Goal: Task Accomplishment & Management: Manage account settings

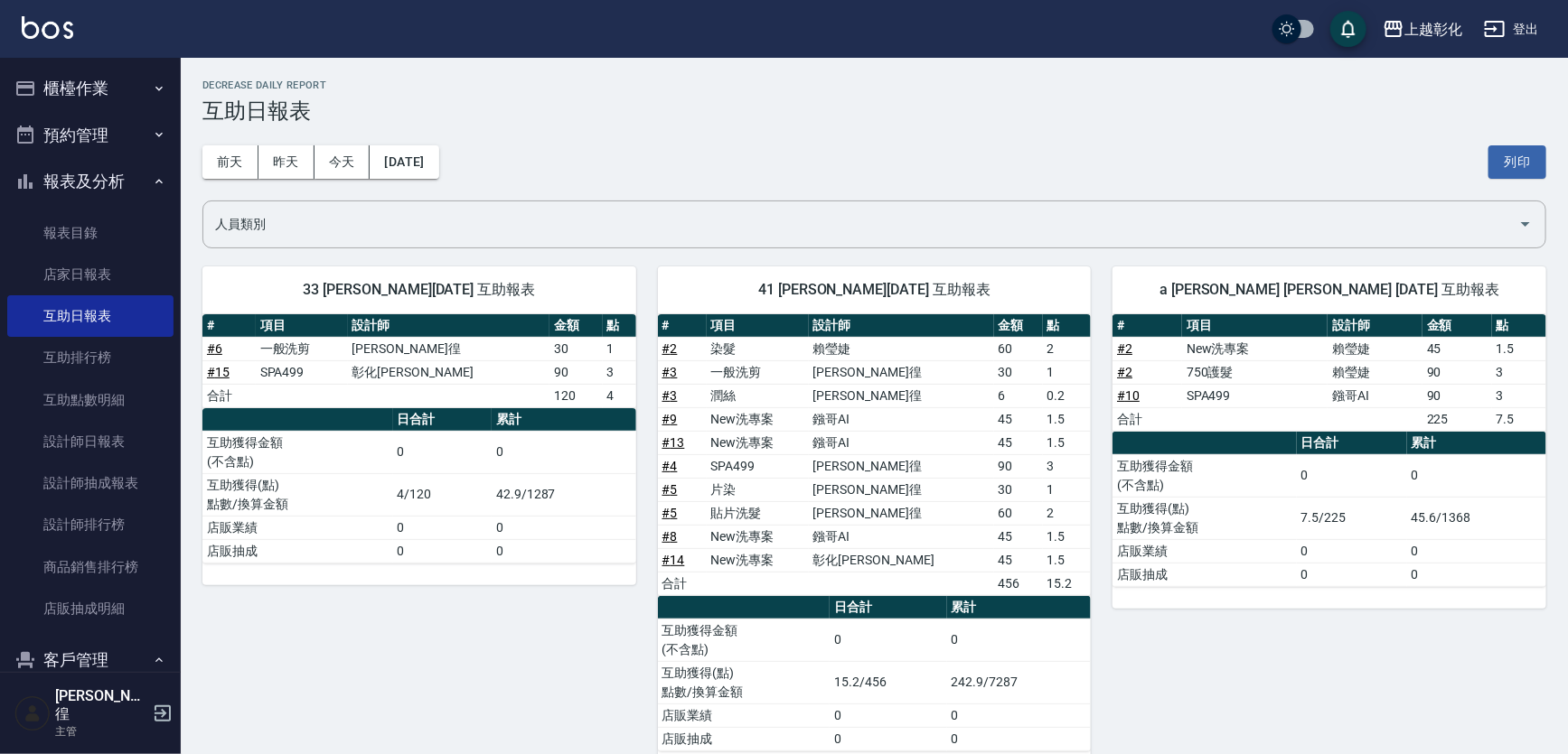
scroll to position [296, 0]
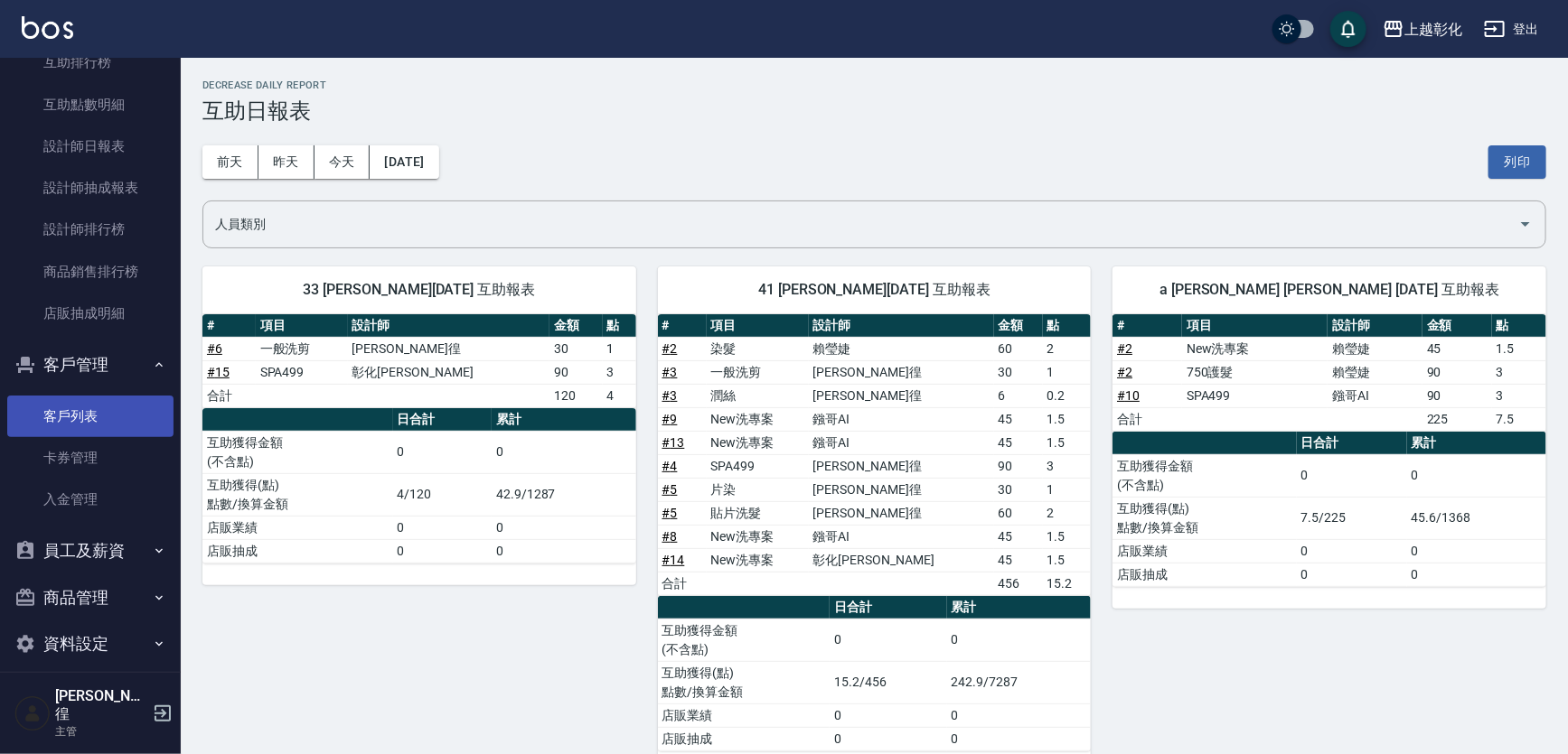
click at [112, 415] on link "客戶列表" at bounding box center [90, 417] width 166 height 42
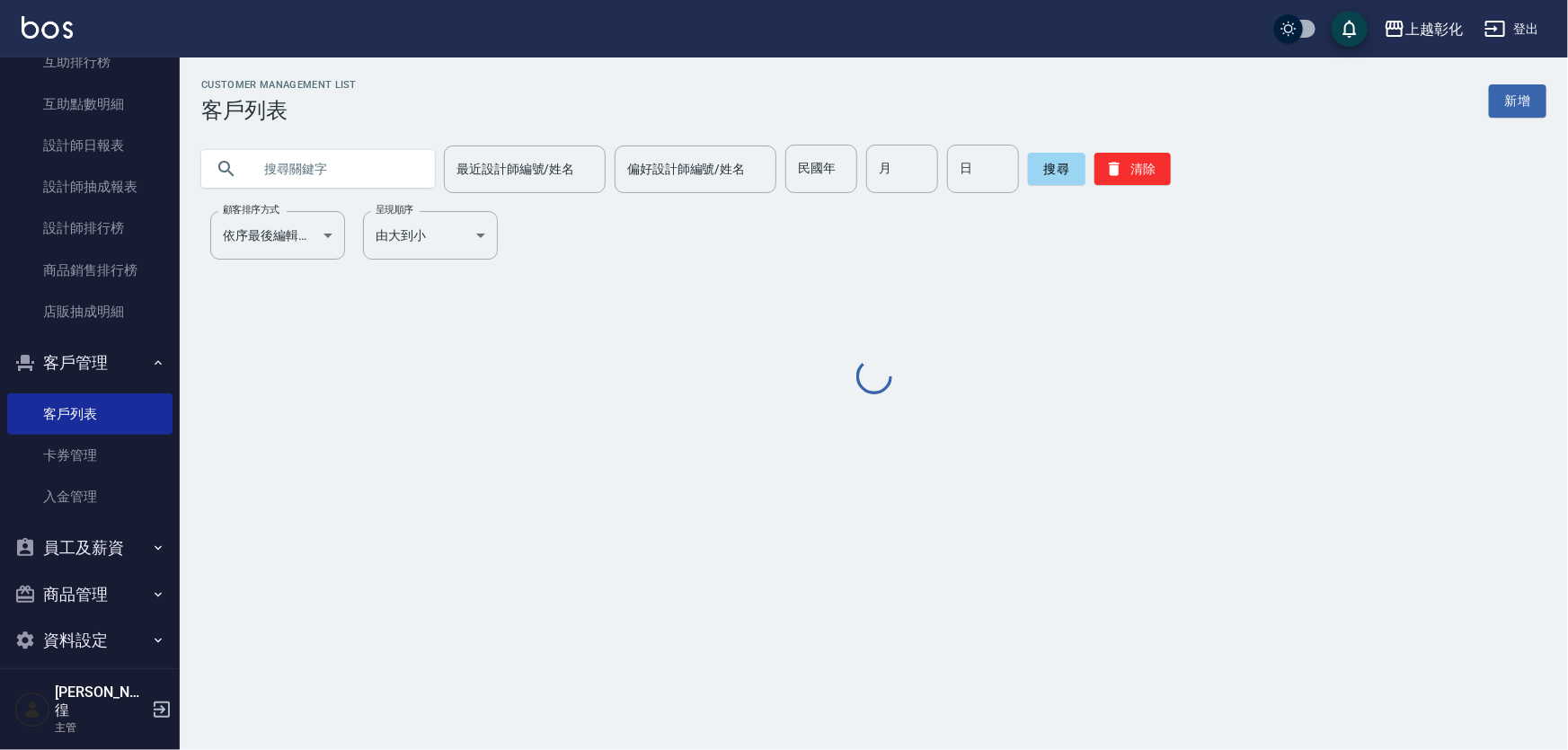
click at [359, 165] on input "text" at bounding box center [336, 169] width 169 height 49
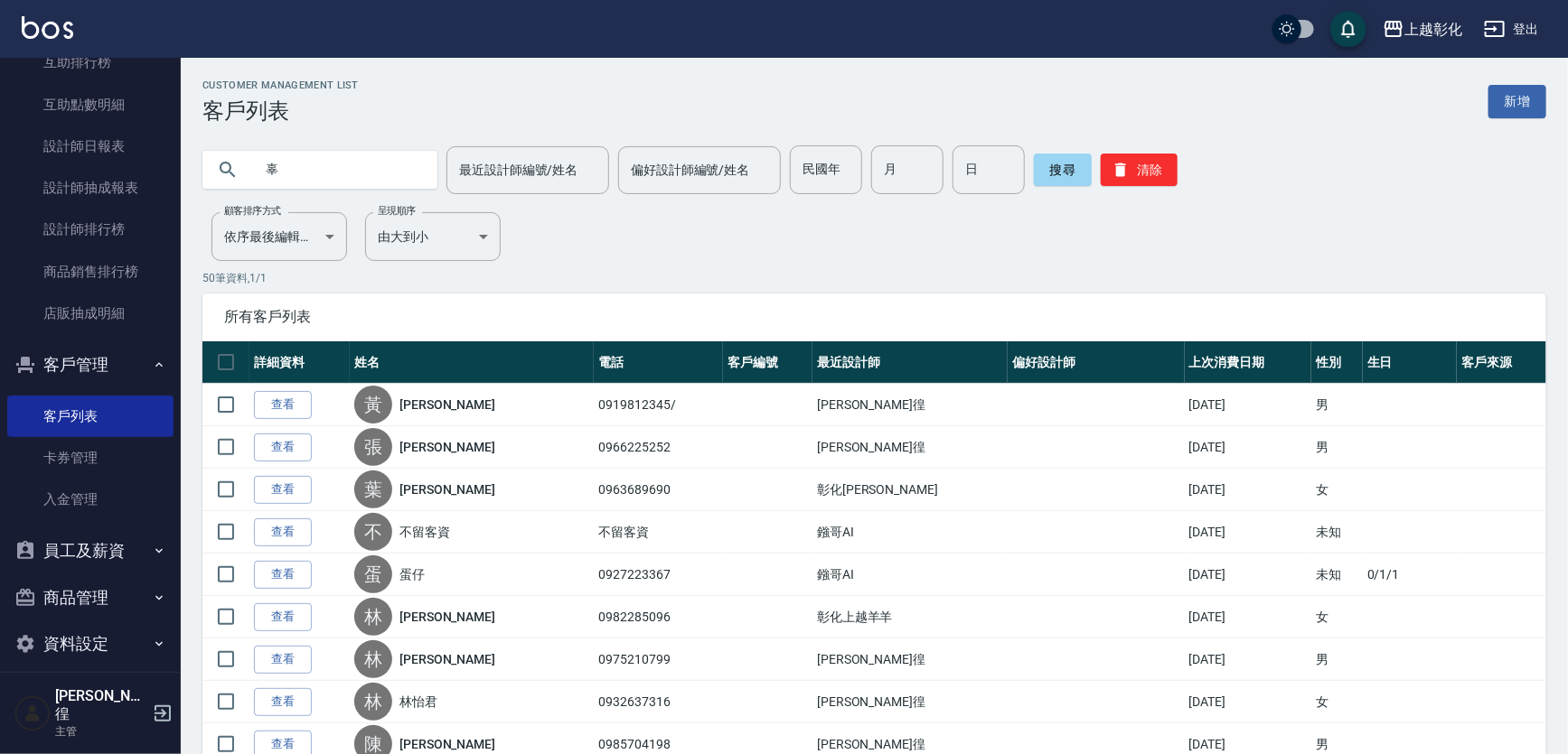
type input "辜"
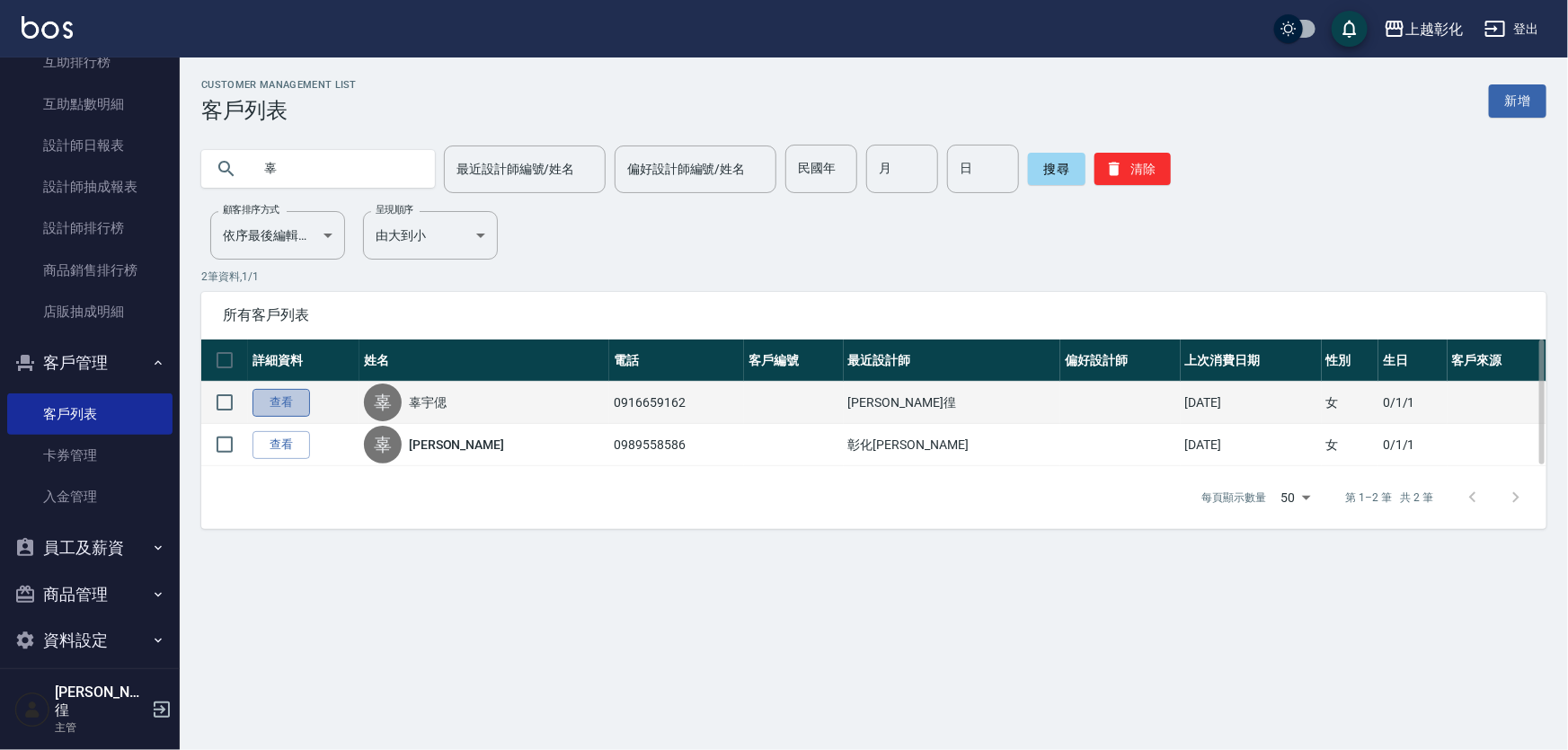
click at [293, 389] on link "查看" at bounding box center [280, 403] width 57 height 28
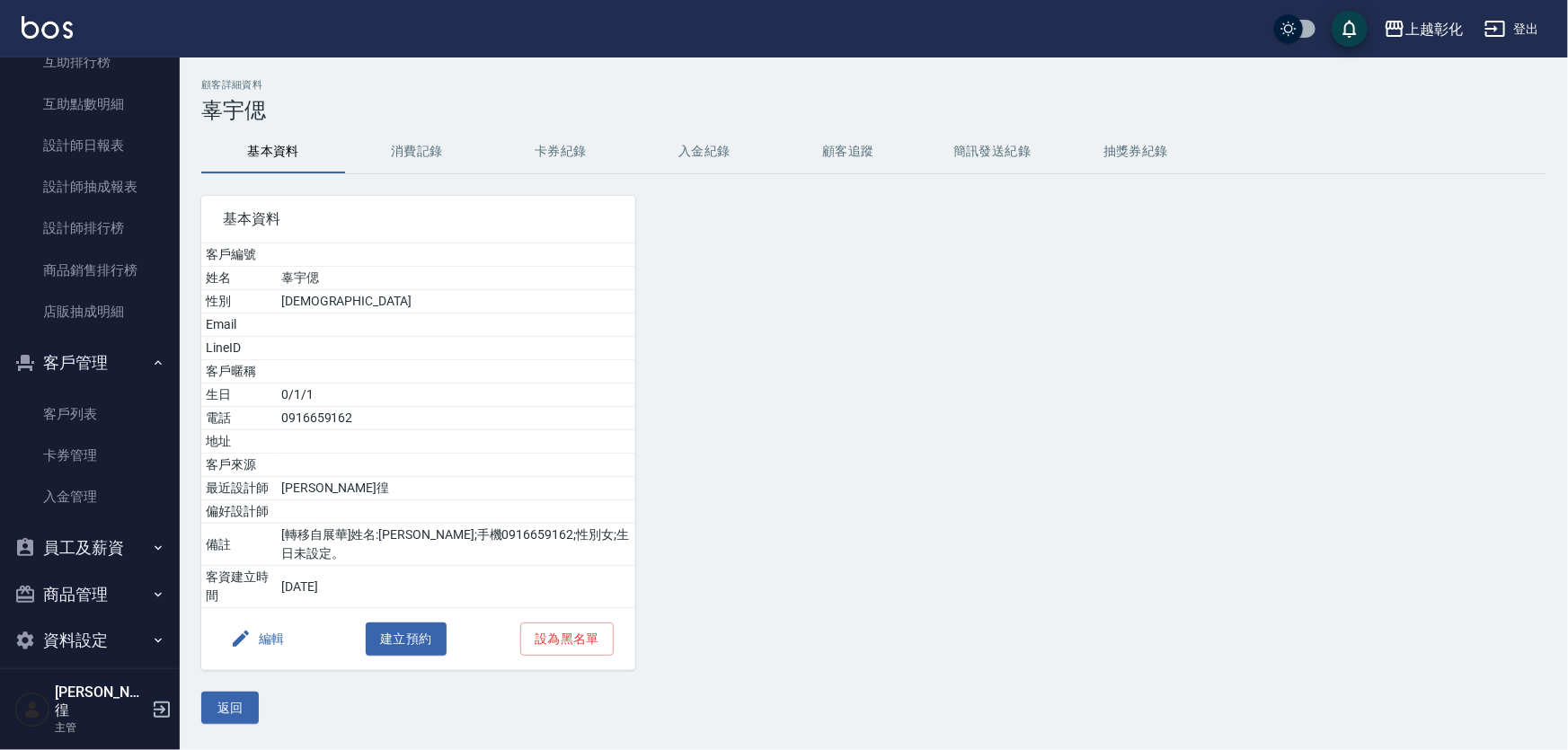
click at [611, 135] on button "卡券紀錄" at bounding box center [561, 151] width 144 height 43
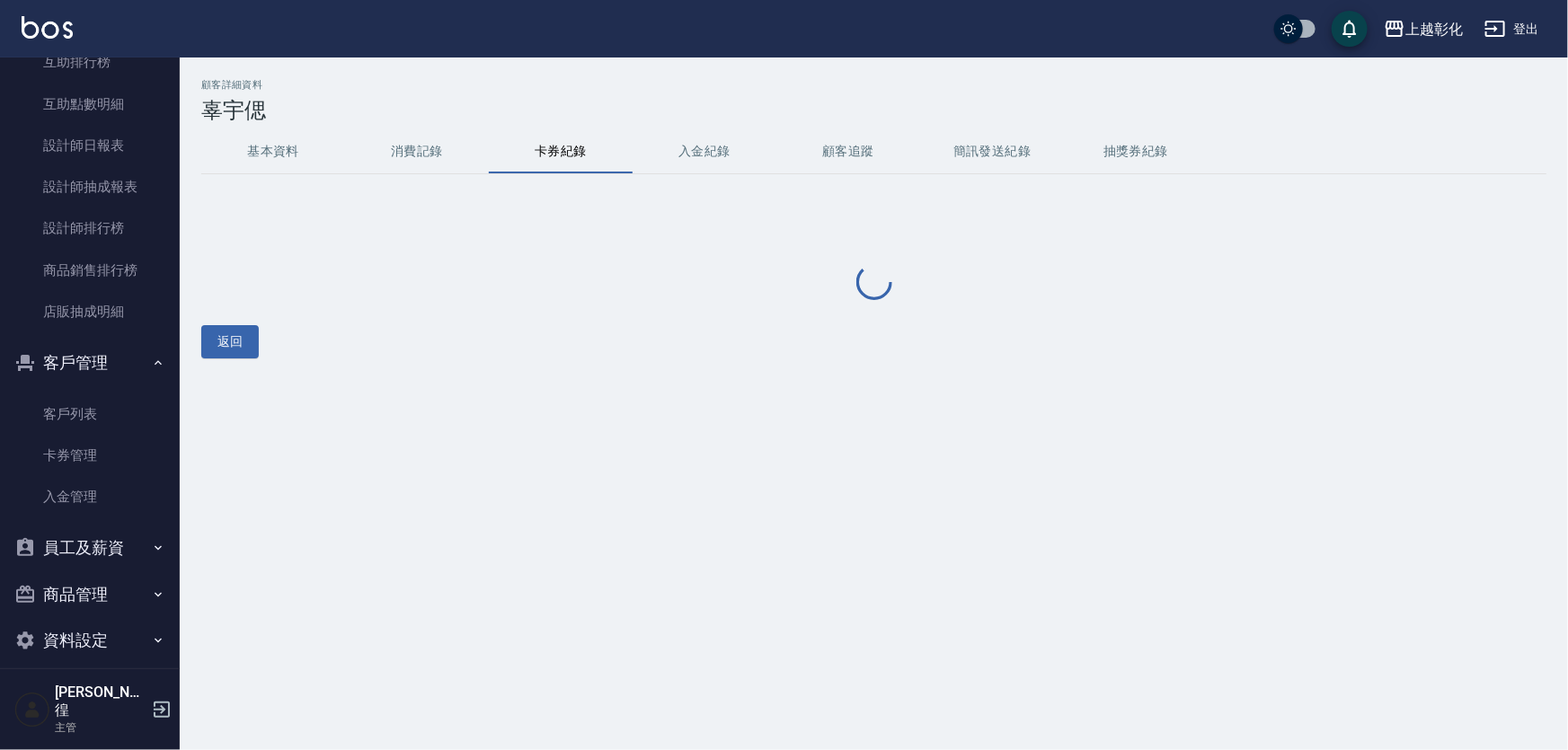
click at [707, 132] on button "入金紀錄" at bounding box center [704, 151] width 144 height 43
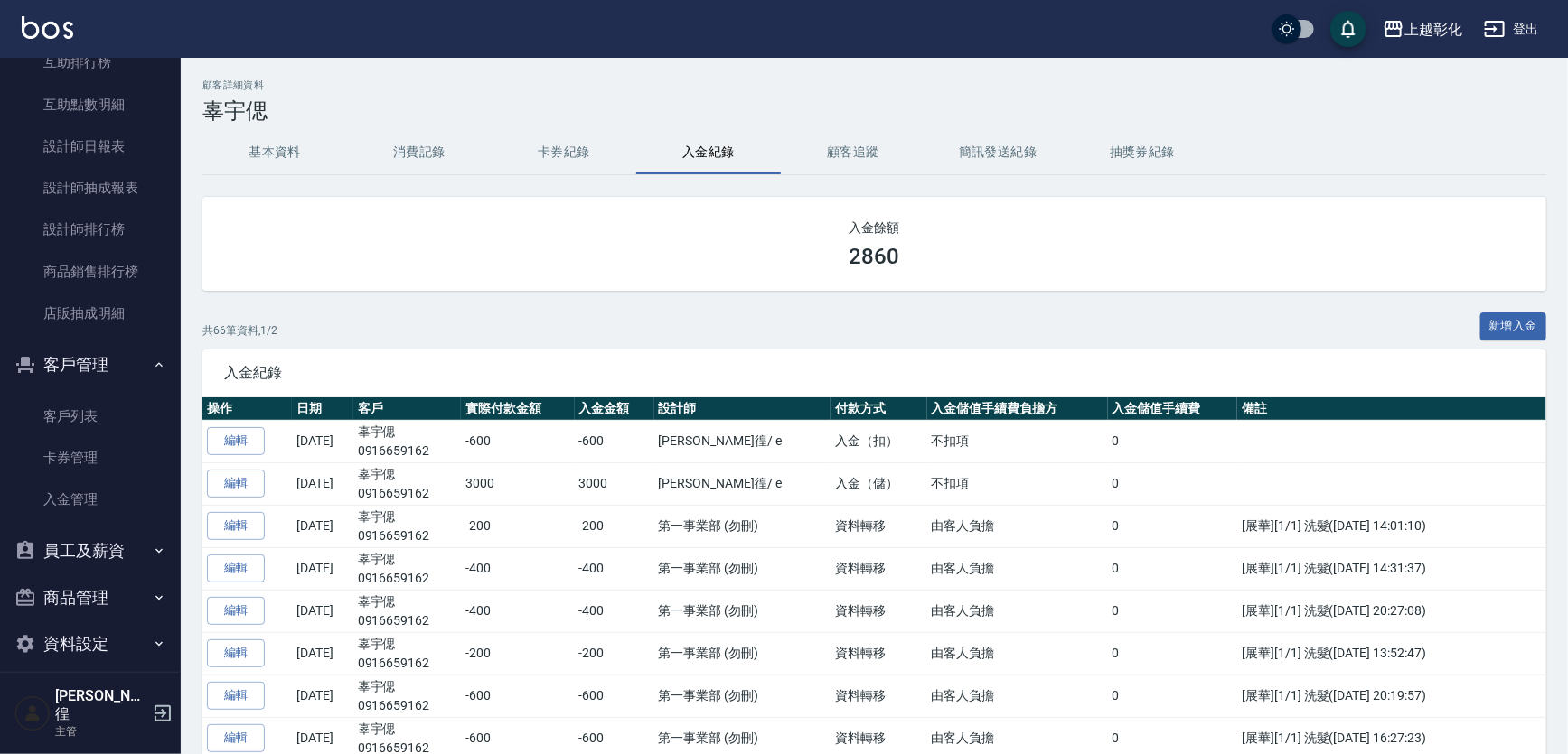
click at [1499, 319] on button "新增入金" at bounding box center [1513, 326] width 67 height 28
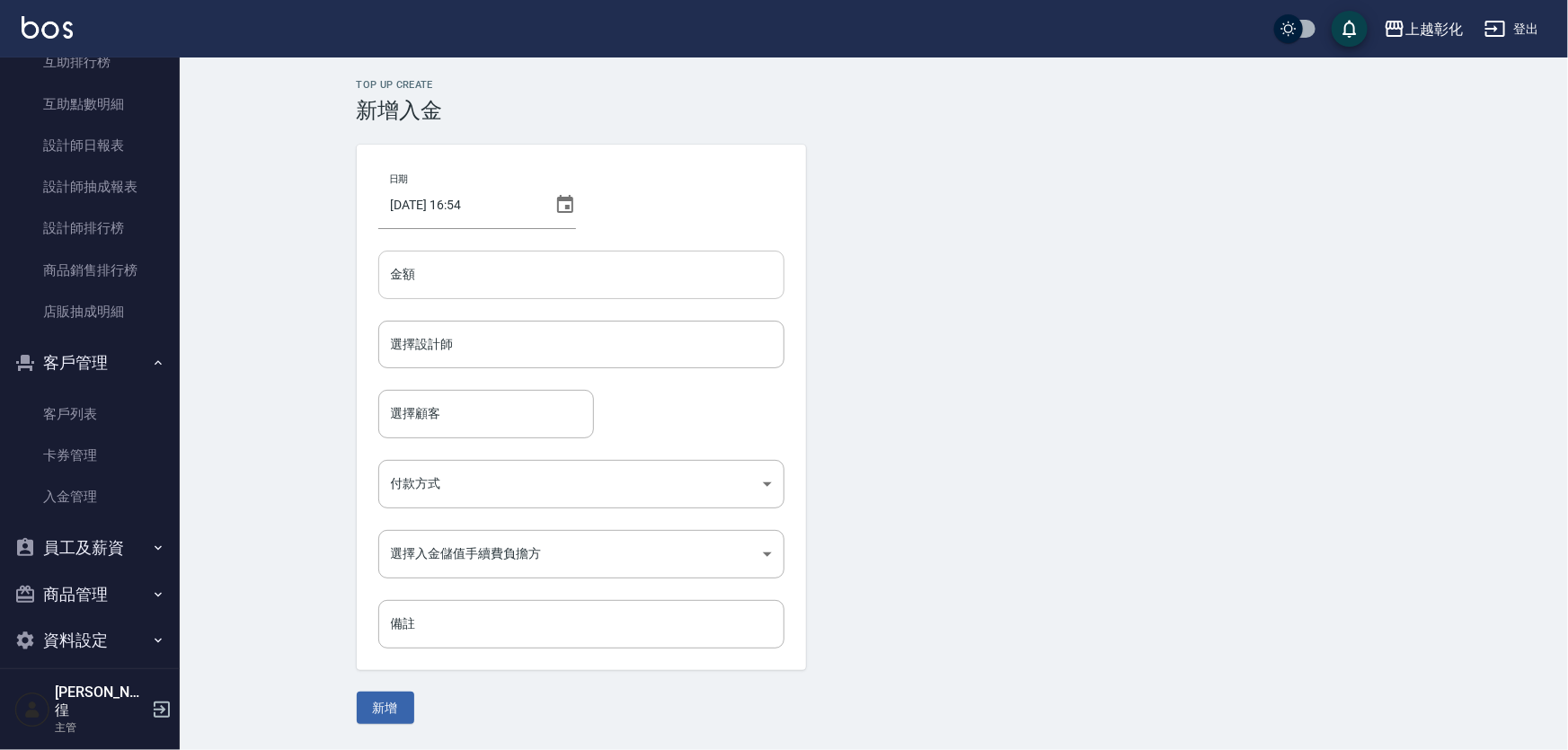
click at [610, 282] on input "金額" at bounding box center [581, 275] width 407 height 49
click at [598, 296] on input "-600" at bounding box center [581, 275] width 407 height 49
click at [593, 323] on div "選擇設計師" at bounding box center [581, 344] width 407 height 48
type input "-600"
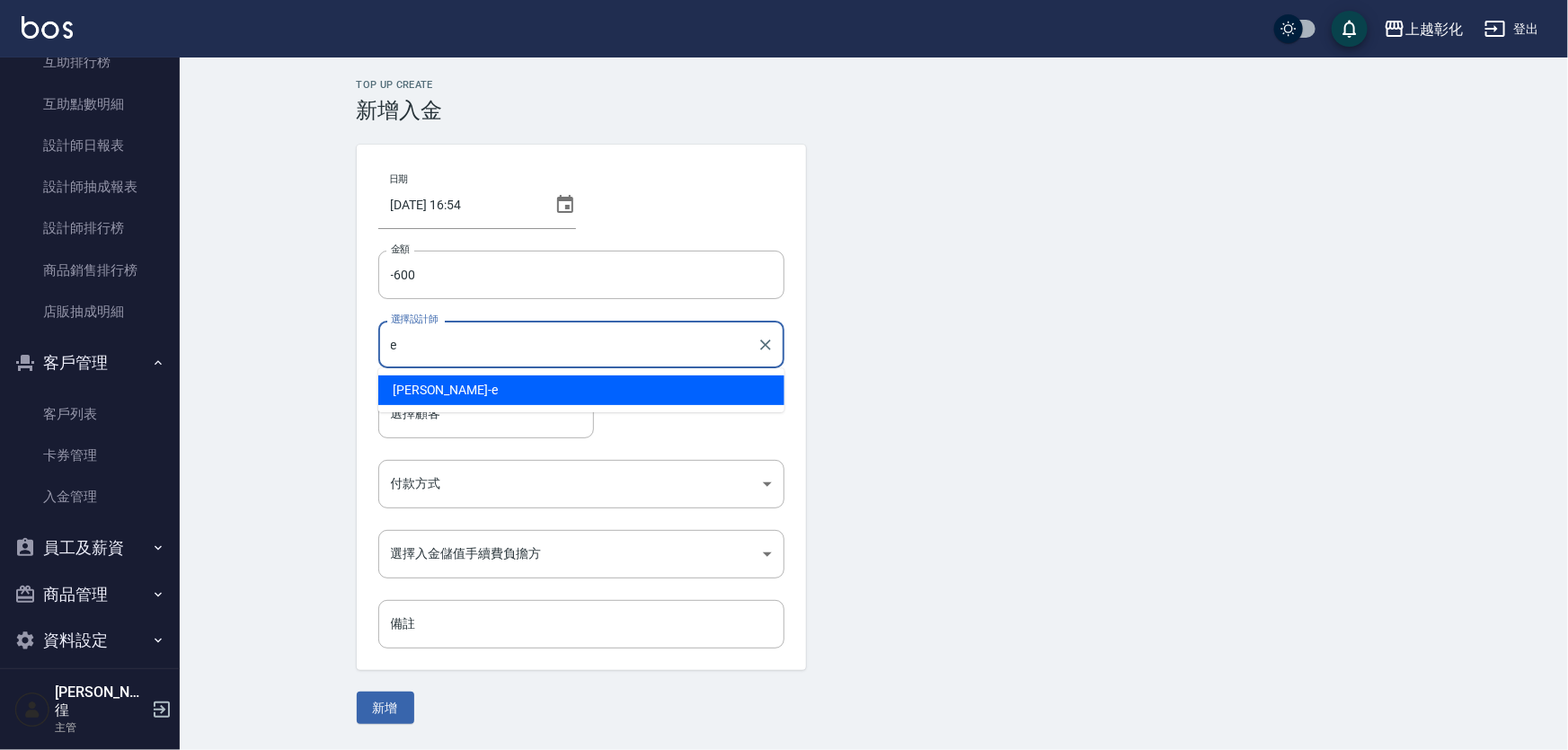
click at [541, 395] on div "allen -e" at bounding box center [581, 390] width 407 height 30
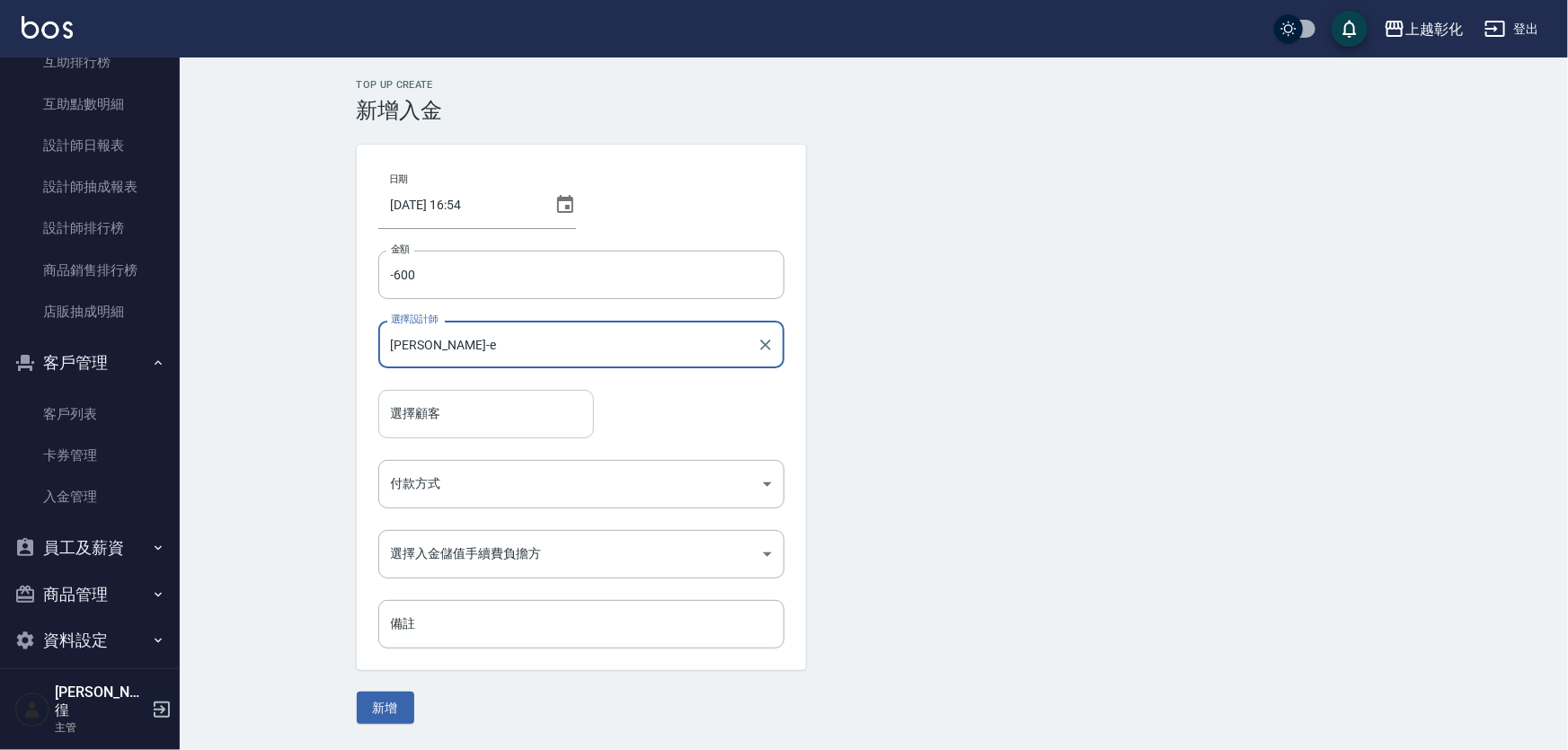
type input "allen-e"
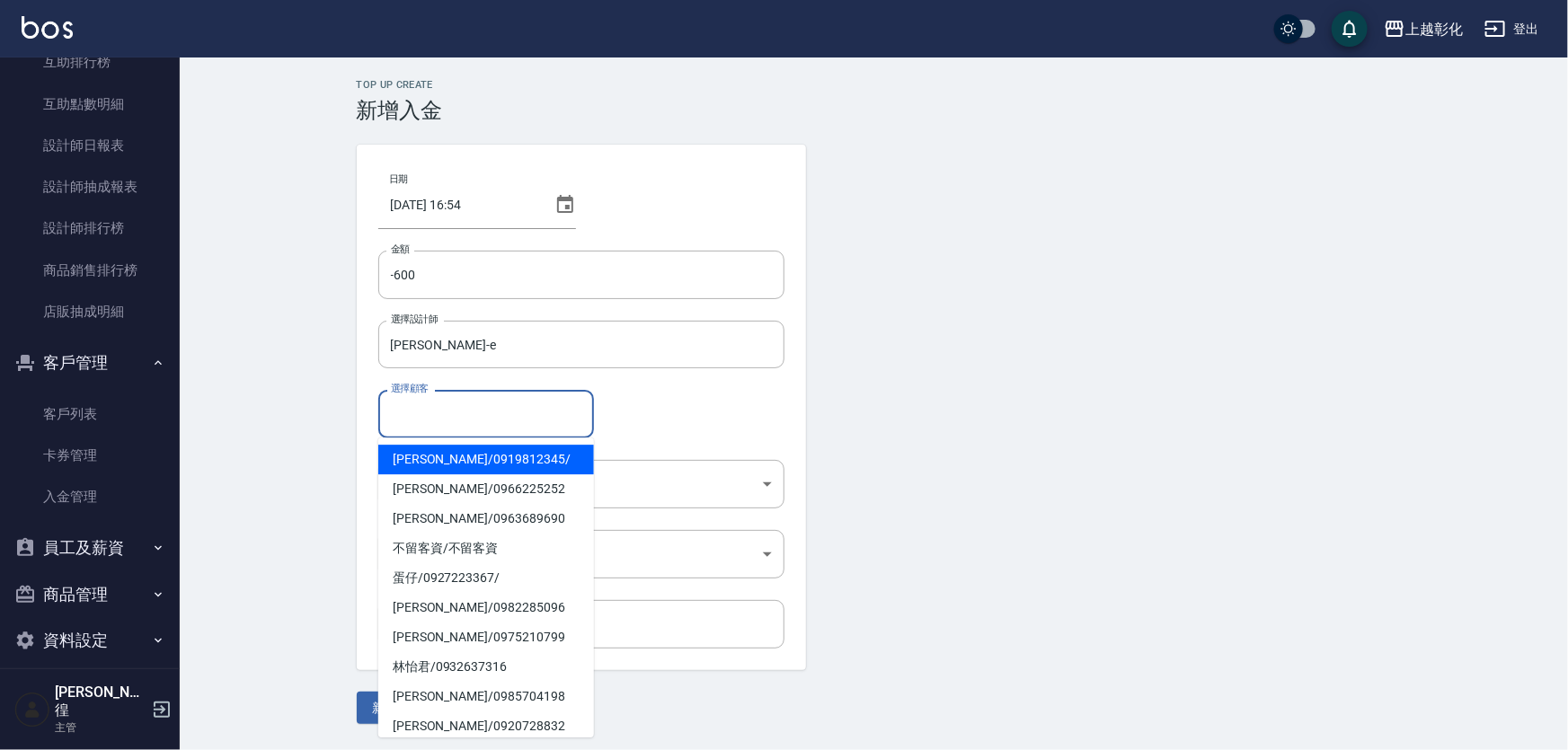
click at [539, 403] on input "選擇顧客" at bounding box center [486, 413] width 200 height 31
type input "e"
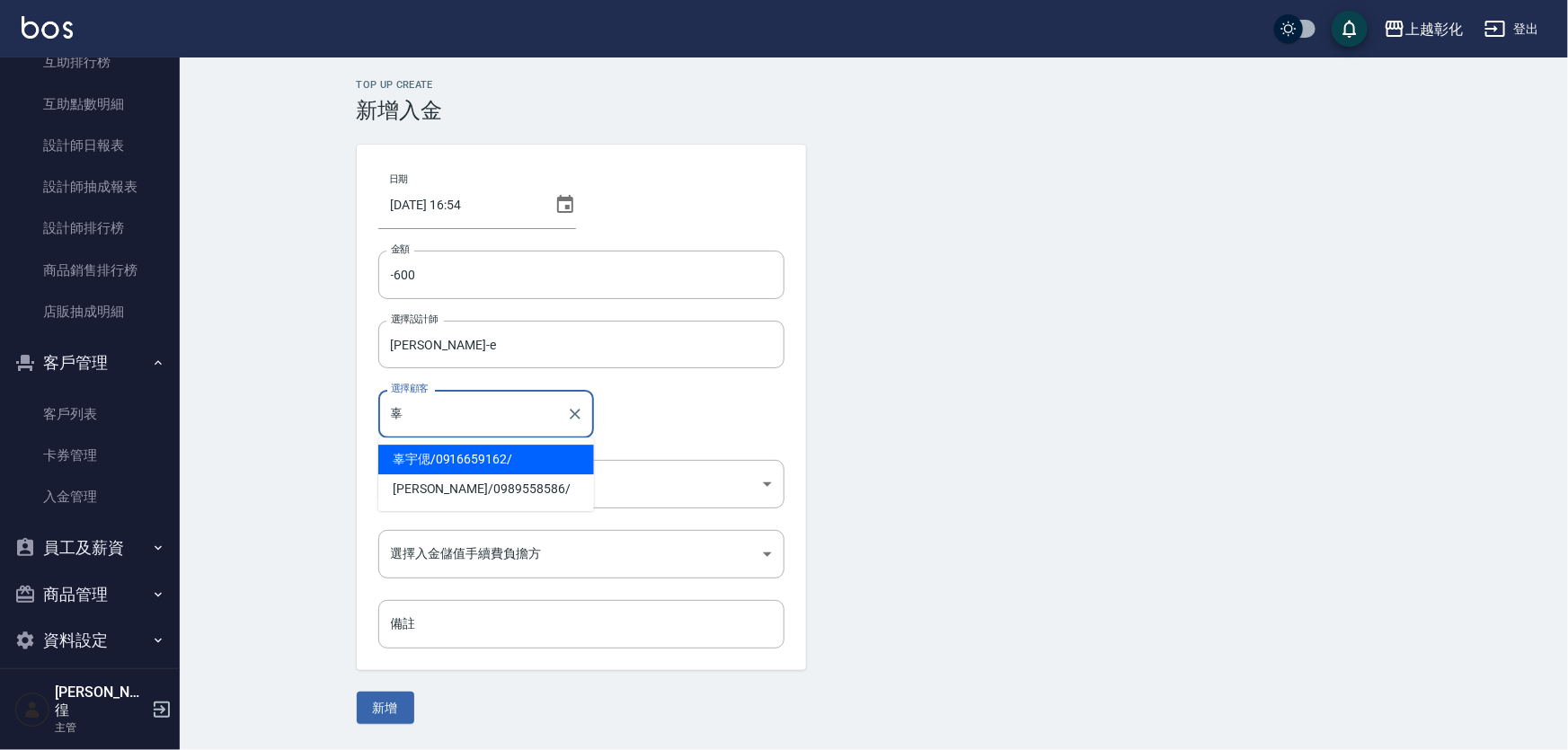
click at [524, 457] on span "辜宇偲 / 0916659162 /" at bounding box center [486, 459] width 215 height 30
type input "辜宇偲/0916659162/"
click at [519, 475] on body "上越彰化 登出 櫃檯作業 打帳單 帳單列表 現金收支登錄 材料自購登錄 每日結帳 排班表 現場電腦打卡 預約管理 預約管理 單日預約紀錄 單週預約紀錄 報表及…" at bounding box center [784, 375] width 1568 height 750
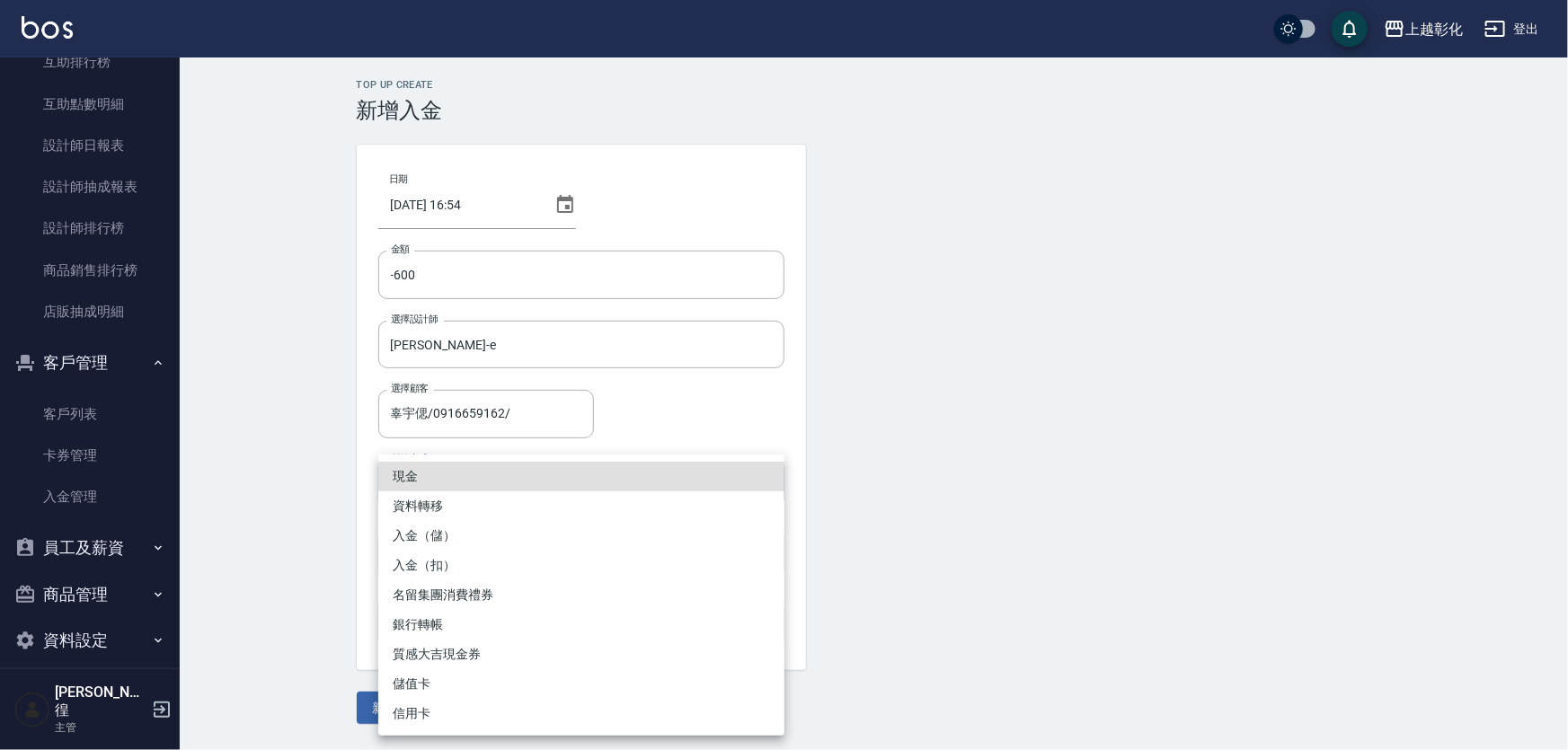
click at [497, 567] on li "入金（扣）" at bounding box center [581, 566] width 407 height 30
type input "入金（扣）"
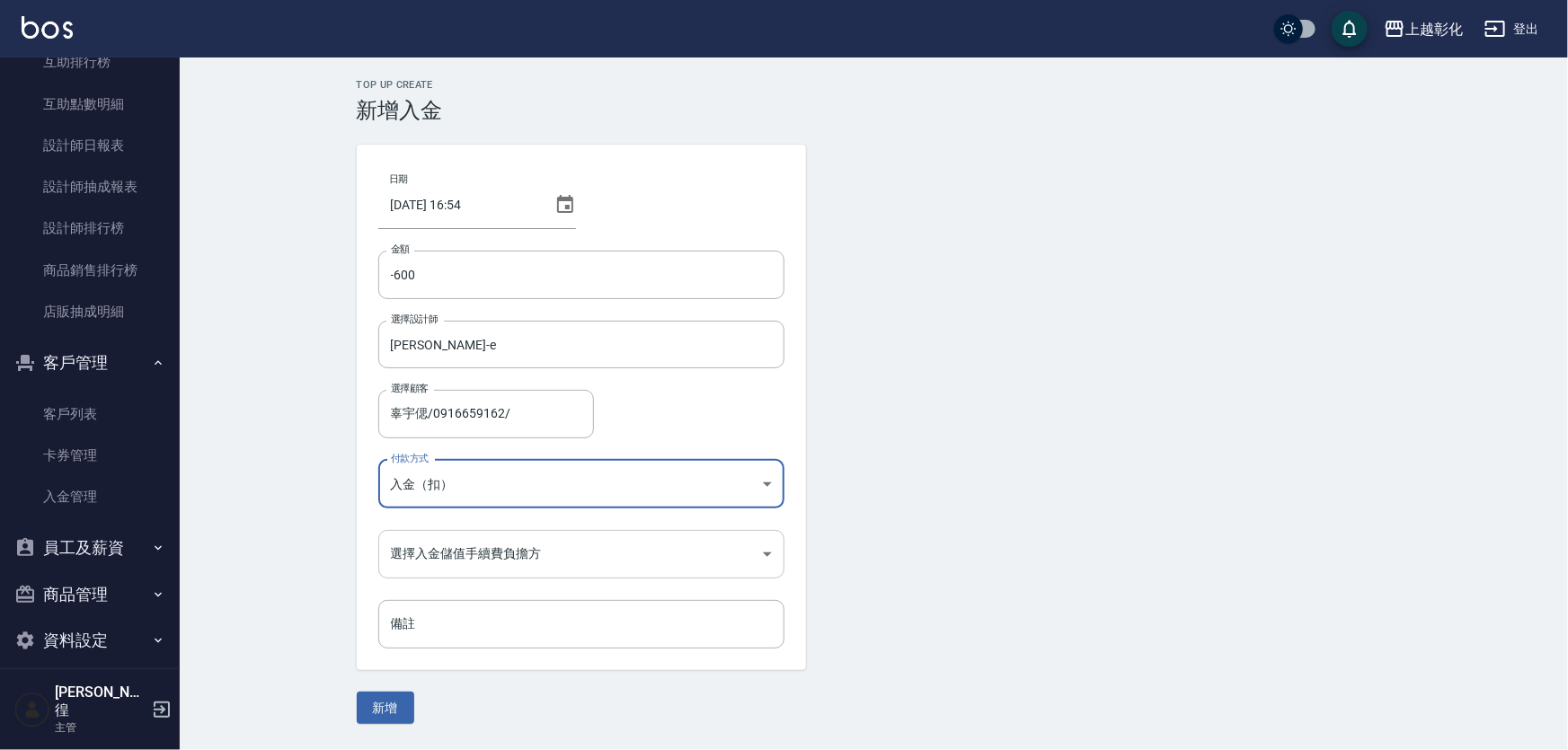
click at [504, 560] on body "上越彰化 登出 櫃檯作業 打帳單 帳單列表 現金收支登錄 材料自購登錄 每日結帳 排班表 現場電腦打卡 預約管理 預約管理 單日預約紀錄 單週預約紀錄 報表及…" at bounding box center [784, 375] width 1568 height 750
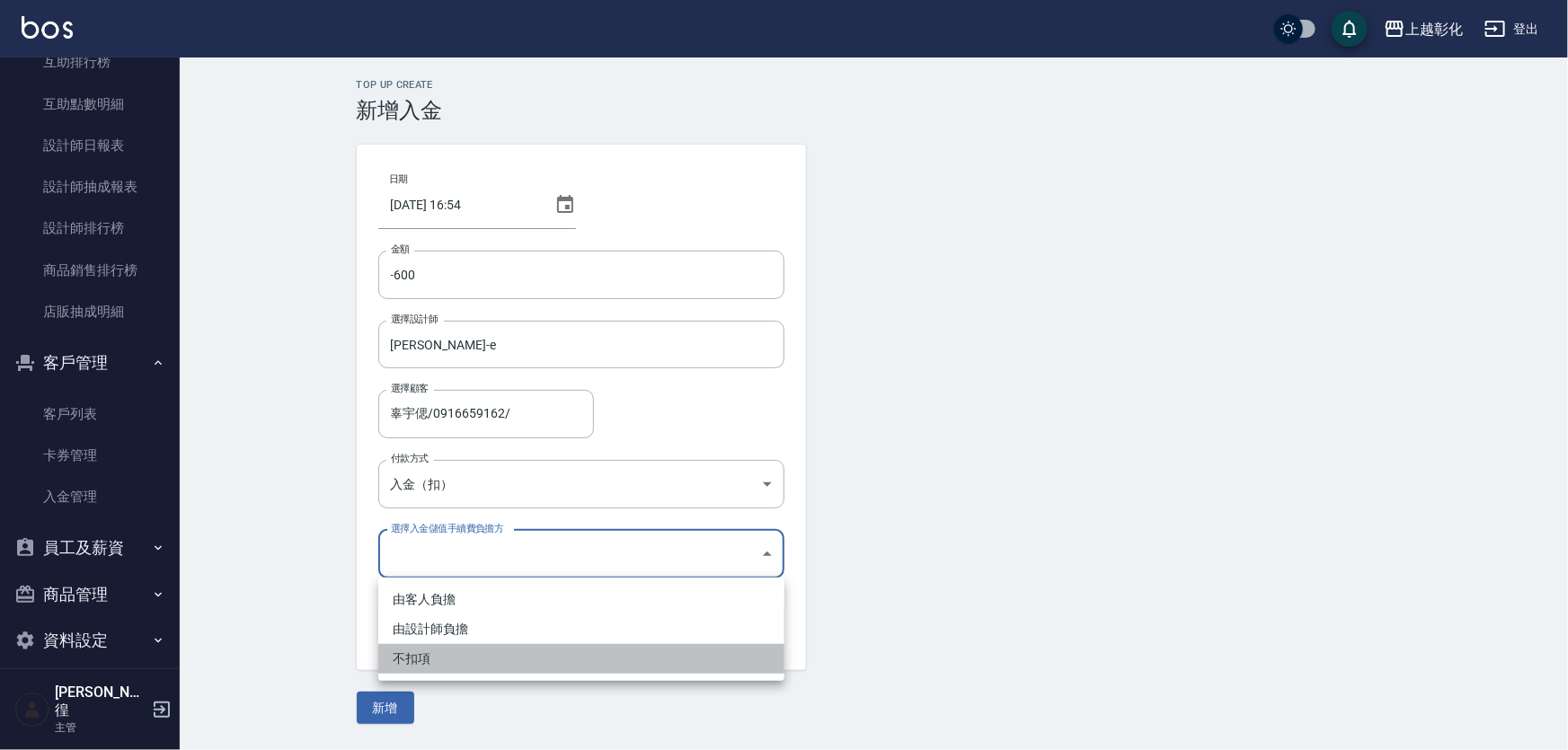
click at [480, 658] on li "不扣項" at bounding box center [581, 659] width 407 height 30
type input "WITHOUTHANDLINGFEE"
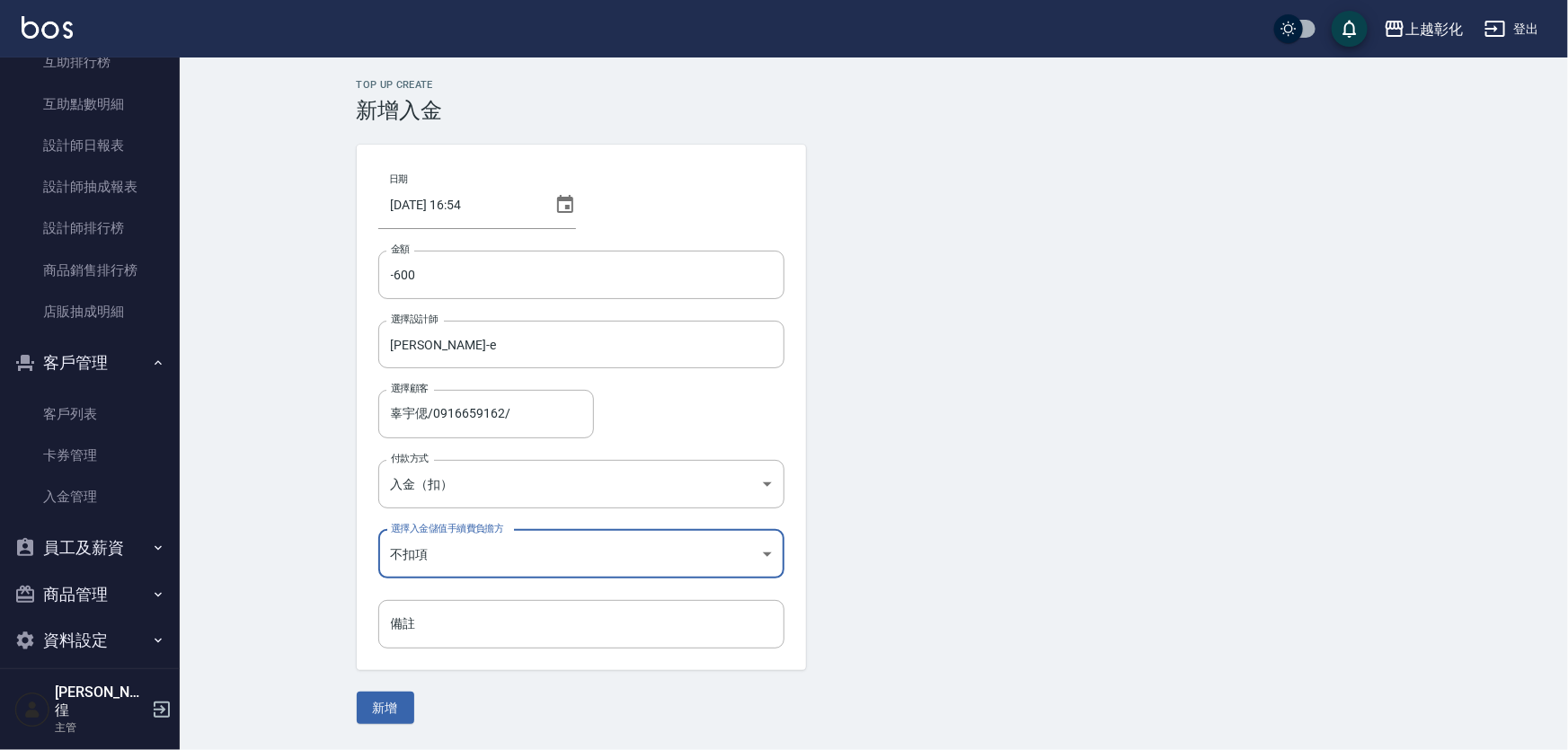
click at [479, 648] on div "日期 2025/10/11 16:54 金額 -600 金額 選擇設計師 allen-e 選擇設計師 選擇顧客 辜宇偲/0916659162/ 選擇顧客 付款…" at bounding box center [581, 408] width 449 height 526
click at [479, 632] on input "備註" at bounding box center [581, 625] width 407 height 49
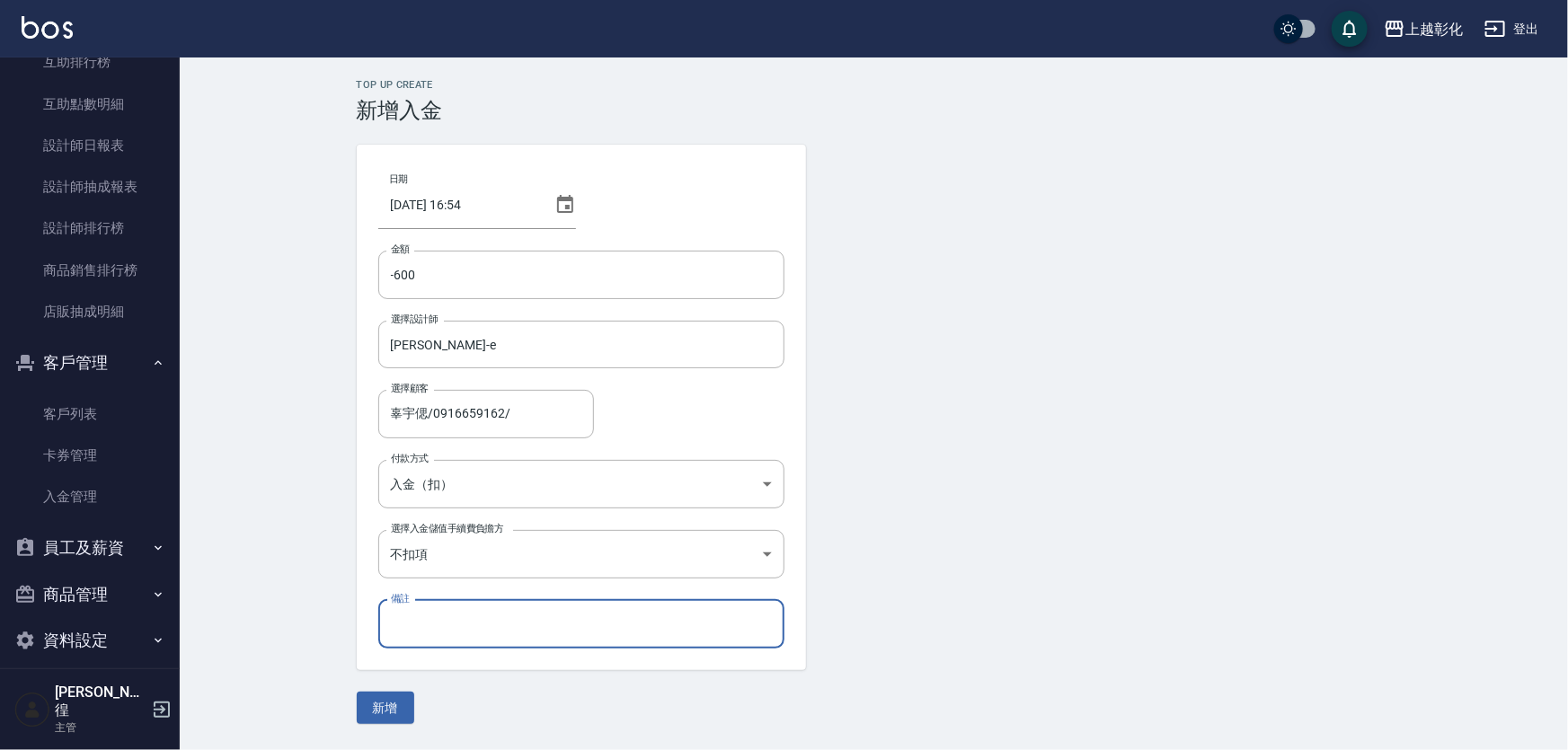
type input "ㄑ"
type input "爸 霸弟弟"
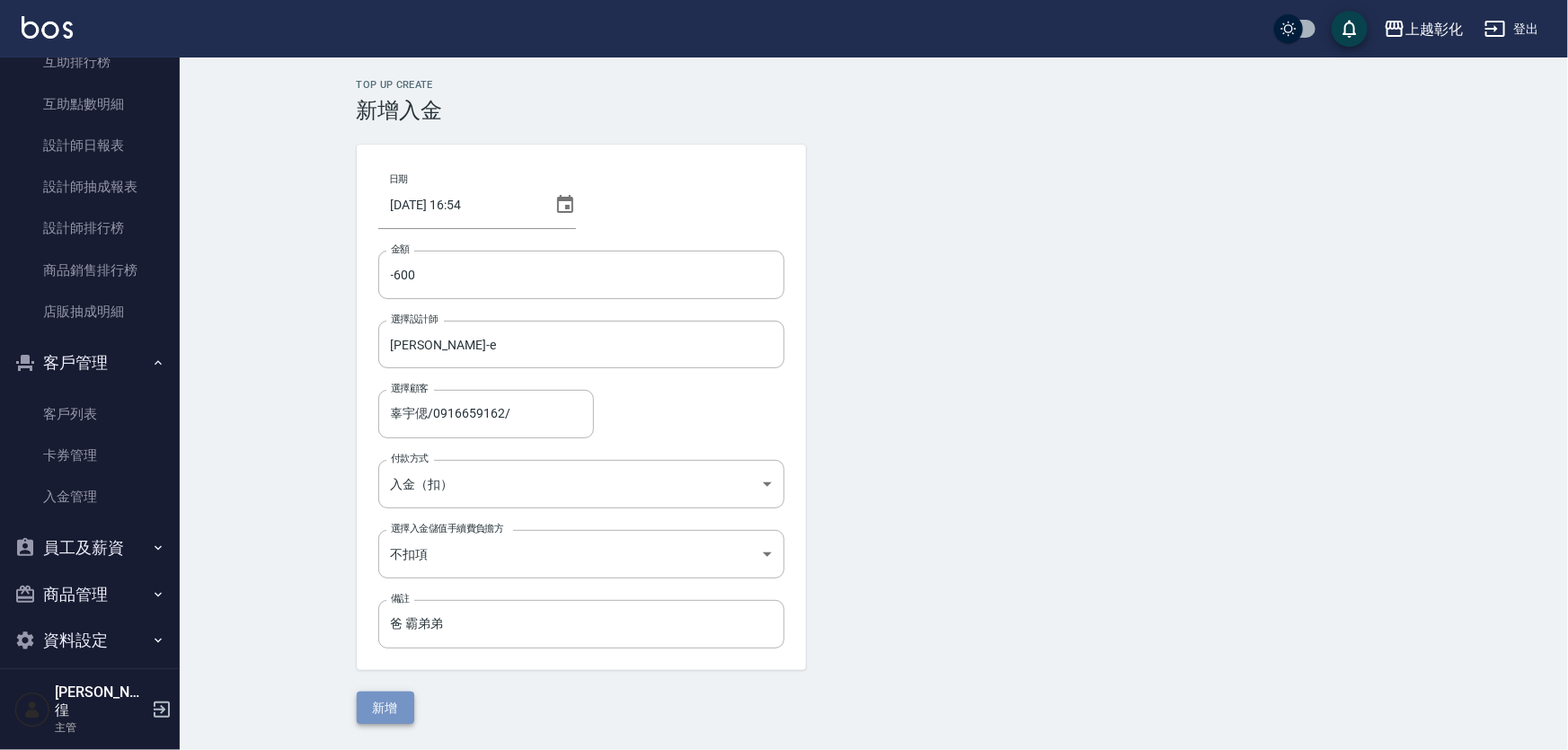
click at [395, 710] on button "新增" at bounding box center [385, 708] width 57 height 33
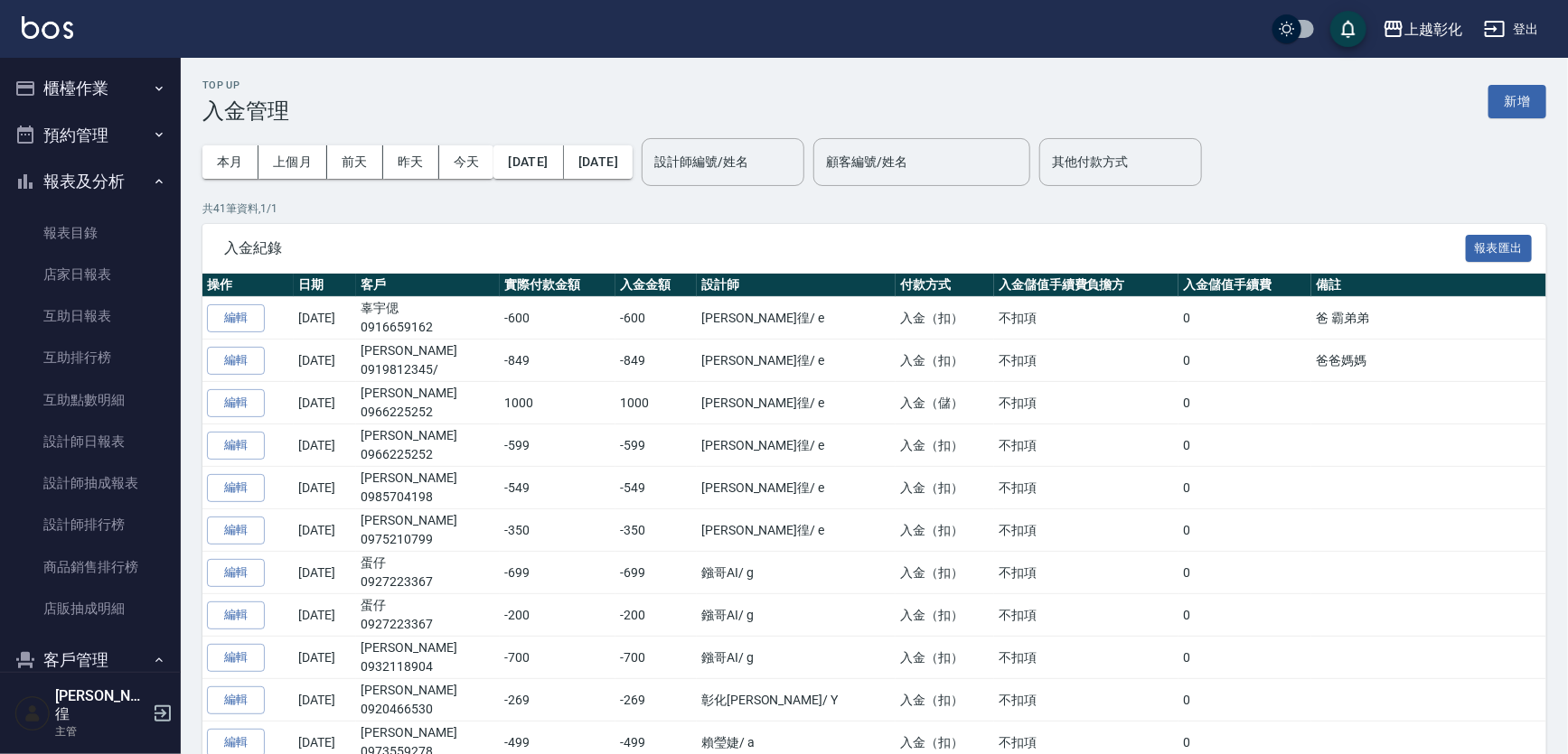
click at [105, 97] on button "櫃檯作業" at bounding box center [90, 89] width 166 height 47
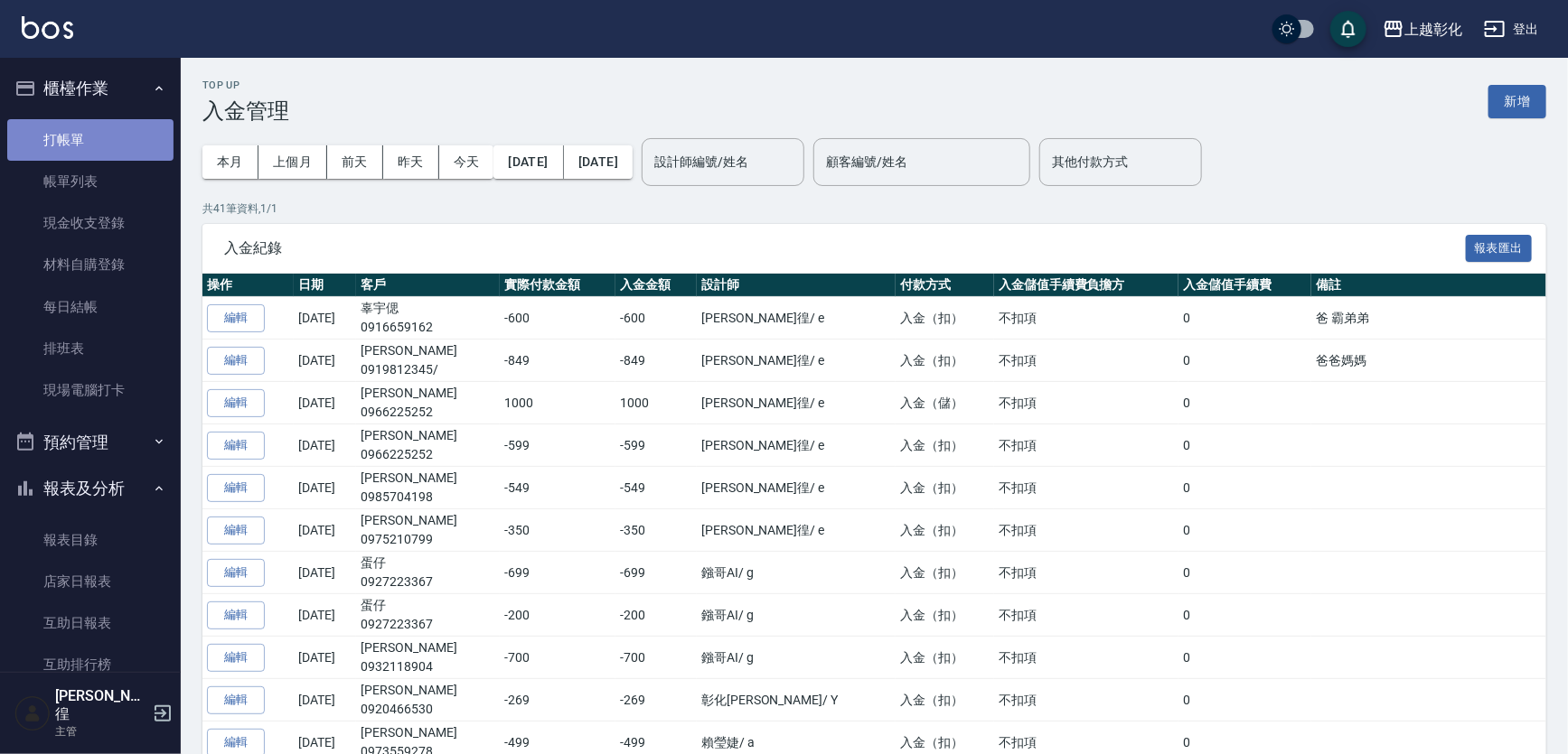
click at [94, 144] on link "打帳單" at bounding box center [90, 139] width 166 height 42
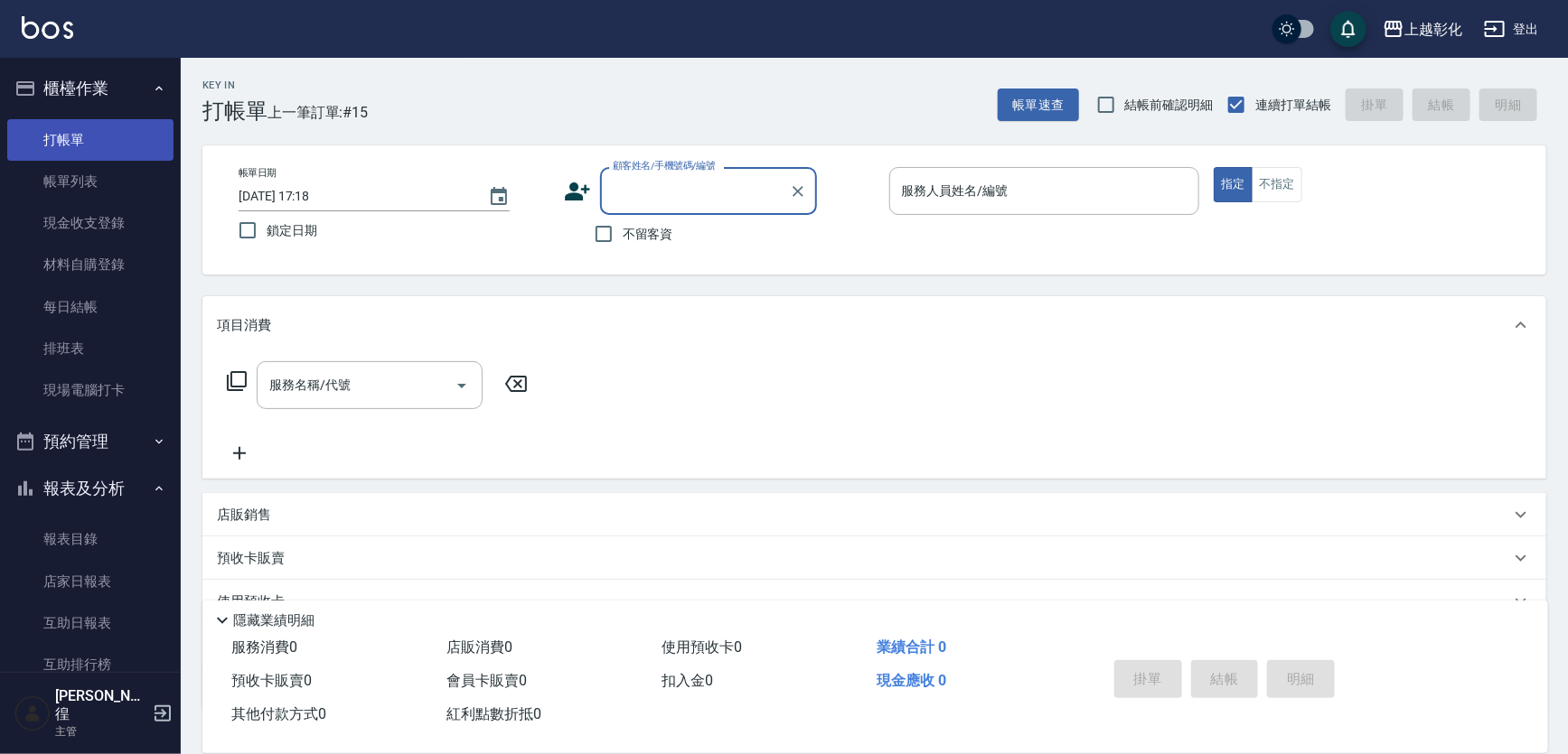
type input "`"
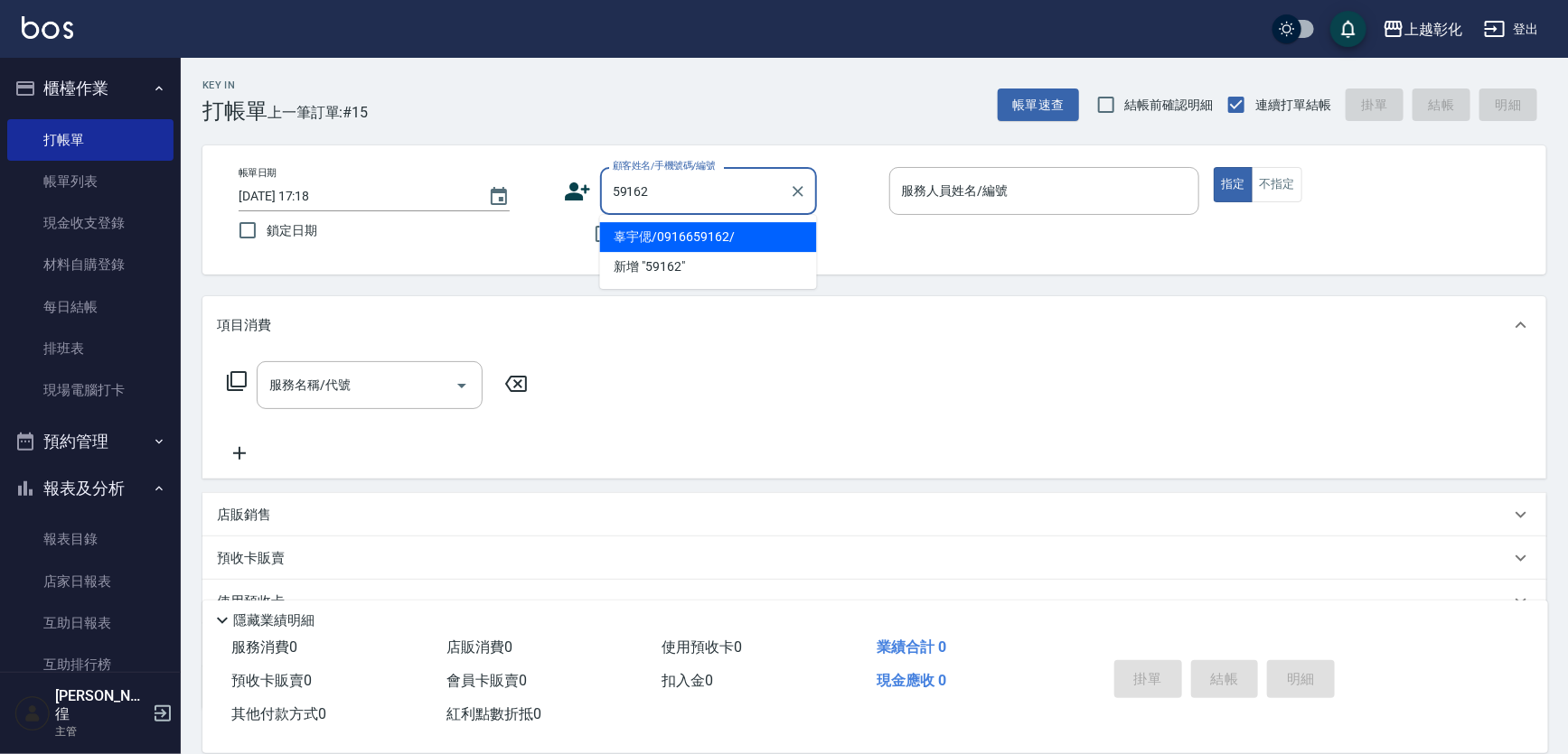
type input "辜宇偲/0916659162/"
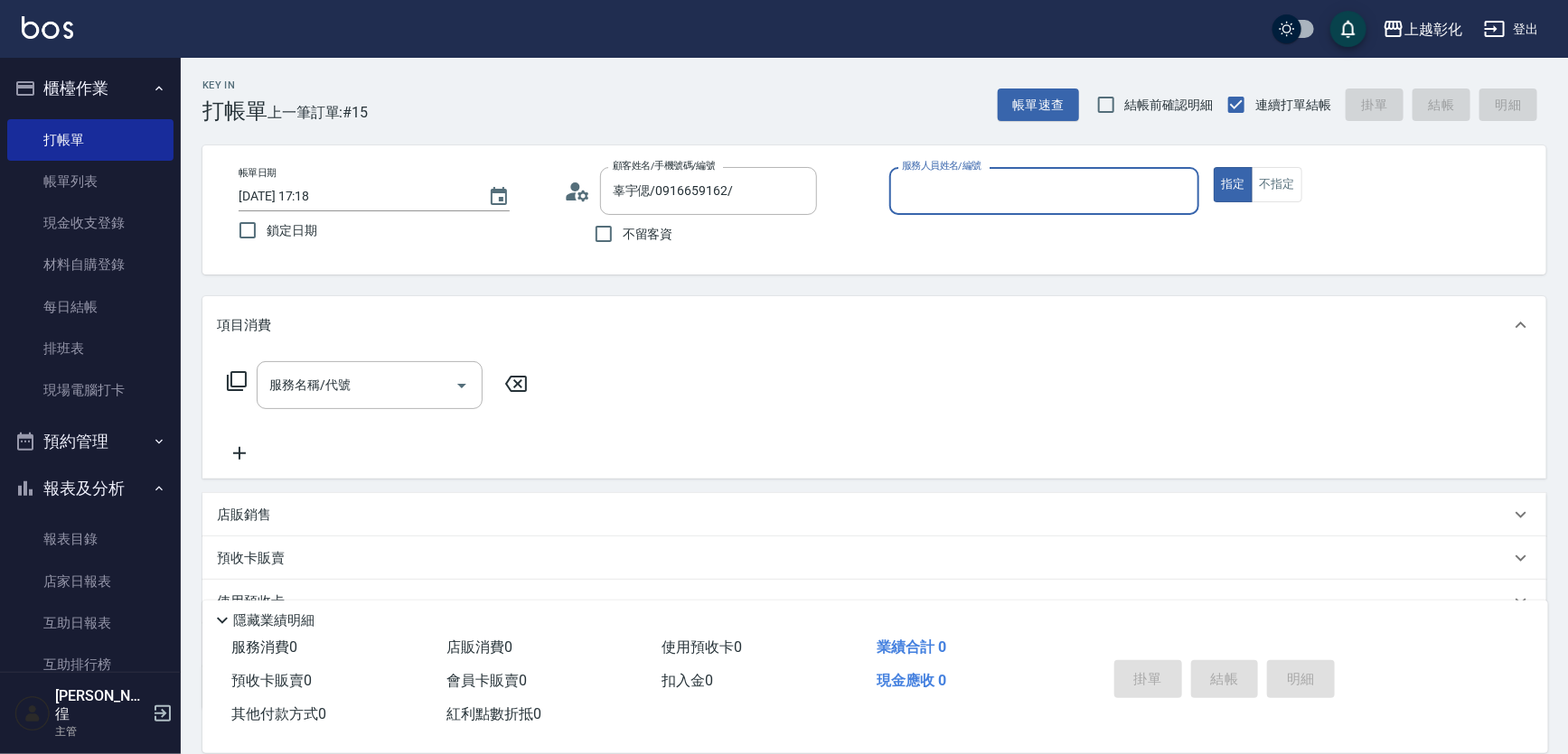
type input "ㄍ"
type input "allen-e"
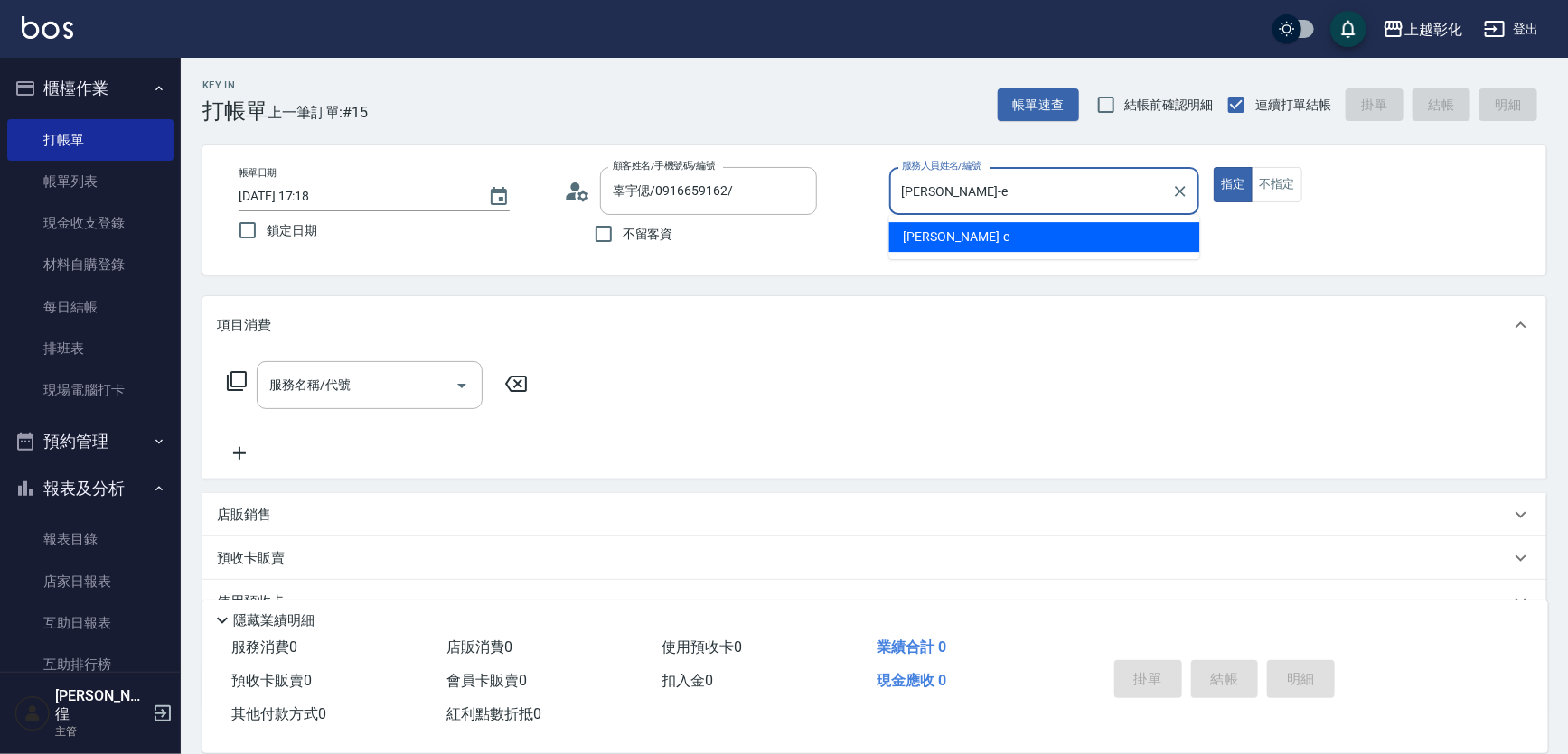
type button "true"
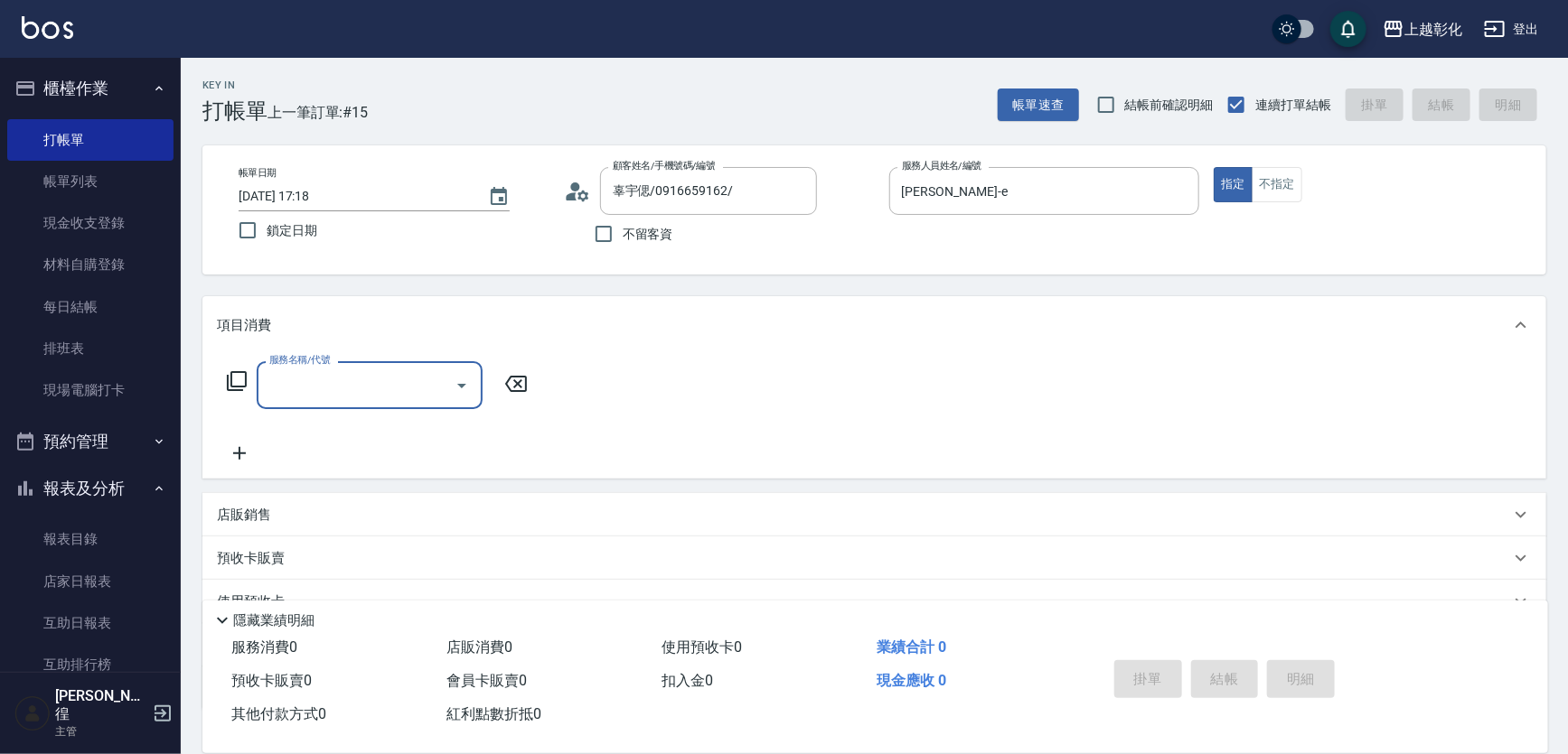
type input "2"
type input "1"
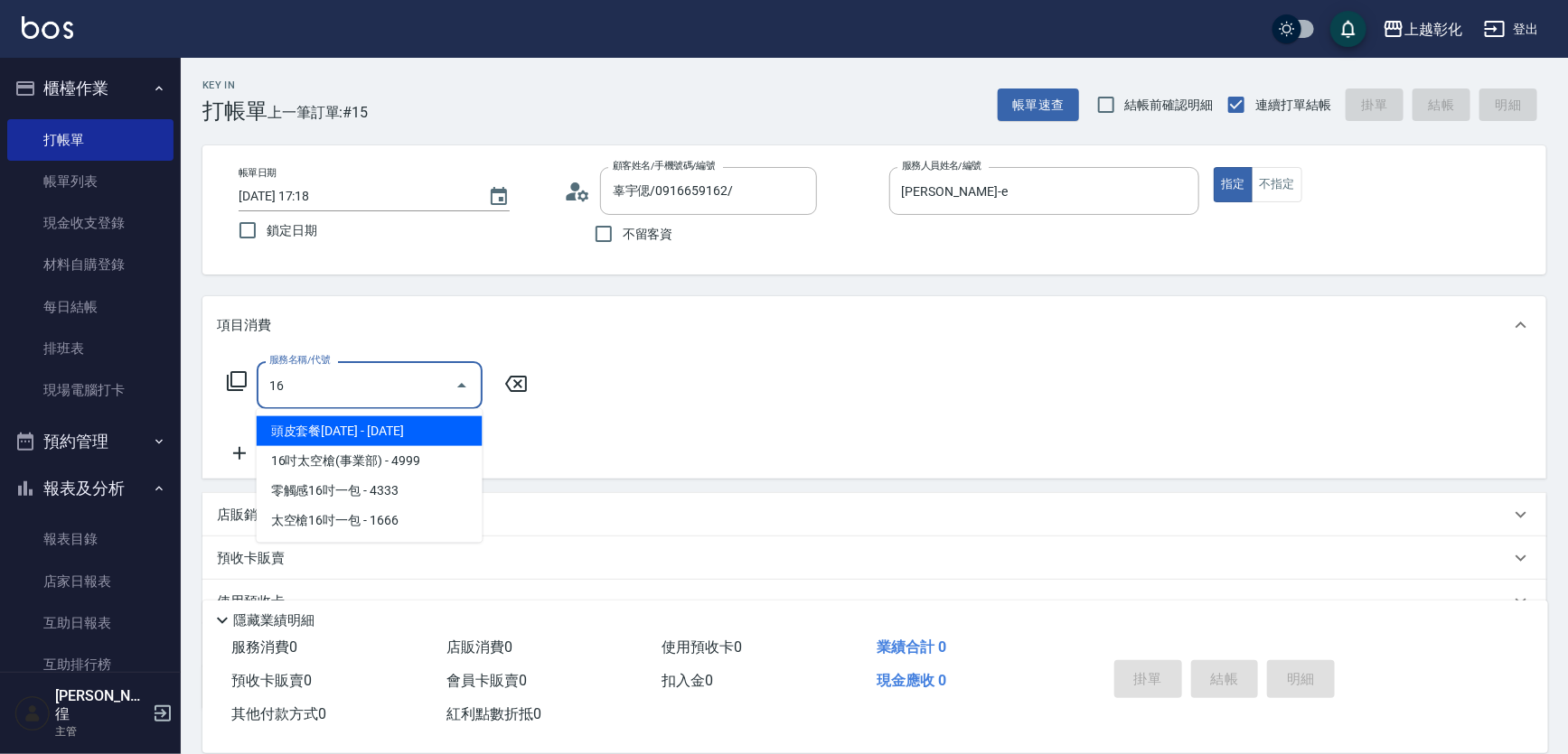
type input "頭皮套餐1699(1699)"
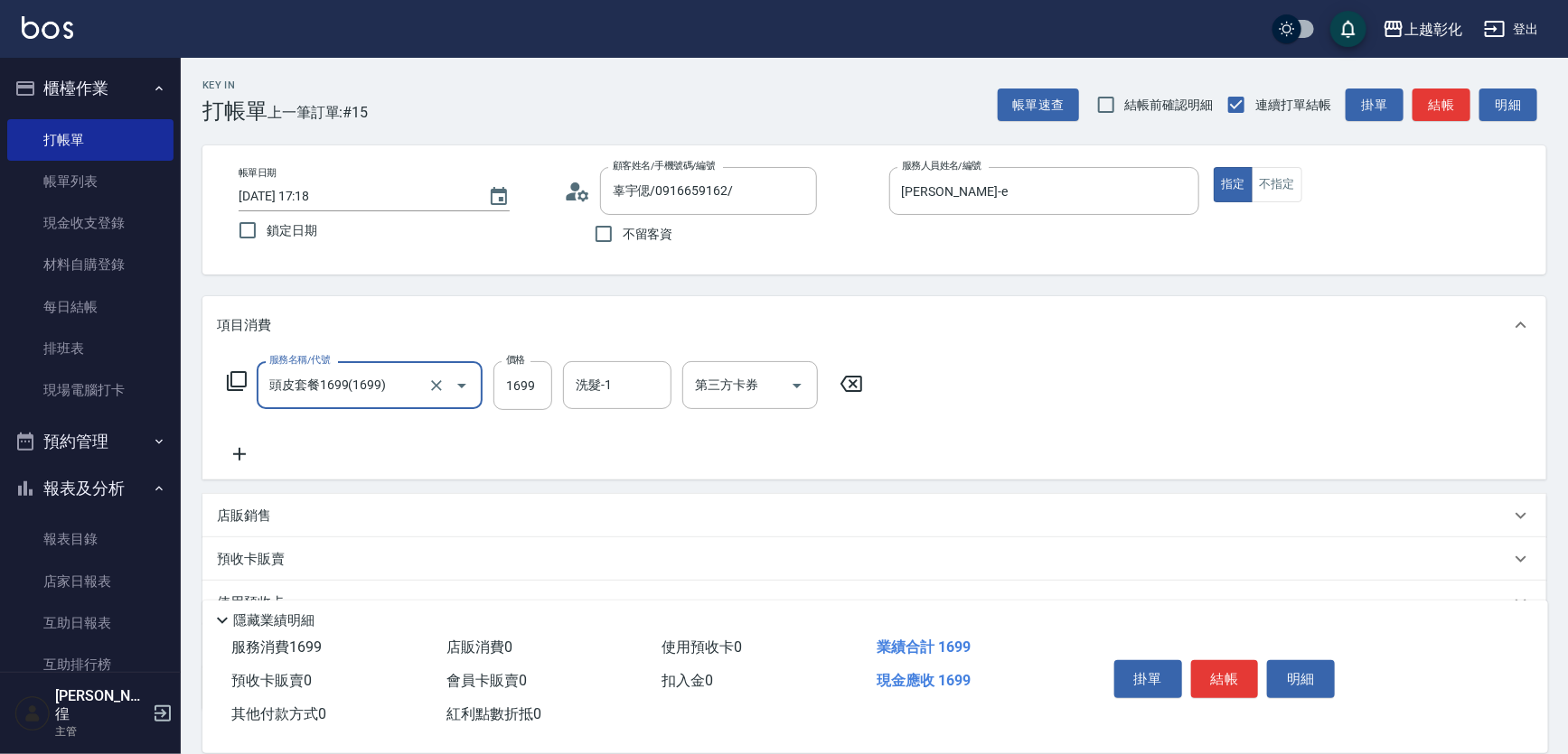
click at [374, 382] on input "頭皮套餐1699(1699)" at bounding box center [343, 385] width 159 height 31
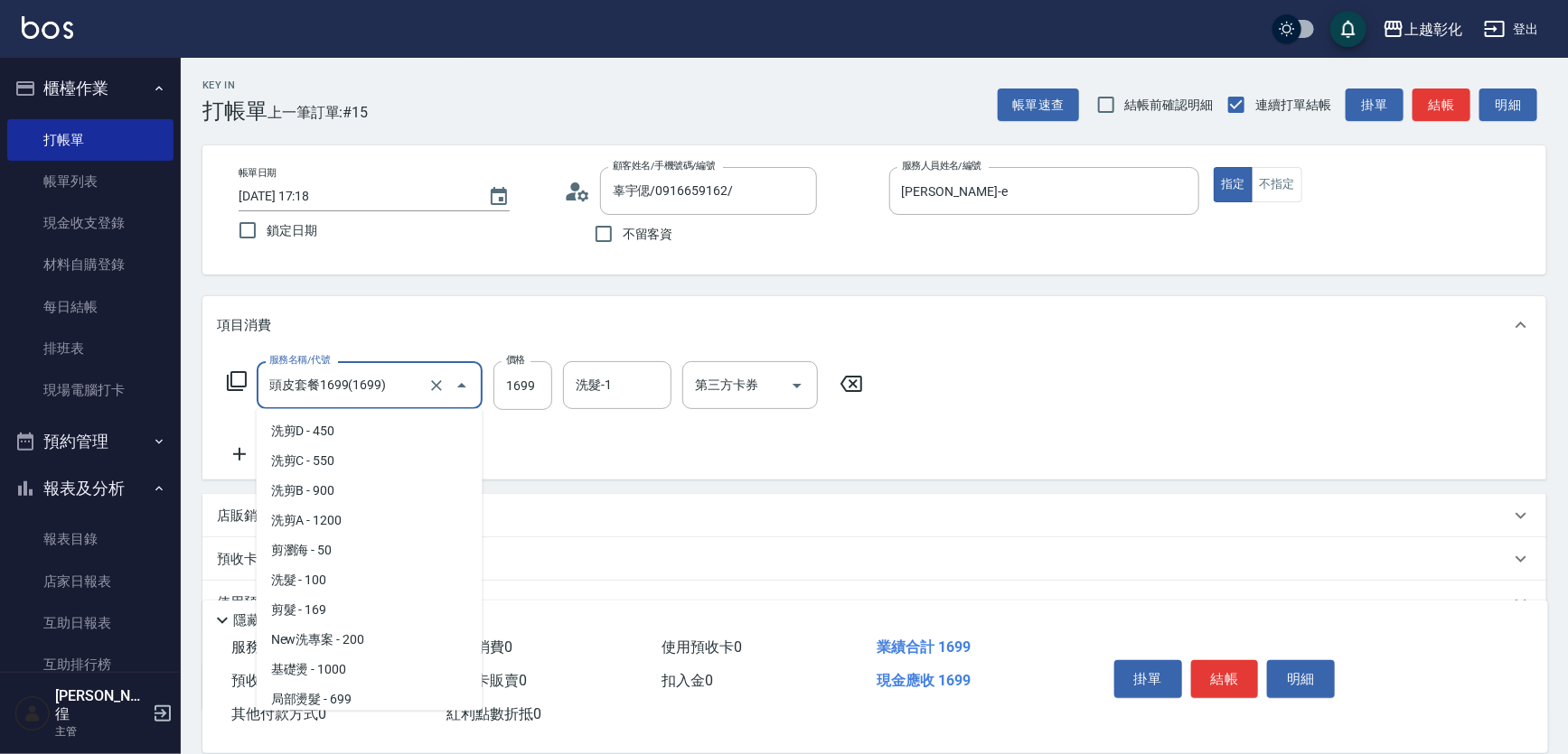
click at [374, 382] on input "頭皮套餐1699(1699)" at bounding box center [343, 385] width 159 height 31
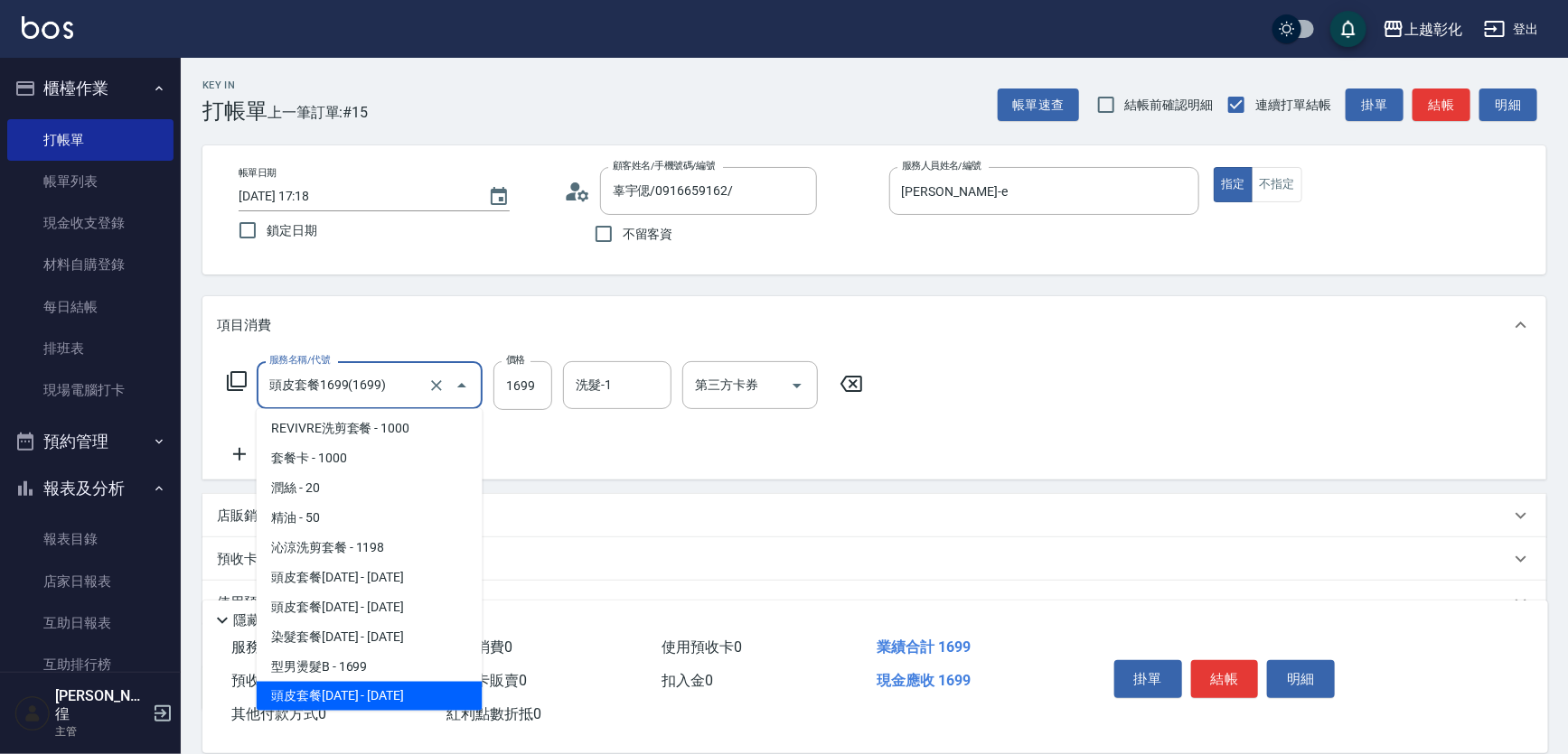
click at [374, 382] on input "頭皮套餐1699(1699)" at bounding box center [343, 385] width 159 height 31
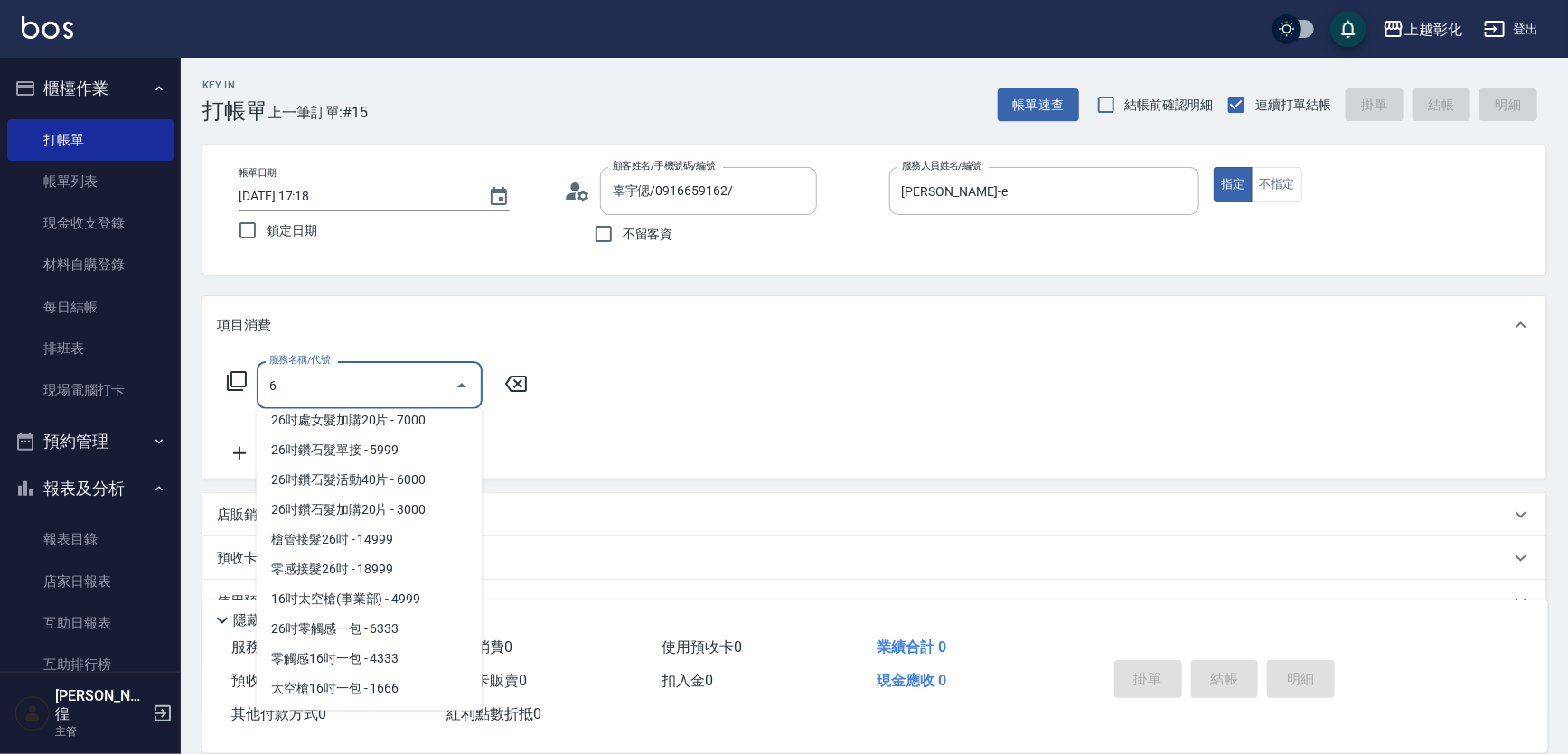
scroll to position [0, 0]
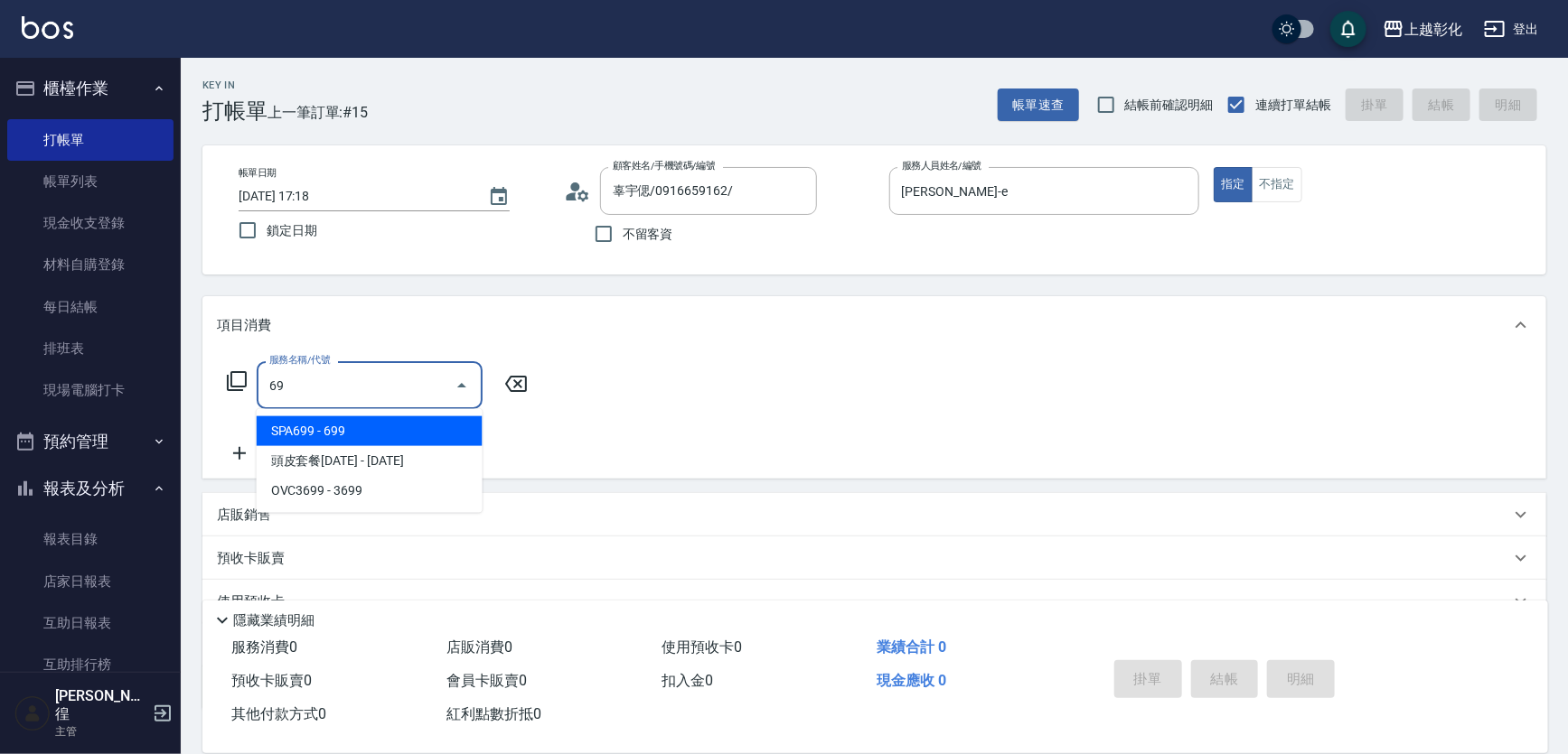
type input "6"
type input "剪髮(169)"
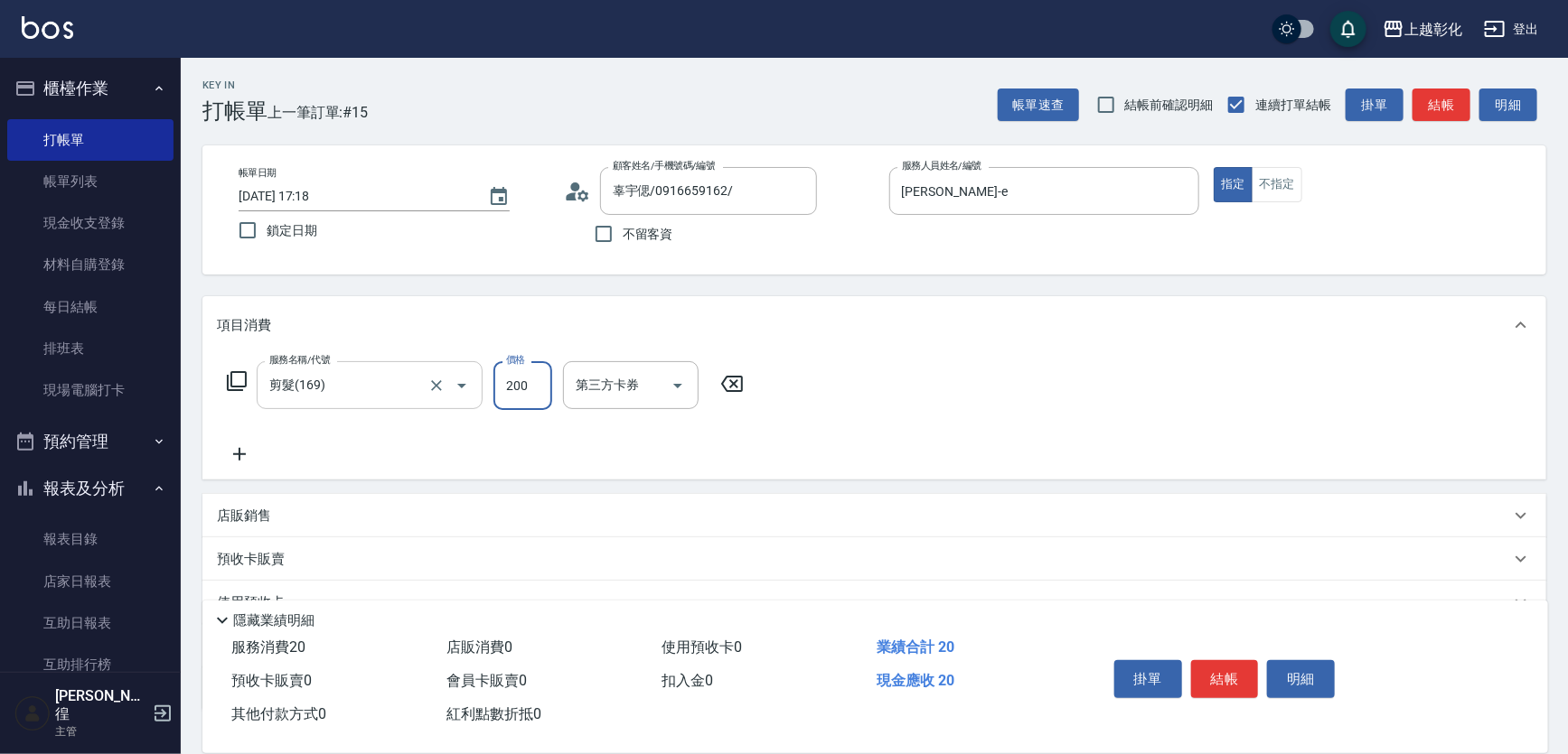
type input "200"
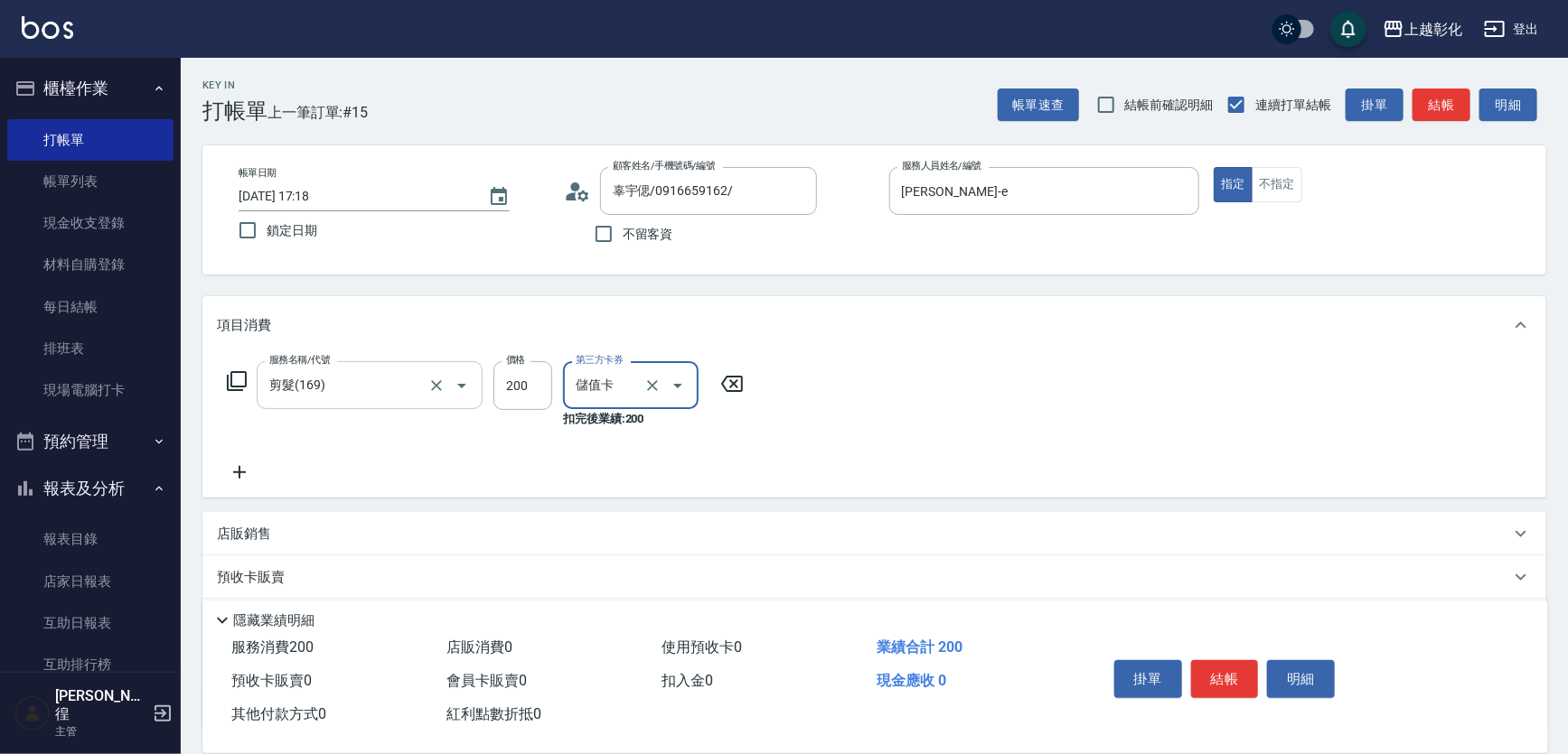
type input "儲值卡"
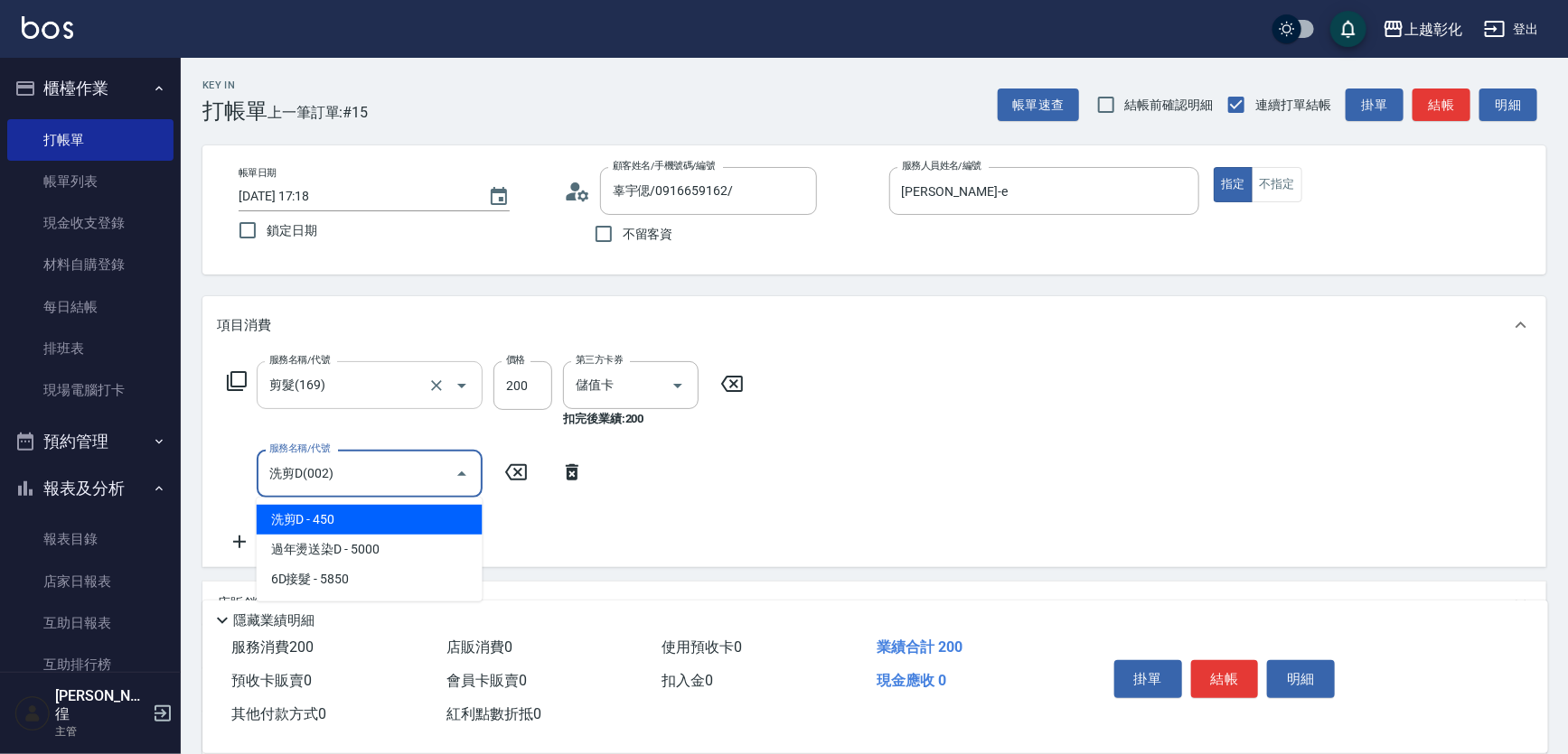
type input "洗剪D(002)"
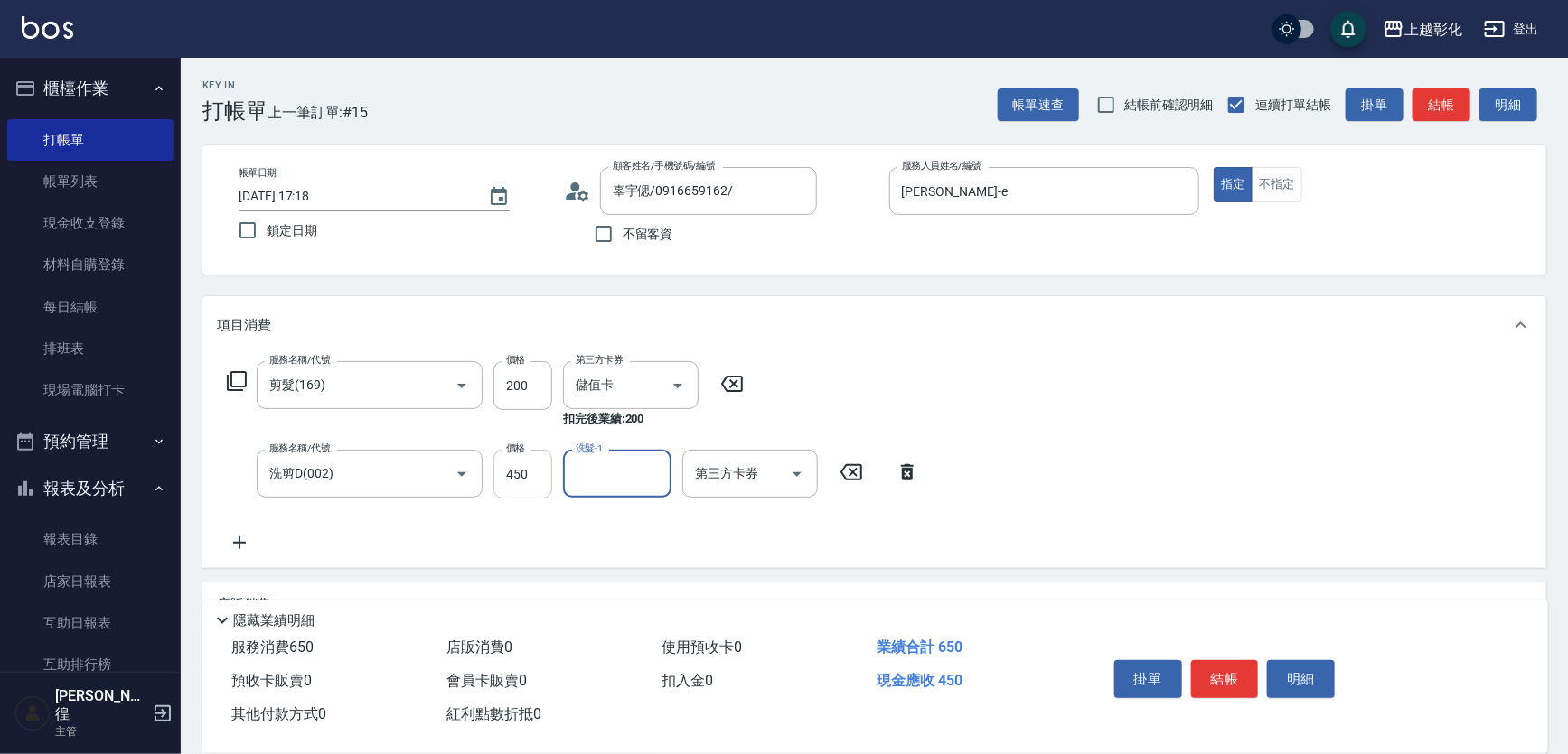
click at [499, 470] on input "450" at bounding box center [523, 474] width 59 height 49
type input "400"
type input "林渝婷-33"
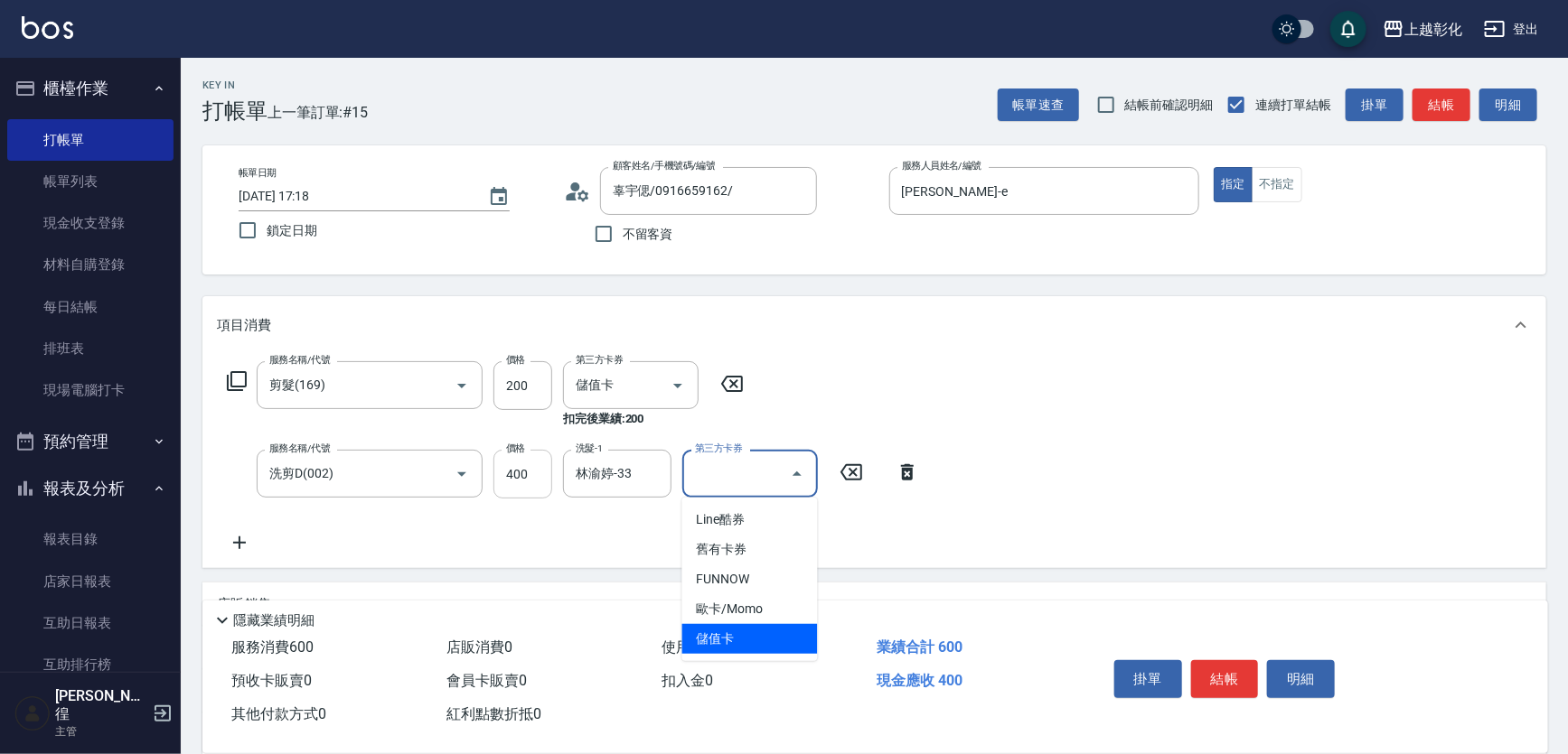
type input "儲值卡"
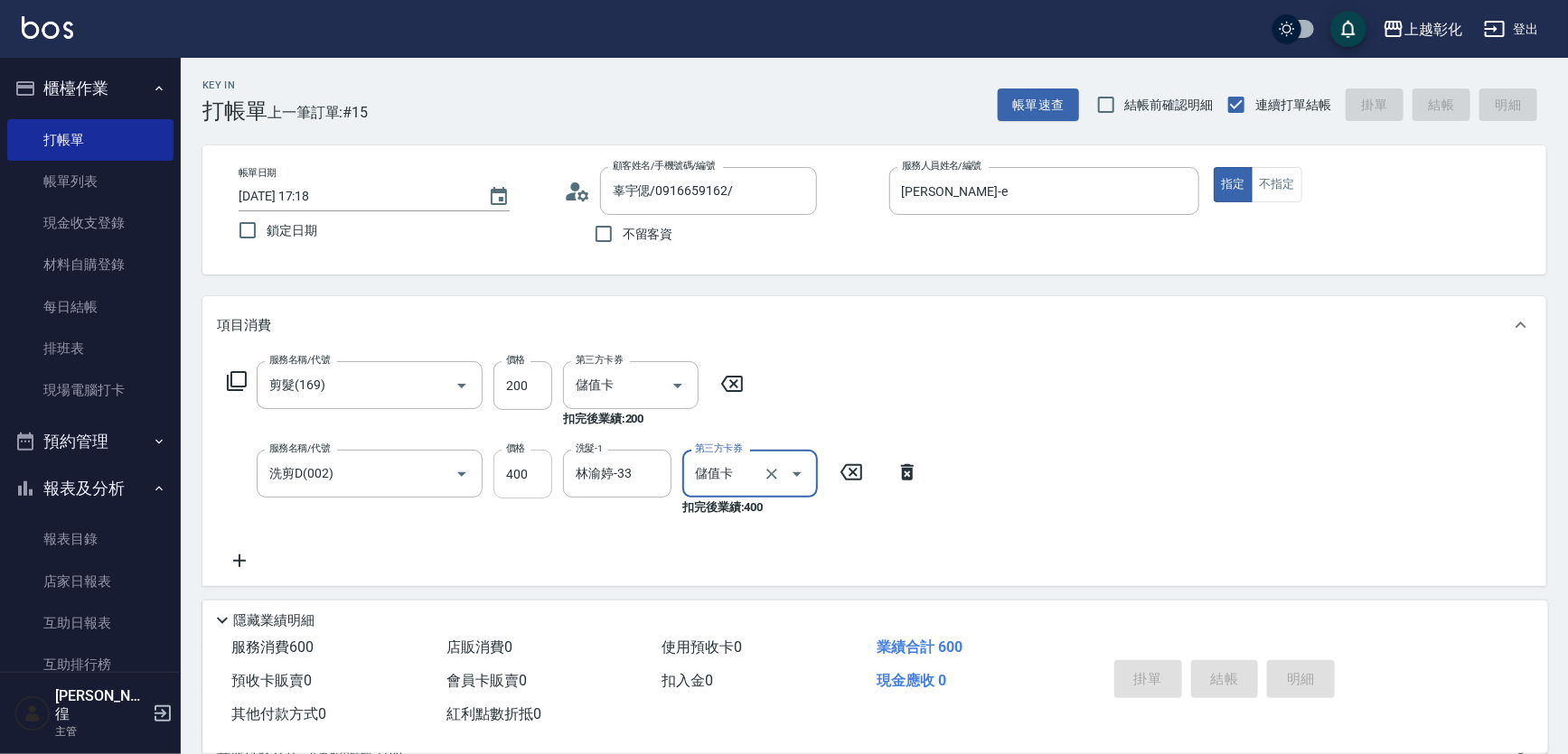
type input "2025/10/11 17:19"
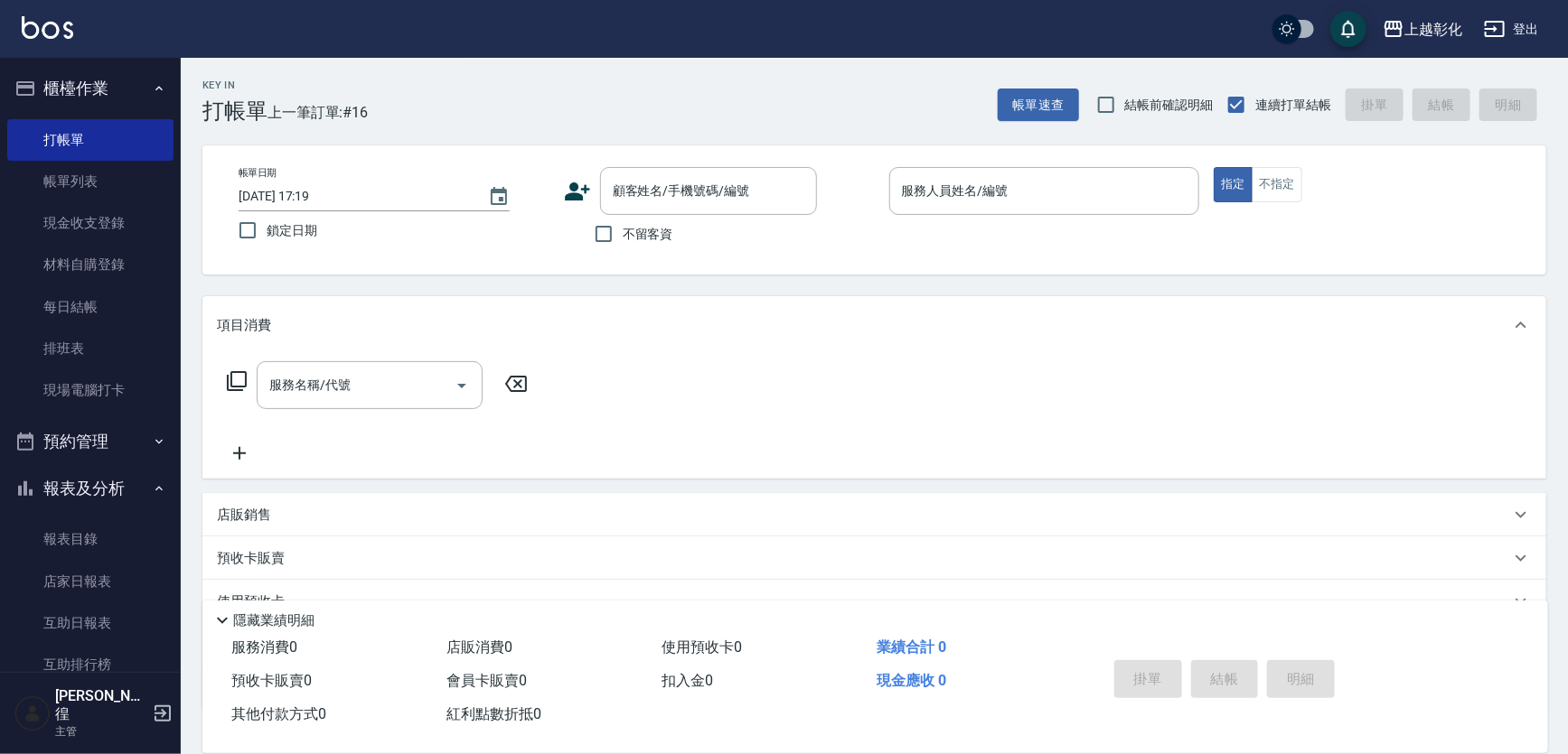
click at [640, 240] on span "不留客資" at bounding box center [648, 234] width 51 height 19
click at [623, 240] on input "不留客資" at bounding box center [603, 233] width 38 height 38
checkbox input "true"
type input "辜宇偲/0916659162/"
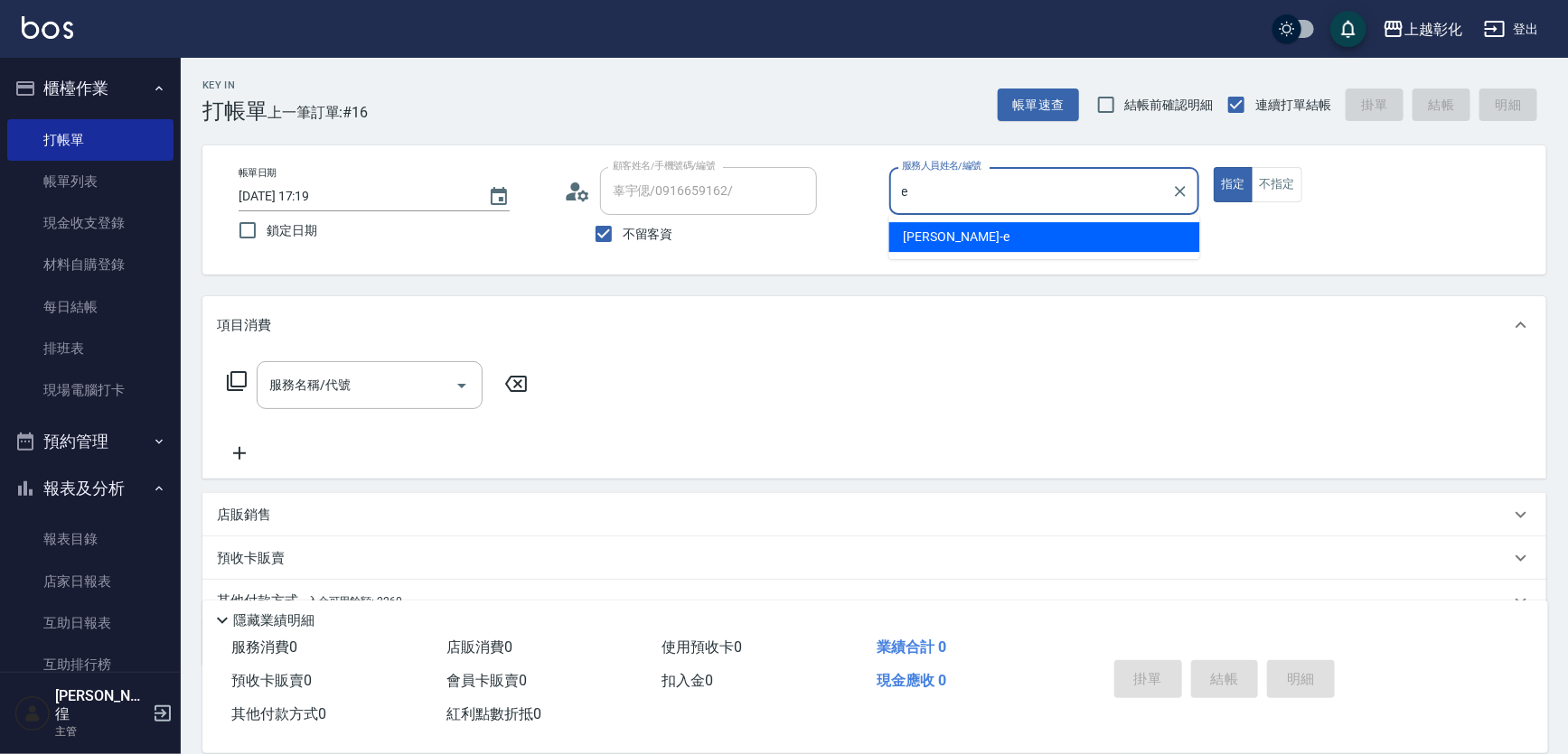
type input "allen-e"
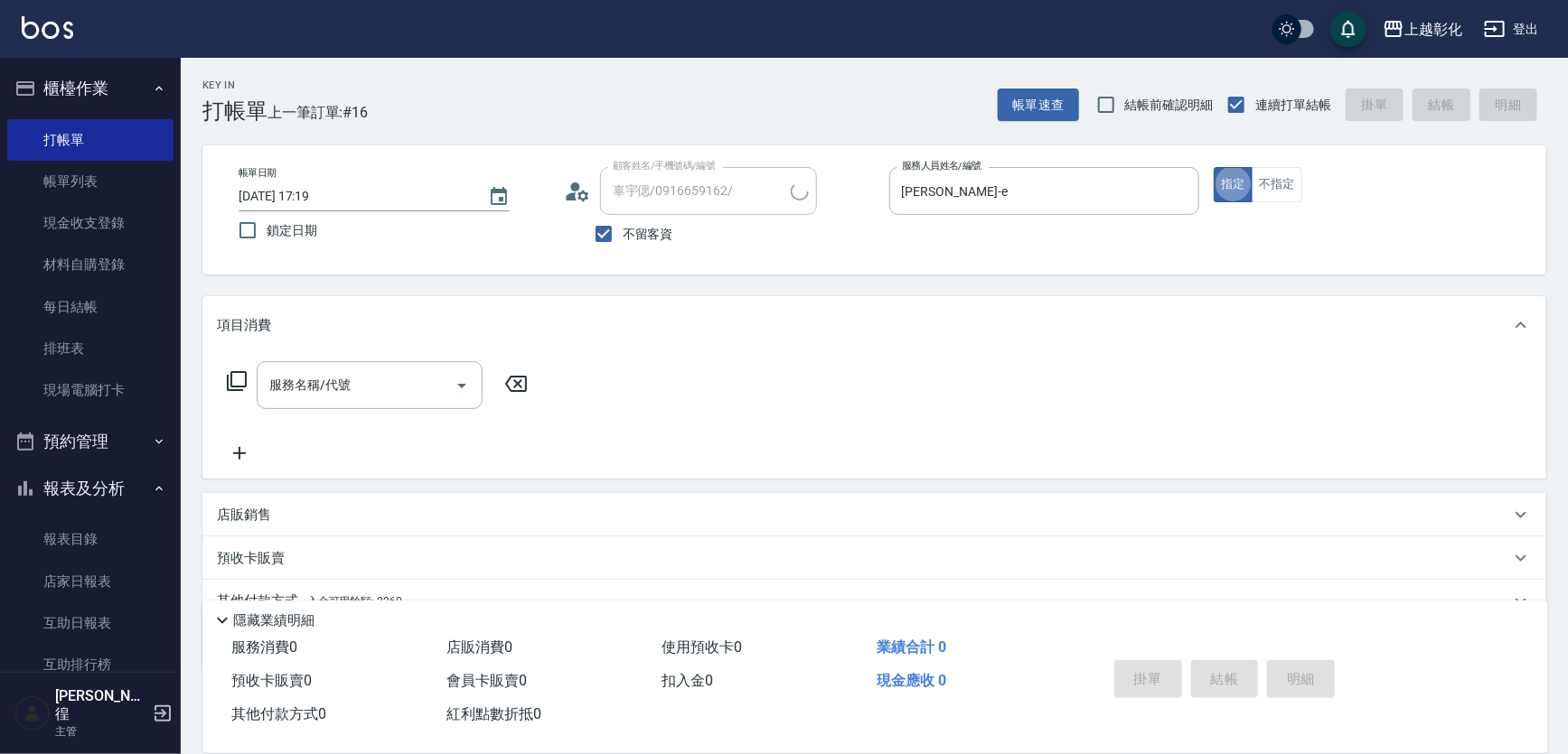
type input "接髮阿姨 /0905356310/"
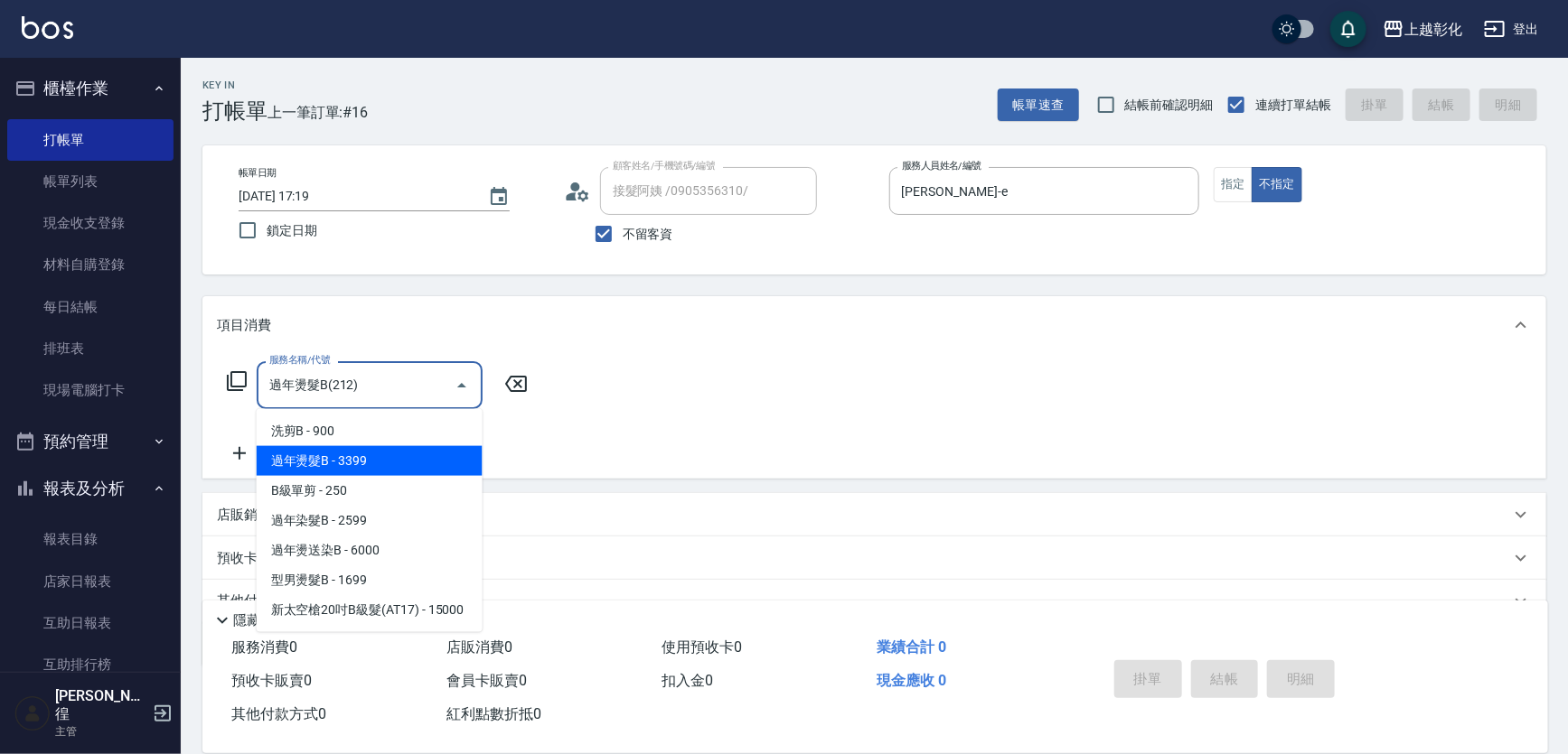
type input "過年燙髮B(212)"
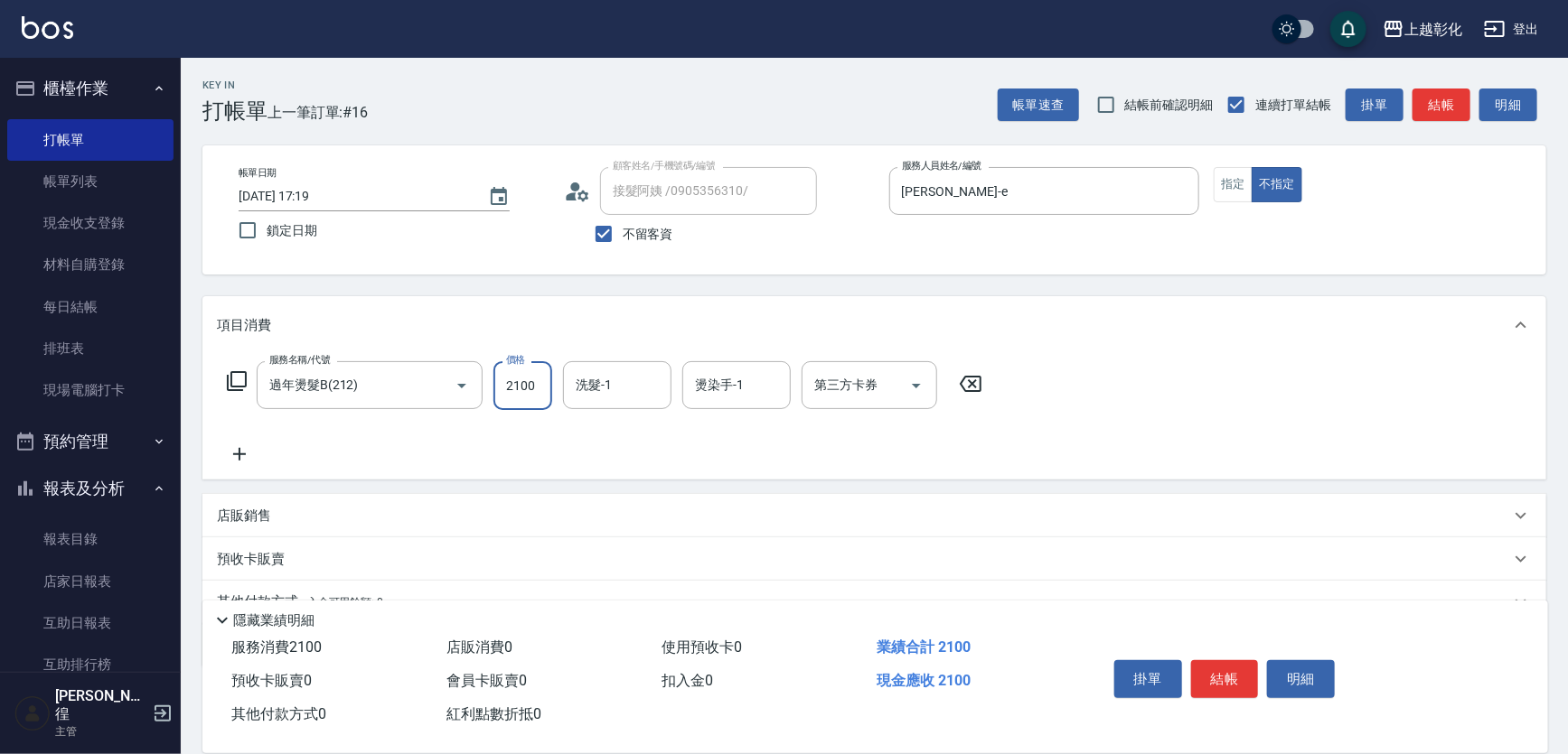
type input "2100"
type input "[PERSON_NAME]-41"
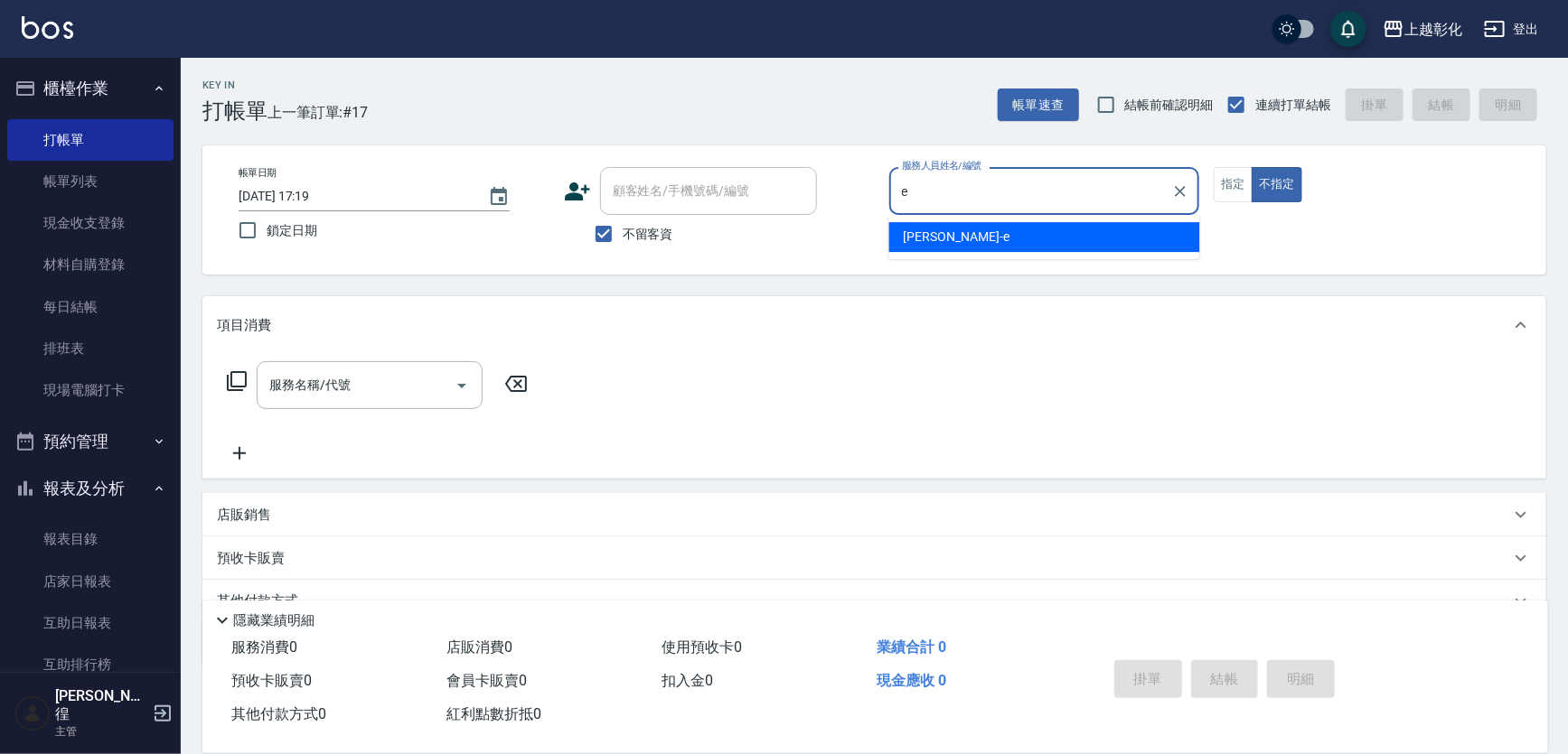
type input "allen-e"
type button "false"
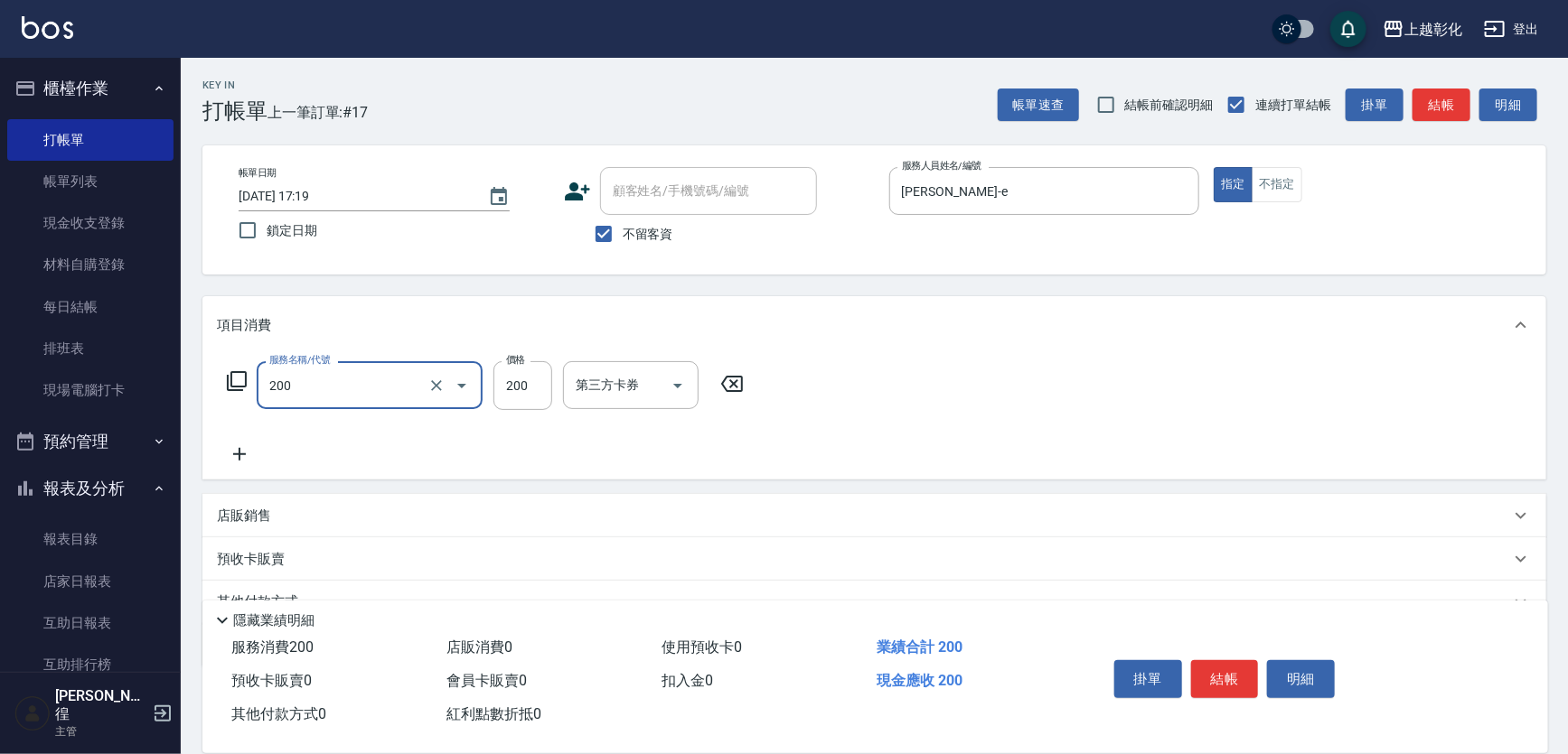
type input "New洗專案(200)"
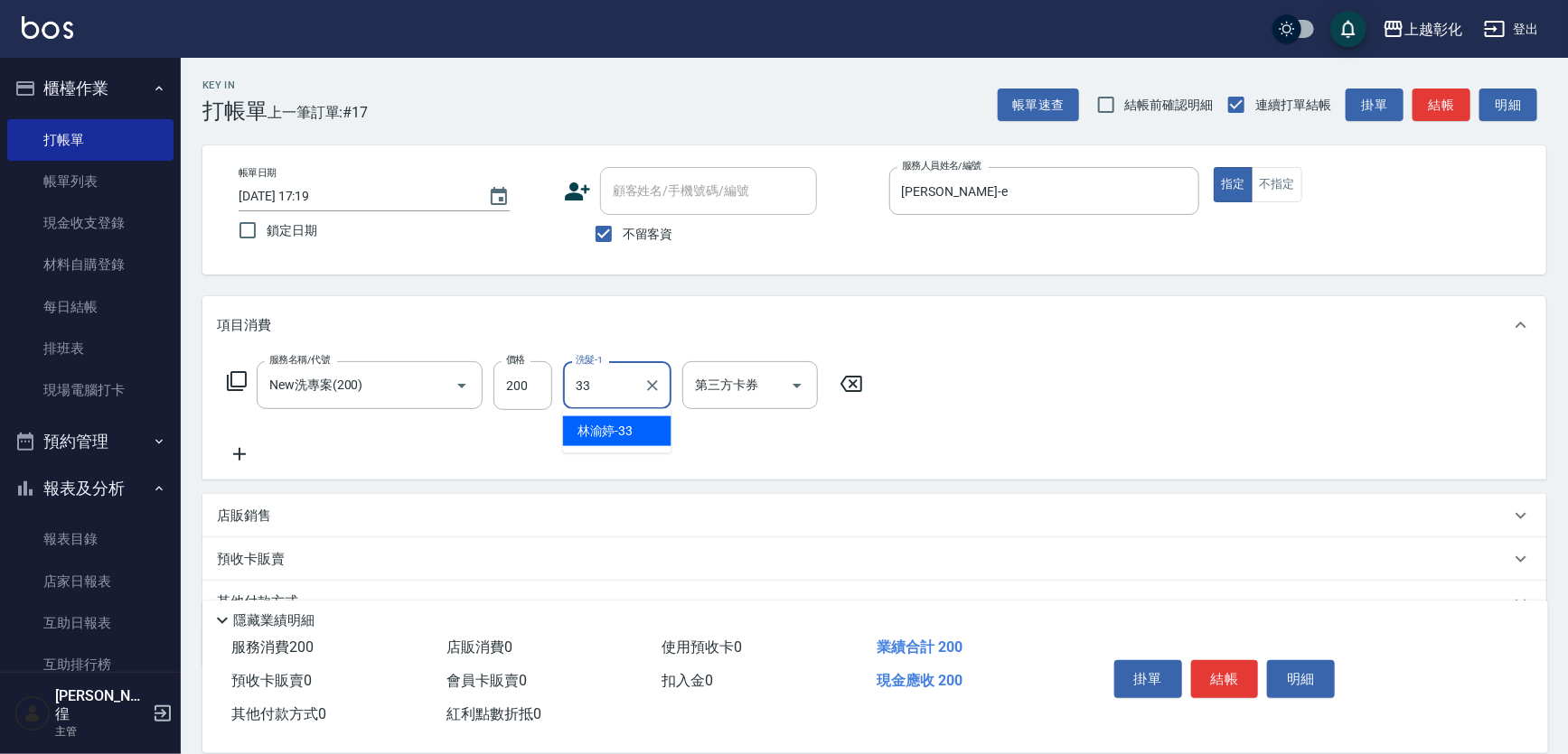
type input "林渝婷-33"
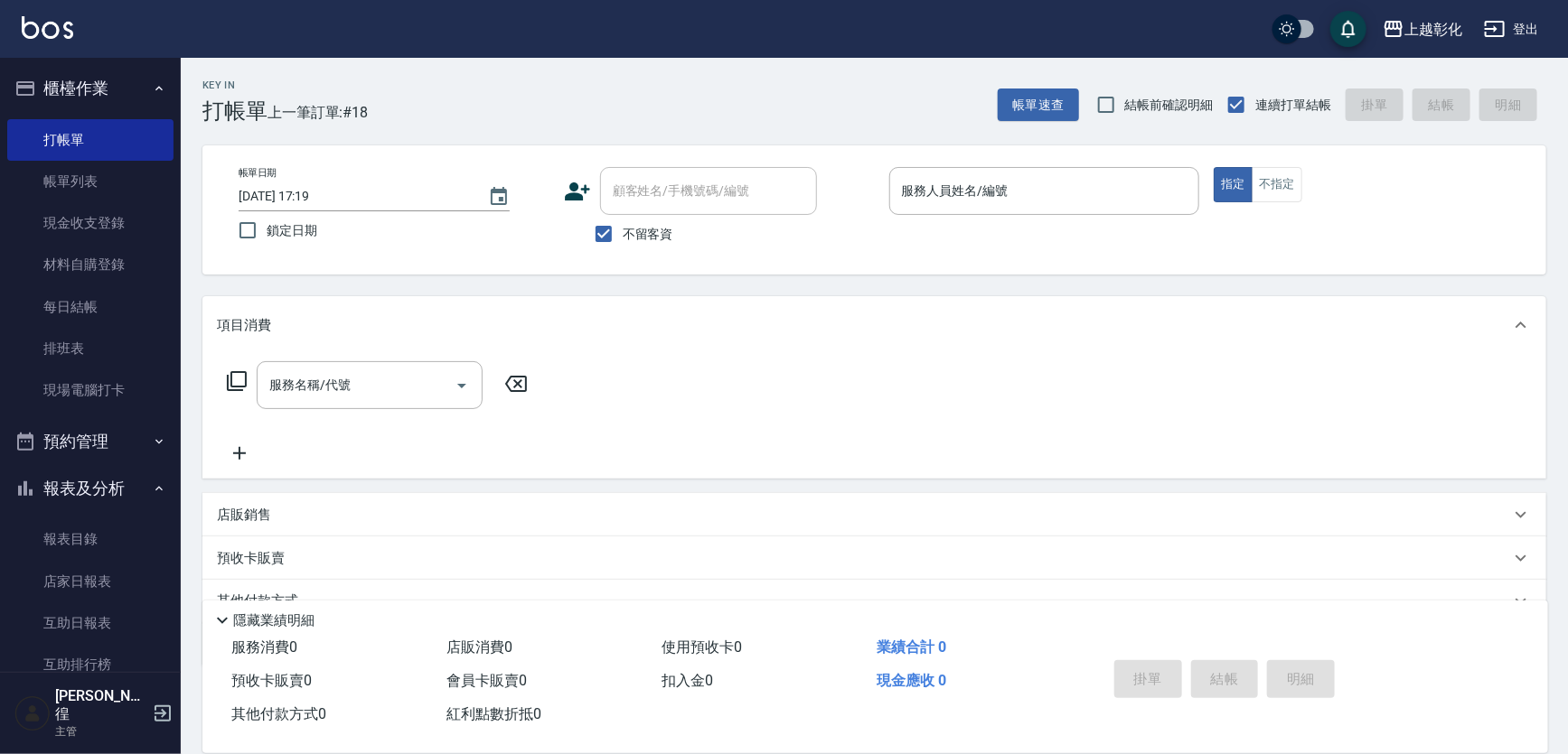
click at [632, 238] on span "不留客資" at bounding box center [648, 234] width 51 height 19
click at [623, 238] on input "不留客資" at bounding box center [603, 233] width 38 height 38
checkbox input "false"
click at [656, 201] on input "顧客姓名/手機號碼/編號" at bounding box center [695, 191] width 174 height 31
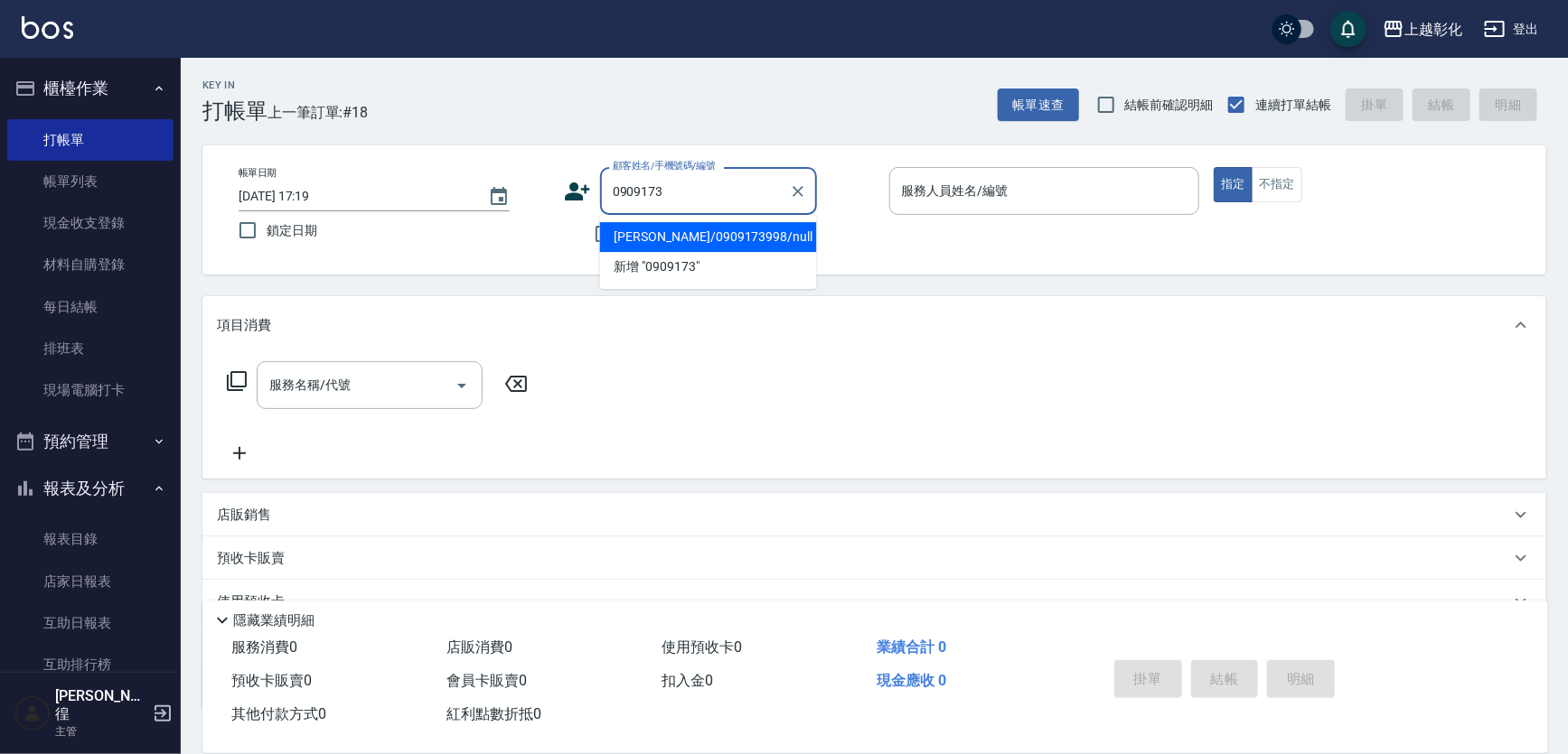
type input "[PERSON_NAME]/0909173998/null"
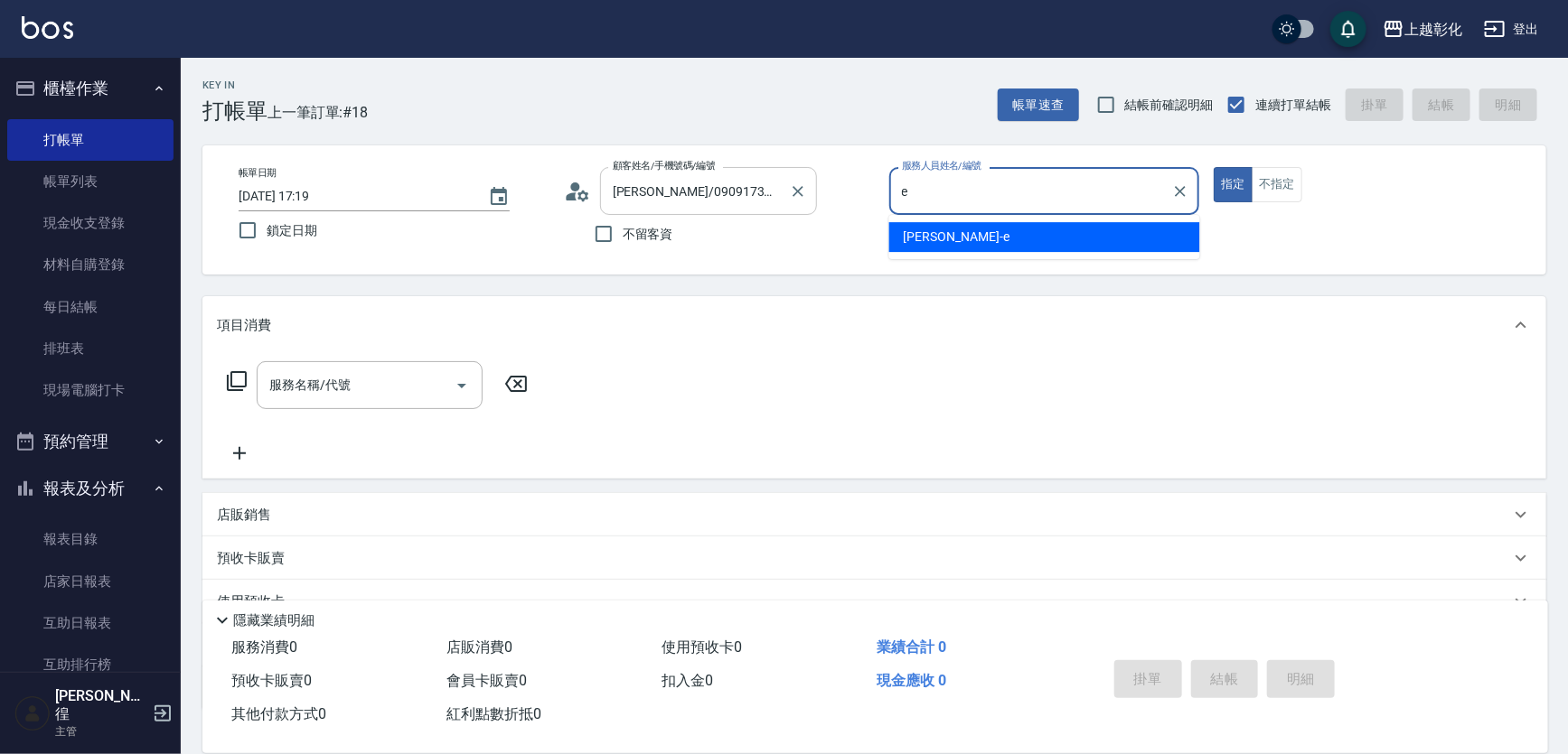
type input "allen-e"
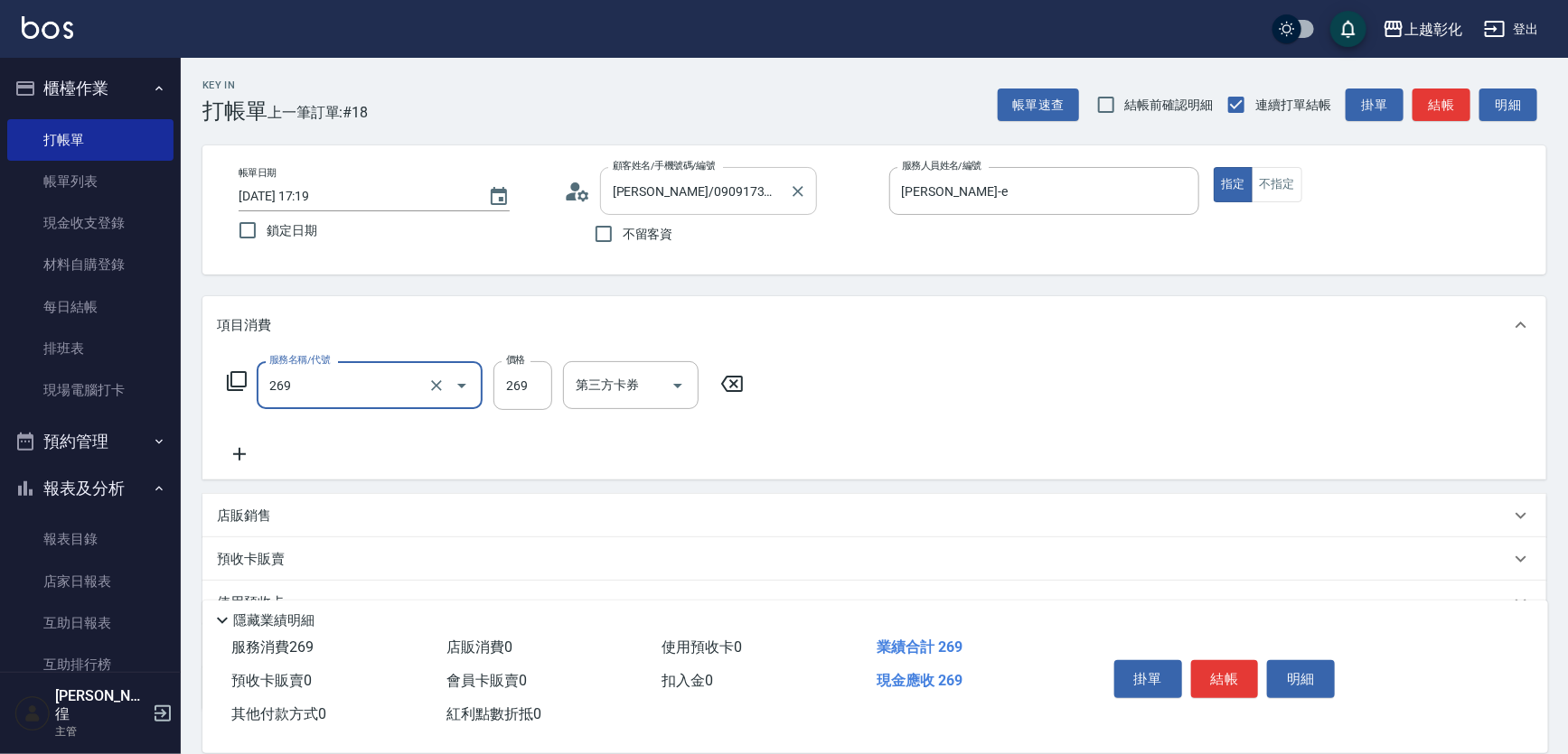
type input "一般洗剪(269)"
type input "350"
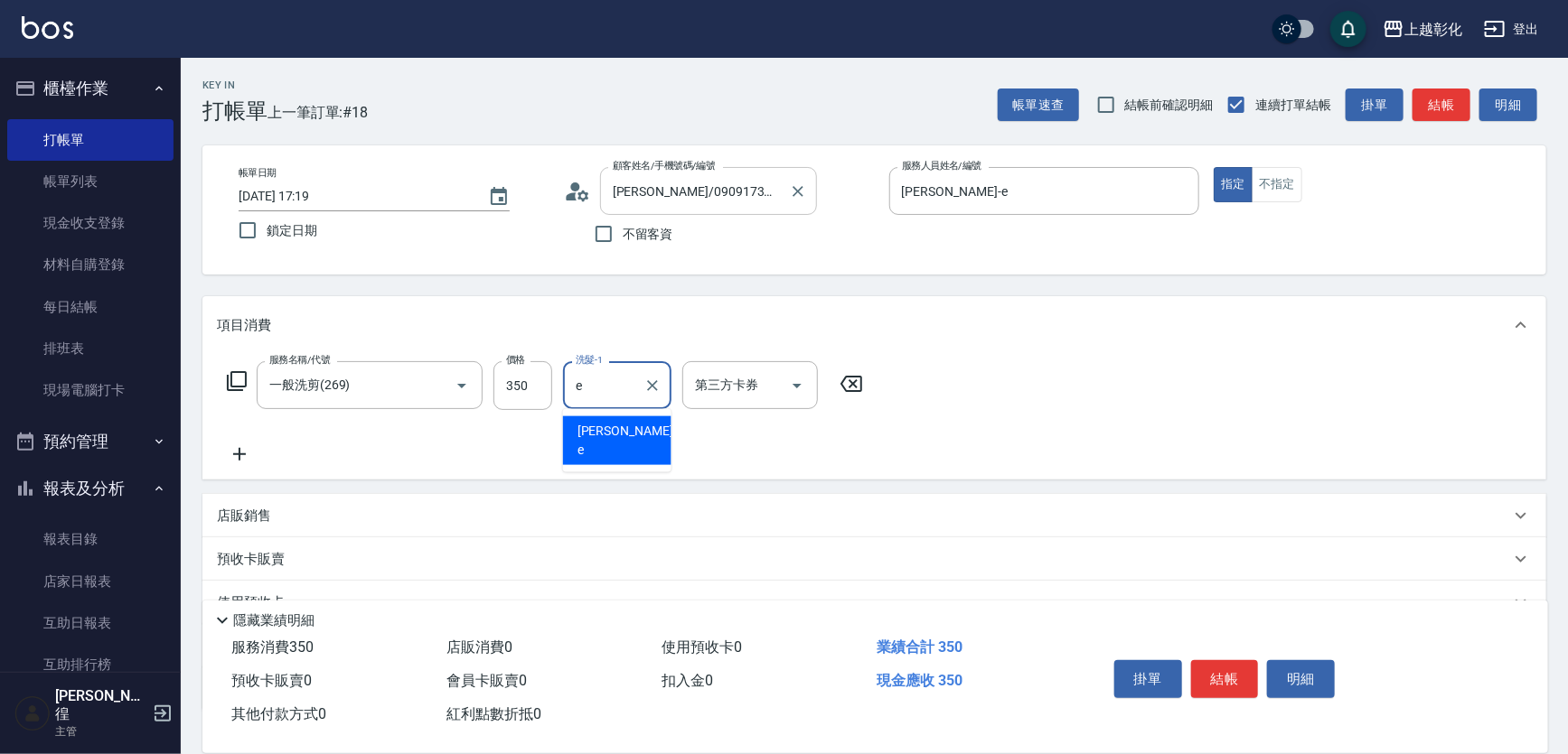
type input "allen-e"
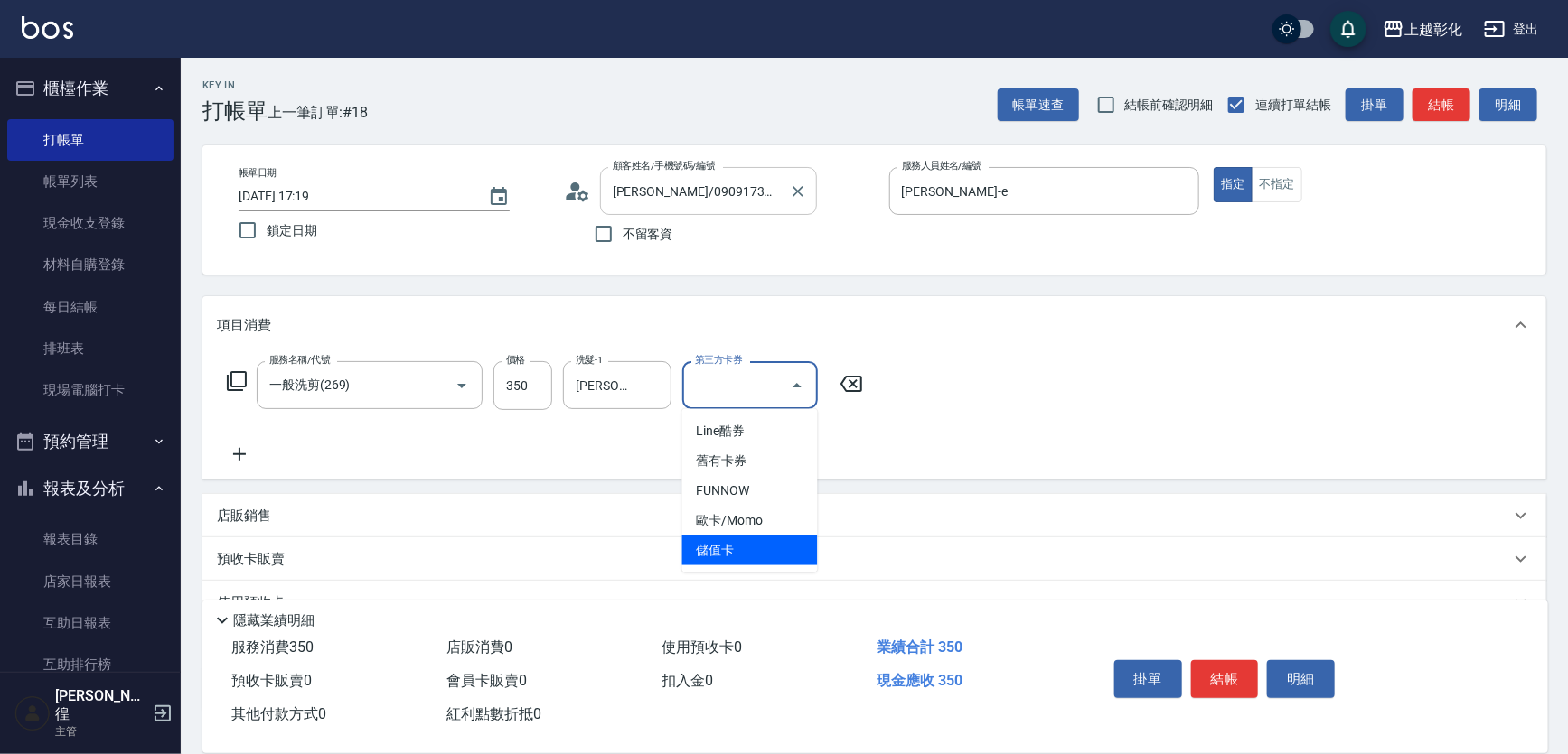
type input "儲值卡"
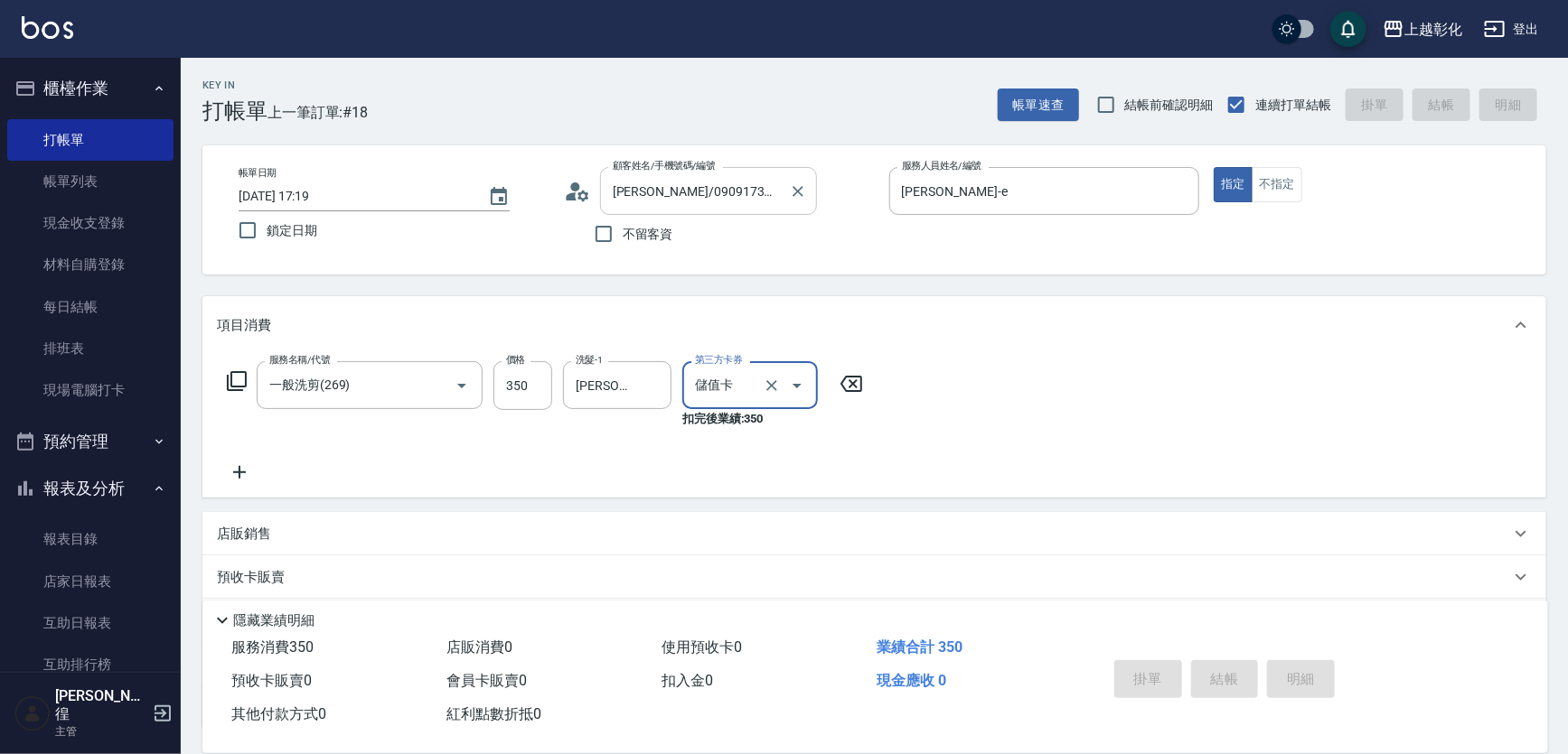
type input "2025/10/11 17:20"
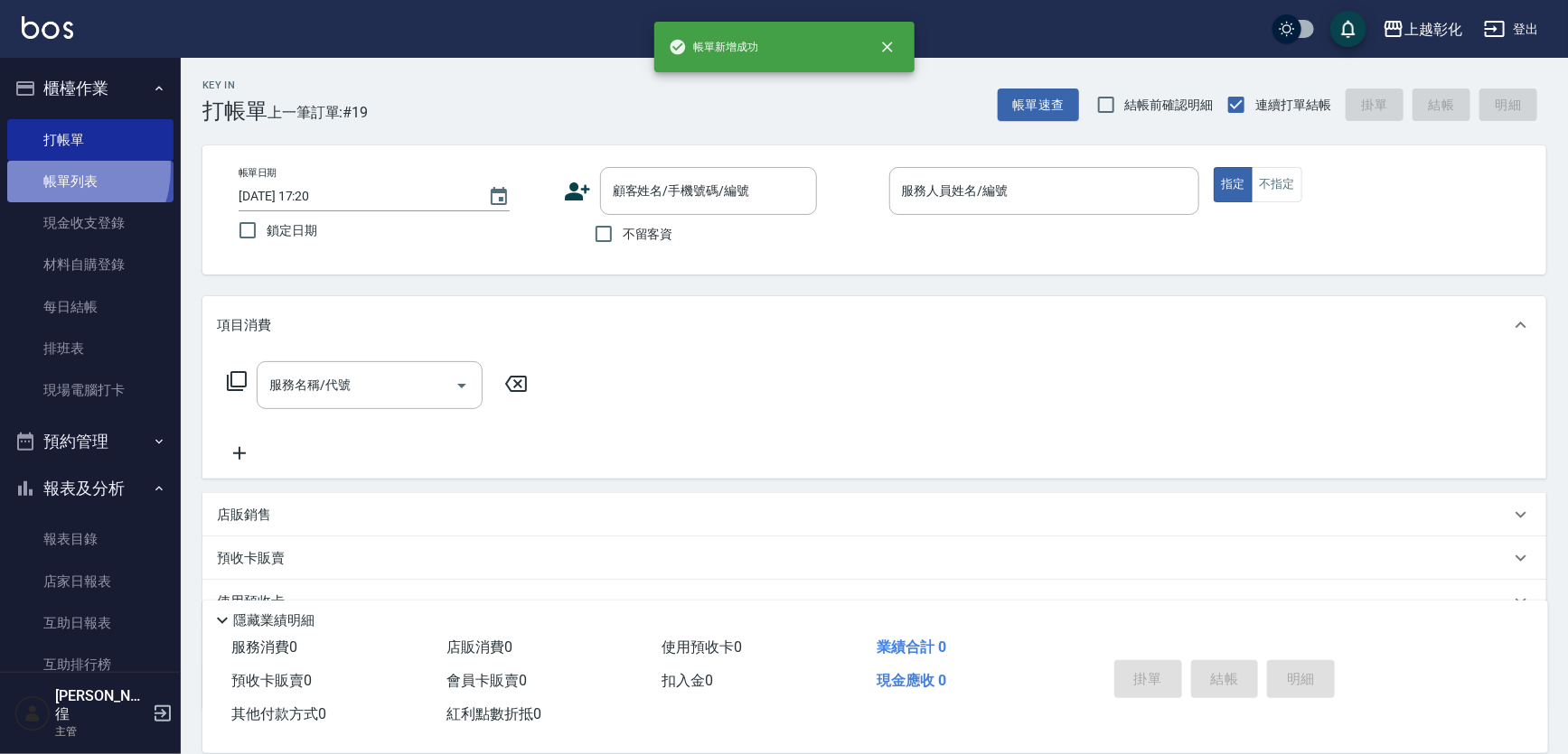
click at [59, 168] on link "帳單列表" at bounding box center [90, 181] width 166 height 42
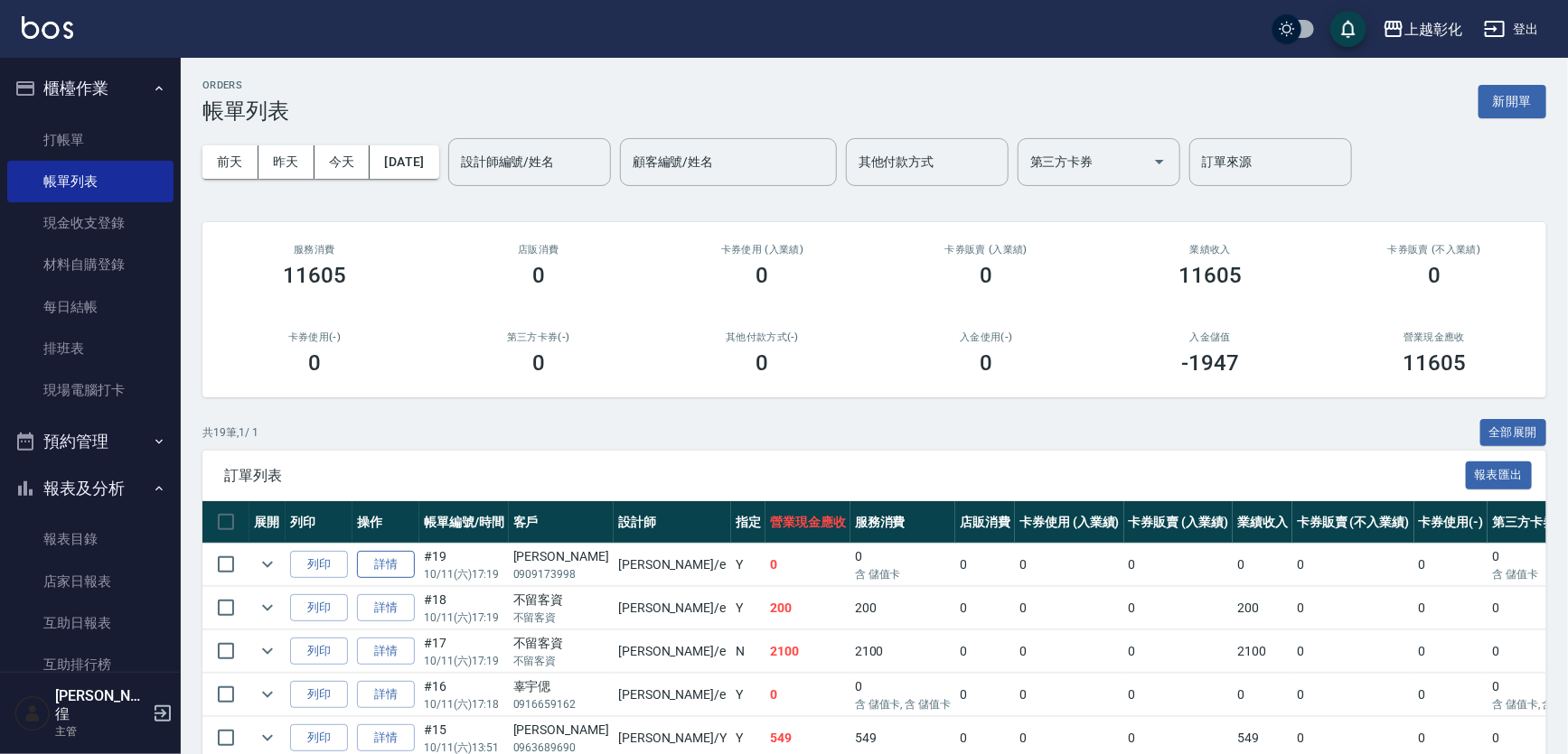
click at [387, 567] on link "詳情" at bounding box center [385, 565] width 58 height 28
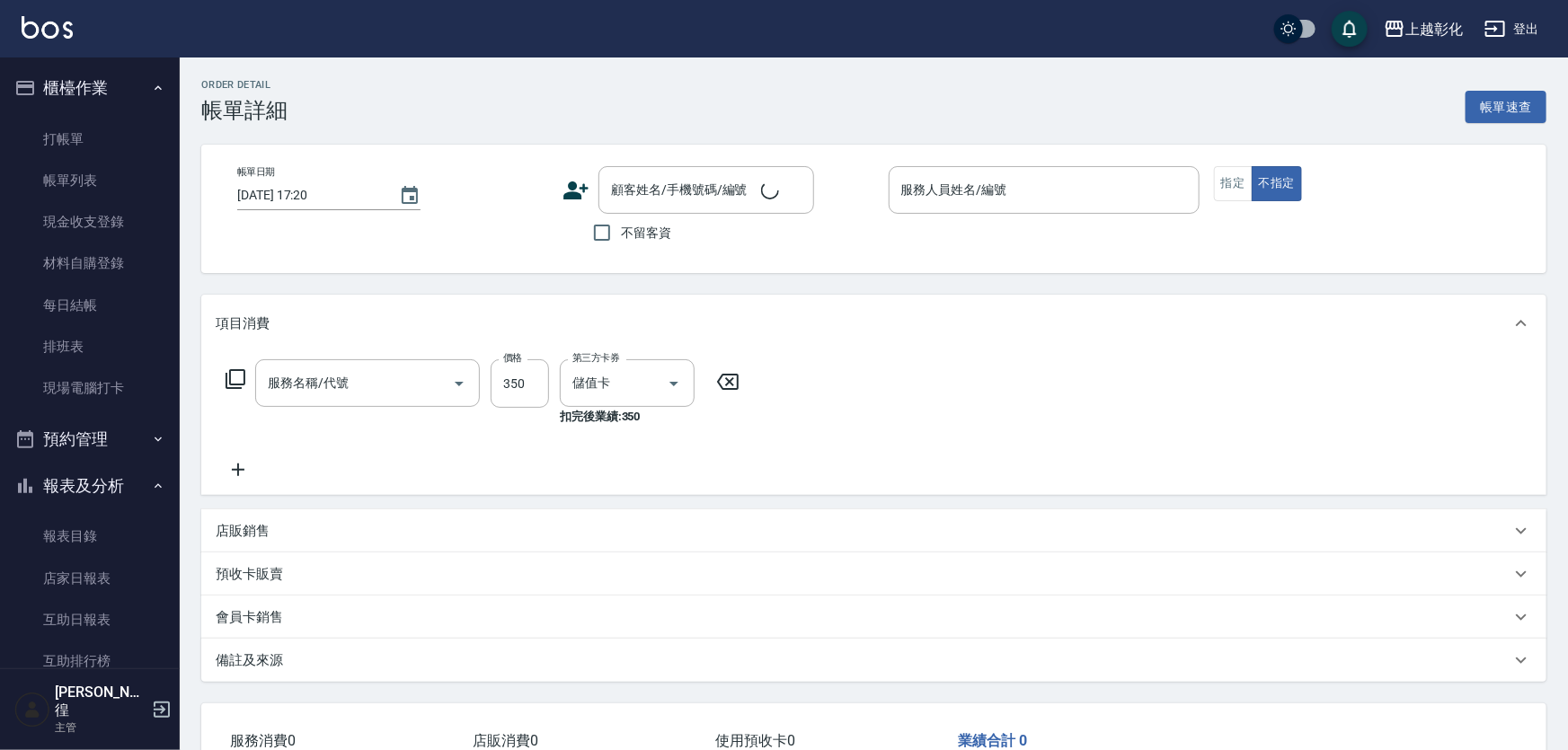
type input "2025/10/11 17:19"
type input "allen-e"
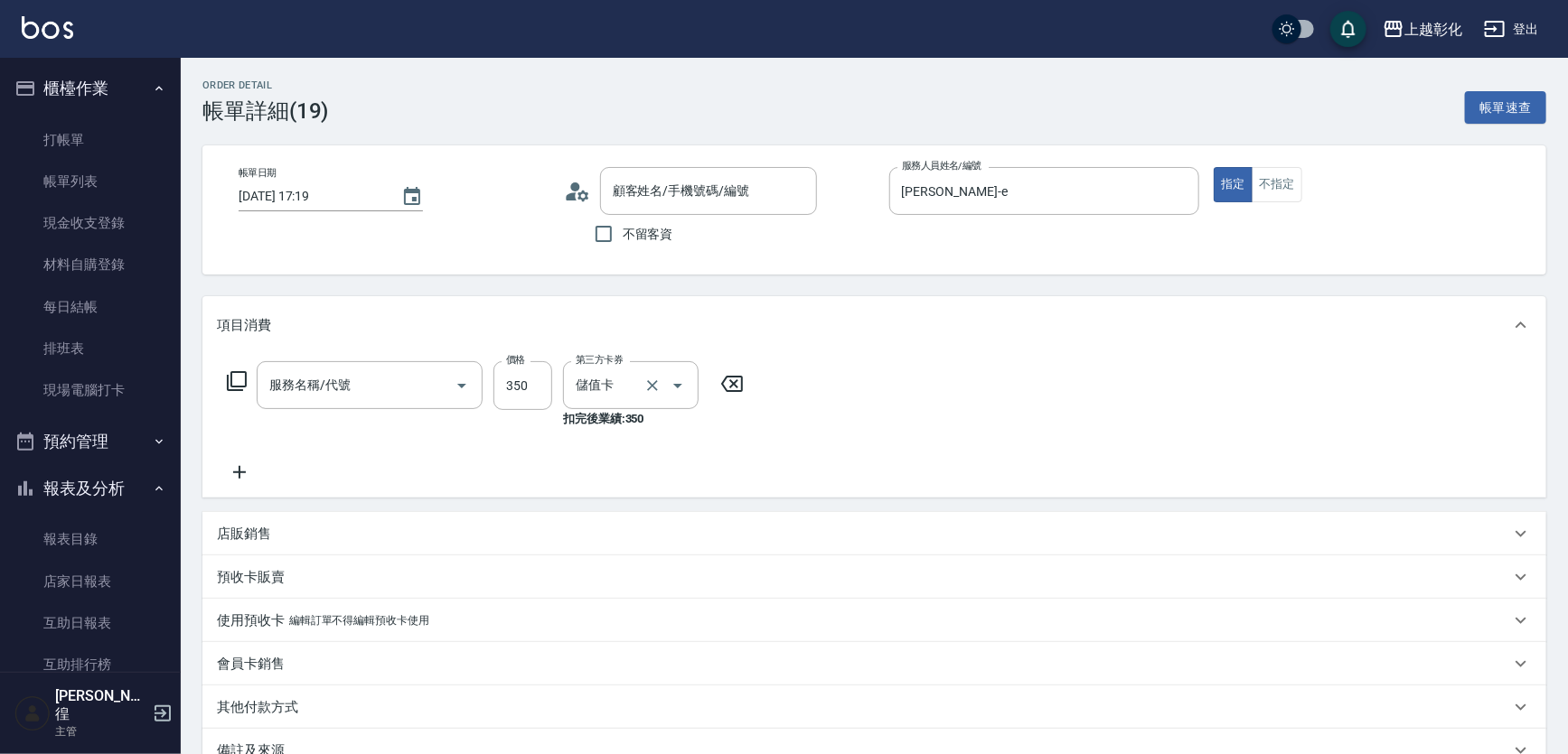
type input "一般洗剪(269)"
type input "[PERSON_NAME]/0909173998/null"
click at [776, 384] on icon "Clear" at bounding box center [772, 385] width 19 height 19
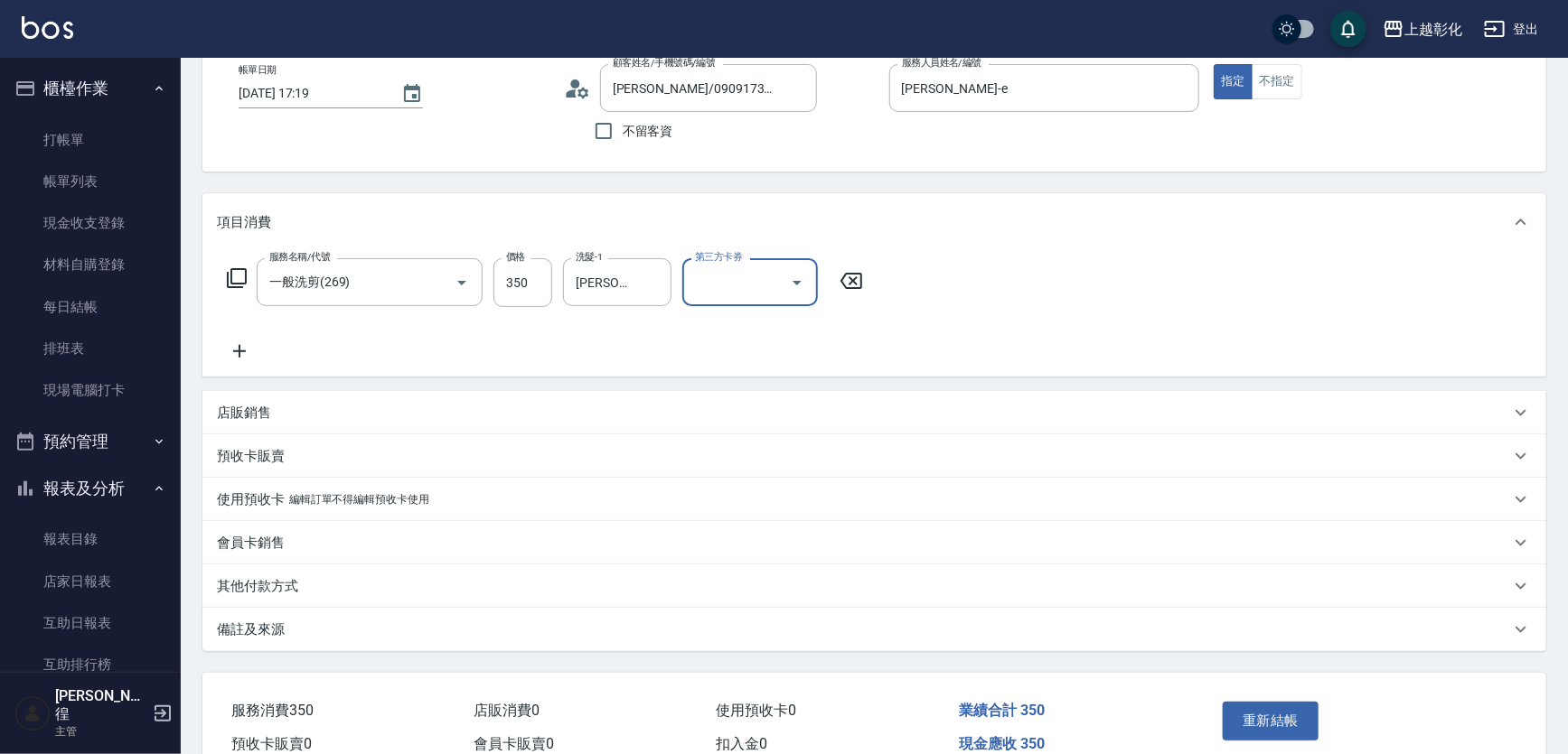
scroll to position [164, 0]
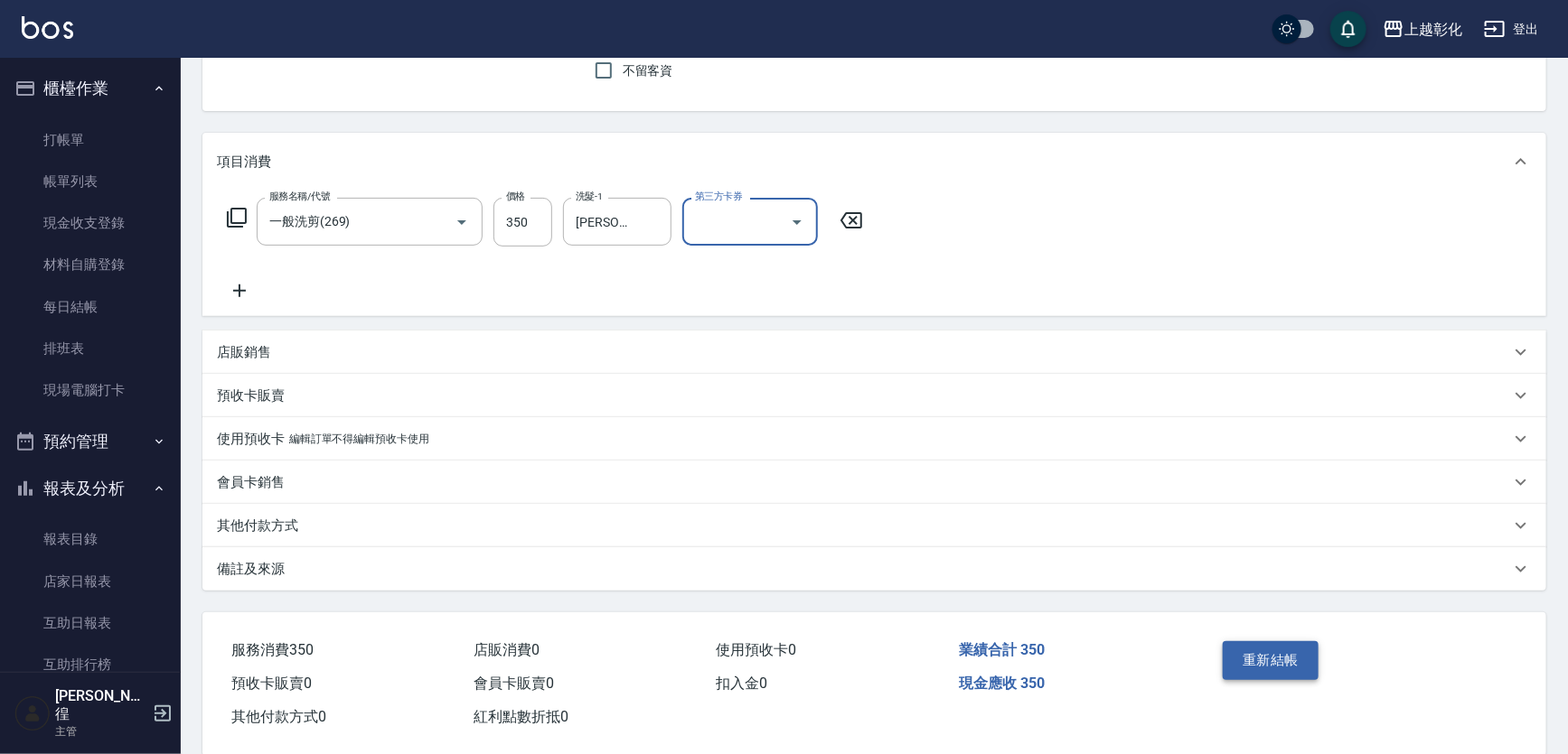
click at [1268, 675] on button "重新結帳" at bounding box center [1270, 659] width 96 height 38
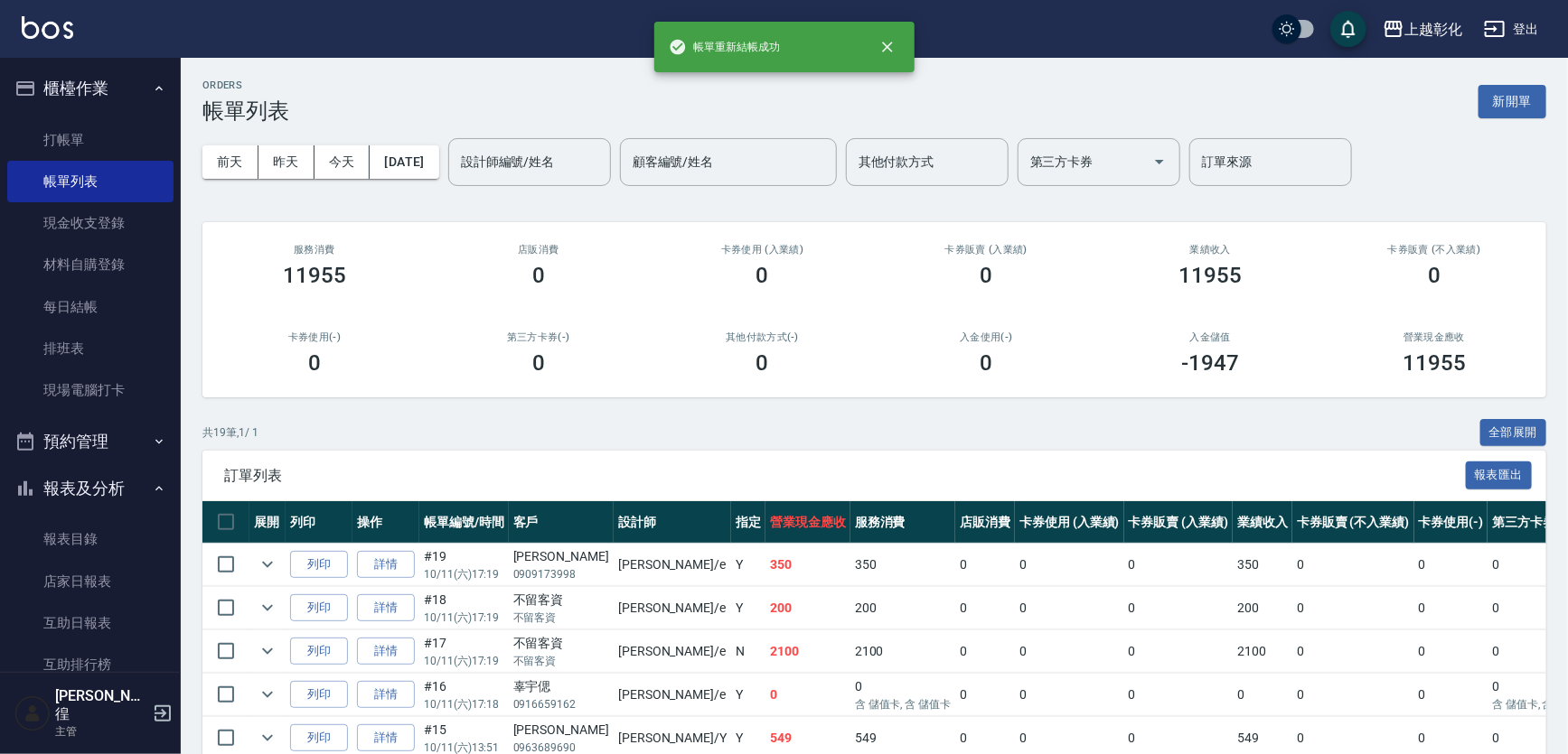
click at [111, 114] on ul "打帳單 帳單列表 現金收支登錄 材料自購登錄 每日結帳 排班表 現場電腦打卡" at bounding box center [90, 265] width 166 height 307
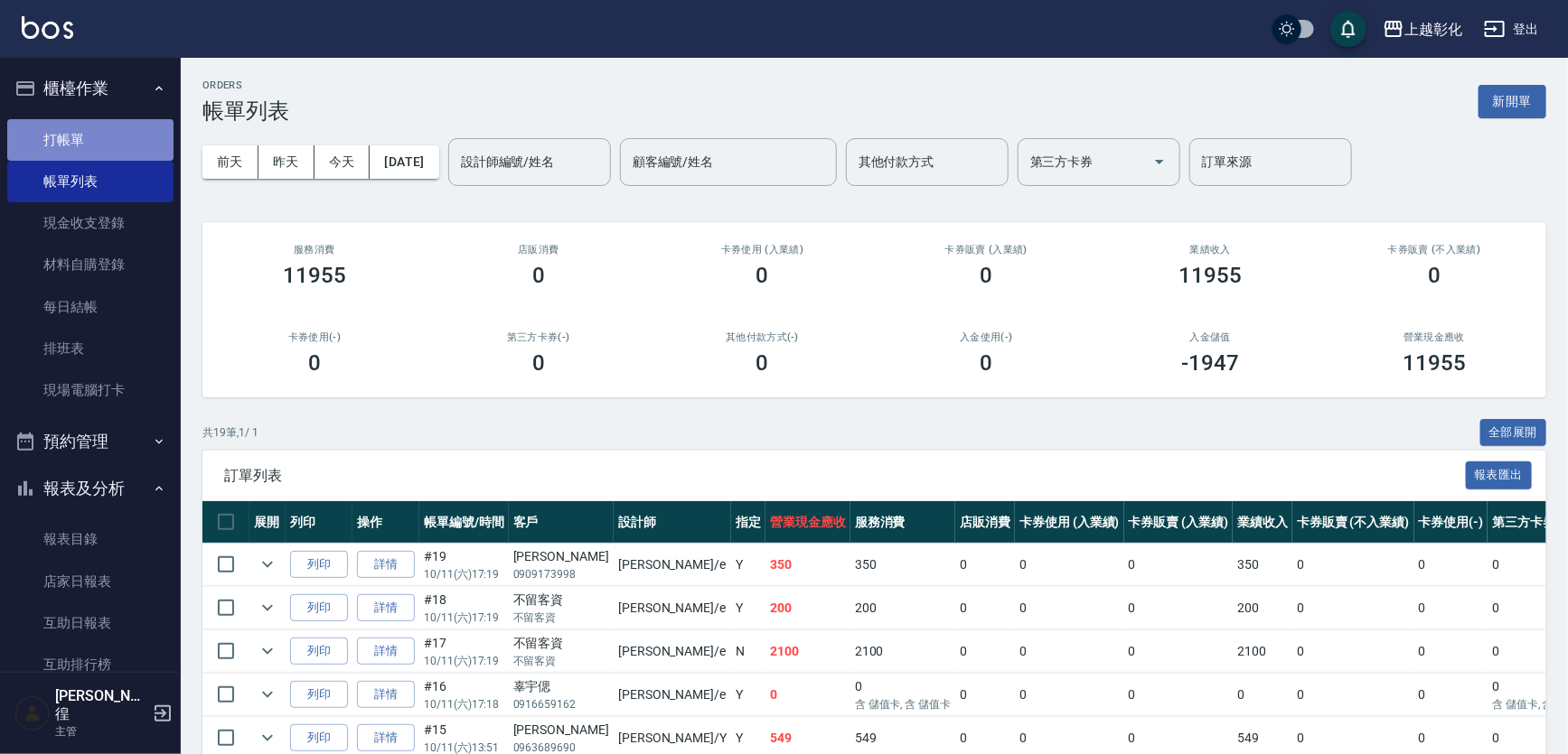
click at [119, 141] on link "打帳單" at bounding box center [90, 139] width 166 height 42
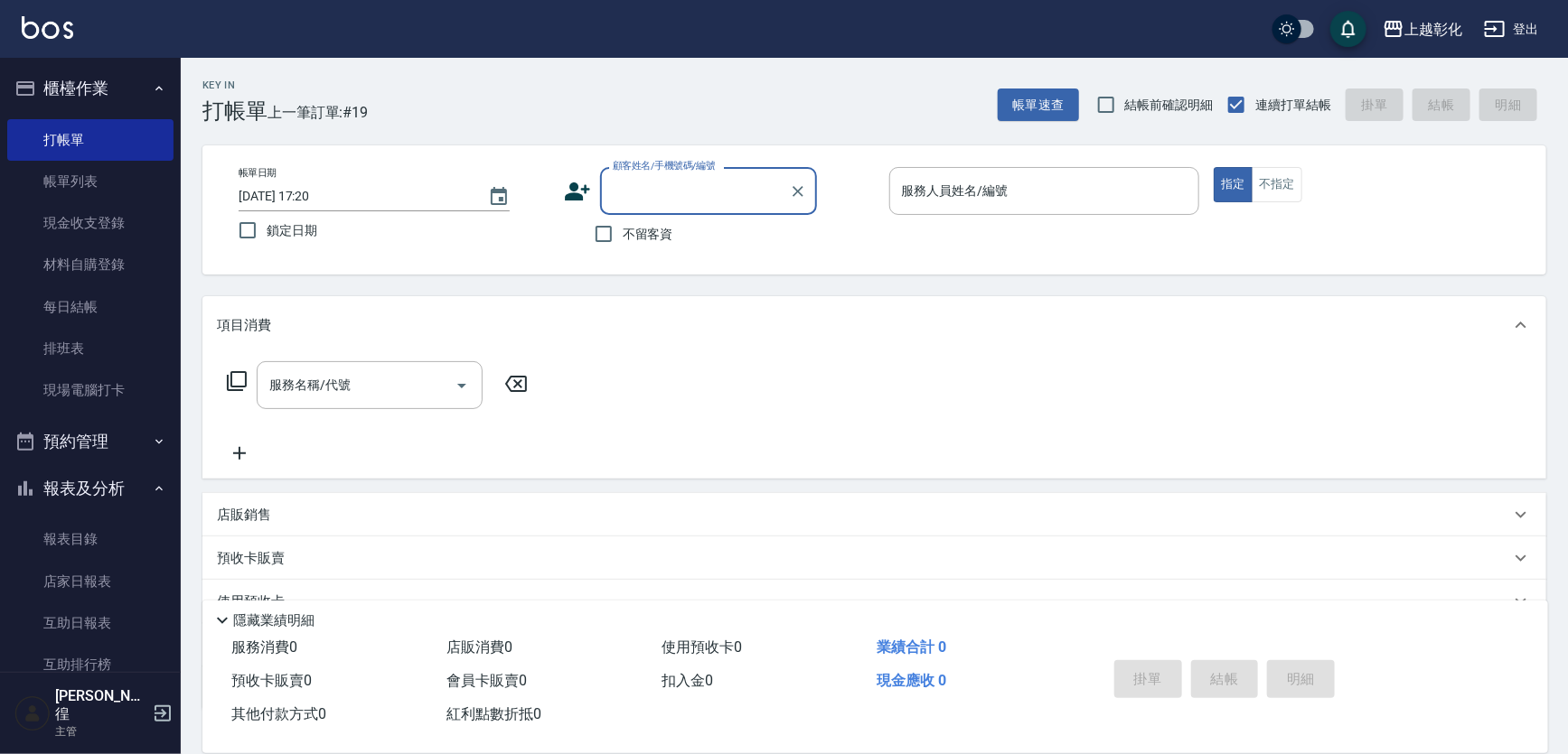
click at [647, 231] on span "不留客資" at bounding box center [648, 234] width 51 height 19
click at [623, 231] on input "不留客資" at bounding box center [603, 233] width 38 height 38
checkbox input "true"
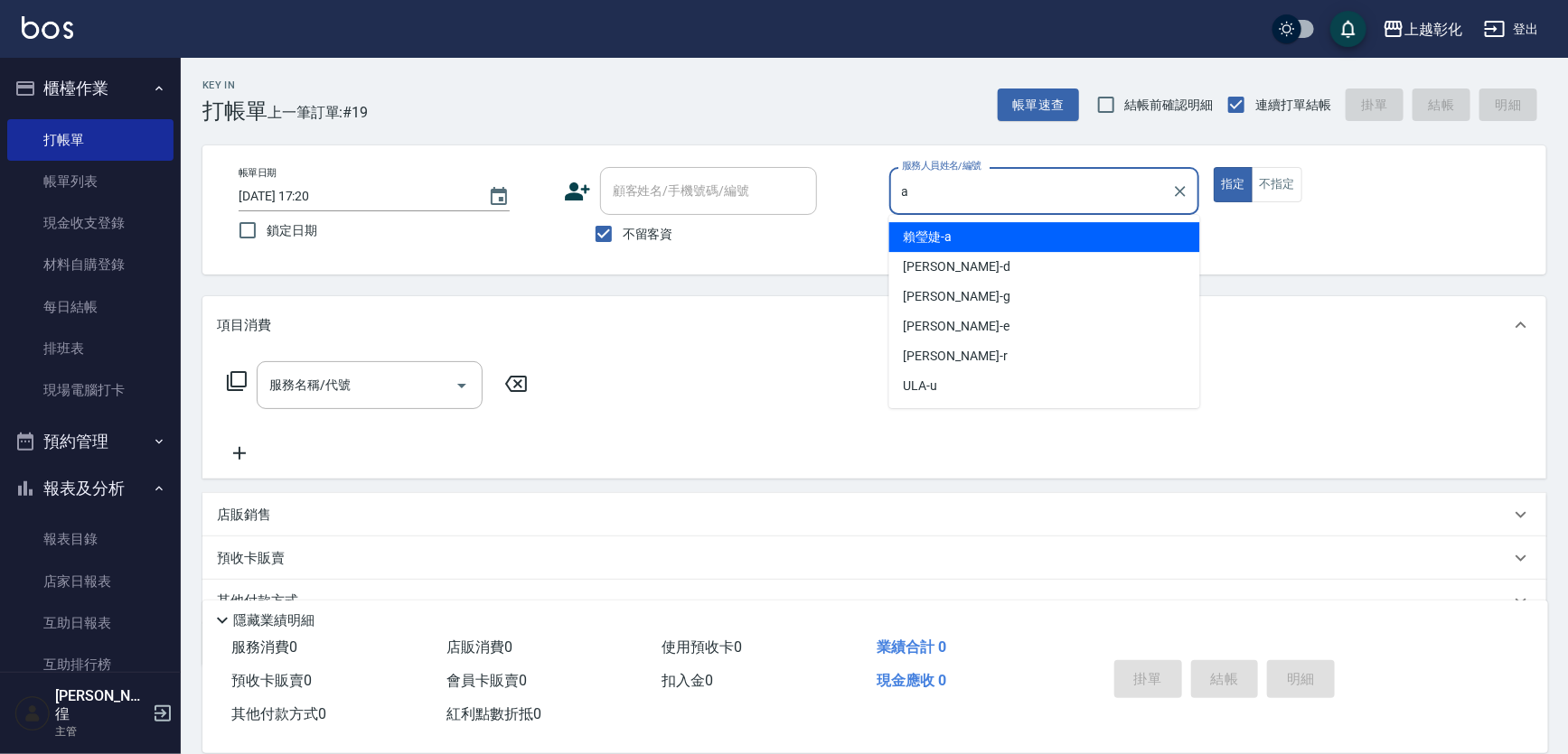
type input "賴瑩婕-a"
type button "true"
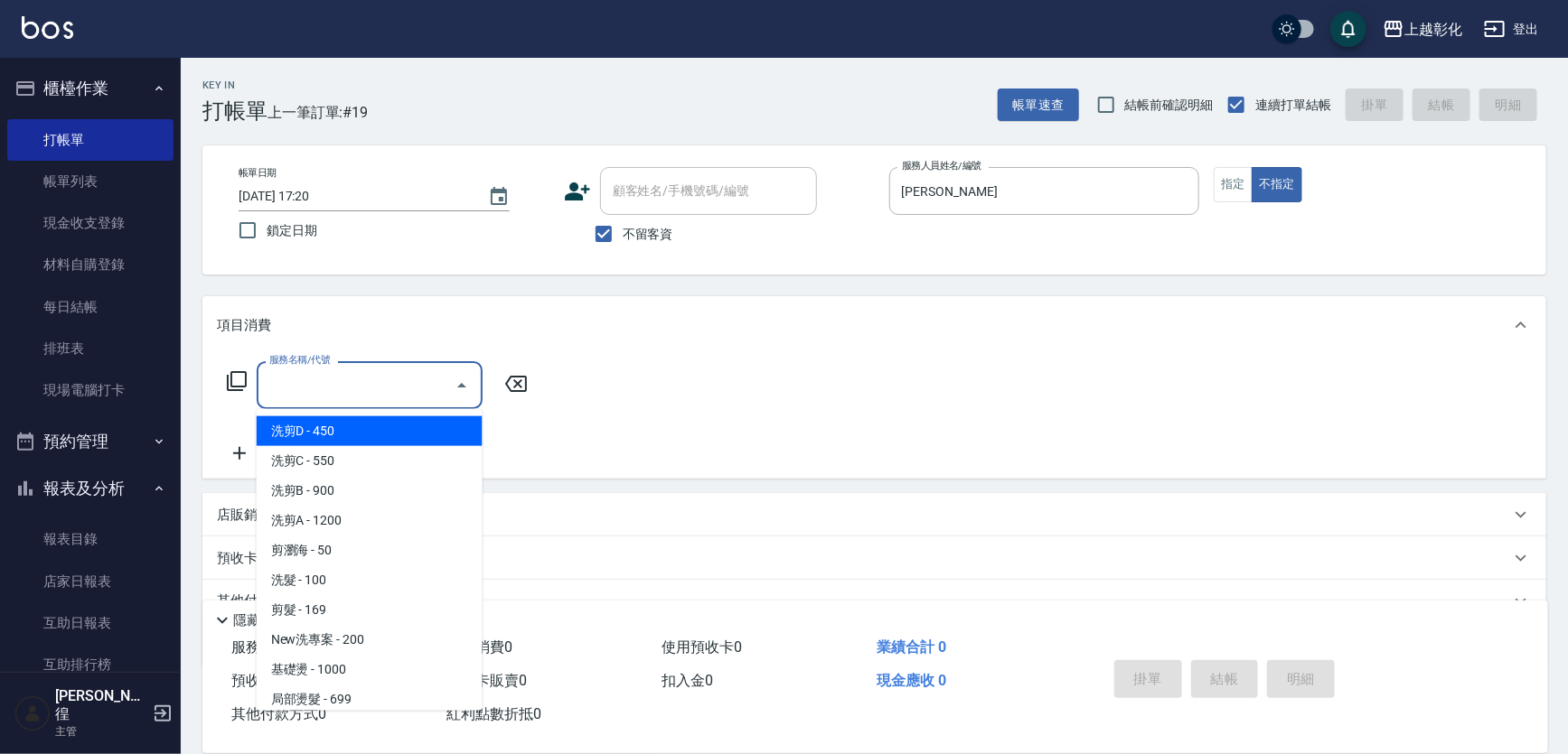
click at [368, 383] on input "服務名稱/代號" at bounding box center [355, 385] width 182 height 31
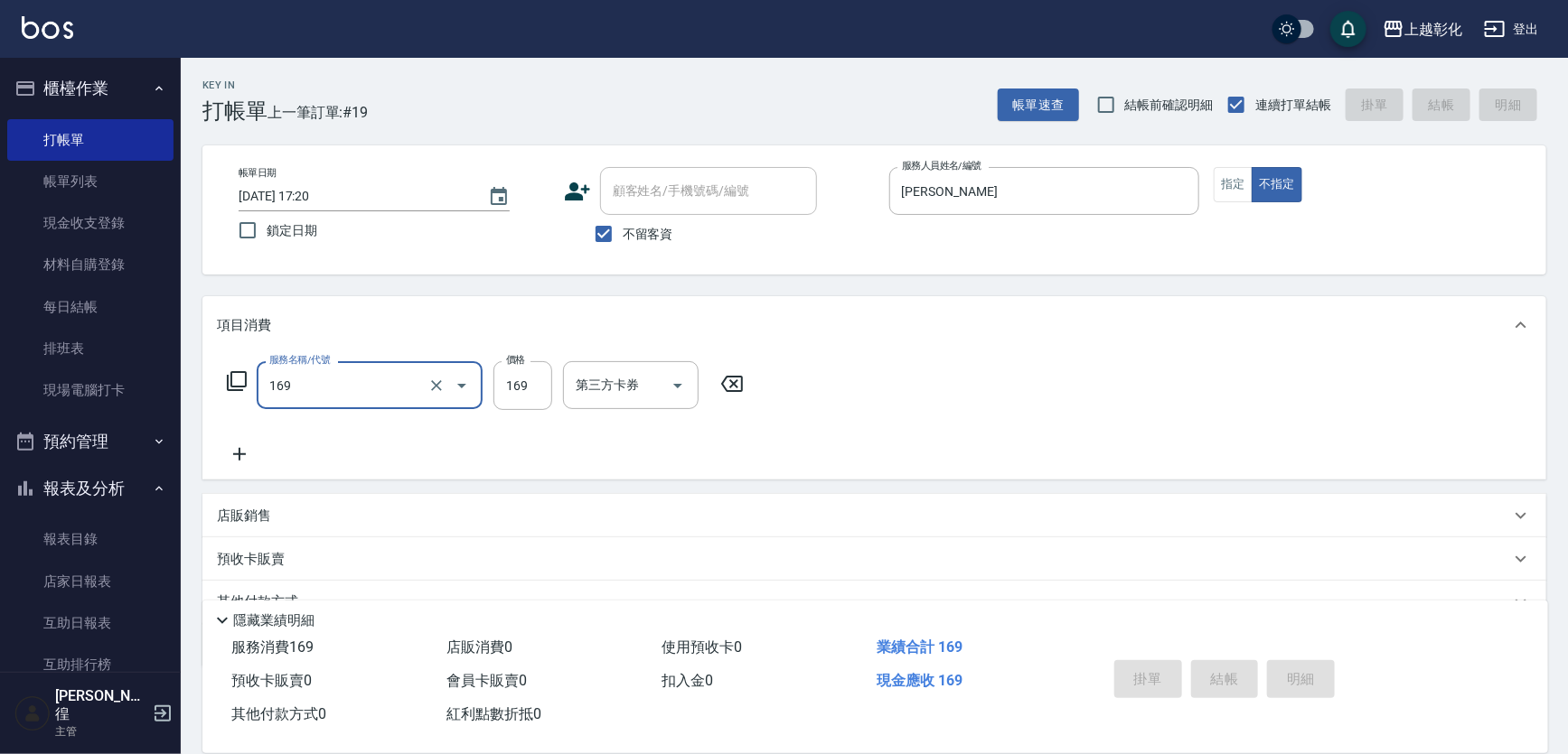
type input "169"
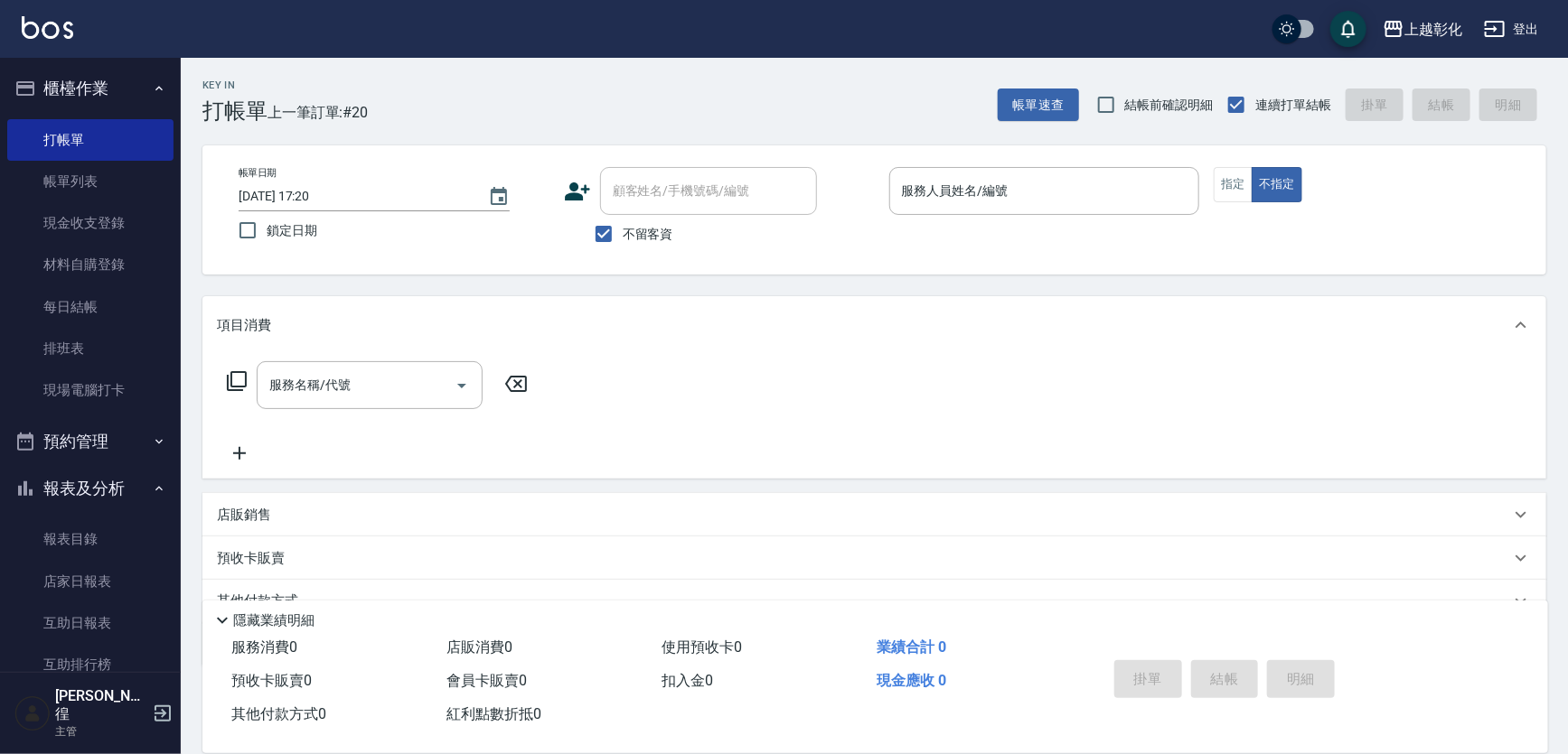
click at [624, 225] on span "不留客資" at bounding box center [648, 234] width 51 height 19
click at [623, 224] on input "不留客資" at bounding box center [603, 233] width 38 height 38
checkbox input "false"
click at [637, 201] on input "顧客姓名/手機號碼/編號" at bounding box center [695, 191] width 174 height 31
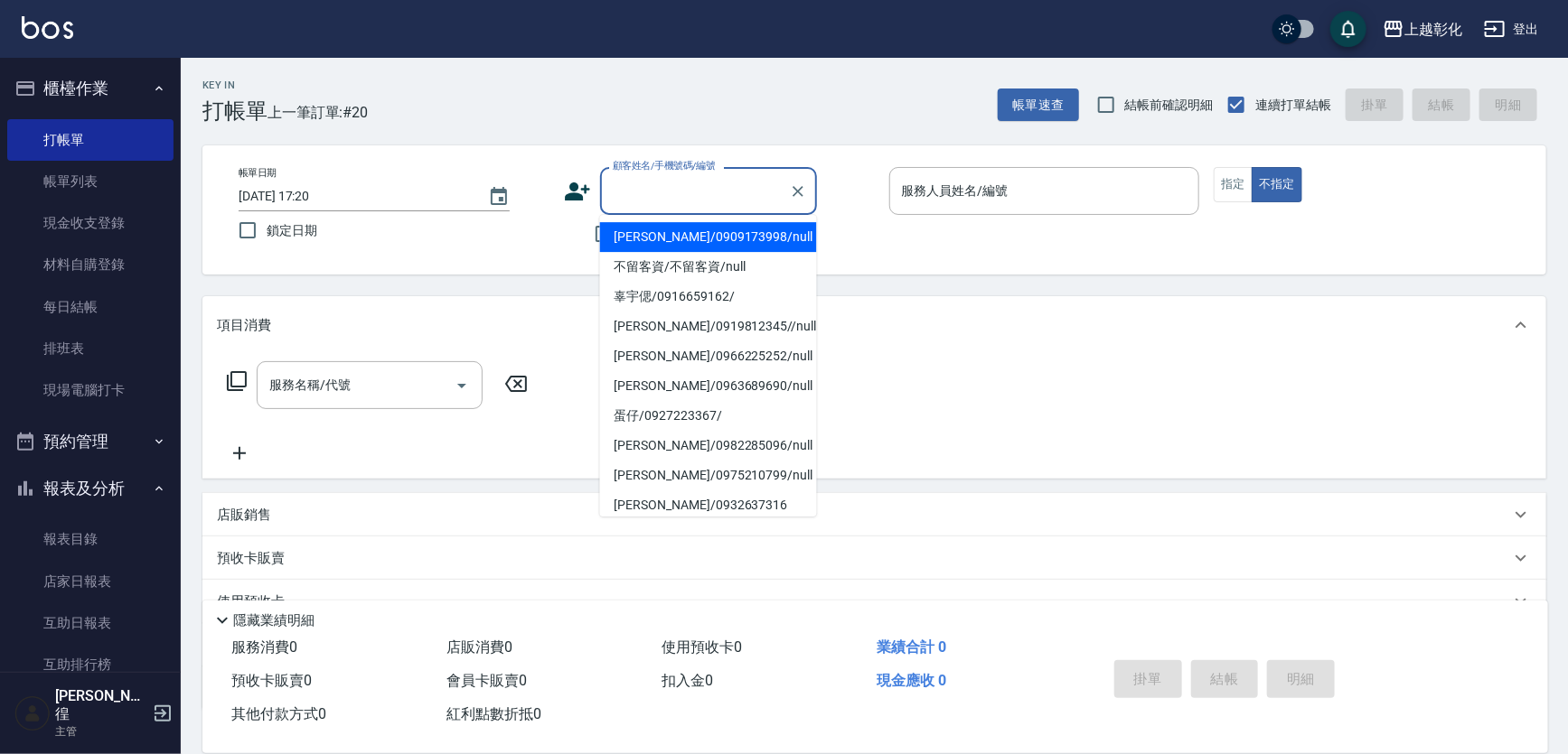
type input "6"
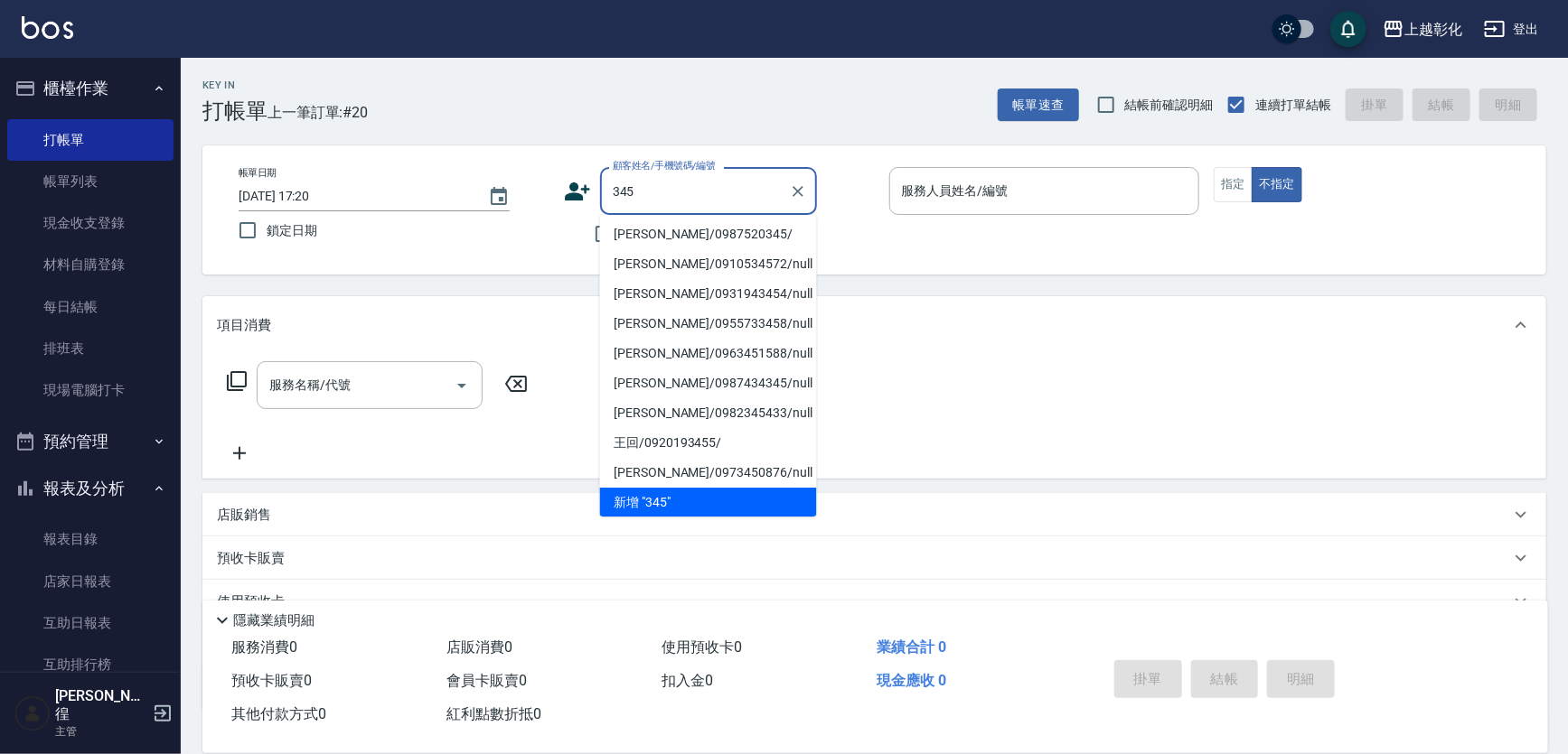
scroll to position [7, 0]
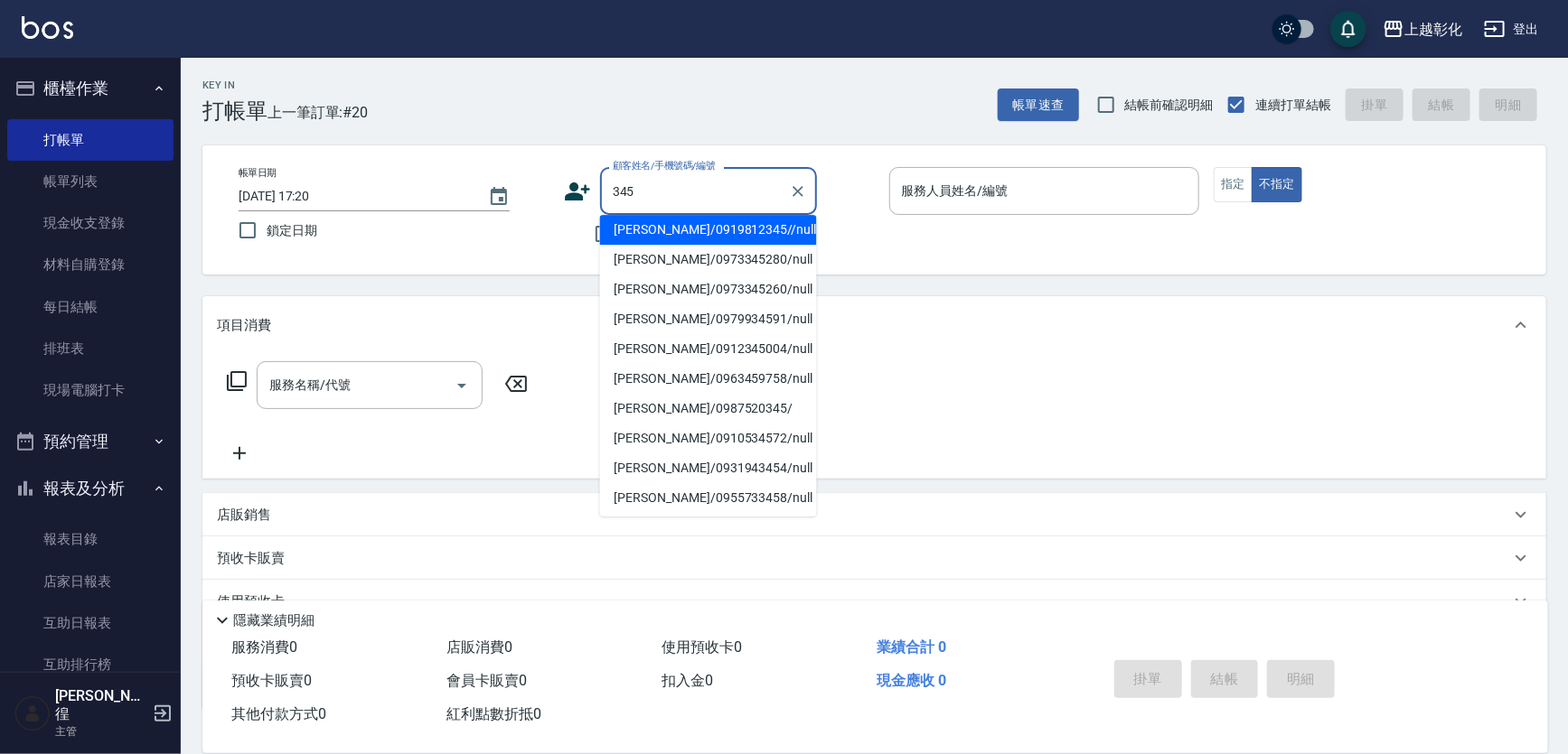
type input "[PERSON_NAME]/0919812345//null"
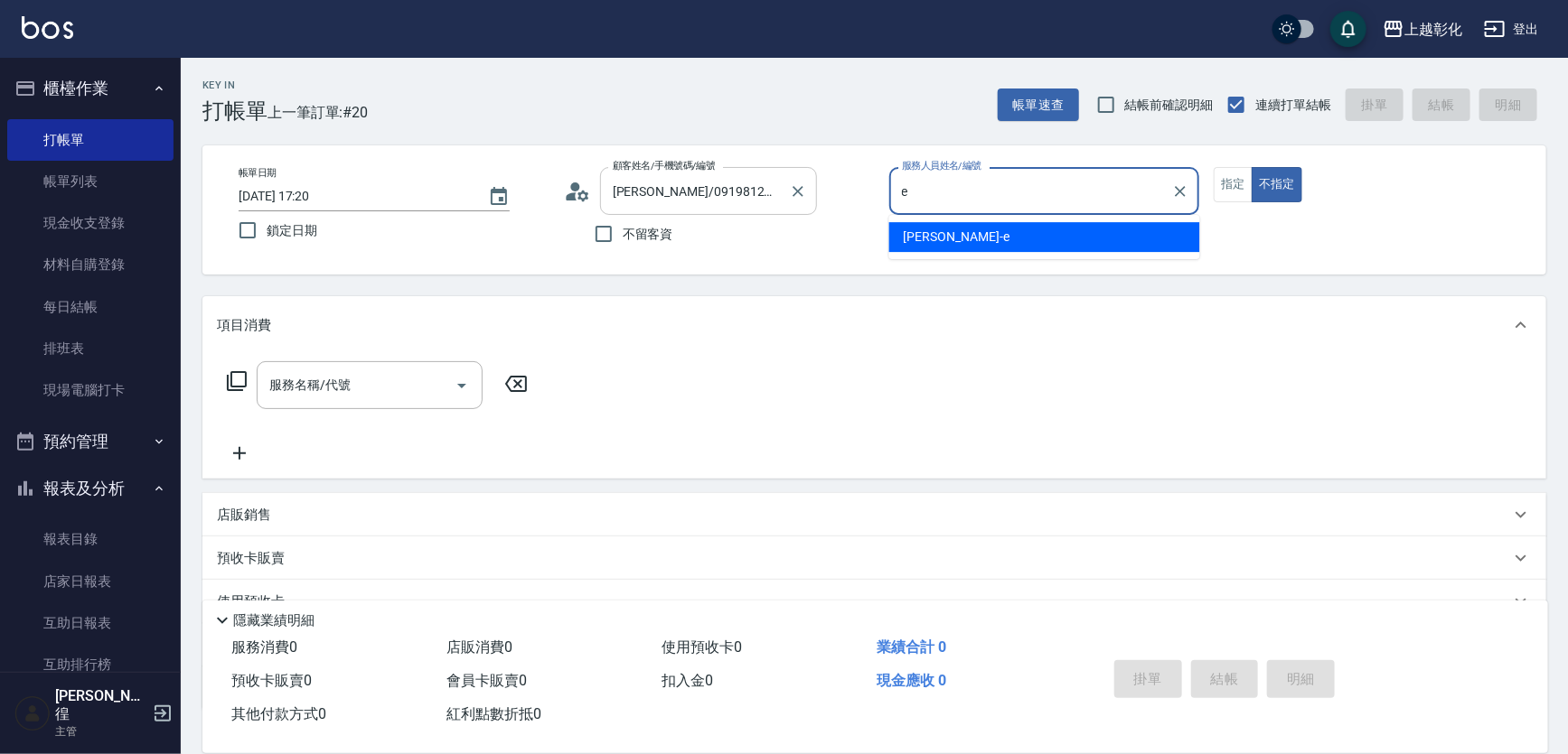
type input "allen-e"
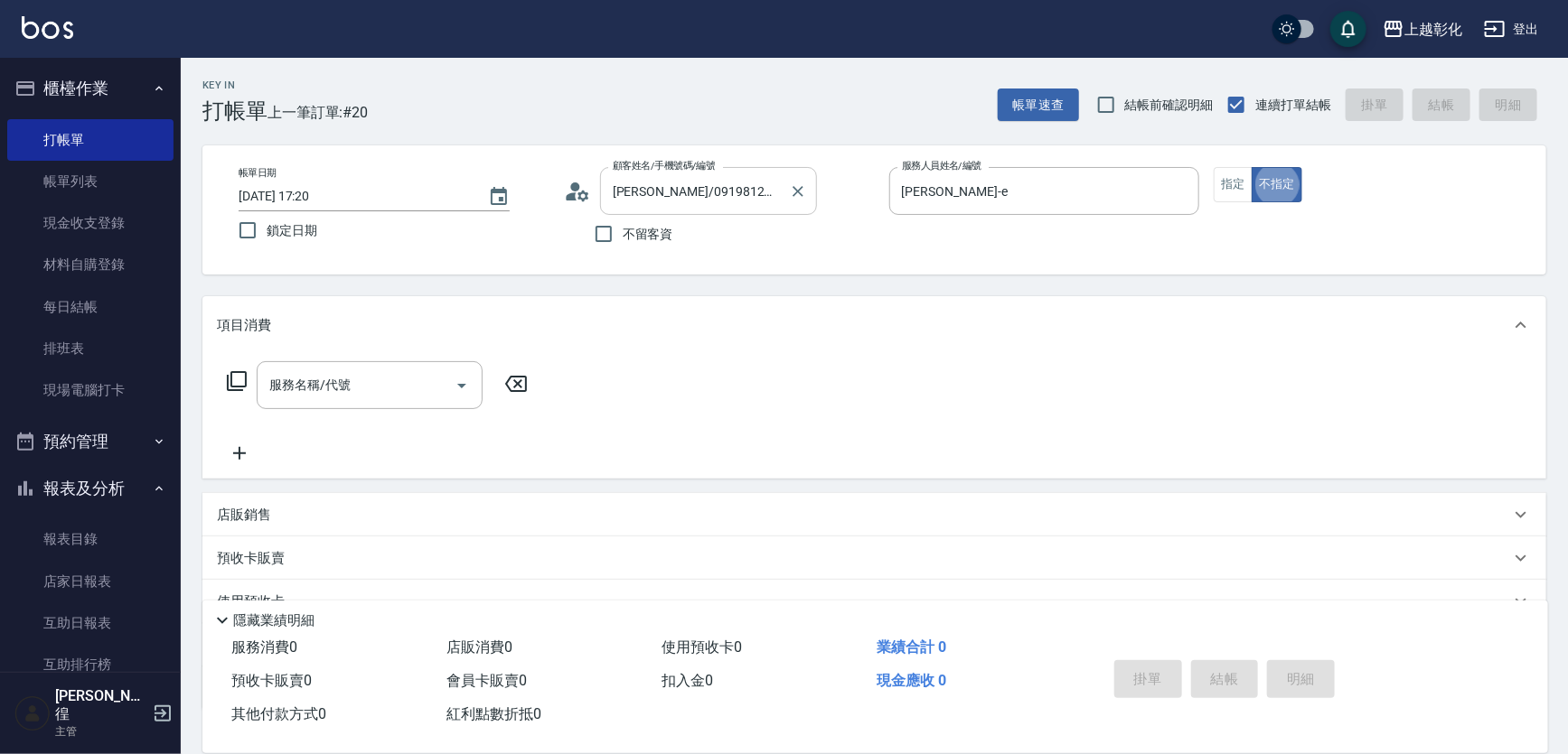
type button "false"
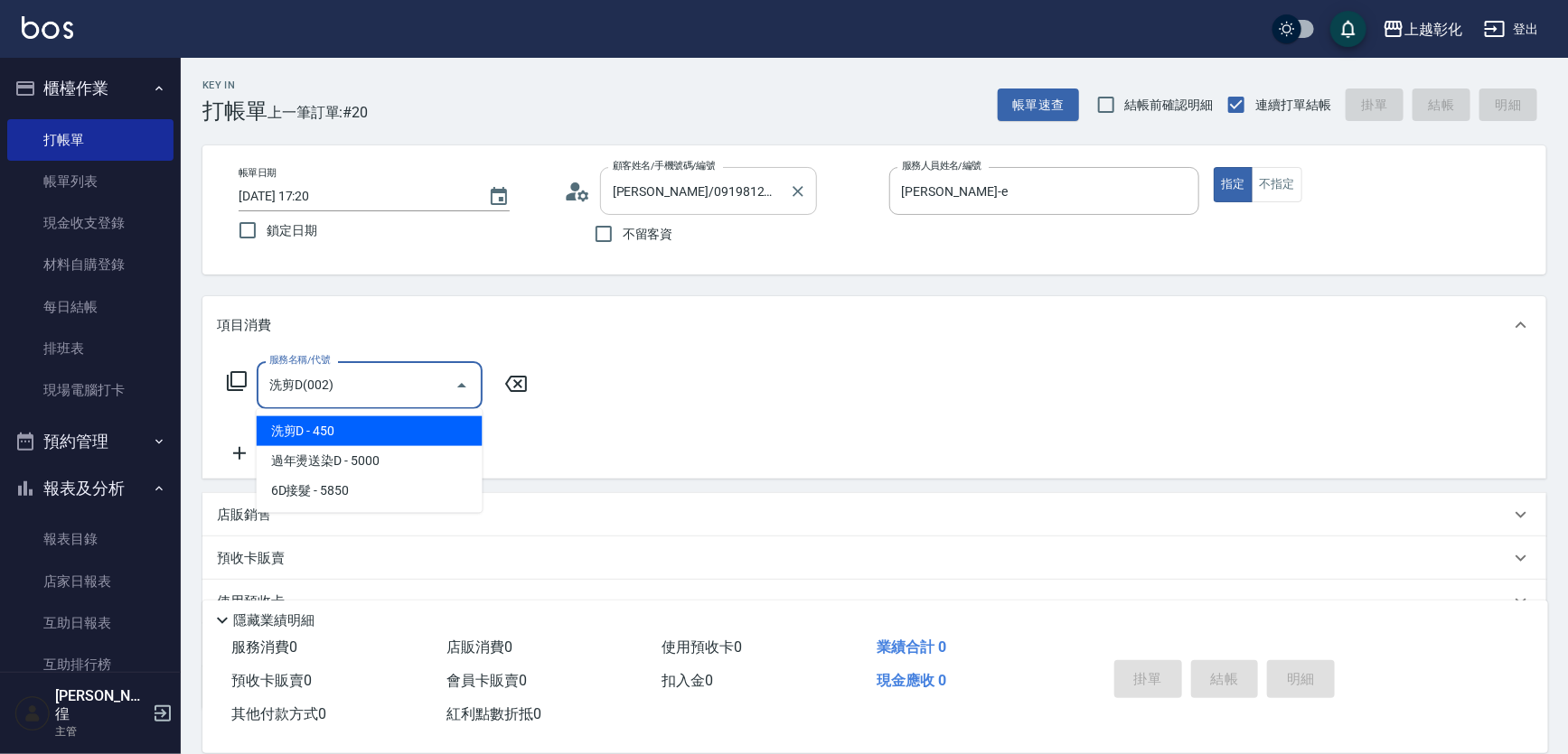
type input "洗剪D(002)"
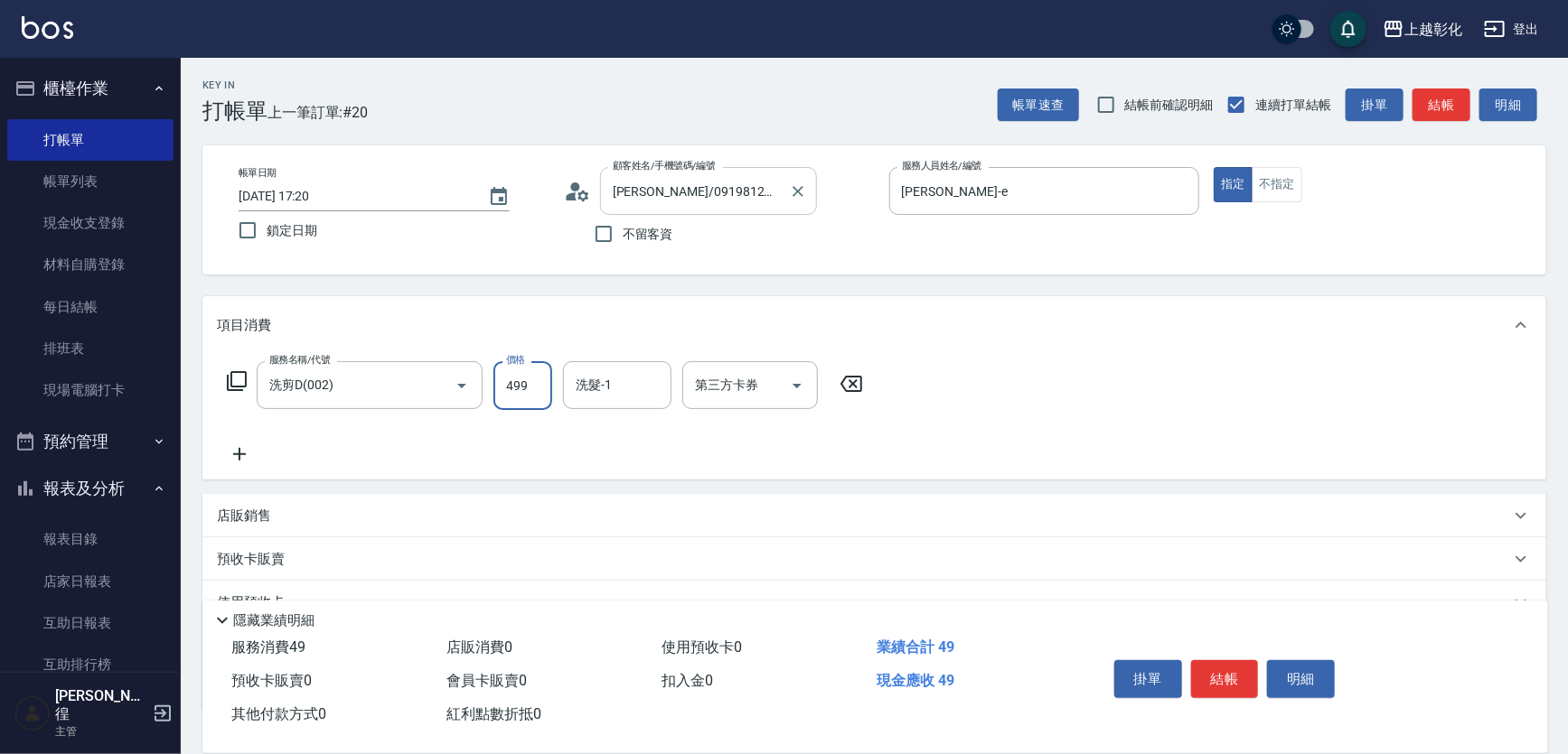
type input "499"
type input "林渝婷-33"
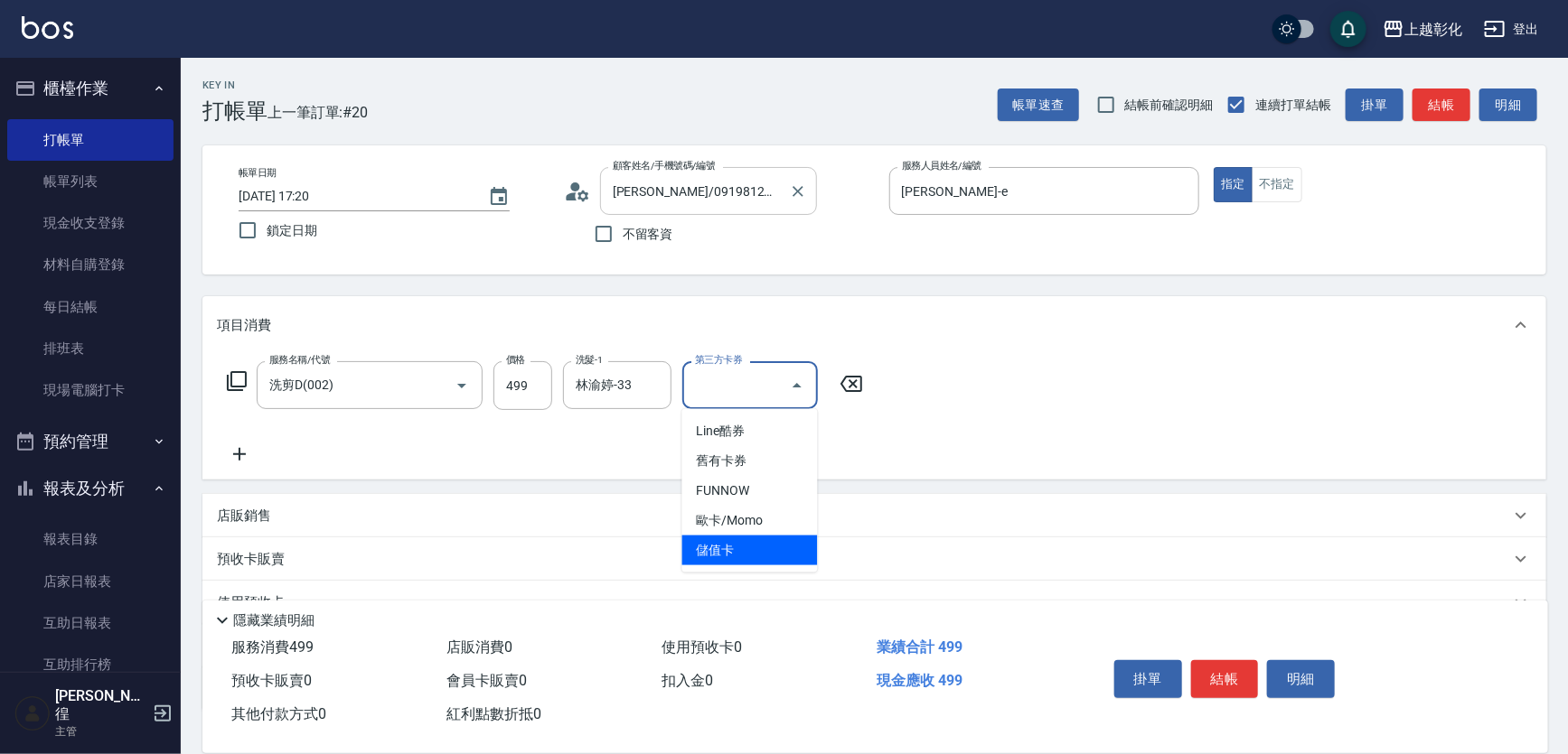
type input "儲值卡"
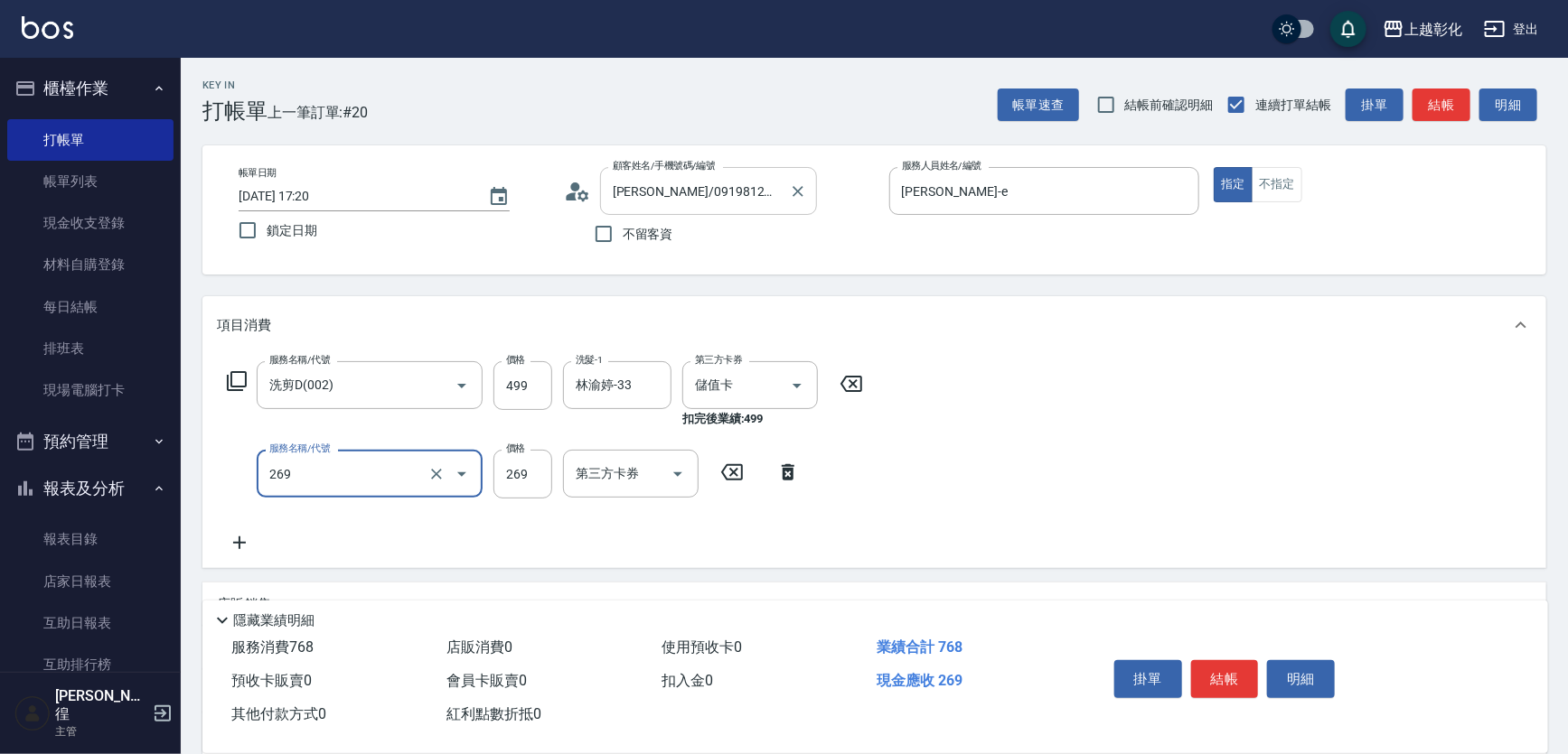
type input "一般洗剪(269)"
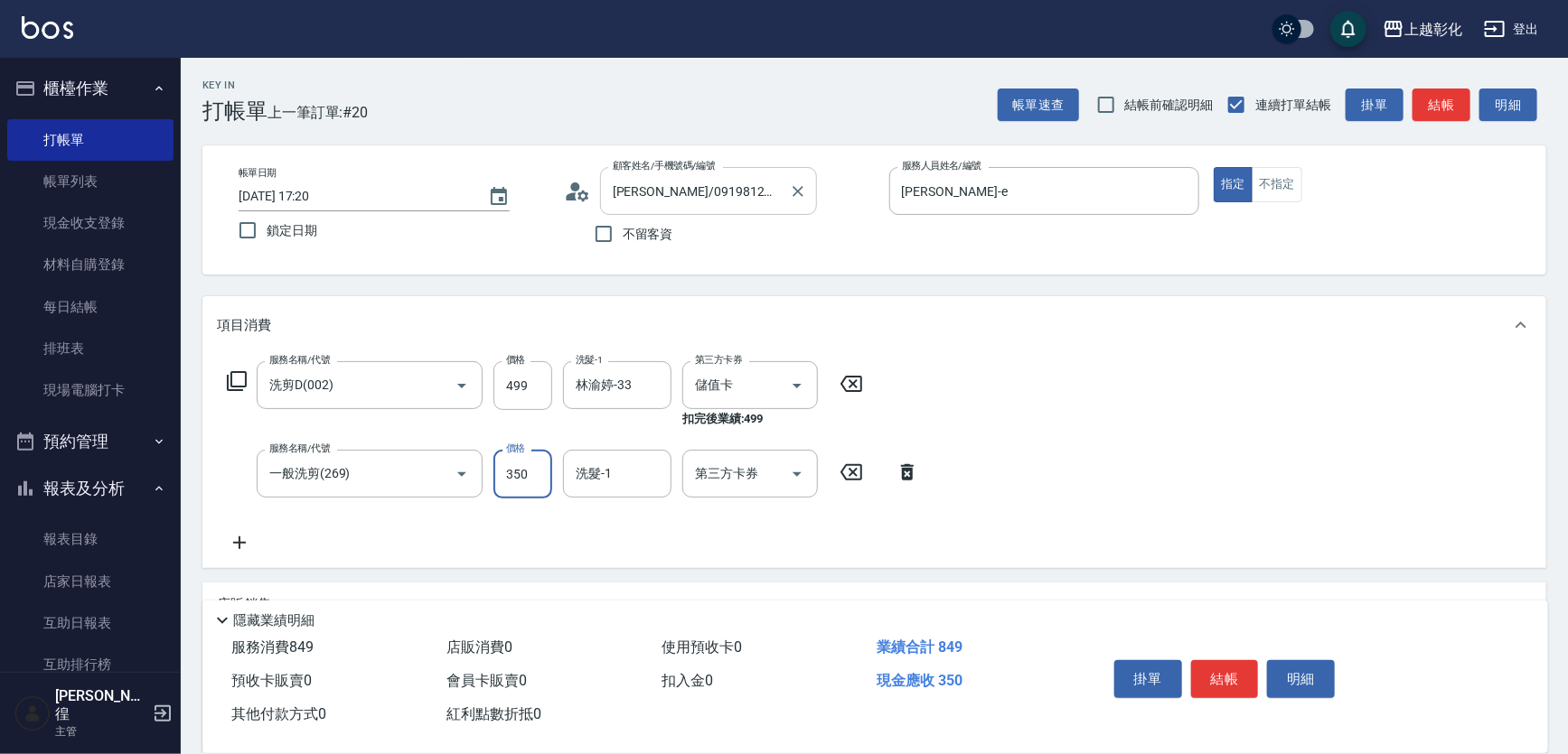
type input "350"
type input "林渝婷-33"
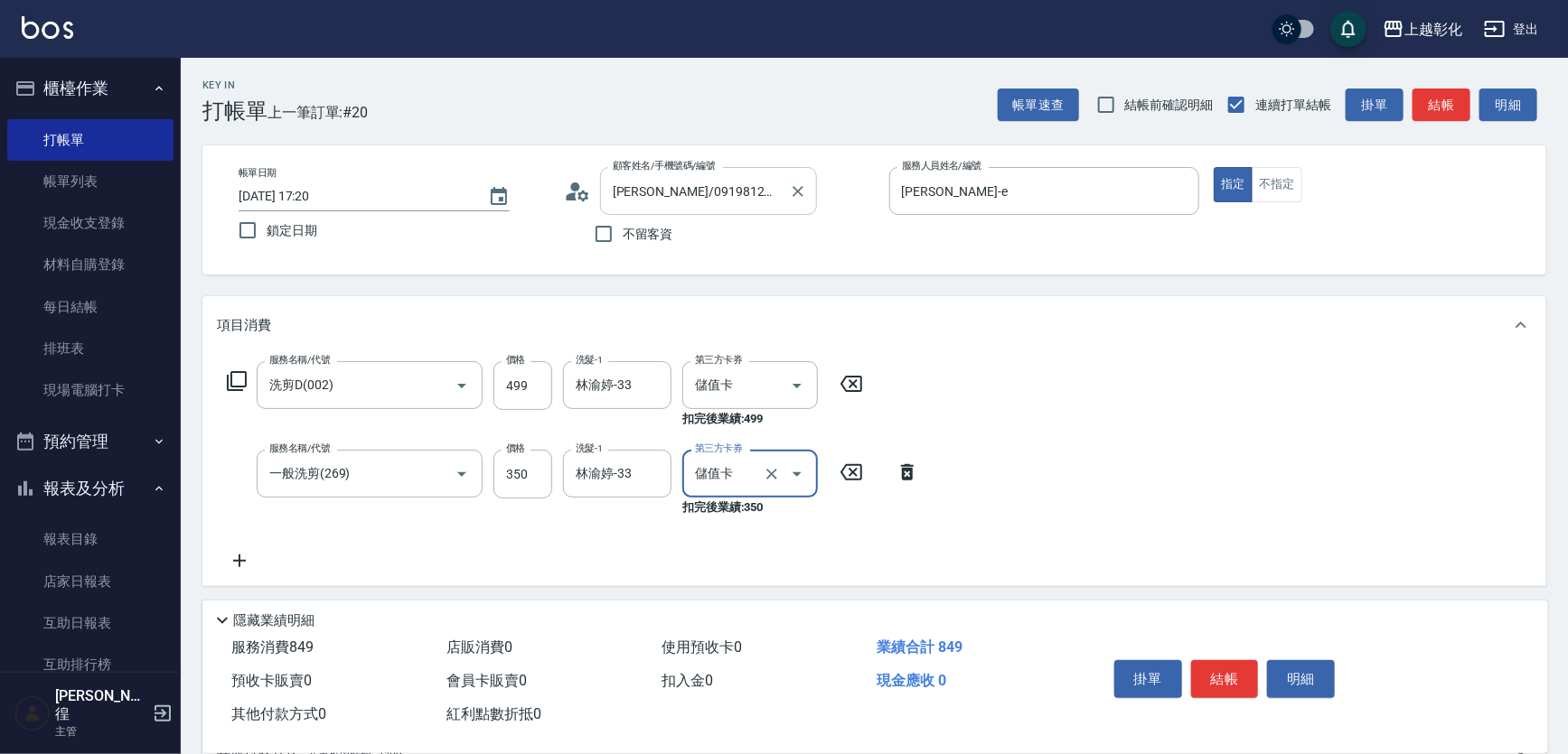
type input "儲值卡"
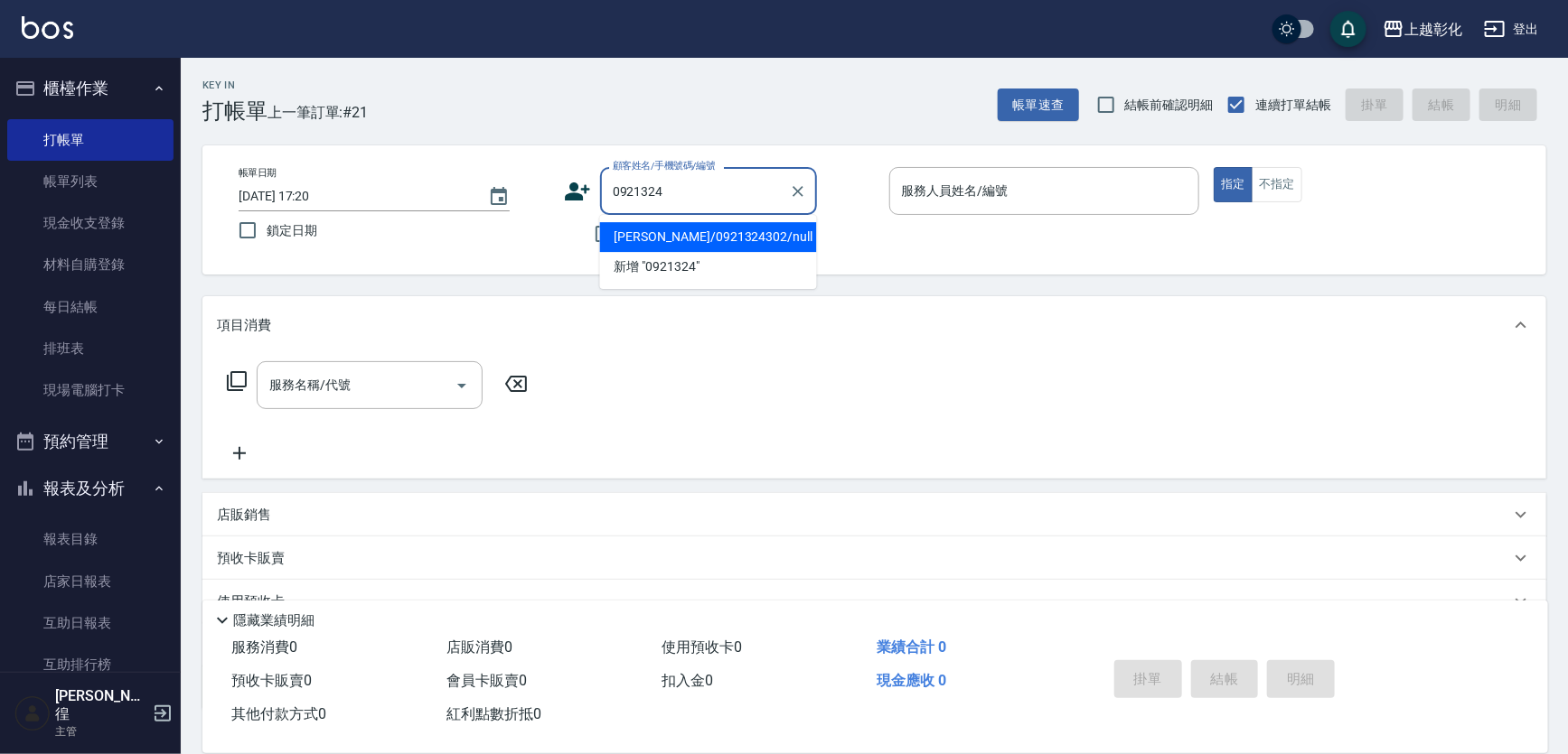
type input "蔡文祥/0921324302/null"
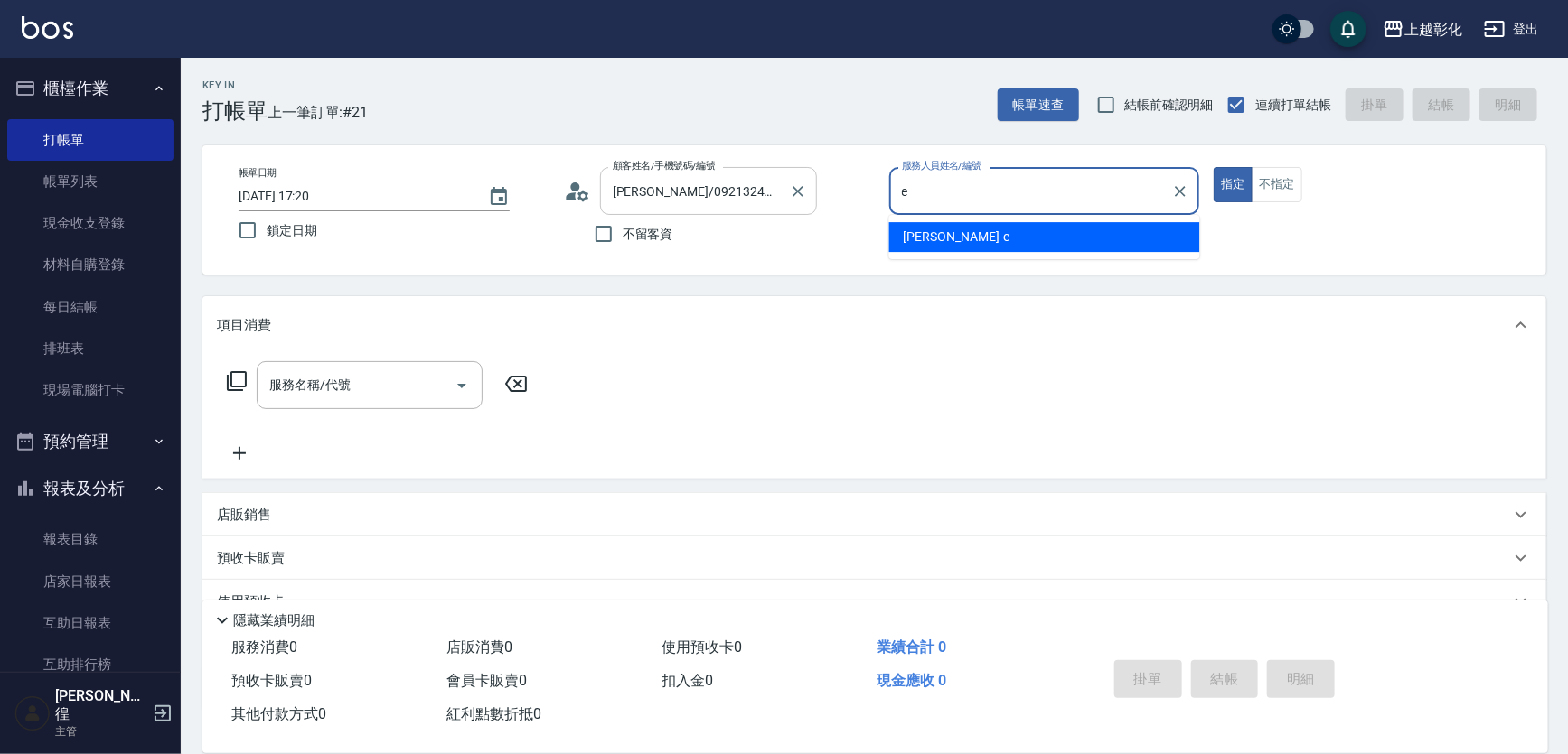
type input "allen-e"
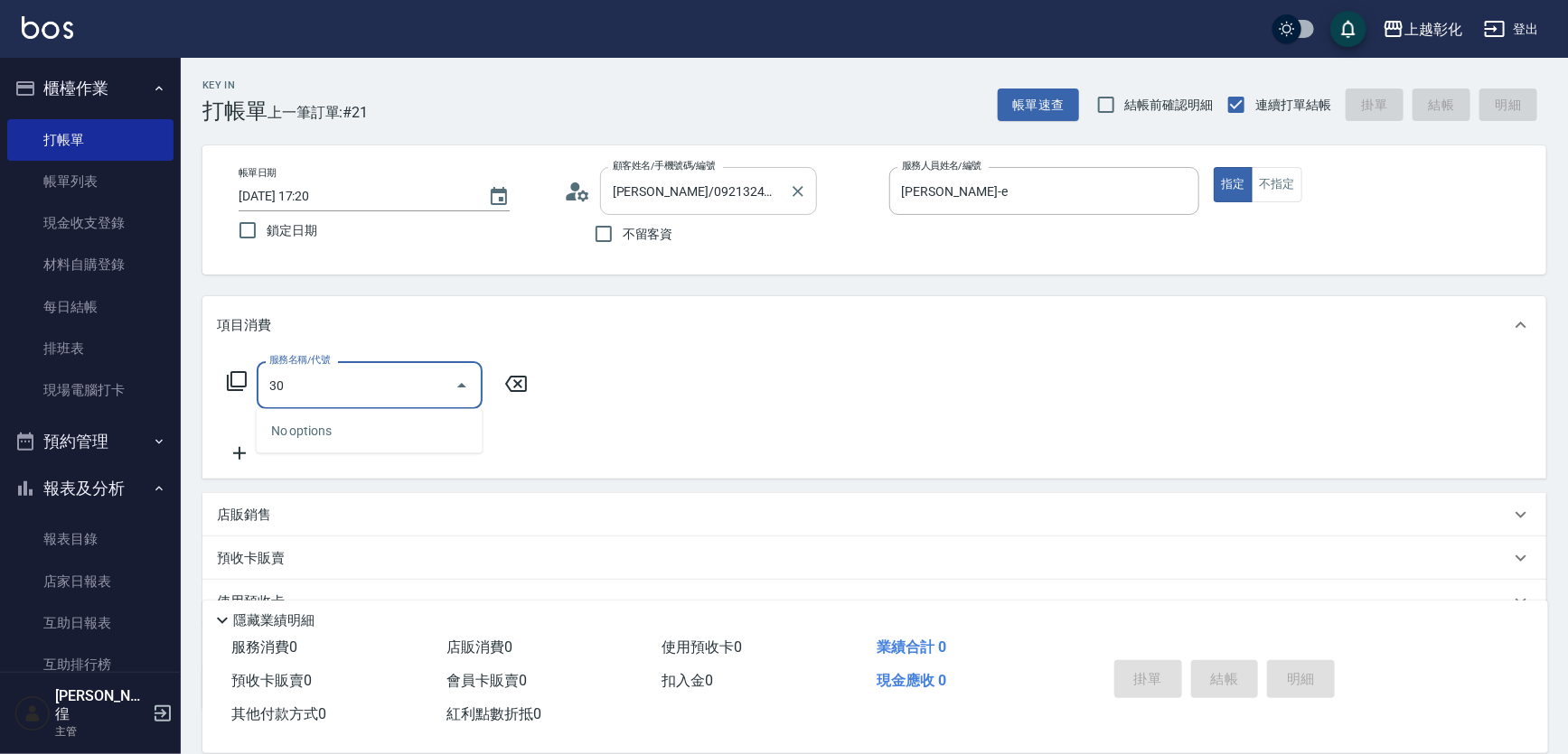
type input "300"
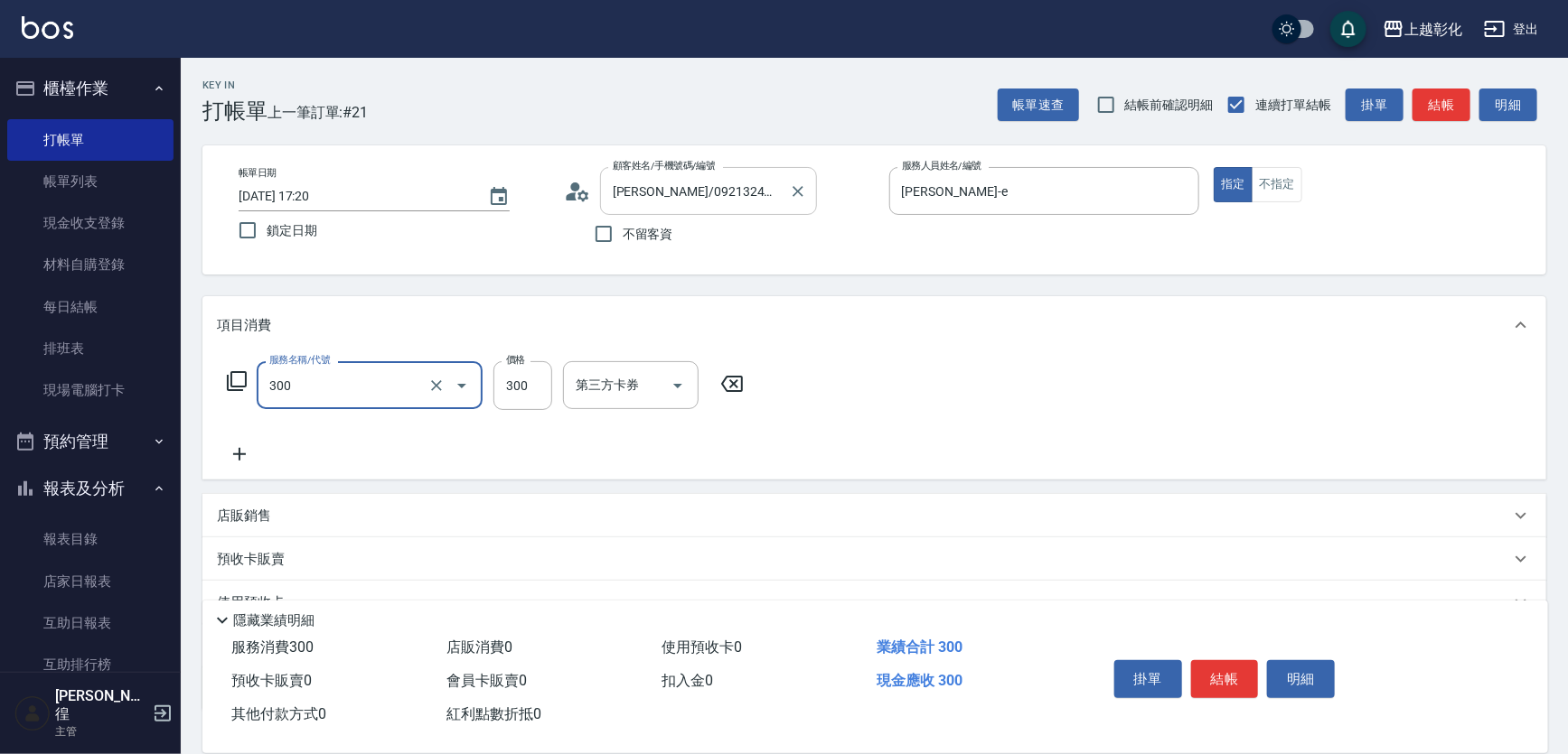
type input "A級剪髮(300)"
type input "250"
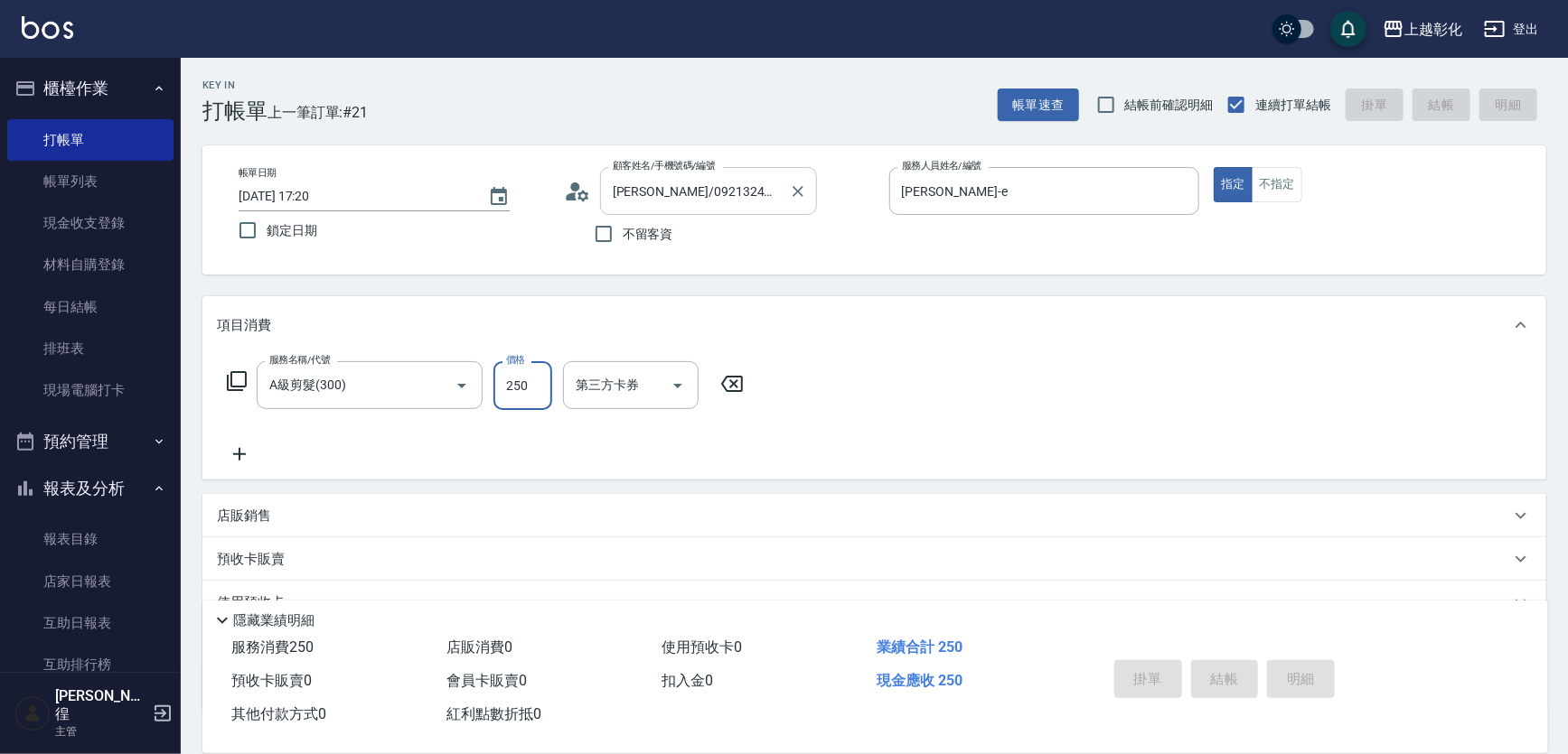
type input "2025/10/11 17:21"
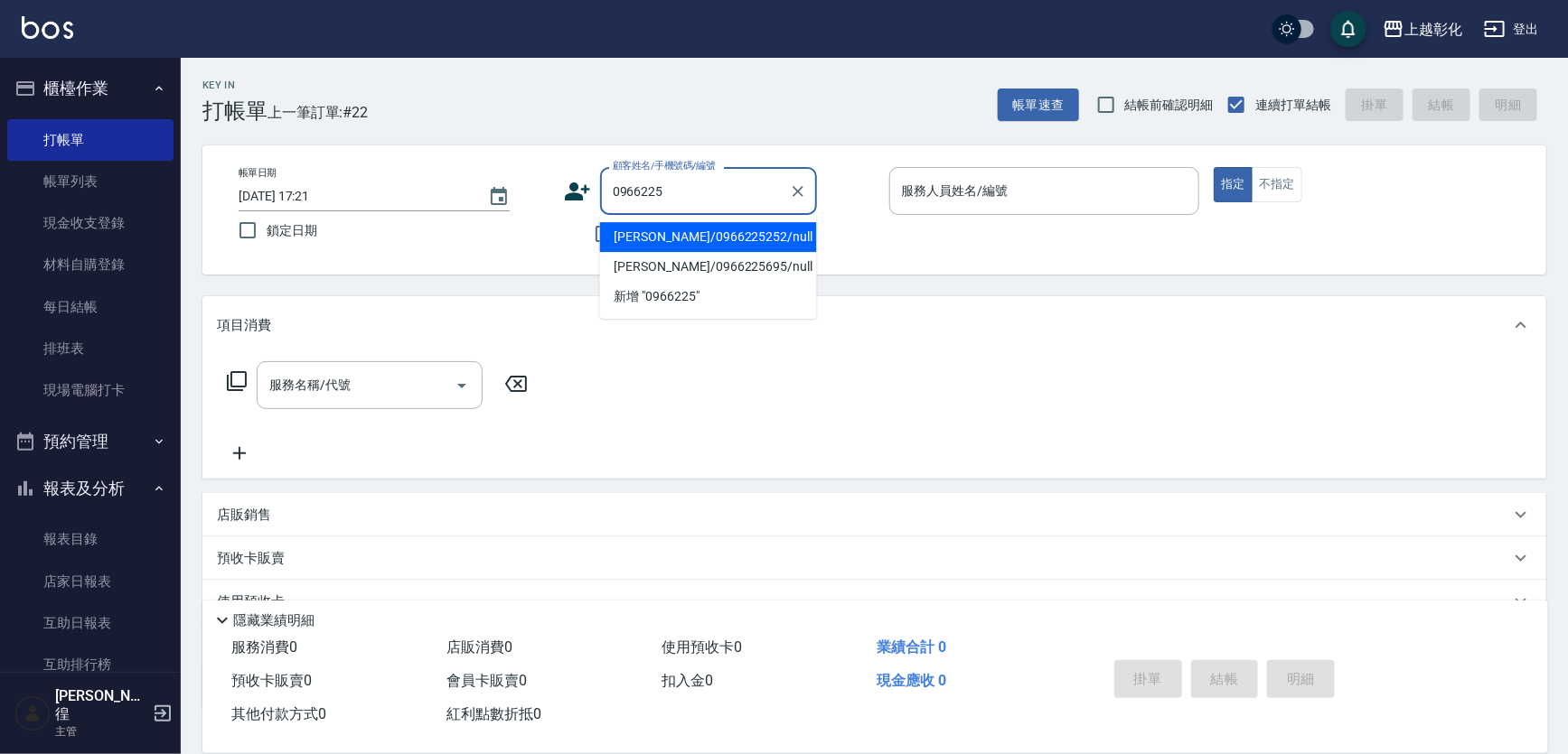
type input "張雲峰/0966225252/null"
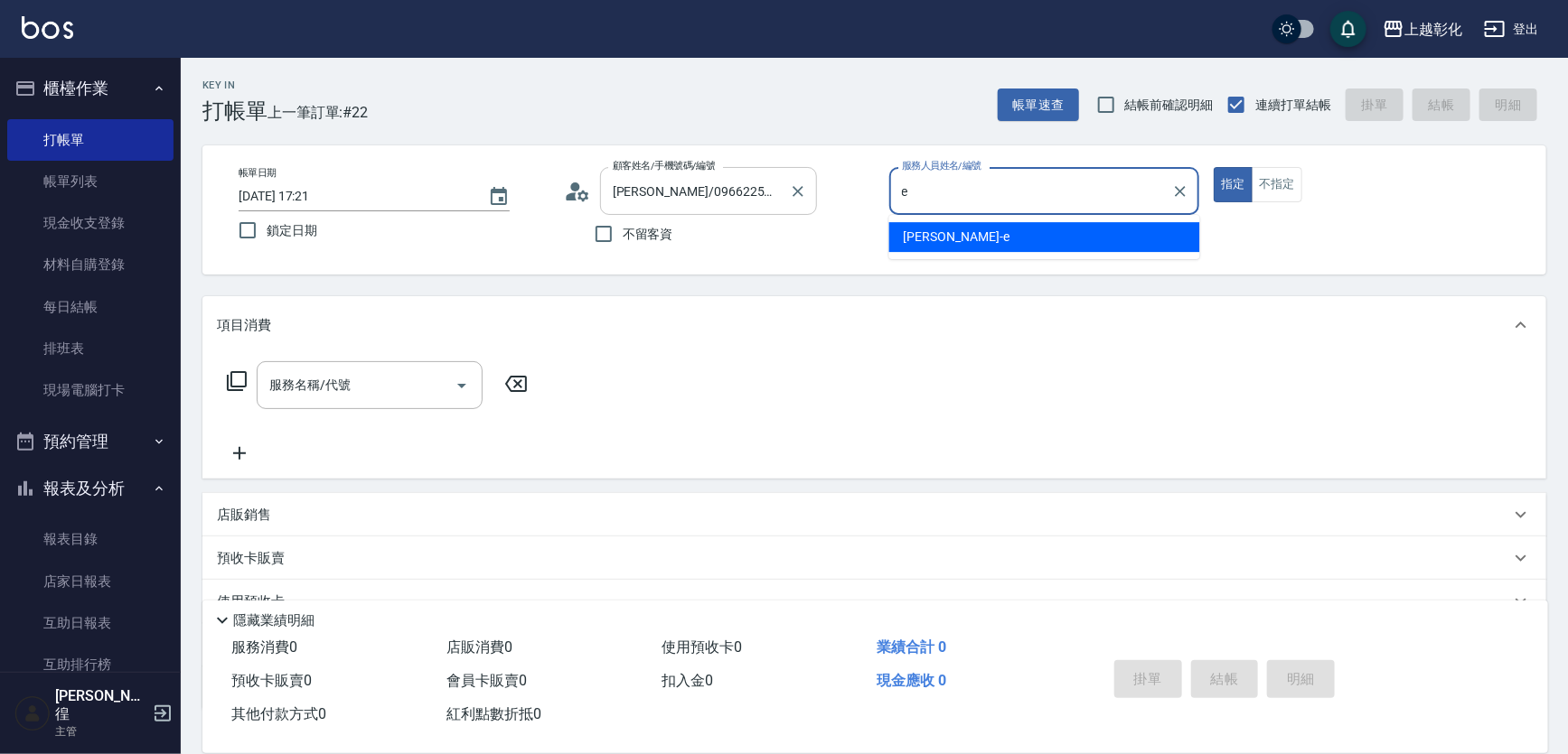
type input "allen-e"
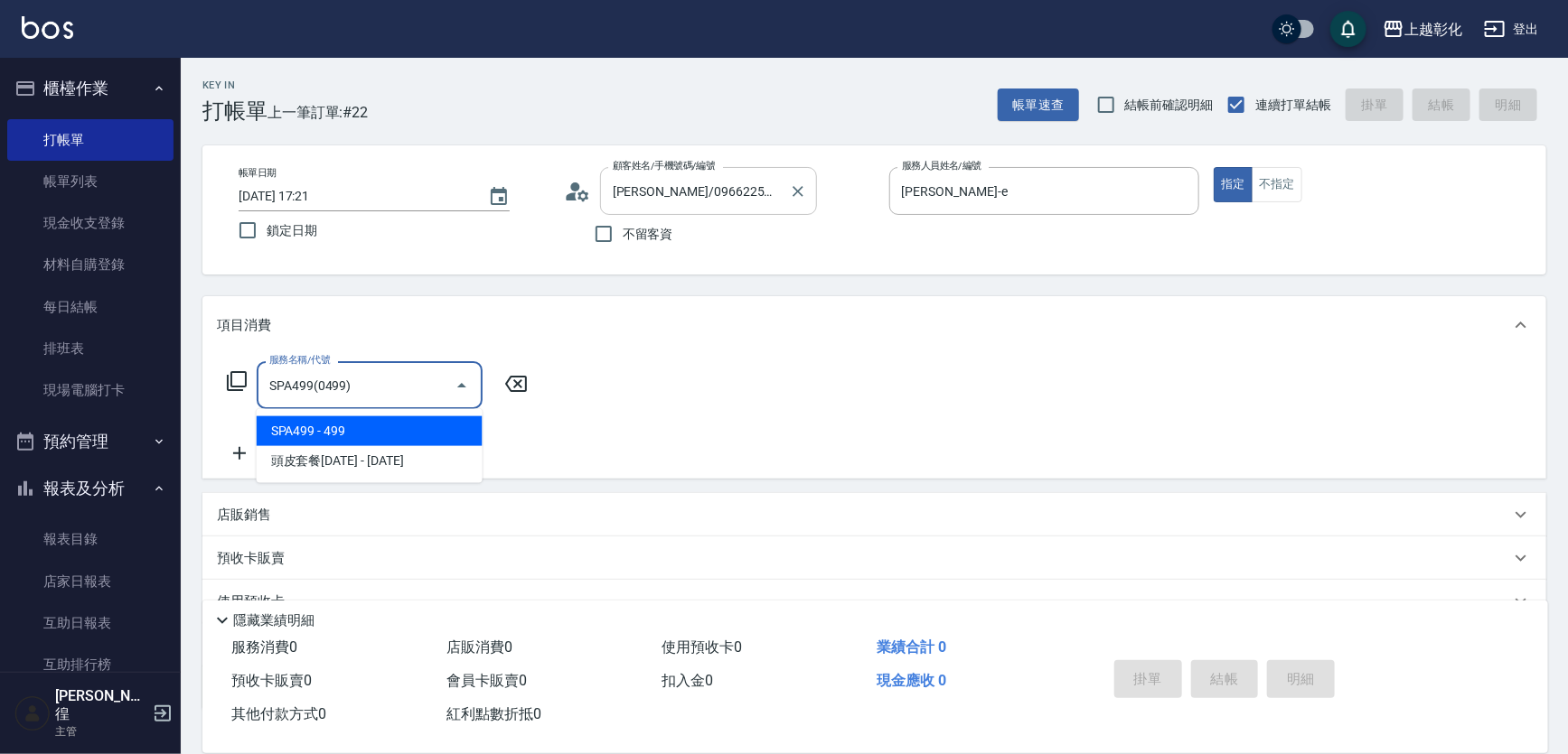
type input "SPA499(0499)"
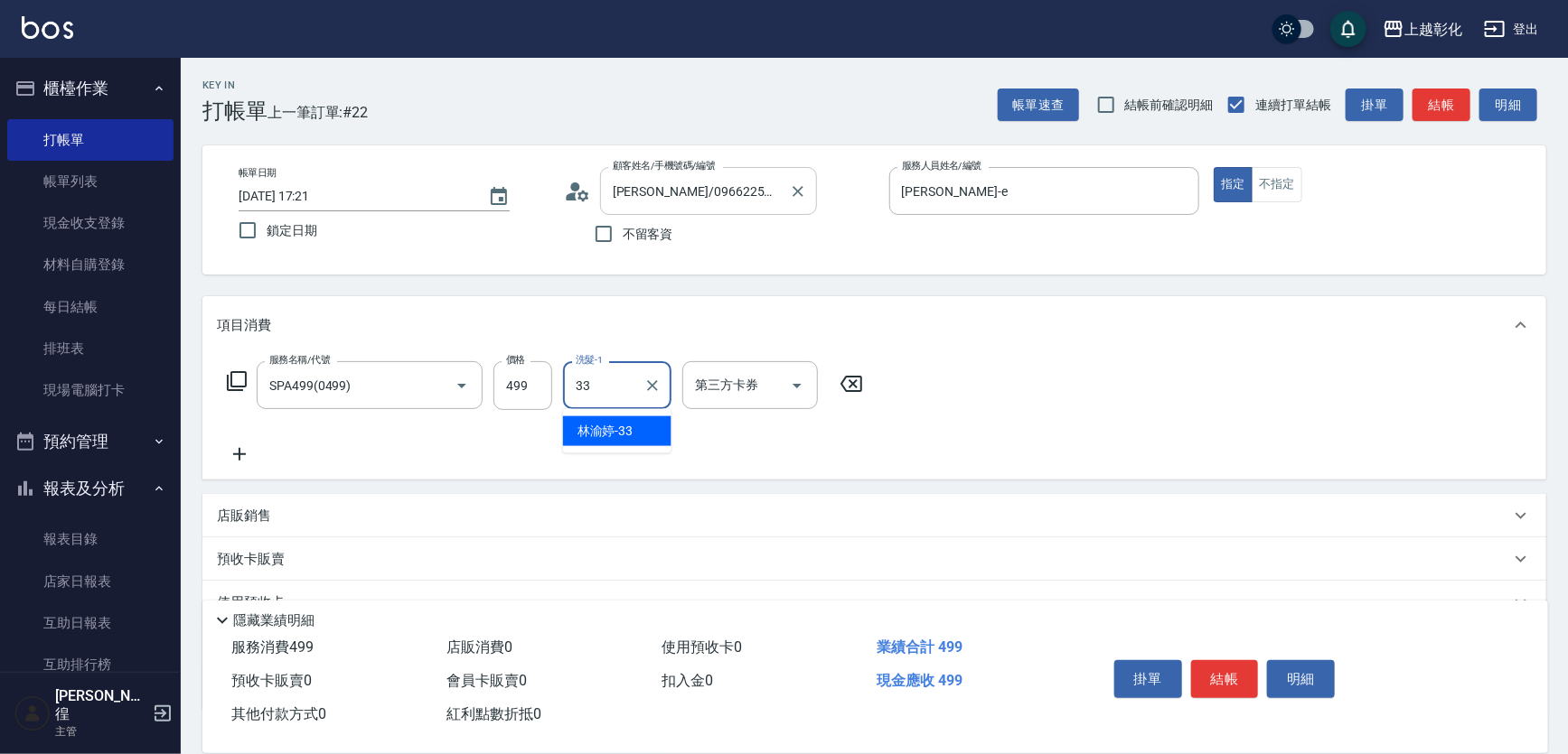
type input "林渝婷-33"
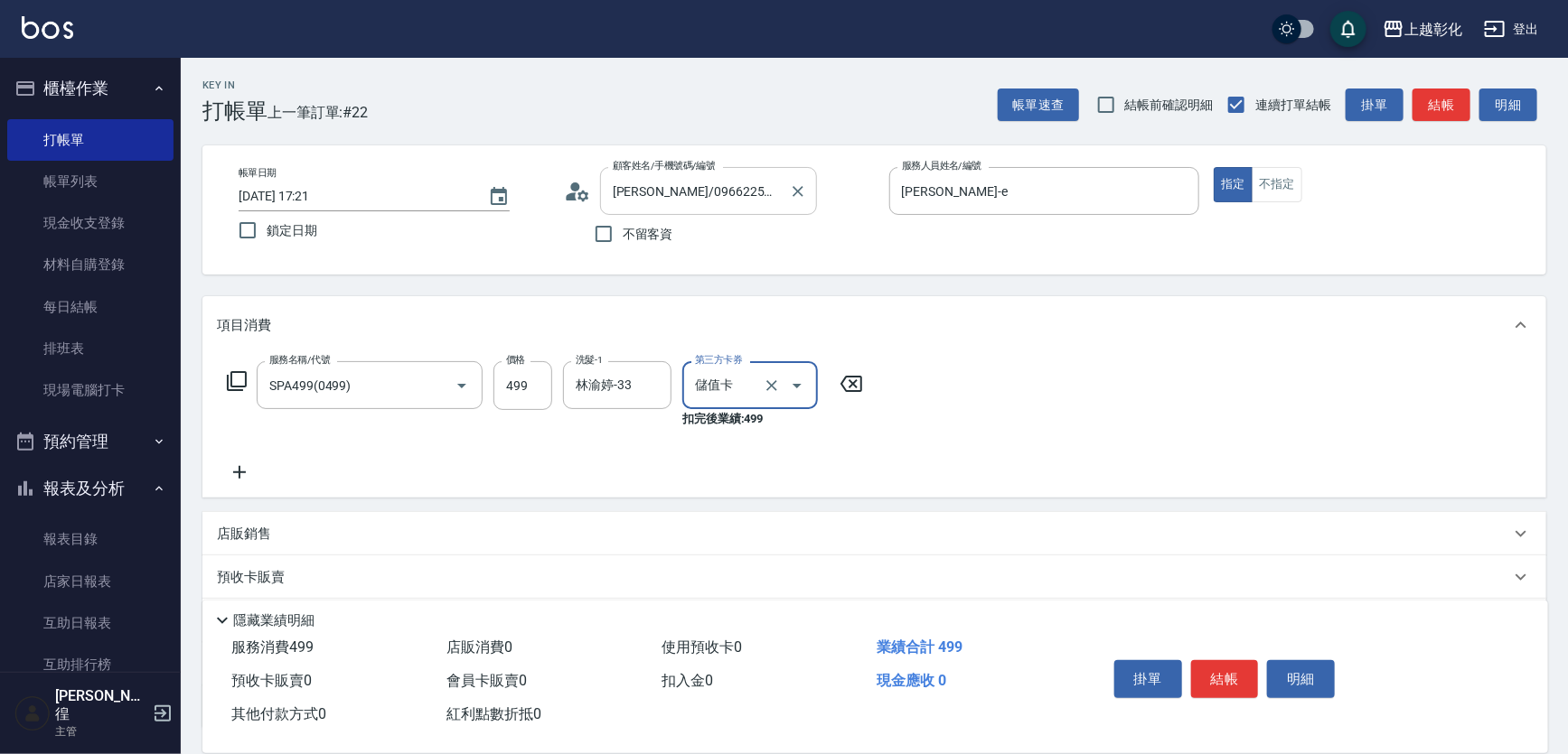
type input "儲值卡"
click at [522, 396] on input "499" at bounding box center [523, 385] width 59 height 49
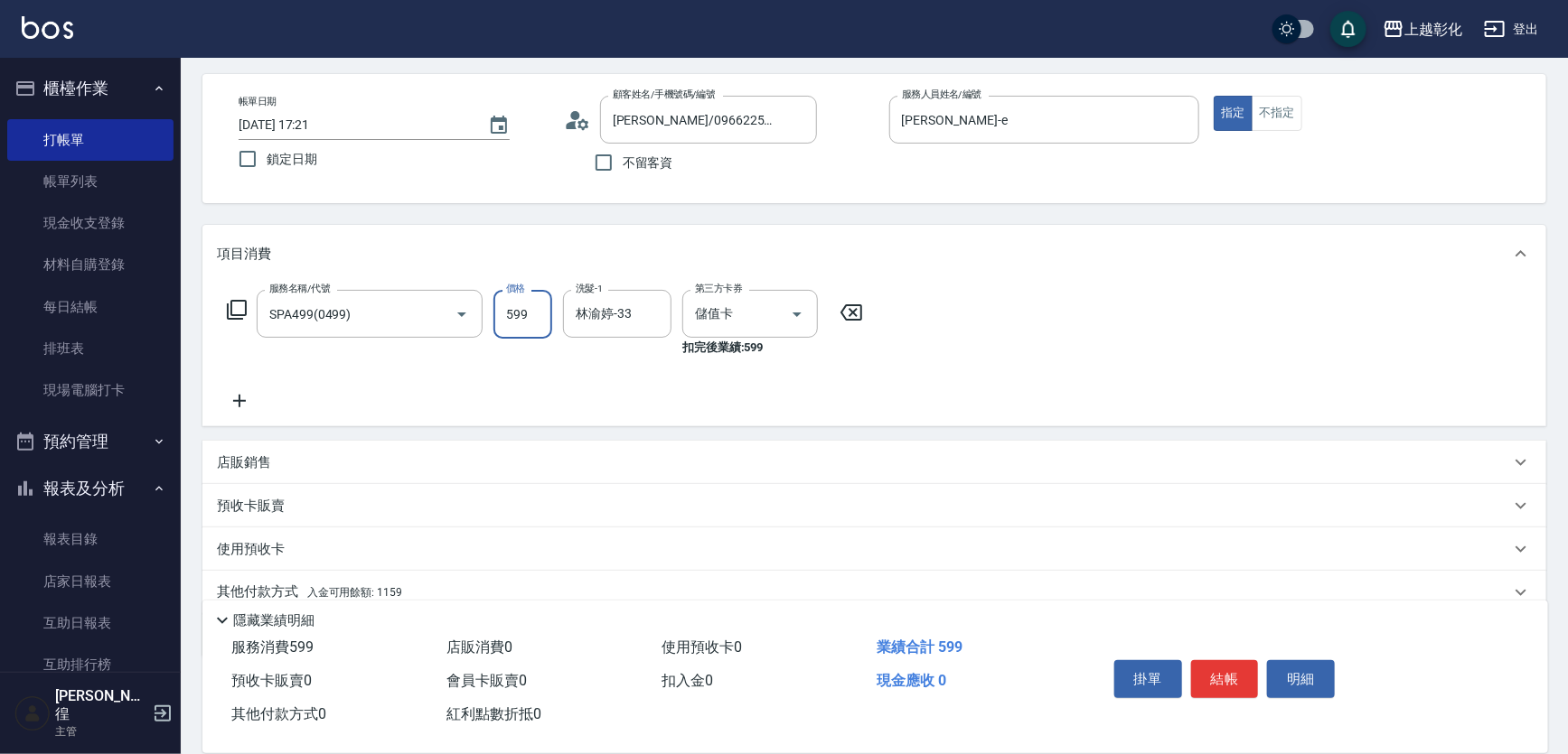
scroll to position [144, 0]
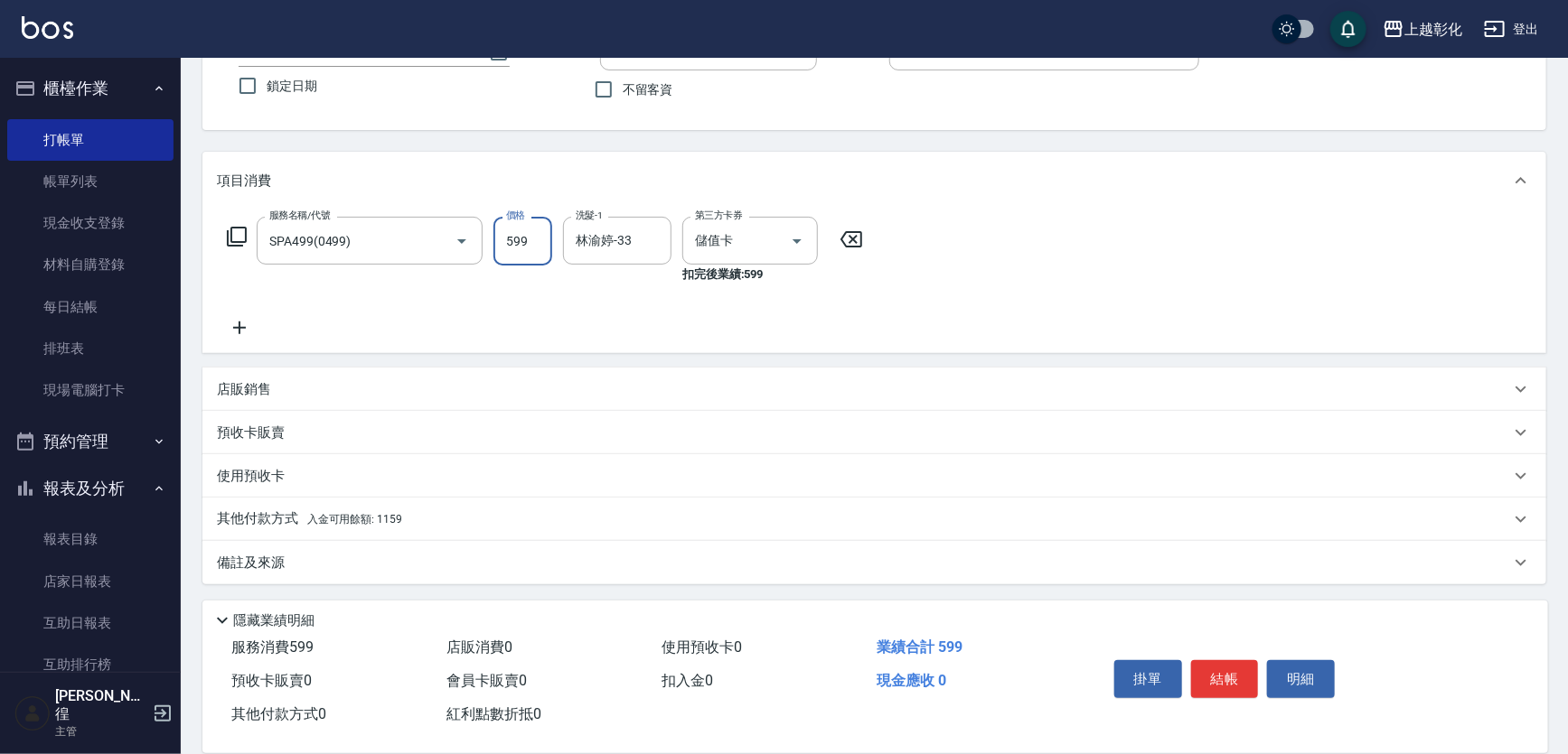
type input "599"
click at [312, 515] on span "入金可用餘額: 1159" at bounding box center [354, 519] width 95 height 13
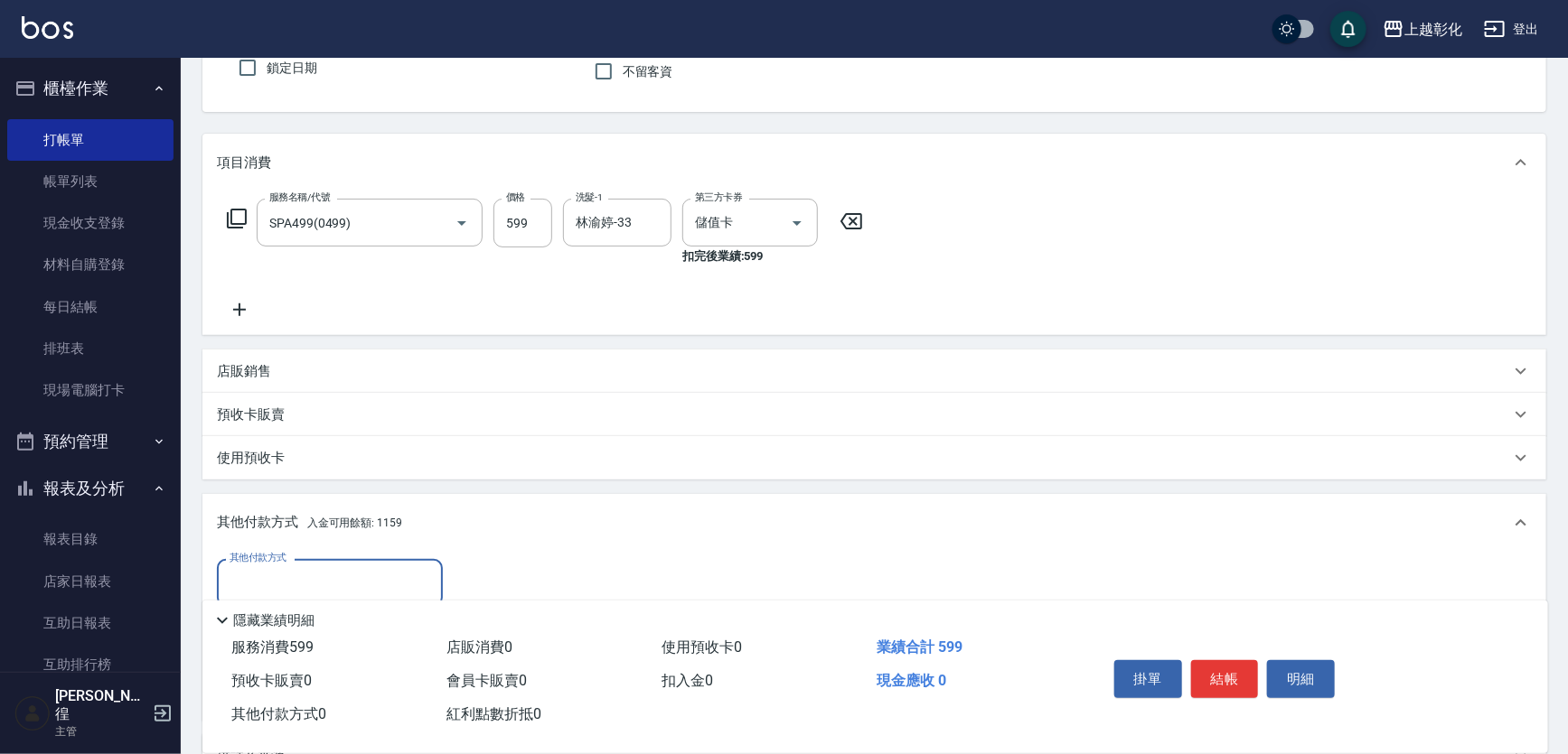
scroll to position [226, 0]
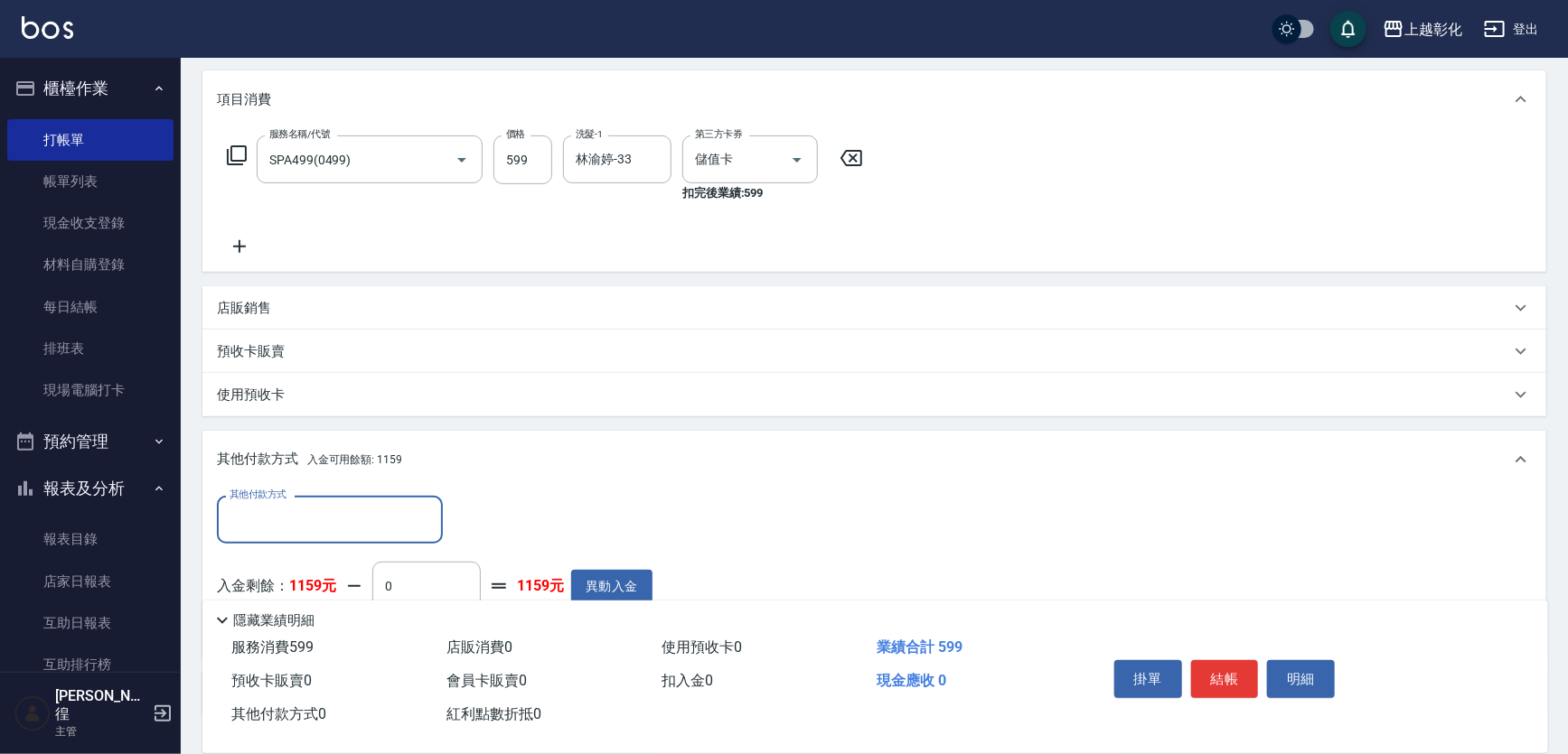
click at [230, 244] on icon at bounding box center [239, 247] width 45 height 21
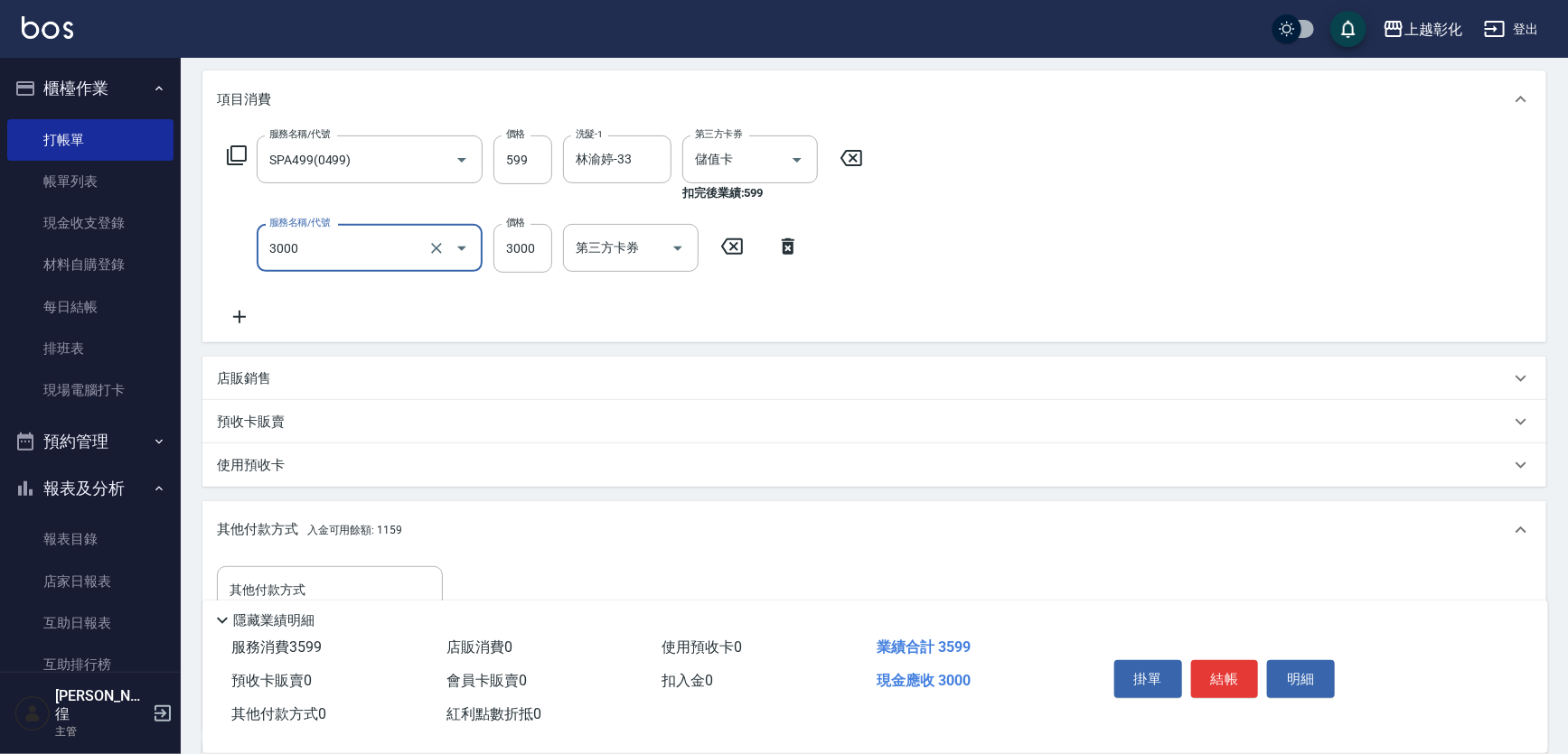
type input "頂級豪華OVC3(3000)"
type input "1000"
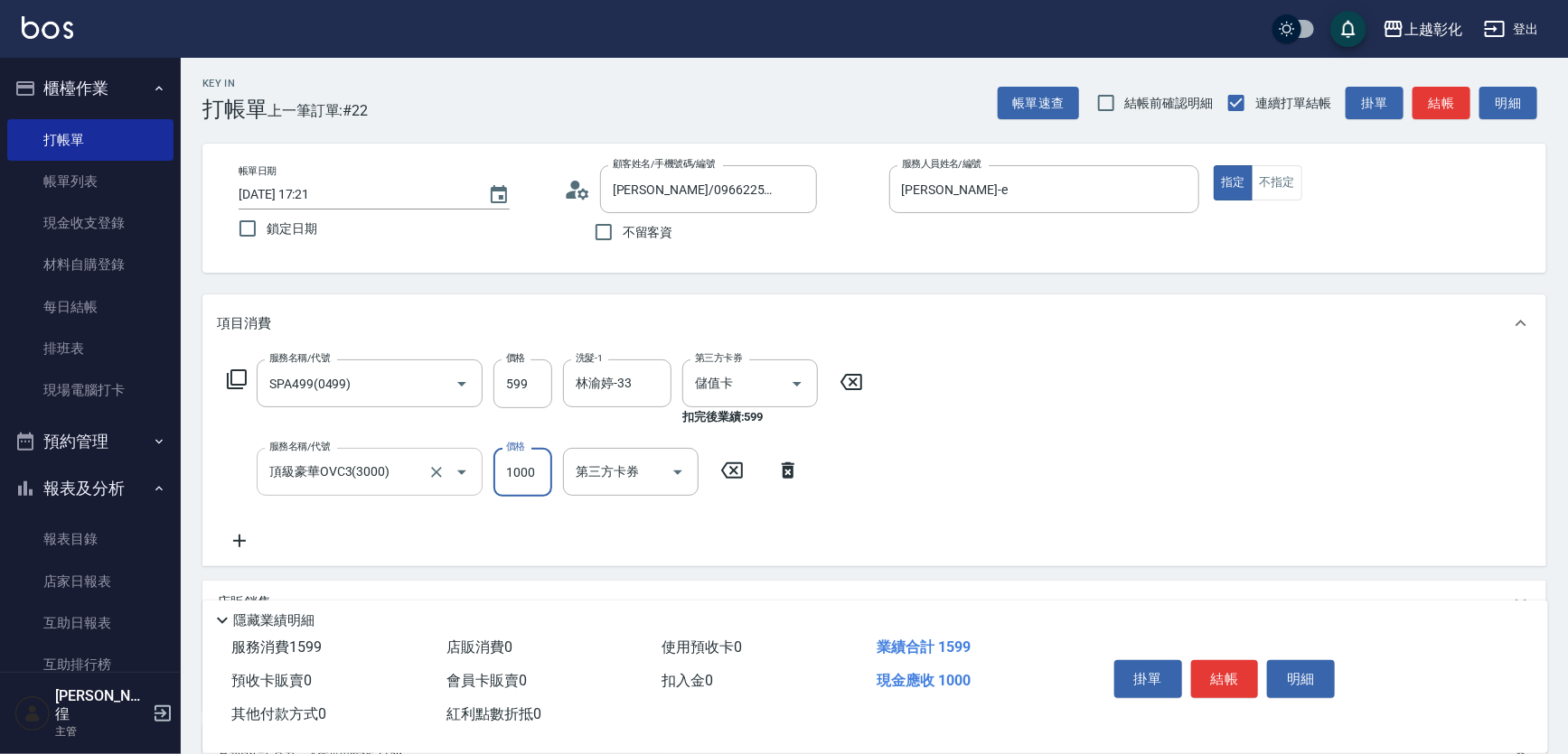
scroll to position [0, 0]
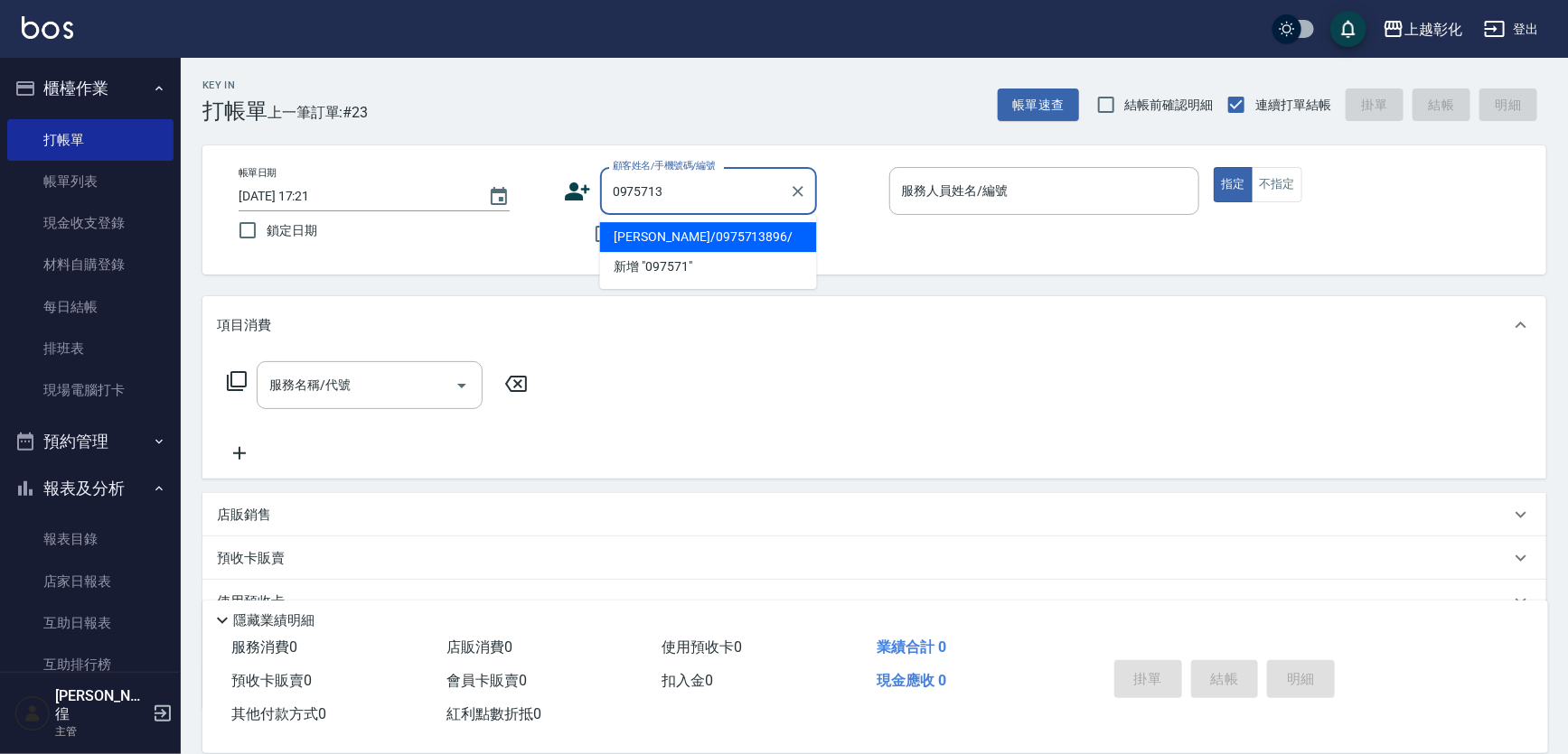
type input "李宣億/0975713896/"
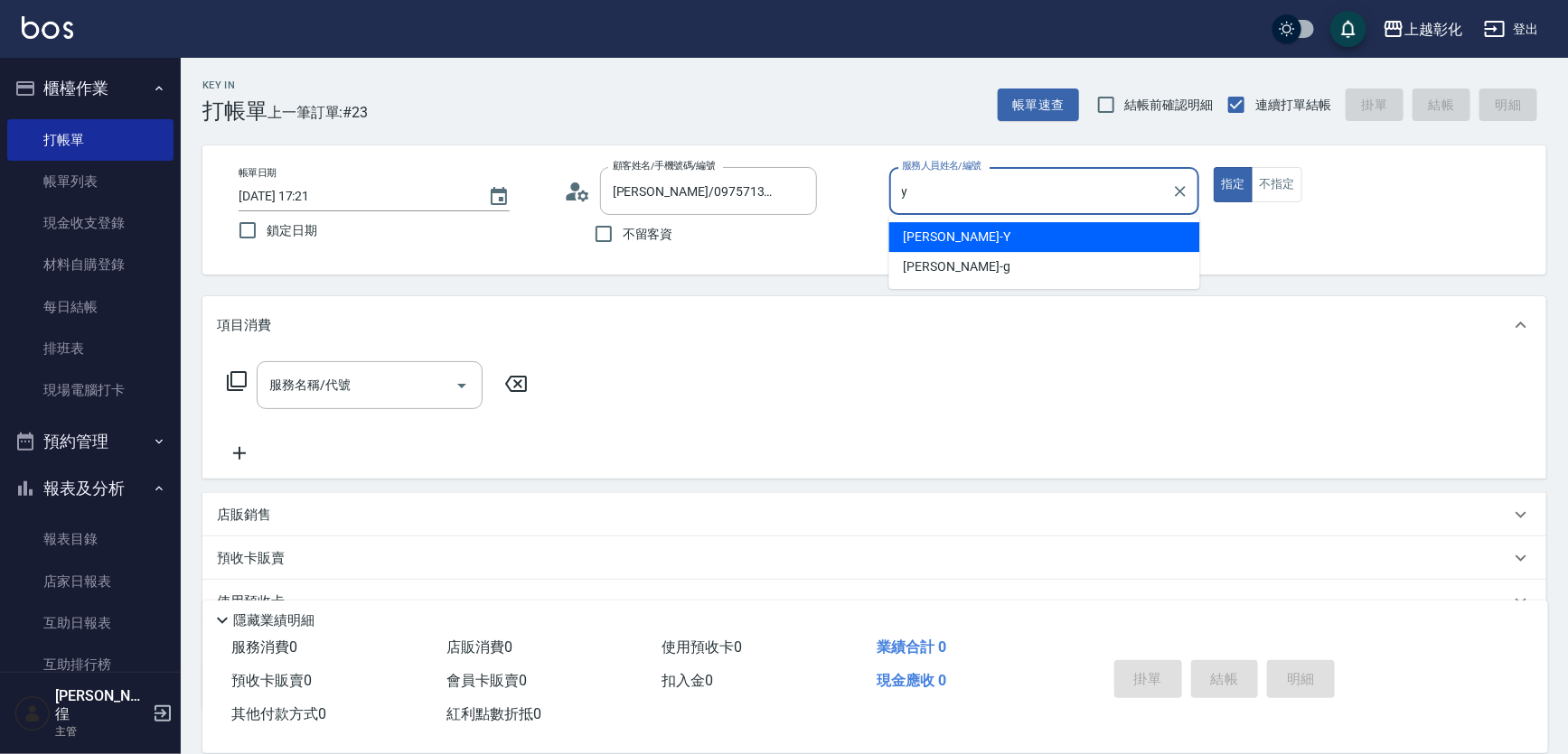
type input "YURI-Y"
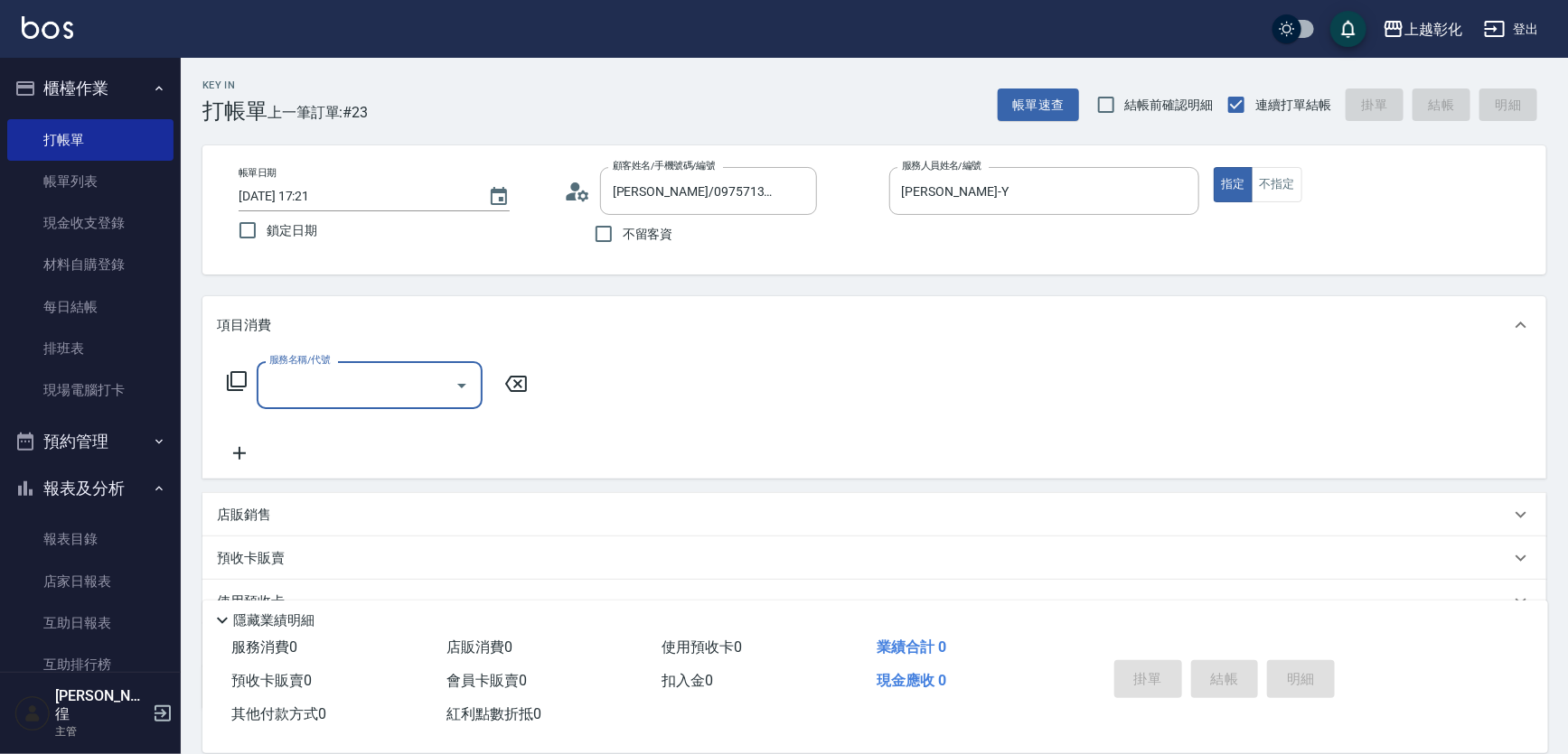
type input "y"
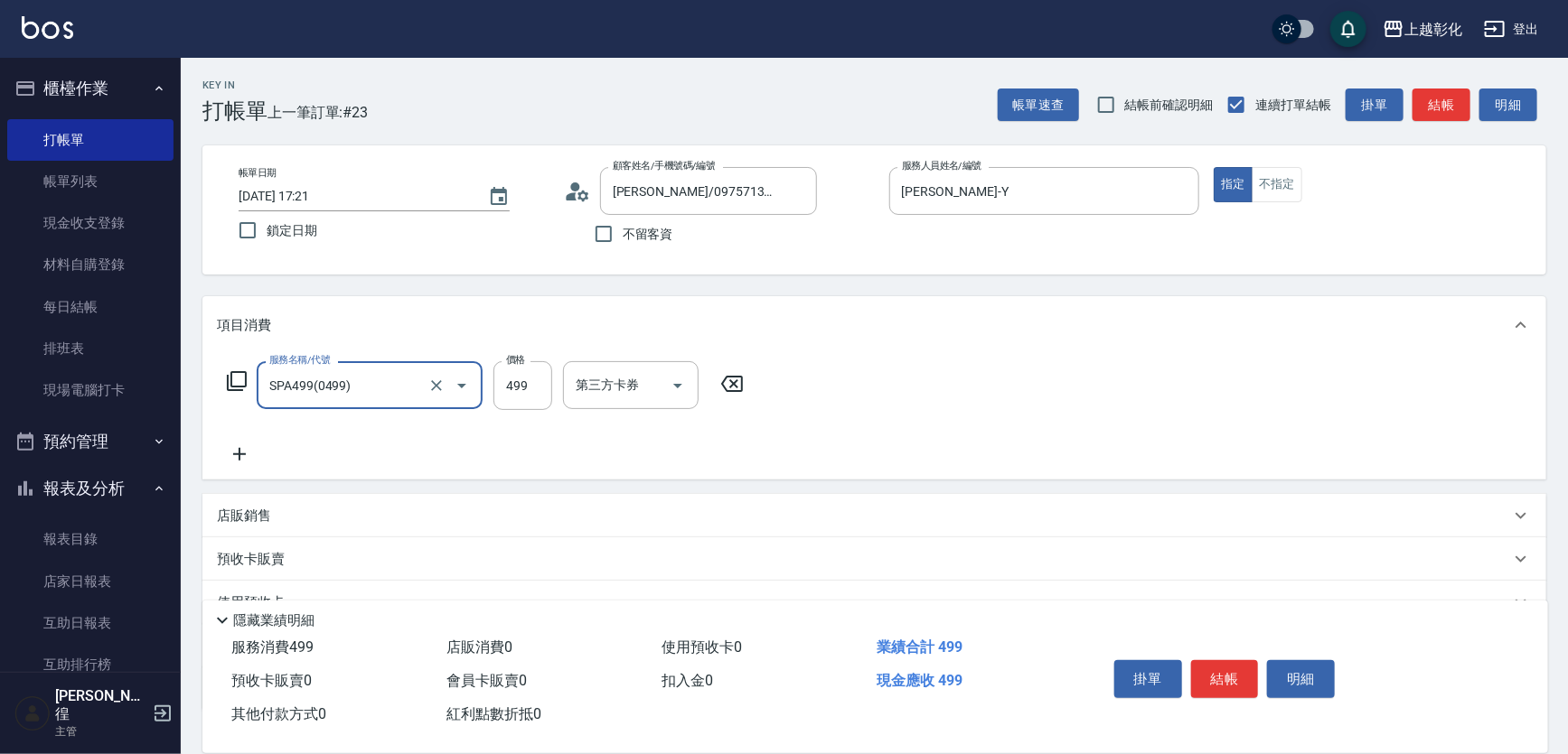
type input "SPA499(0499)"
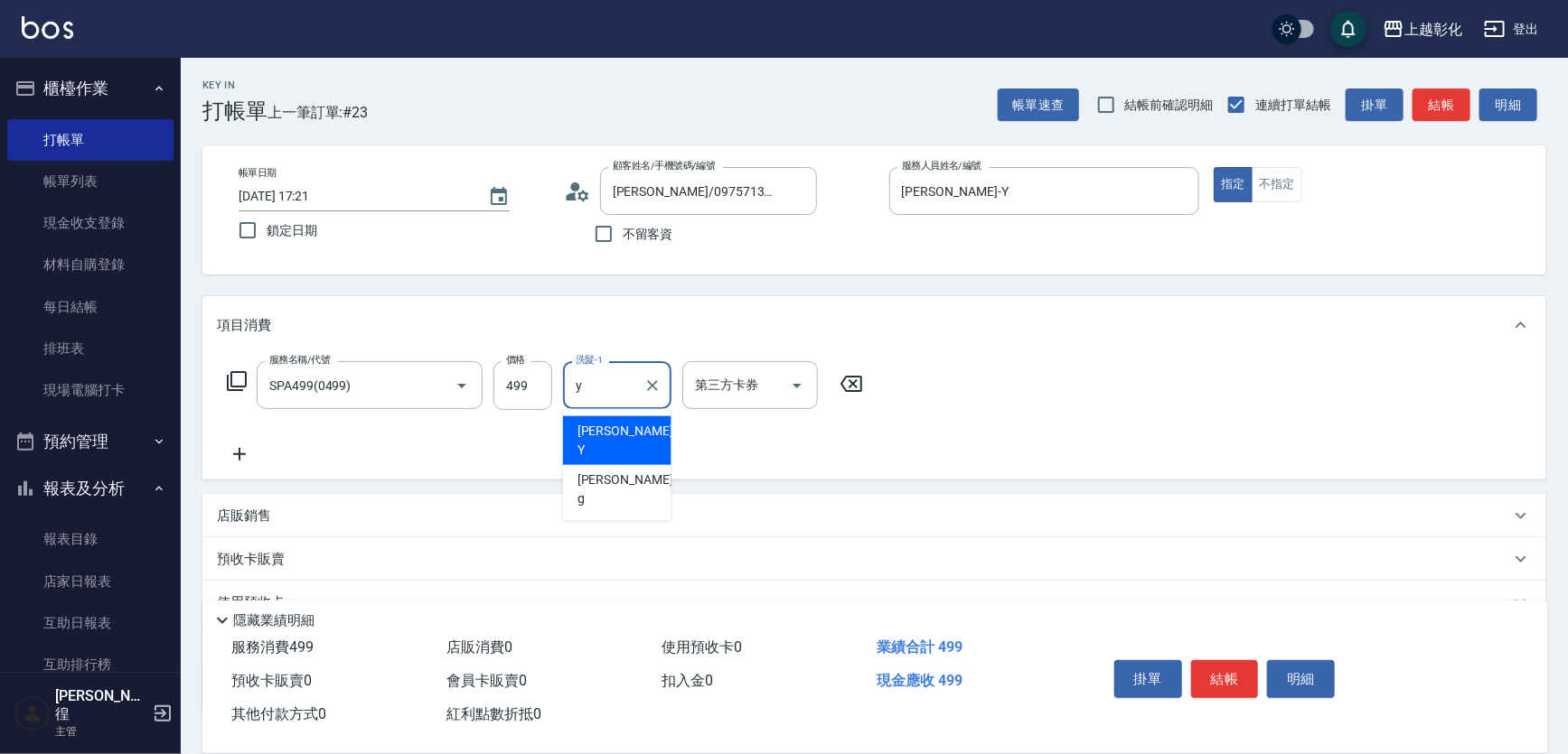
type input "YURI-Y"
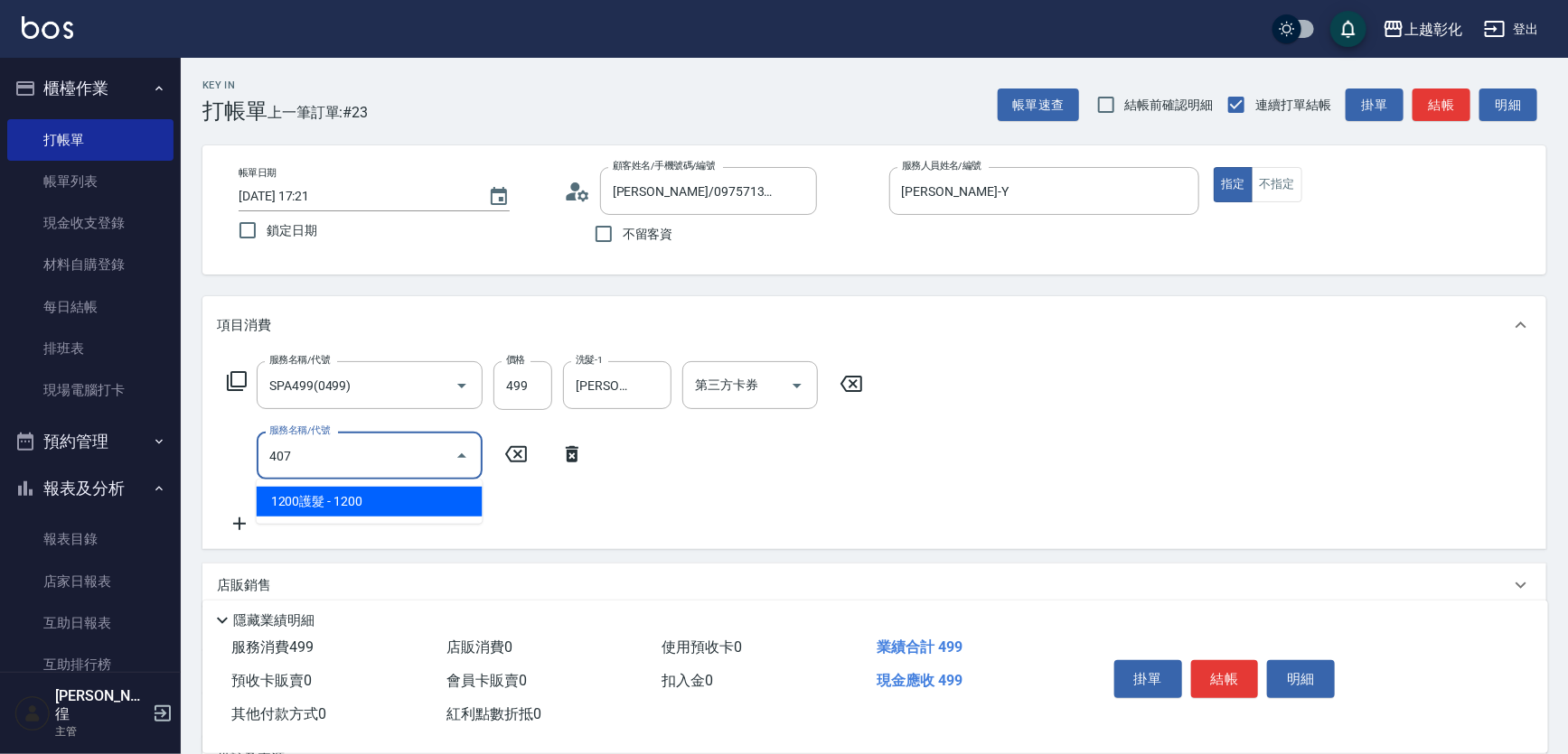
type input "1200護髮(407)"
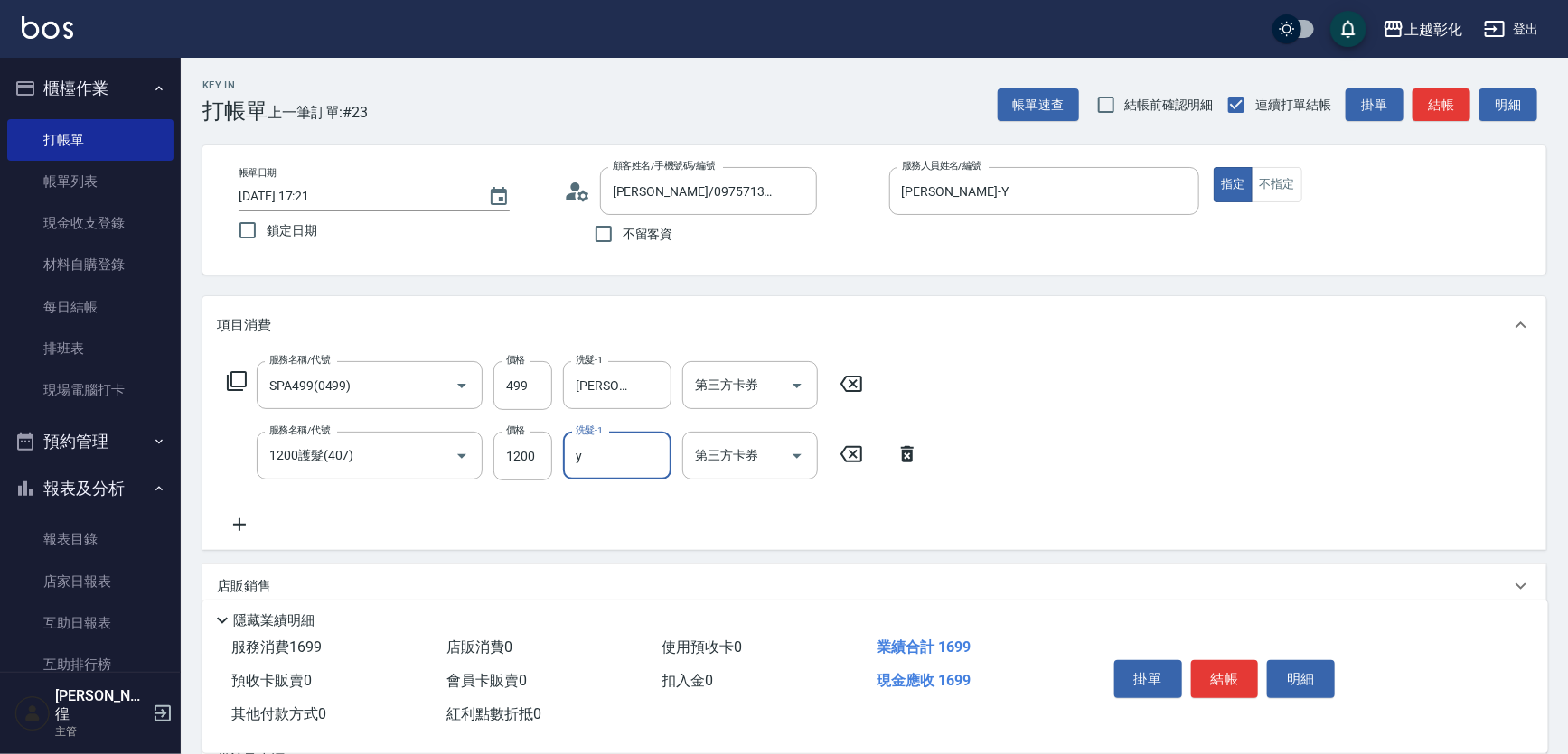
type input "YURI-Y"
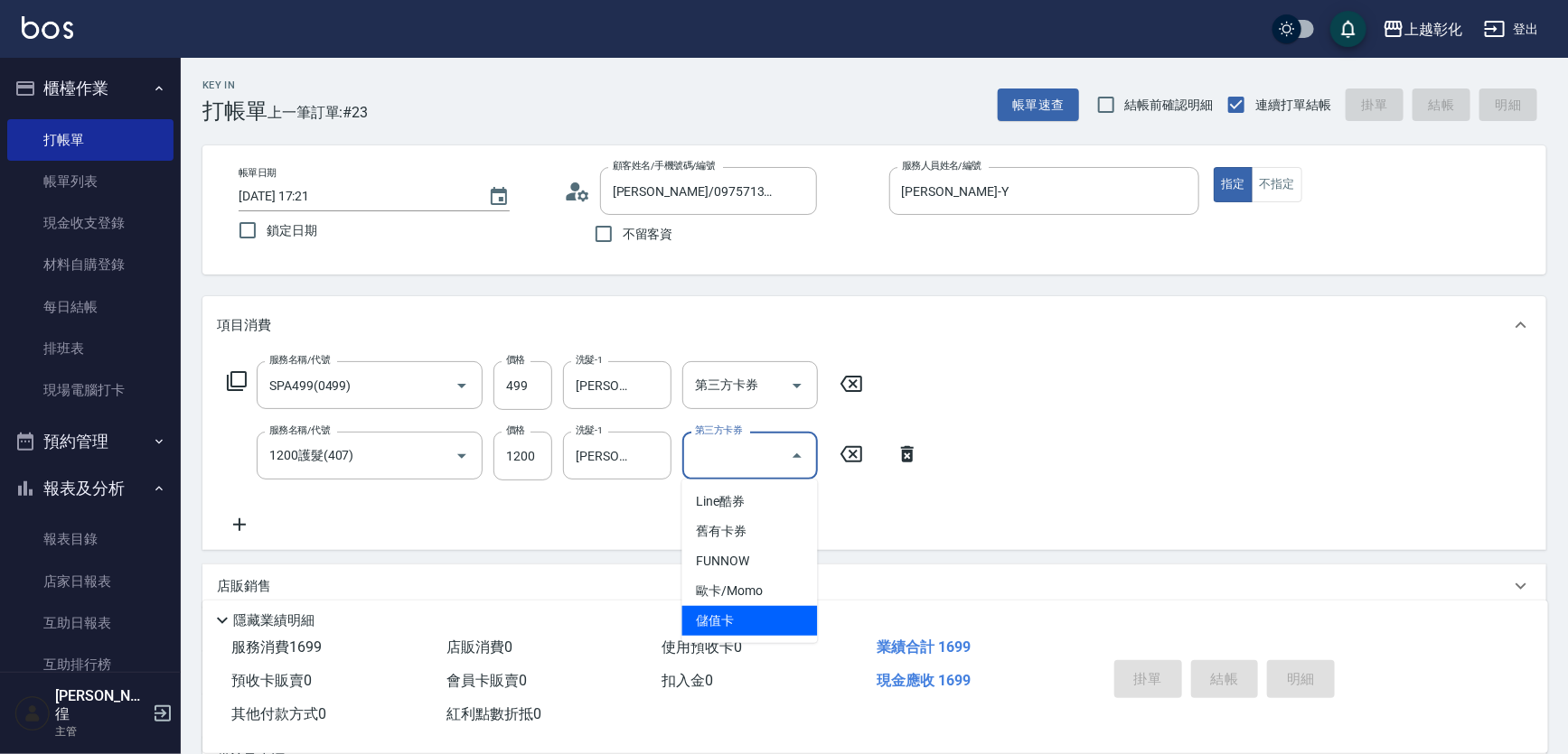
type input "2025/10/11 17:22"
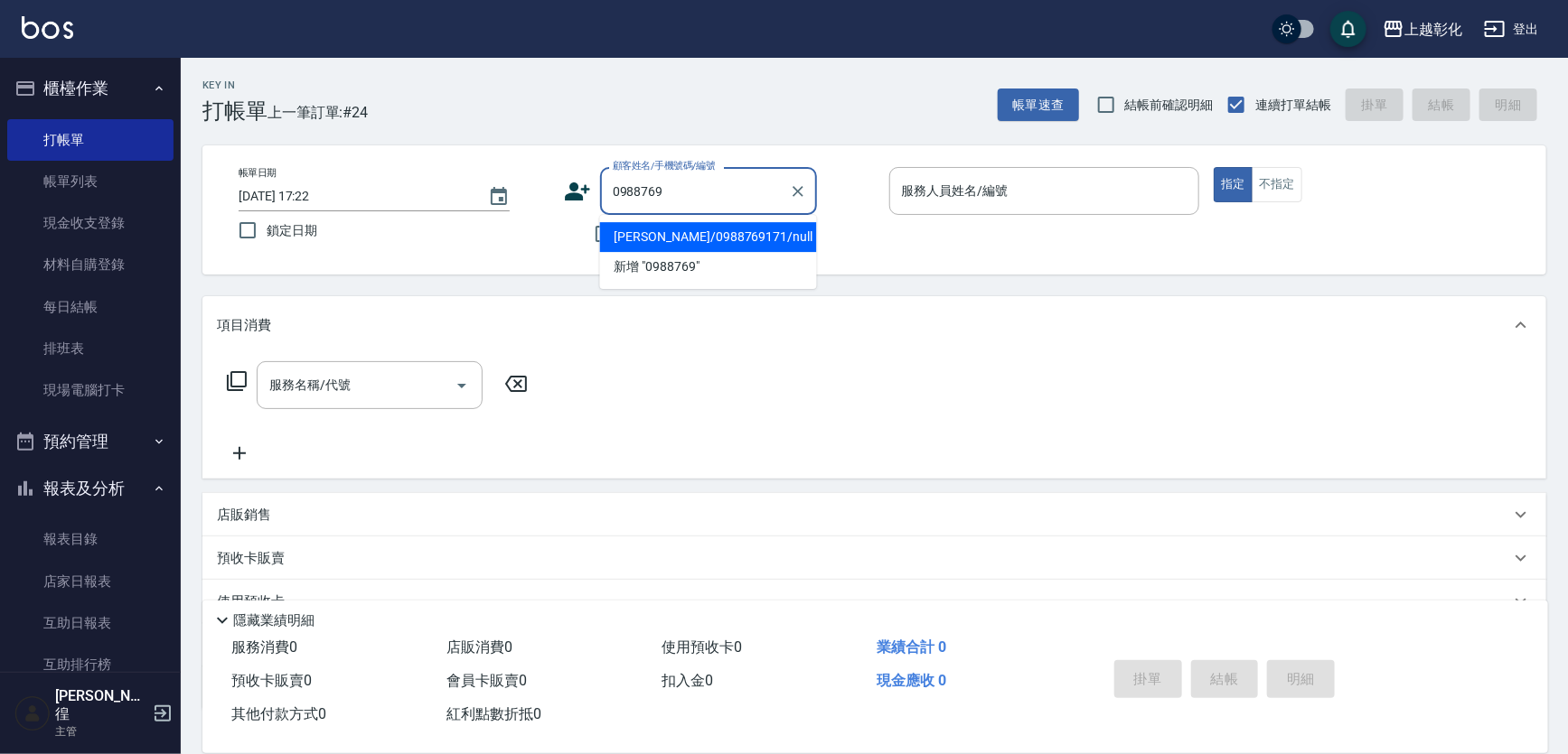
type input "楊怡霖/0988769171/null"
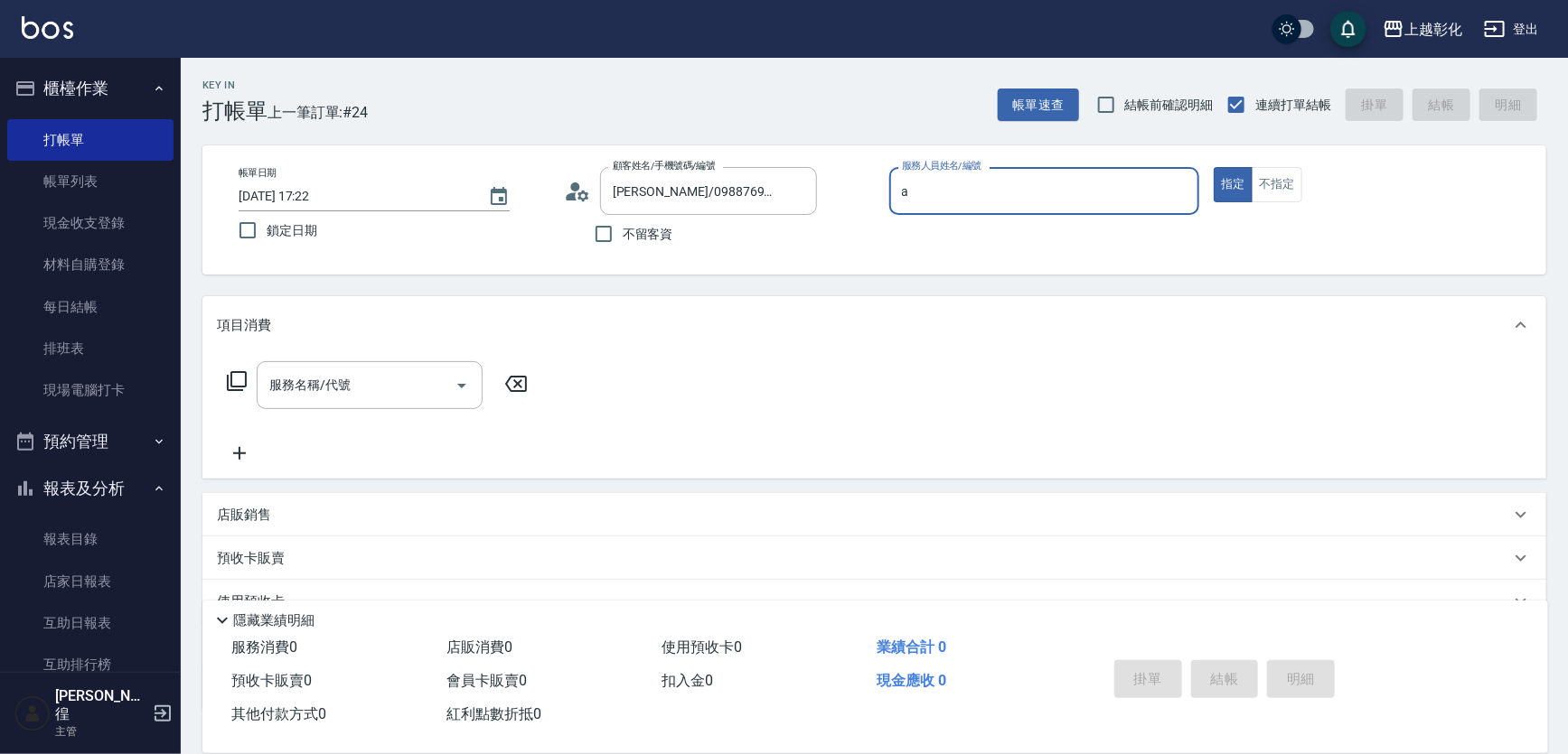
type input "賴瑩婕-a"
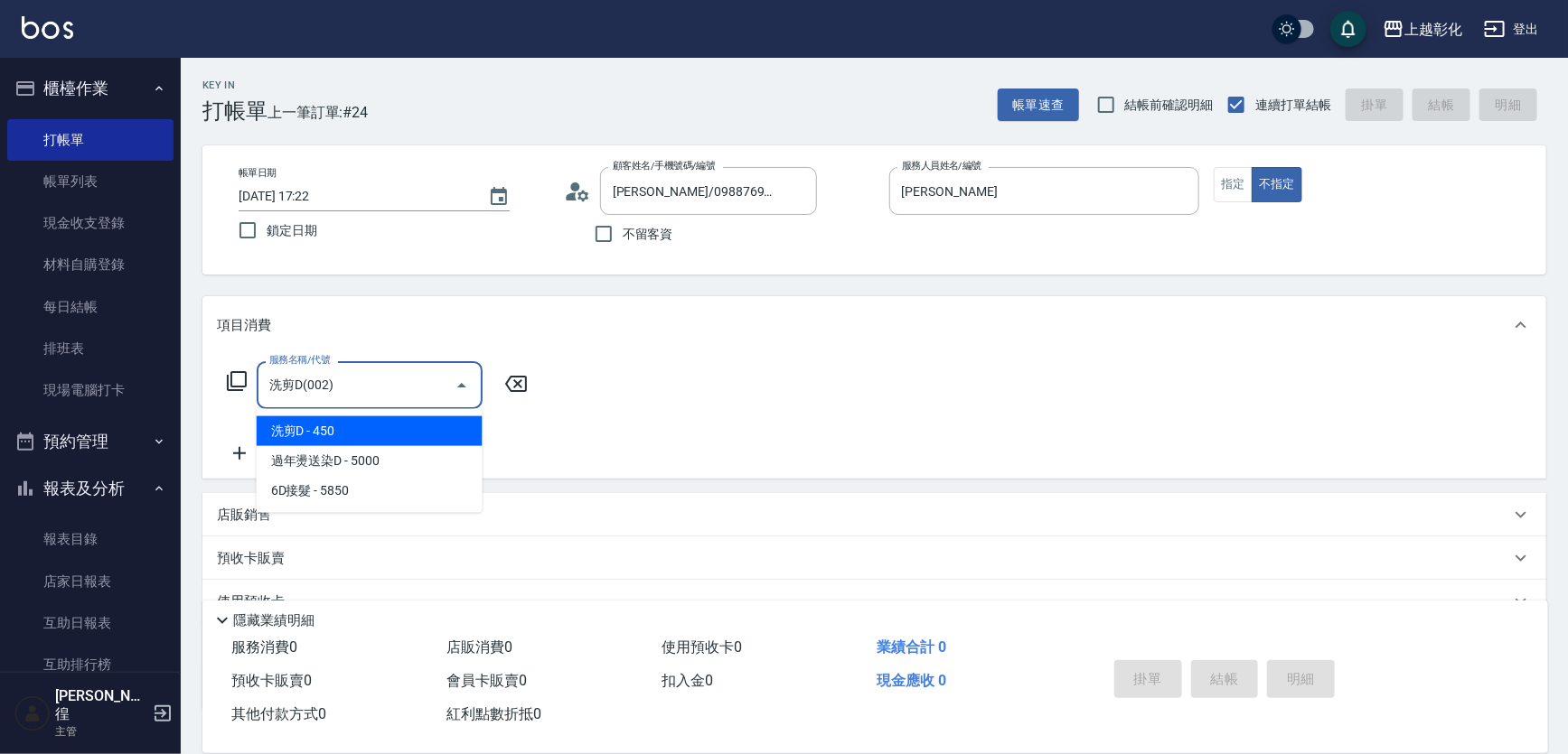
type input "洗剪D(002)"
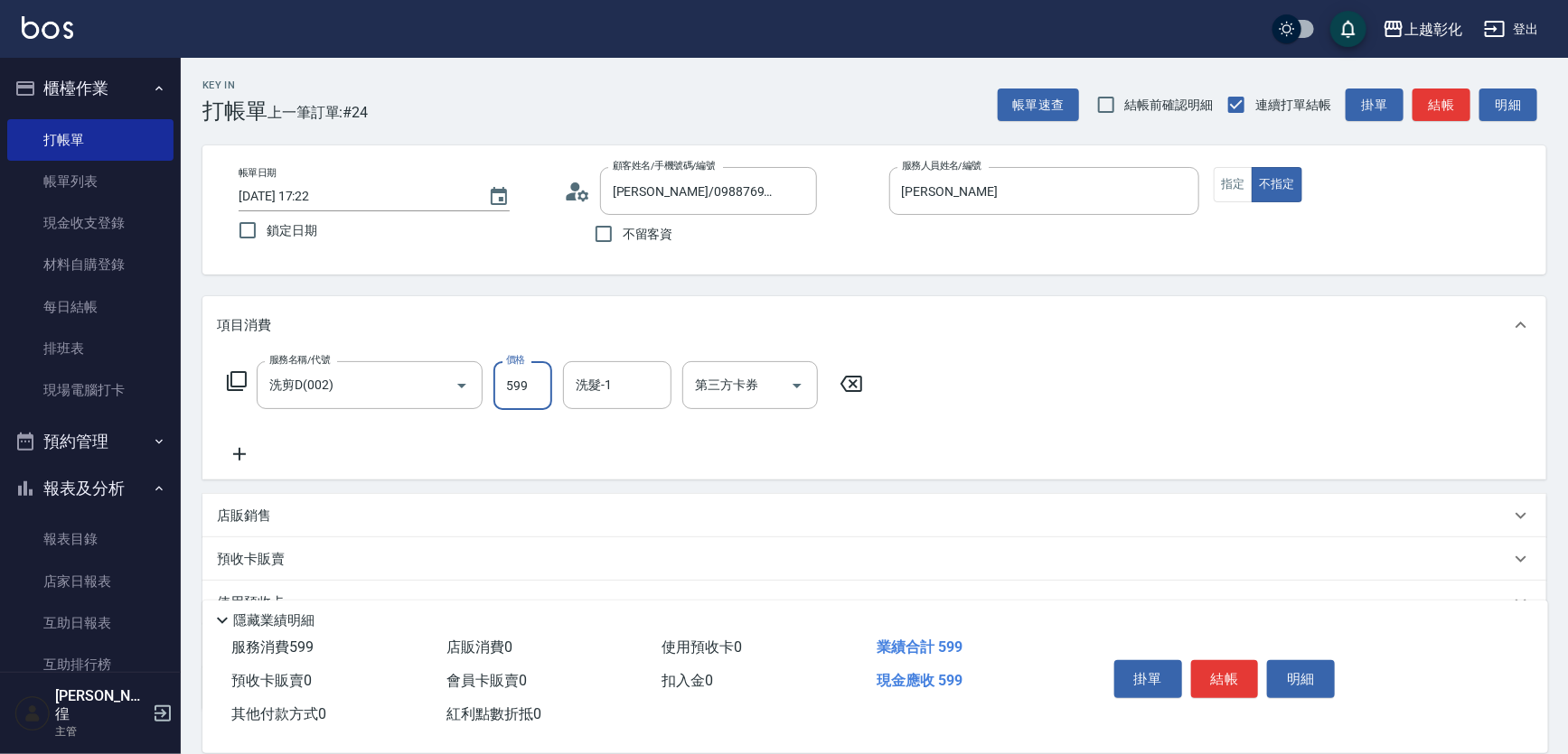
type input "599"
type input "羊羊-n"
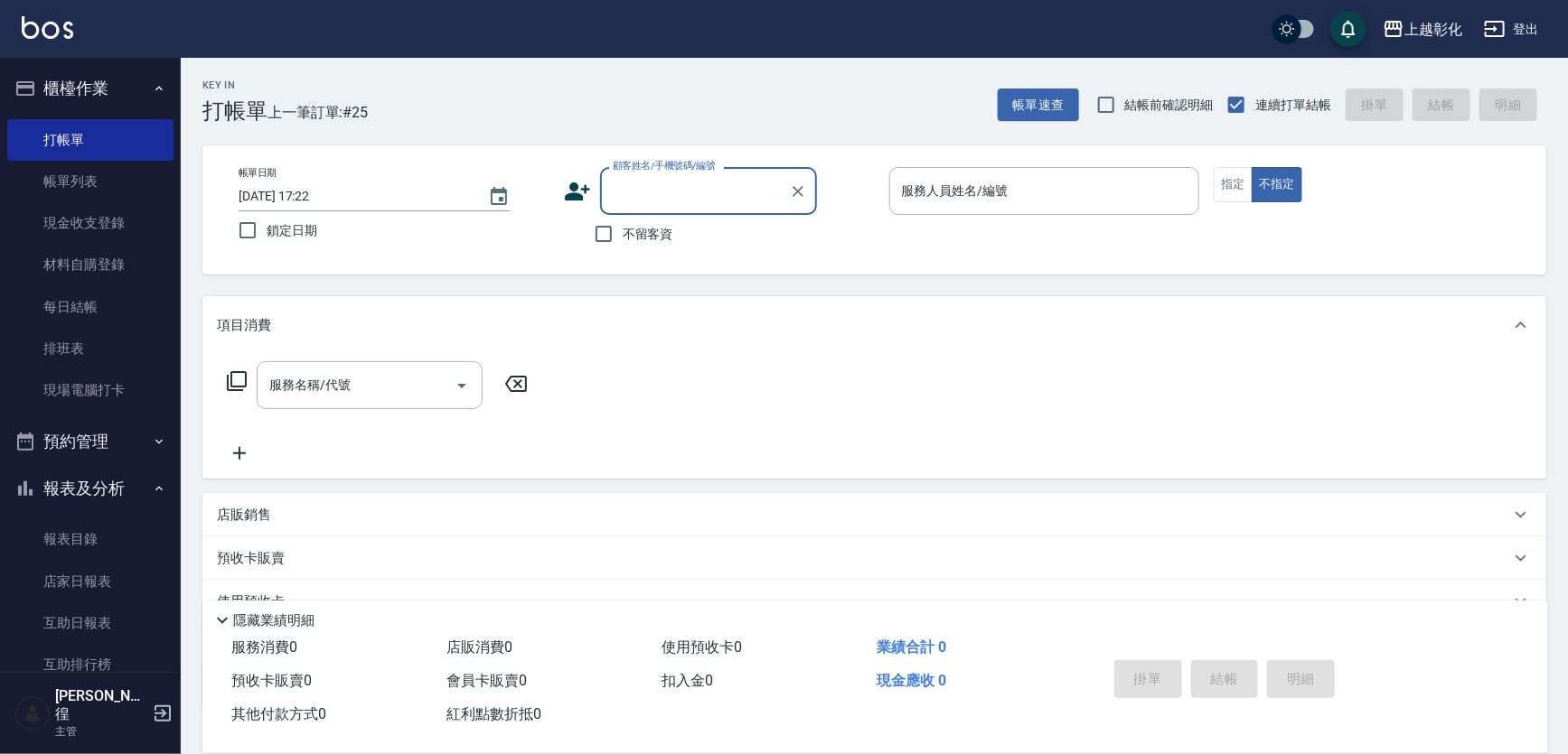
drag, startPoint x: 632, startPoint y: 218, endPoint x: 629, endPoint y: 230, distance: 12.4
click at [632, 223] on div "顧客姓名/手機號碼/編號 顧客姓名/手機號碼/編號 不留客資" at bounding box center [719, 210] width 311 height 86
click at [626, 243] on span "不留客資" at bounding box center [648, 234] width 51 height 19
click at [623, 243] on input "不留客資" at bounding box center [603, 233] width 38 height 38
checkbox input "true"
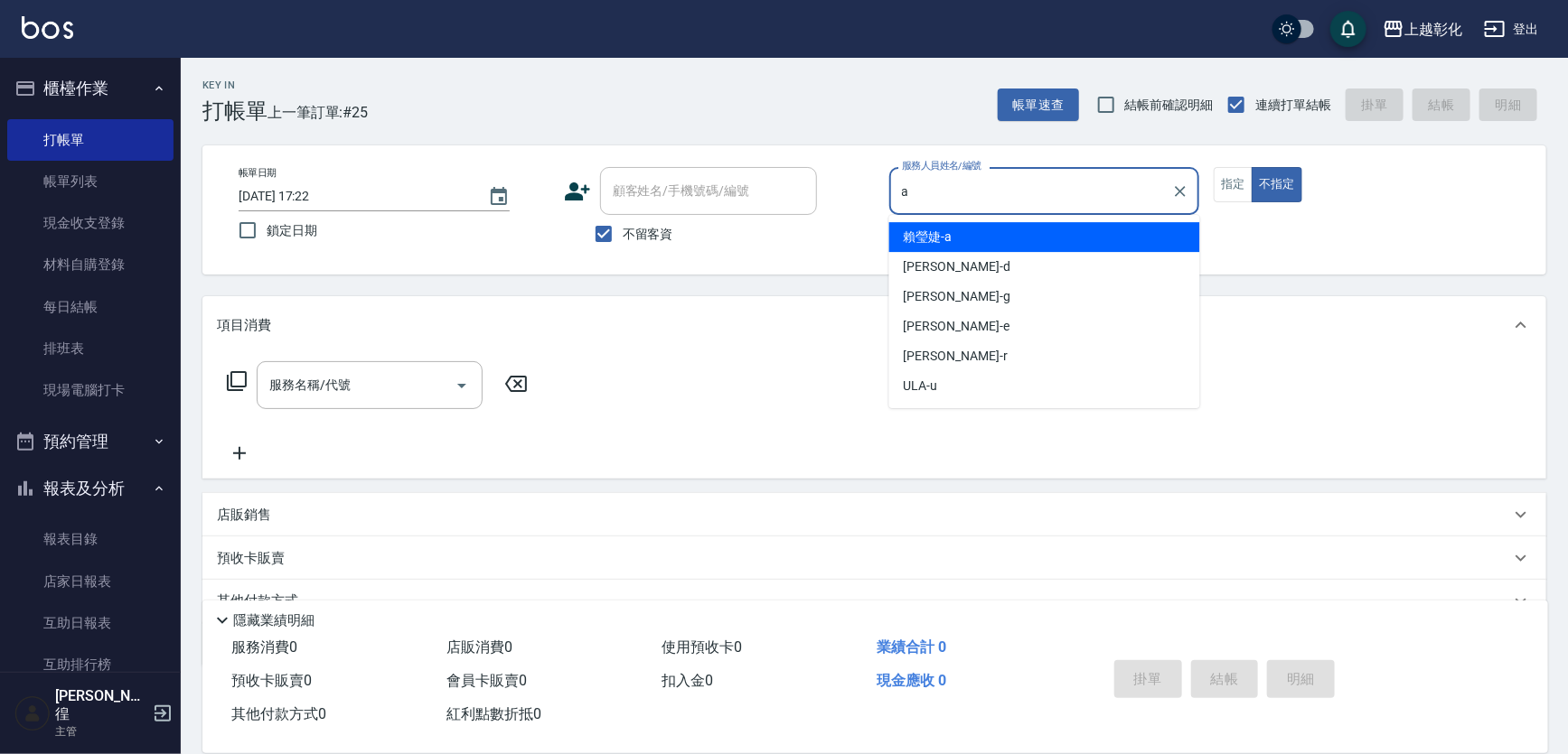
type input "賴瑩婕-a"
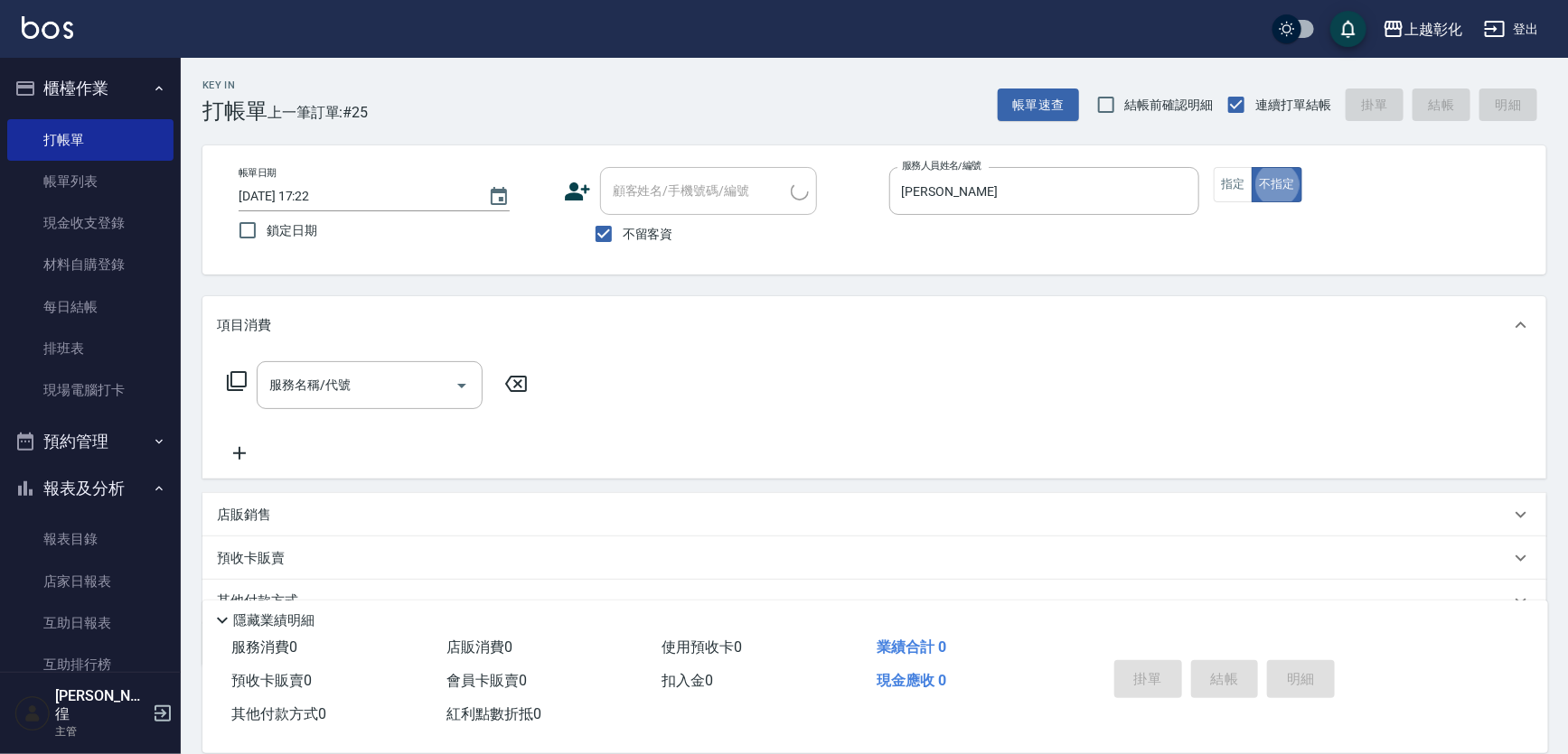
type input "接髮阿姨 /0905356310/"
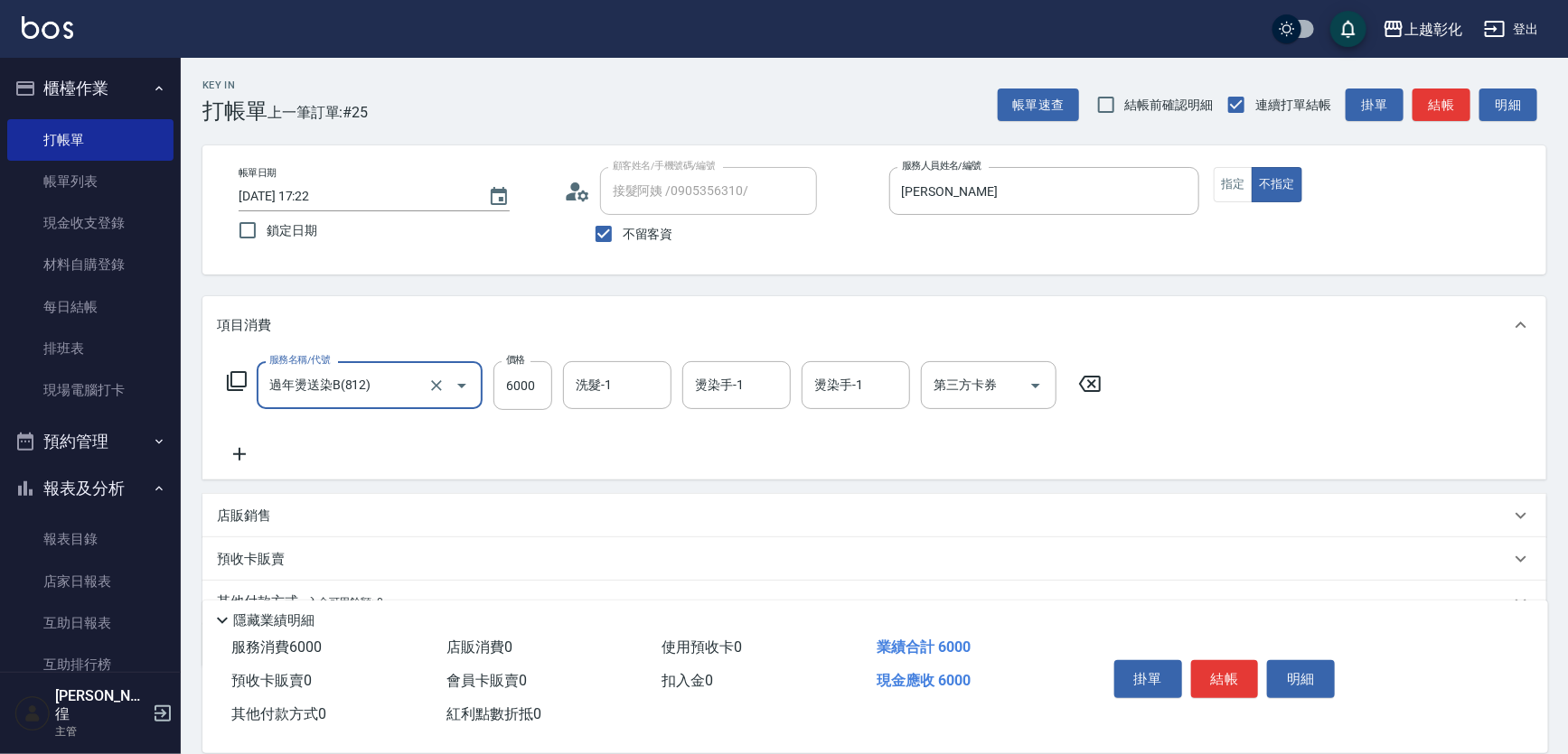
type input "過年燙送染B(812)"
type input "3199"
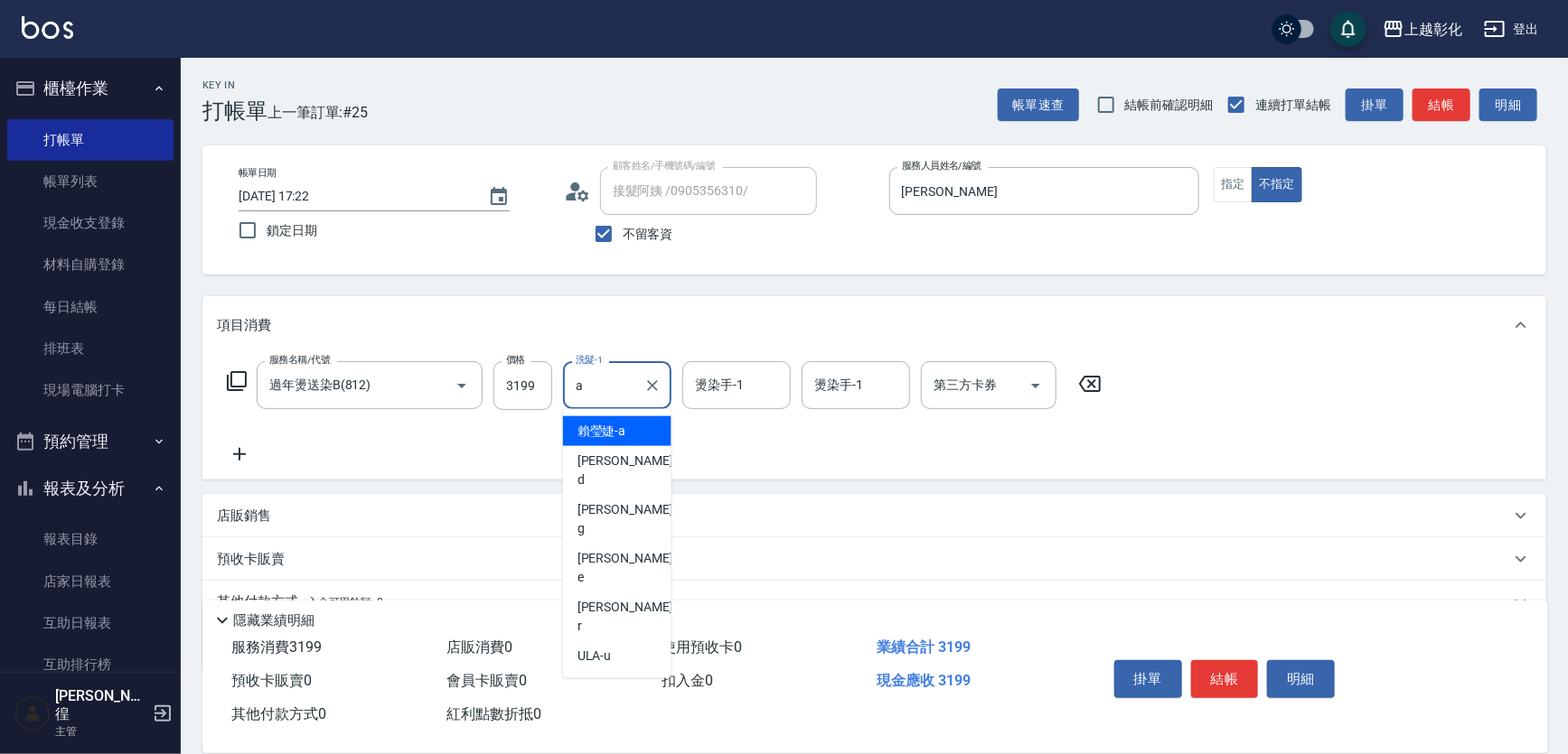
type input "賴瑩婕-a"
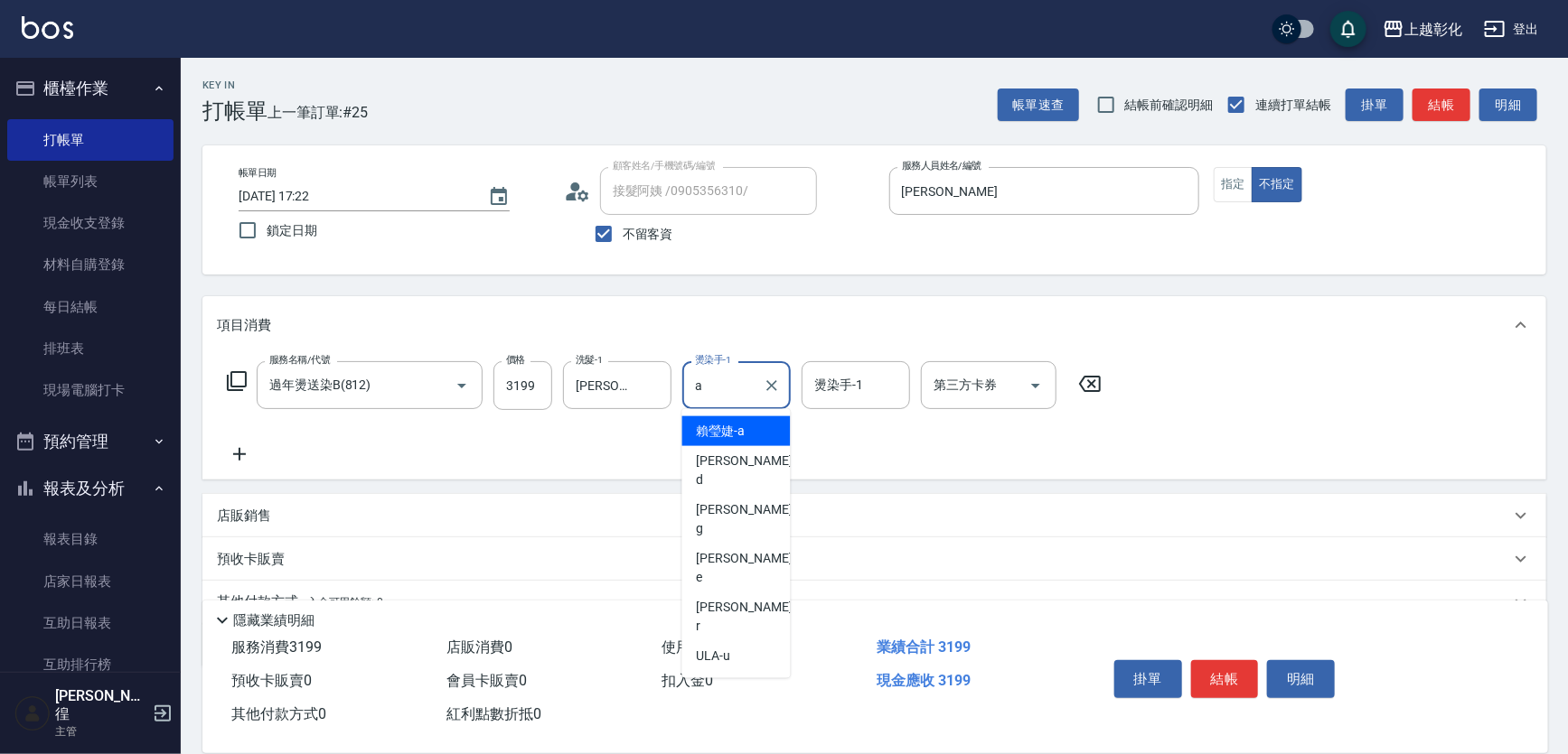
type input "賴瑩婕-a"
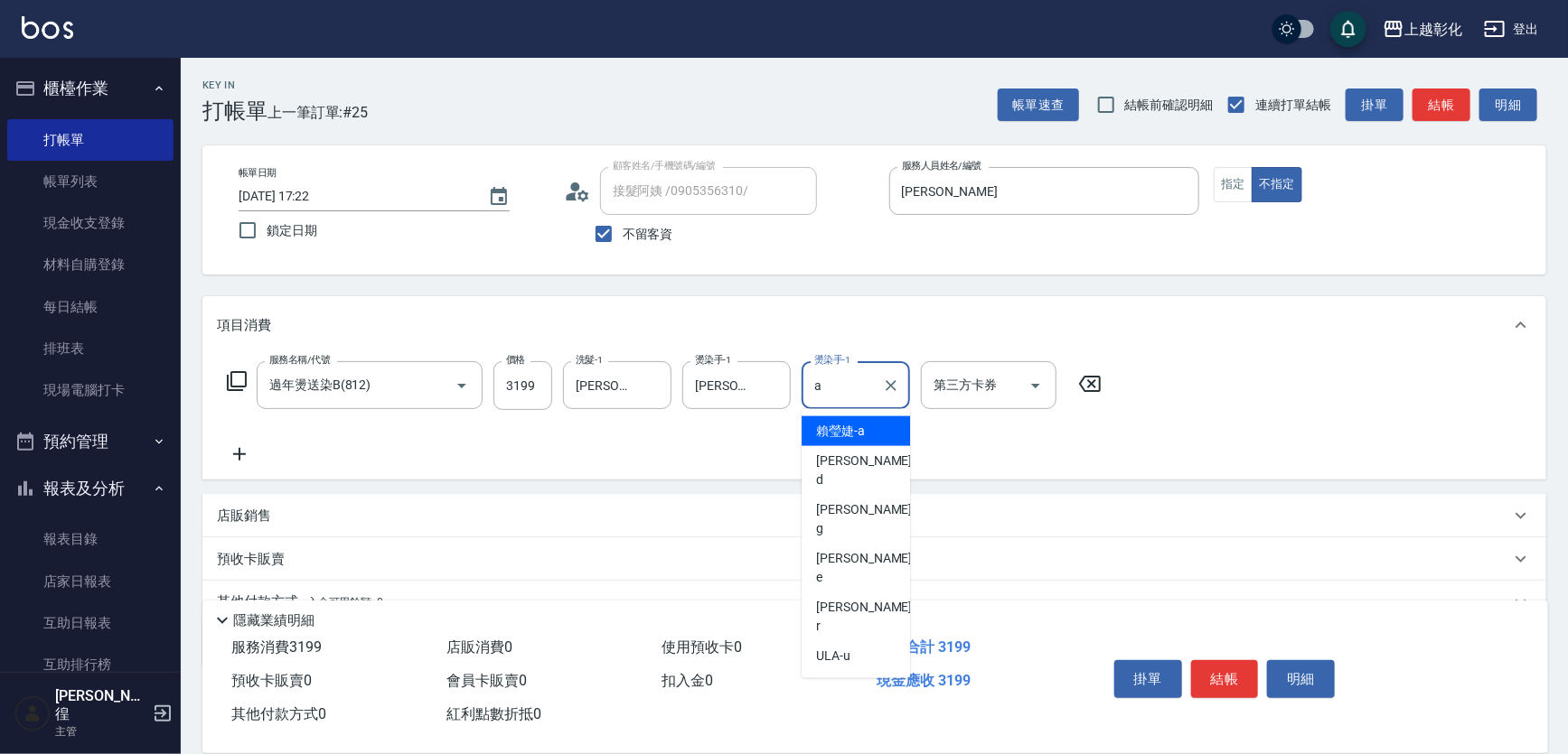
type input "賴瑩婕-a"
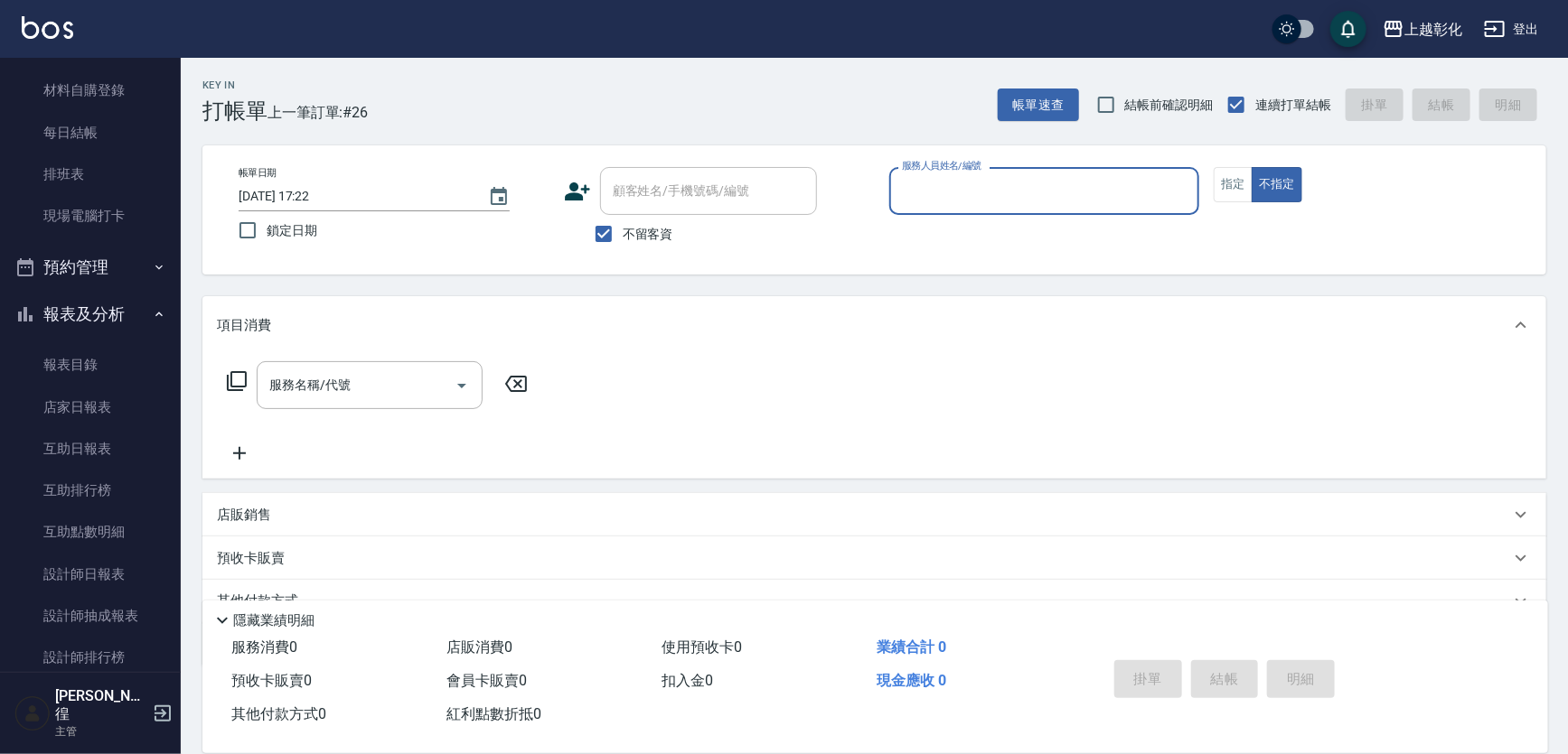
scroll to position [410, 0]
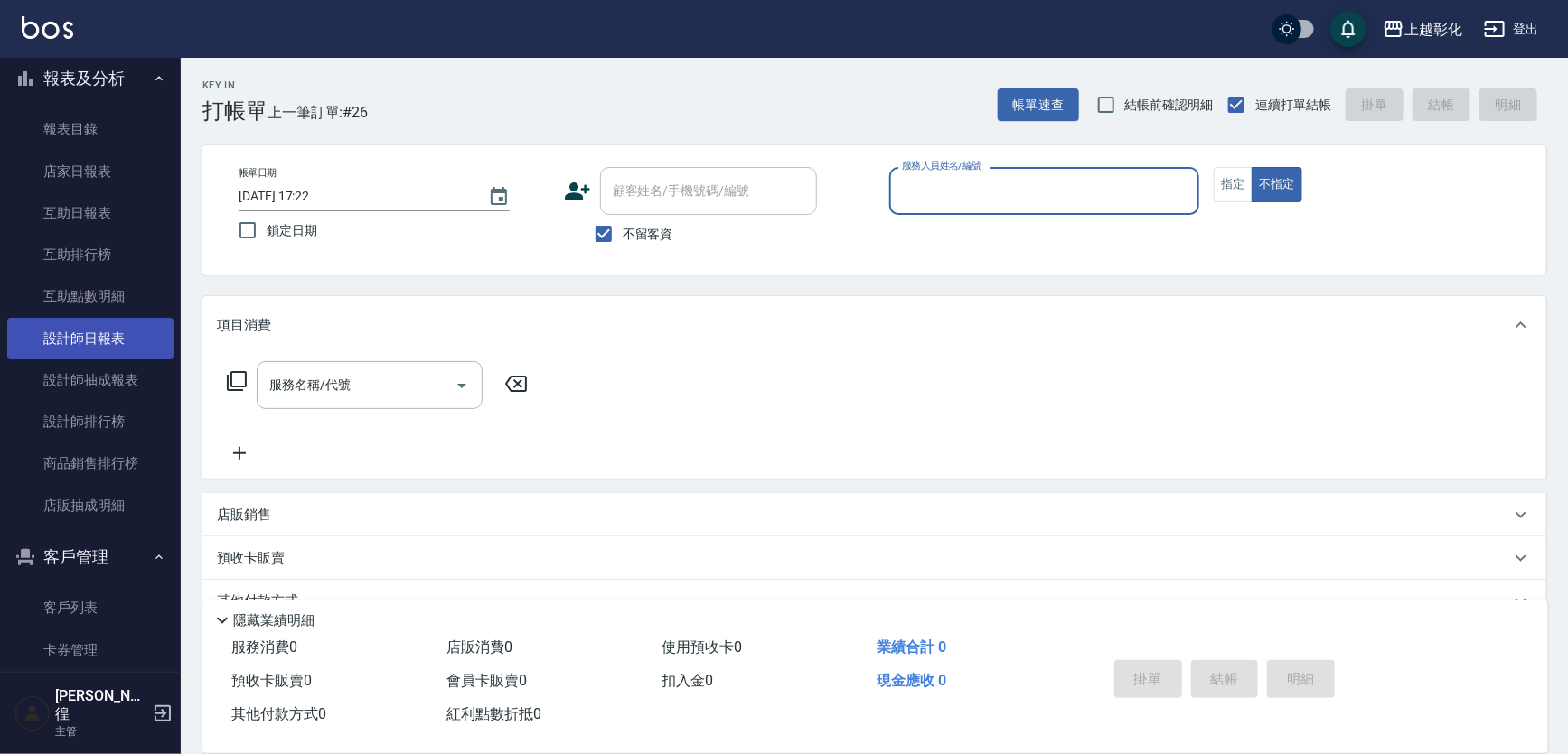
click at [111, 324] on link "設計師日報表" at bounding box center [90, 338] width 166 height 42
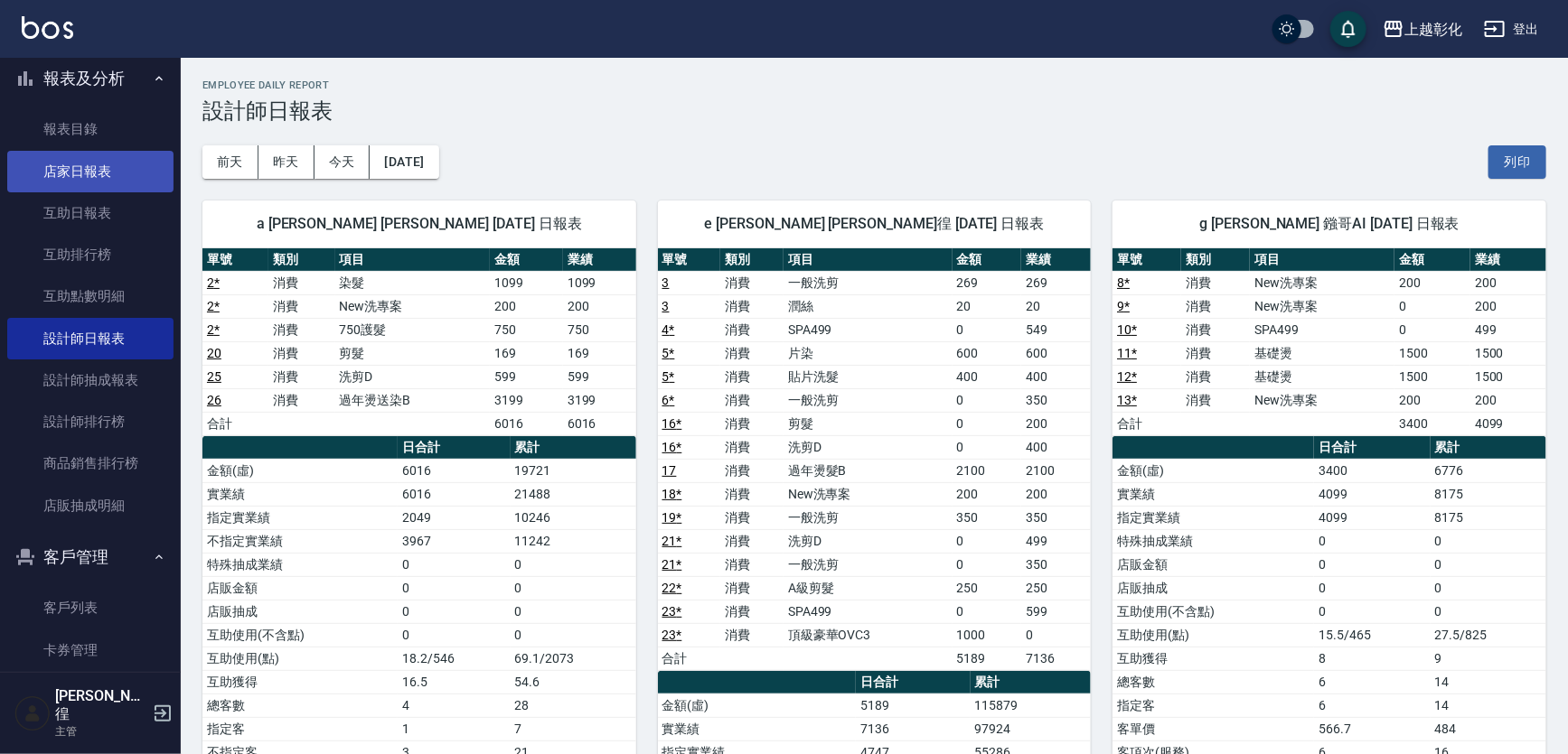
click at [148, 153] on link "店家日報表" at bounding box center [90, 172] width 166 height 42
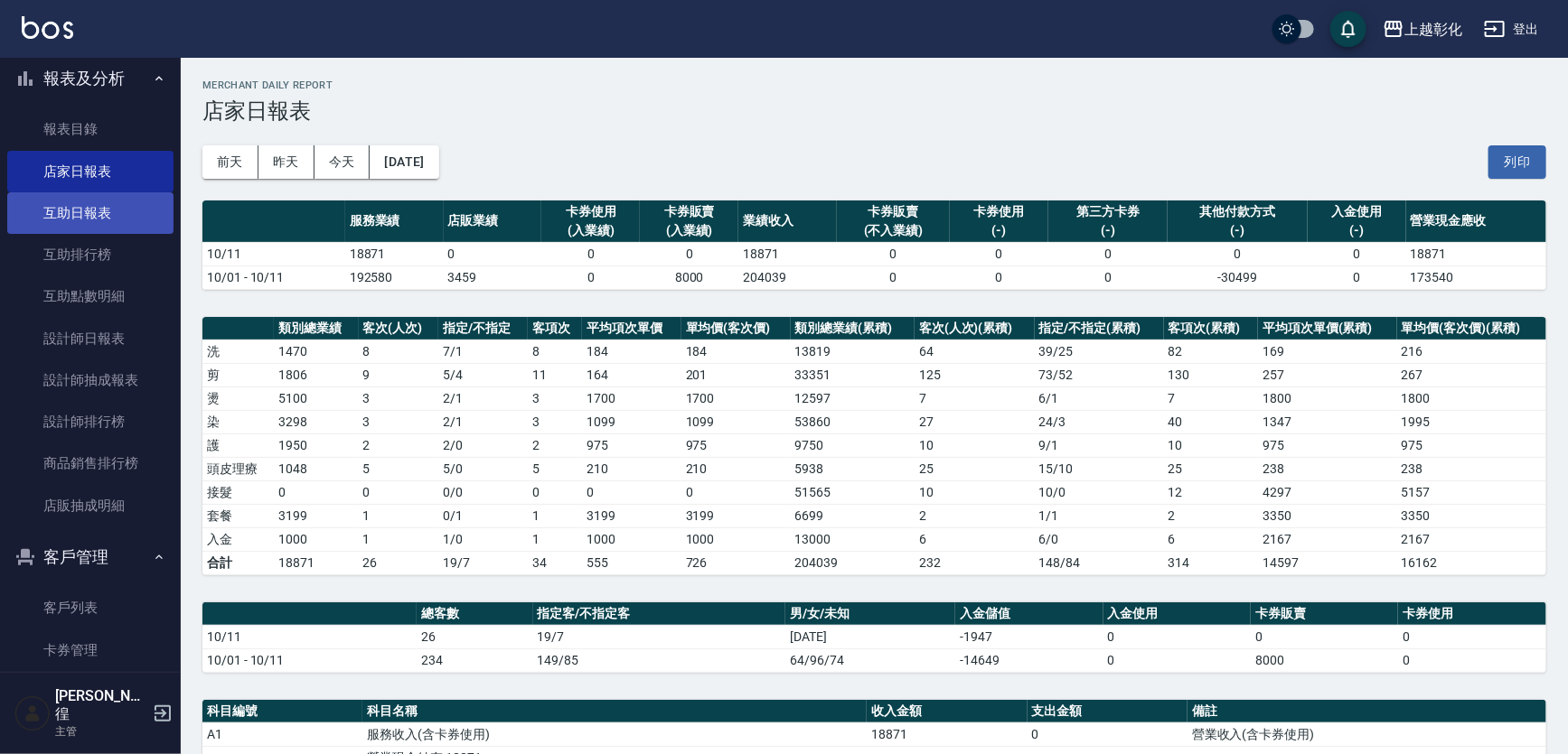
click at [98, 211] on link "互助日報表" at bounding box center [90, 213] width 166 height 42
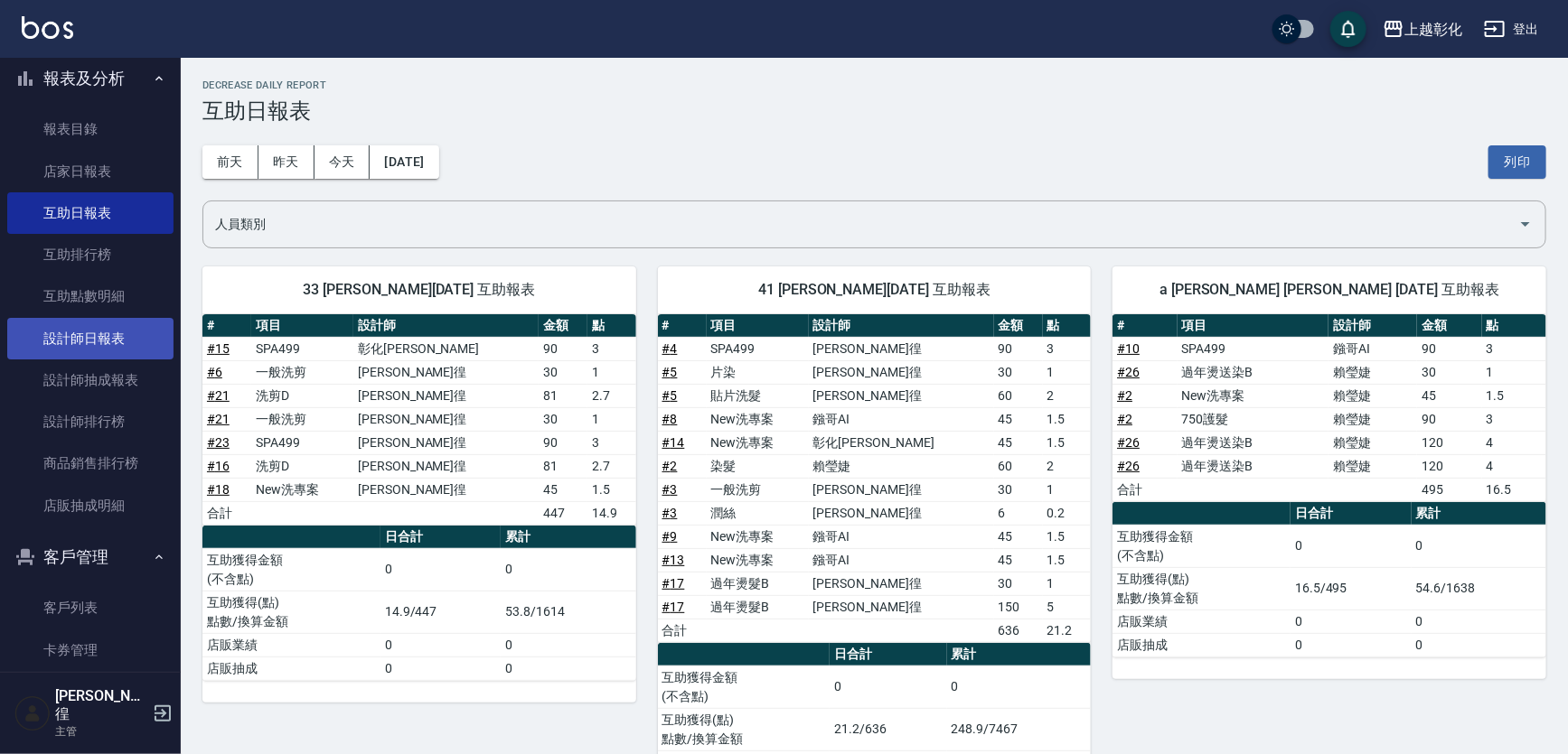
click at [93, 350] on link "設計師日報表" at bounding box center [90, 338] width 166 height 42
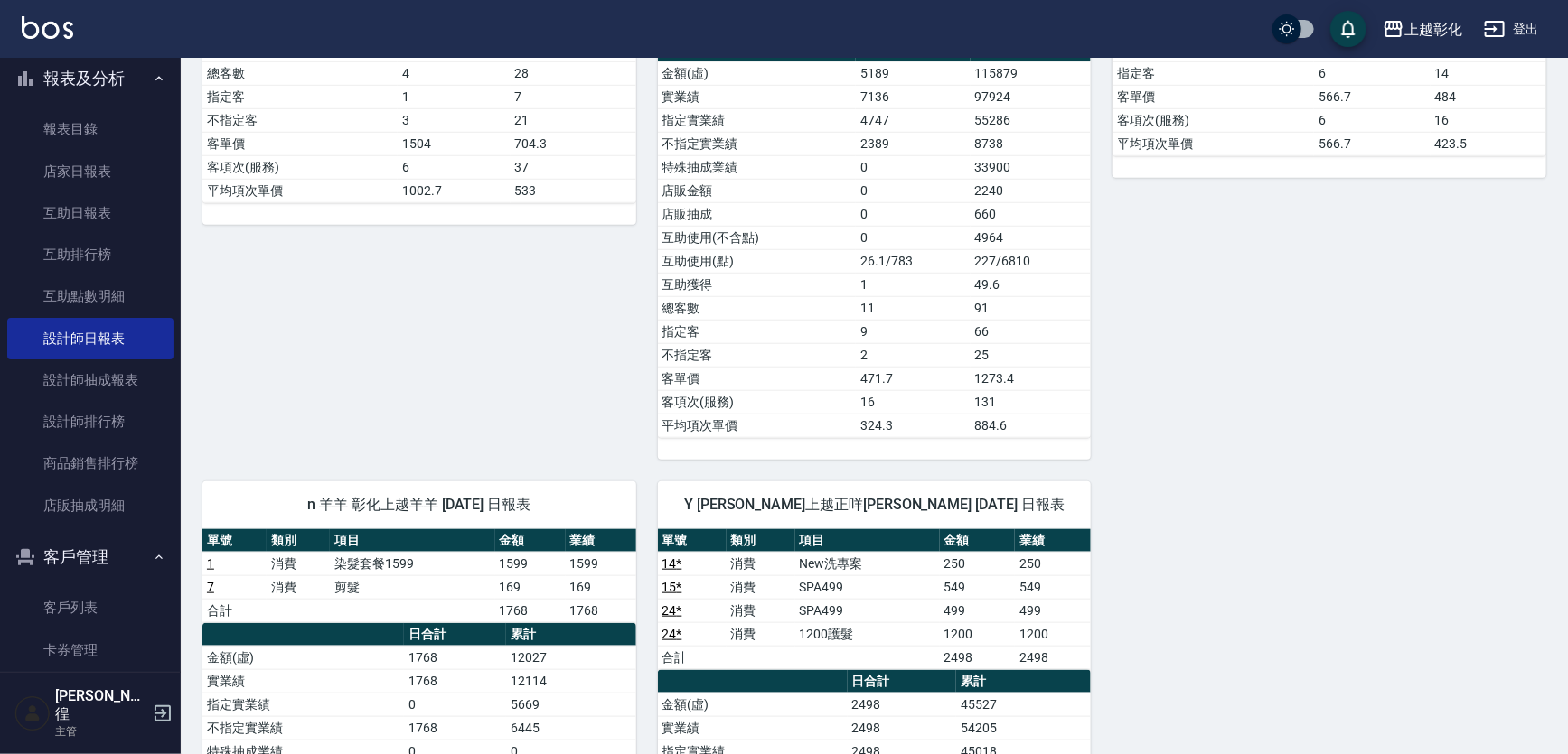
scroll to position [741, 0]
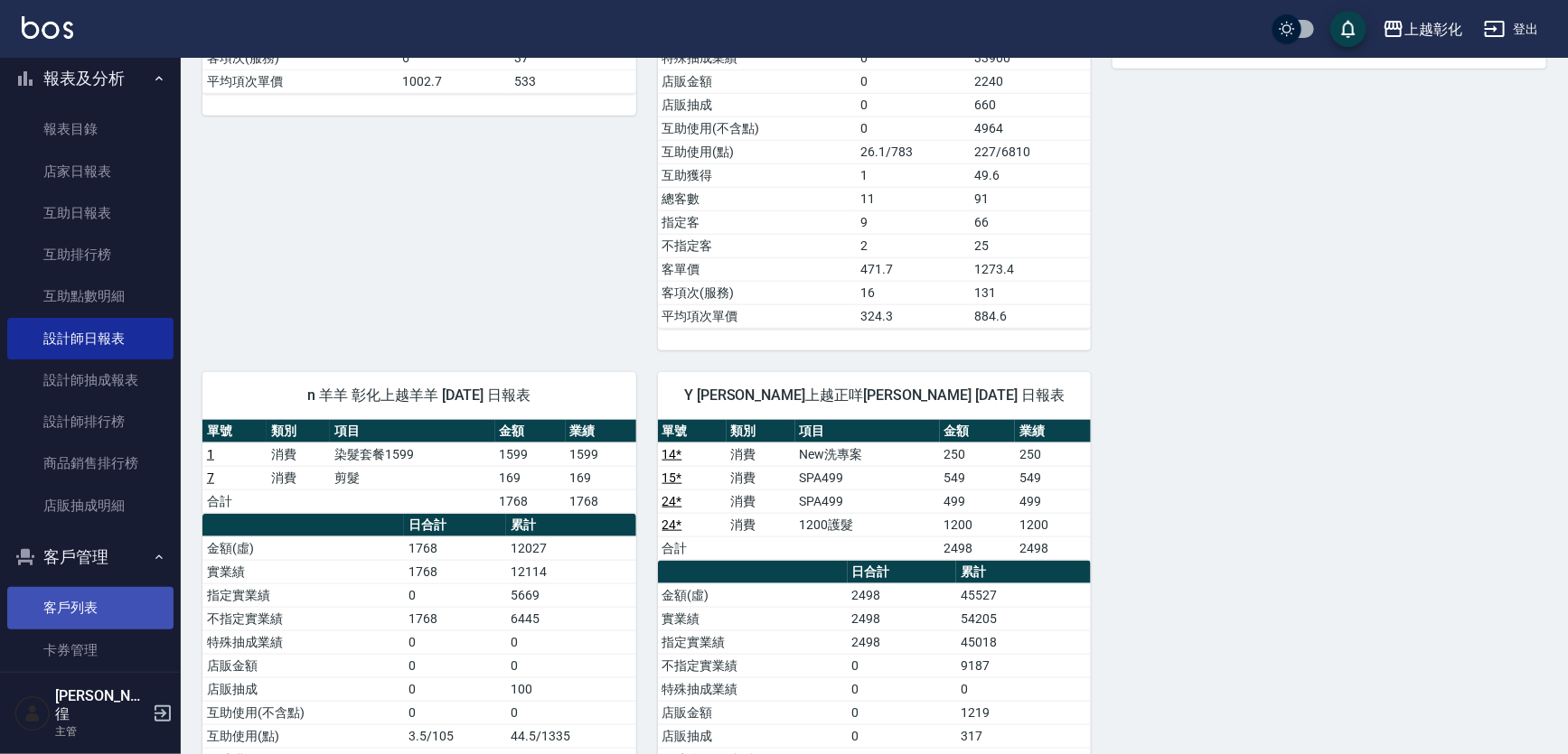
click at [26, 615] on link "客戶列表" at bounding box center [90, 608] width 166 height 42
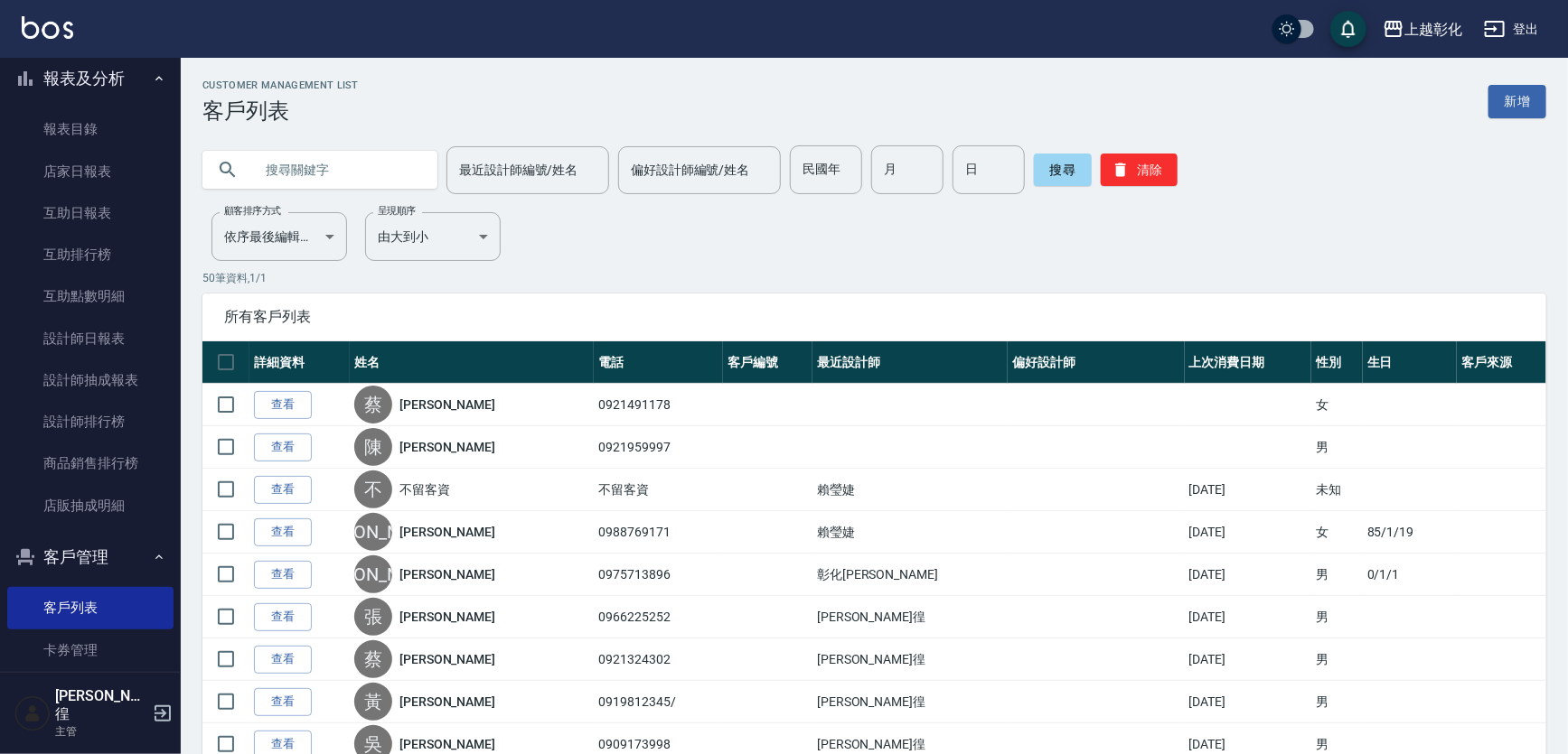
click at [324, 178] on input "text" at bounding box center [338, 170] width 170 height 49
type input "0903590919"
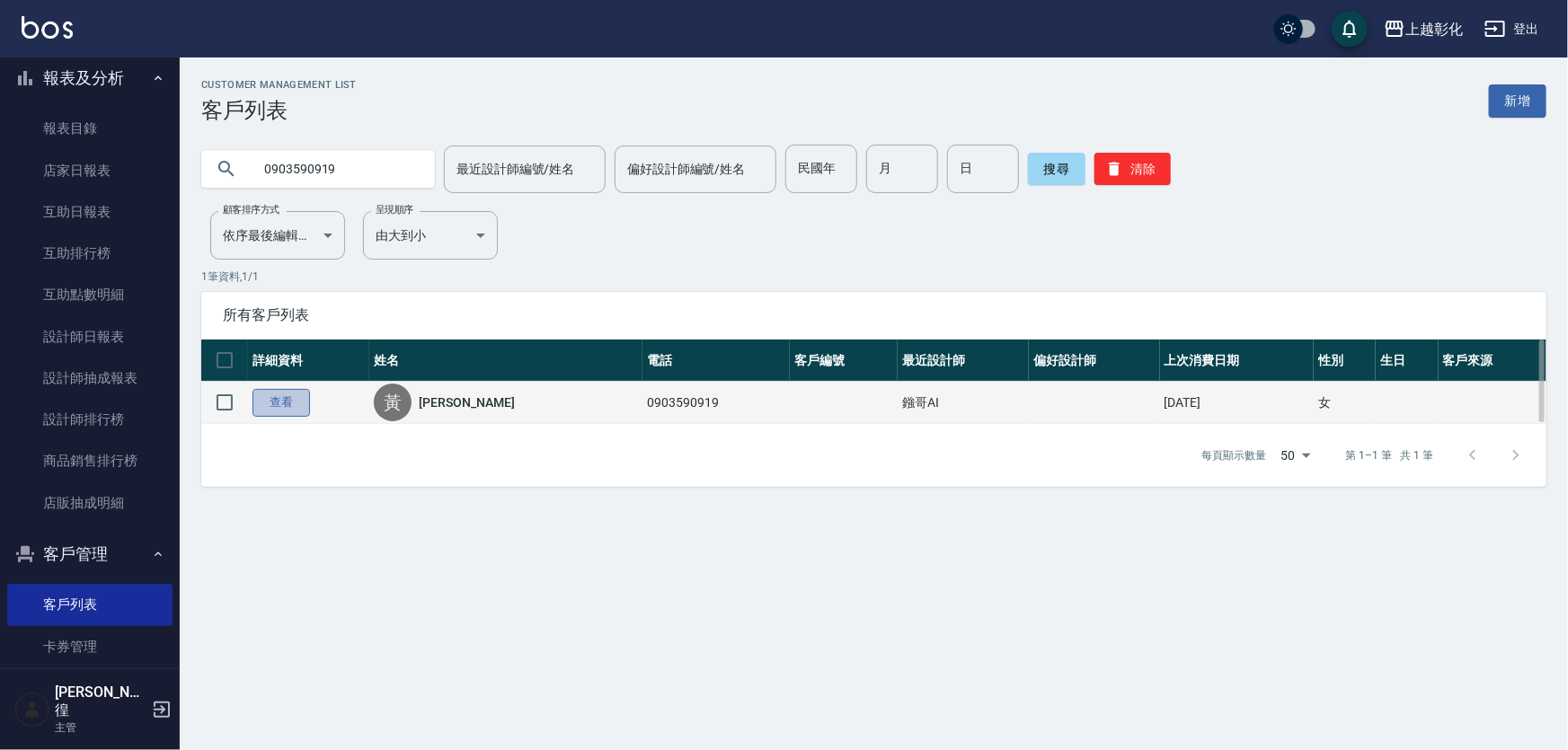
click at [283, 402] on link "查看" at bounding box center [280, 403] width 57 height 28
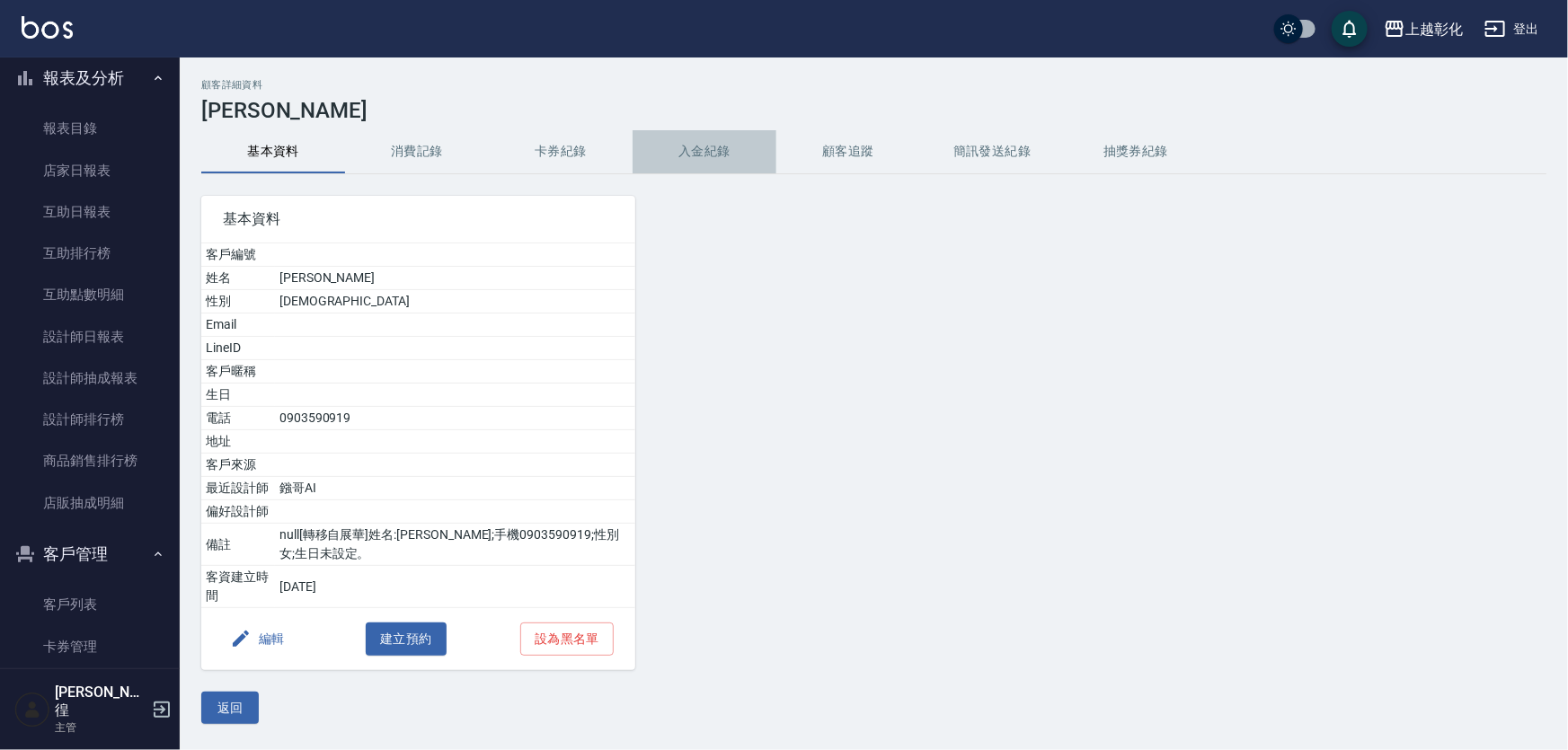
click at [710, 136] on button "入金紀錄" at bounding box center [704, 151] width 144 height 43
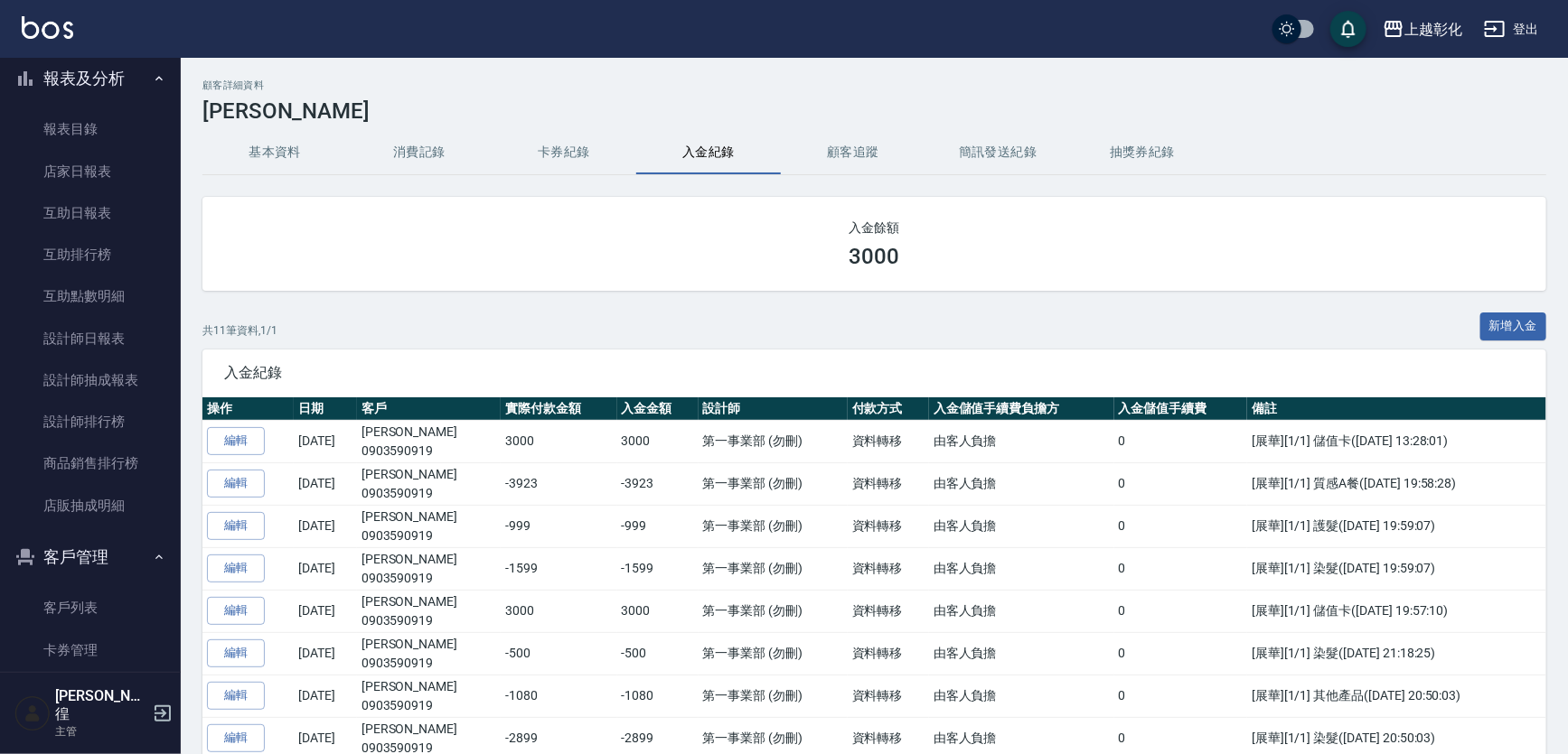
click at [1553, 325] on div "顧客詳細資料 黃歆貽 基本資料 消費記錄 卡券紀錄 入金紀錄 顧客追蹤 簡訊發送紀錄 抽獎券紀錄 入金餘額 3000 共 11 筆資料, 1 / 1 新增入金…" at bounding box center [873, 655] width 1387 height 1154
click at [1516, 335] on button "新增入金" at bounding box center [1513, 326] width 67 height 28
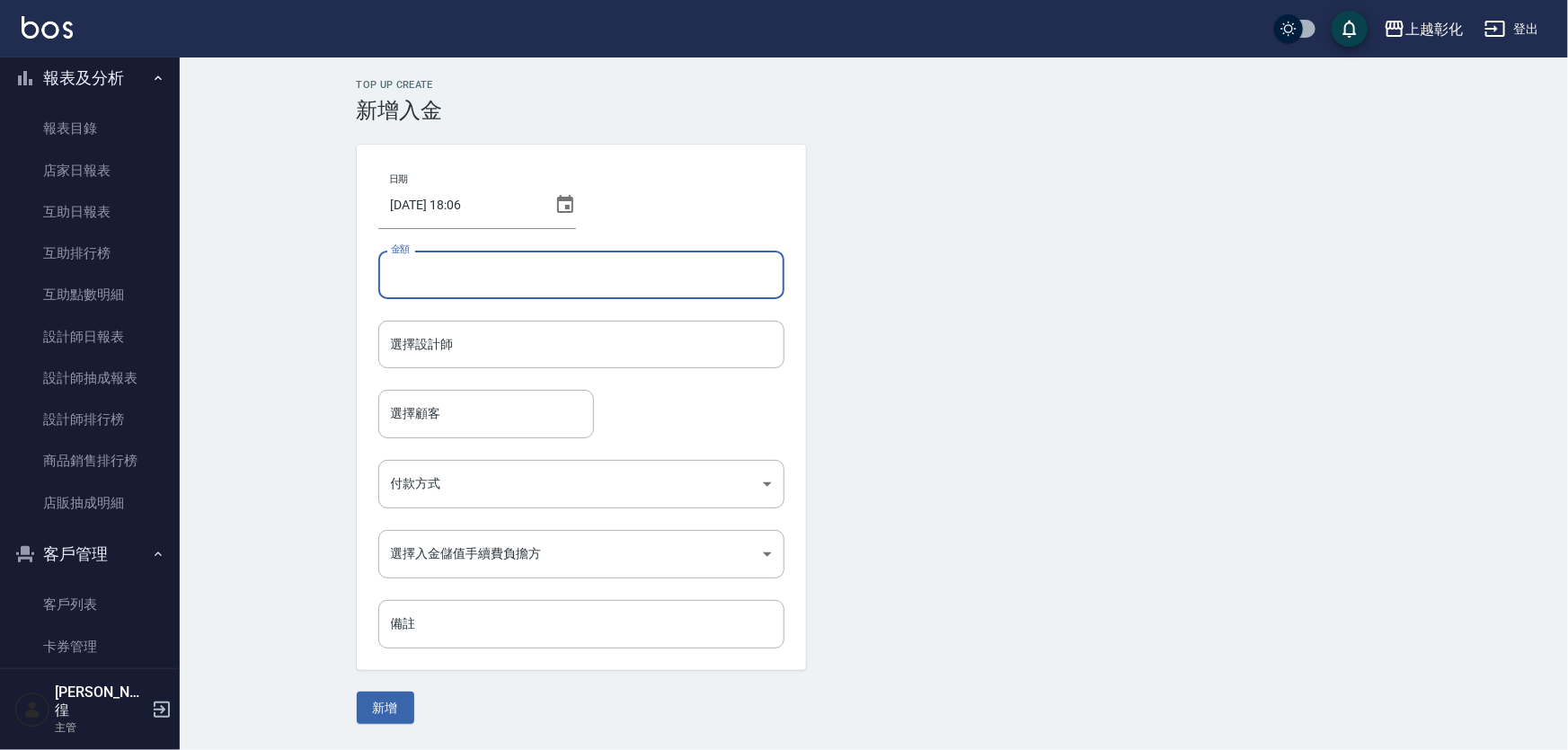
click at [429, 273] on input "金額" at bounding box center [581, 275] width 407 height 49
type input "4000"
click at [403, 352] on input "選擇設計師" at bounding box center [581, 344] width 390 height 31
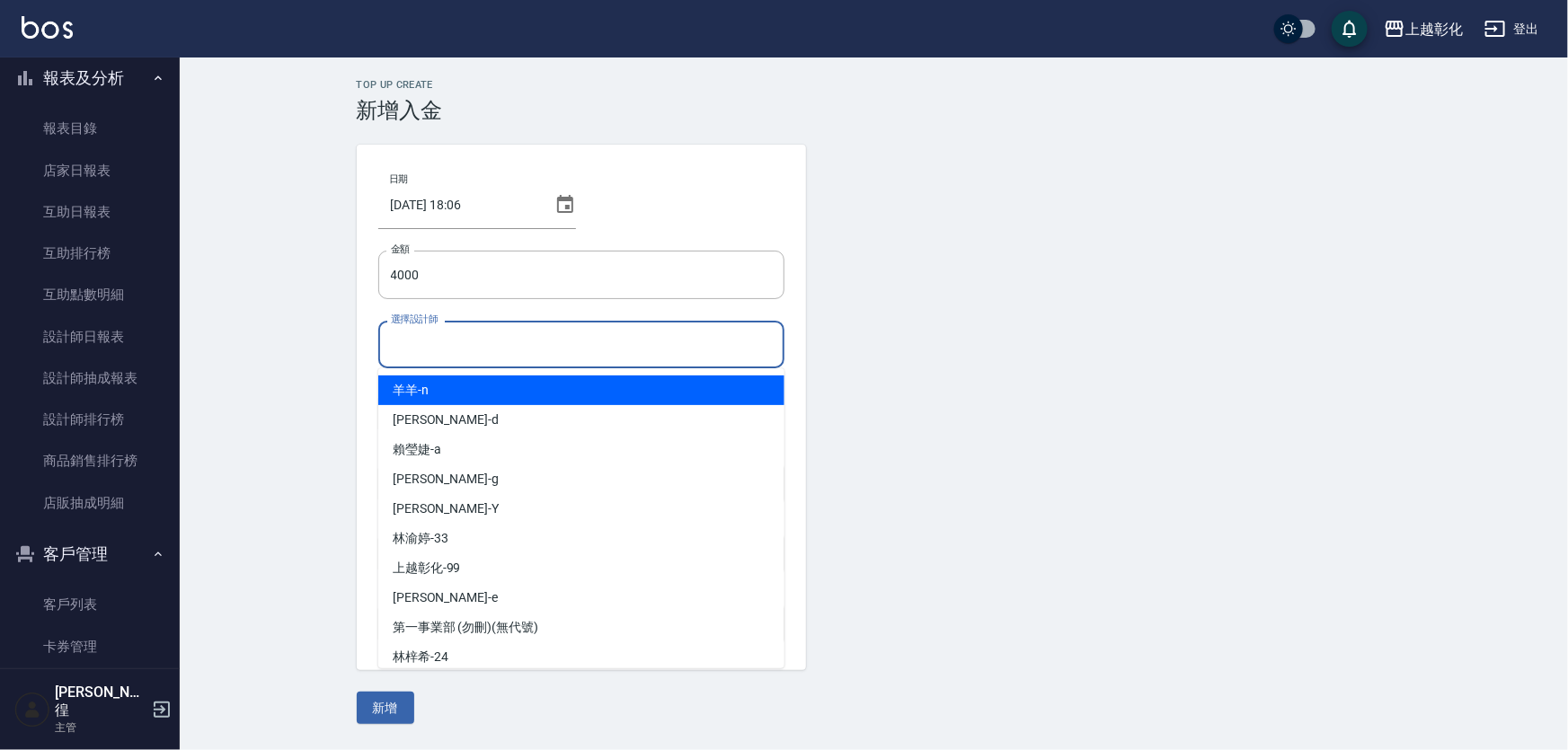
click at [386, 345] on input "選擇設計師" at bounding box center [581, 344] width 390 height 31
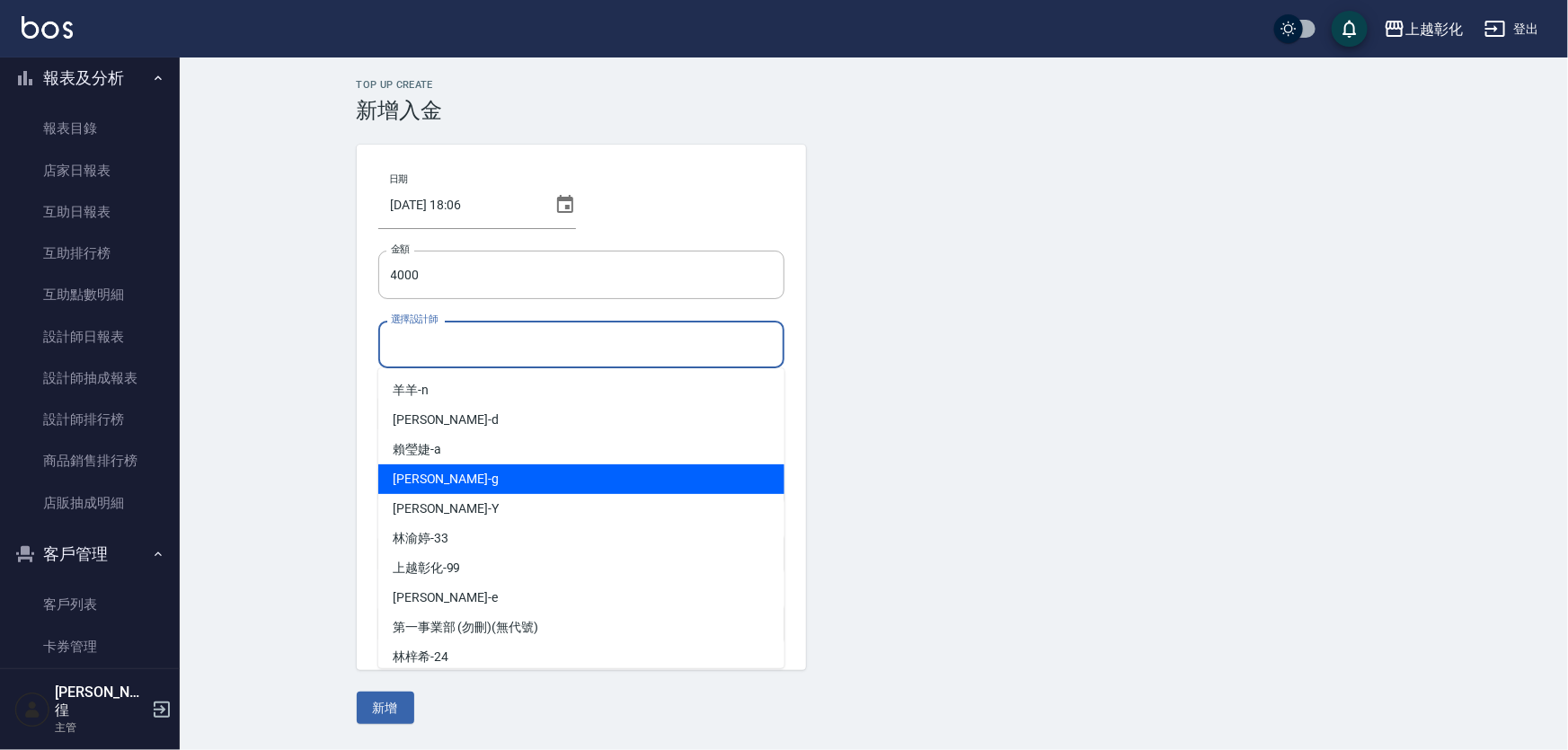
click at [453, 482] on div "Gary -g" at bounding box center [581, 479] width 407 height 30
type input "Gary-g"
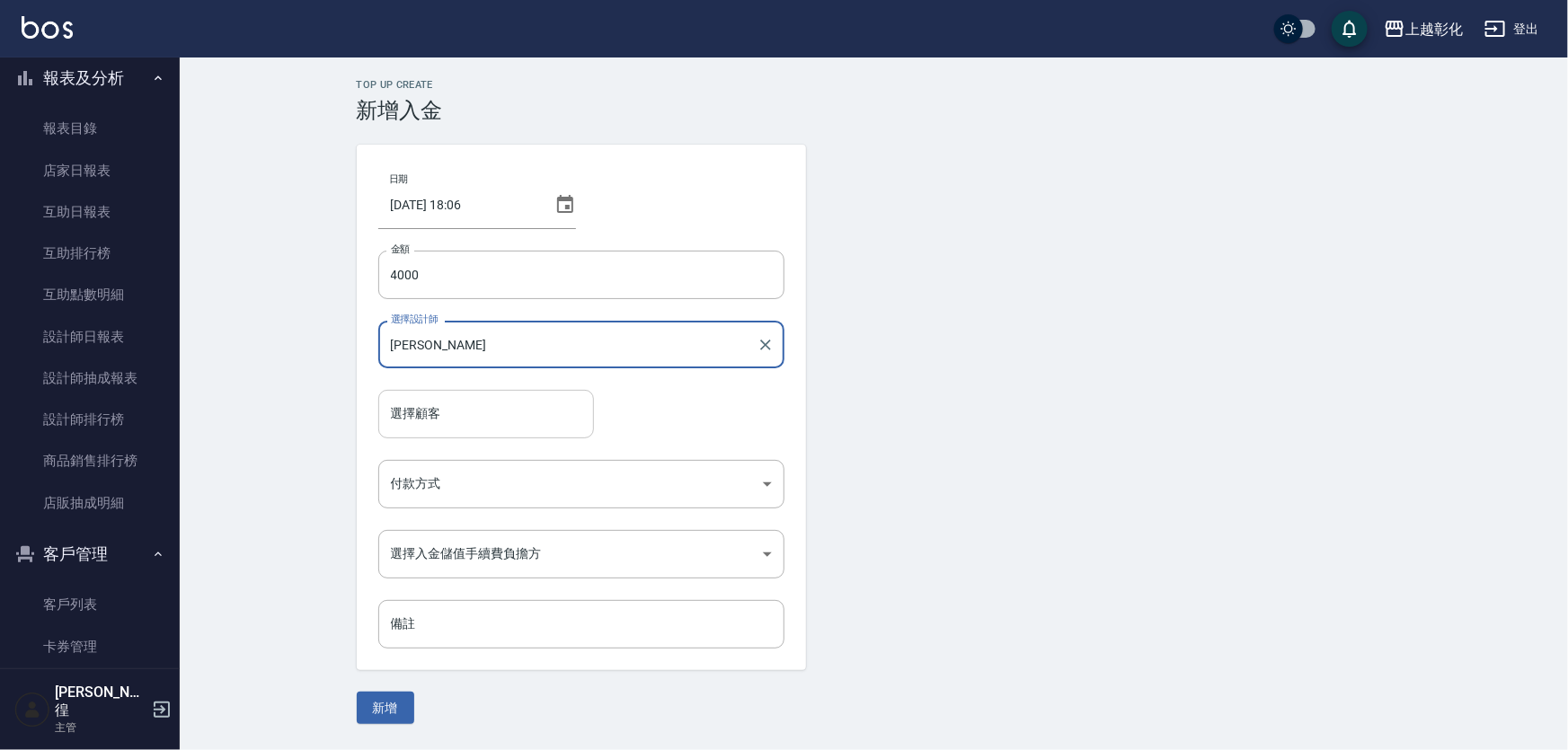
click at [419, 422] on input "選擇顧客" at bounding box center [486, 413] width 200 height 31
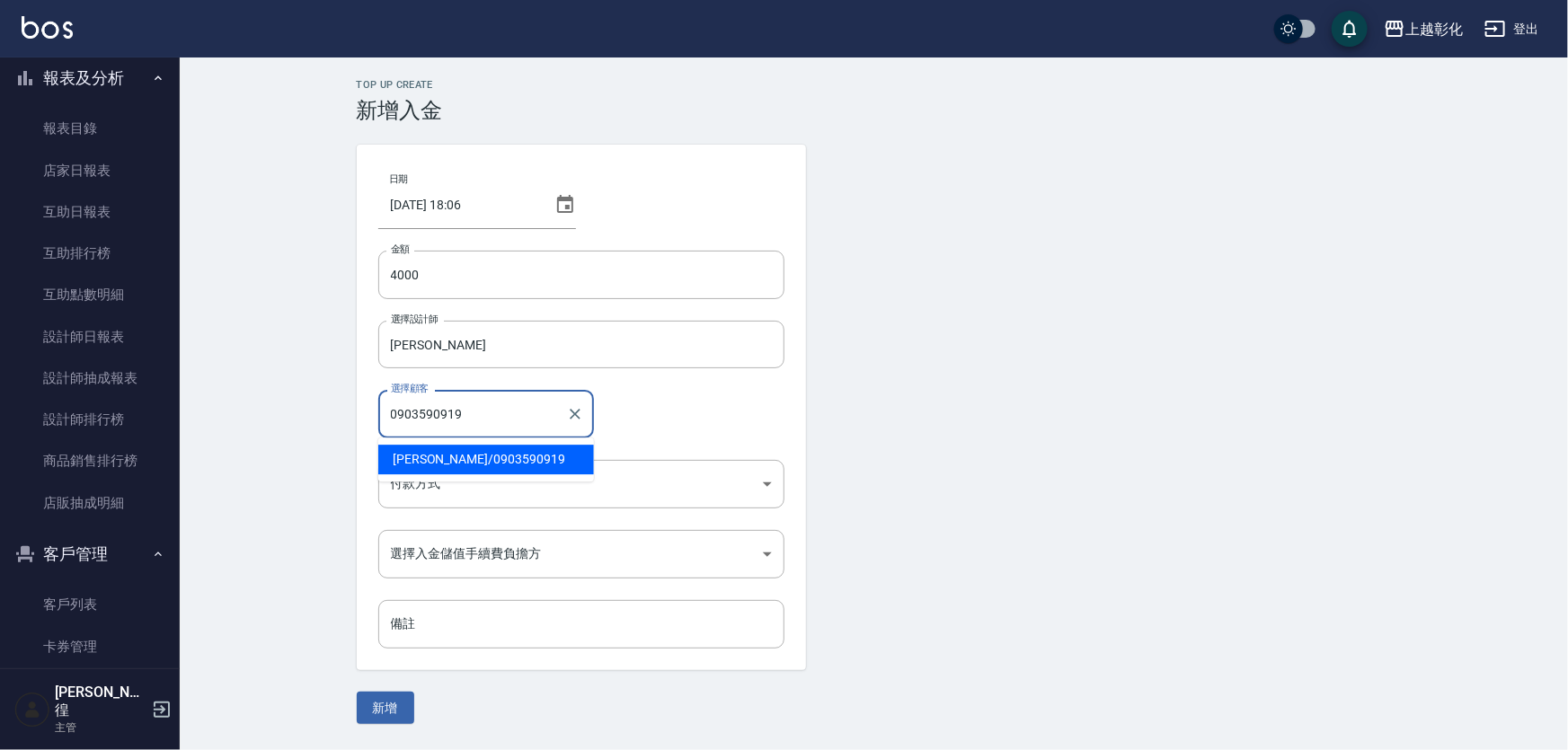
click at [436, 463] on span "黃歆貽 / 0903590919" at bounding box center [486, 459] width 215 height 30
type input "黃歆貽/0903590919"
click at [426, 488] on body "上越彰化 登出 櫃檯作業 打帳單 帳單列表 現金收支登錄 材料自購登錄 每日結帳 排班表 現場電腦打卡 預約管理 預約管理 單日預約紀錄 單週預約紀錄 報表及…" at bounding box center [784, 375] width 1568 height 750
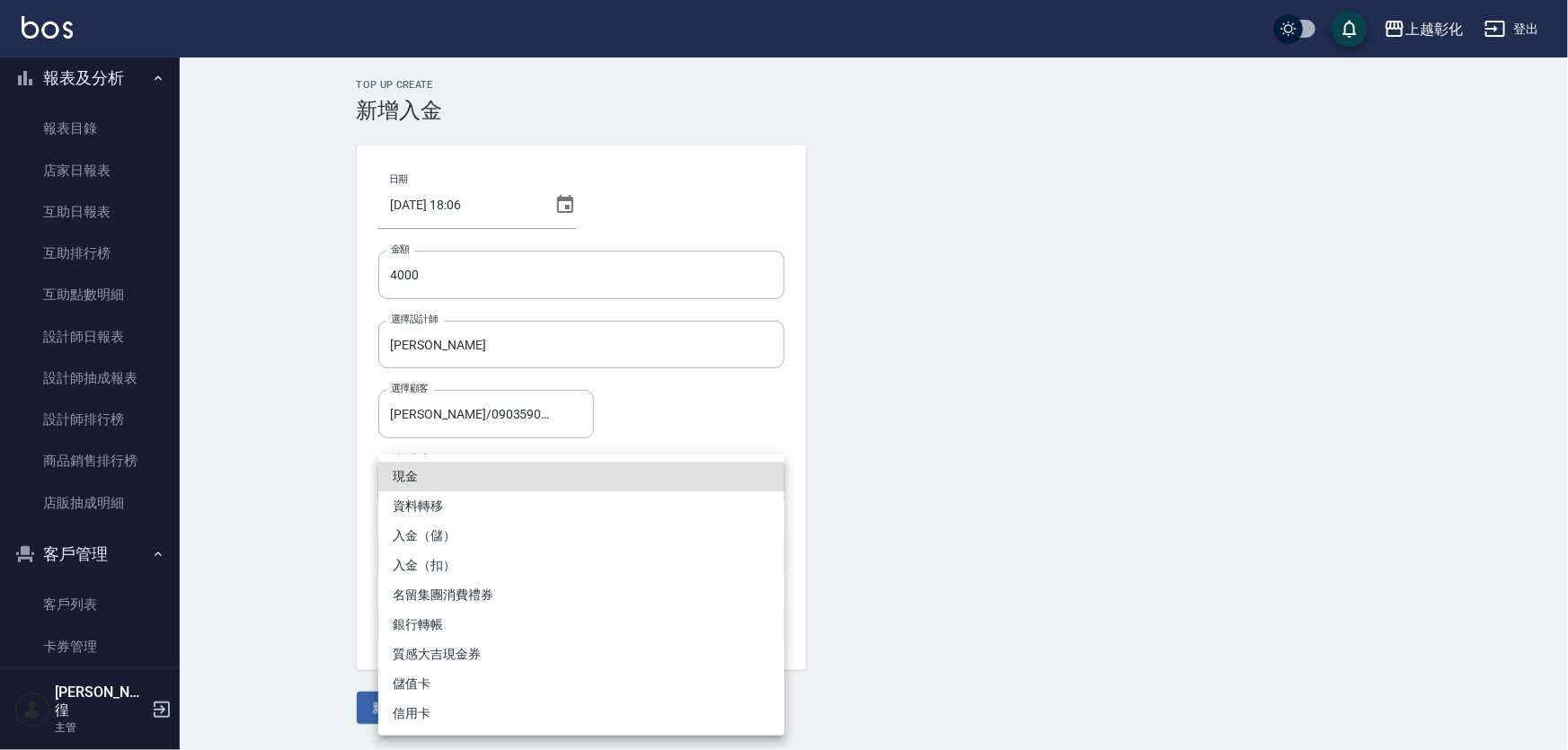
click at [447, 535] on li "入金（儲）" at bounding box center [581, 536] width 407 height 30
type input "入金（儲）"
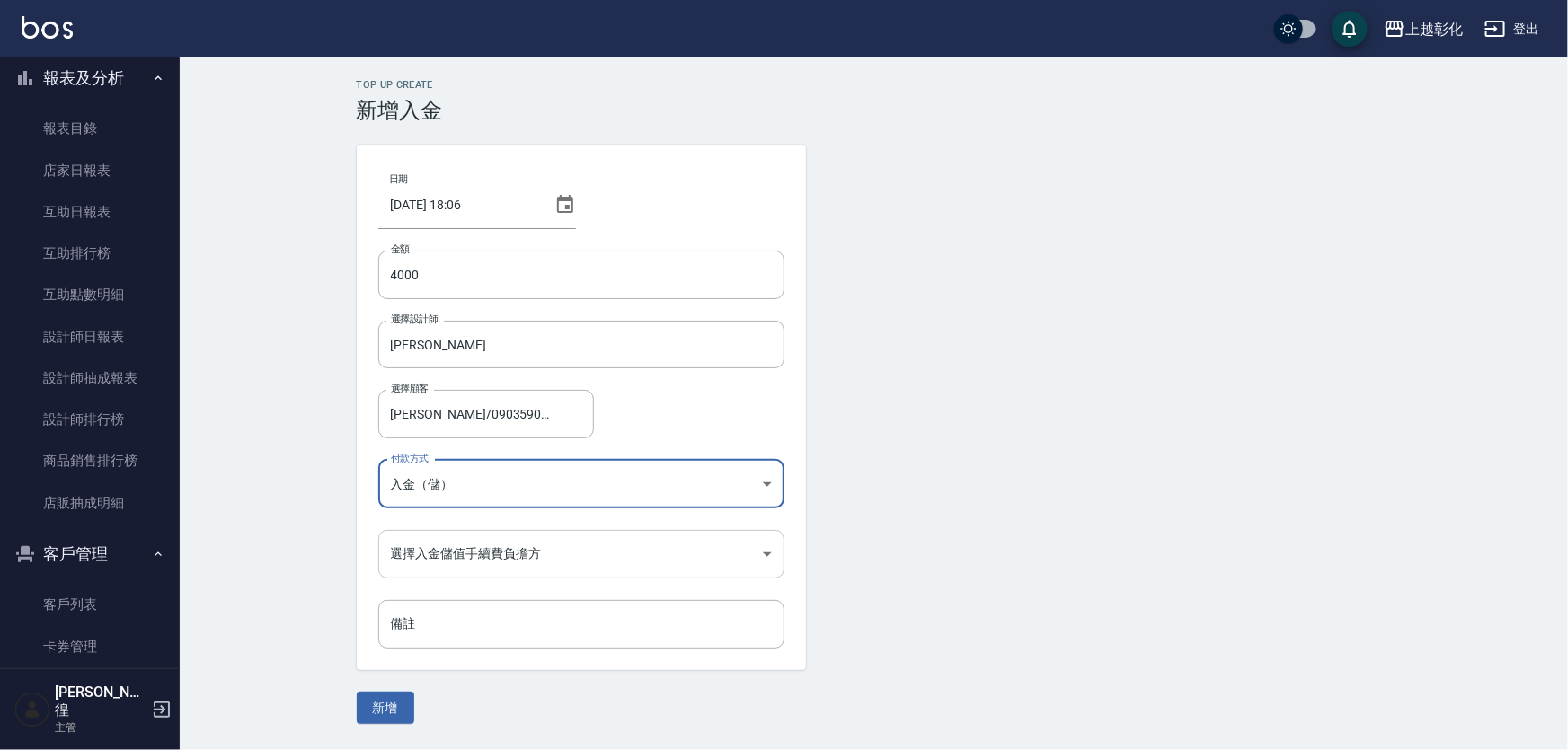
click at [453, 543] on body "上越彰化 登出 櫃檯作業 打帳單 帳單列表 現金收支登錄 材料自購登錄 每日結帳 排班表 現場電腦打卡 預約管理 預約管理 單日預約紀錄 單週預約紀錄 報表及…" at bounding box center [784, 375] width 1568 height 750
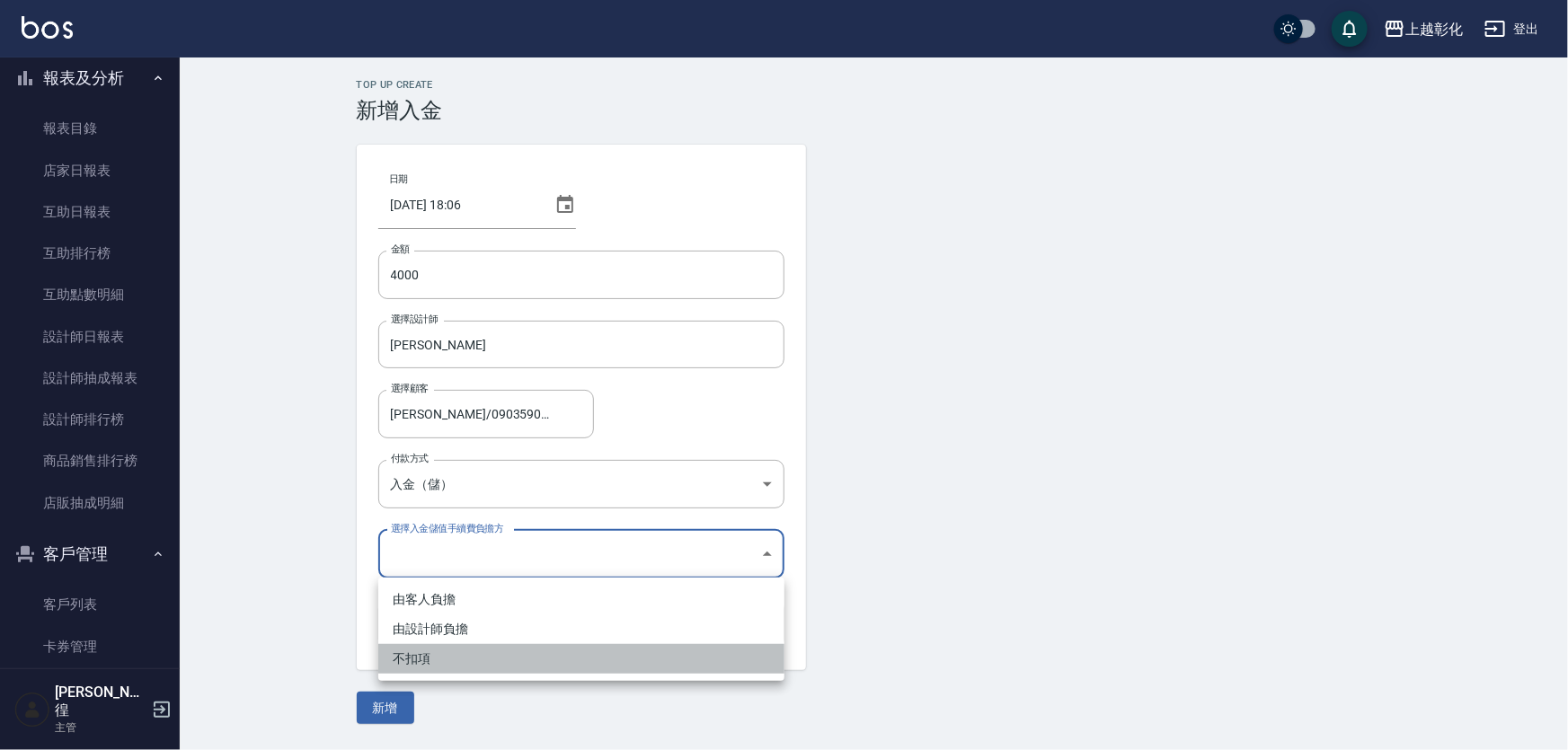
click at [431, 658] on li "不扣項" at bounding box center [581, 659] width 407 height 30
type input "WITHOUTHANDLINGFEE"
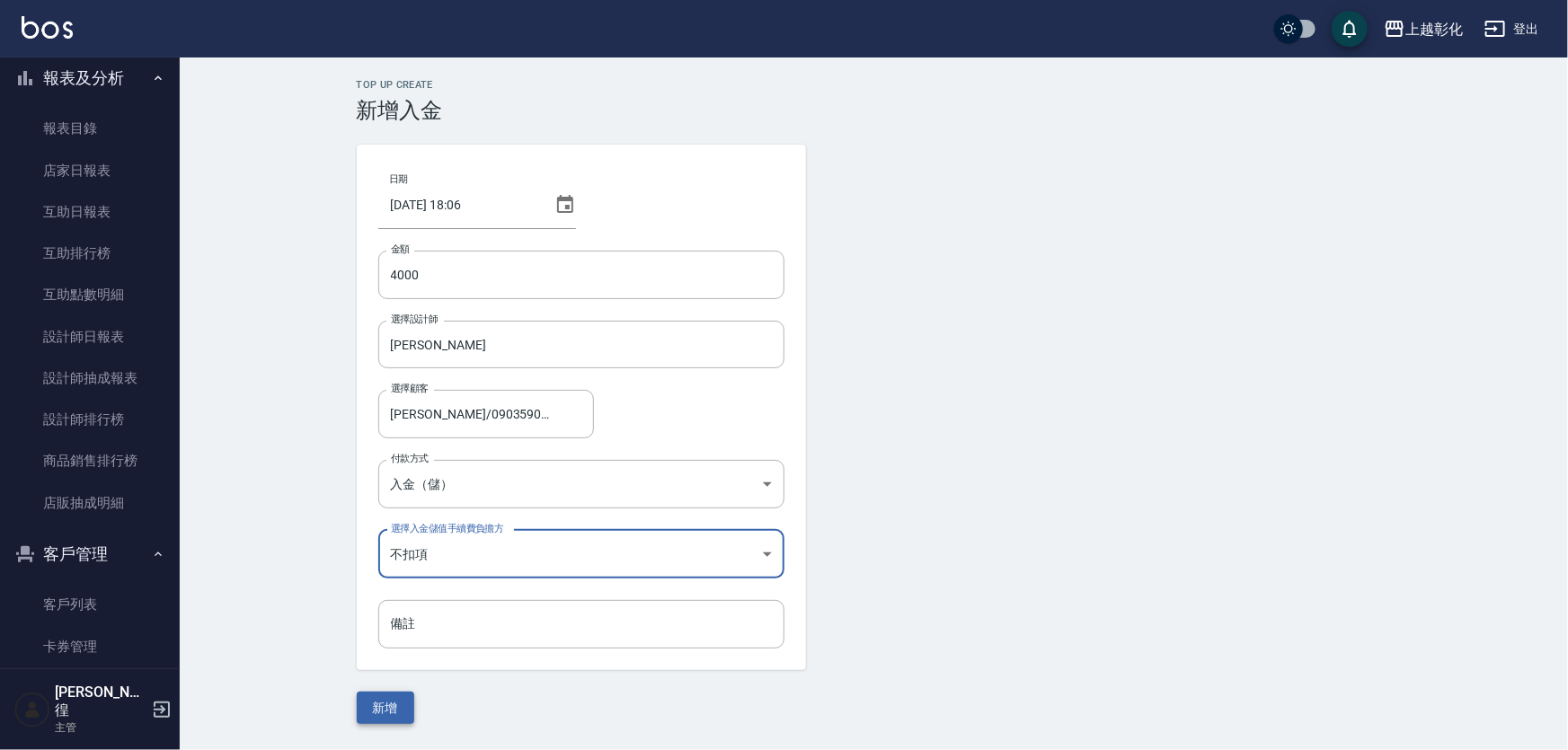
click at [404, 710] on button "新增" at bounding box center [385, 708] width 57 height 33
click at [404, 710] on form "日期 2025/10/11 18:06 金額 4000 金額 選擇設計師 Gary-g 選擇設計師 選擇顧客 黃歆貽/0903590919 選擇顧客 付款方式…" at bounding box center [874, 434] width 1035 height 579
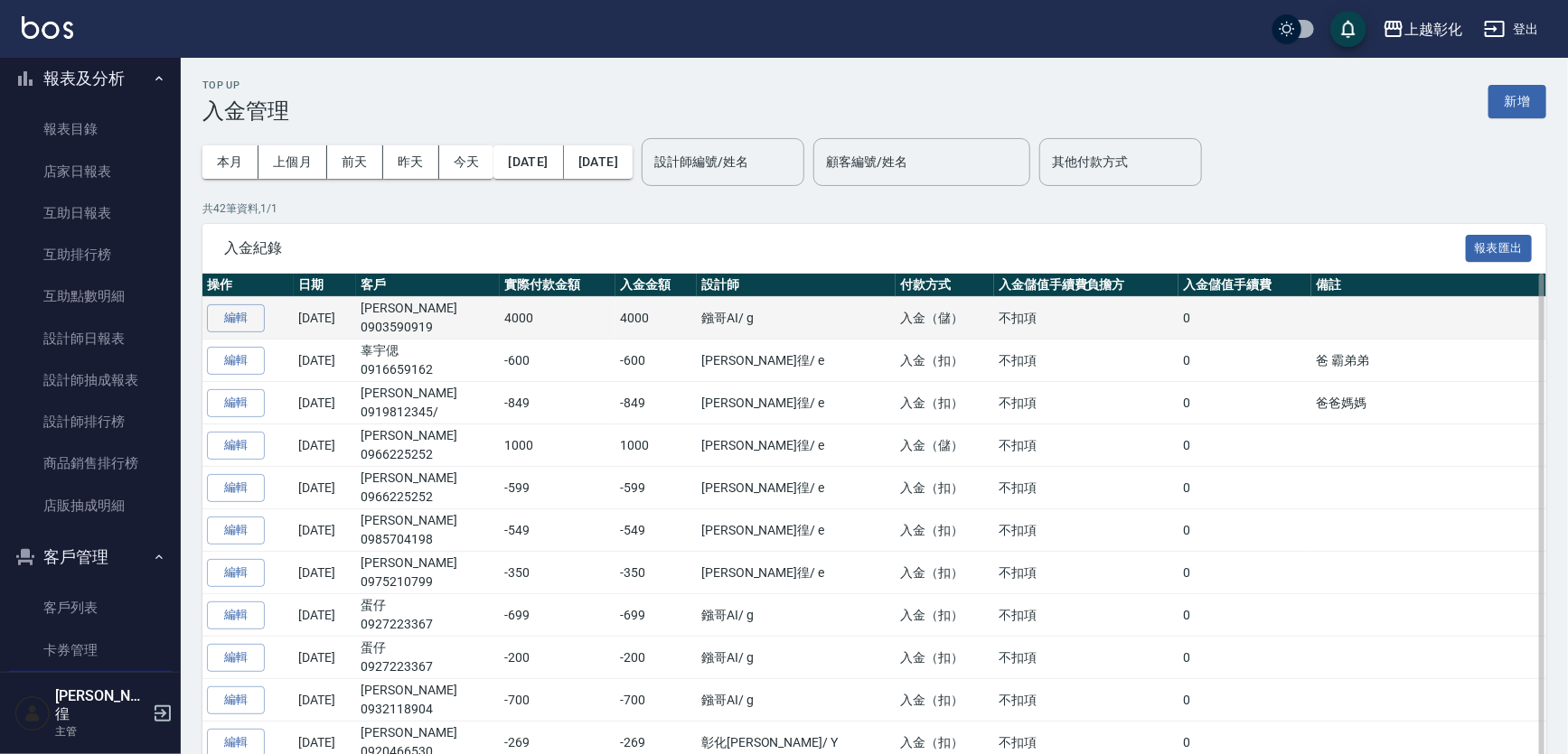
click at [409, 316] on td "黃歆貽 0903590919" at bounding box center [427, 319] width 143 height 43
click at [289, 318] on td "編輯" at bounding box center [248, 319] width 92 height 43
click at [222, 324] on button "編輯" at bounding box center [235, 318] width 58 height 28
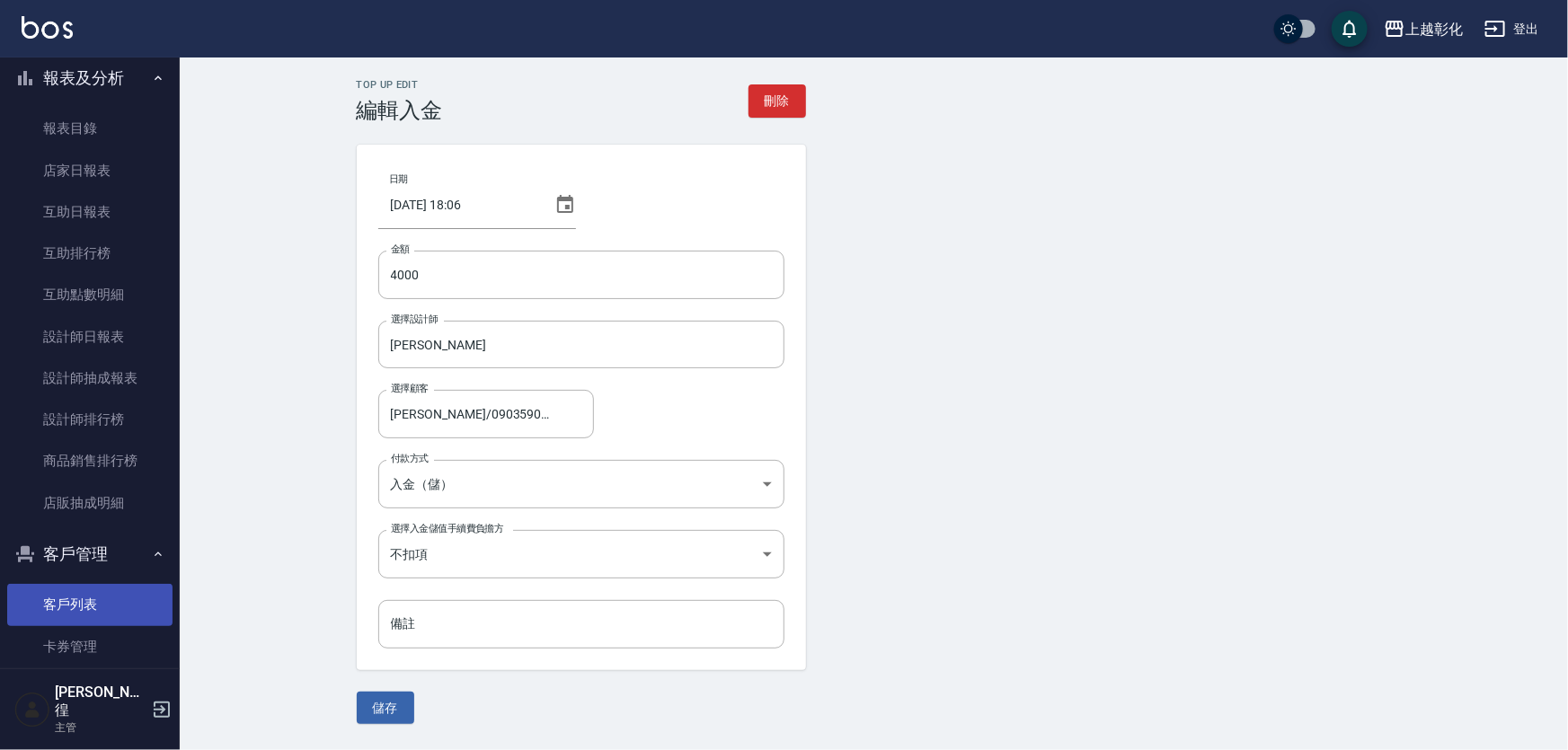
click at [69, 587] on link "客戶列表" at bounding box center [89, 604] width 165 height 42
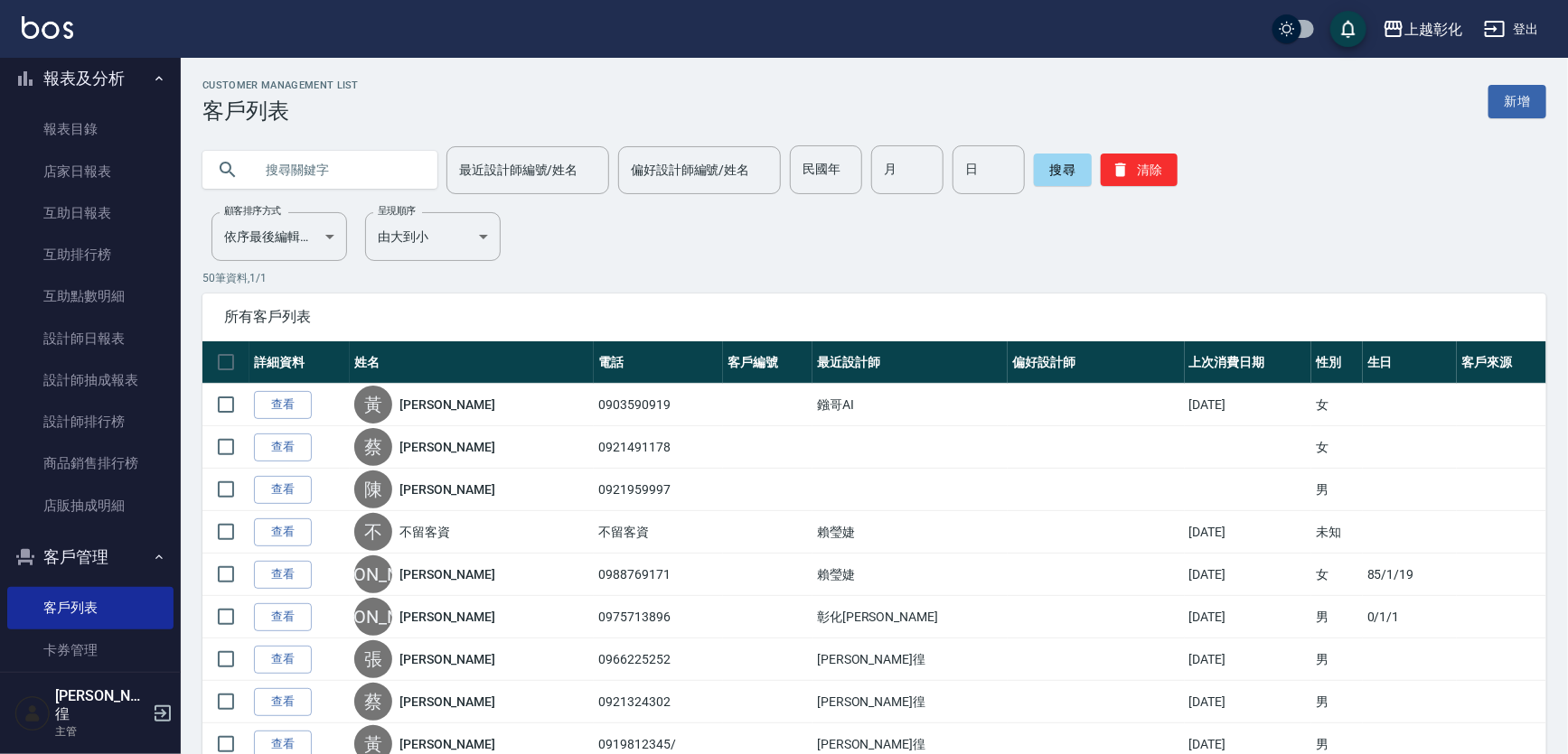
click at [261, 184] on input "text" at bounding box center [338, 170] width 170 height 49
type input "0903590919"
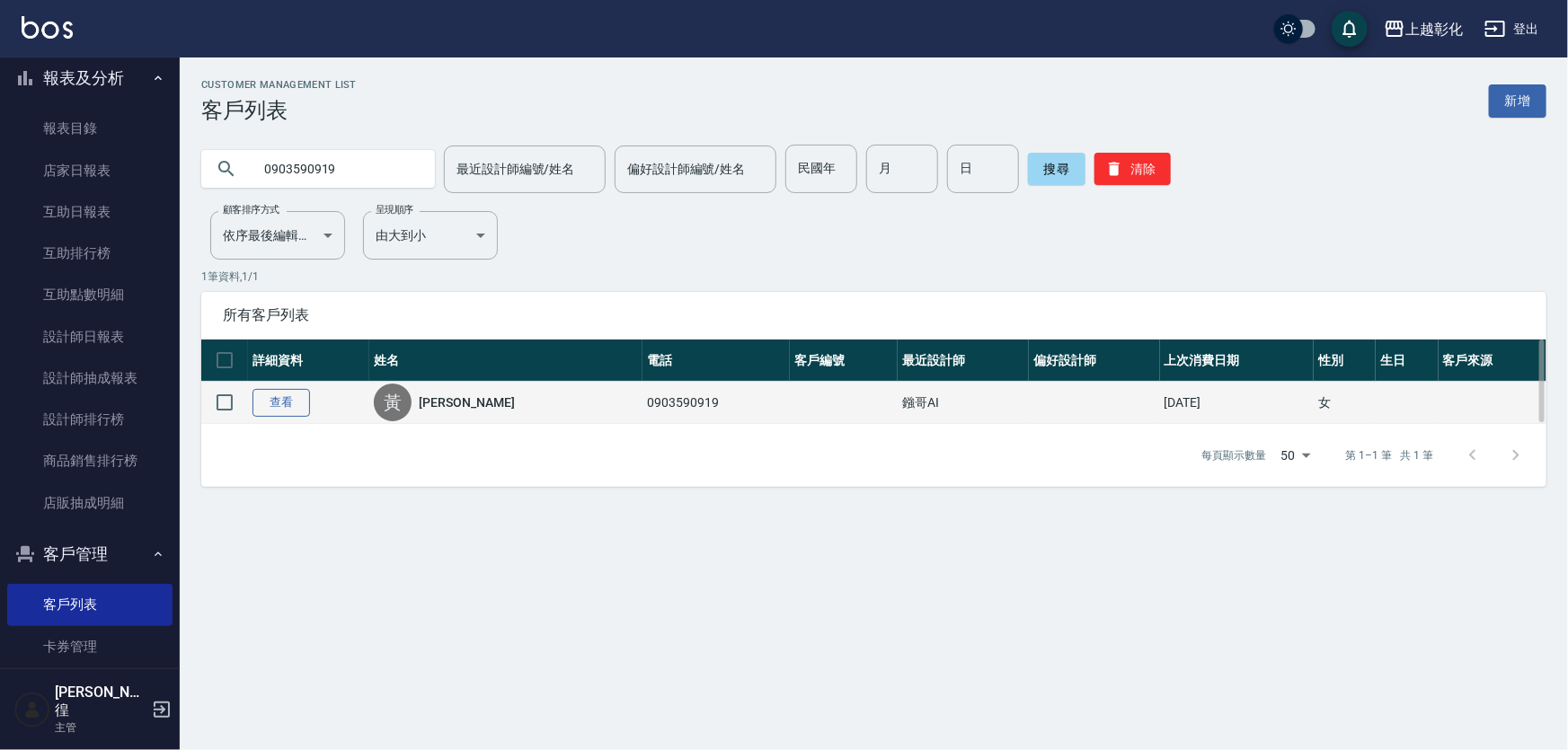
click at [275, 395] on link "查看" at bounding box center [280, 403] width 57 height 28
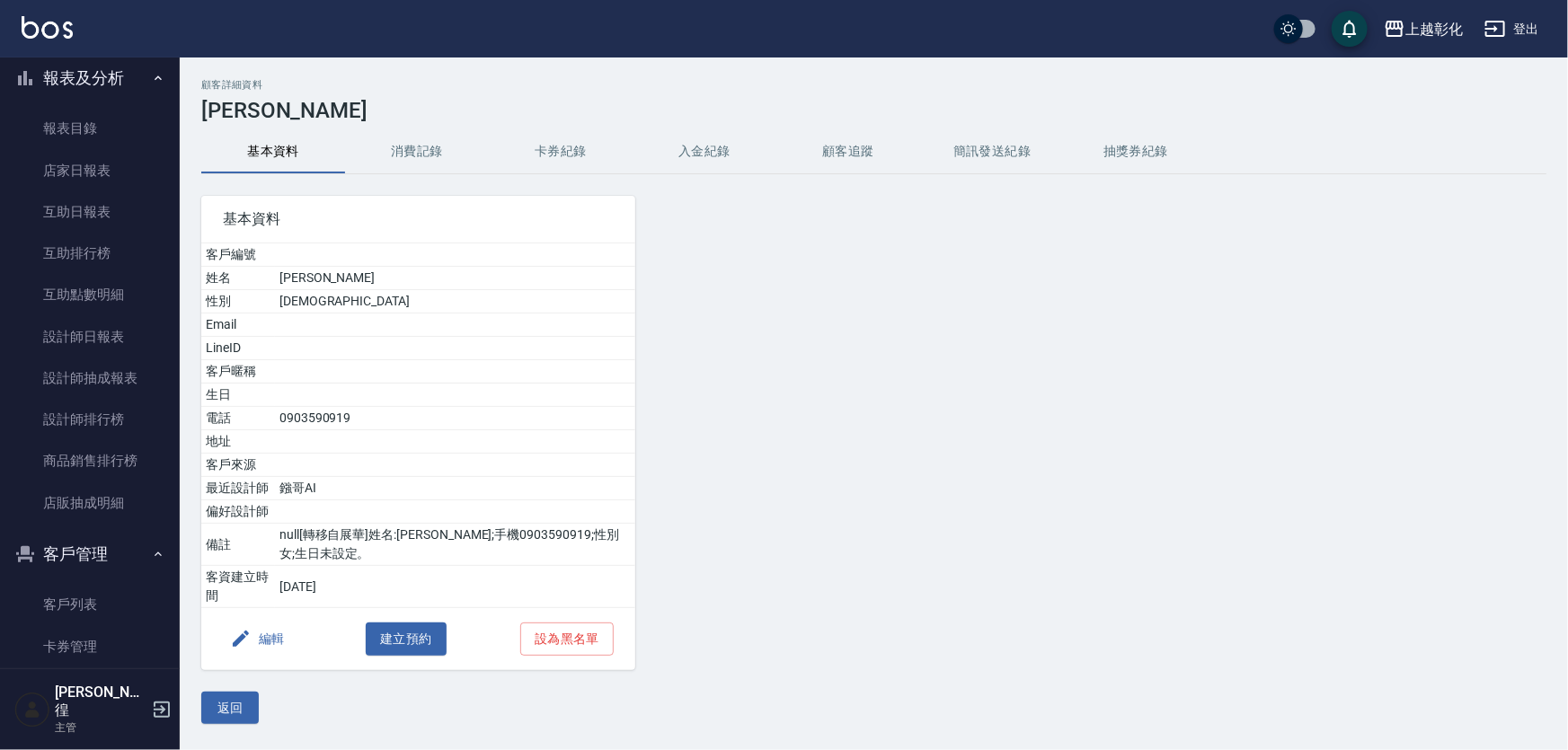
click at [530, 148] on button "卡券紀錄" at bounding box center [561, 151] width 144 height 43
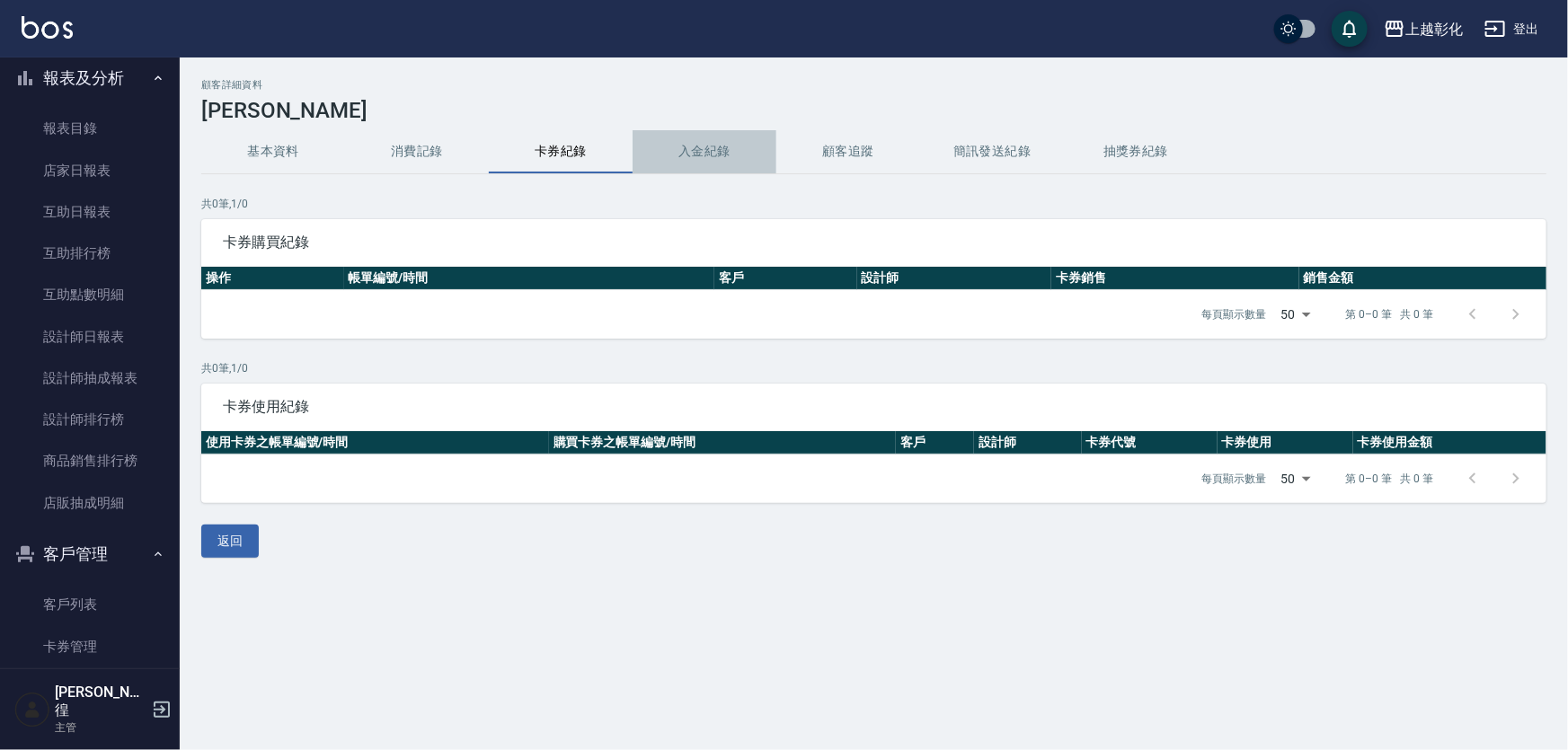
click at [693, 147] on button "入金紀錄" at bounding box center [704, 151] width 144 height 43
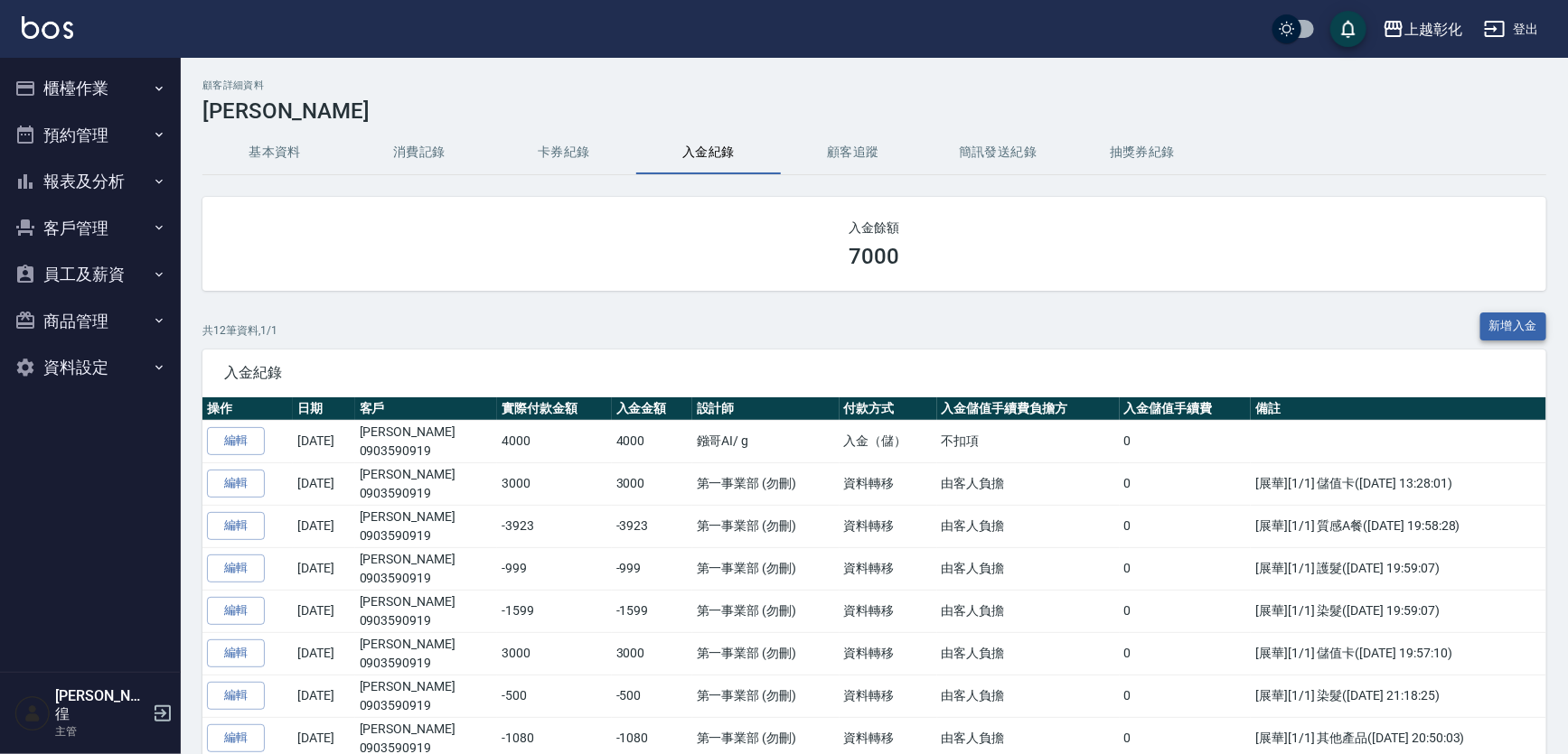
click at [1501, 327] on button "新增入金" at bounding box center [1513, 326] width 67 height 28
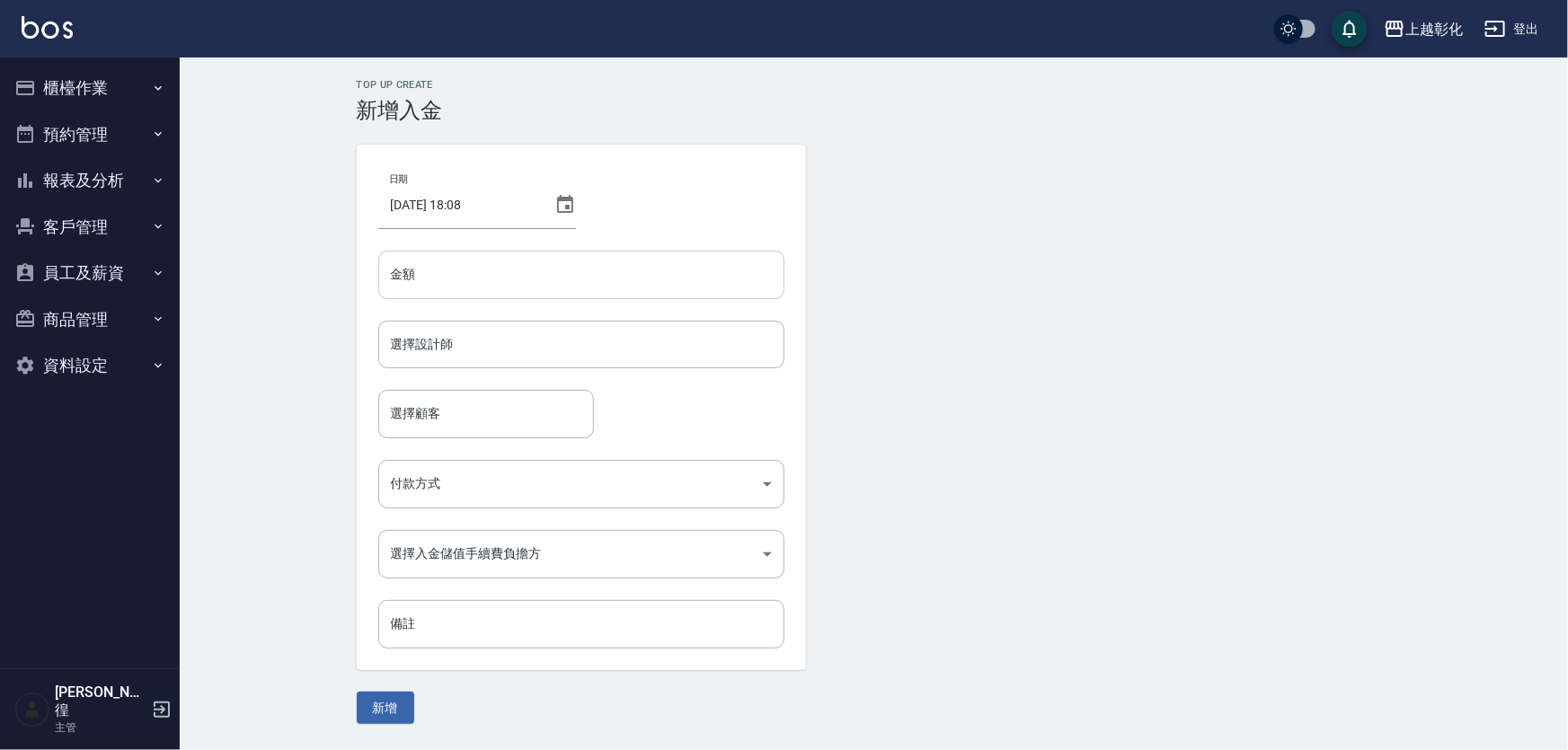
click at [653, 289] on input "金額" at bounding box center [581, 275] width 407 height 49
type input "-6648"
click at [535, 341] on input "選擇設計師" at bounding box center [581, 344] width 390 height 31
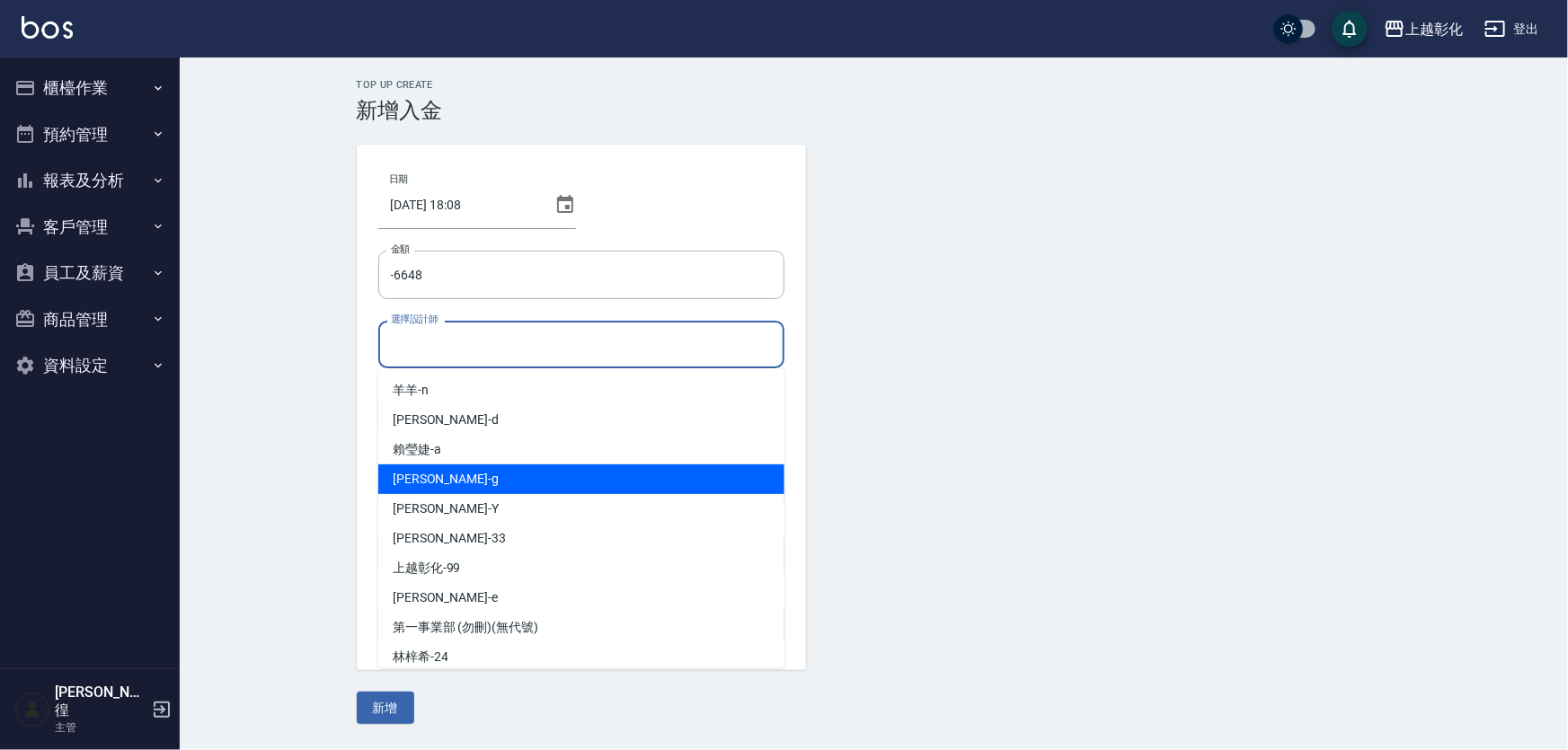
click at [429, 488] on div "Gary -g" at bounding box center [581, 479] width 407 height 30
type input "Gary-g"
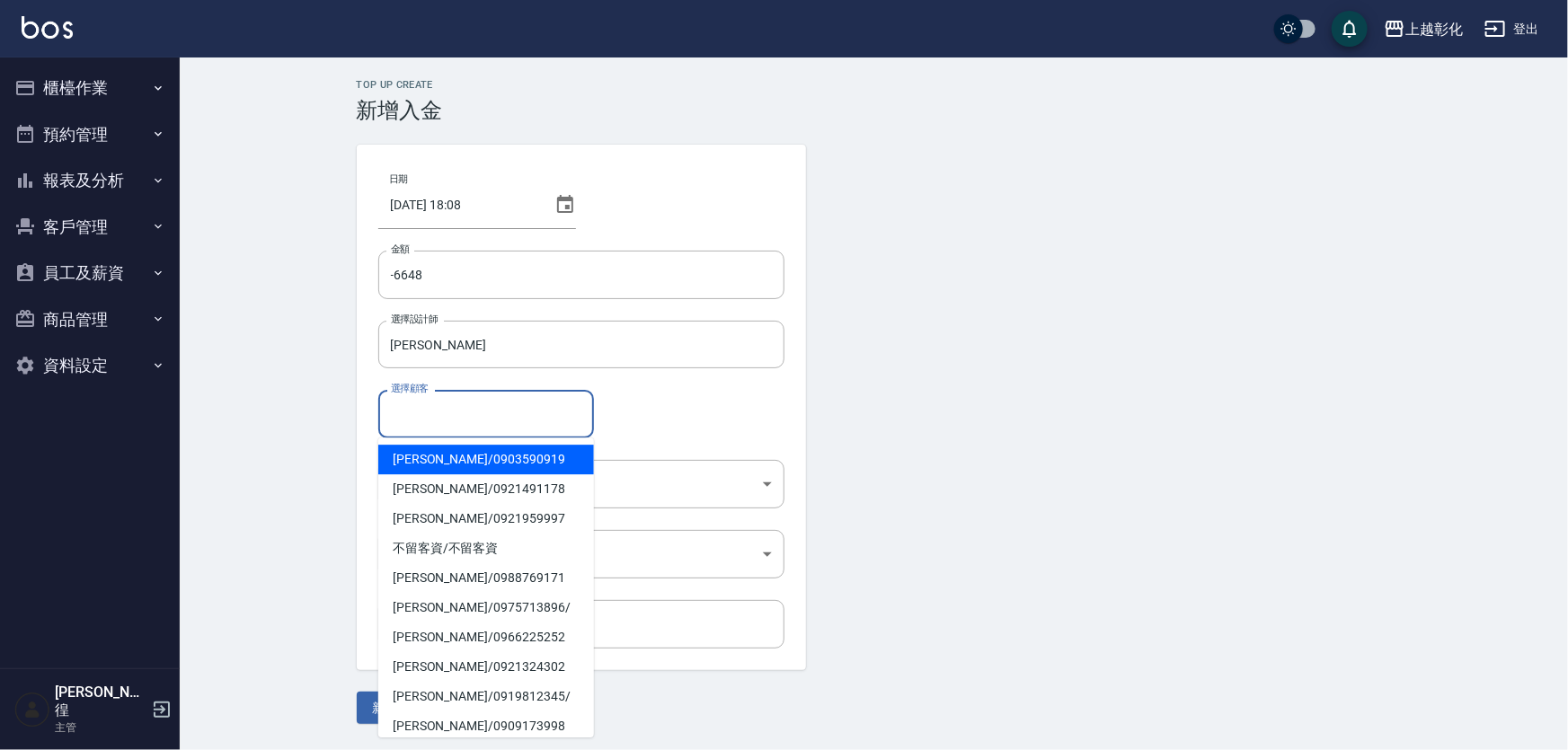
click at [428, 419] on input "選擇顧客" at bounding box center [486, 413] width 200 height 31
click at [435, 458] on span "黃歆貽 / 0903590919" at bounding box center [486, 459] width 215 height 30
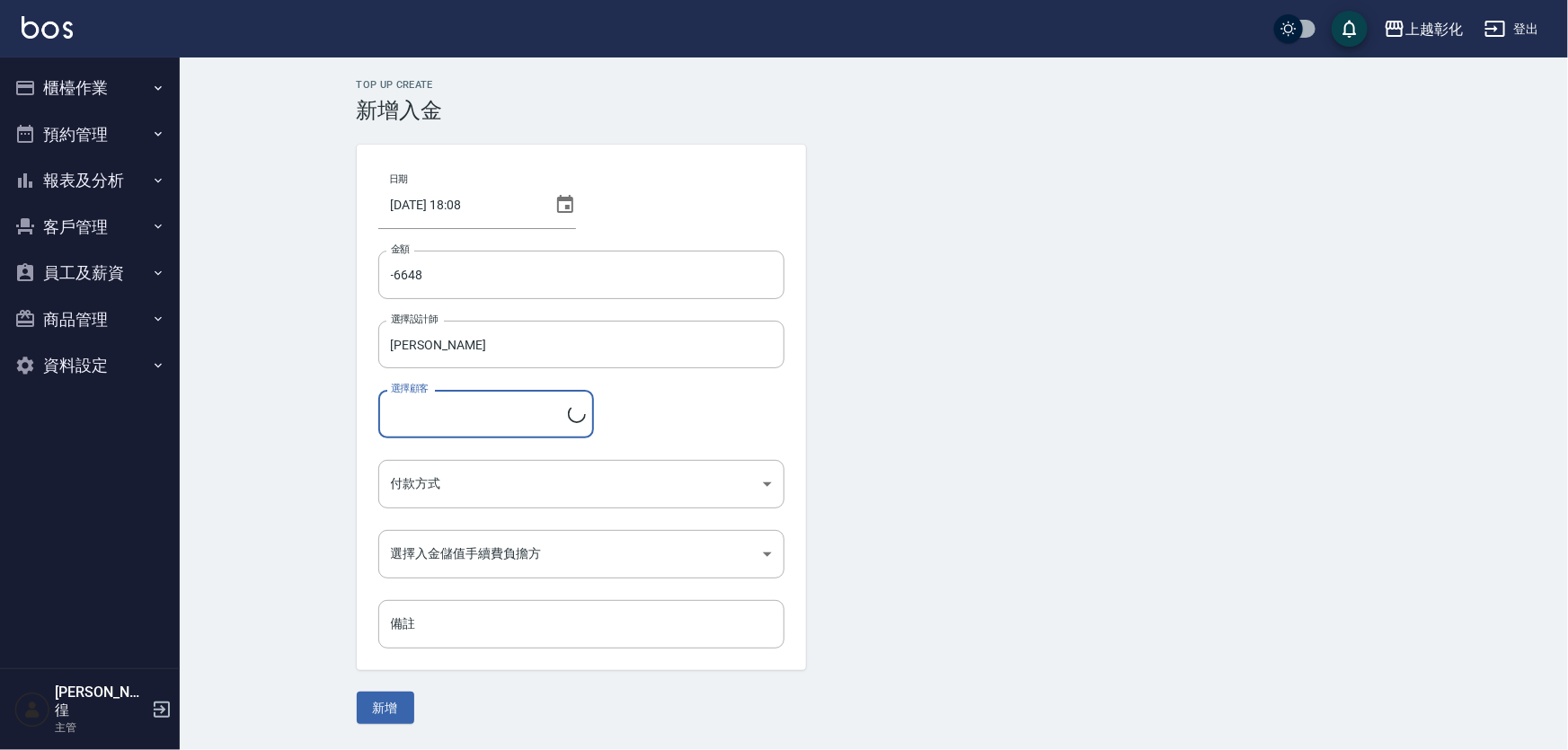
type input "黃歆貽/0903590919"
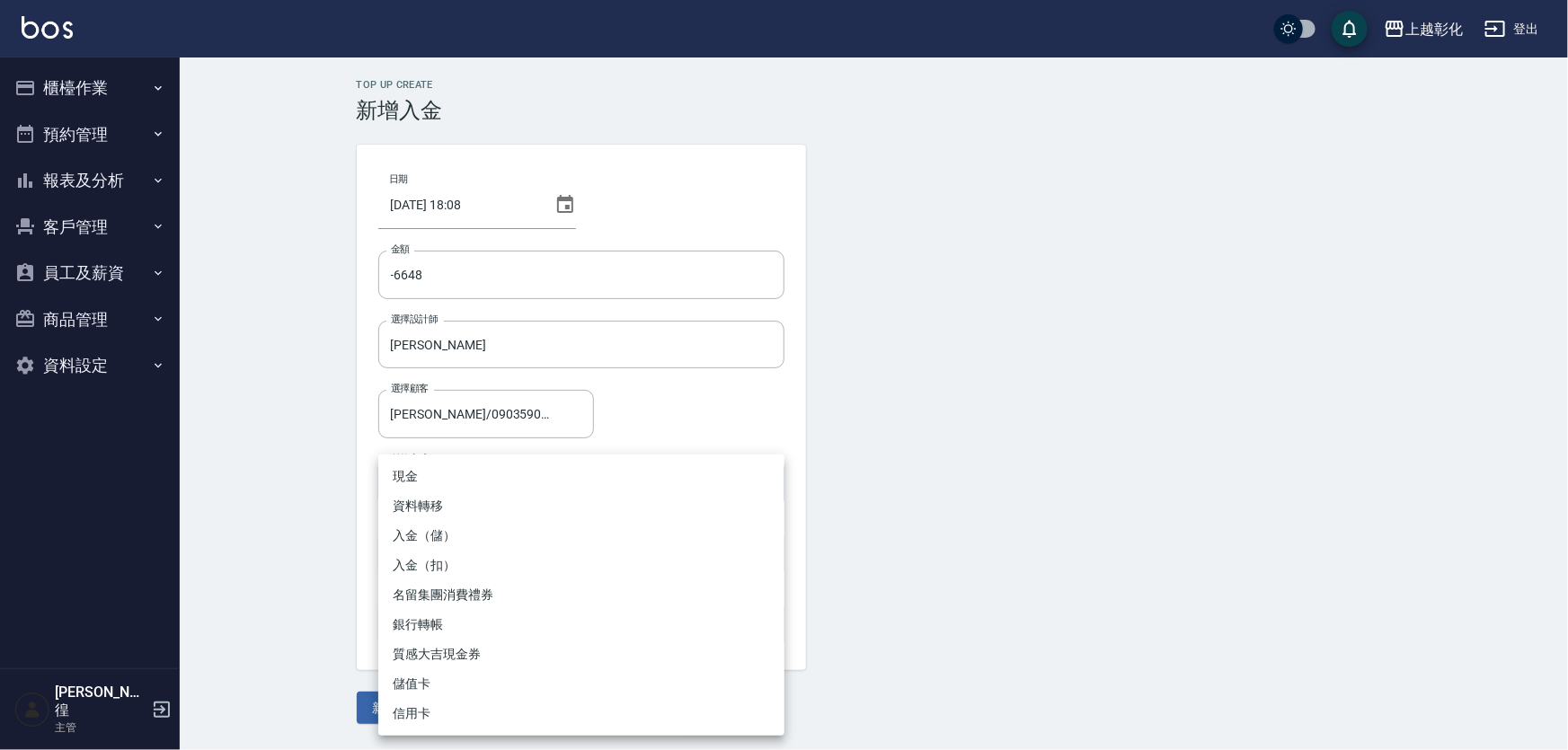
click at [443, 486] on body "上越彰化 登出 櫃檯作業 打帳單 帳單列表 現金收支登錄 材料自購登錄 每日結帳 排班表 現場電腦打卡 預約管理 預約管理 單日預約紀錄 單週預約紀錄 報表及…" at bounding box center [784, 375] width 1568 height 750
click at [427, 570] on li "入金（扣）" at bounding box center [581, 566] width 407 height 30
type input "入金（扣）"
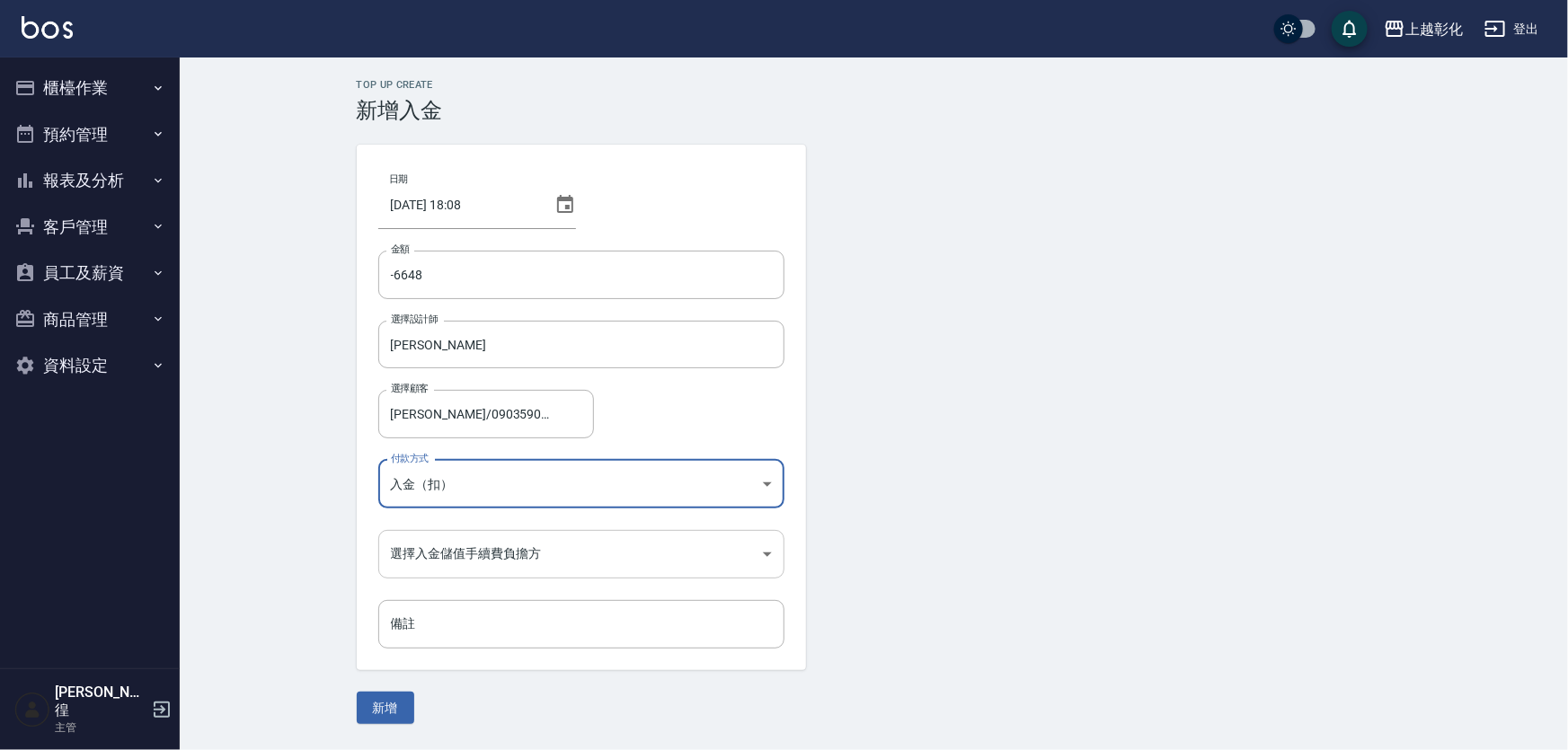
click at [441, 569] on body "上越彰化 登出 櫃檯作業 打帳單 帳單列表 現金收支登錄 材料自購登錄 每日結帳 排班表 現場電腦打卡 預約管理 預約管理 單日預約紀錄 單週預約紀錄 報表及…" at bounding box center [784, 375] width 1568 height 750
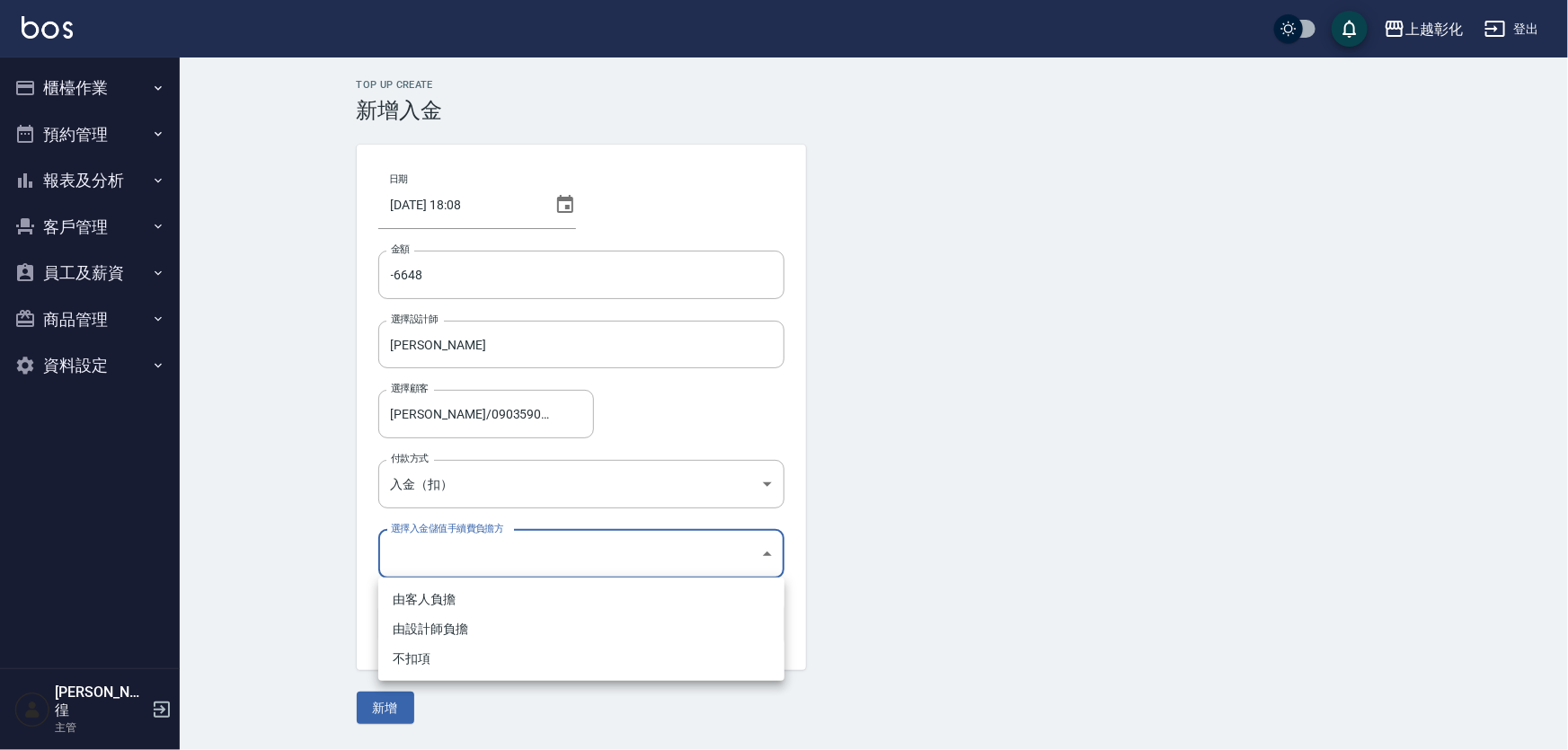
click at [422, 659] on li "不扣項" at bounding box center [581, 659] width 407 height 30
type input "WITHOUTHANDLINGFEE"
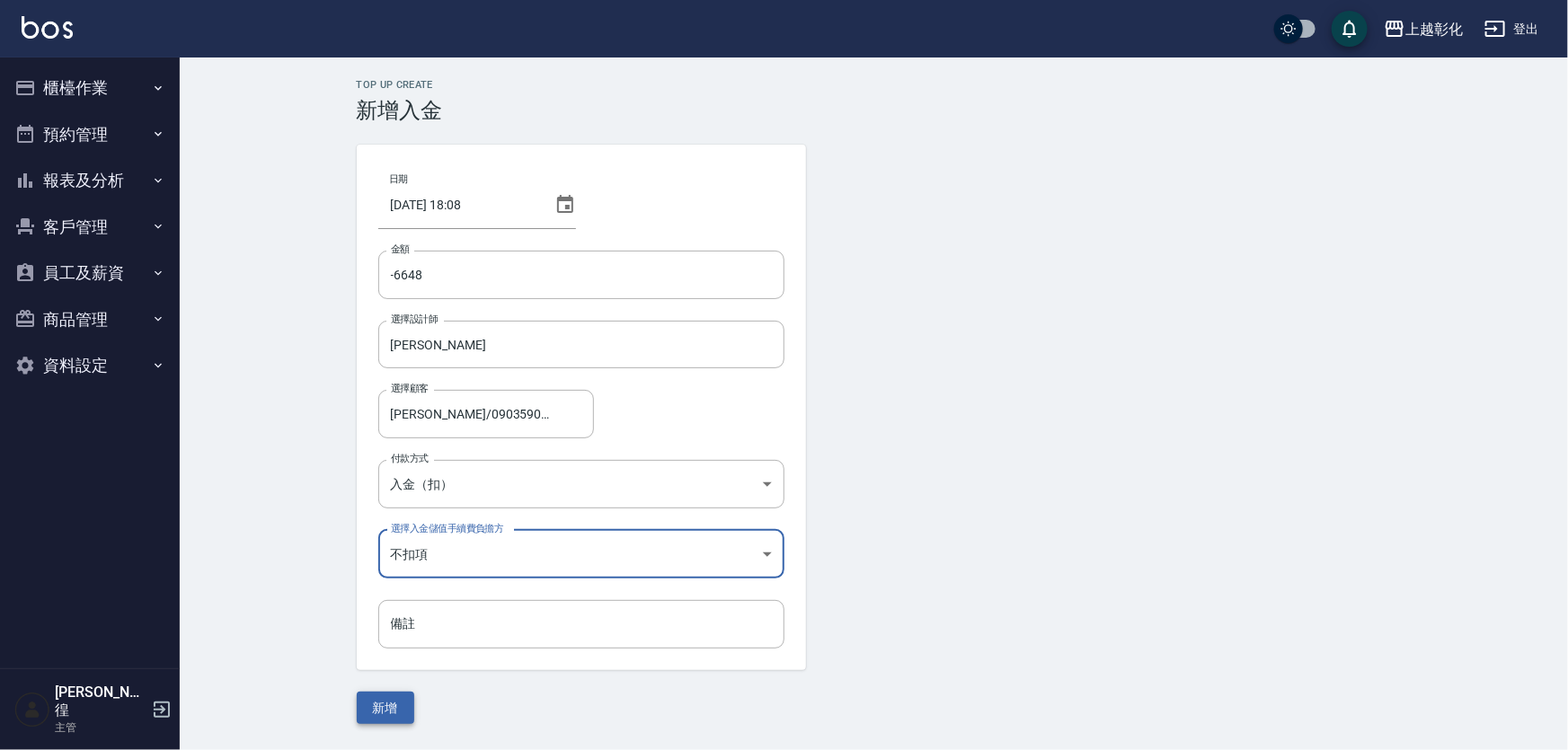
click at [375, 704] on button "新增" at bounding box center [385, 708] width 57 height 33
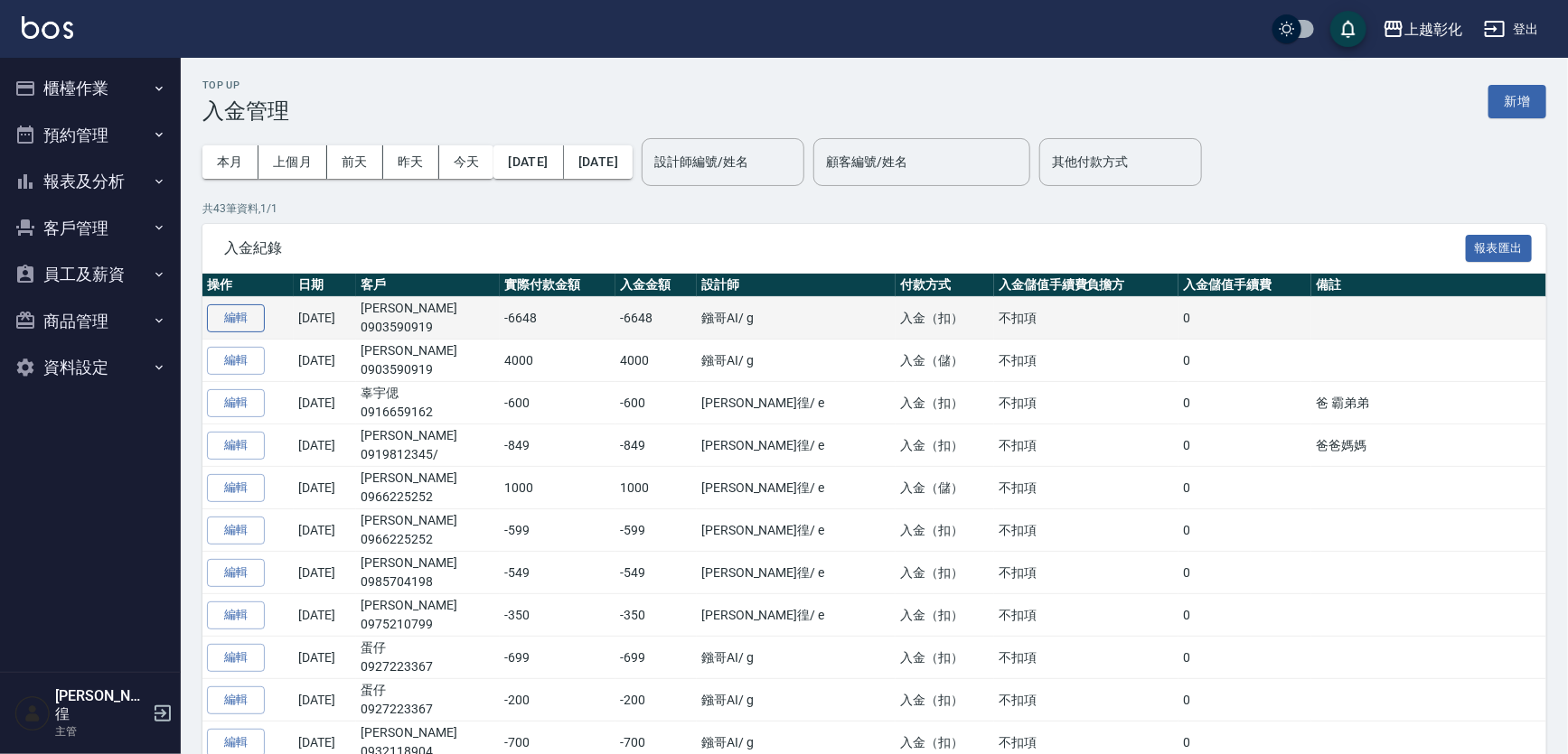
click at [219, 323] on button "編輯" at bounding box center [235, 318] width 58 height 28
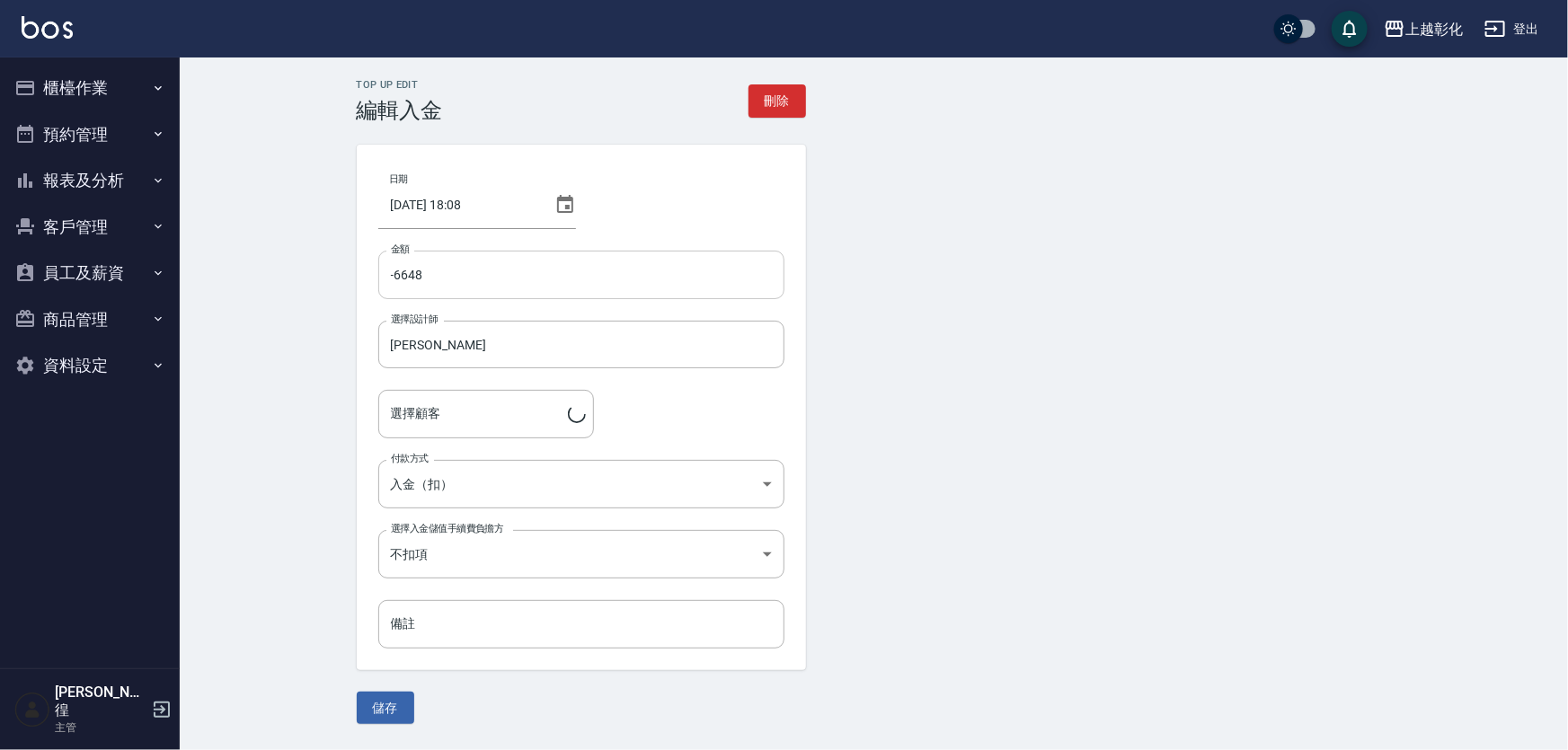
type input "[PERSON_NAME]/0903590919"
click at [72, 225] on button "客戶管理" at bounding box center [89, 227] width 165 height 47
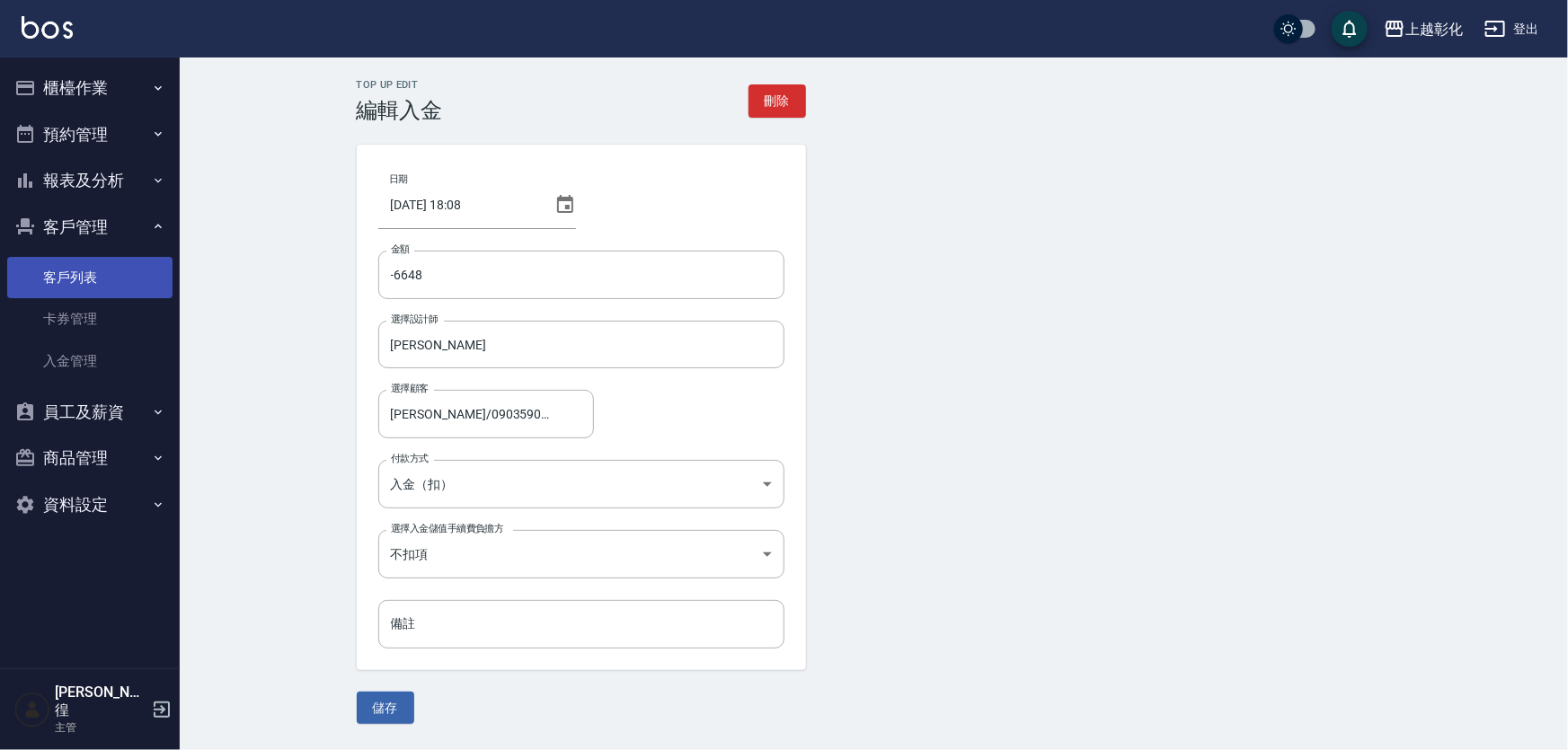
click at [77, 277] on link "客戶列表" at bounding box center [89, 277] width 165 height 42
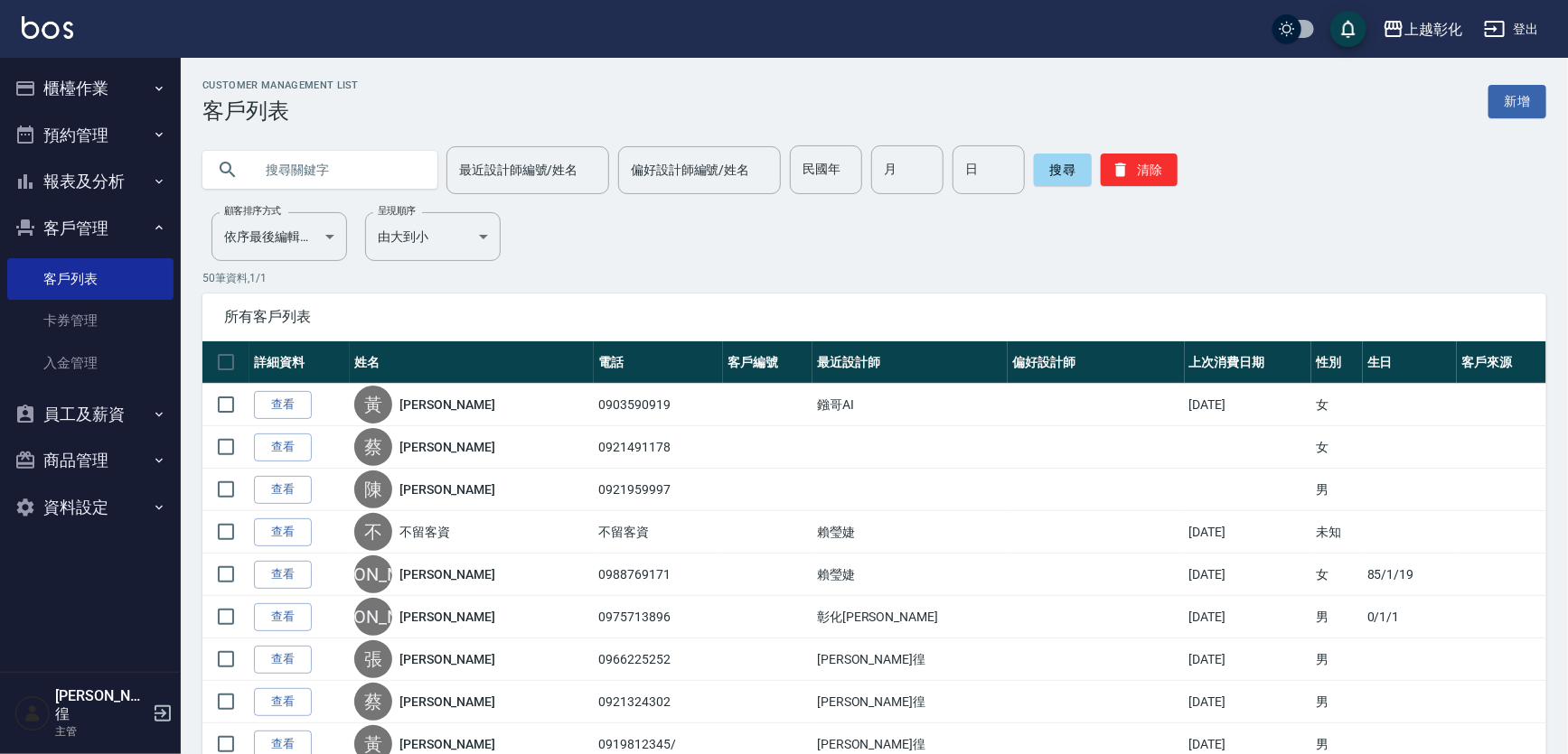
click at [303, 157] on input "text" at bounding box center [338, 170] width 170 height 49
click at [291, 407] on link "查看" at bounding box center [282, 405] width 58 height 28
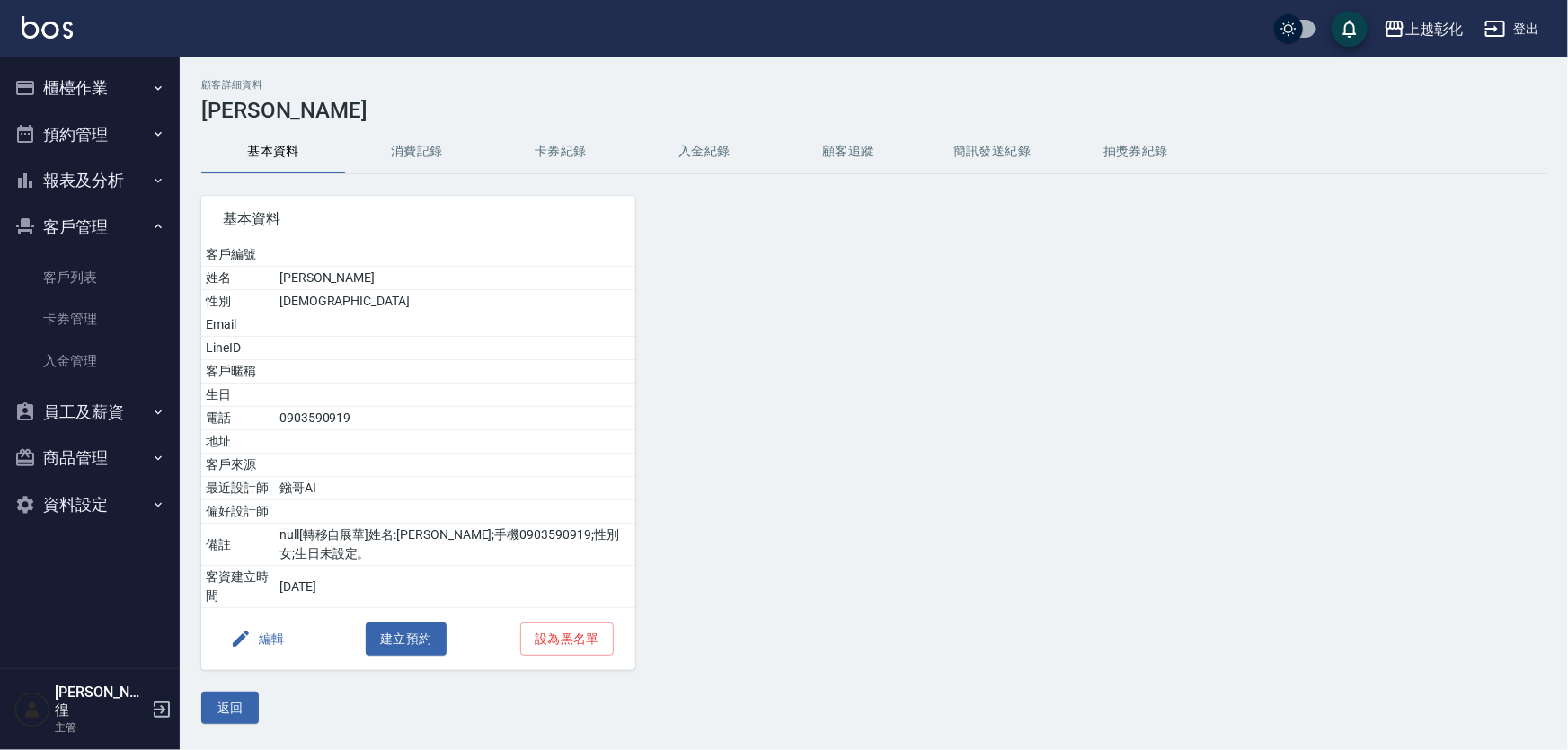
click at [708, 146] on button "入金紀錄" at bounding box center [704, 151] width 144 height 43
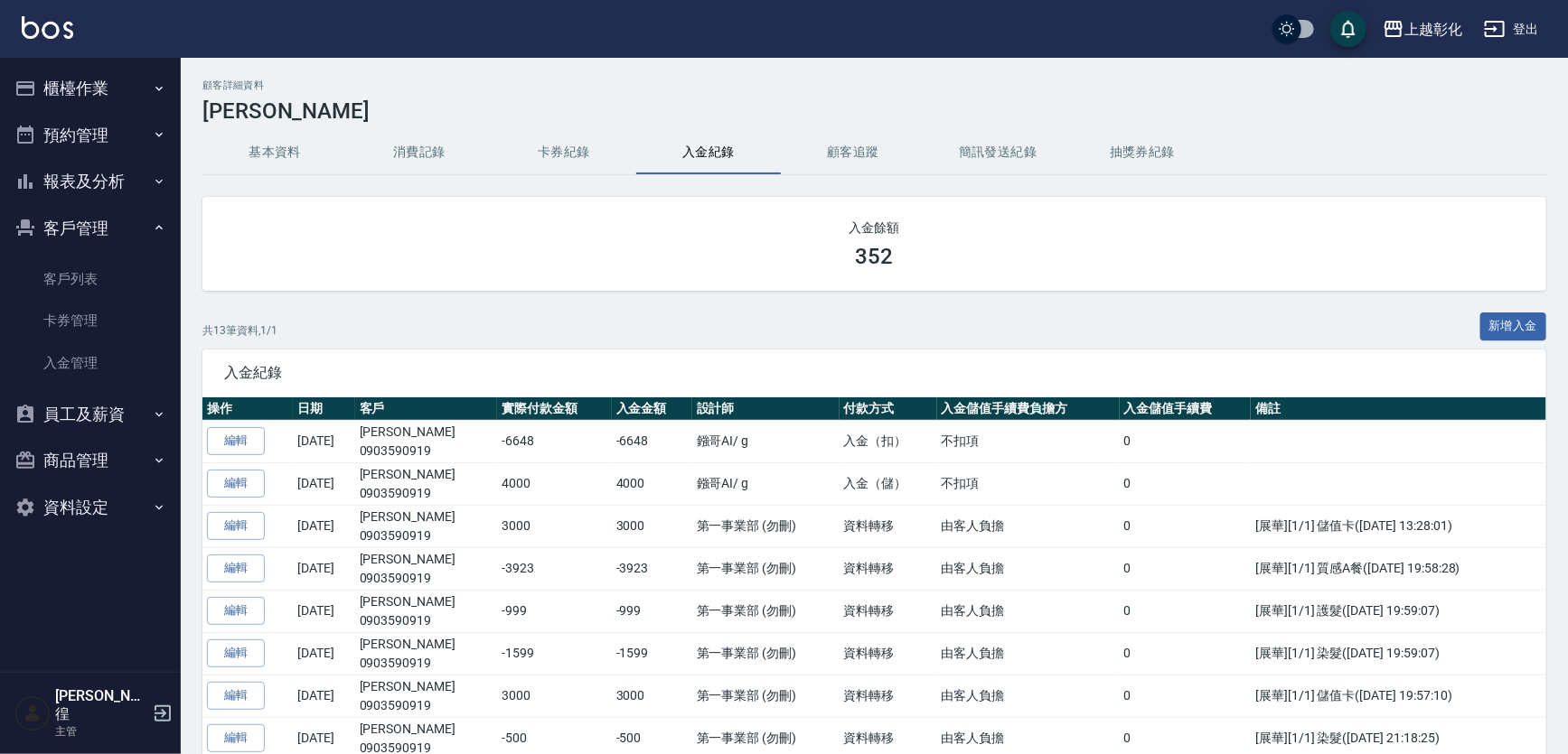
click at [80, 97] on button "櫃檯作業" at bounding box center [90, 89] width 166 height 47
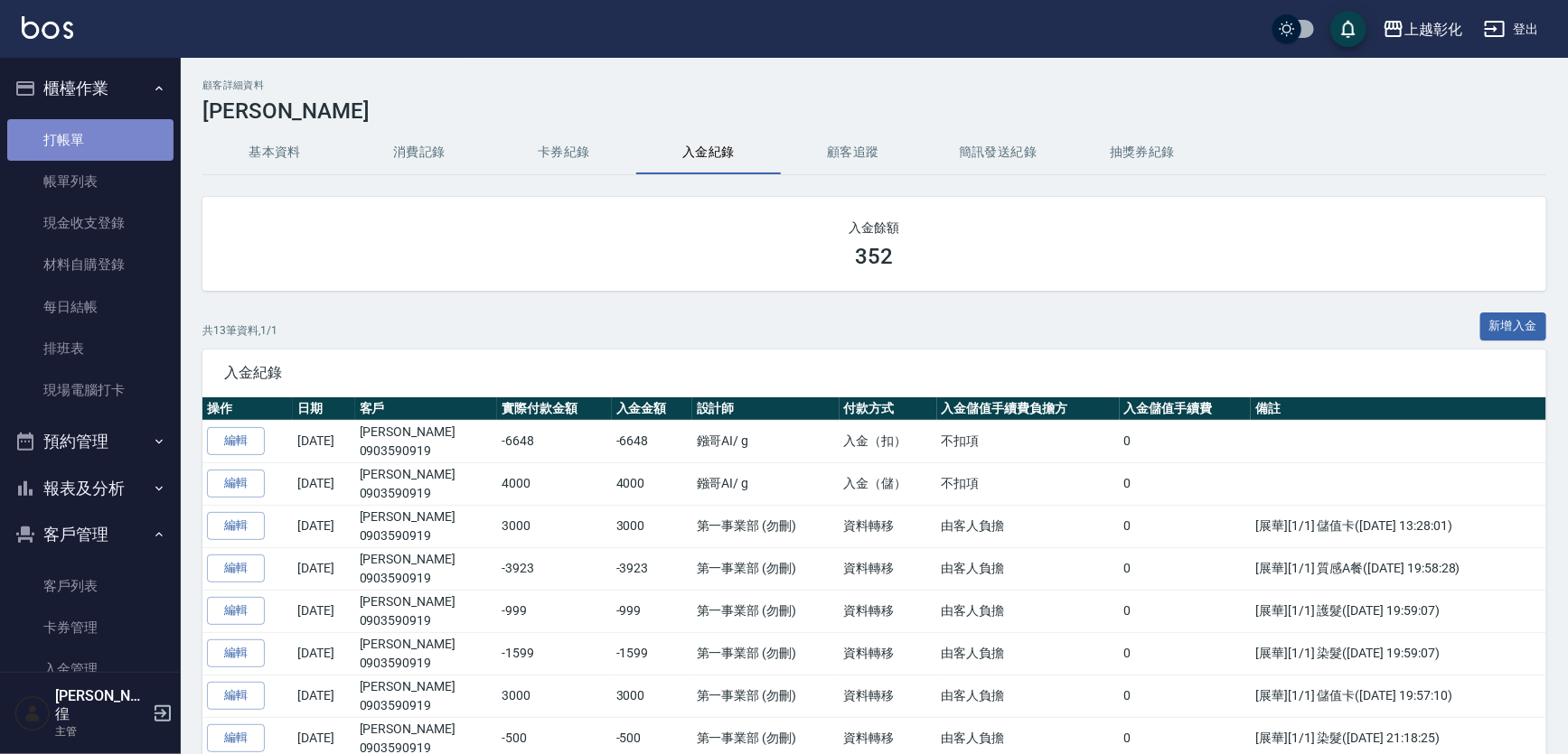
click at [109, 132] on link "打帳單" at bounding box center [90, 139] width 166 height 42
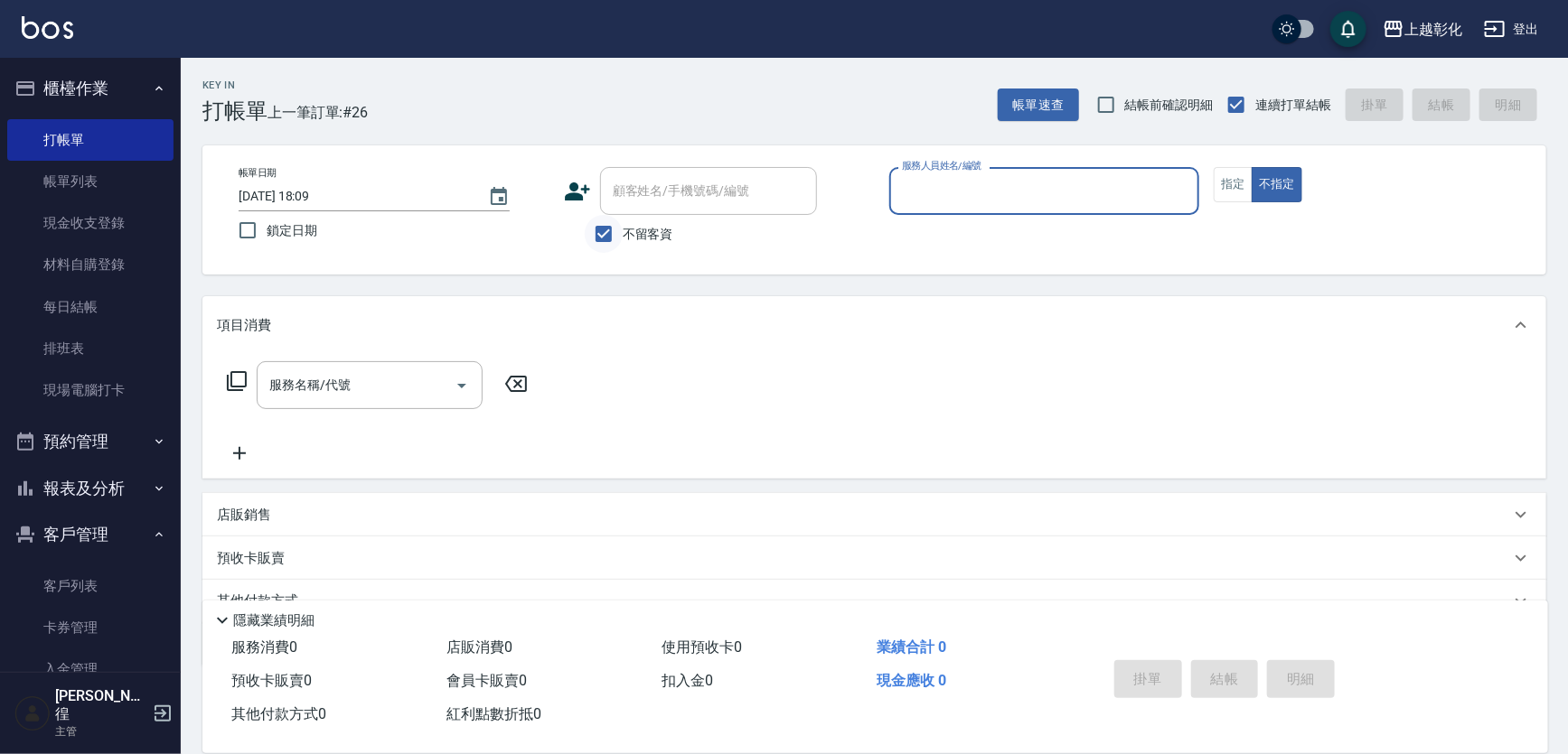
click at [616, 232] on input "不留客資" at bounding box center [603, 233] width 38 height 38
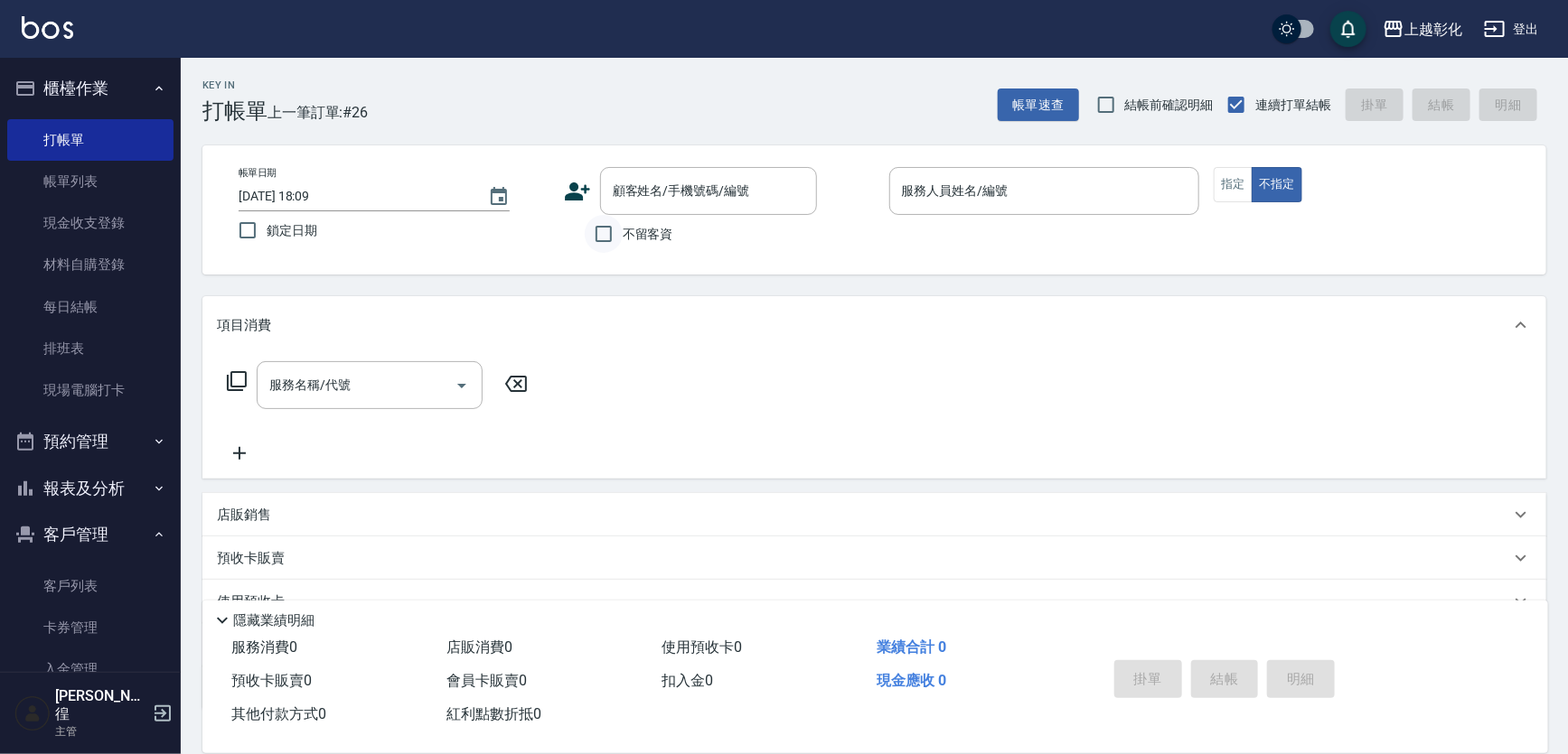
click at [619, 225] on input "不留客資" at bounding box center [603, 233] width 38 height 38
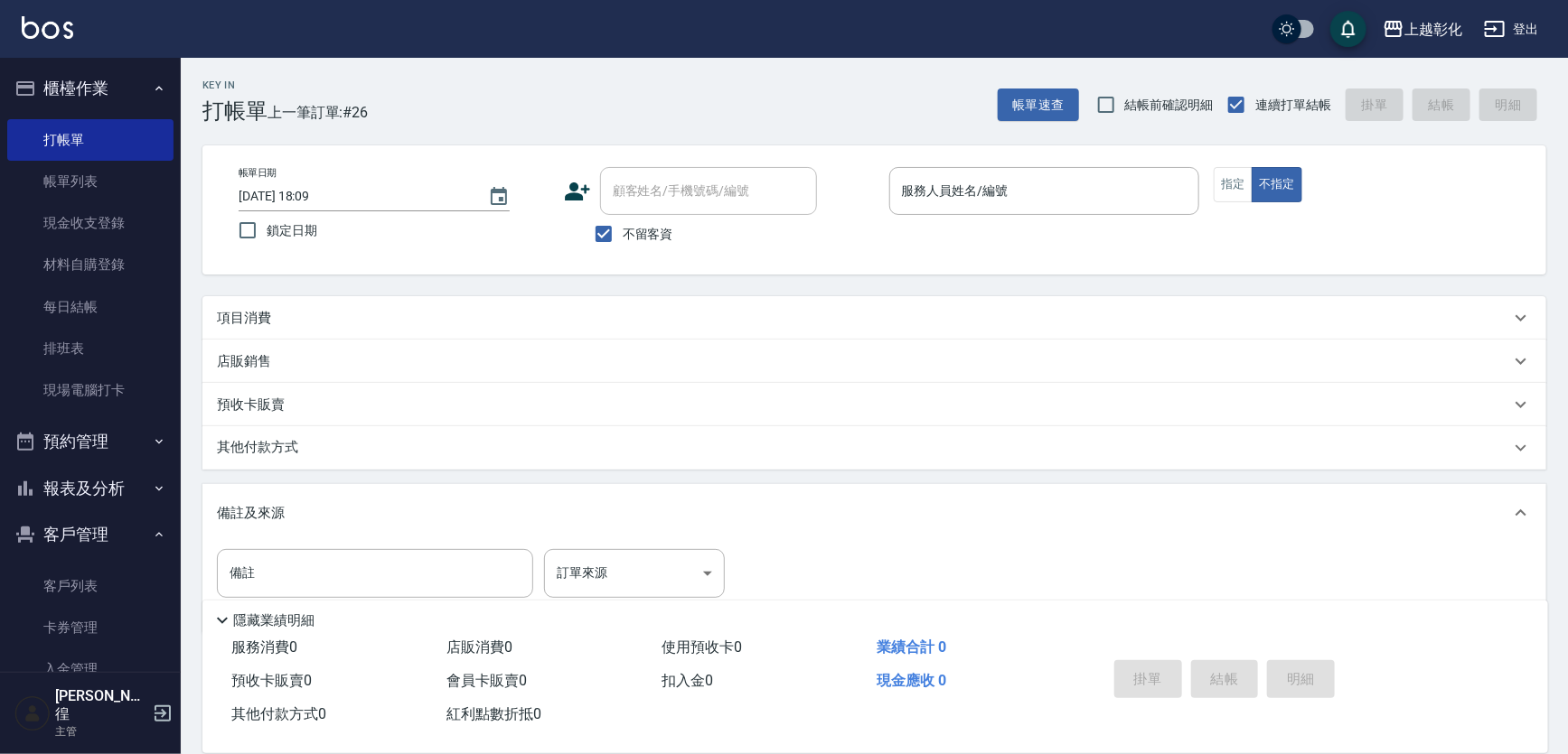
click at [644, 227] on span "不留客資" at bounding box center [648, 234] width 51 height 19
click at [623, 227] on input "不留客資" at bounding box center [603, 233] width 38 height 38
checkbox input "false"
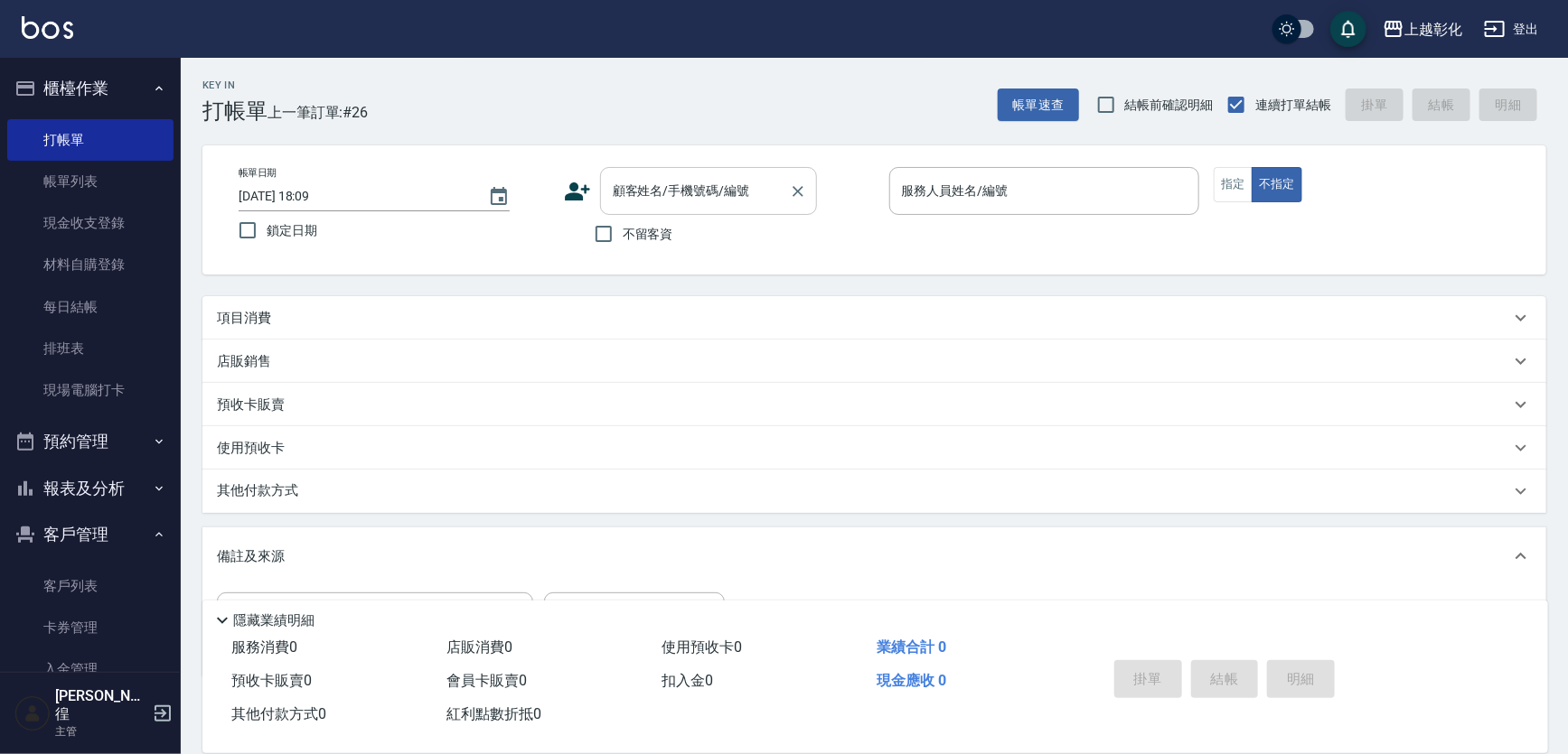
click at [686, 173] on div "顧客姓名/手機號碼/編號" at bounding box center [708, 190] width 217 height 48
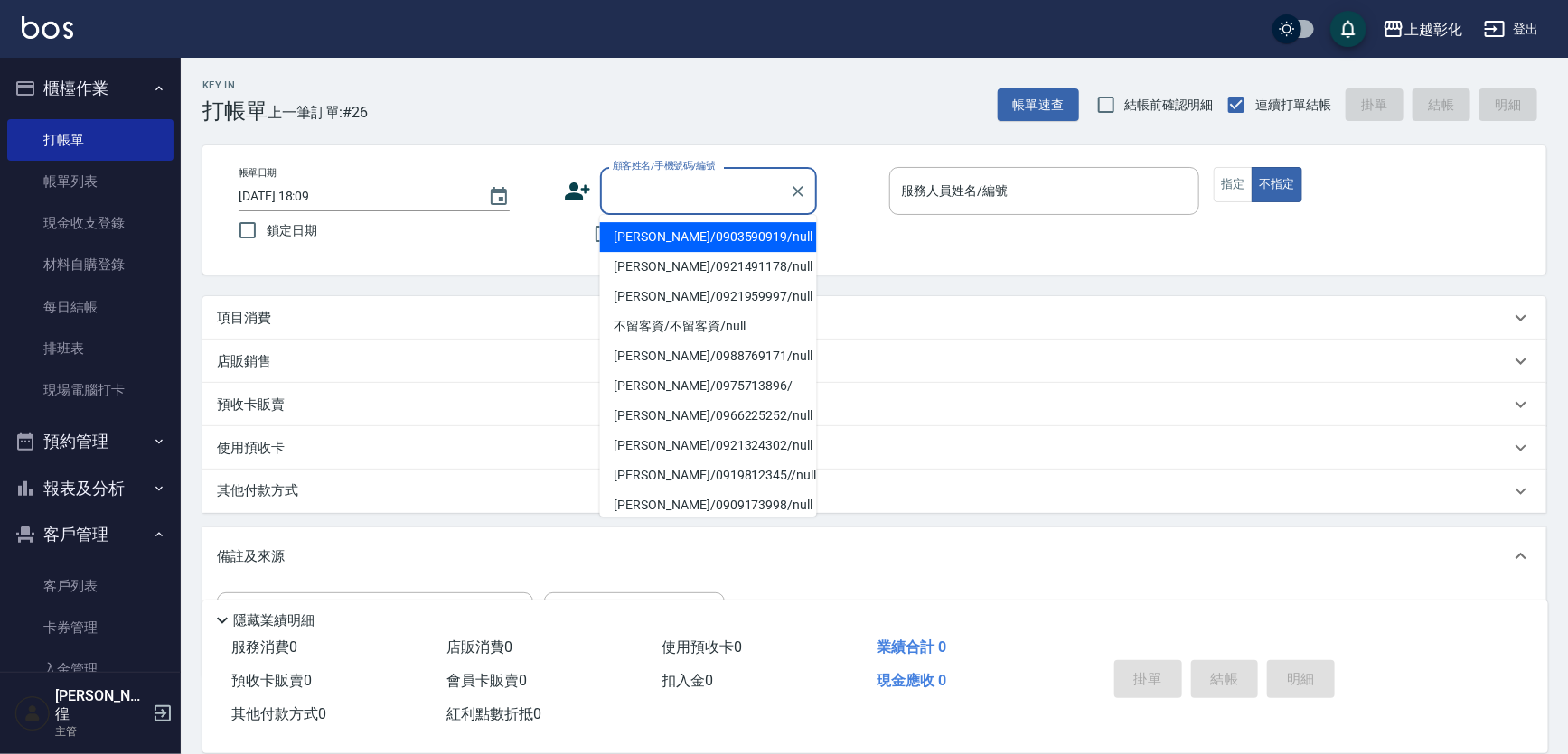
click at [714, 239] on li "黃歆貽/0903590919/null" at bounding box center [708, 237] width 217 height 30
type input "黃歆貽/0903590919/null"
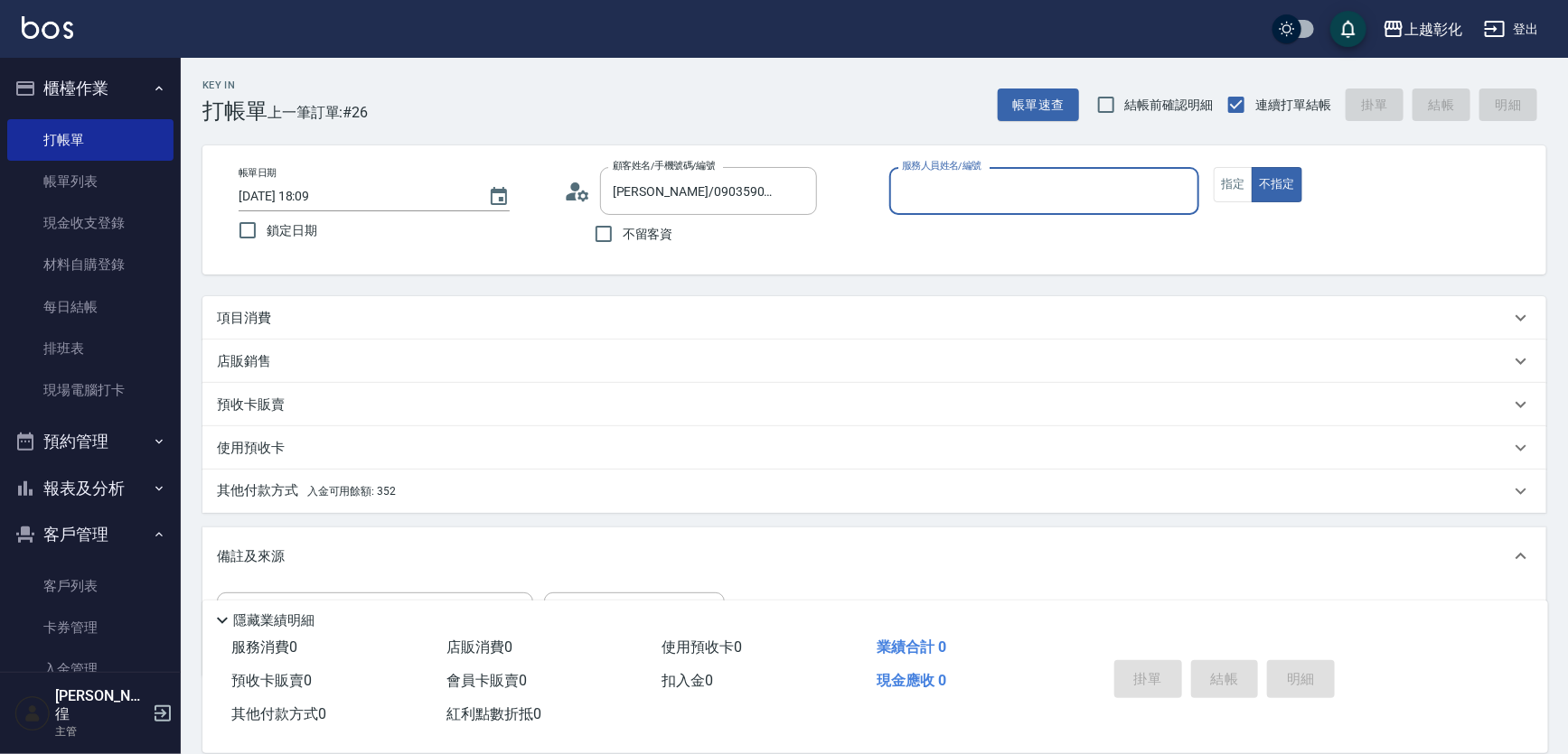
click at [1031, 184] on input "服務人員姓名/編號" at bounding box center [1045, 191] width 295 height 31
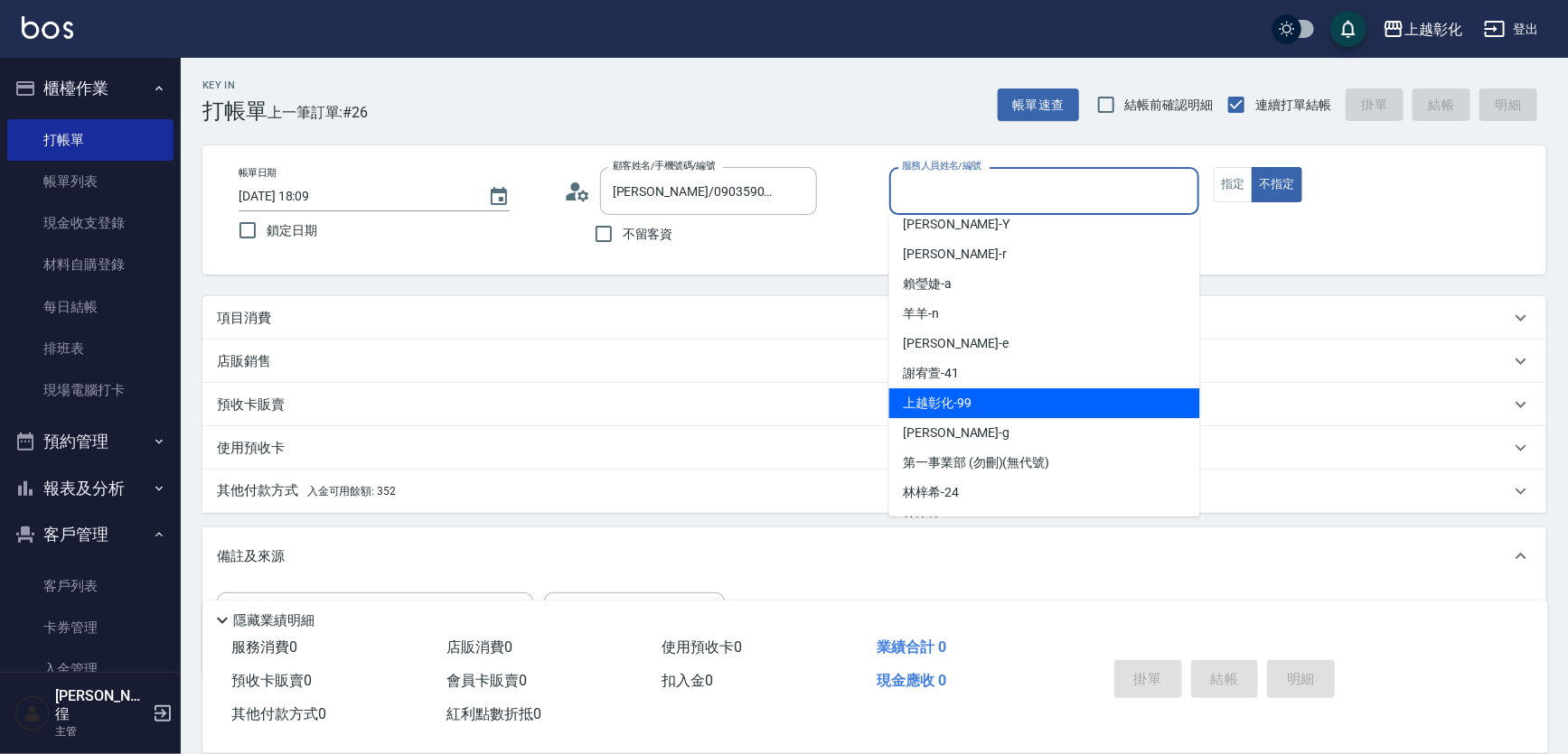
scroll to position [81, 0]
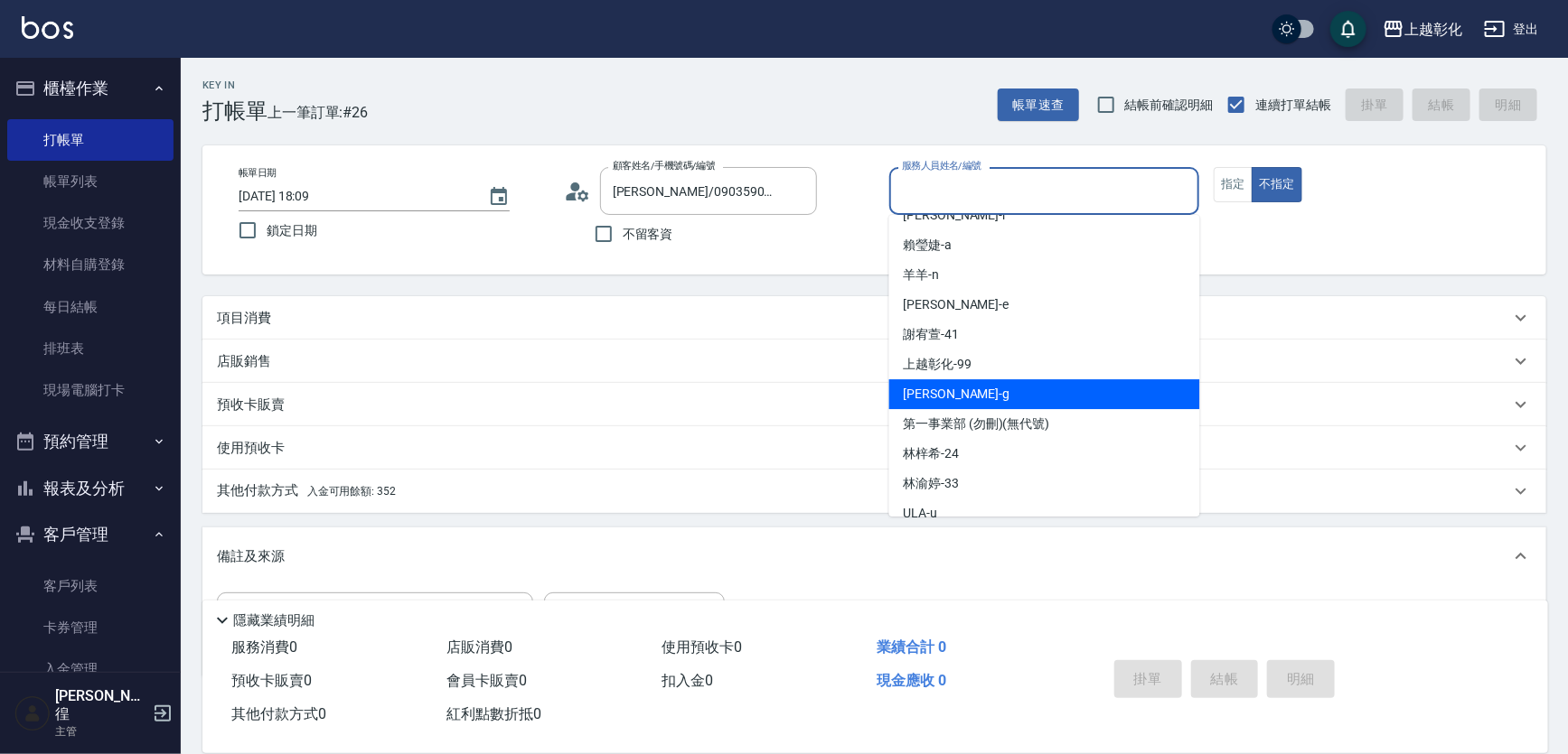
click at [951, 392] on div "Gary -g" at bounding box center [1044, 394] width 311 height 30
type input "Gary-g"
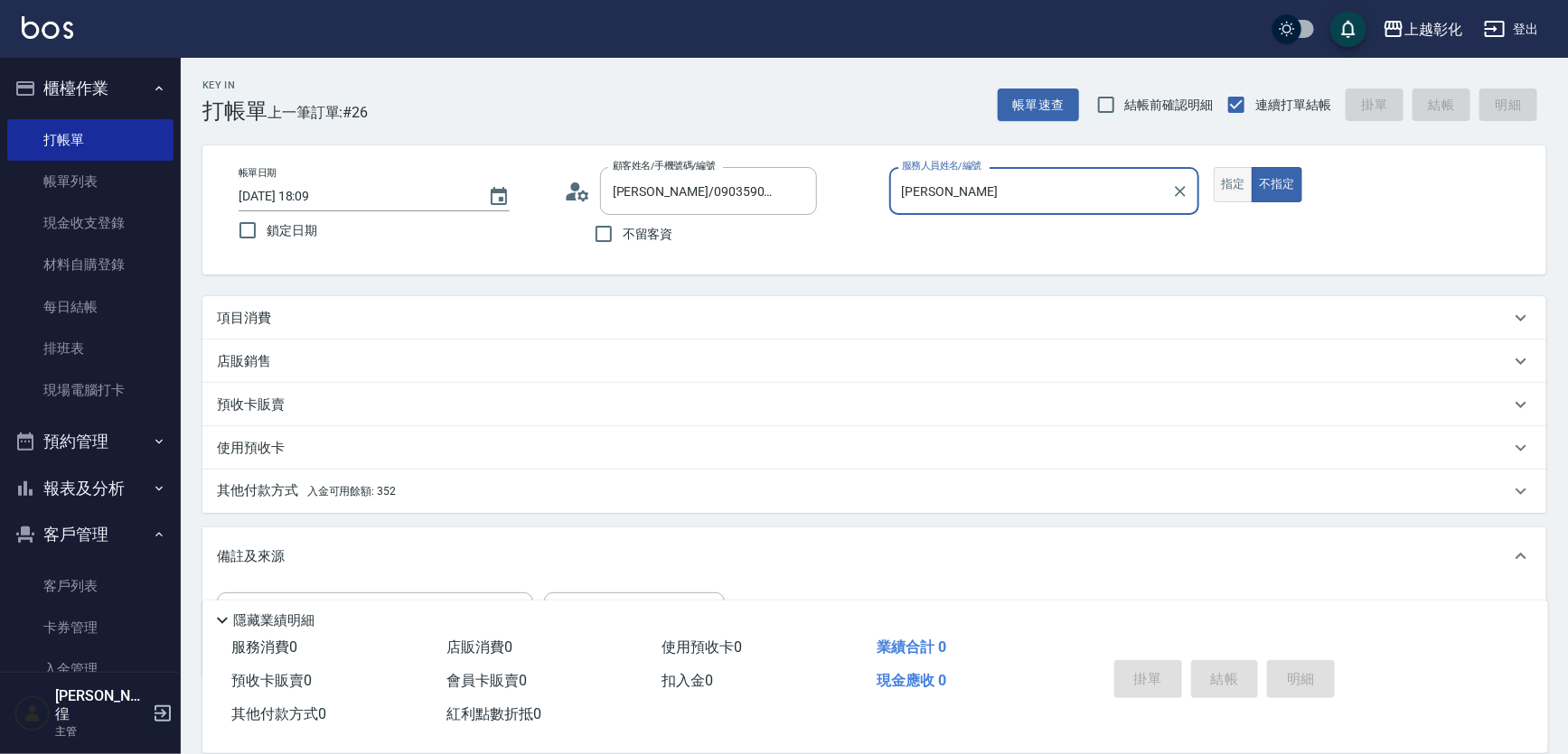
click at [1216, 189] on button "指定" at bounding box center [1233, 184] width 39 height 35
click at [402, 339] on div "店販銷售 服務人員姓名/編號 服務人員姓名/編號 商品代號/名稱 商品代號/名稱" at bounding box center [873, 361] width 1344 height 43
click at [397, 316] on div "項目消費" at bounding box center [863, 318] width 1293 height 19
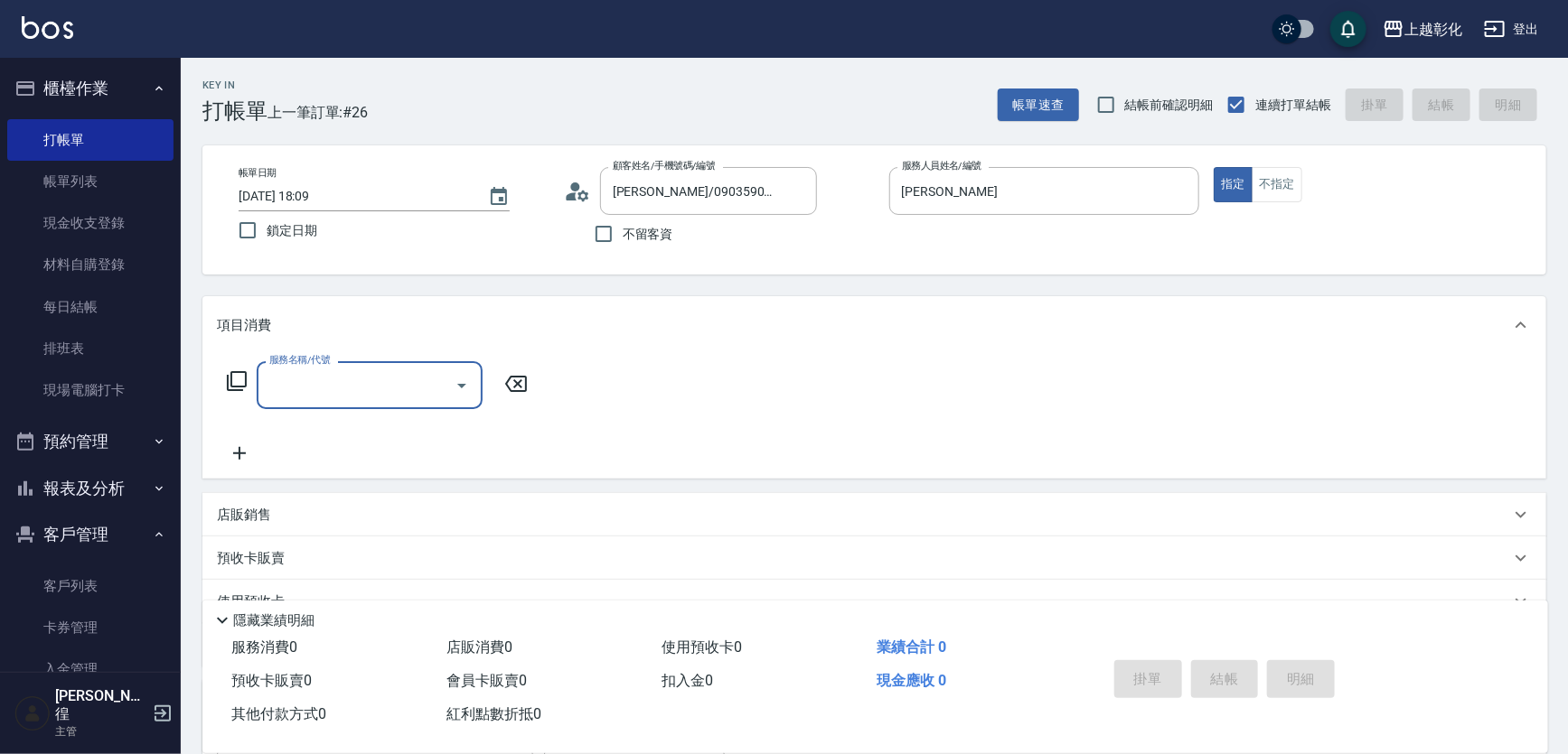
scroll to position [0, 0]
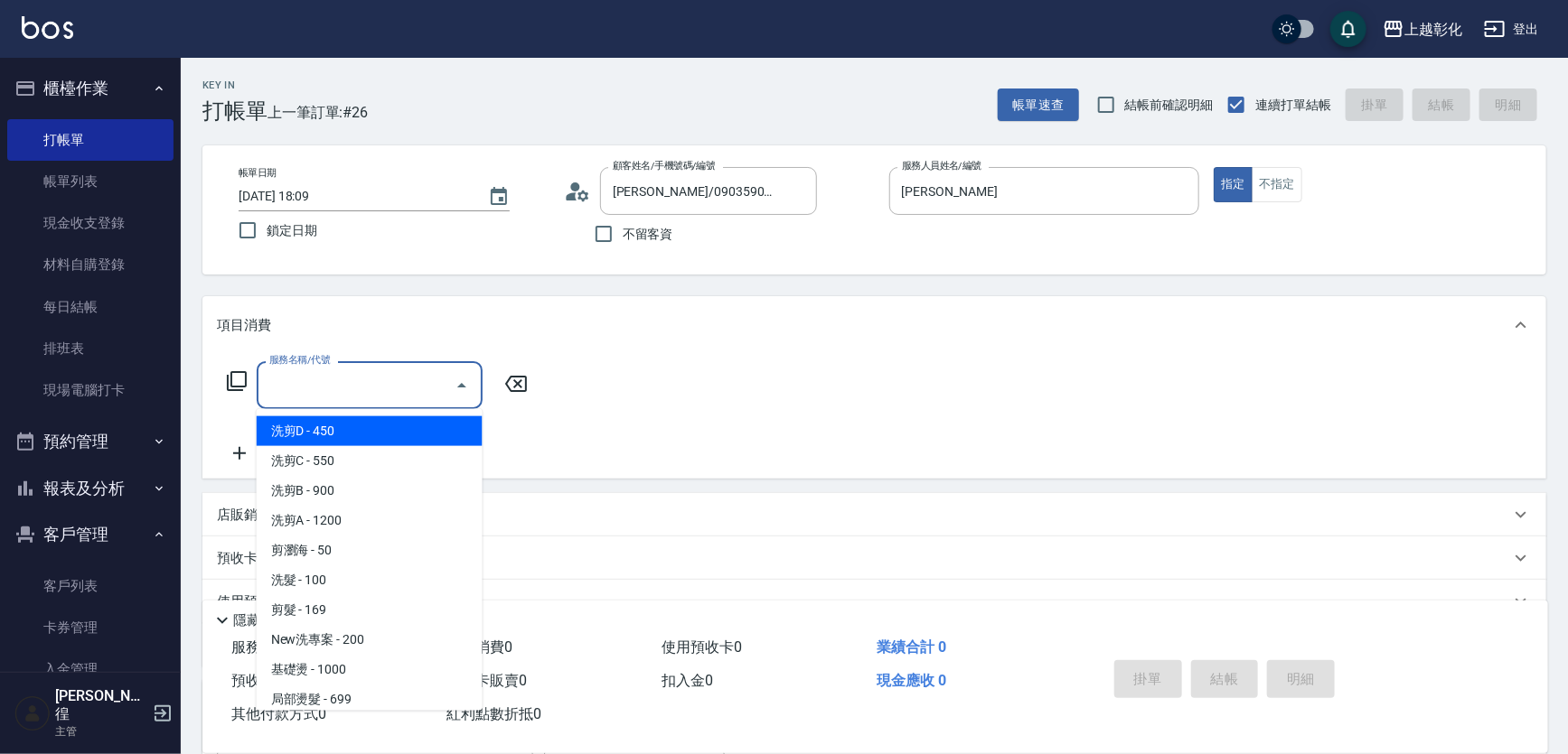
click at [336, 379] on input "服務名稱/代號" at bounding box center [355, 385] width 182 height 31
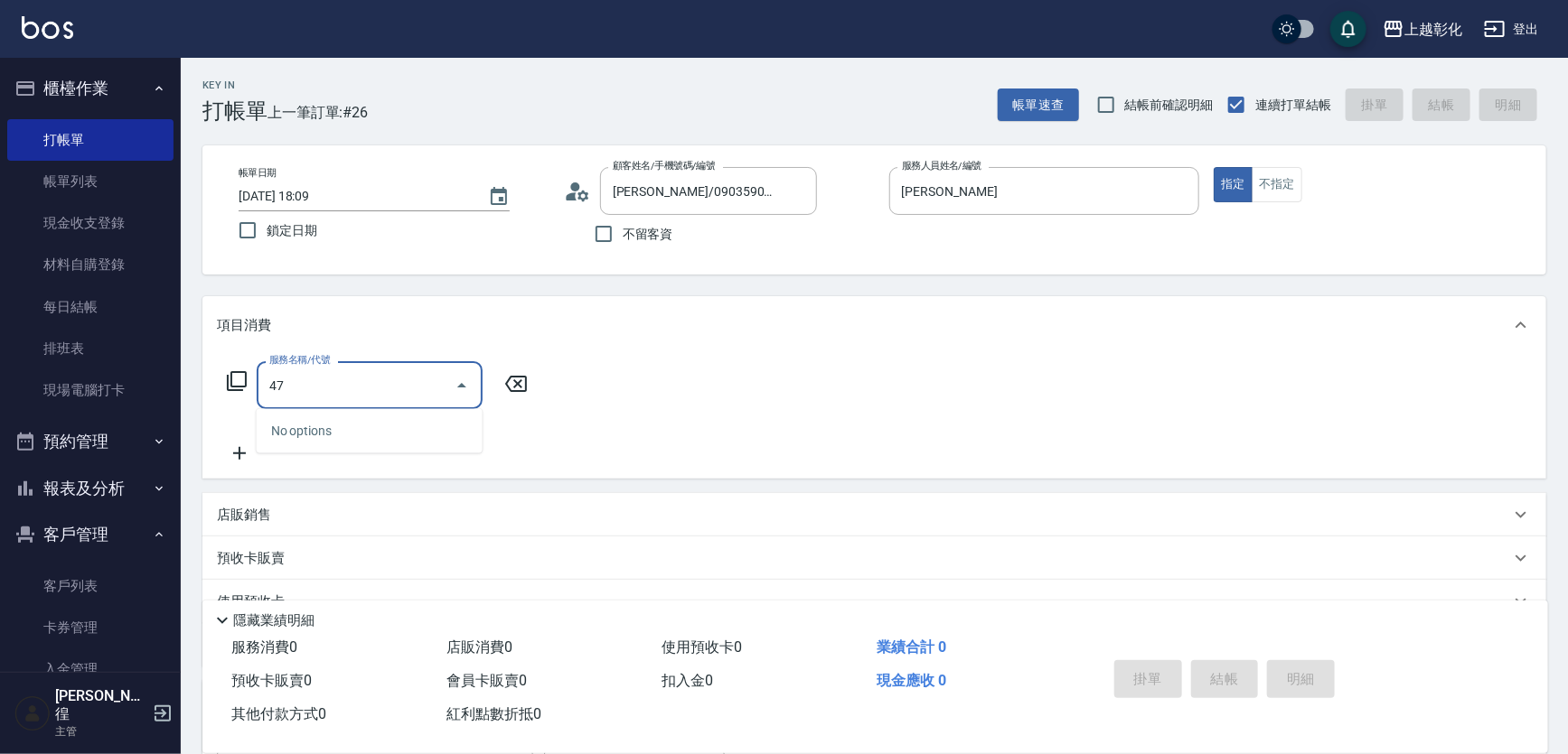
type input "4"
click at [233, 371] on icon at bounding box center [237, 381] width 21 height 21
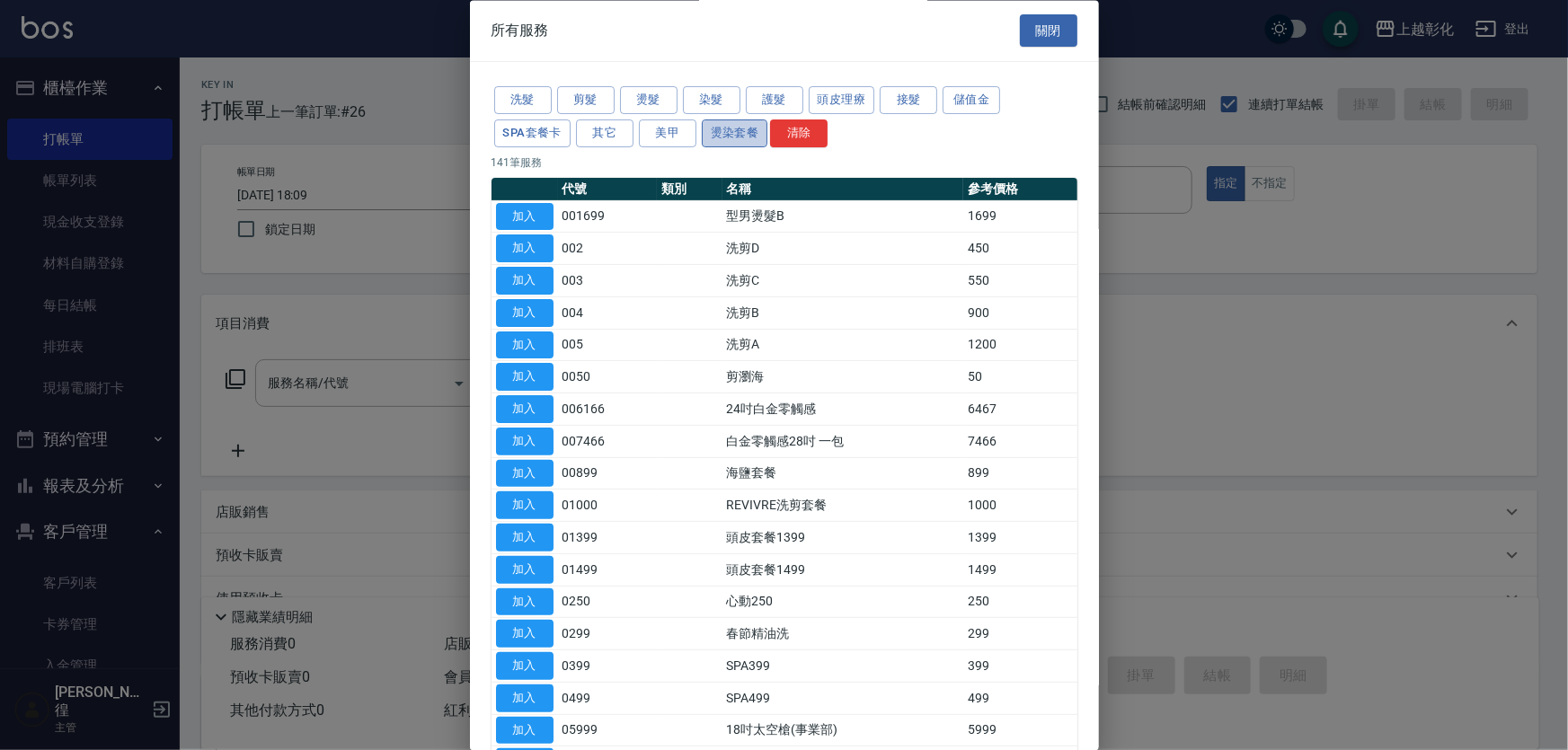
click at [763, 135] on button "燙染套餐" at bounding box center [735, 133] width 67 height 28
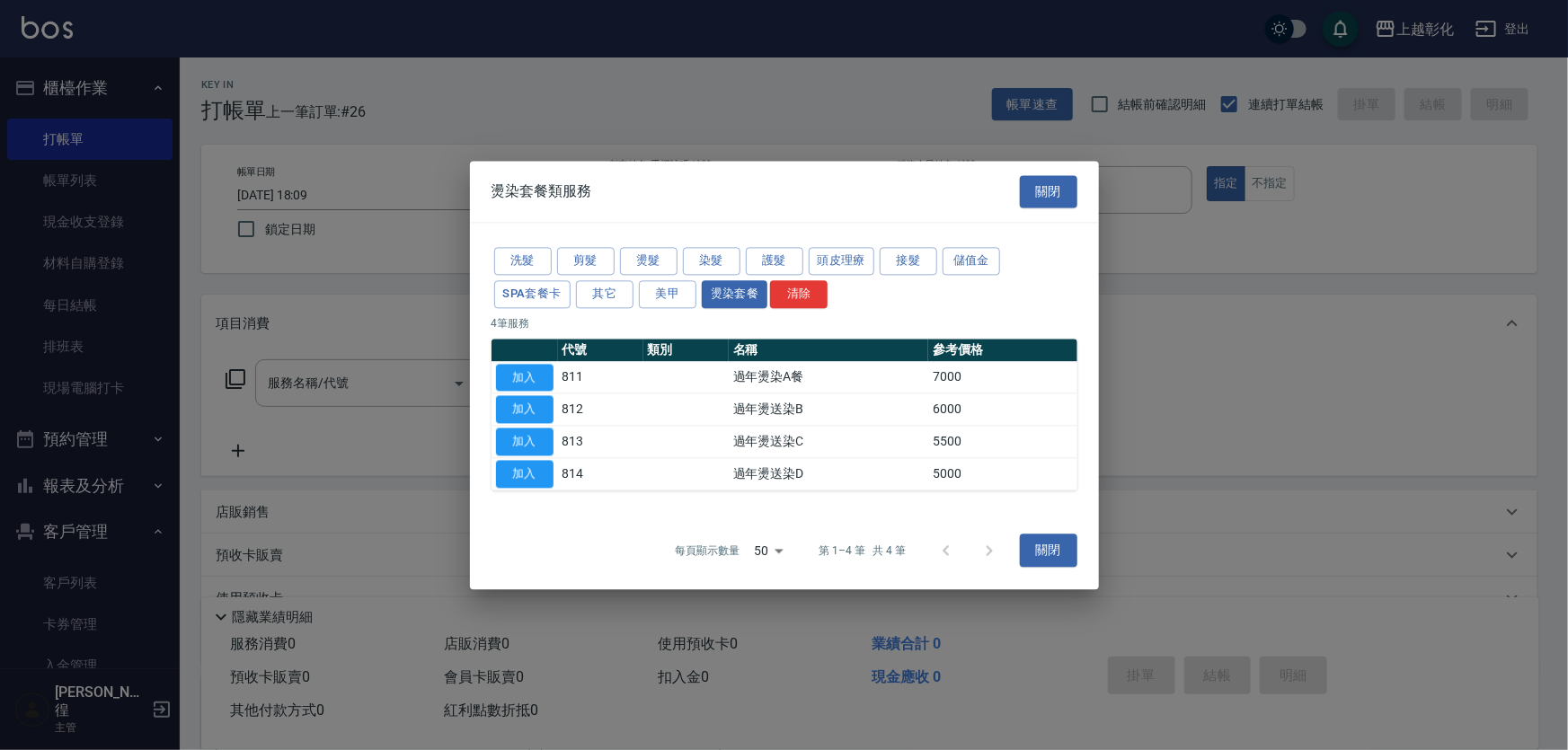
drag, startPoint x: 547, startPoint y: 472, endPoint x: 546, endPoint y: 459, distance: 13.0
click at [546, 472] on button "加入" at bounding box center [524, 473] width 57 height 28
type input "過年燙送染D(814)"
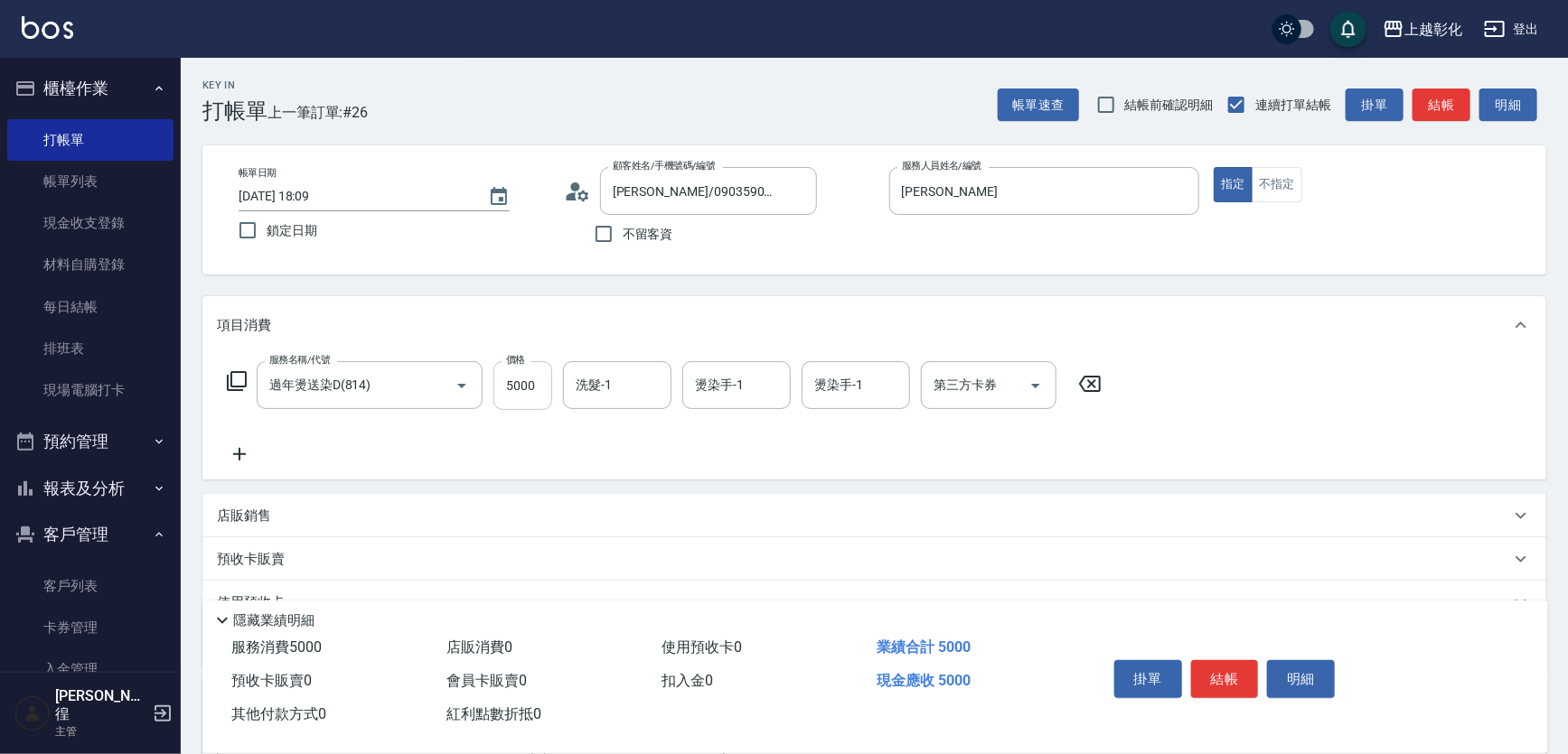
click at [523, 373] on input "5000" at bounding box center [523, 385] width 59 height 49
type input "4799"
type input "羊羊-n"
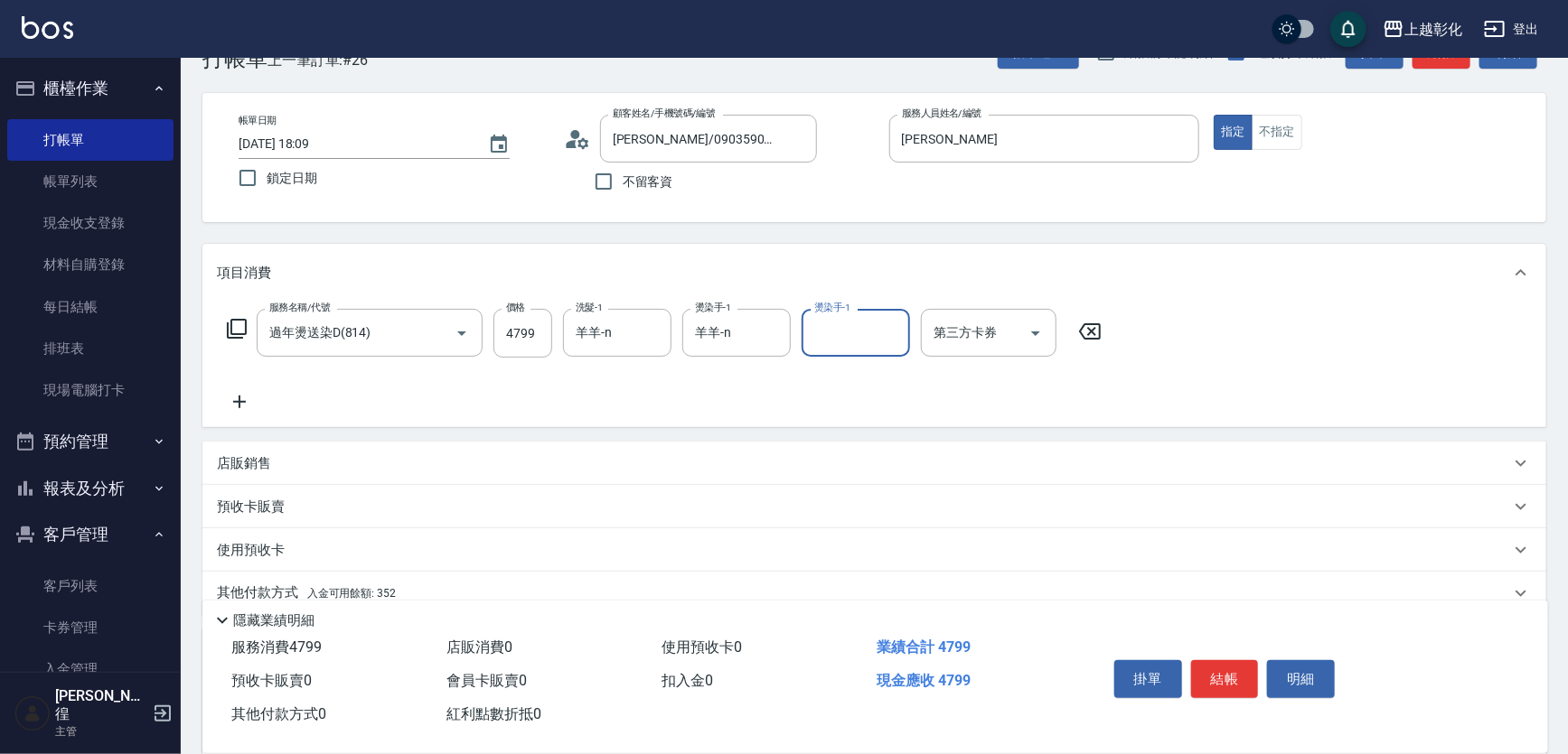
scroll to position [81, 0]
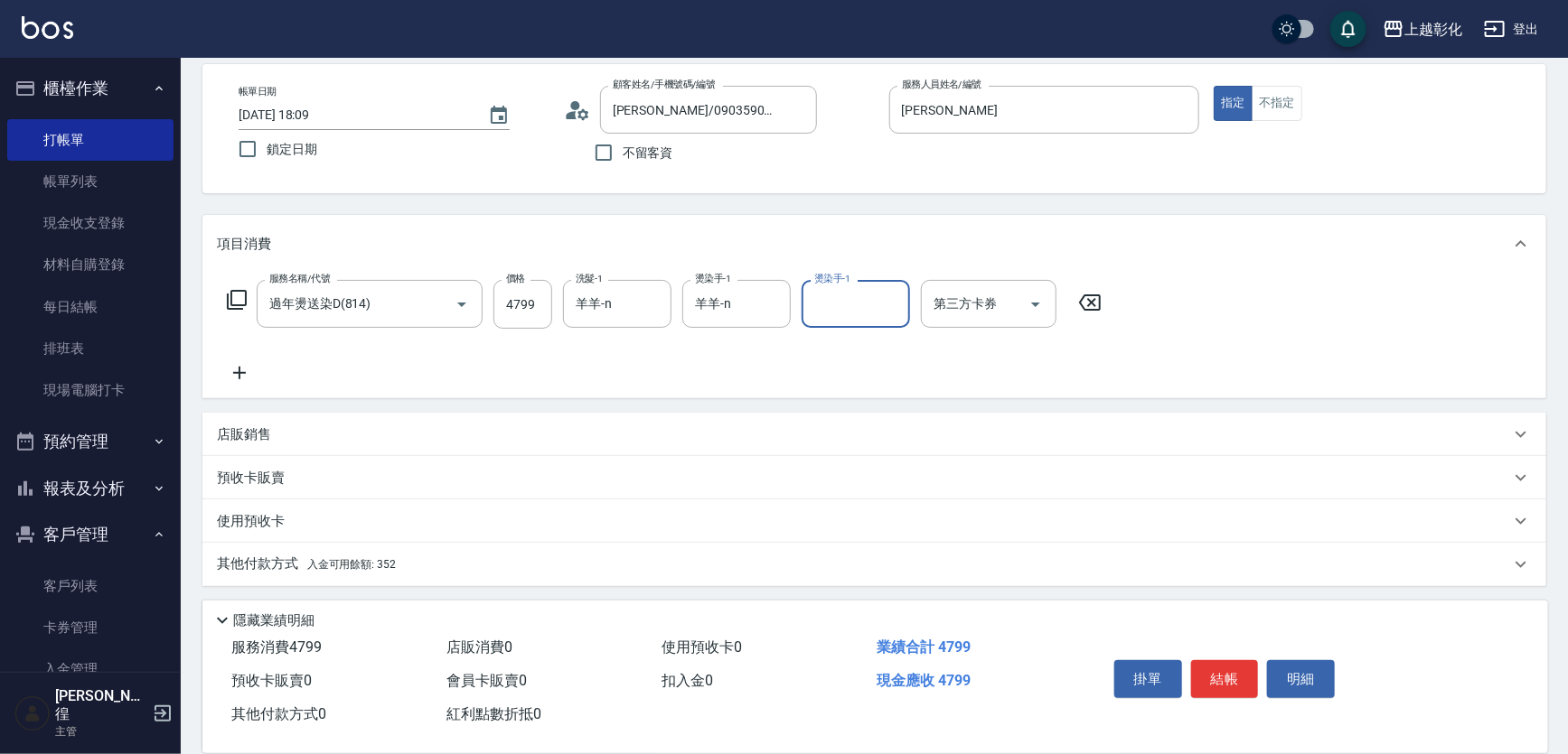
click at [321, 425] on div "店販銷售" at bounding box center [863, 434] width 1293 height 19
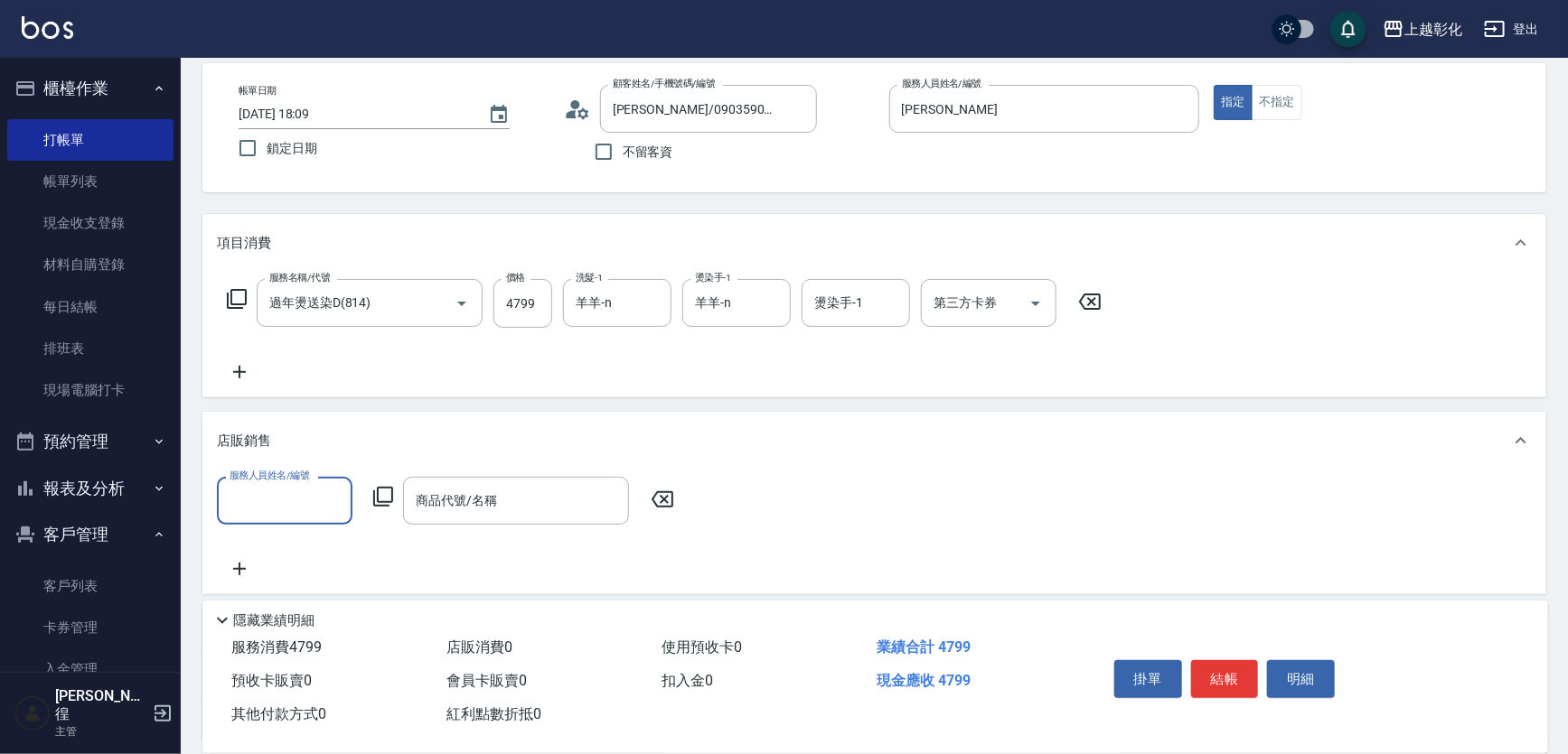
scroll to position [164, 0]
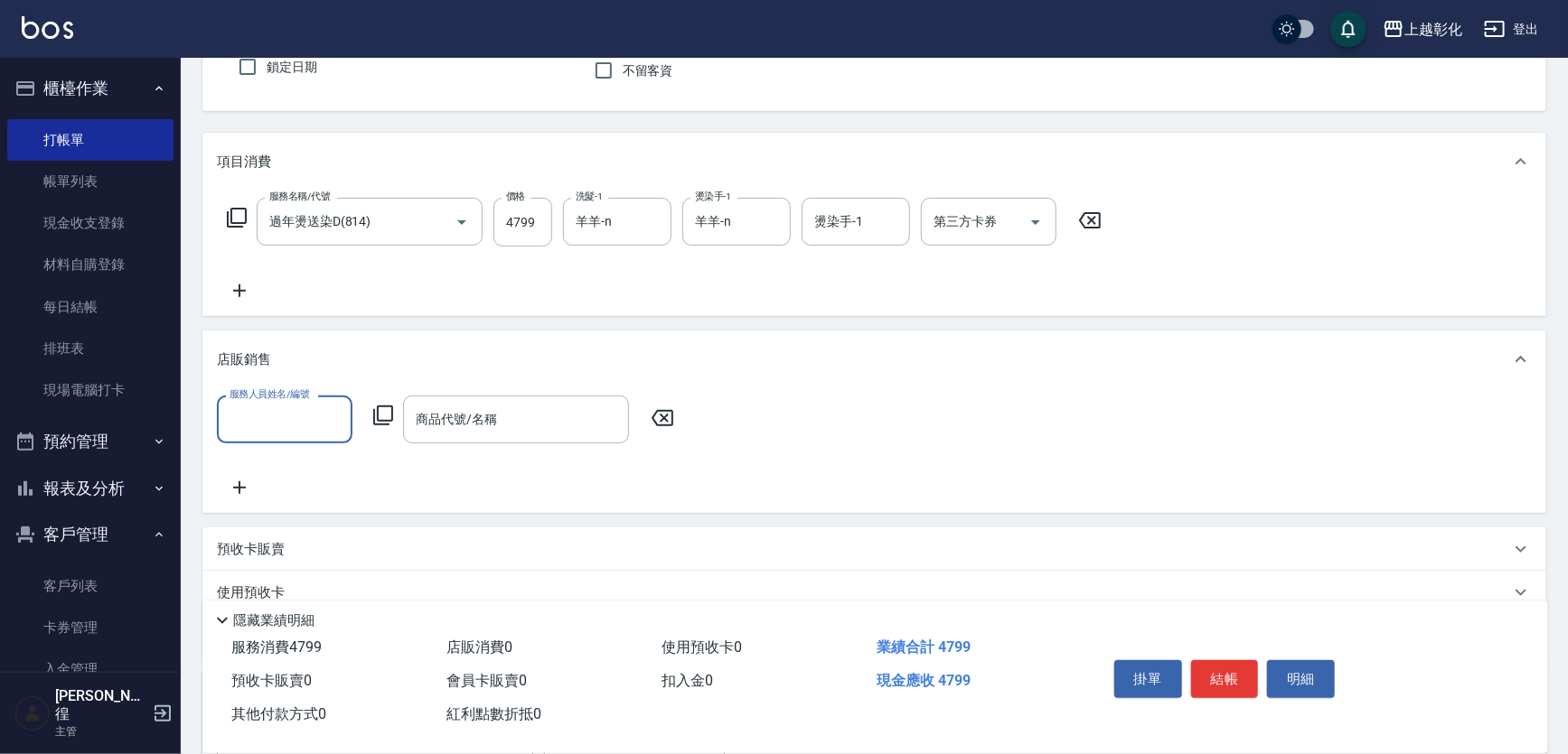
click at [307, 412] on input "服務人員姓名/編號" at bounding box center [285, 419] width 119 height 31
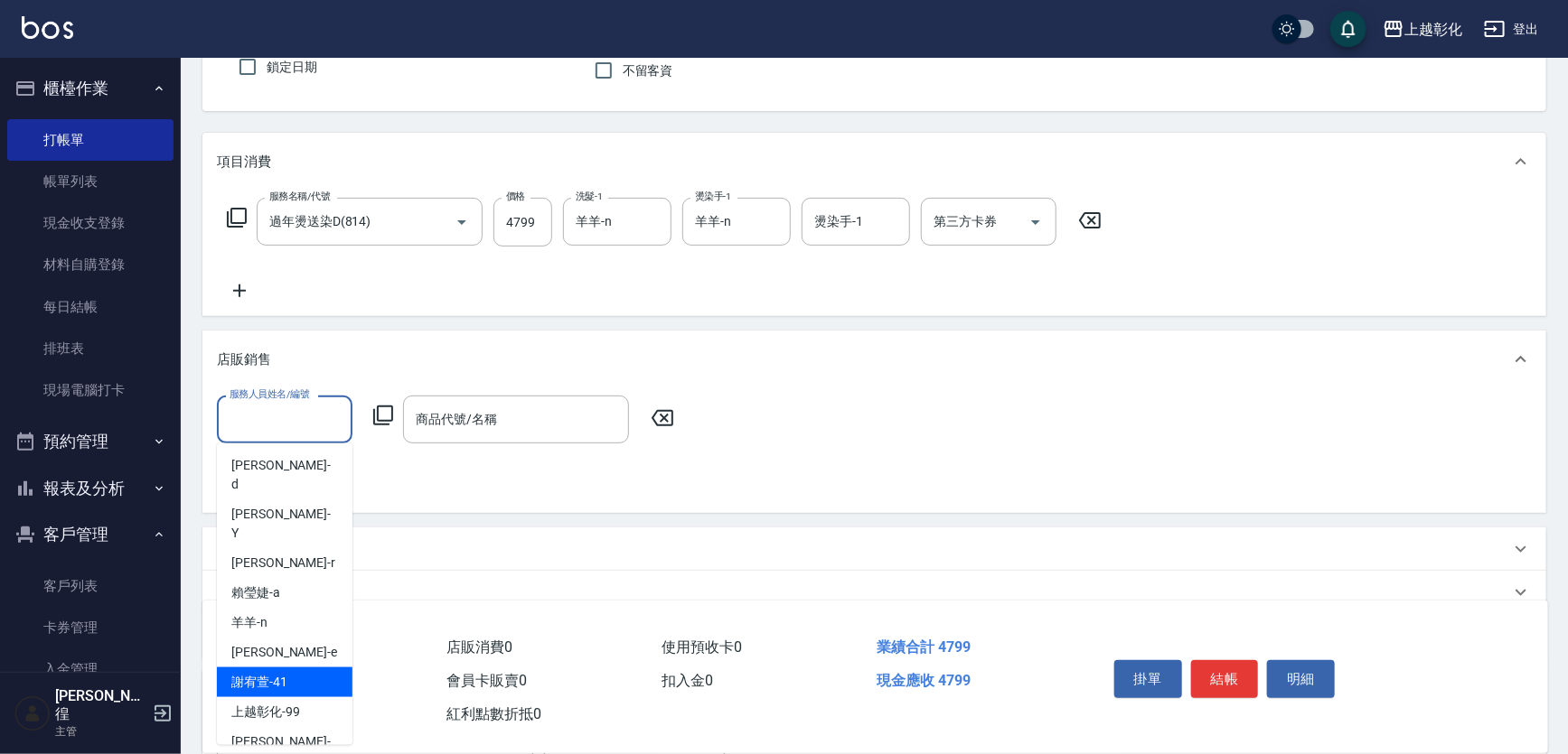
scroll to position [81, 0]
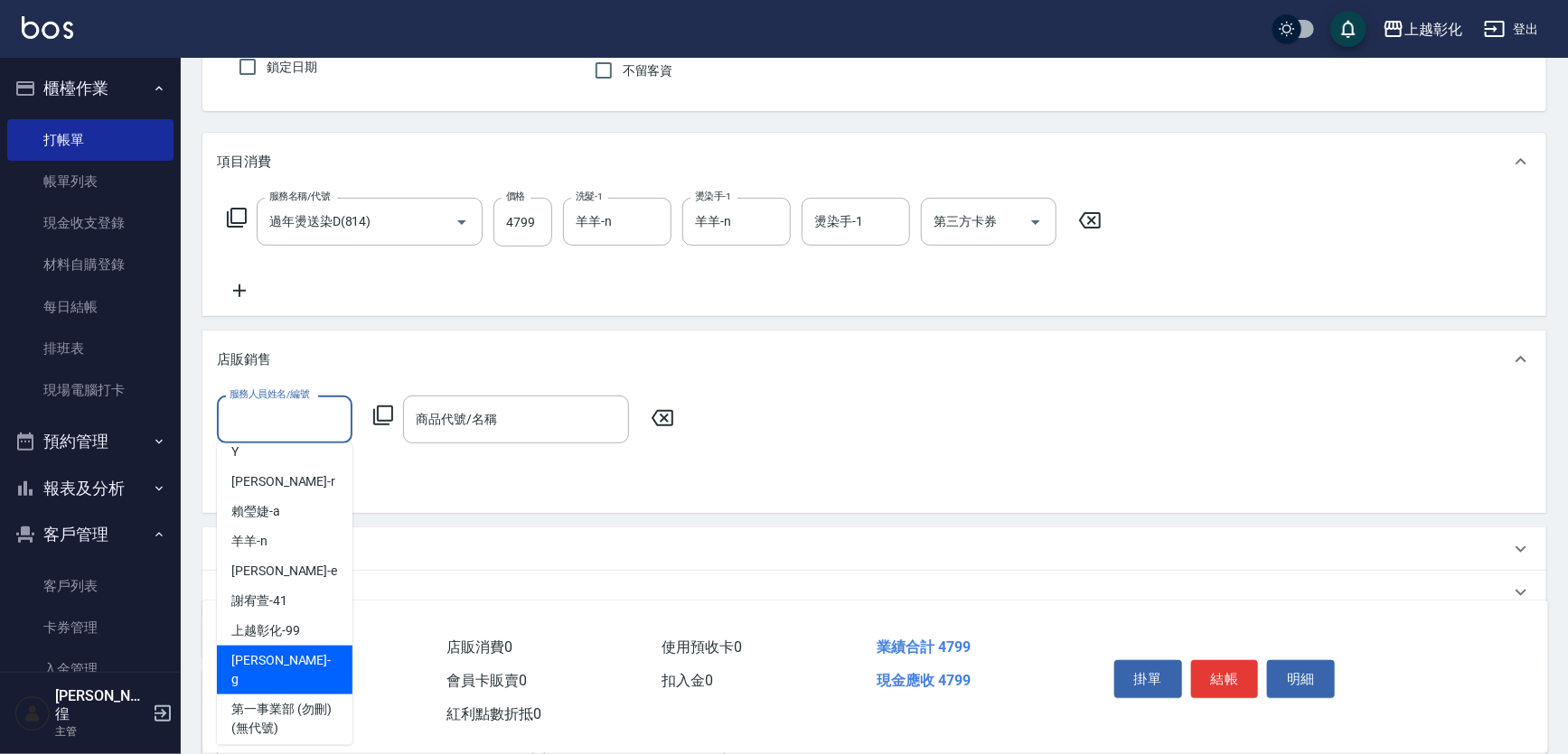
click at [268, 646] on div "Gary -g" at bounding box center [284, 670] width 136 height 49
type input "Gary-g"
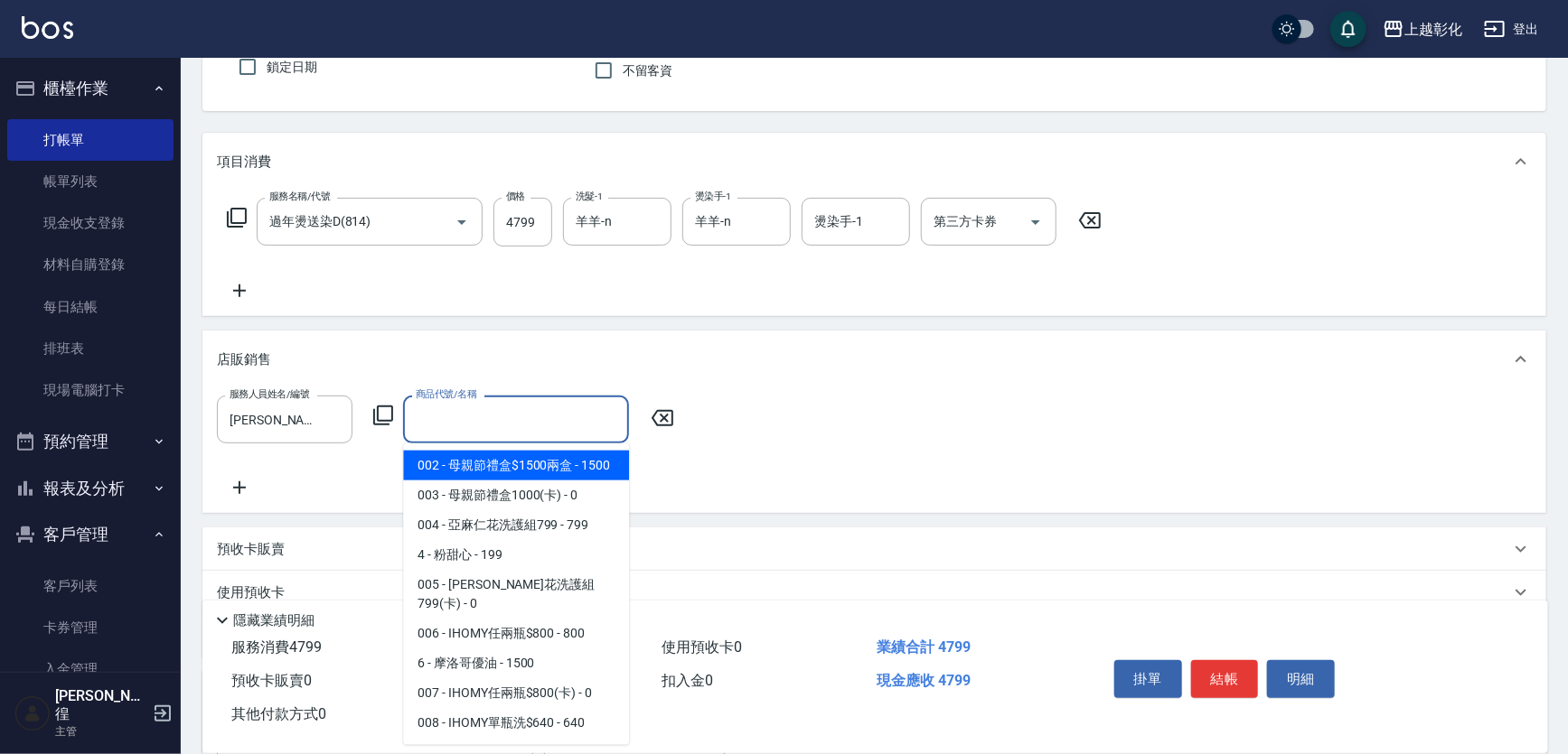
click at [502, 420] on input "商品代號/名稱" at bounding box center [515, 419] width 210 height 31
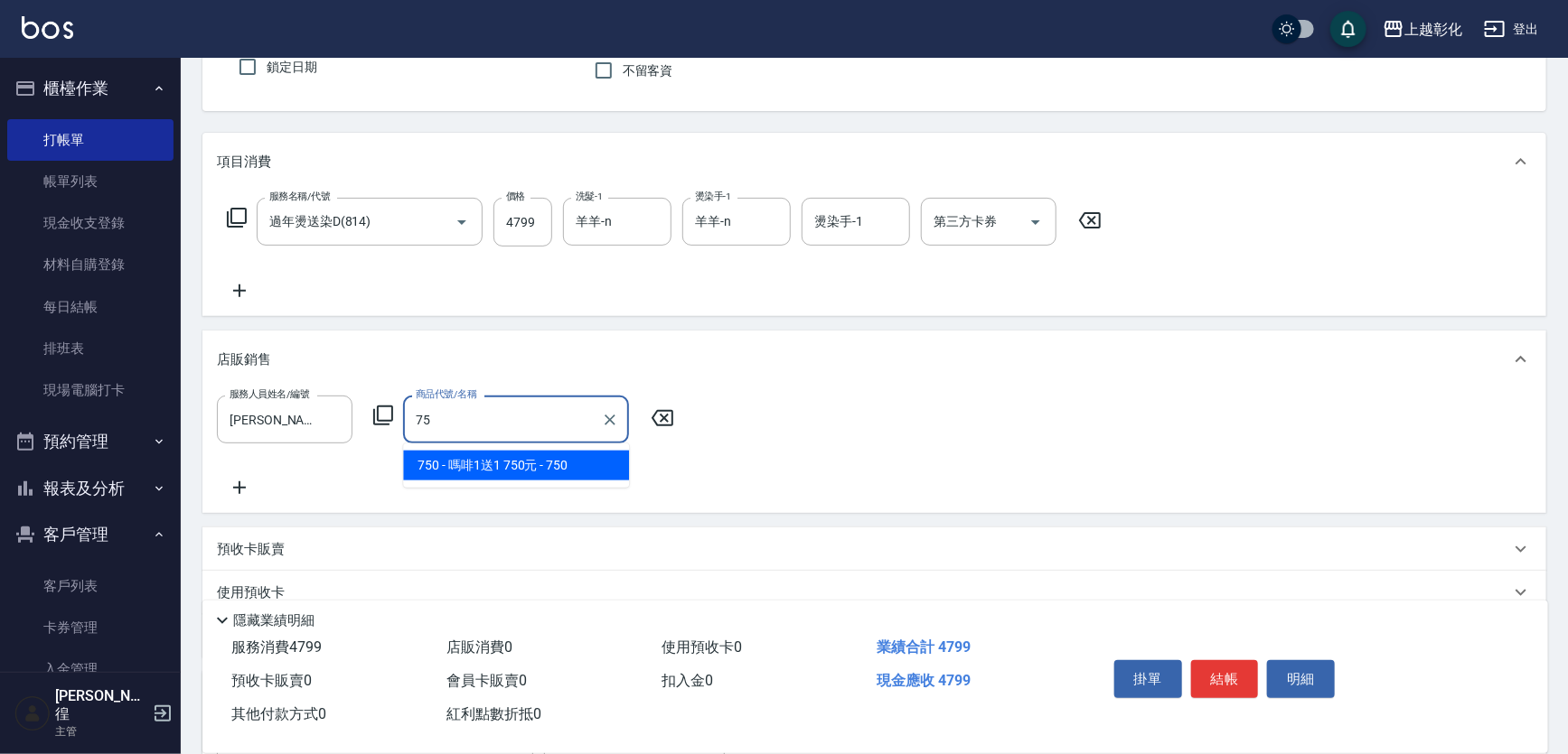
type input "嗎啡1送1 750元"
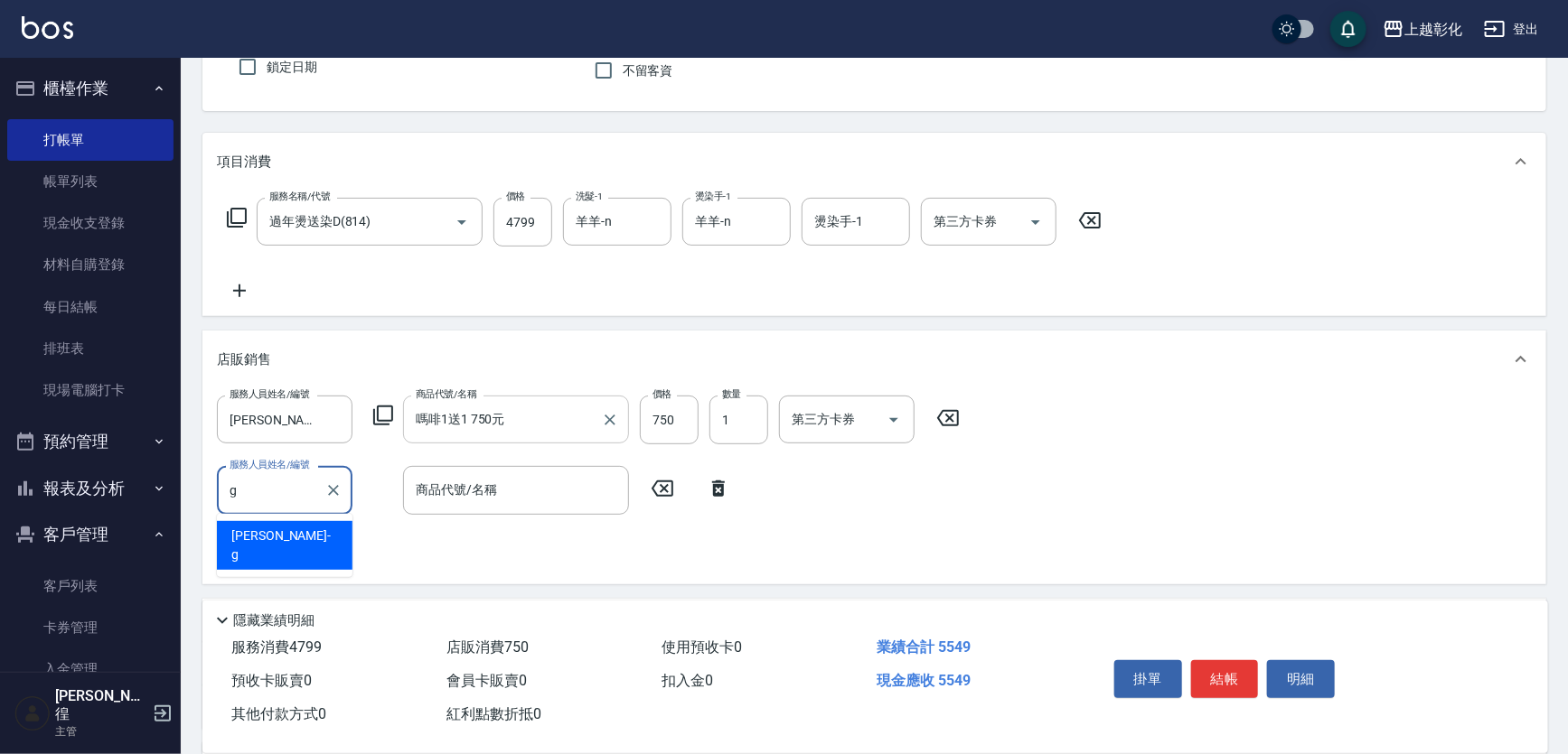
type input "Gary-g"
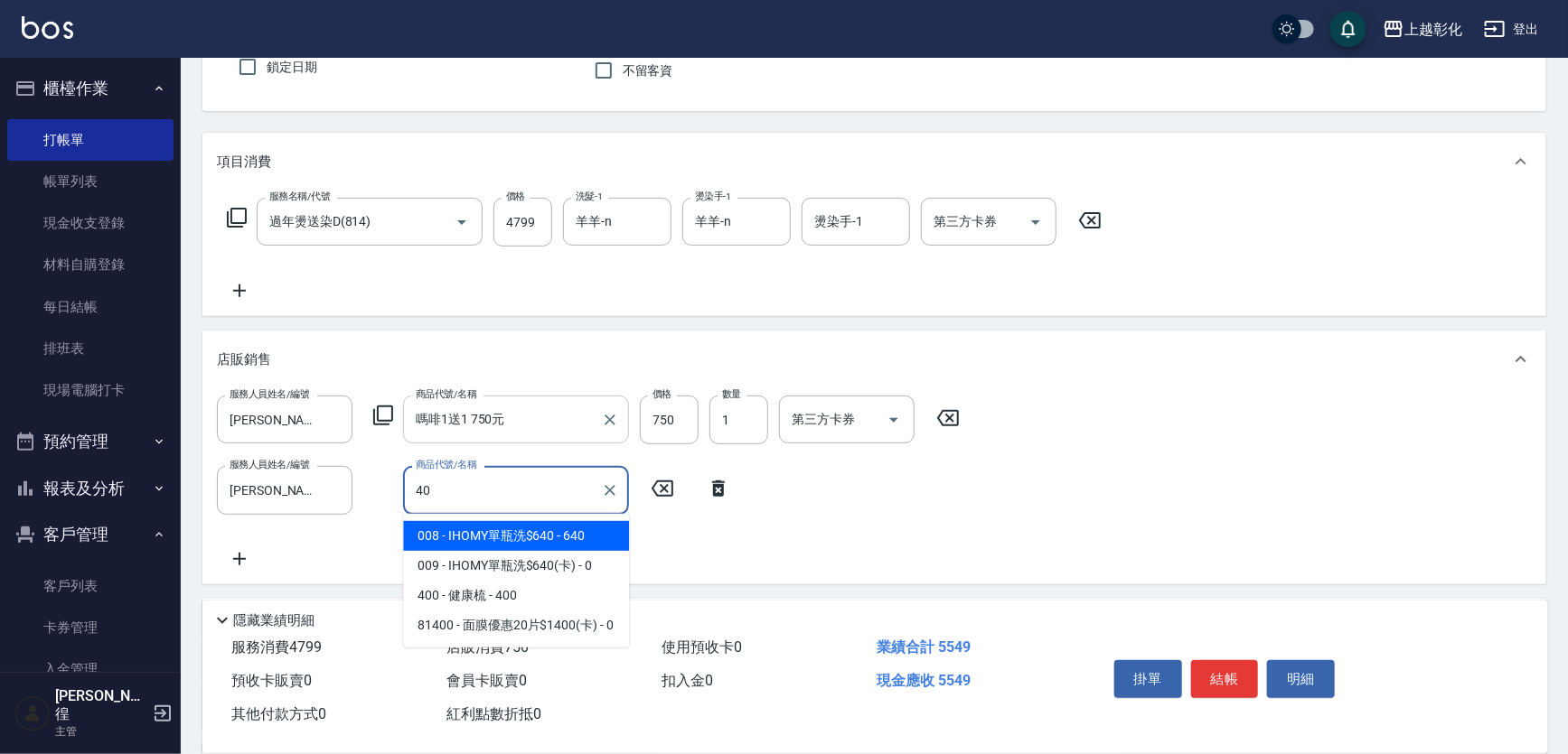
type input "4"
type input "啞光霜$399"
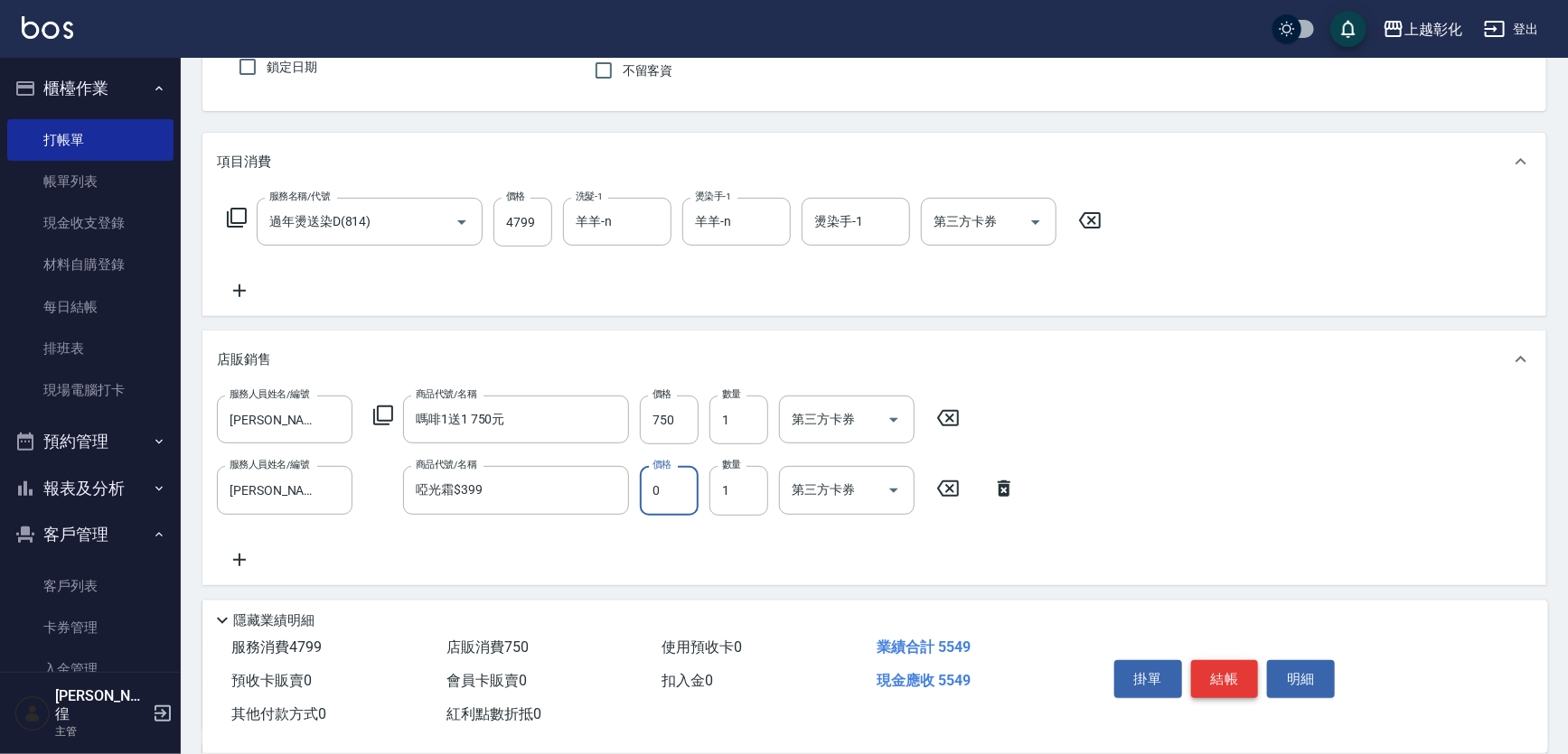
type input "0"
click at [1216, 660] on button "結帳" at bounding box center [1225, 679] width 67 height 38
type input "2025/10/11 18:10"
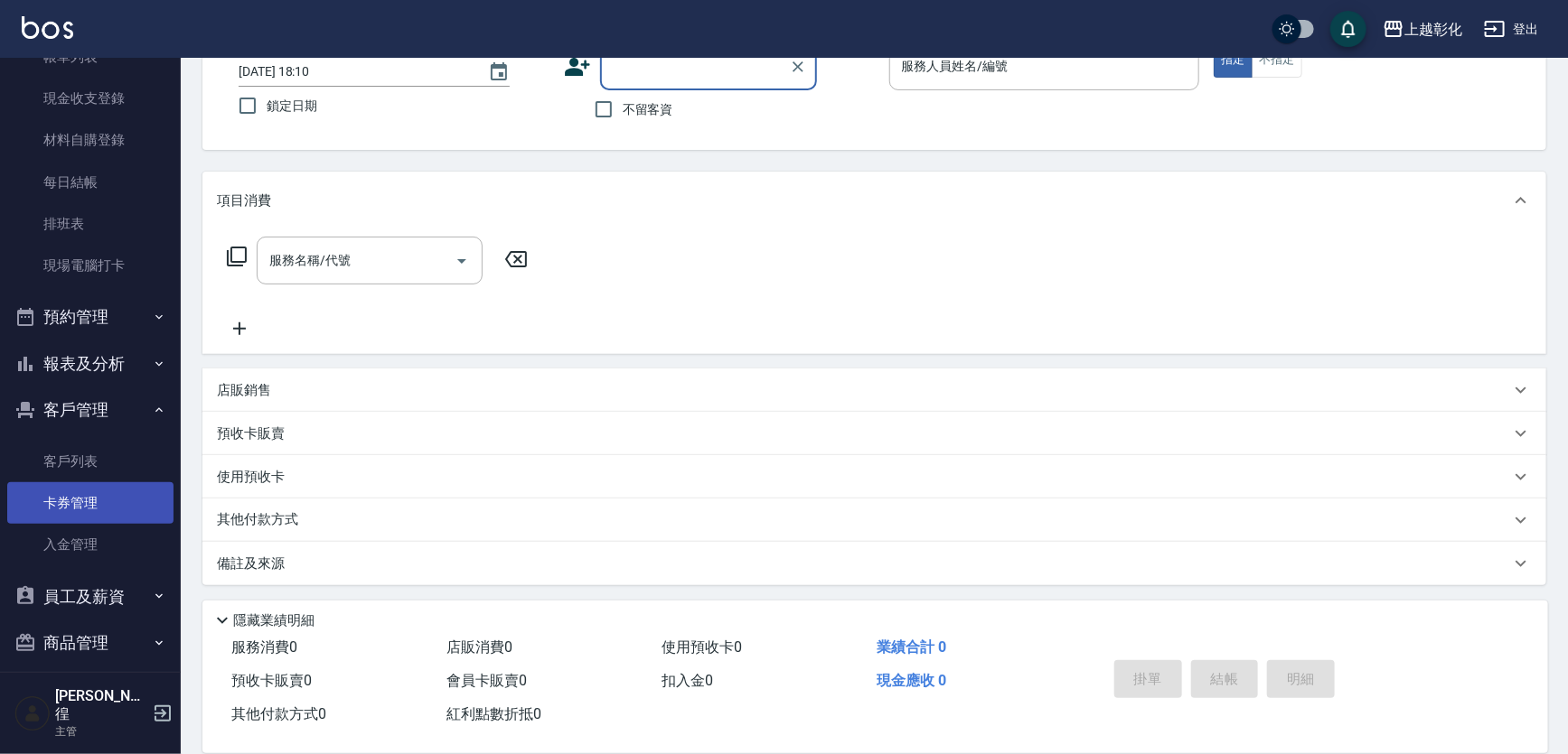
scroll to position [88, 0]
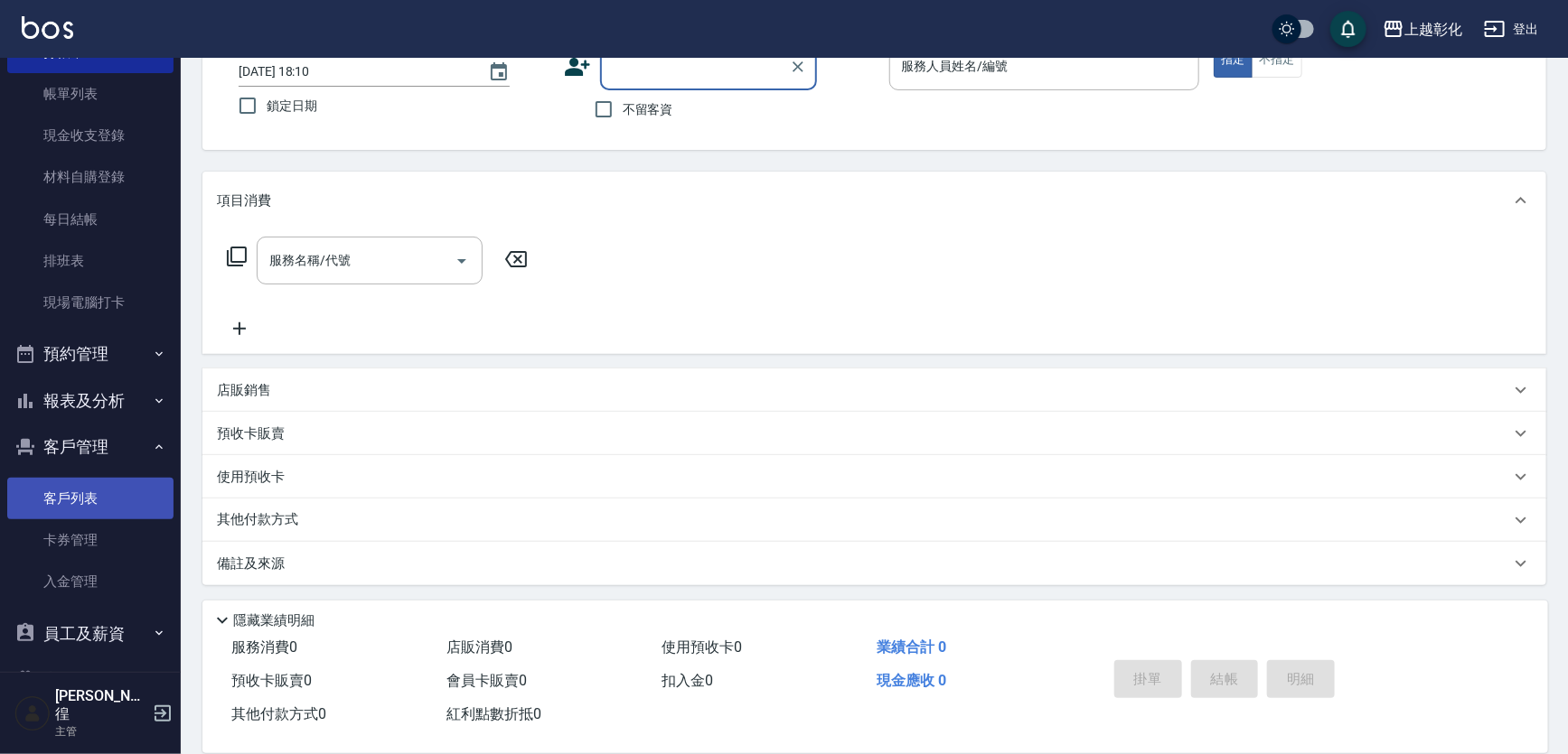
click at [117, 504] on link "客戶列表" at bounding box center [90, 498] width 166 height 42
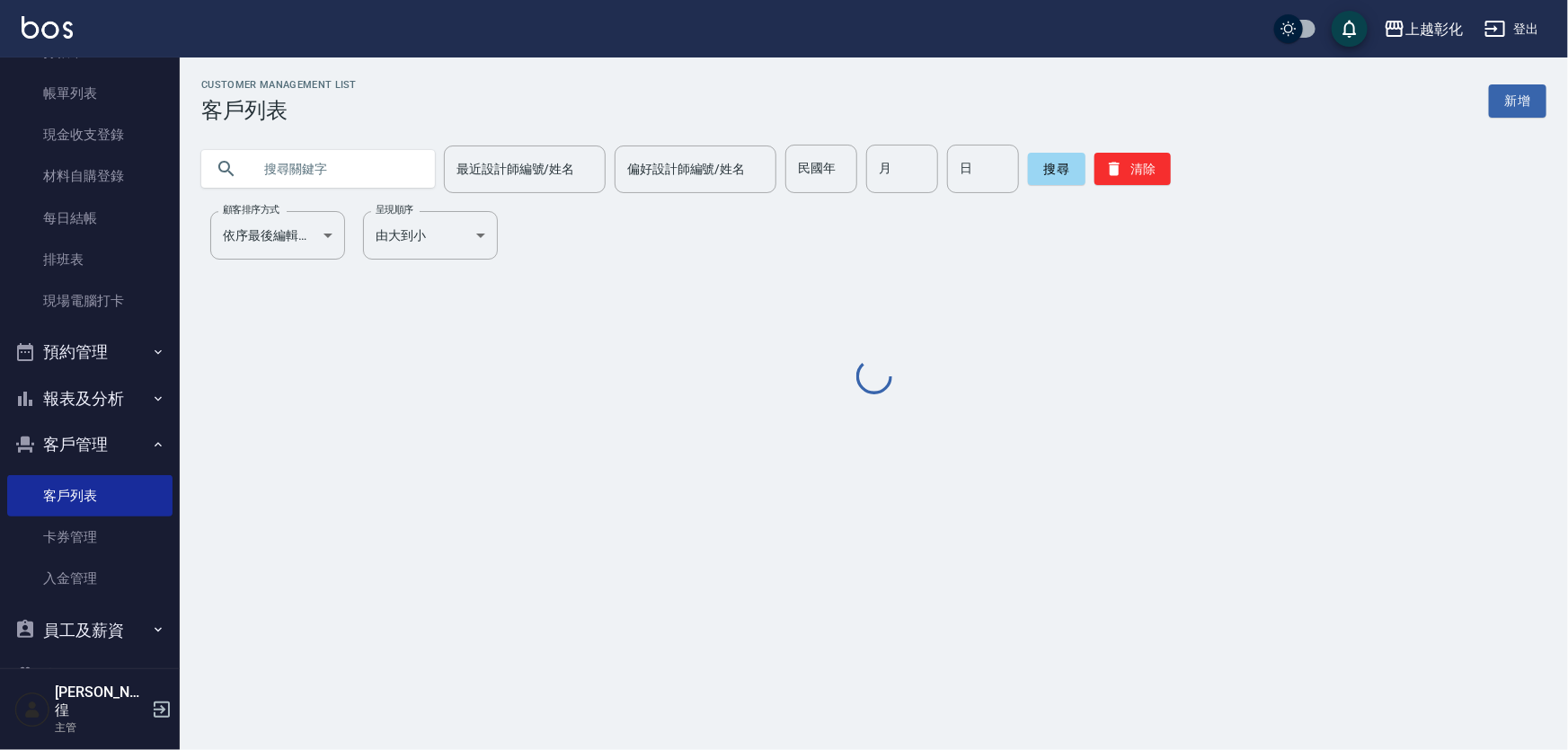
click at [317, 149] on input "text" at bounding box center [336, 169] width 169 height 49
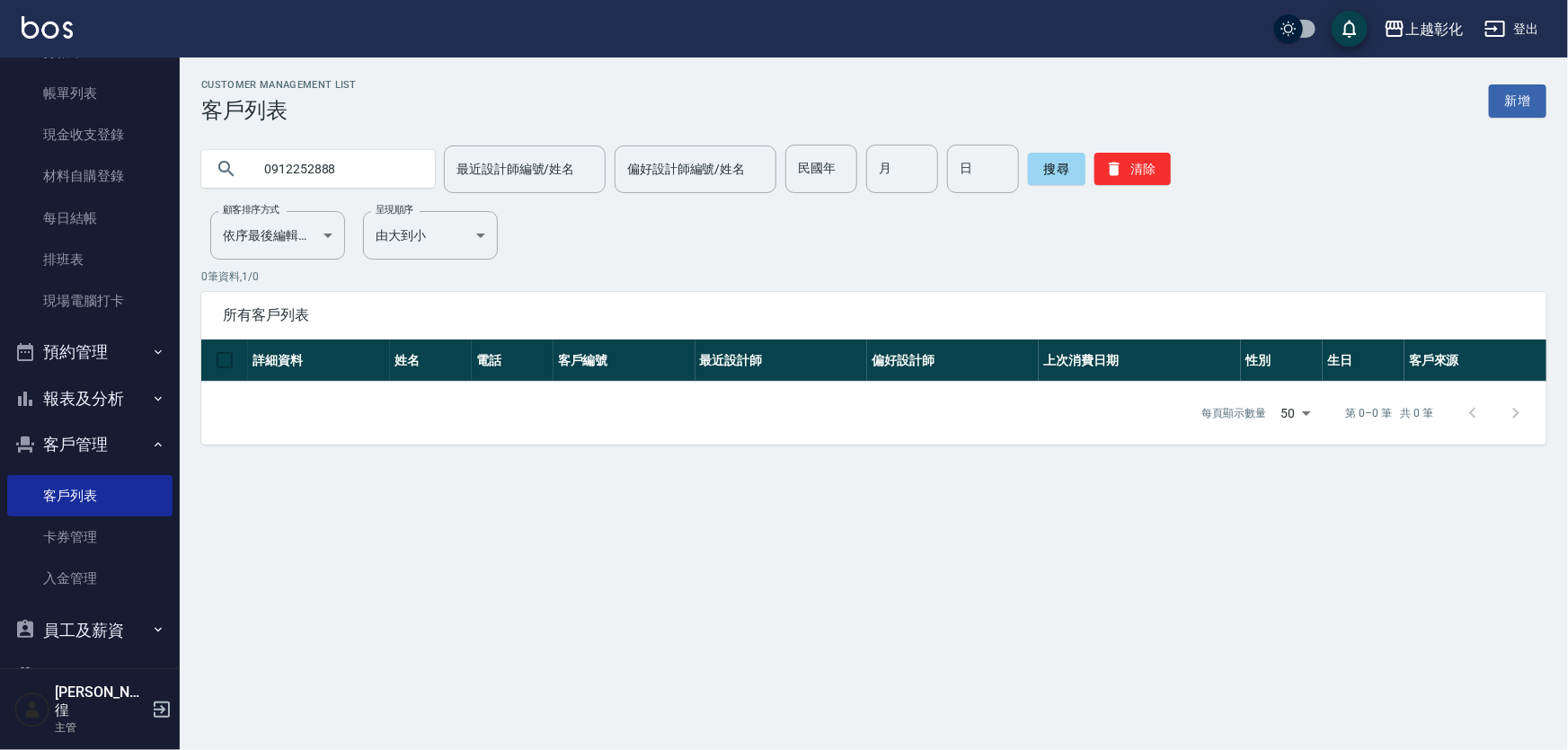
type input "0912252888"
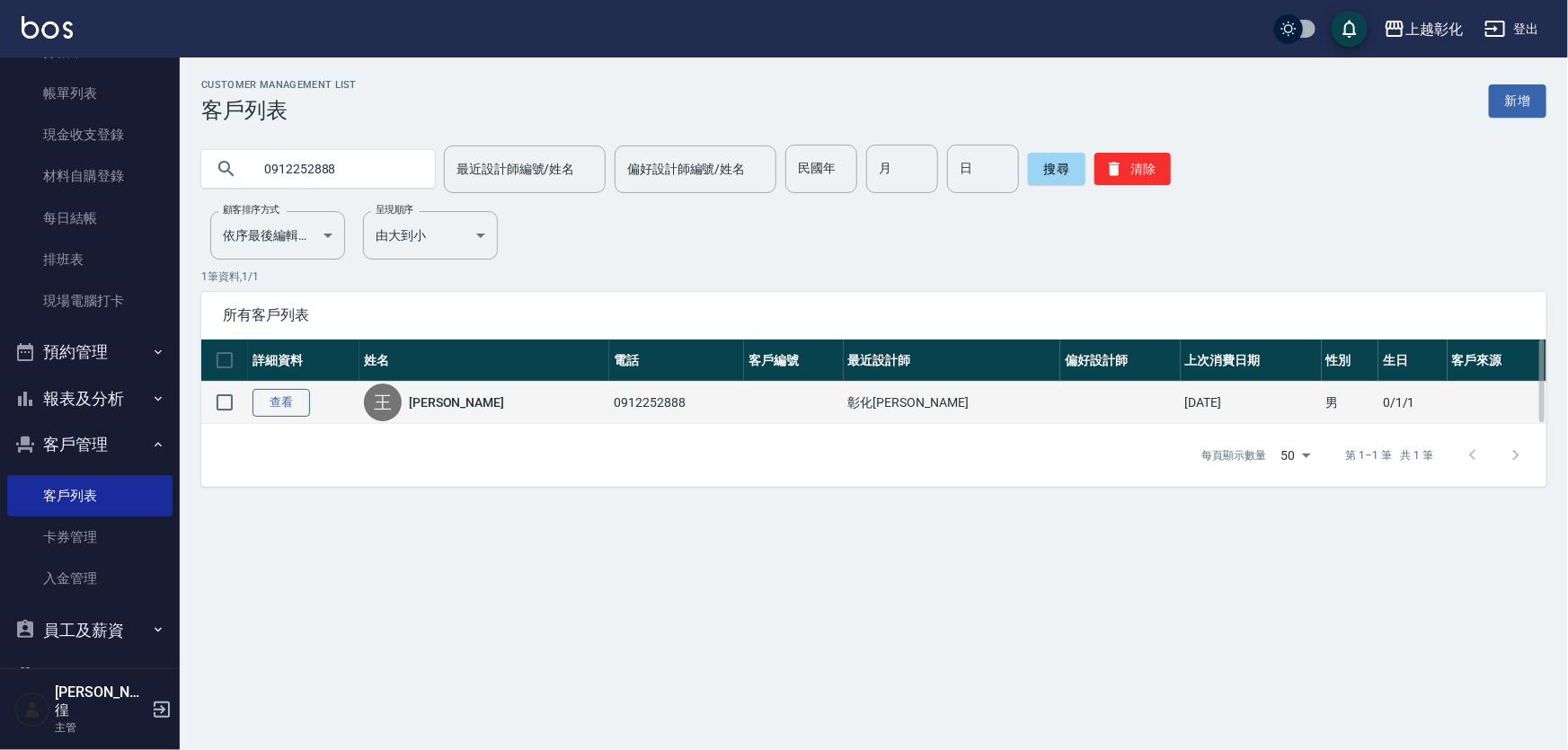
click at [298, 403] on link "查看" at bounding box center [280, 403] width 57 height 28
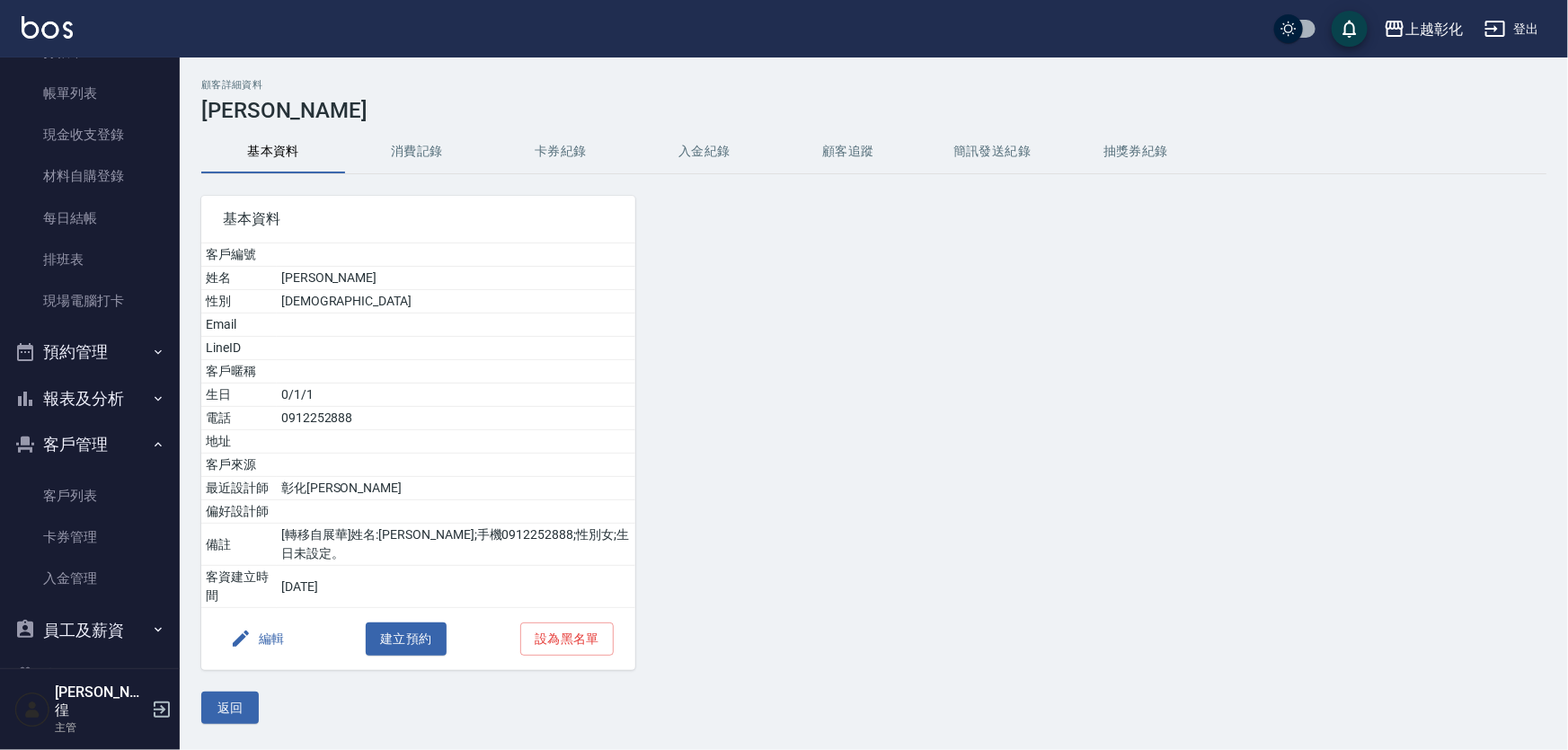
click at [746, 145] on button "入金紀錄" at bounding box center [704, 151] width 144 height 43
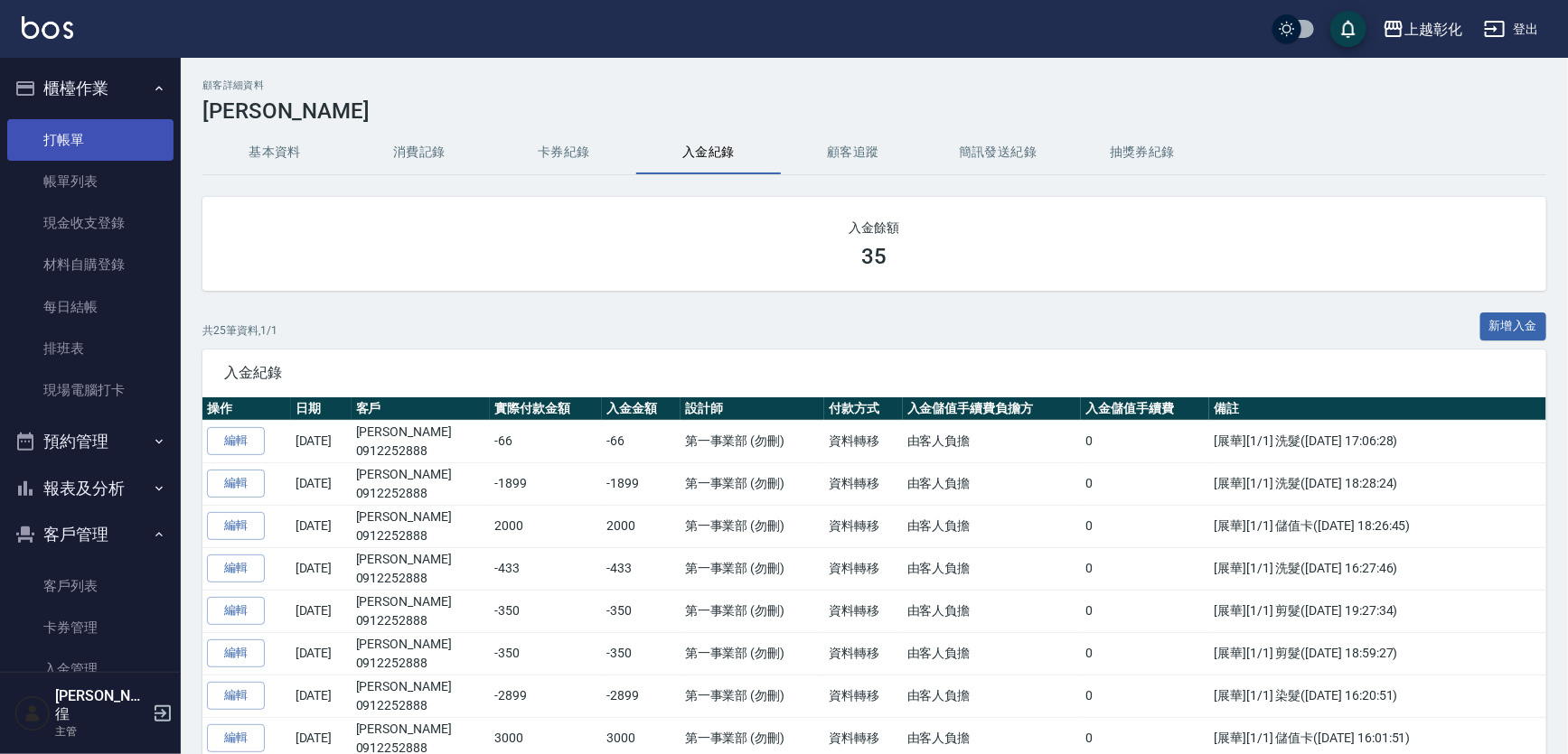
click at [81, 124] on link "打帳單" at bounding box center [90, 139] width 166 height 42
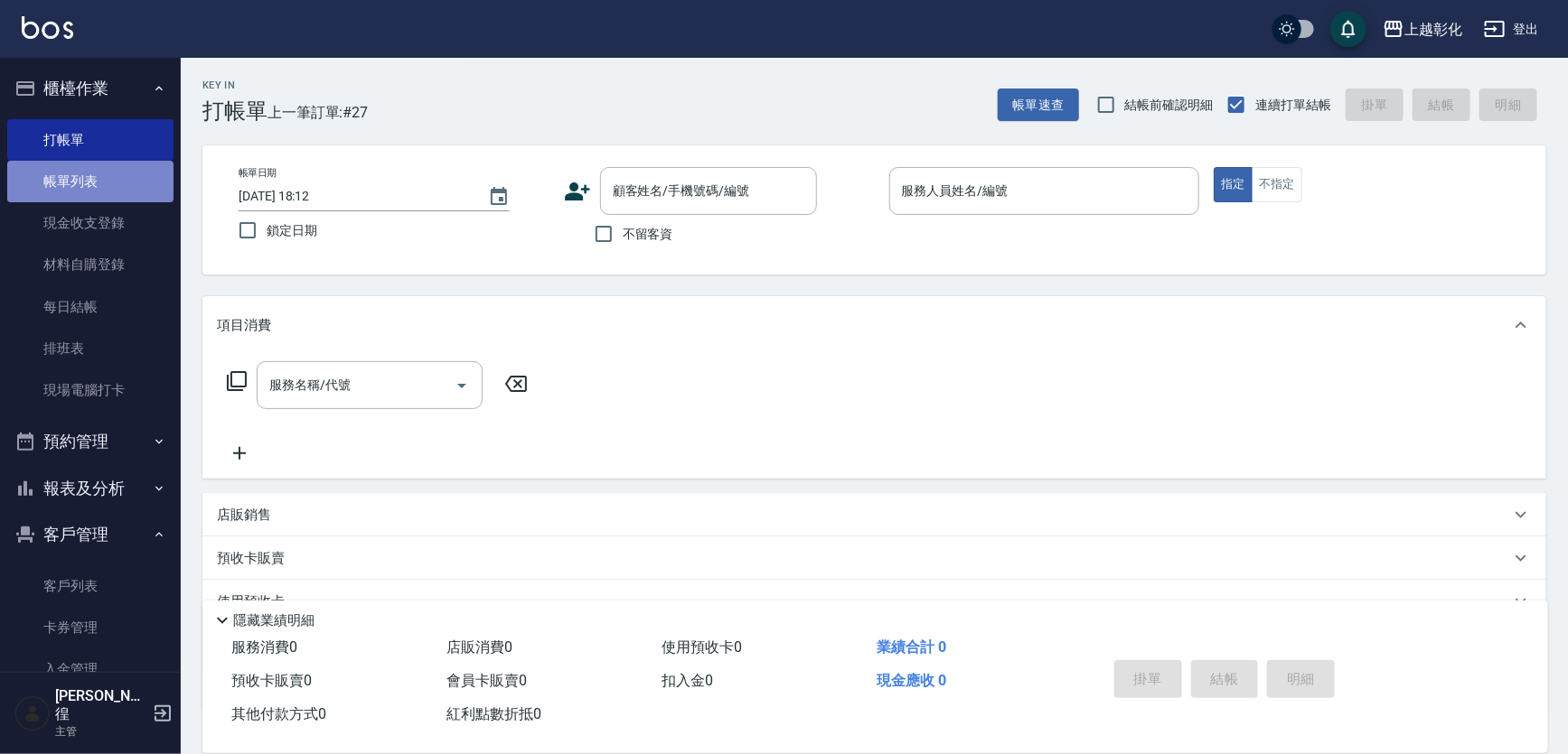
click at [122, 194] on link "帳單列表" at bounding box center [90, 181] width 166 height 42
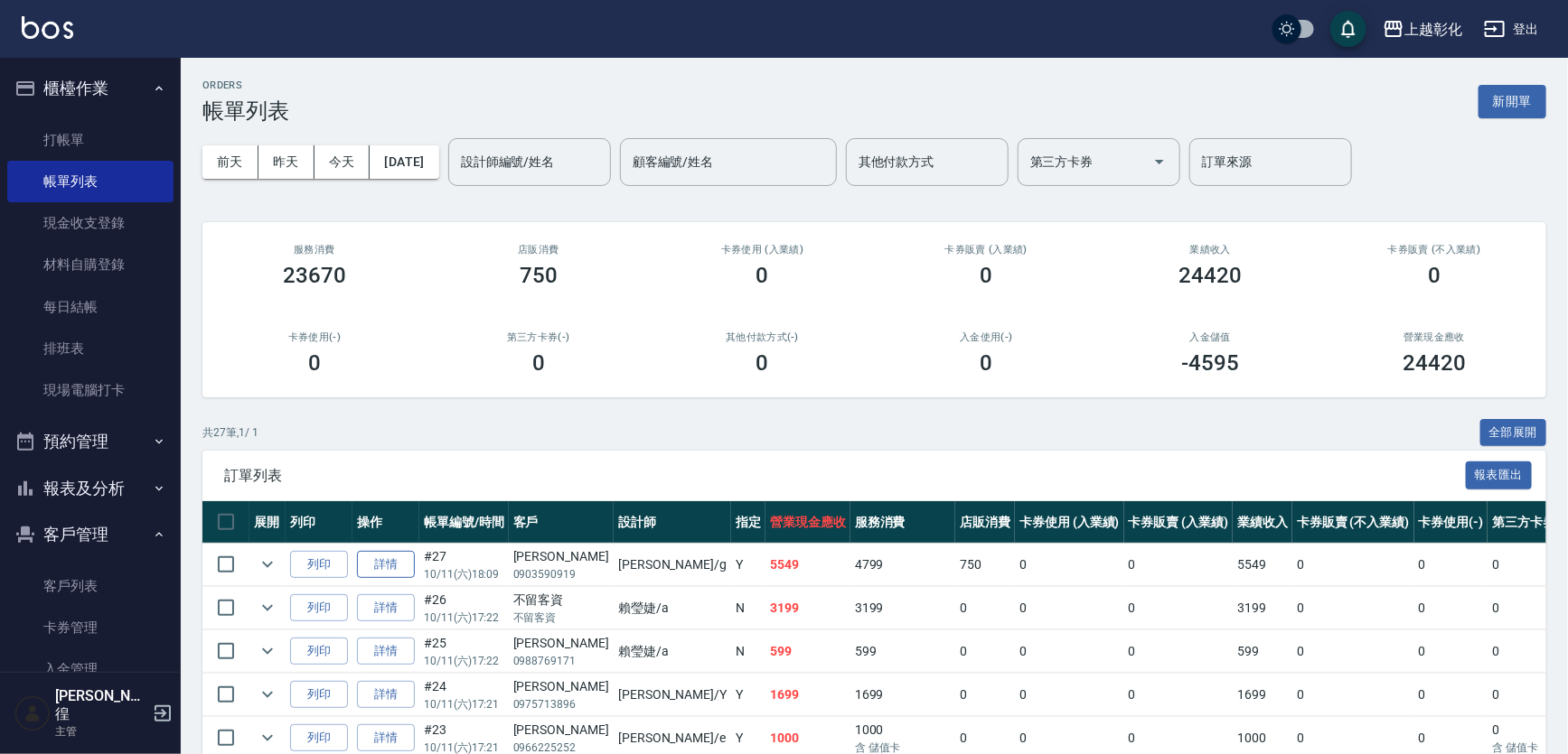
click at [408, 554] on link "詳情" at bounding box center [385, 565] width 58 height 28
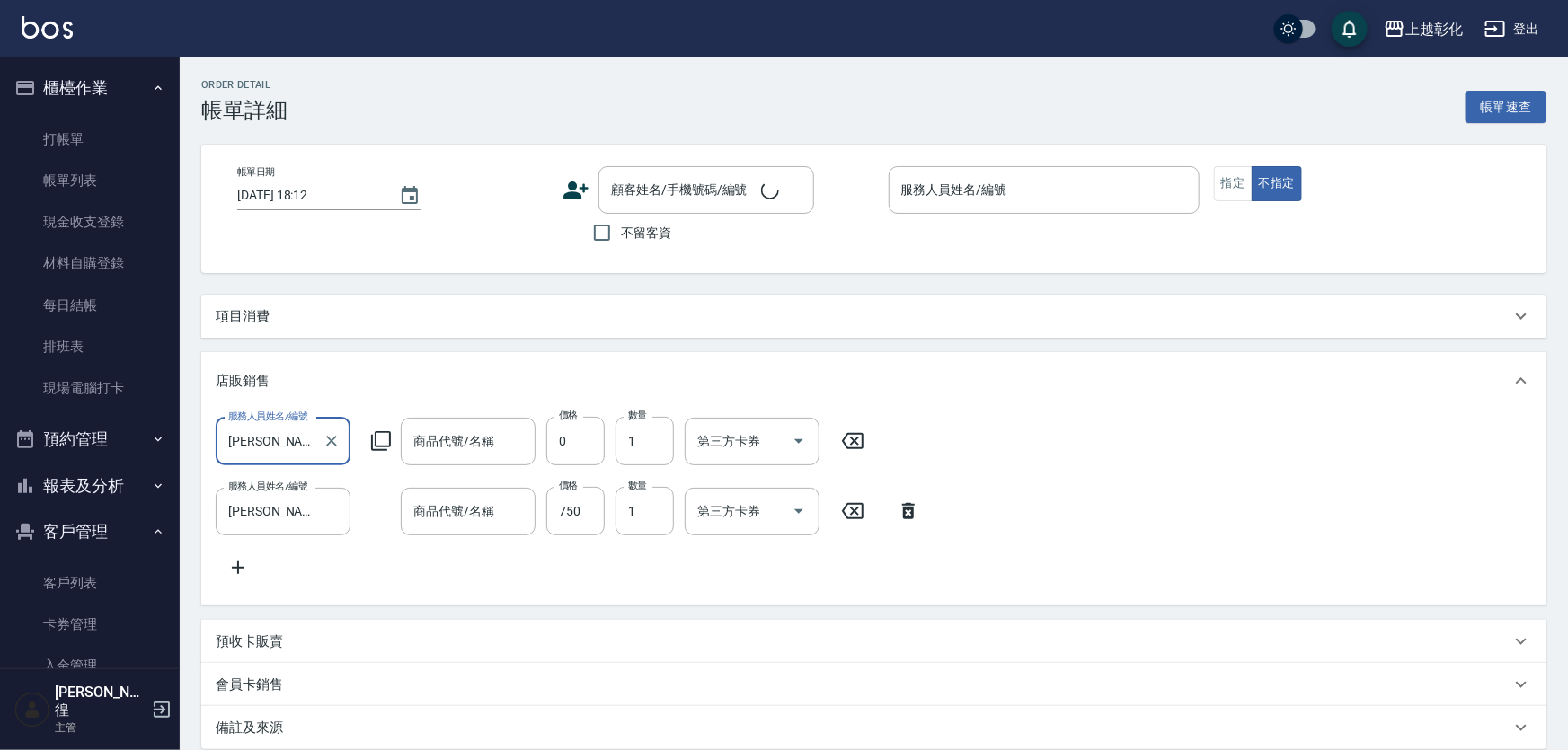
type input "2025/10/11 18:09"
type input "Gary-g"
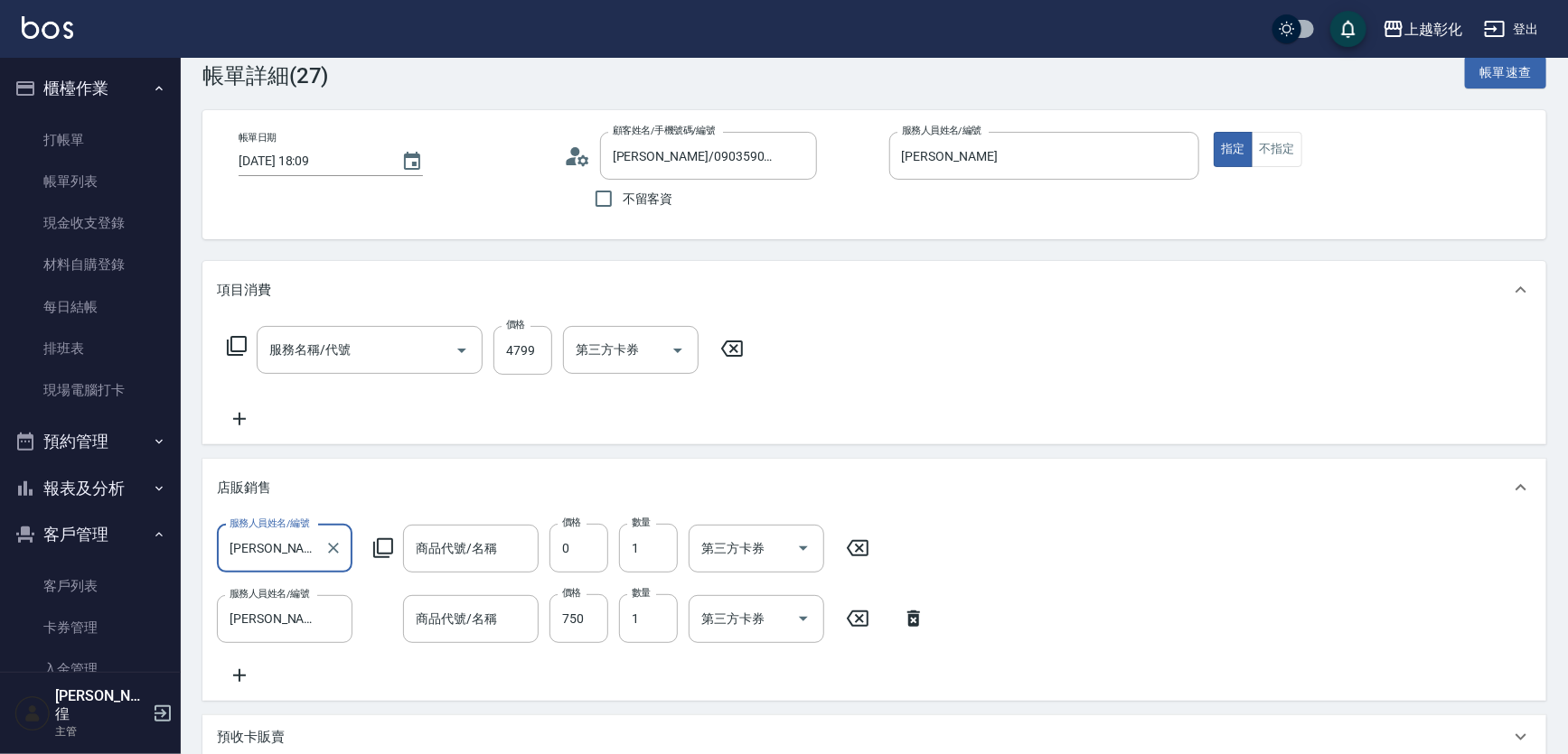
type input "[PERSON_NAME]/0903590919/null"
type input "過年燙送染D(814)"
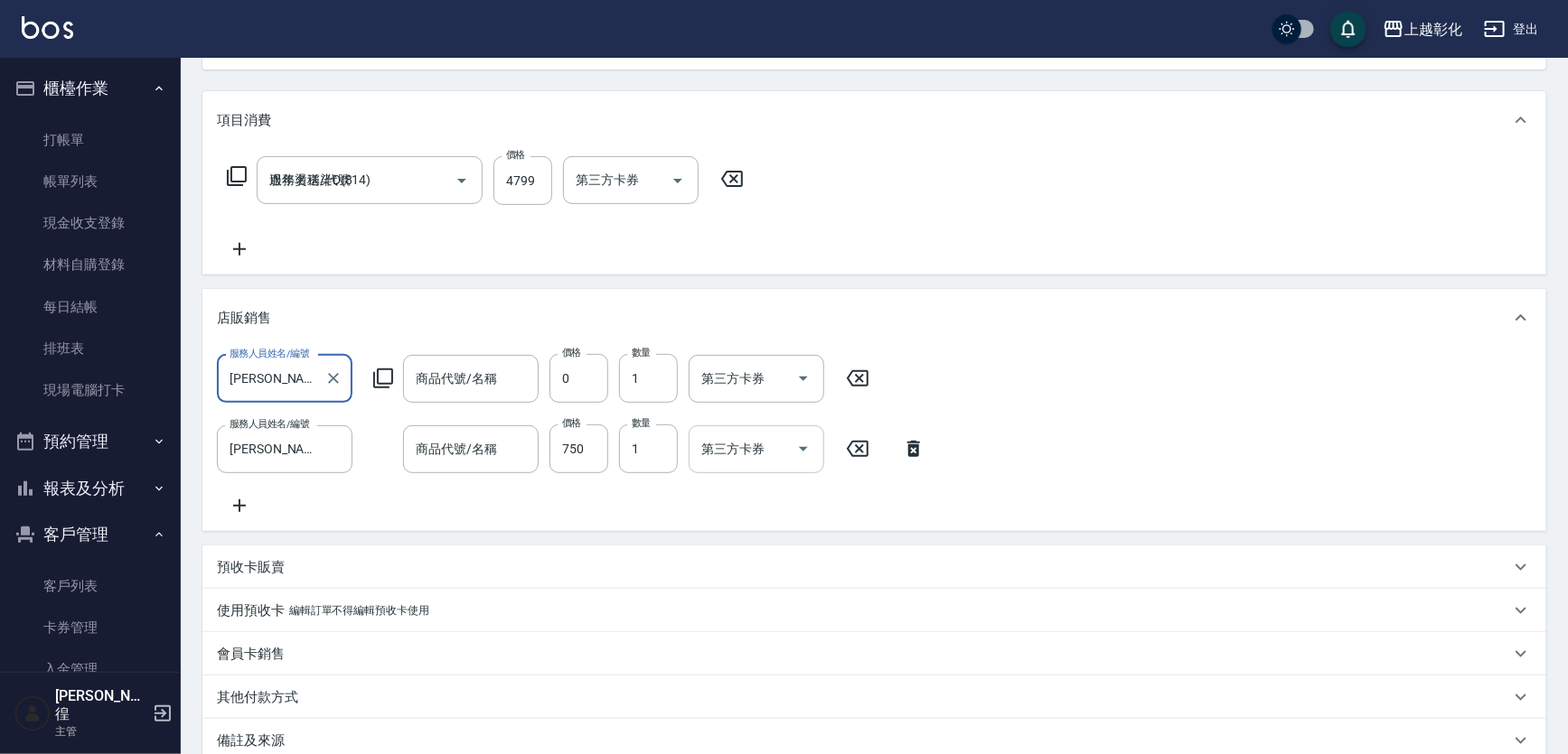
scroll to position [246, 0]
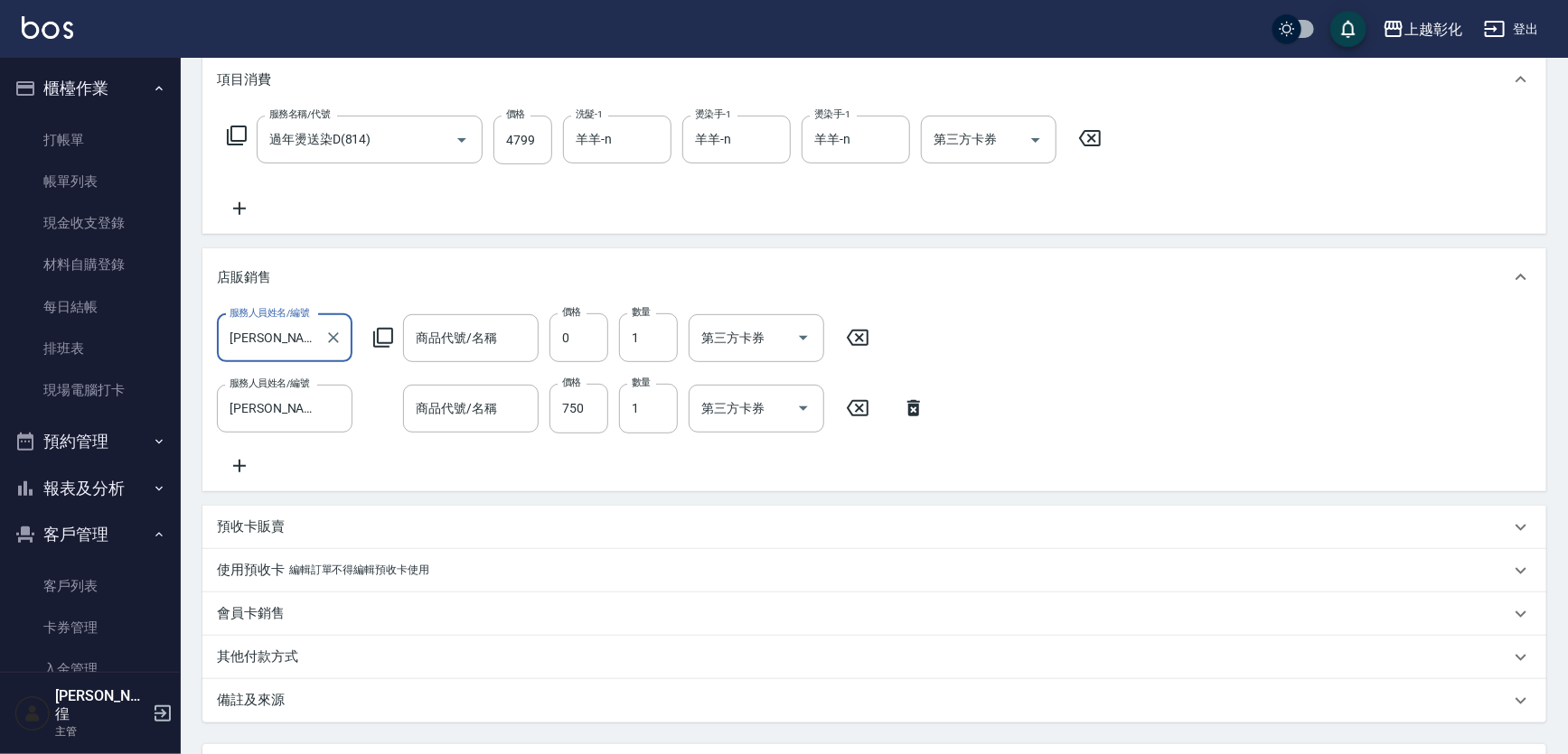
type input "啞光霜$399"
type input "嗎啡1送1 750元"
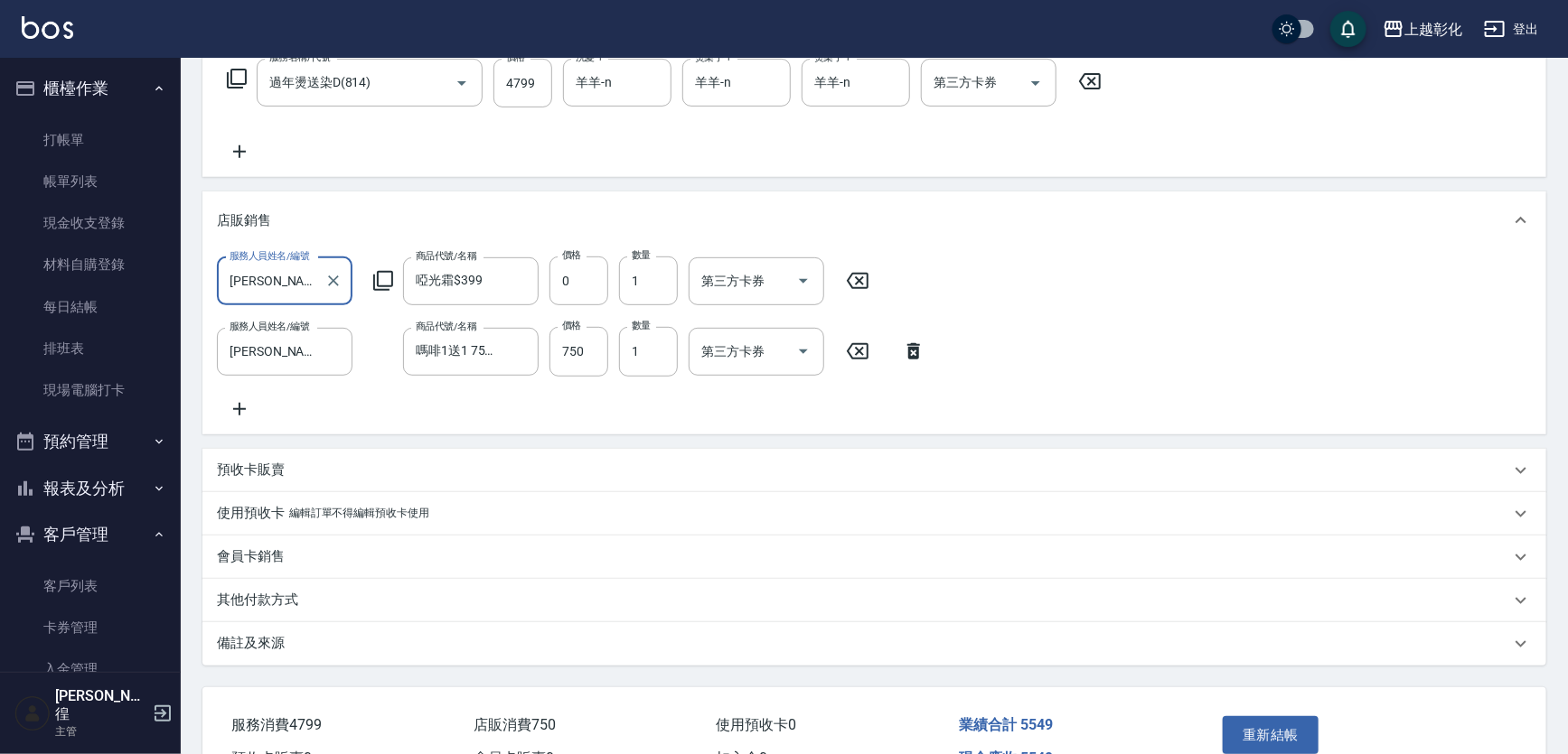
scroll to position [328, 0]
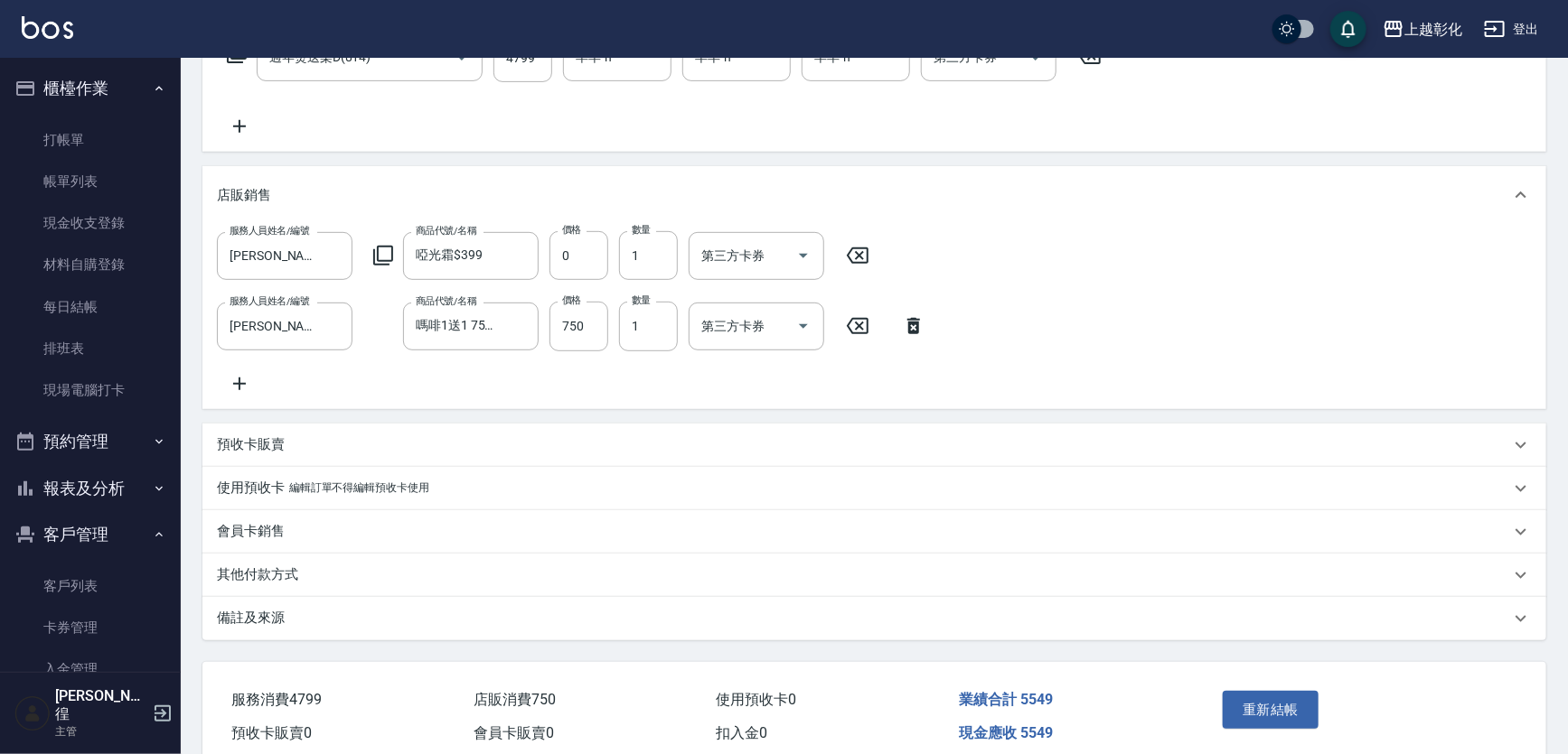
click at [248, 385] on icon at bounding box center [239, 383] width 45 height 21
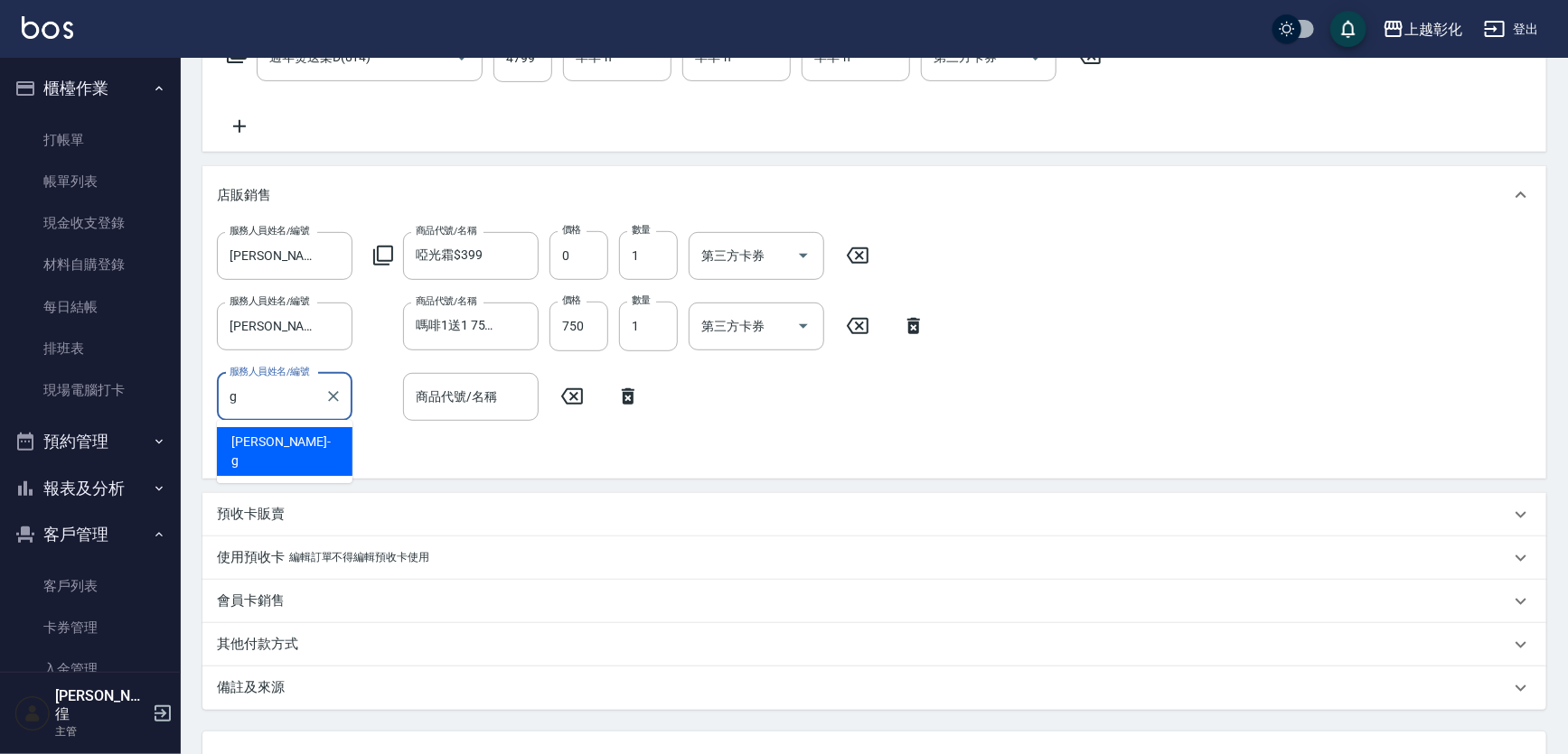
type input "Gary-g"
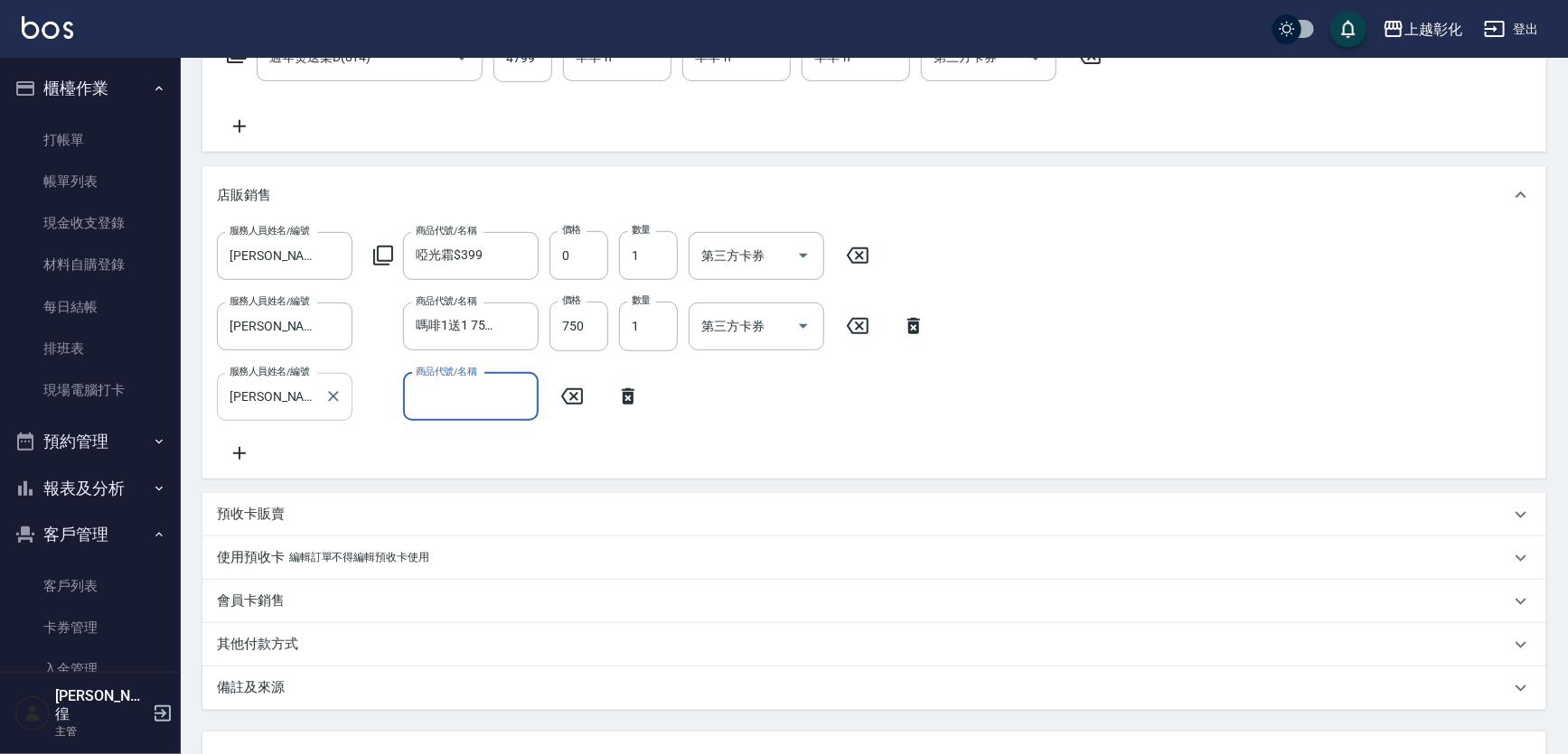
type input "."
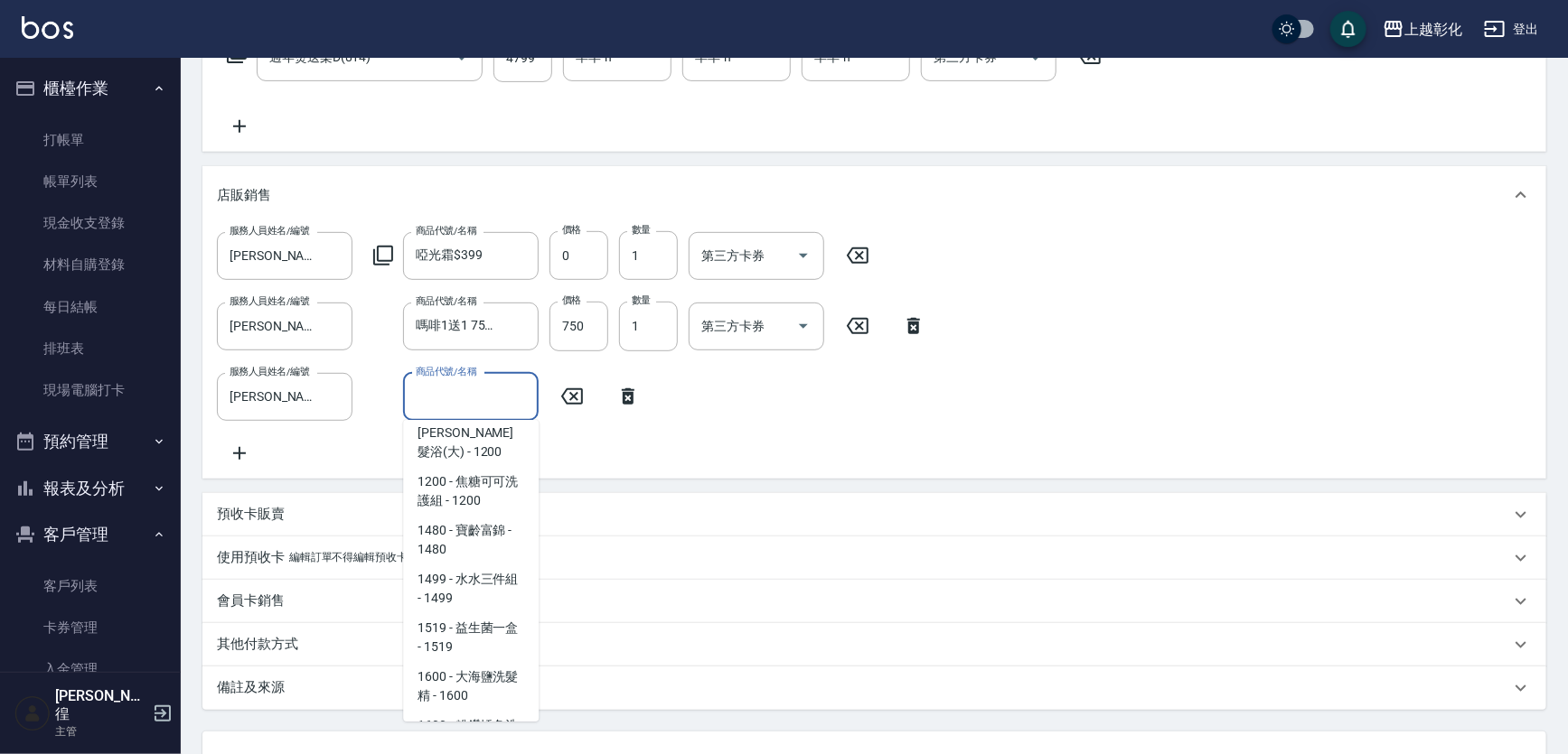
scroll to position [2463, 0]
type input "]"
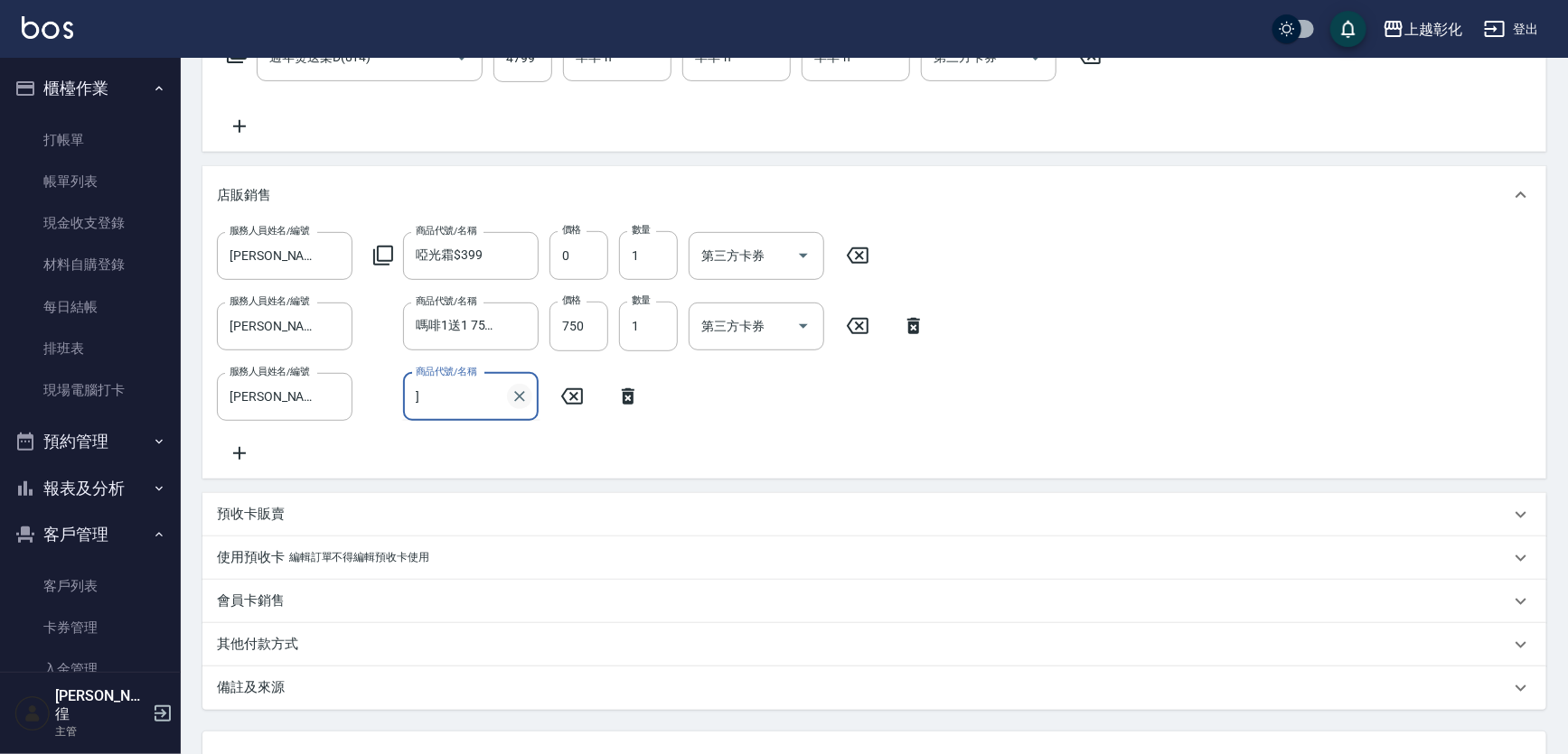
click at [515, 399] on icon "Clear" at bounding box center [519, 396] width 11 height 11
type input "啞光霜$399"
type input "400"
click at [495, 261] on input "啞光霜$399" at bounding box center [457, 256] width 92 height 31
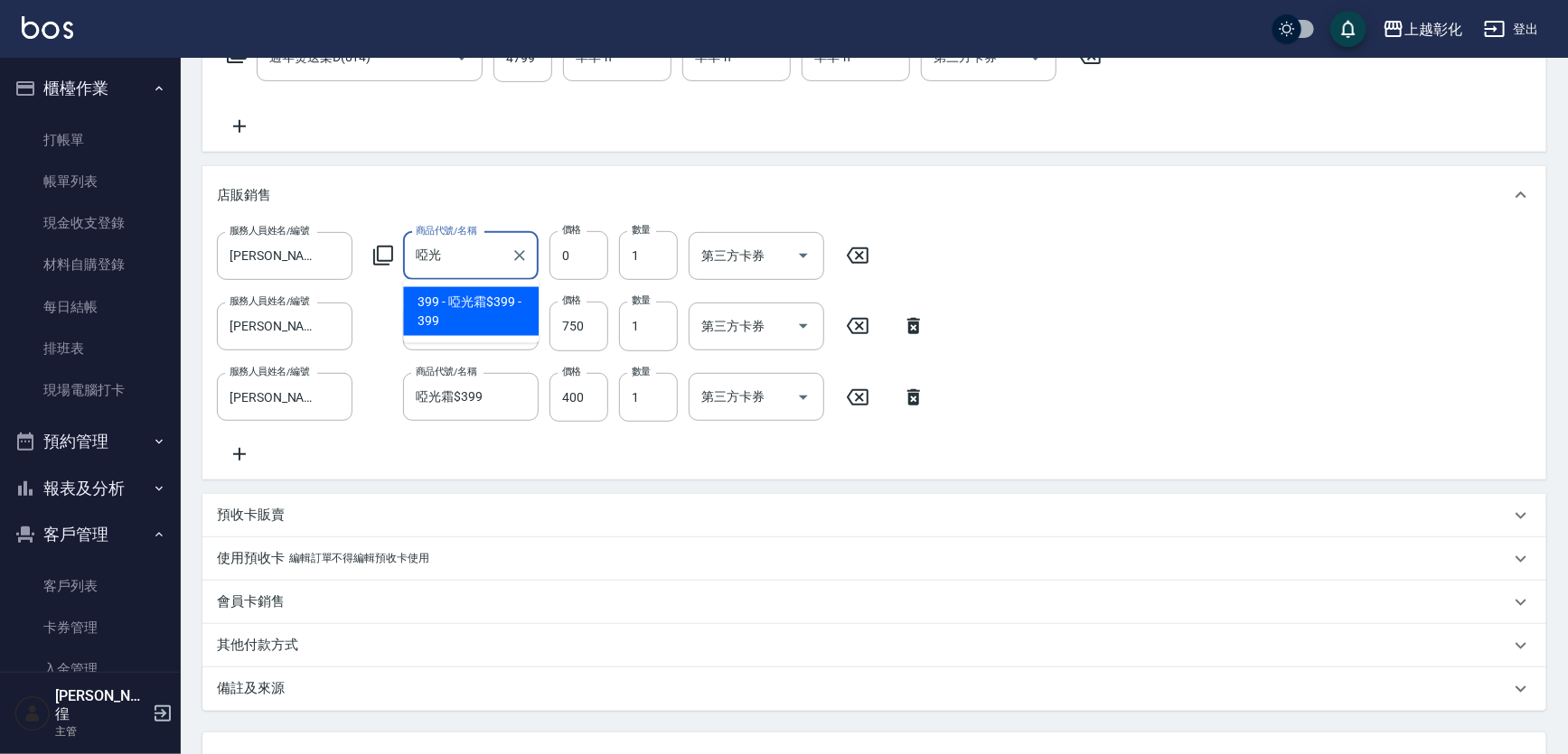
type input "啞"
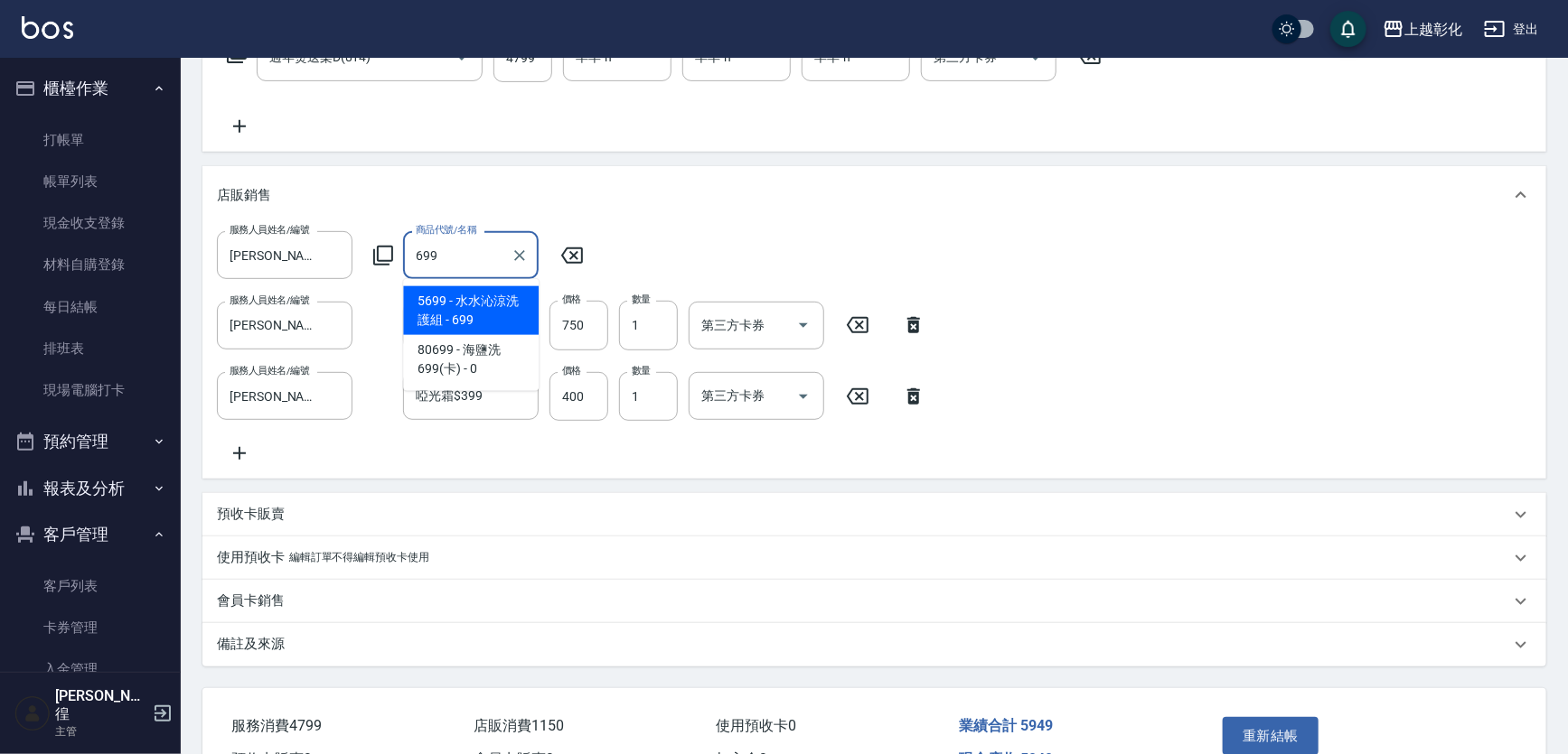
type input "[PERSON_NAME]涼洗護組"
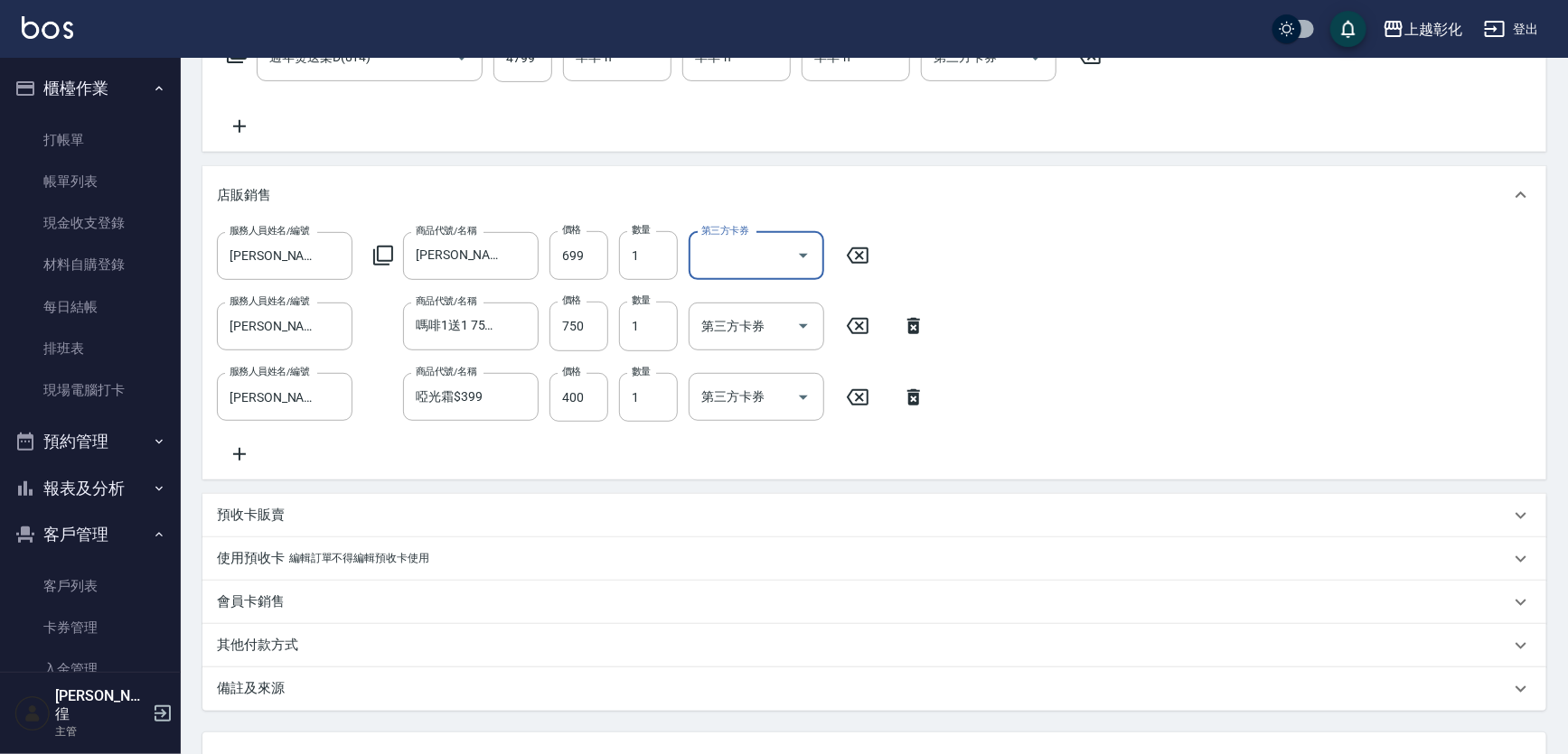
click at [1114, 270] on div "服務人員姓名/編號 Gary-g 服務人員姓名/編號 商品代號/名稱 水水沁涼洗護組 商品代號/名稱 價格 699 價格 數量 1 數量 第三方卡券 第三方卡…" at bounding box center [873, 347] width 1314 height 233
click at [745, 248] on input "第三方卡券" at bounding box center [743, 256] width 92 height 31
click at [703, 429] on span "儲值卡" at bounding box center [756, 421] width 136 height 30
type input "儲值卡"
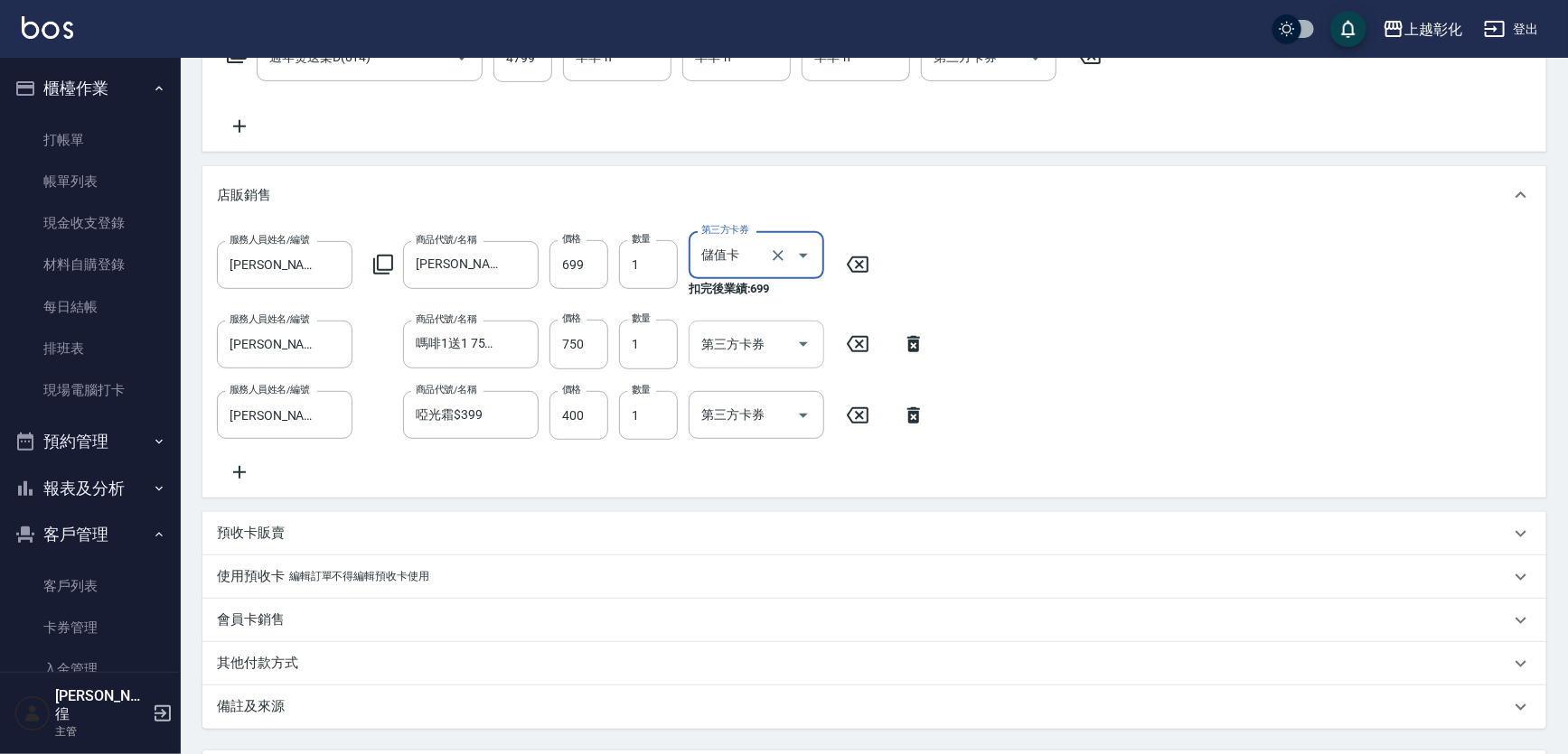
click at [708, 337] on input "第三方卡券" at bounding box center [743, 344] width 92 height 31
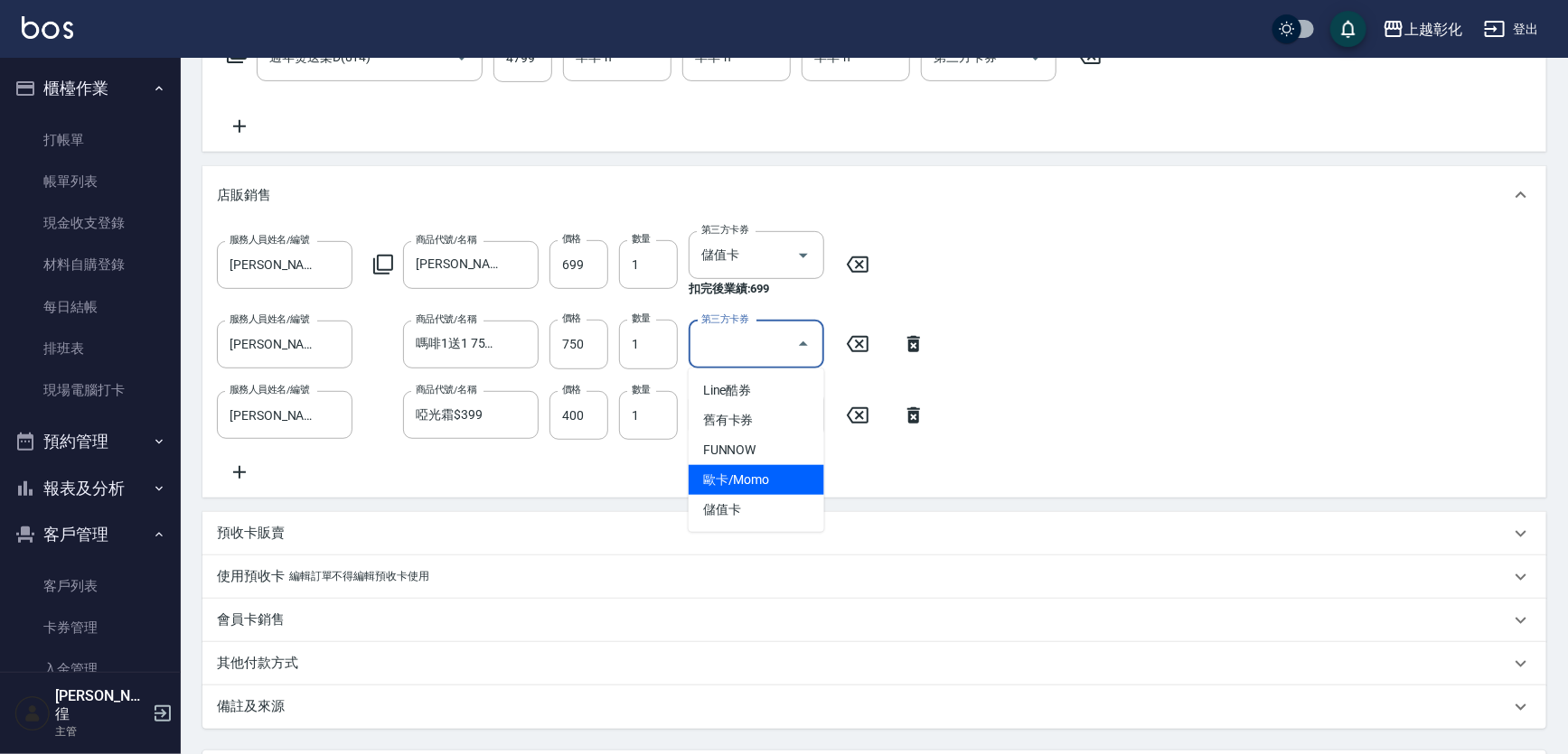
click at [702, 490] on span "歐卡/Momo" at bounding box center [756, 480] width 136 height 30
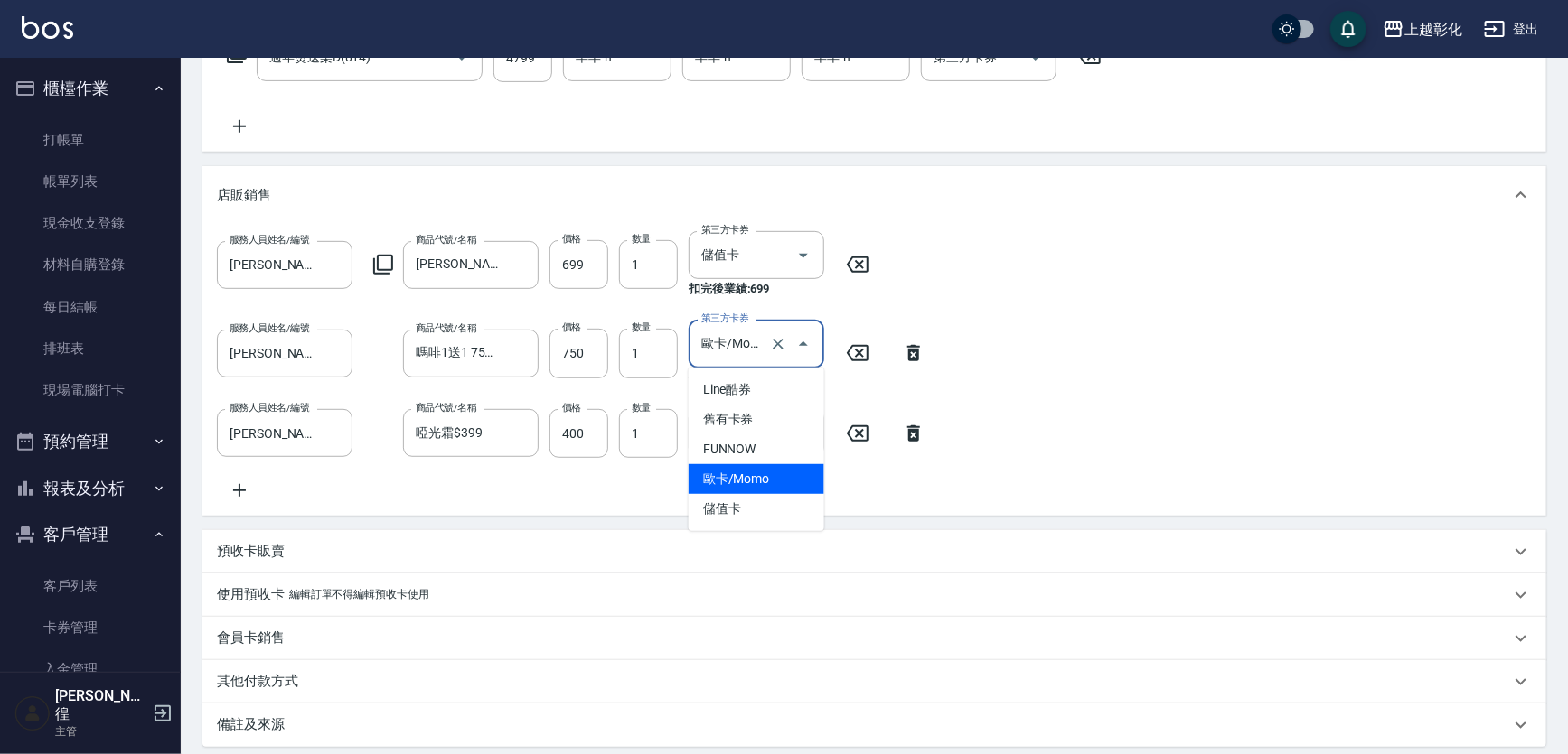
click at [747, 340] on input "歐卡/Momo" at bounding box center [731, 343] width 68 height 31
click at [739, 507] on span "儲值卡" at bounding box center [756, 509] width 136 height 30
type input "儲值卡"
click at [728, 433] on input "第三方卡券" at bounding box center [743, 433] width 92 height 31
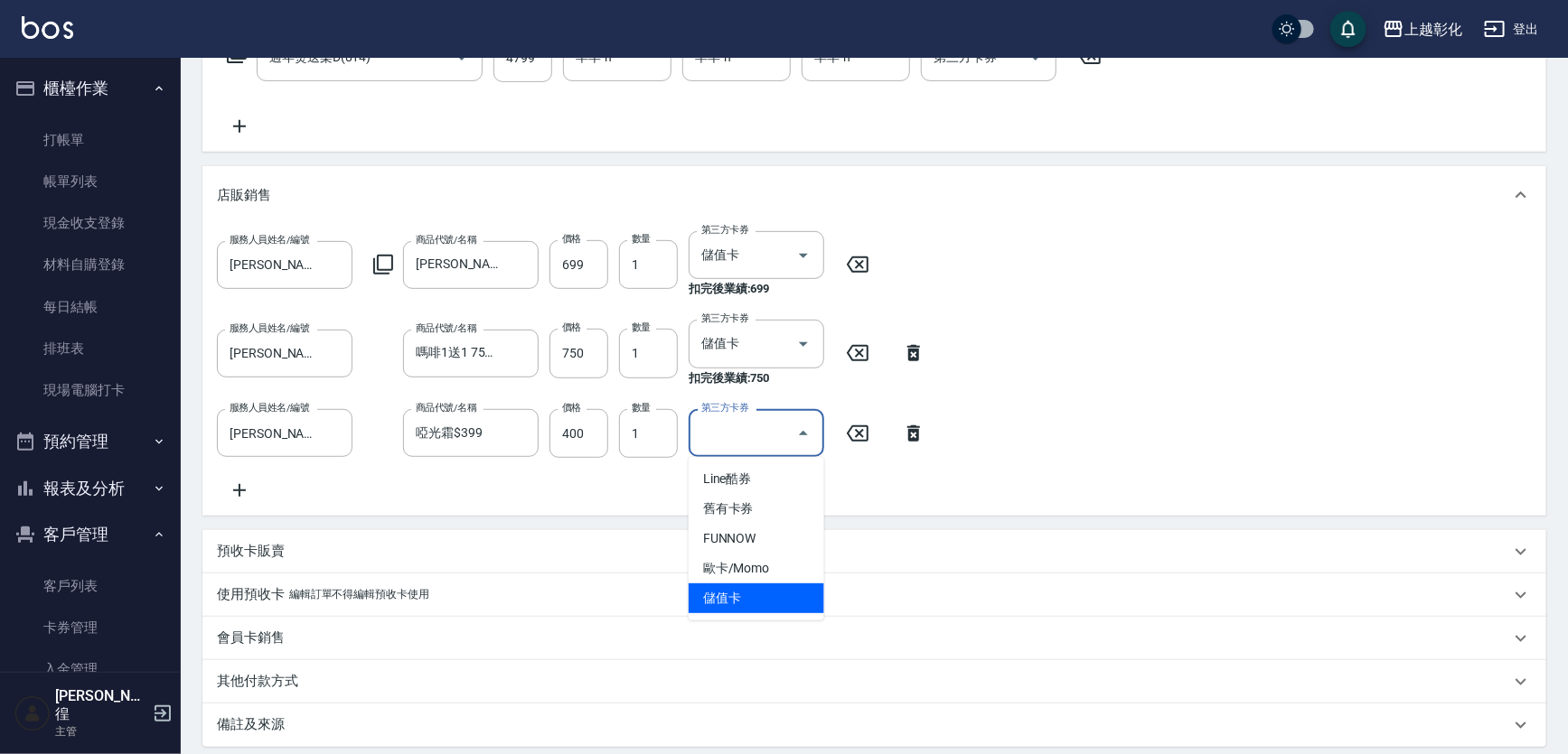
click at [716, 585] on span "儲值卡" at bounding box center [756, 598] width 136 height 30
type input "儲值卡"
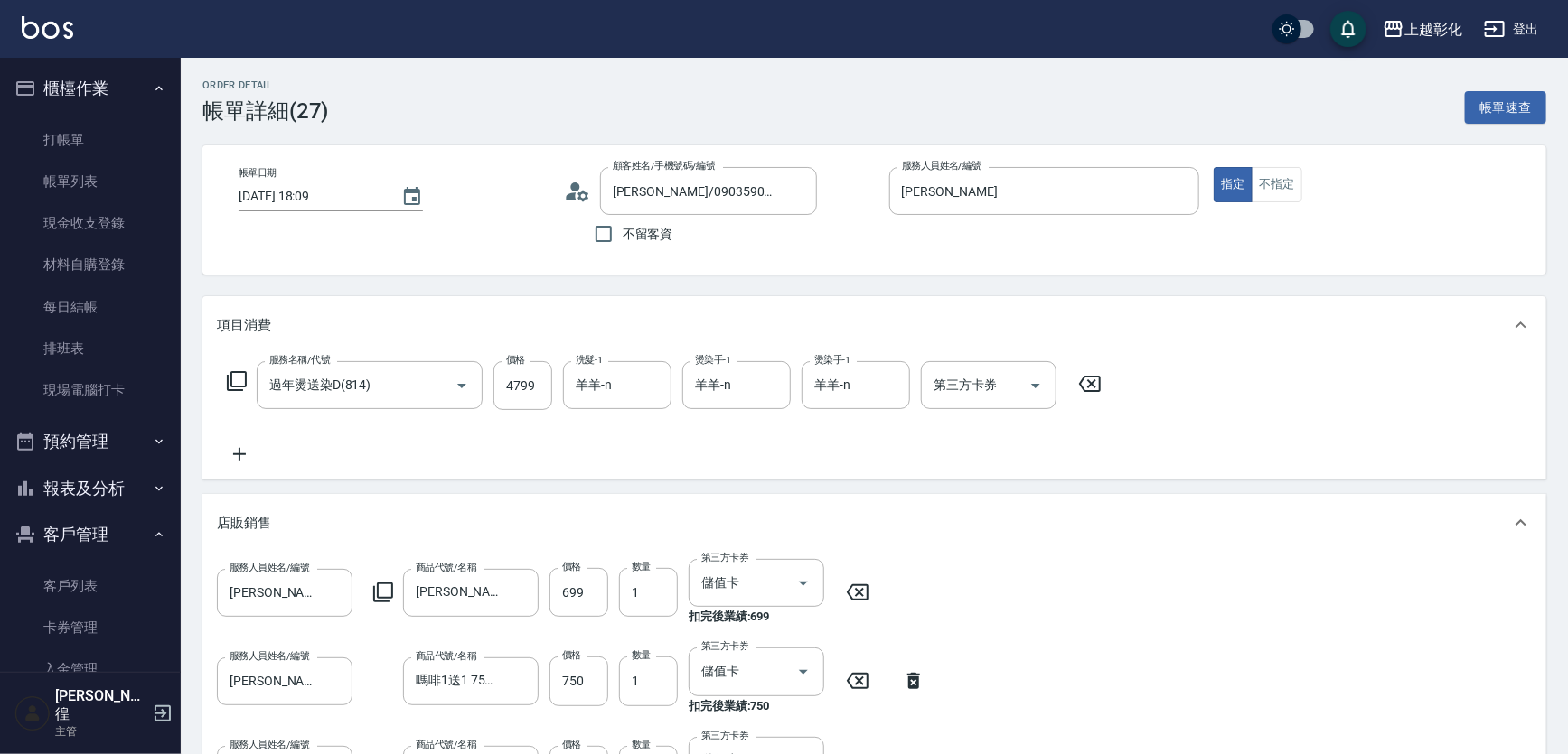
click at [235, 456] on icon at bounding box center [239, 455] width 45 height 21
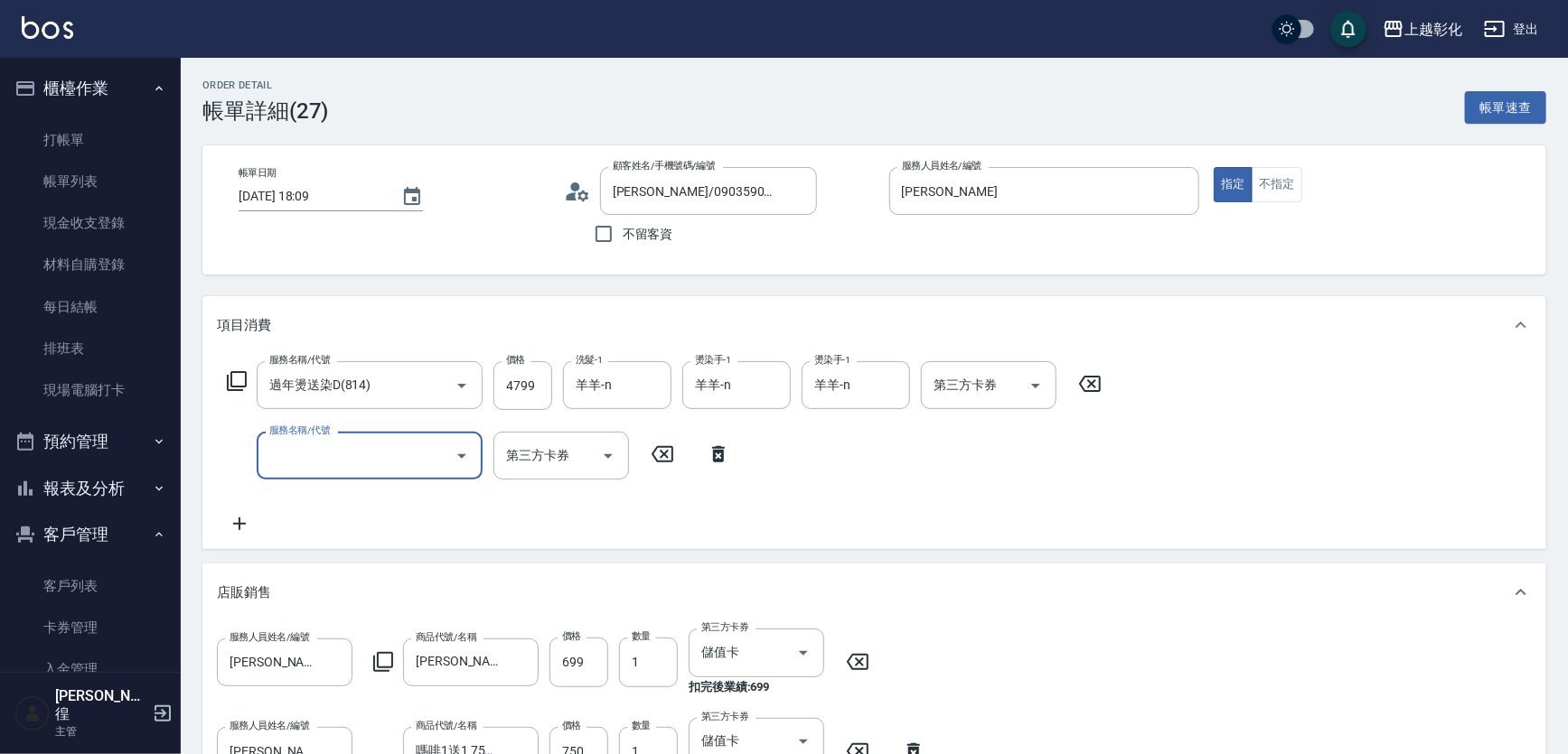
click at [282, 462] on input "服務名稱/代號" at bounding box center [355, 456] width 182 height 31
type input "t"
type input "儲"
type input "4"
type input "頂級豪華OVC3(3000)"
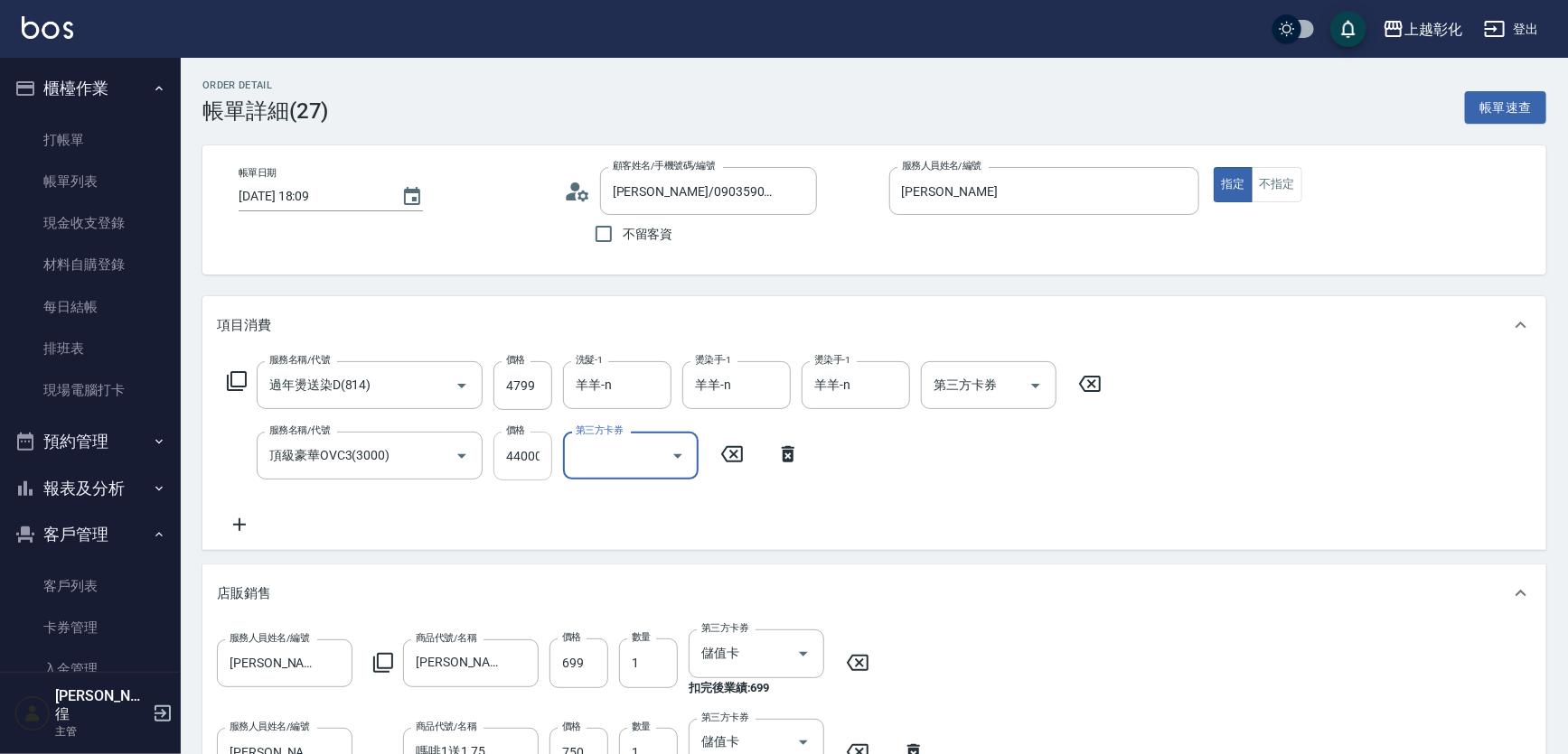
click at [542, 451] on input "44000" at bounding box center [523, 456] width 59 height 49
type input "4000"
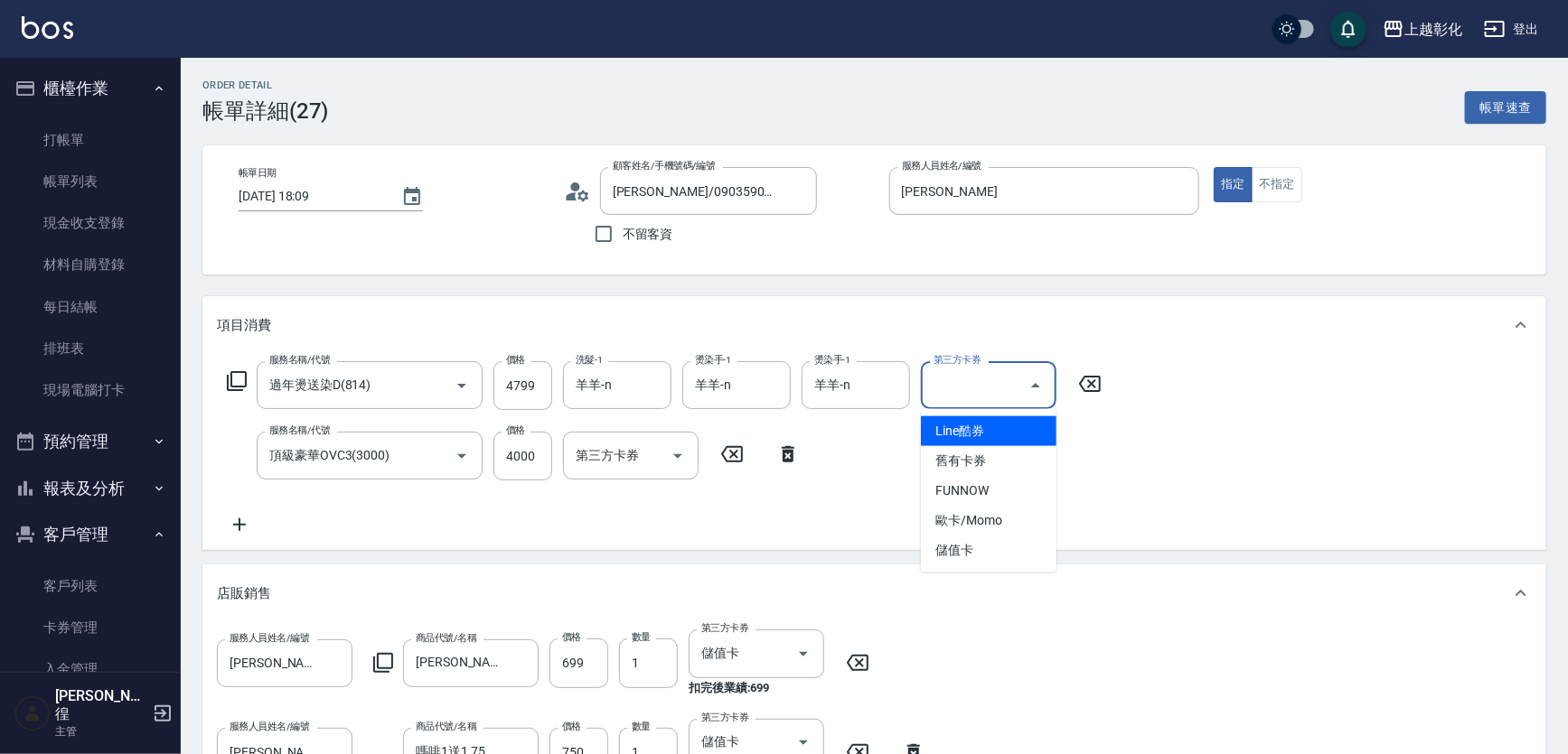
click at [951, 385] on input "第三方卡券" at bounding box center [975, 385] width 92 height 31
click at [946, 536] on span "儲值卡" at bounding box center [988, 550] width 136 height 30
type input "儲值卡"
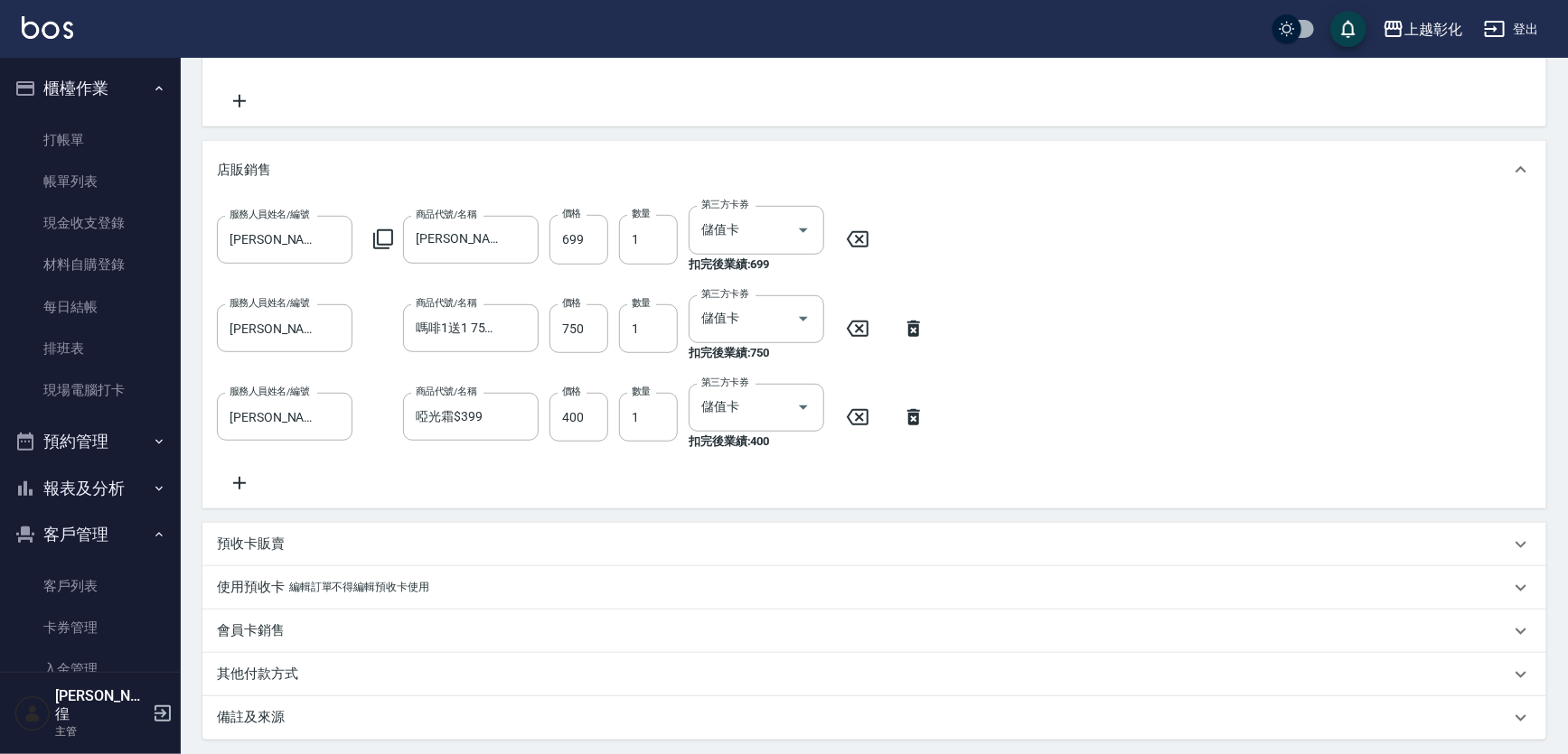
scroll to position [629, 0]
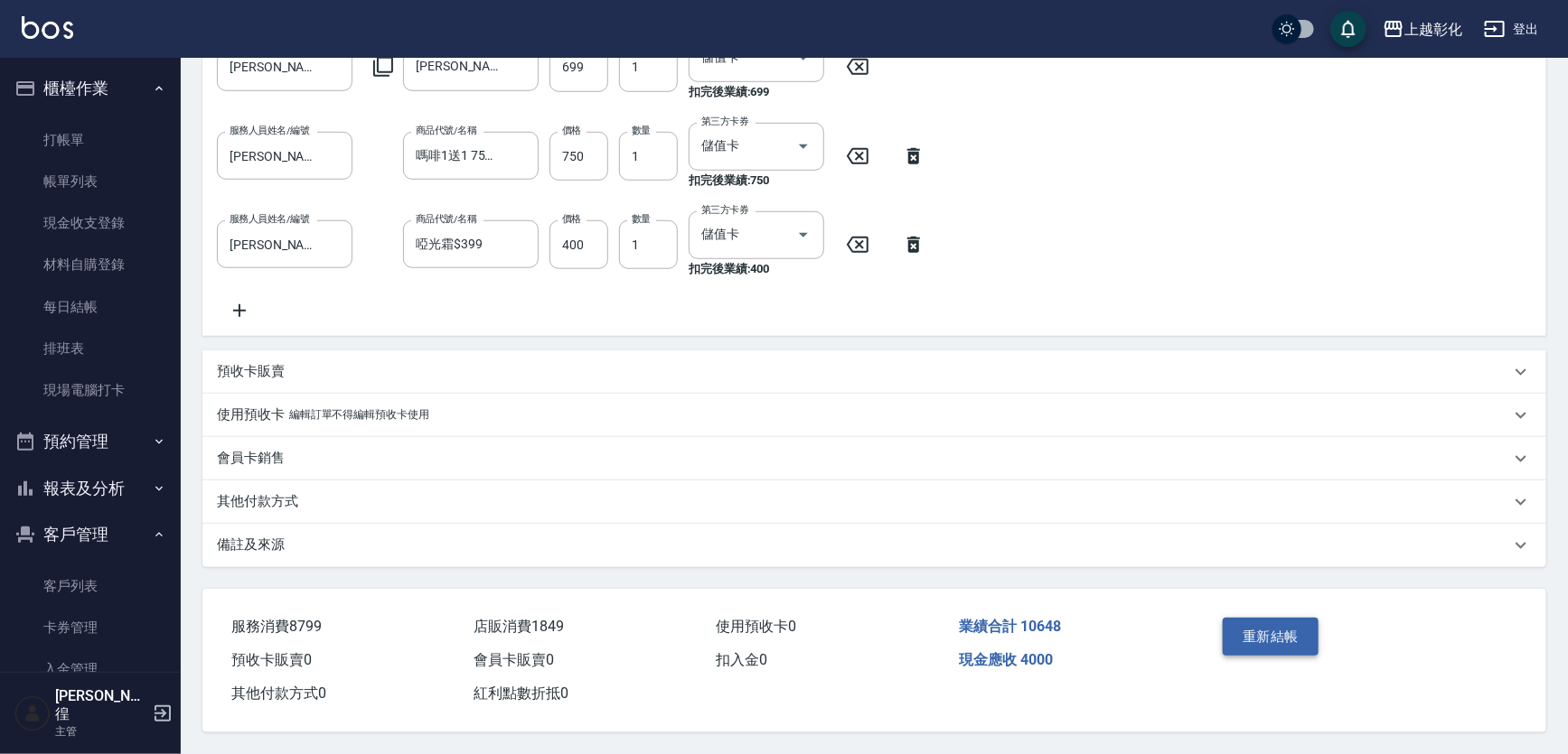
click at [1267, 628] on button "重新結帳" at bounding box center [1270, 636] width 96 height 38
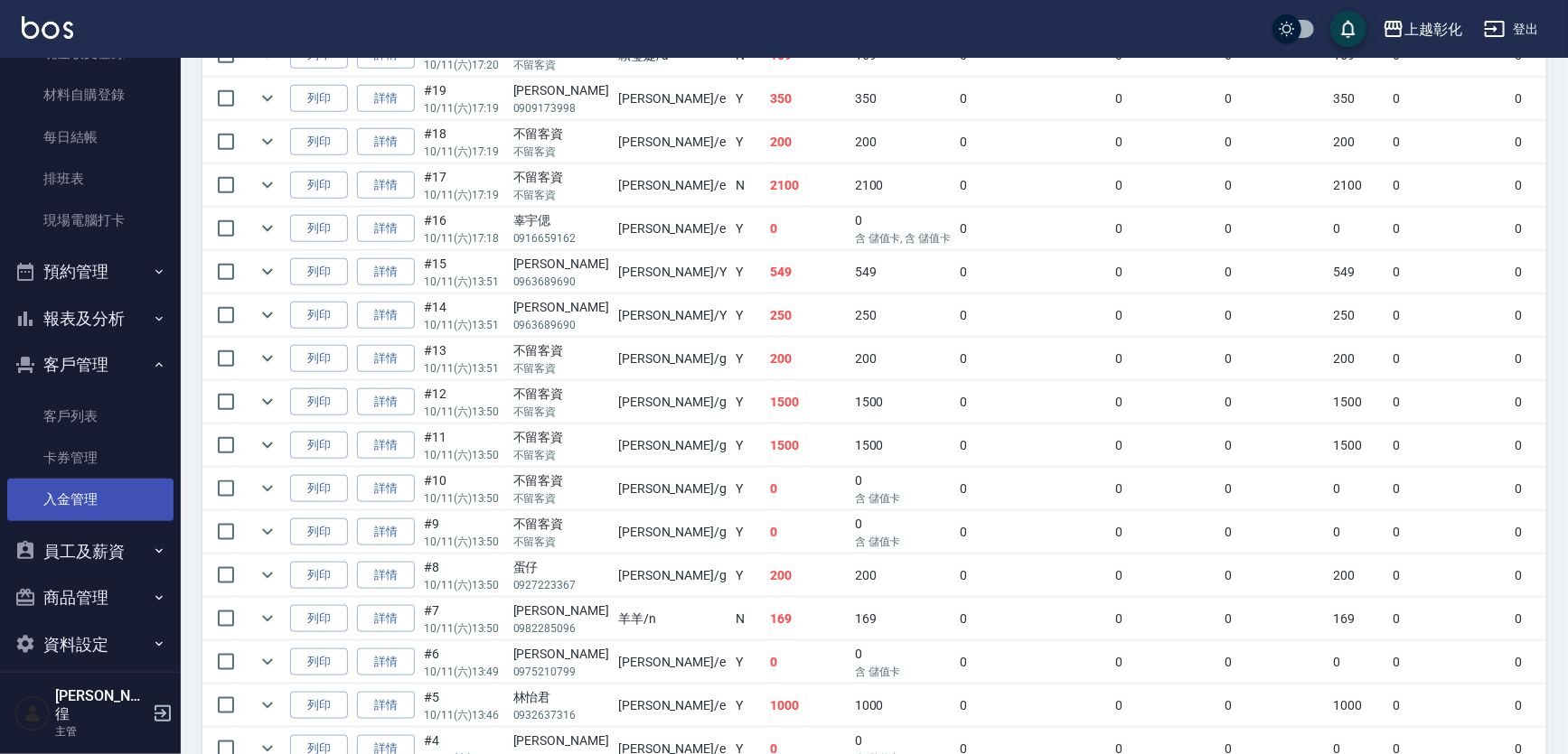
scroll to position [1036, 0]
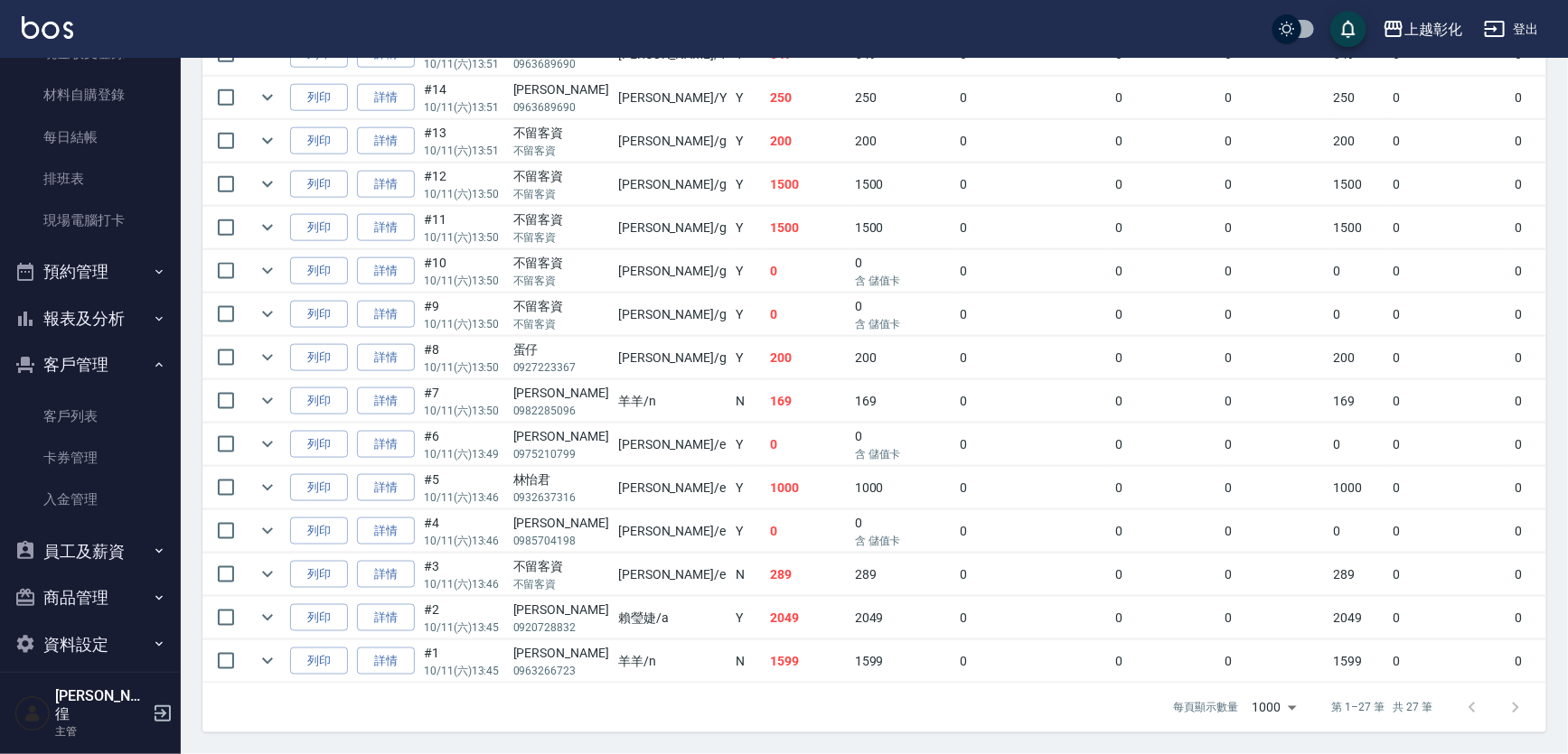
click at [122, 567] on button "員工及薪資" at bounding box center [90, 552] width 166 height 47
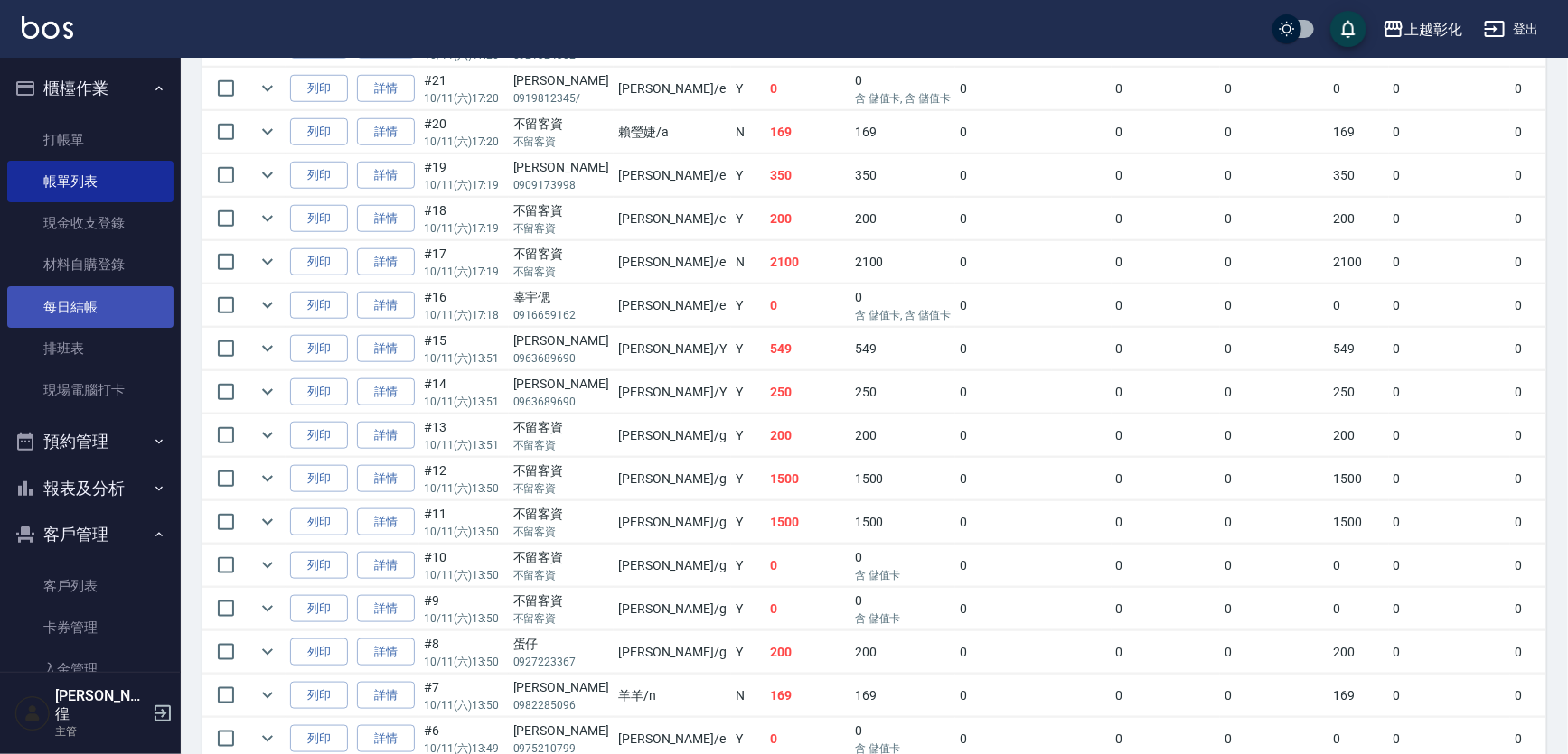
scroll to position [707, 0]
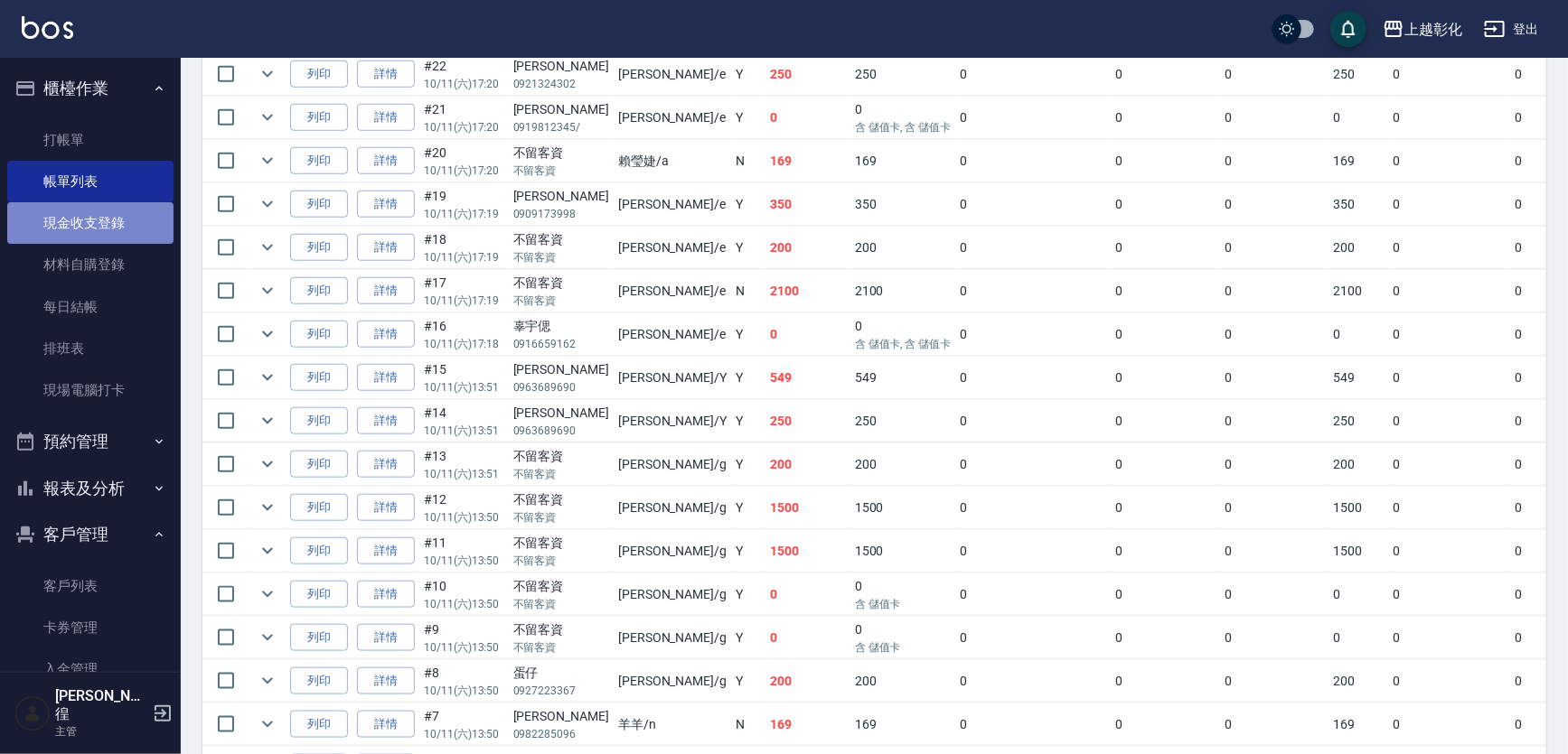
click at [118, 230] on link "現金收支登錄" at bounding box center [90, 222] width 166 height 42
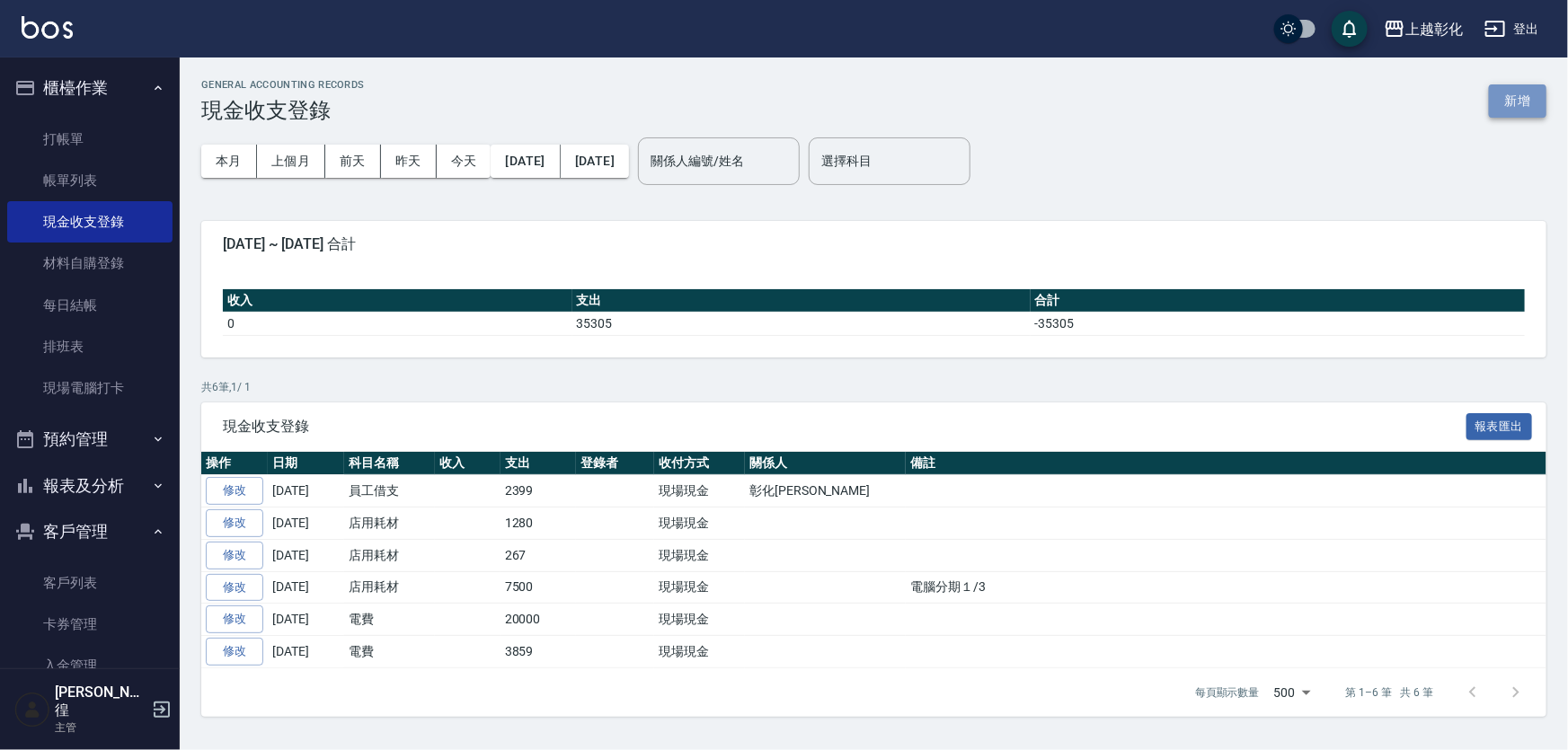
click at [1513, 84] on button "新增" at bounding box center [1517, 101] width 57 height 33
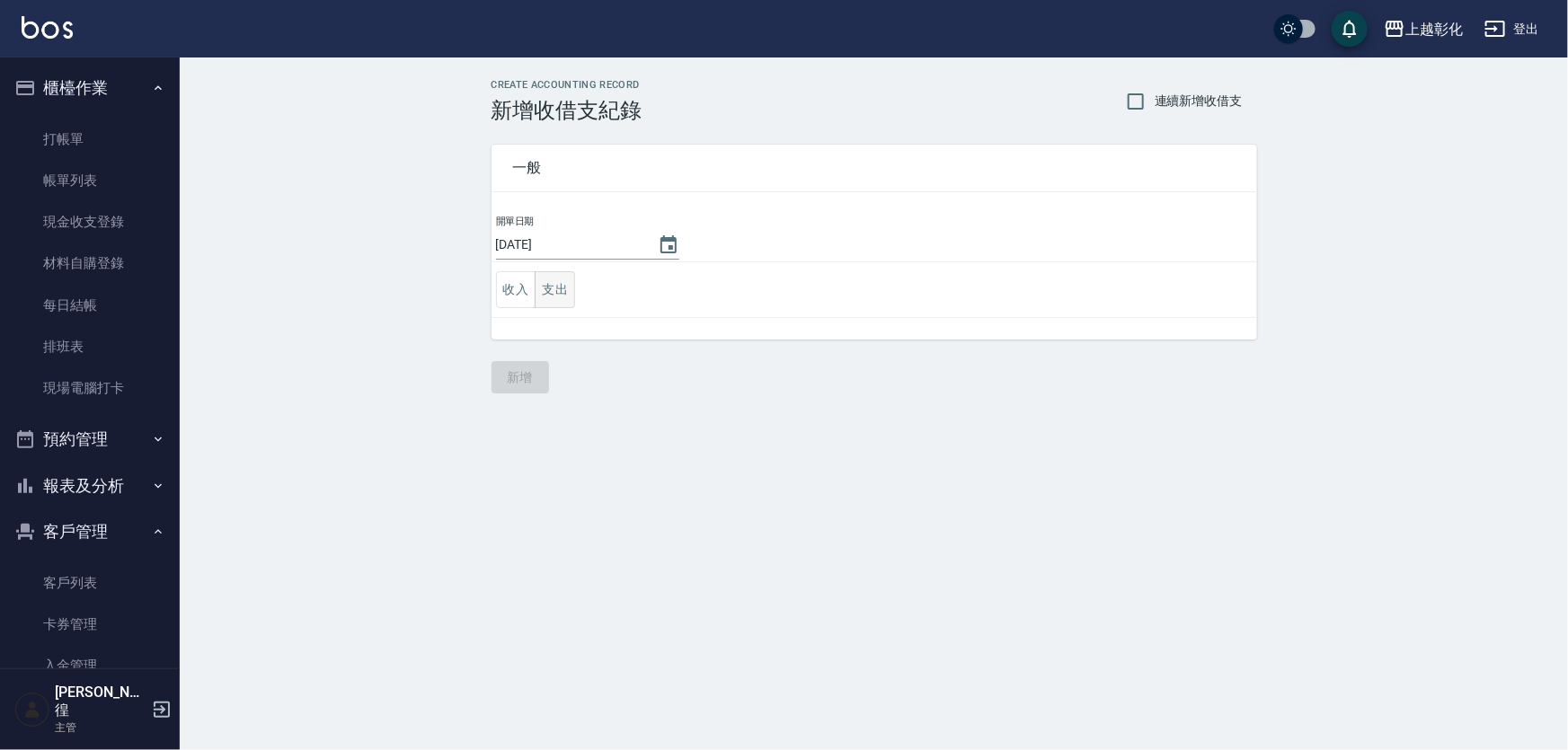
click at [557, 277] on button "支出" at bounding box center [555, 290] width 41 height 37
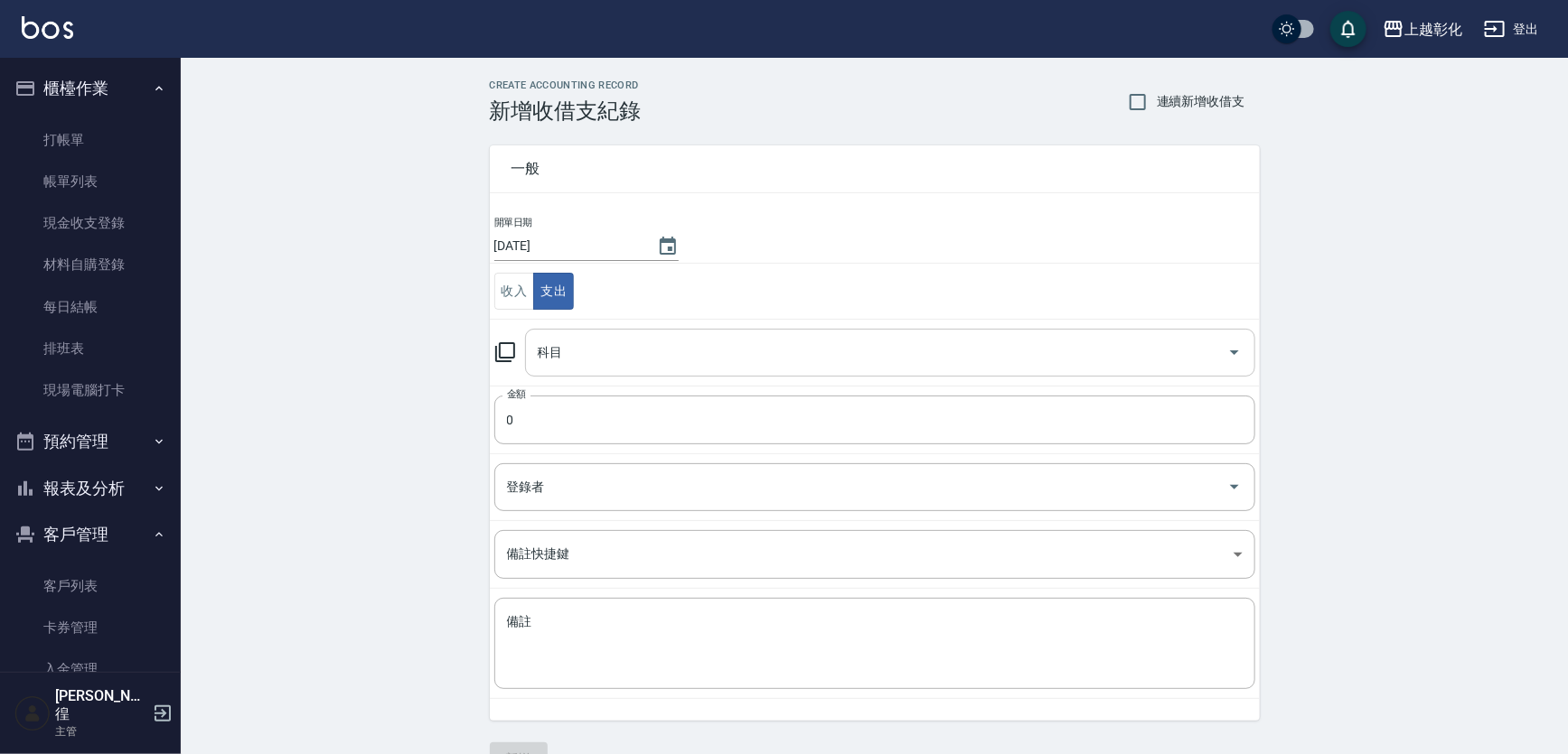
click at [583, 352] on input "科目" at bounding box center [876, 352] width 687 height 31
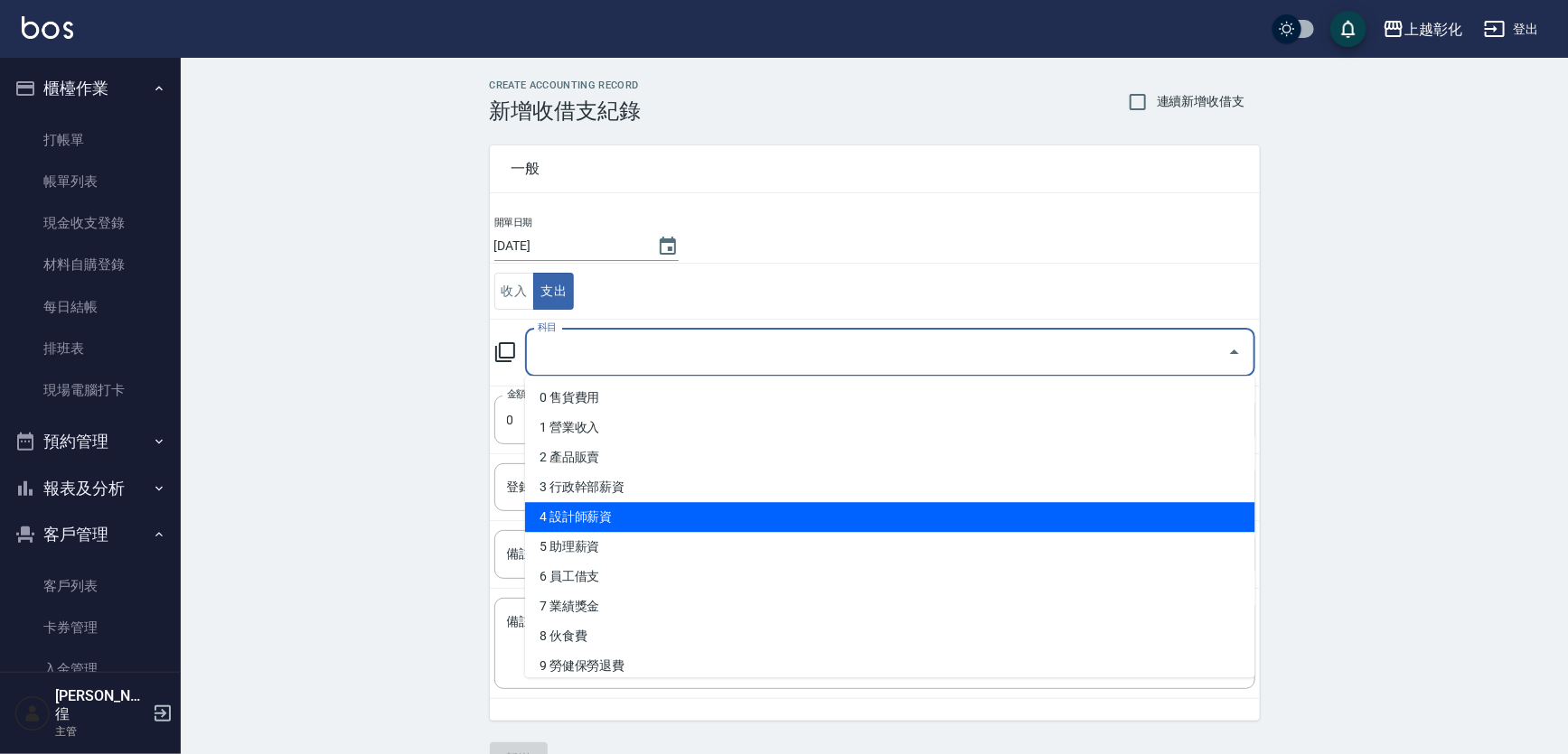
click at [613, 520] on li "4 設計師薪資" at bounding box center [890, 517] width 730 height 30
type input "4 設計師薪資"
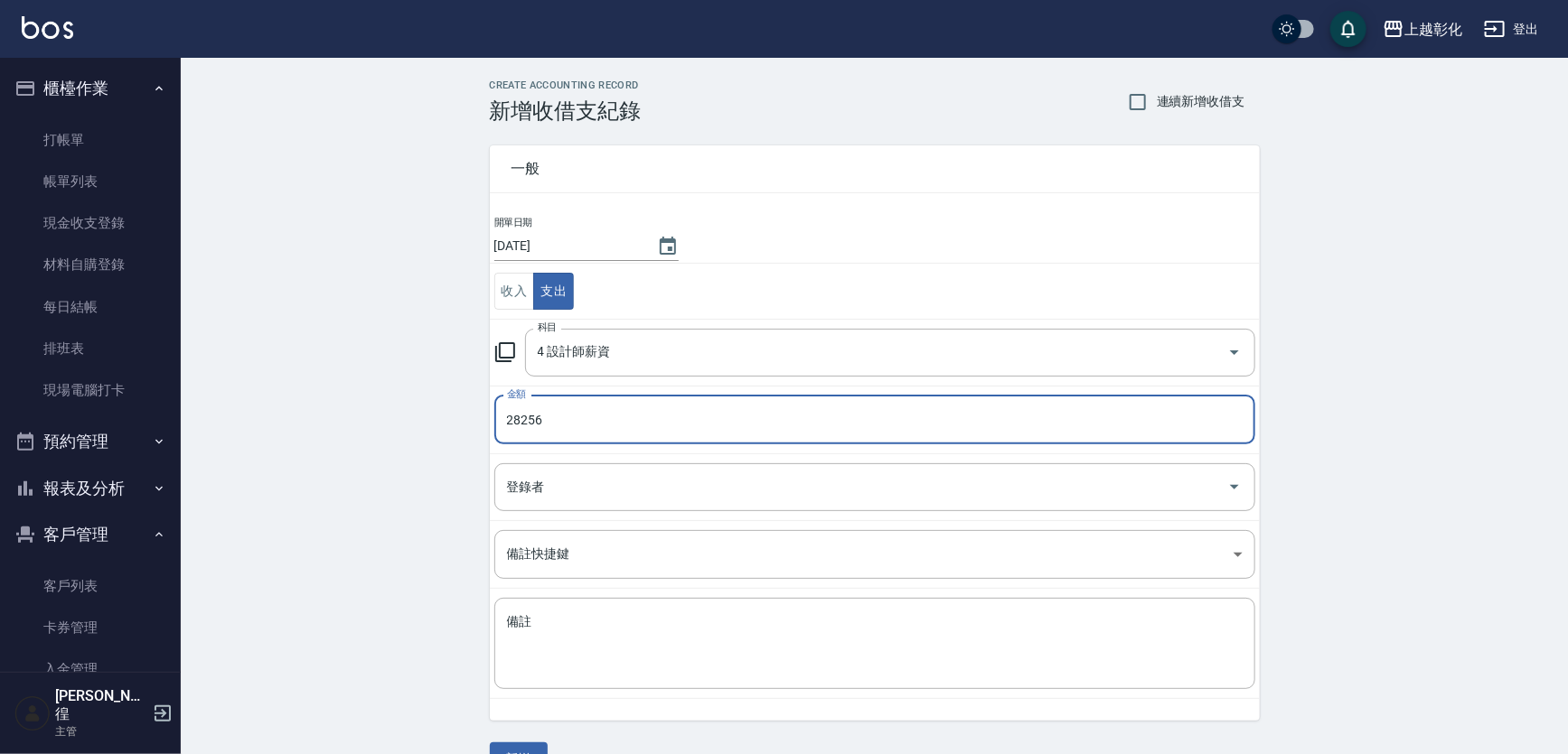
type input "28256"
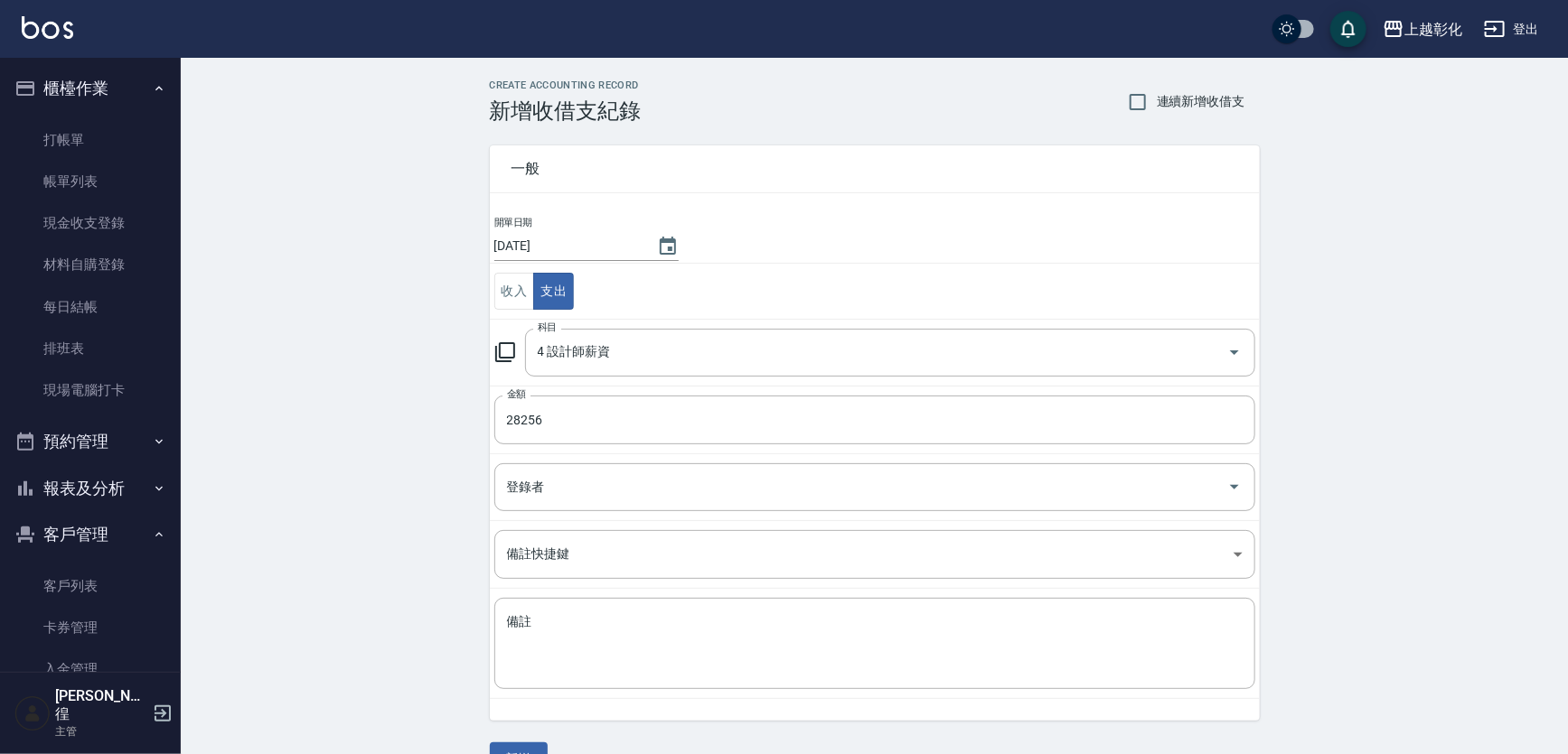
click at [386, 547] on div "CREATE ACCOUNTING RECORD 新增收借支紀錄 連續新增收借支 一般 開單日期 2025/10/11 收入 支出 科目 4 設計師薪資 科目…" at bounding box center [873, 427] width 1387 height 739
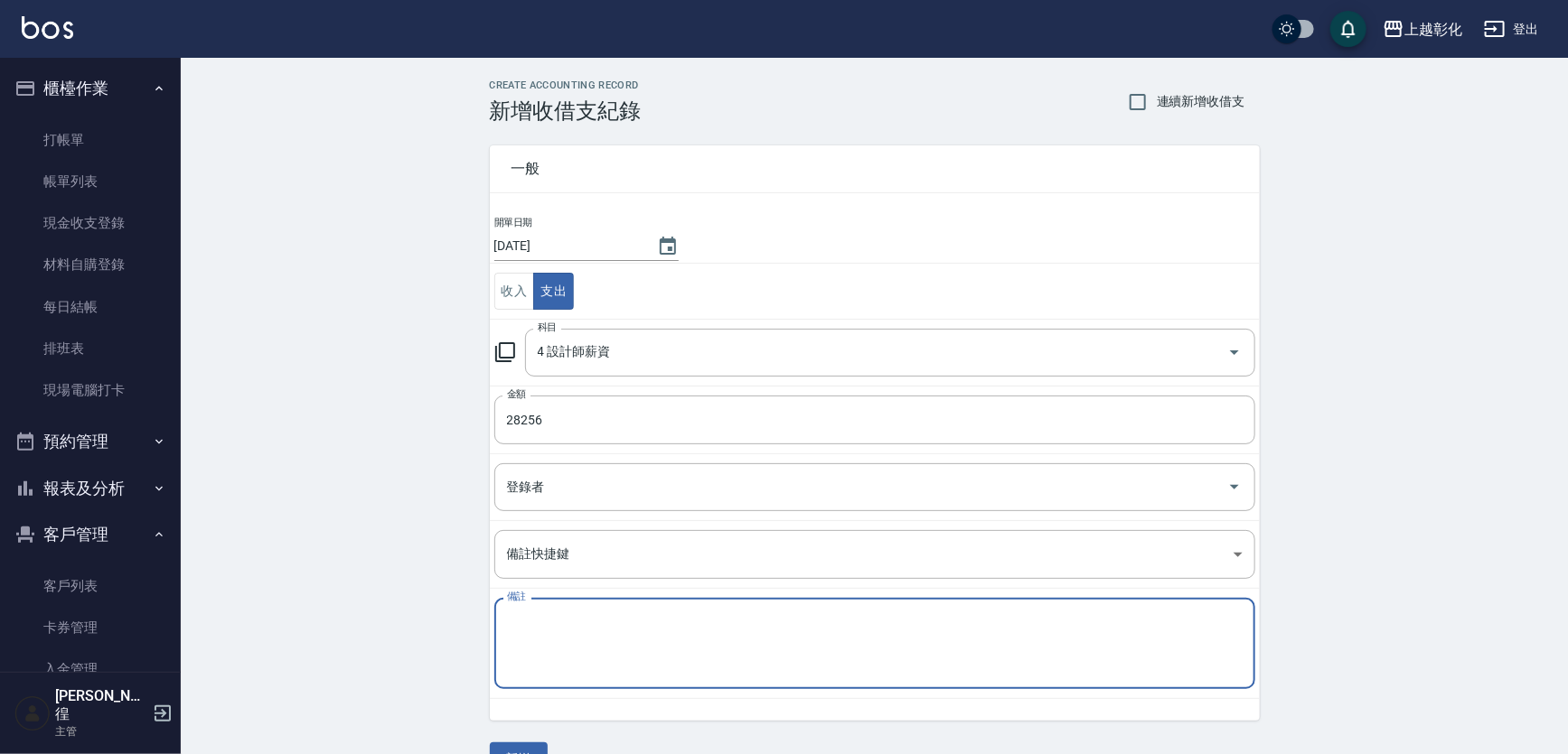
click at [543, 623] on textarea "備註" at bounding box center [875, 644] width 736 height 61
type textarea "q"
type textarea "1"
type textarea "2"
type textarea "補9月"
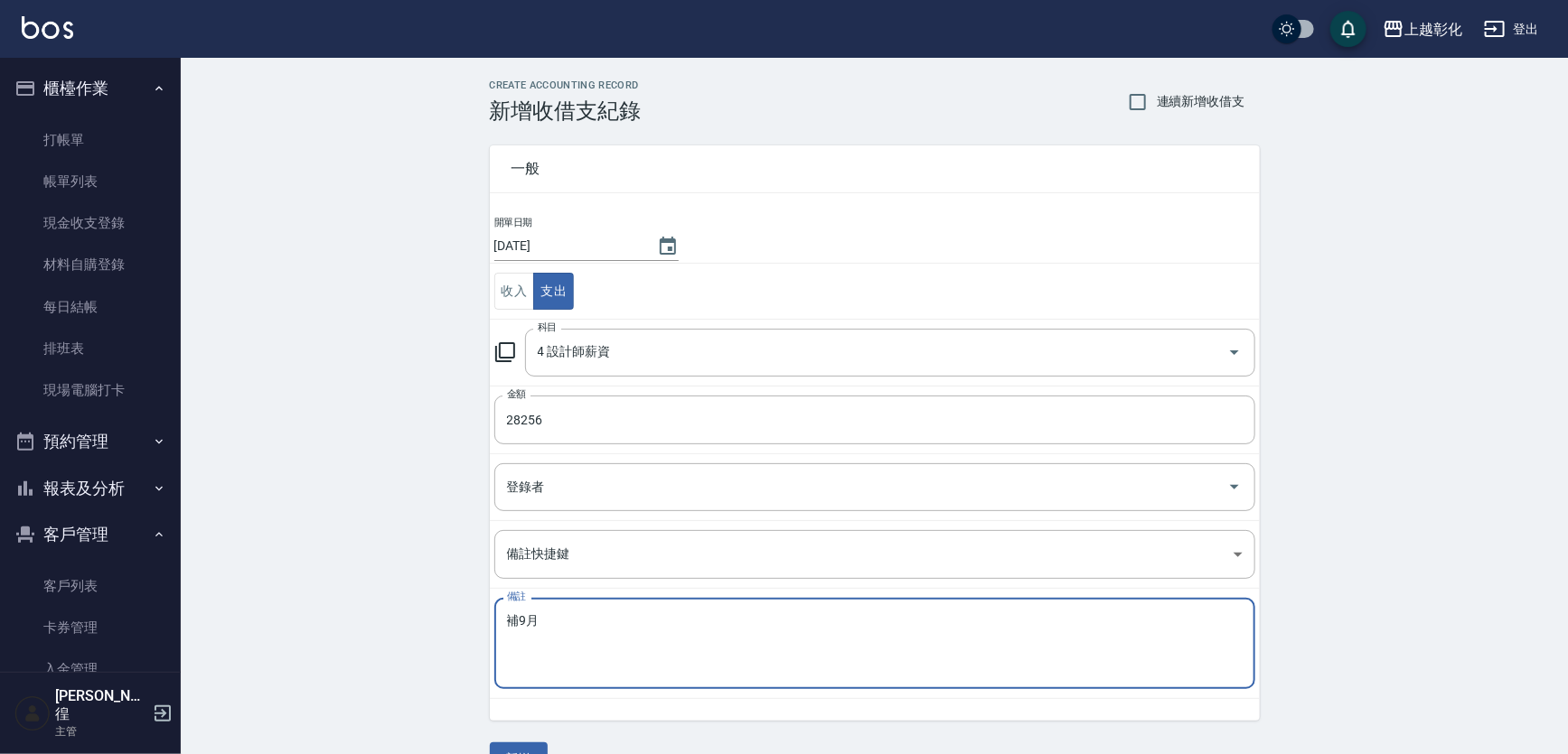
click at [1341, 574] on div "CREATE ACCOUNTING RECORD 新增收借支紀錄 連續新增收借支 一般 開單日期 2025/10/11 收入 支出 科目 4 設計師薪資 科目…" at bounding box center [873, 427] width 1387 height 739
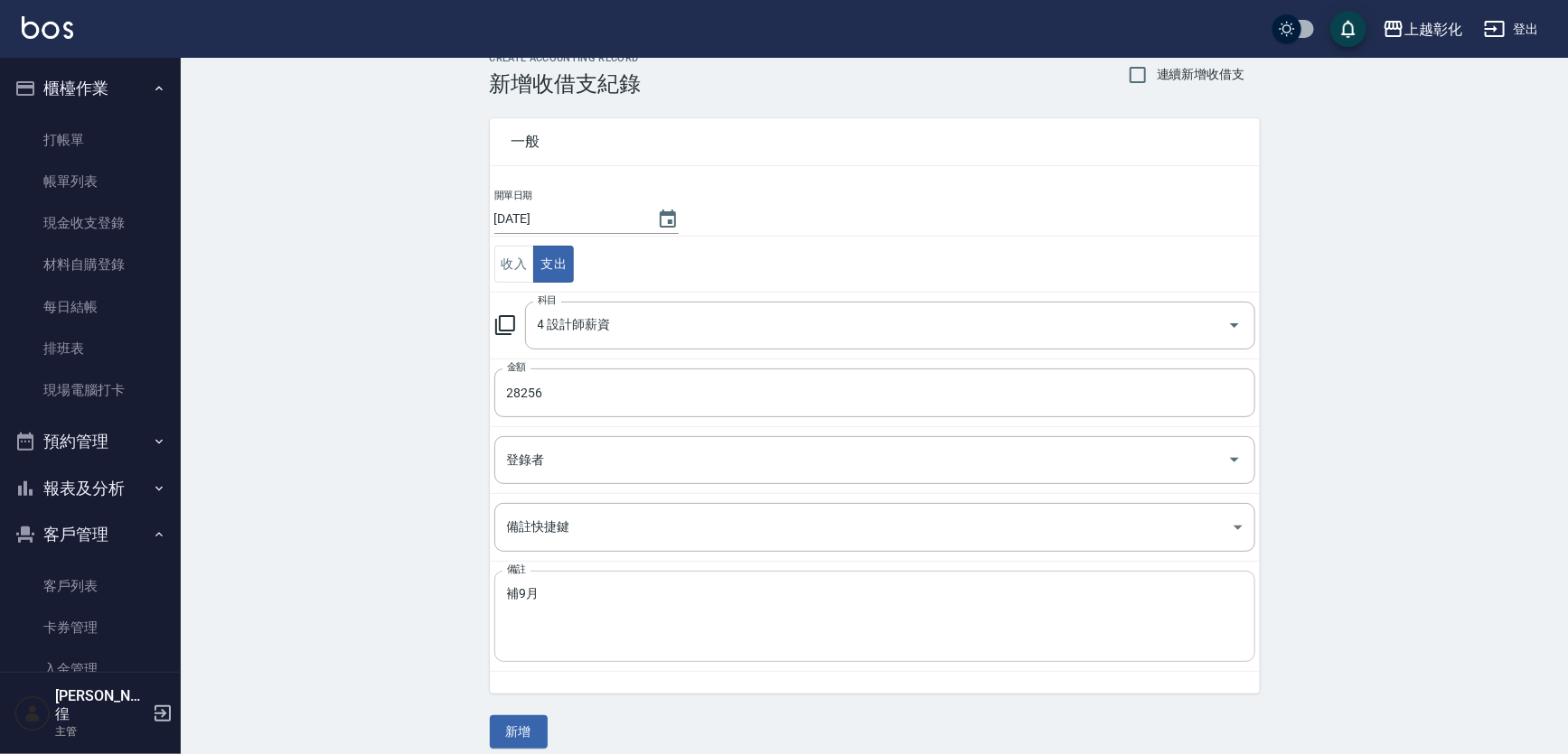
scroll to position [42, 0]
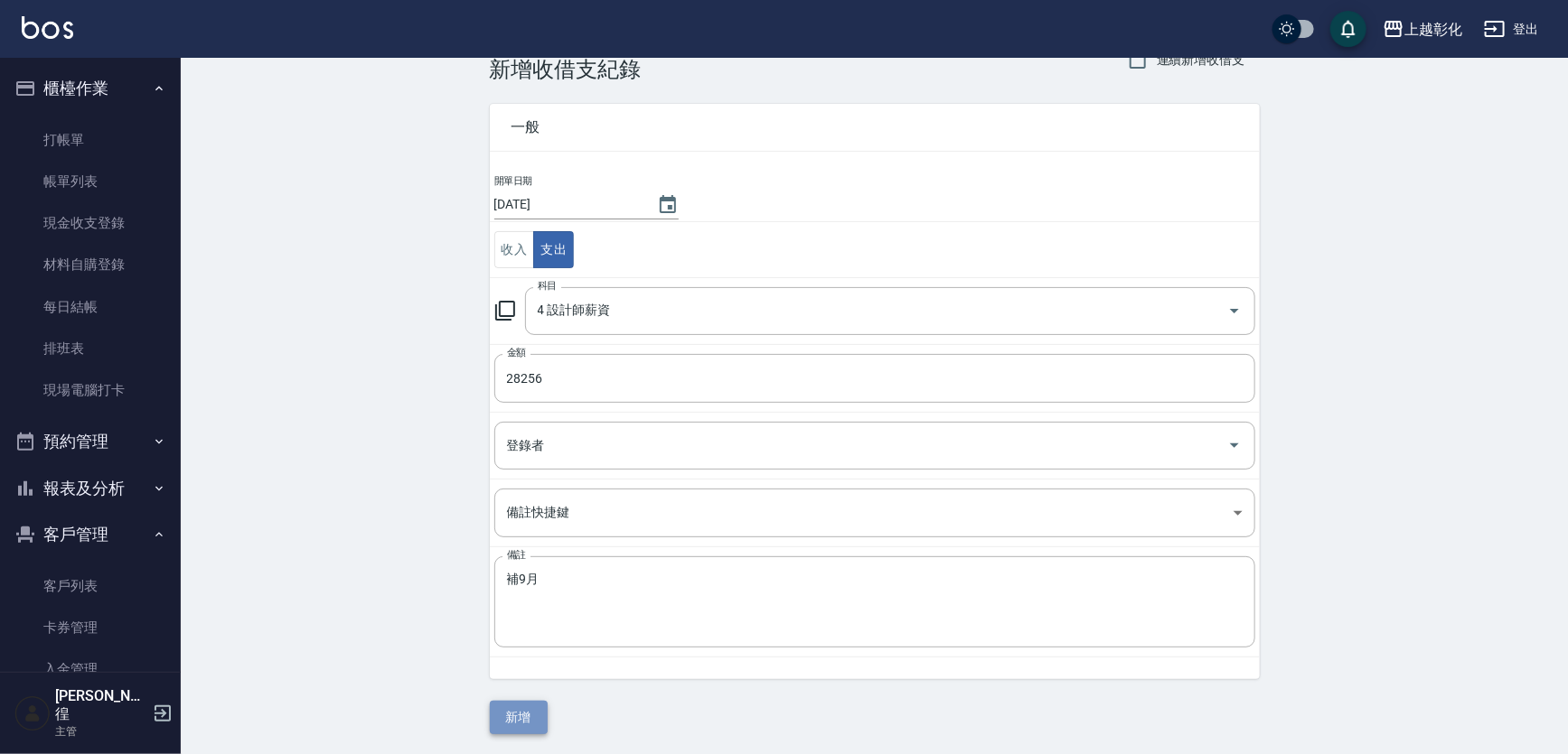
click at [539, 710] on button "新增" at bounding box center [518, 718] width 58 height 33
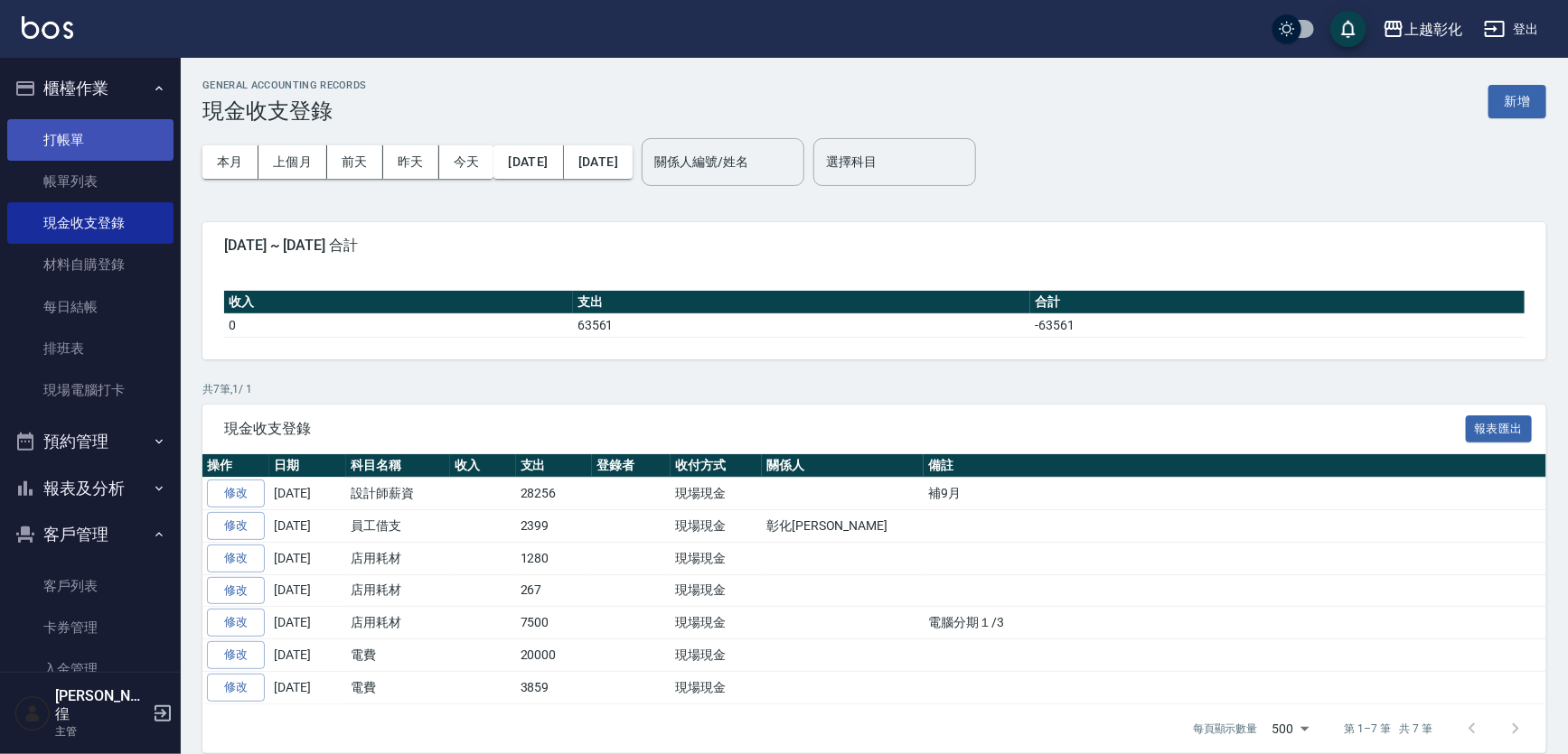
click at [86, 134] on link "打帳單" at bounding box center [90, 139] width 166 height 42
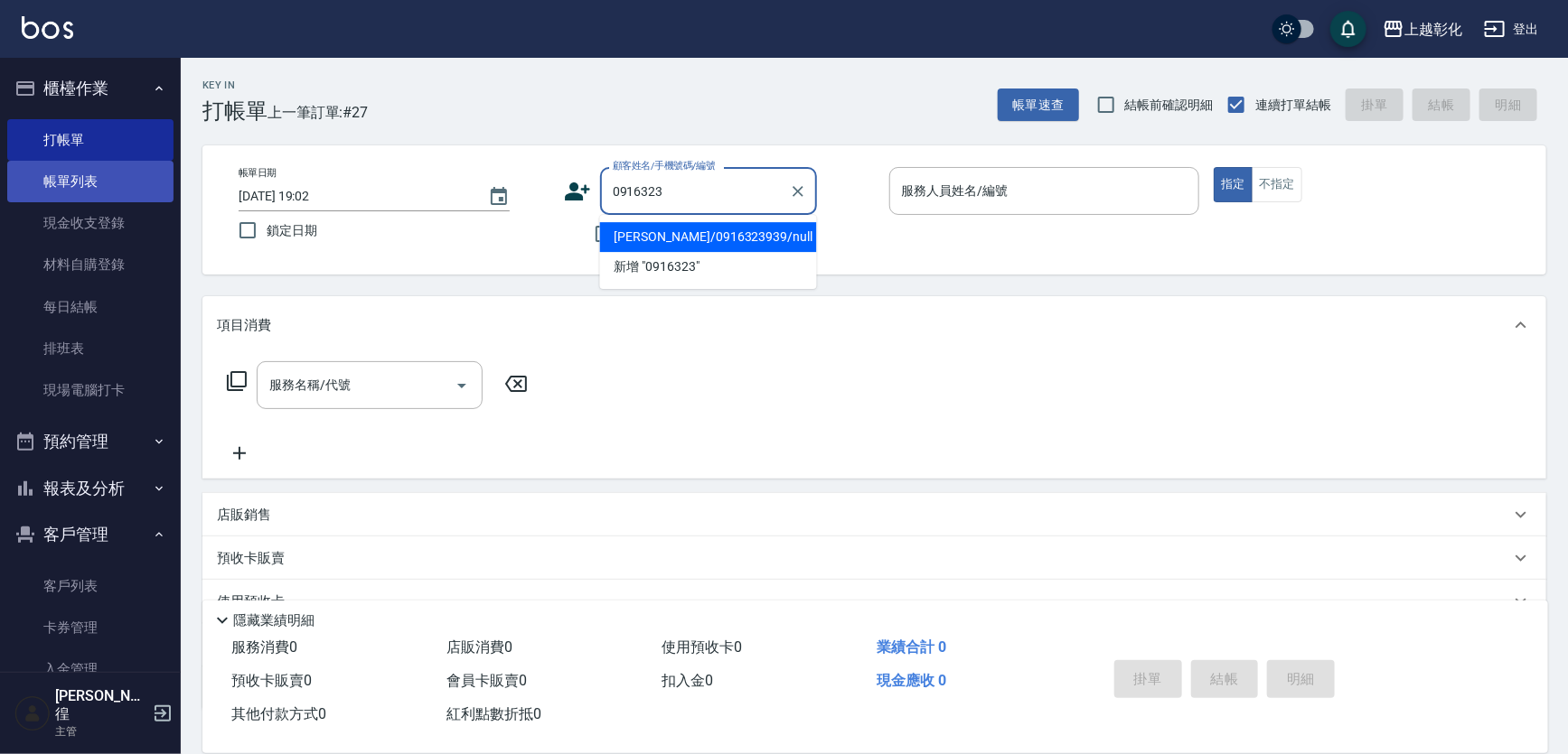
type input "蔡/0916323939/null"
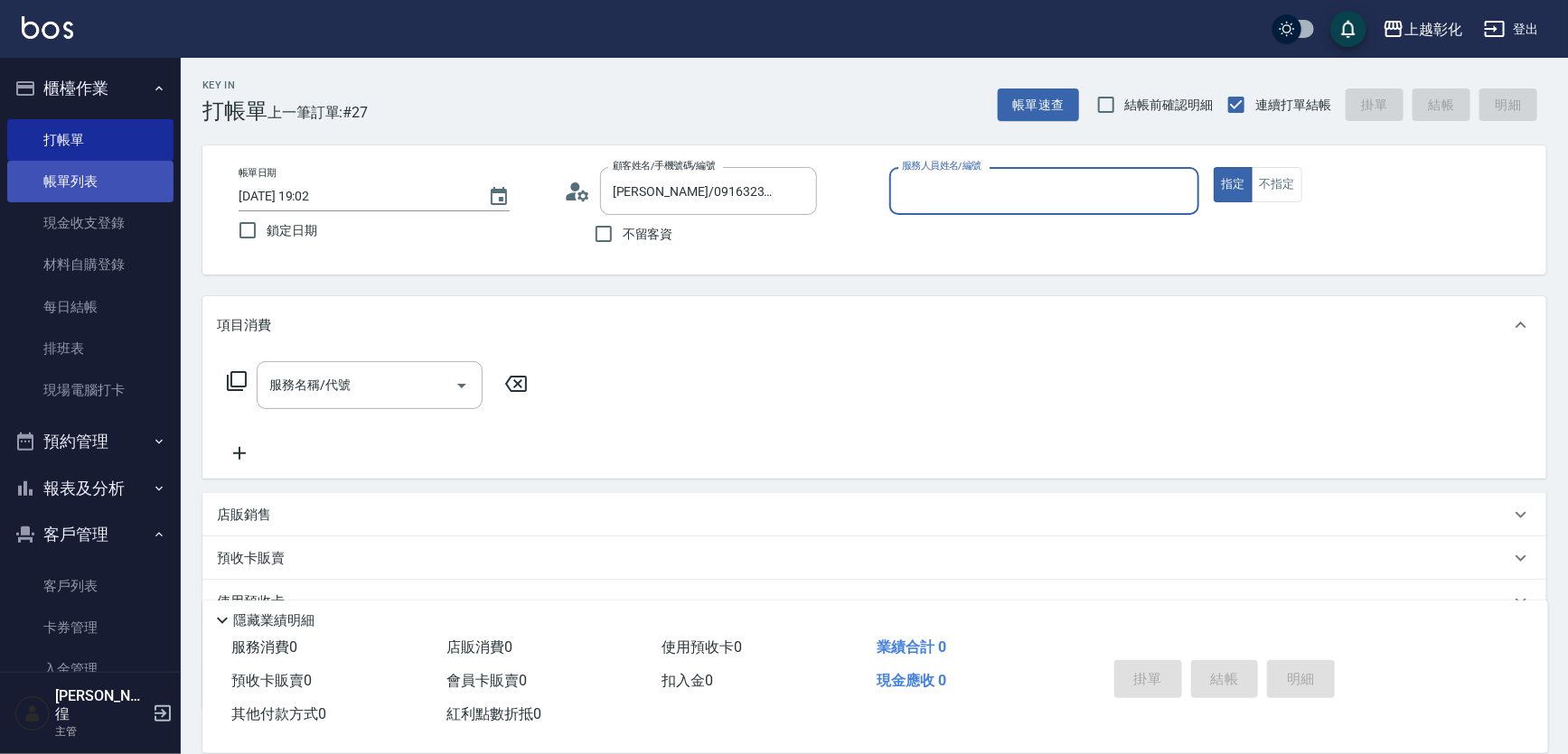
type input "ㄗ"
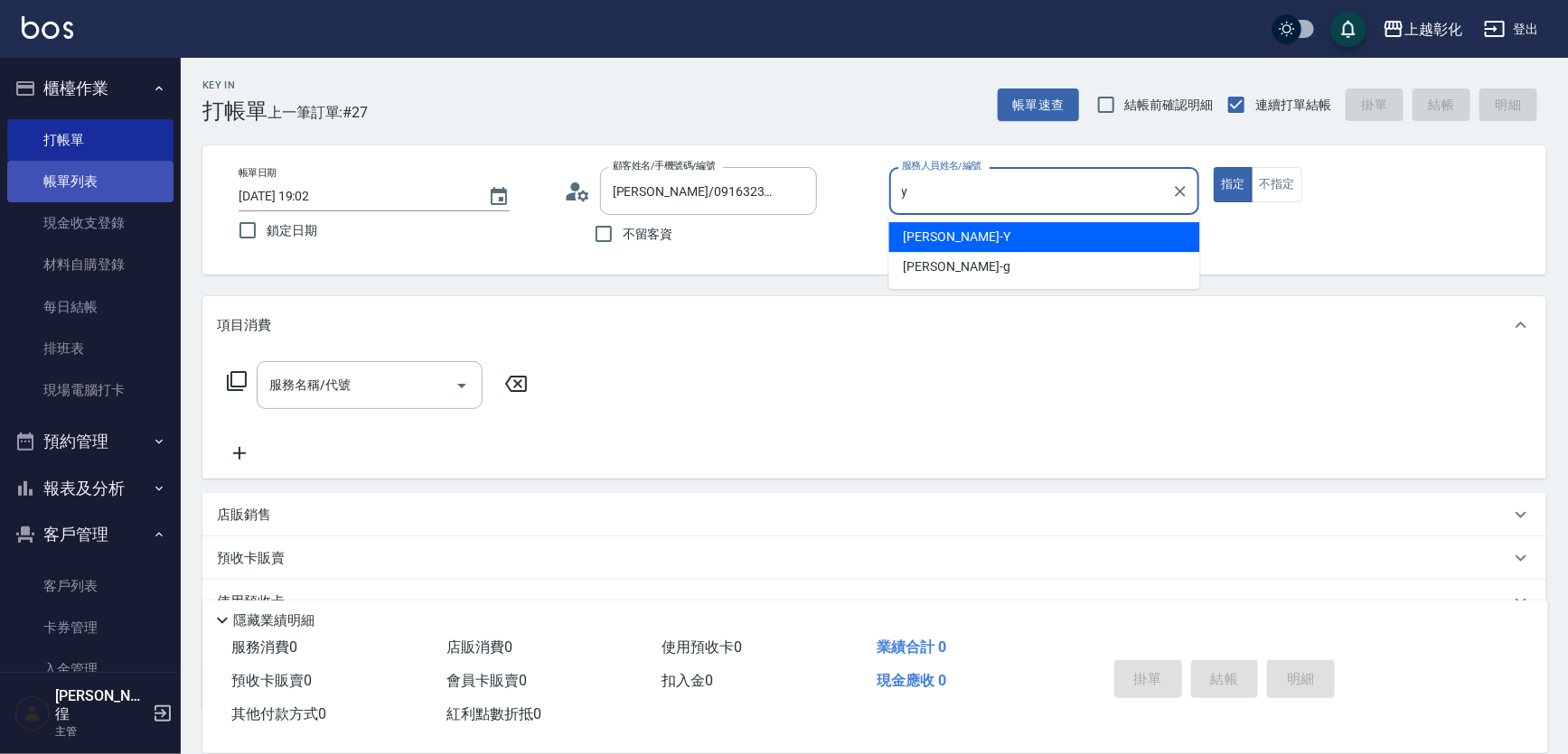
type input "YURI-Y"
type button "true"
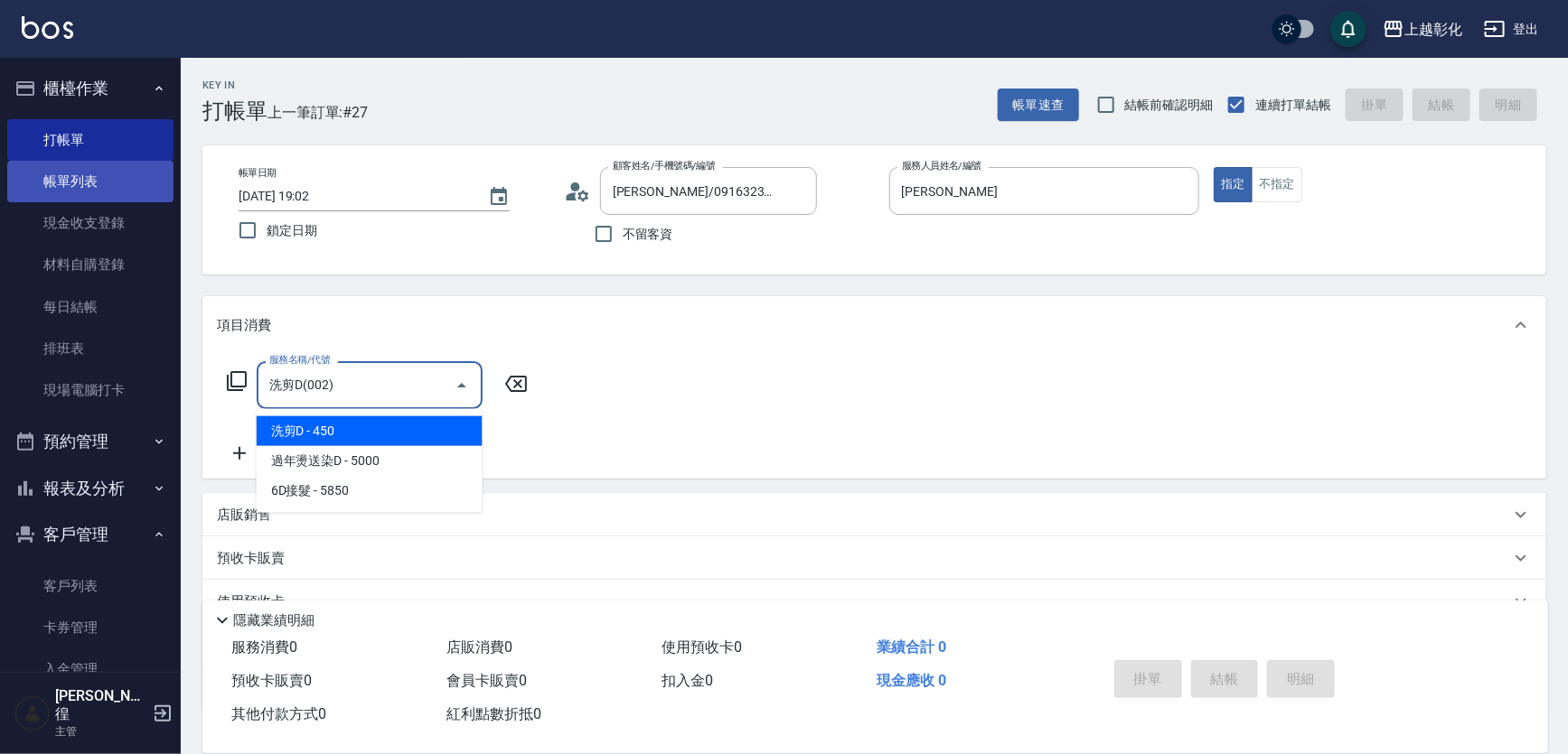
type input "洗剪D(002)"
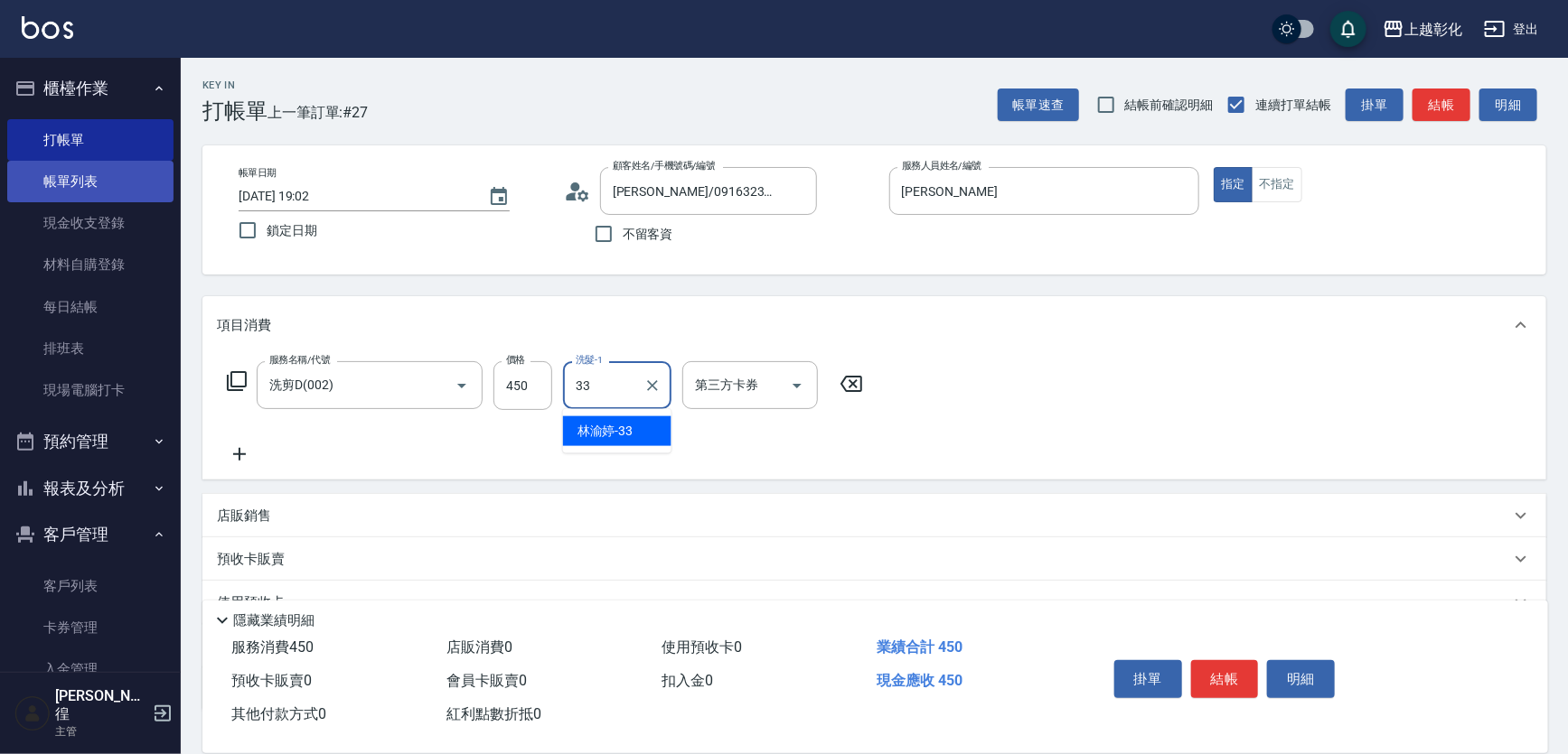
type input "林渝婷-33"
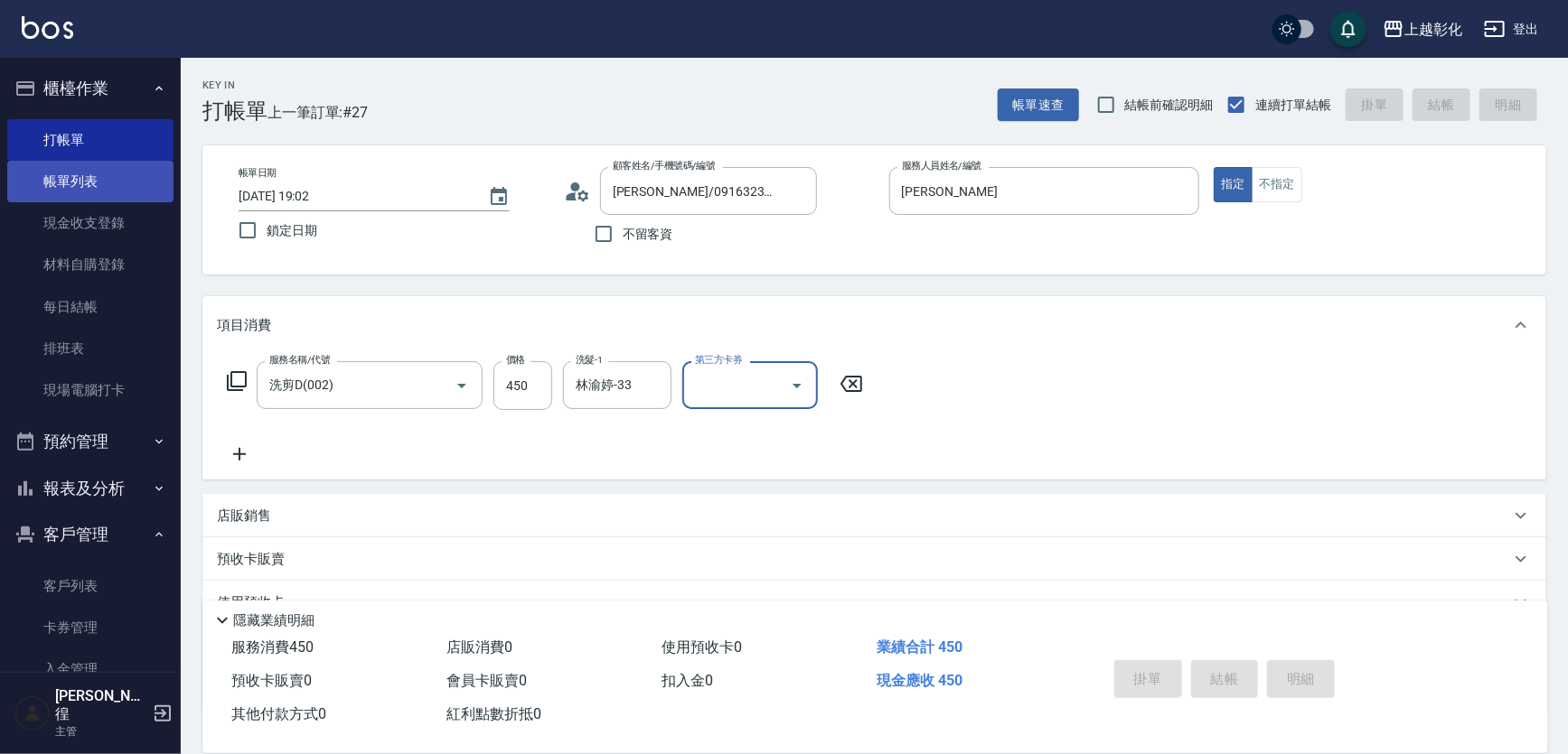
type input "2025/10/11 19:04"
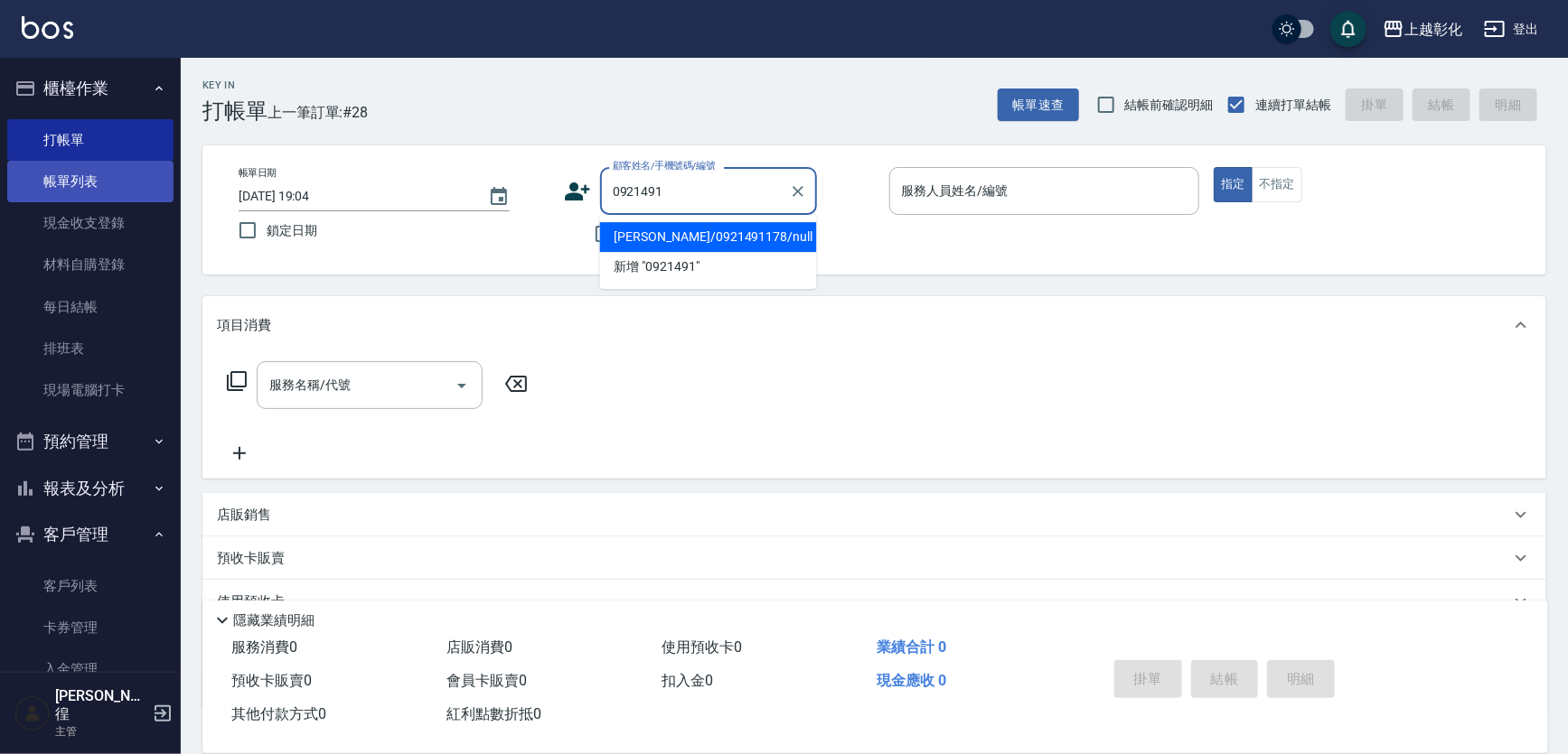
type input "蔡昀芸/0921491178/null"
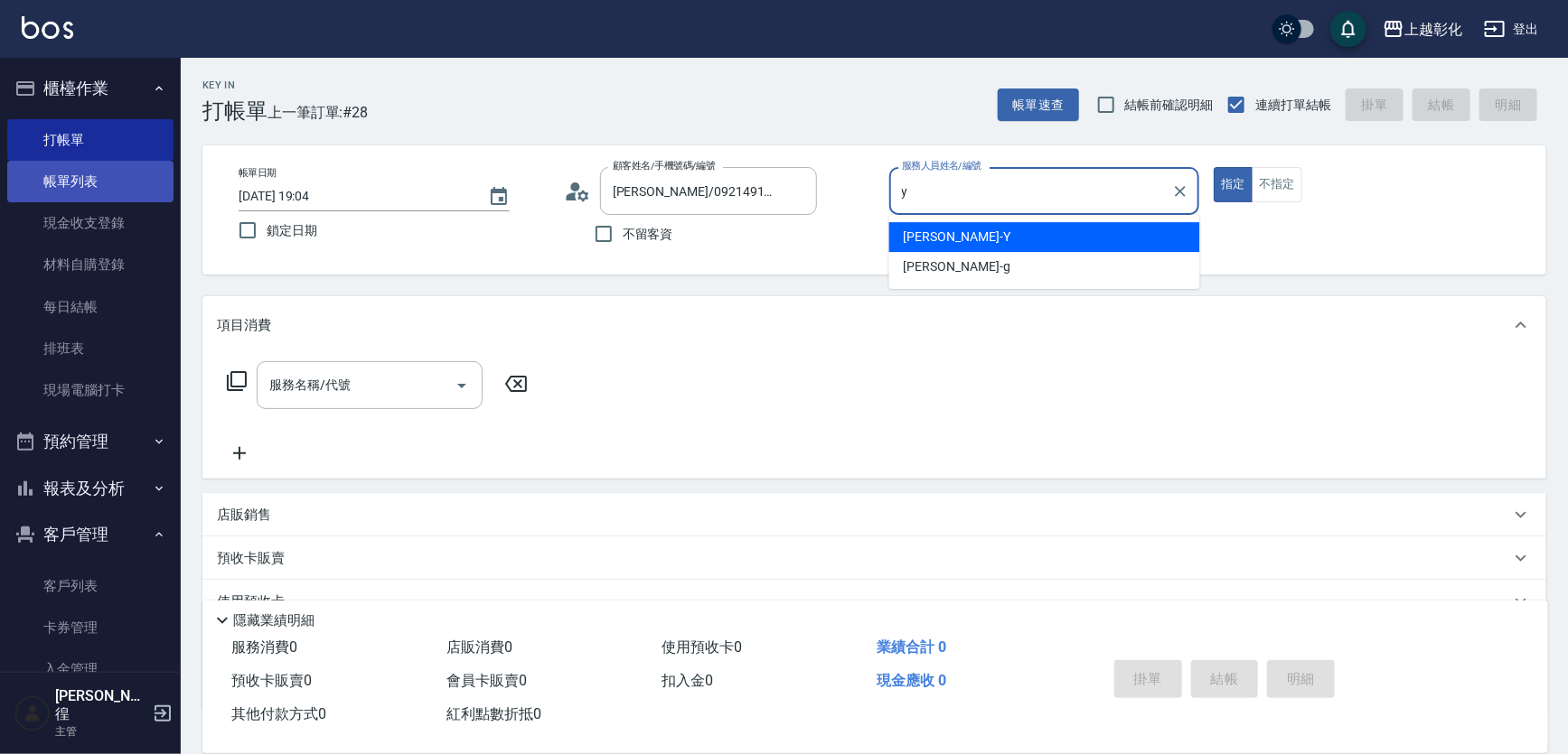
type input "YURI-Y"
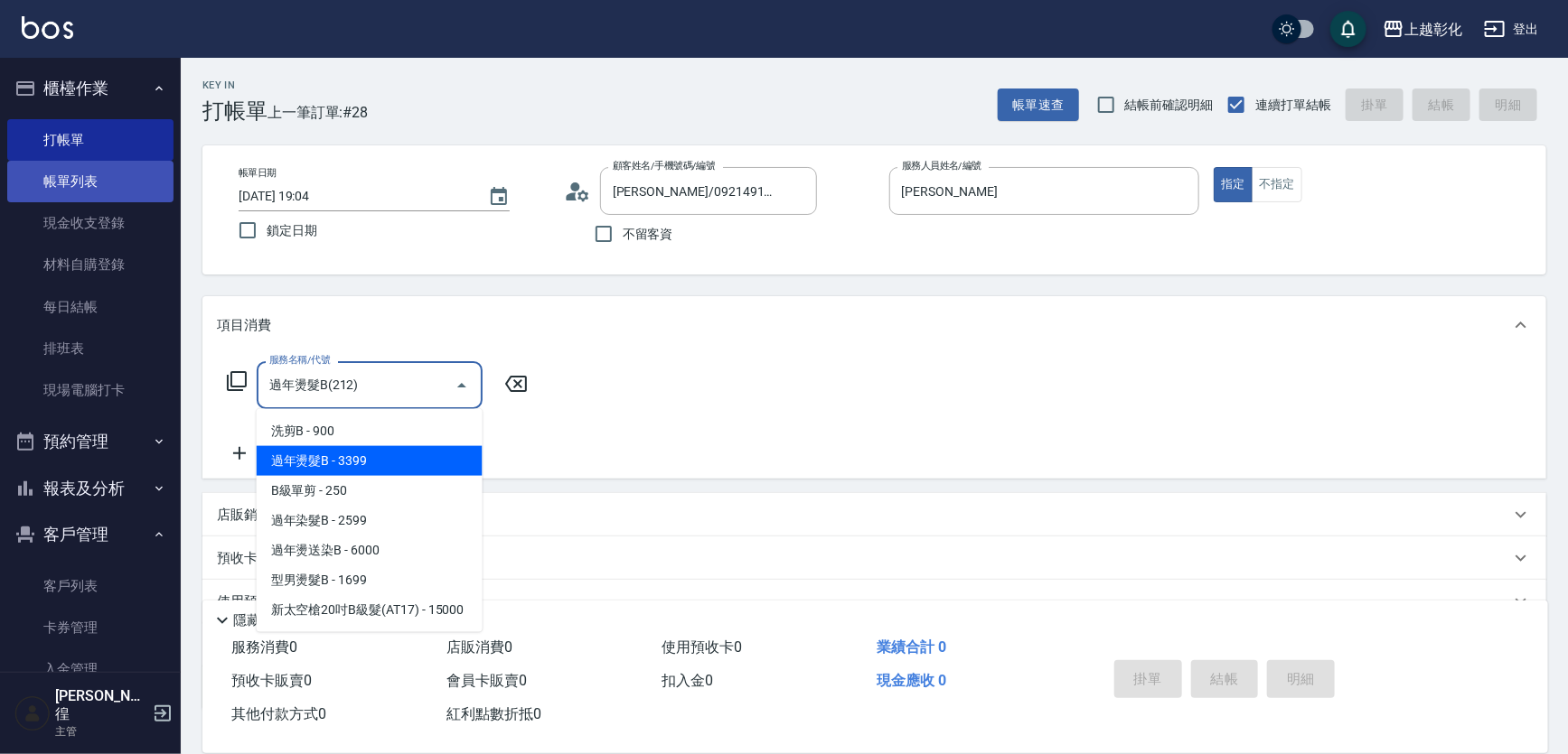
type input "過年燙髮B(212)"
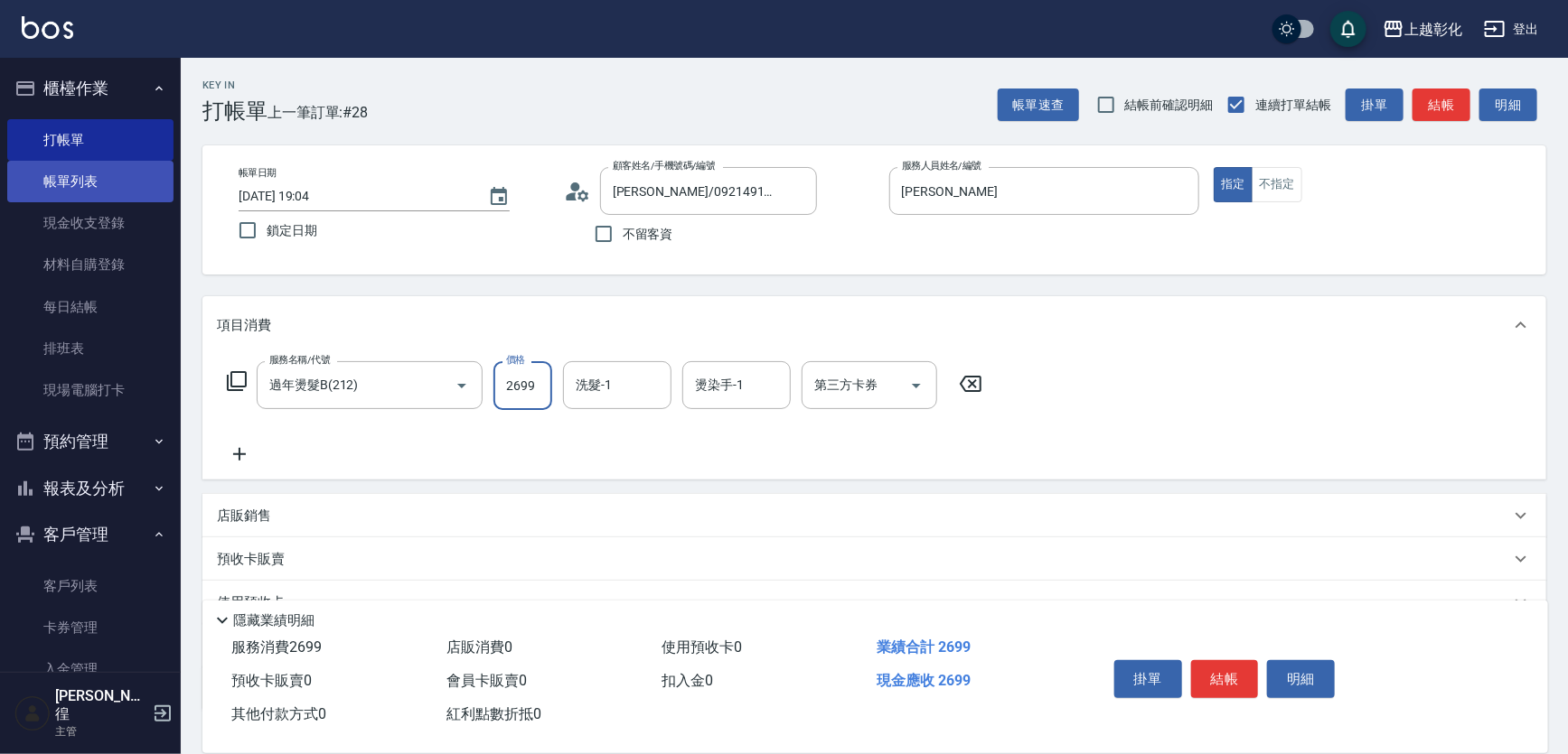
type input "2699"
type input "謝宥萱-41"
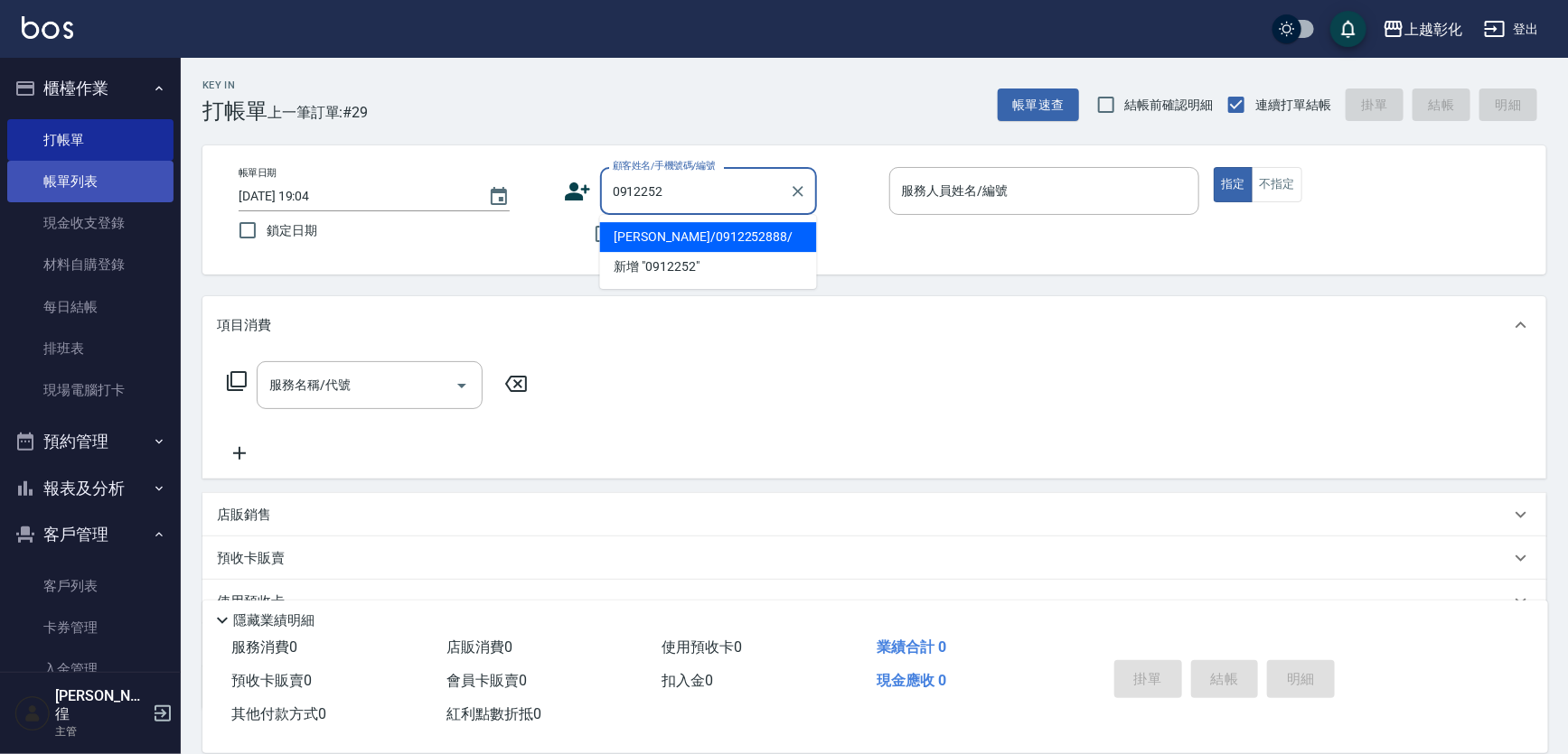
type input "王佩斐/0912252888/"
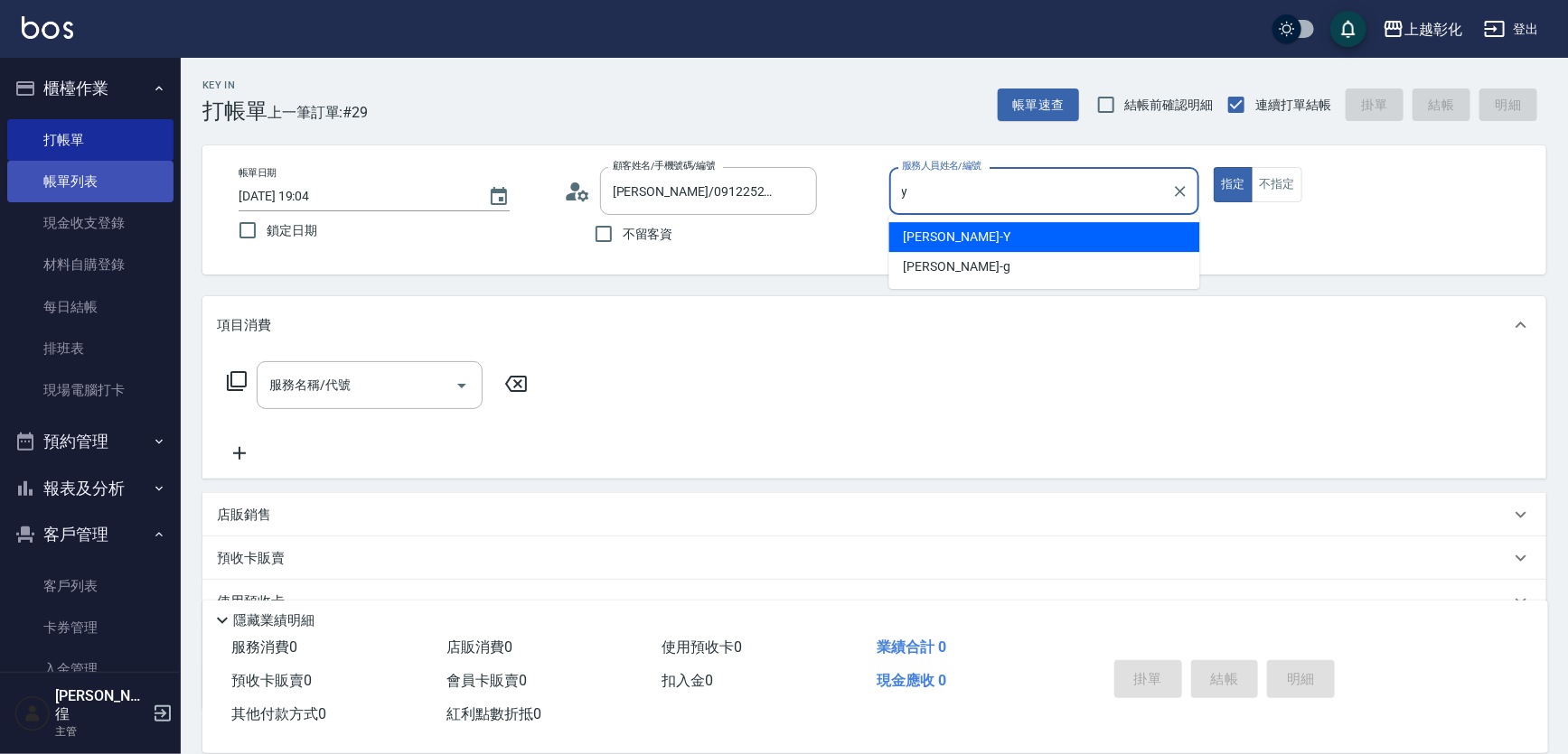
type input "YURI-Y"
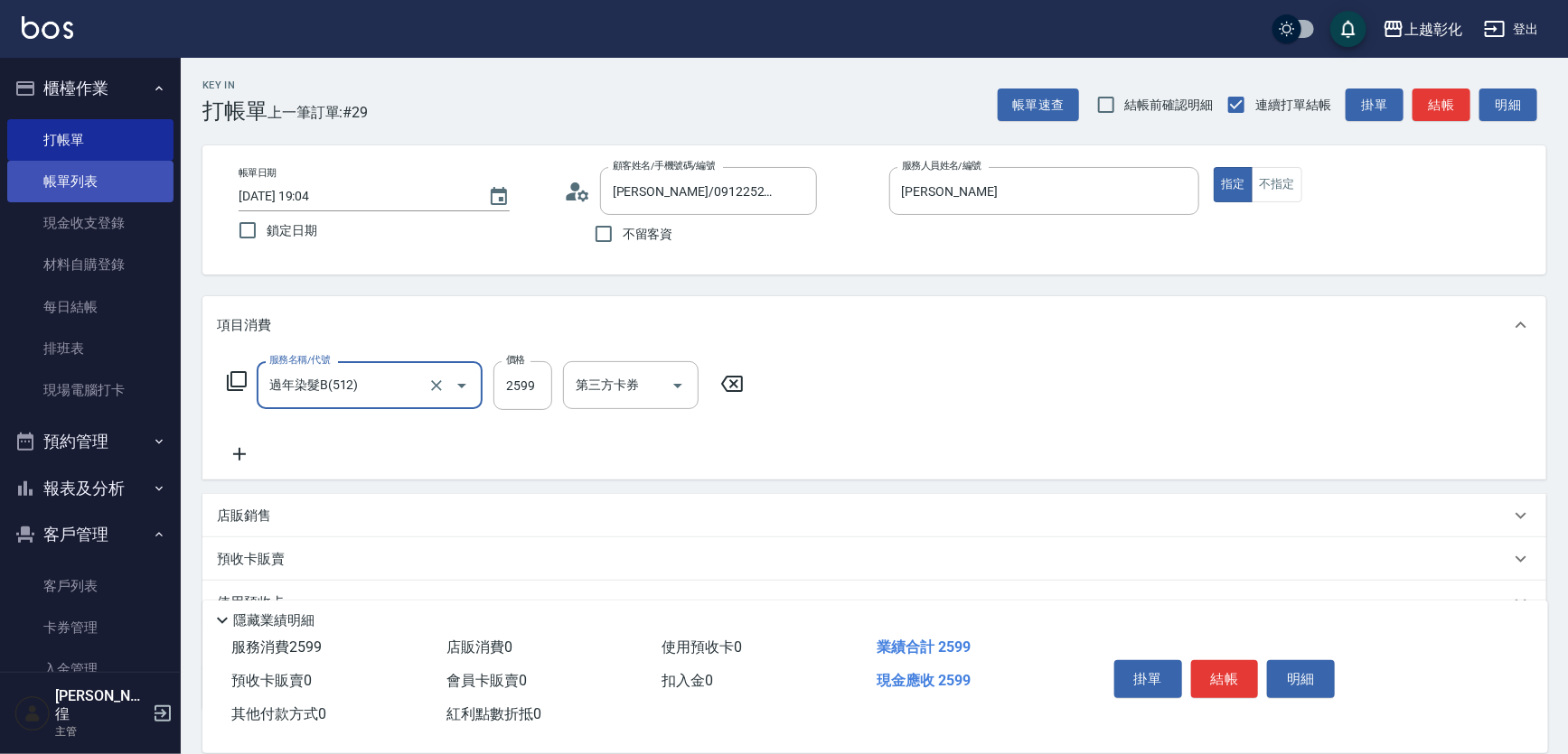
type input "過年染髮B(512)"
type input "2399"
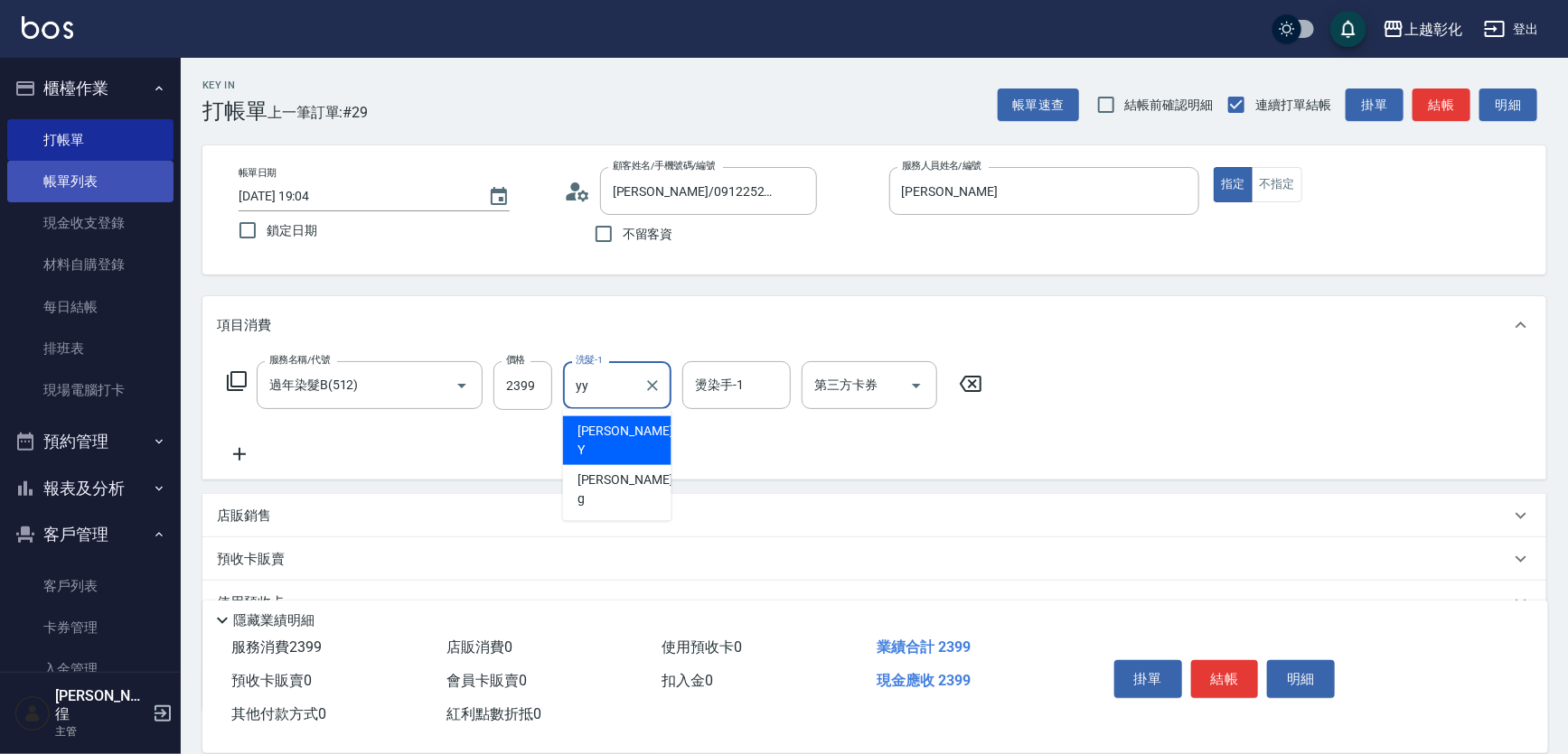
type input "yy"
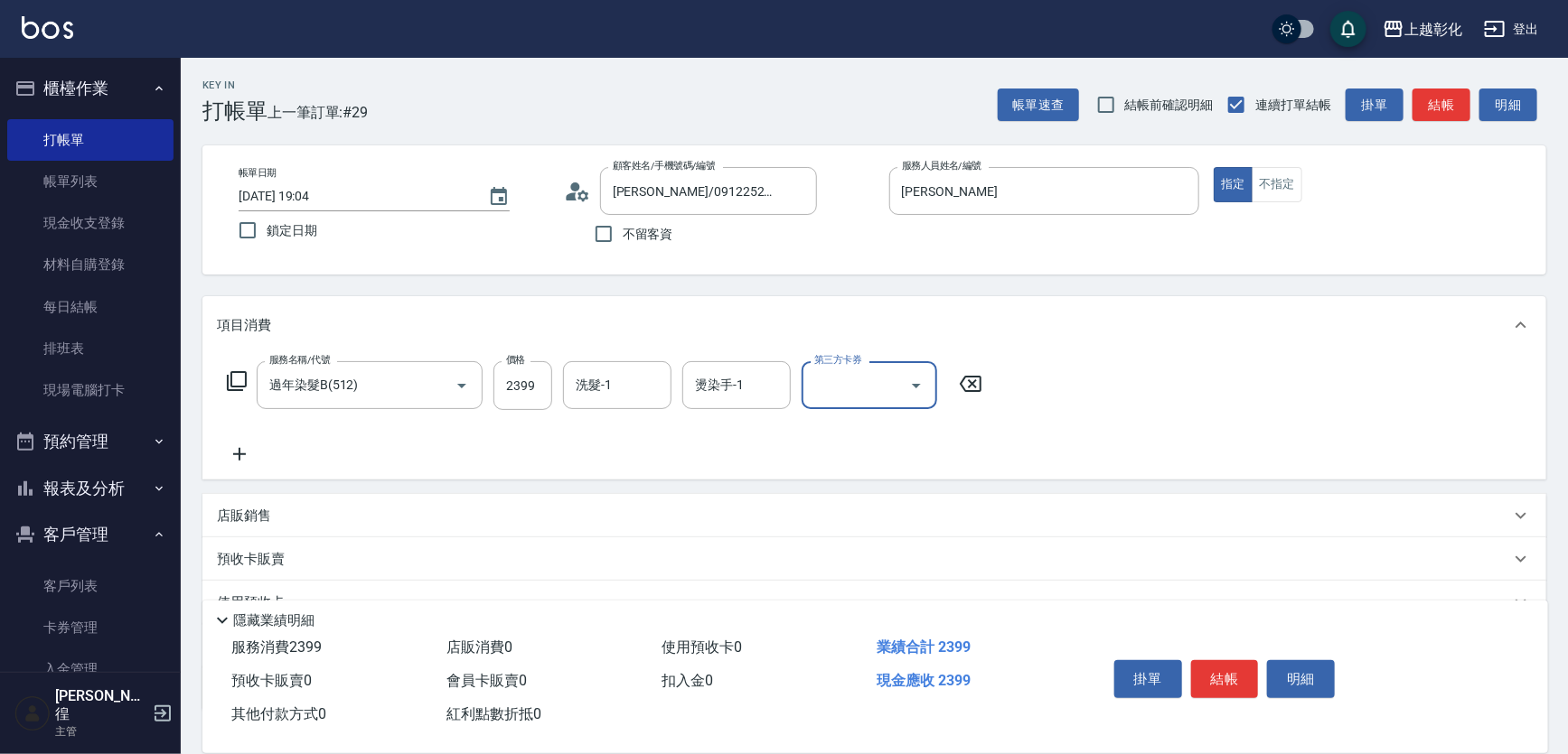
click at [606, 384] on input "洗髮-1" at bounding box center [617, 385] width 92 height 31
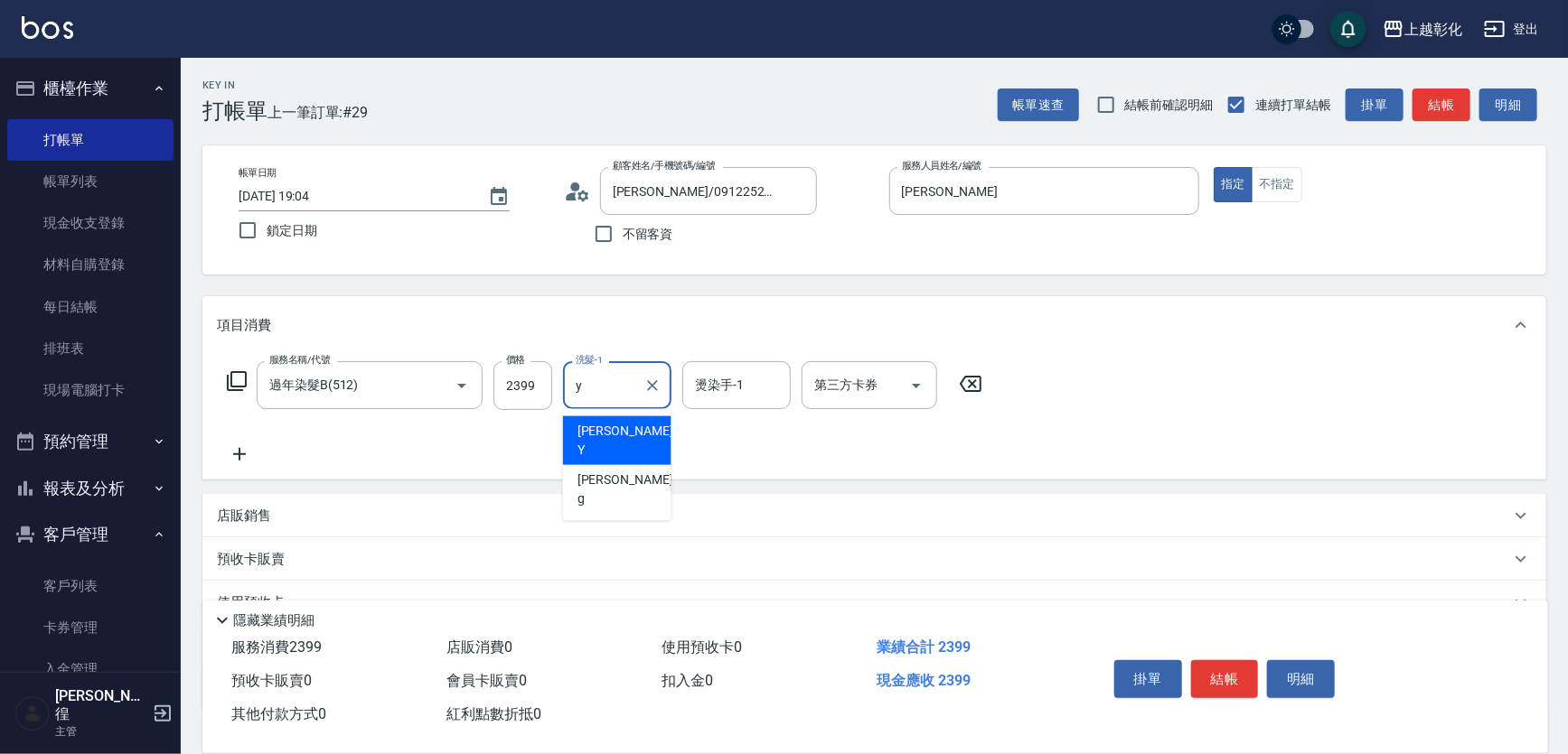
type input "YURI-Y"
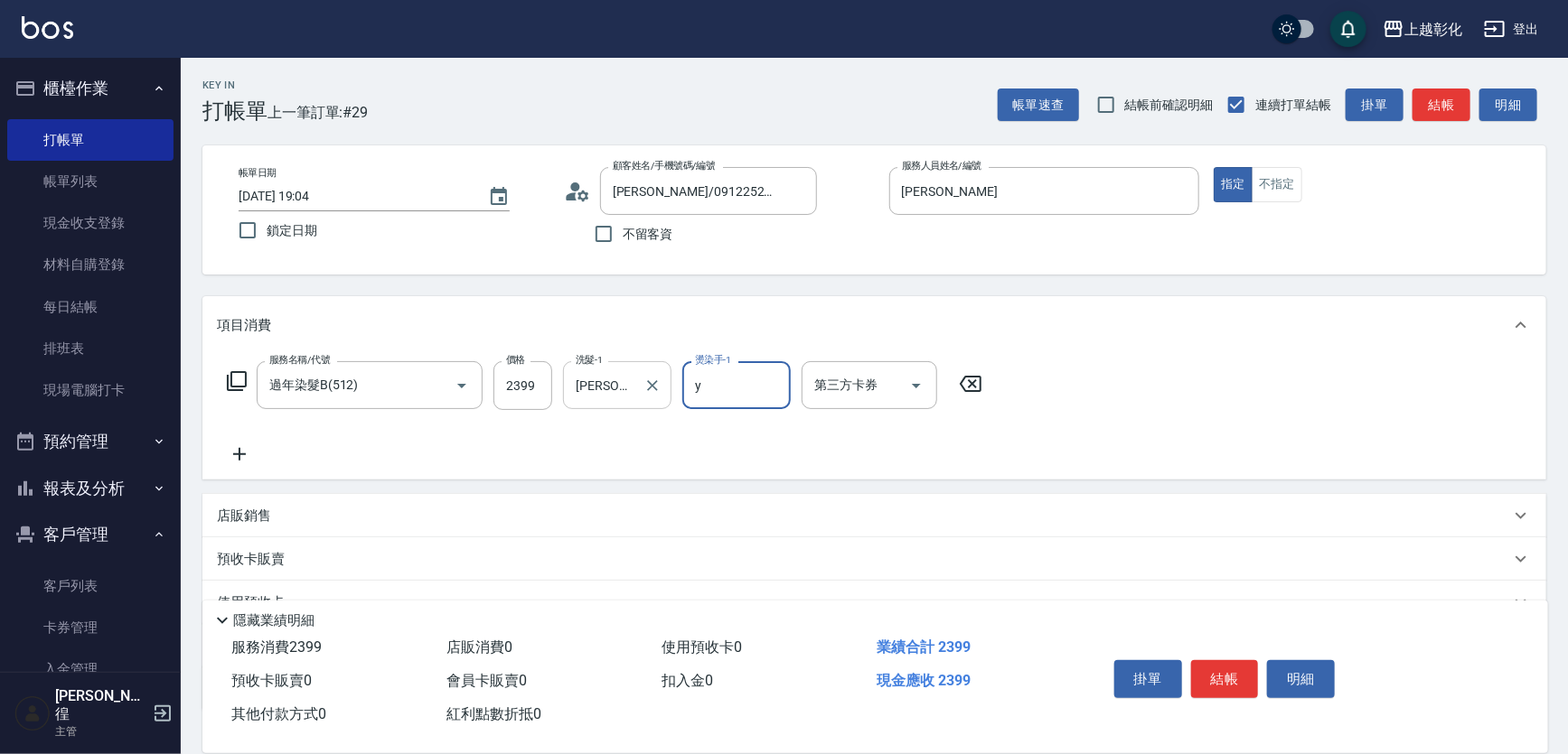
type input "YURI-Y"
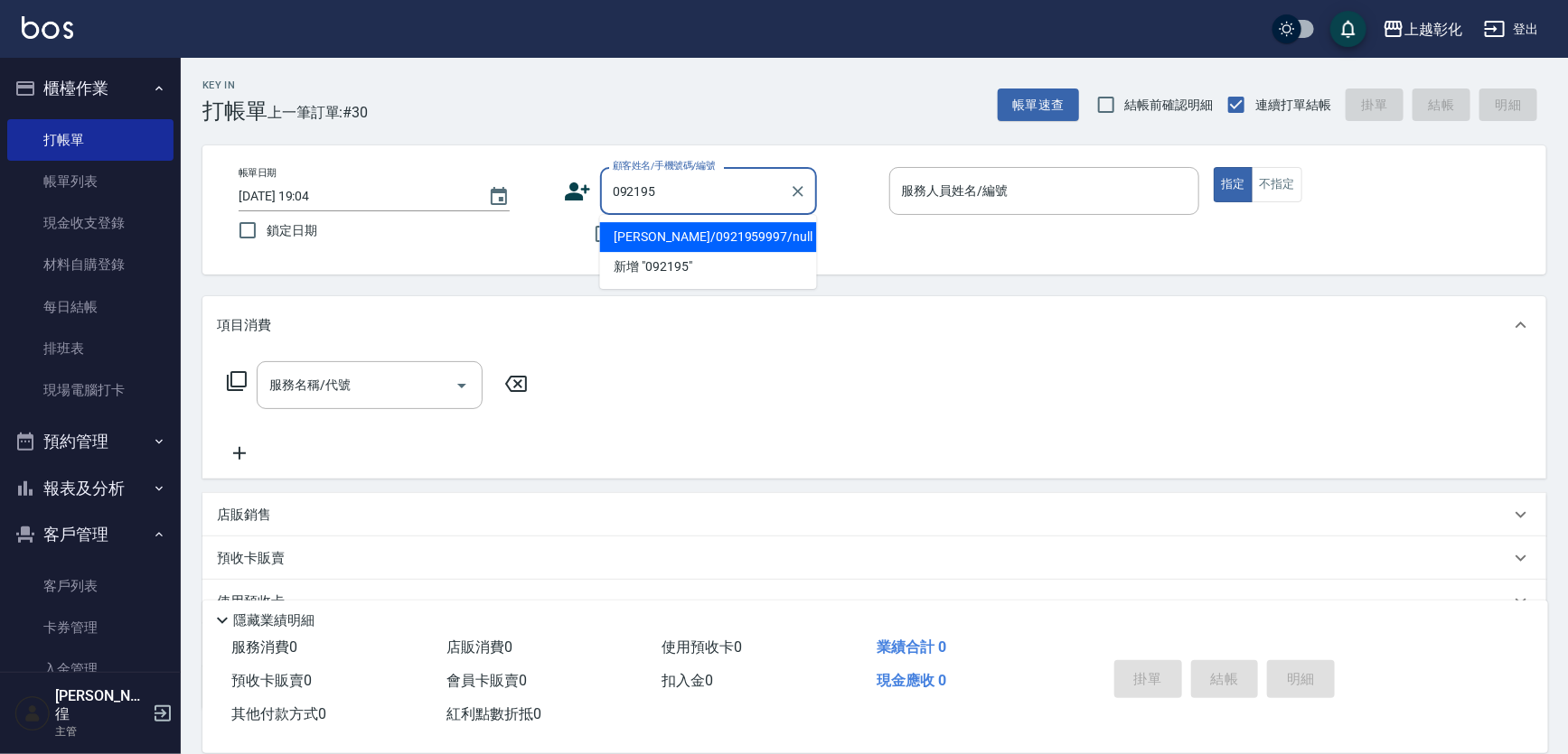
type input "陳靜雯/0921959997/null"
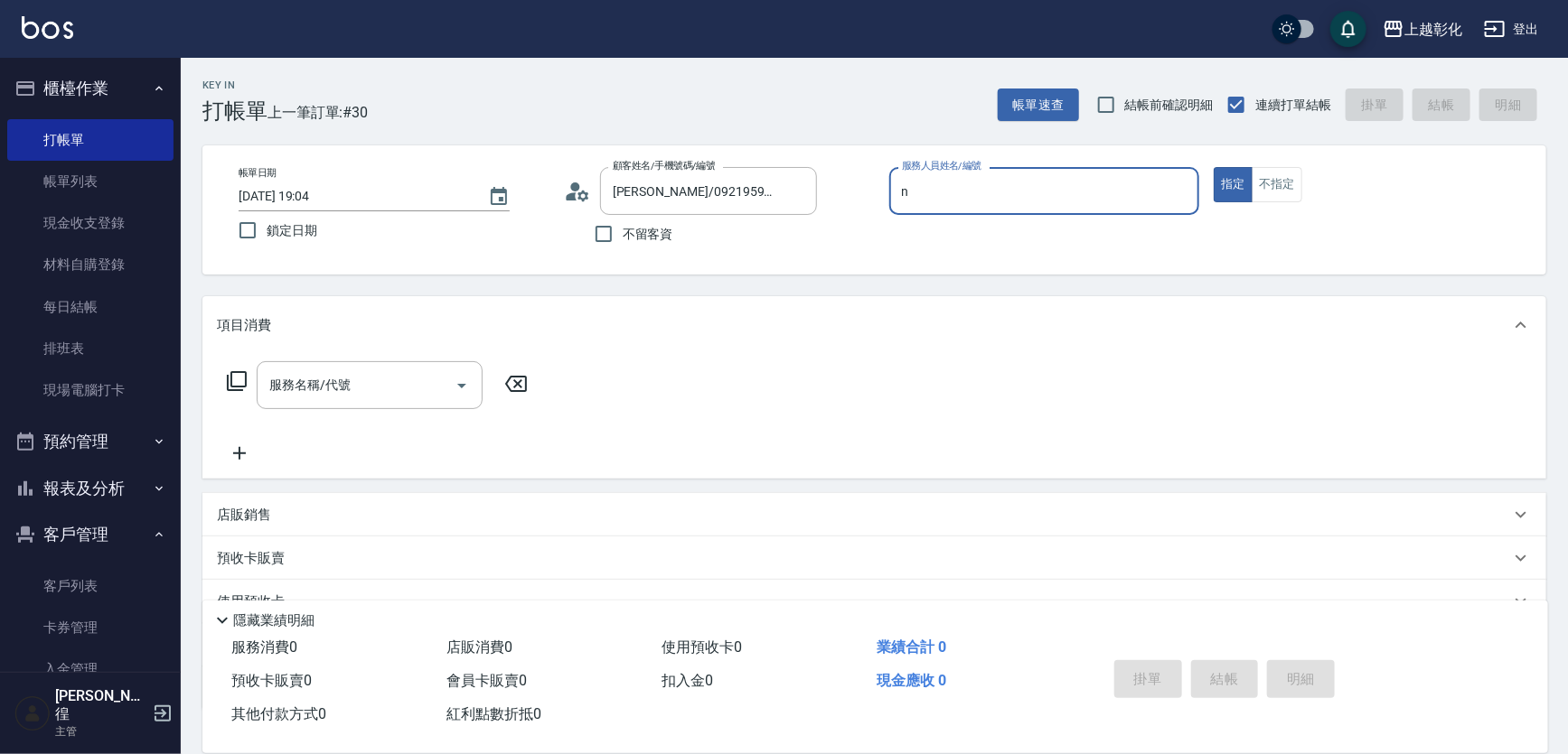
type input "羊羊-n"
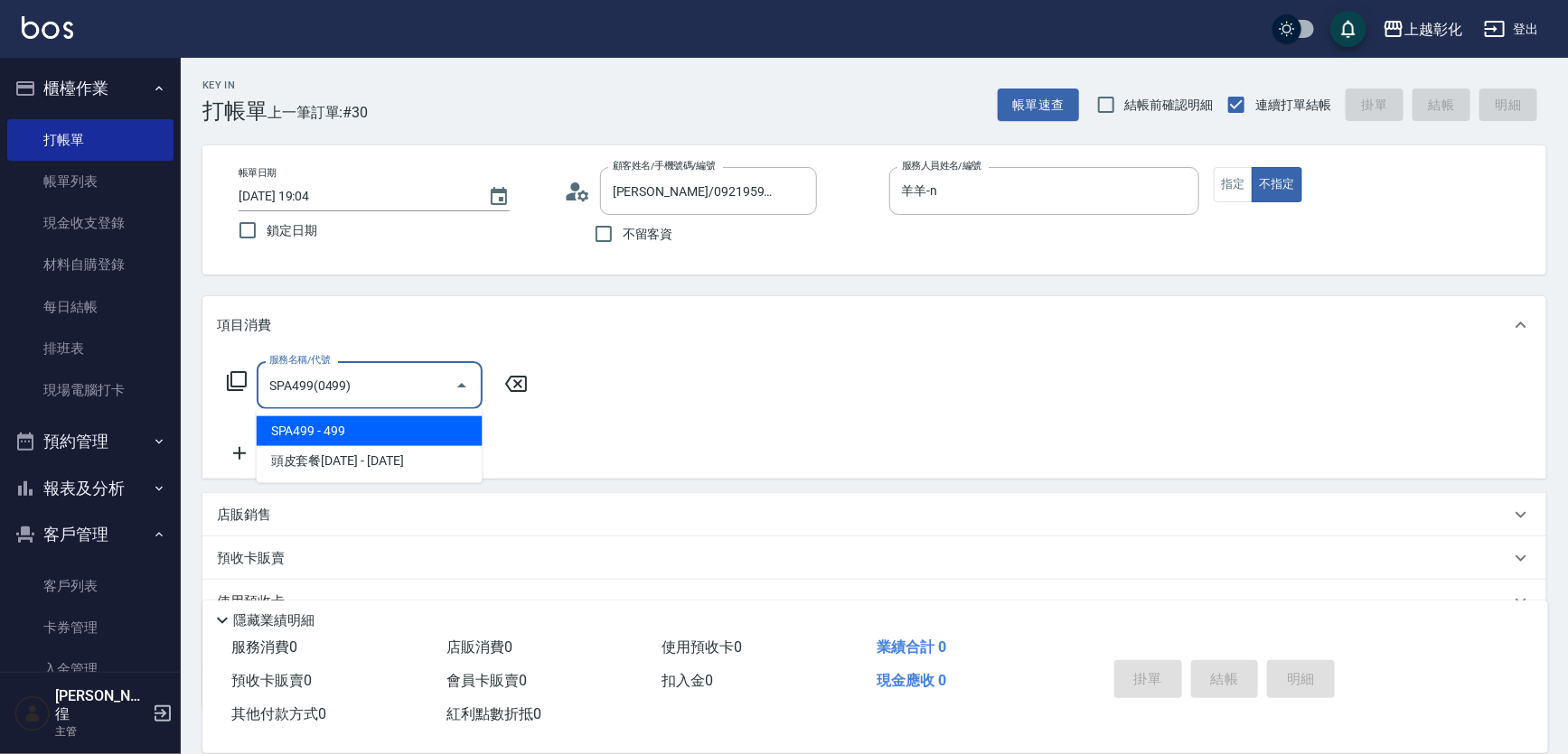
type input "SPA499(0499)"
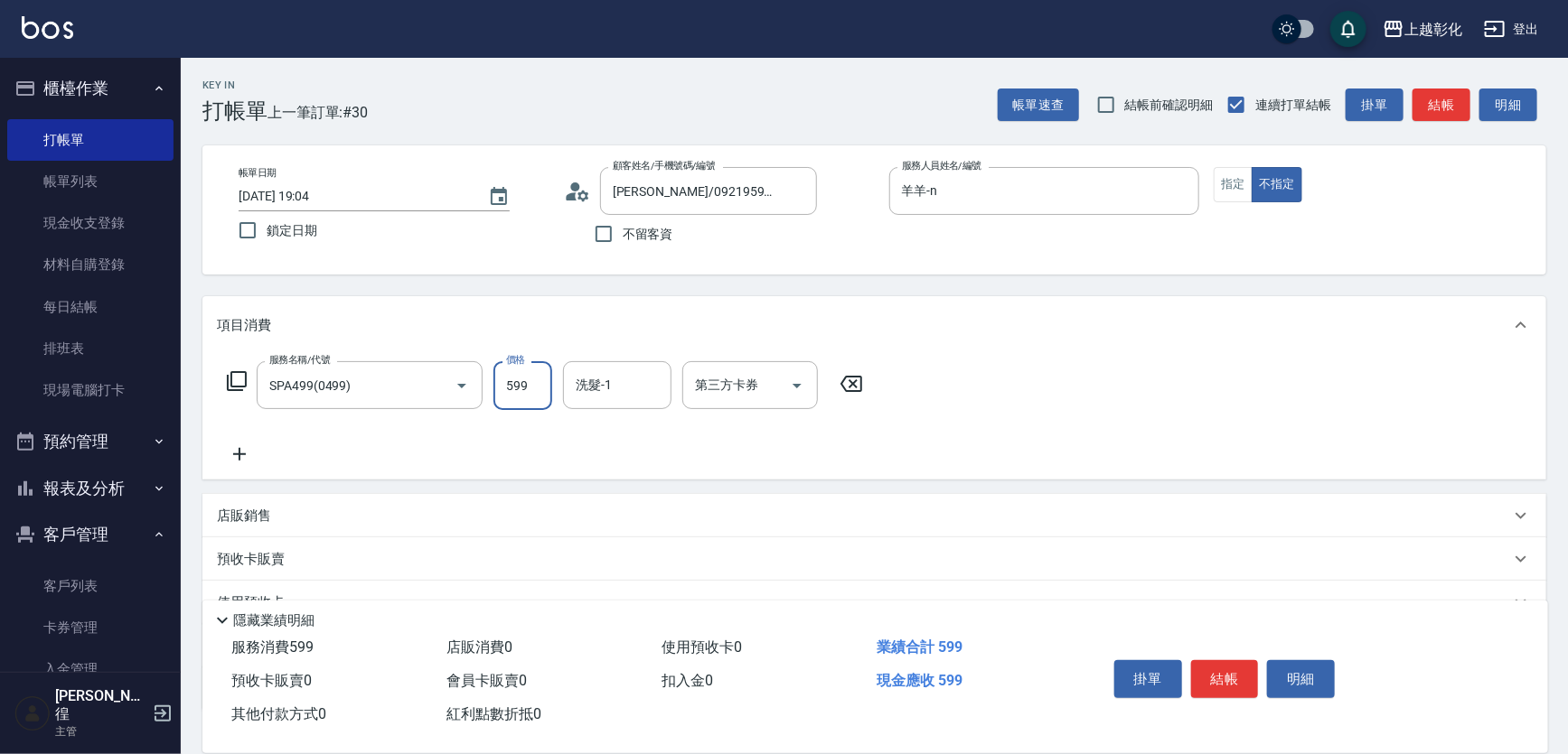
type input "599"
type input "林渝婷-33"
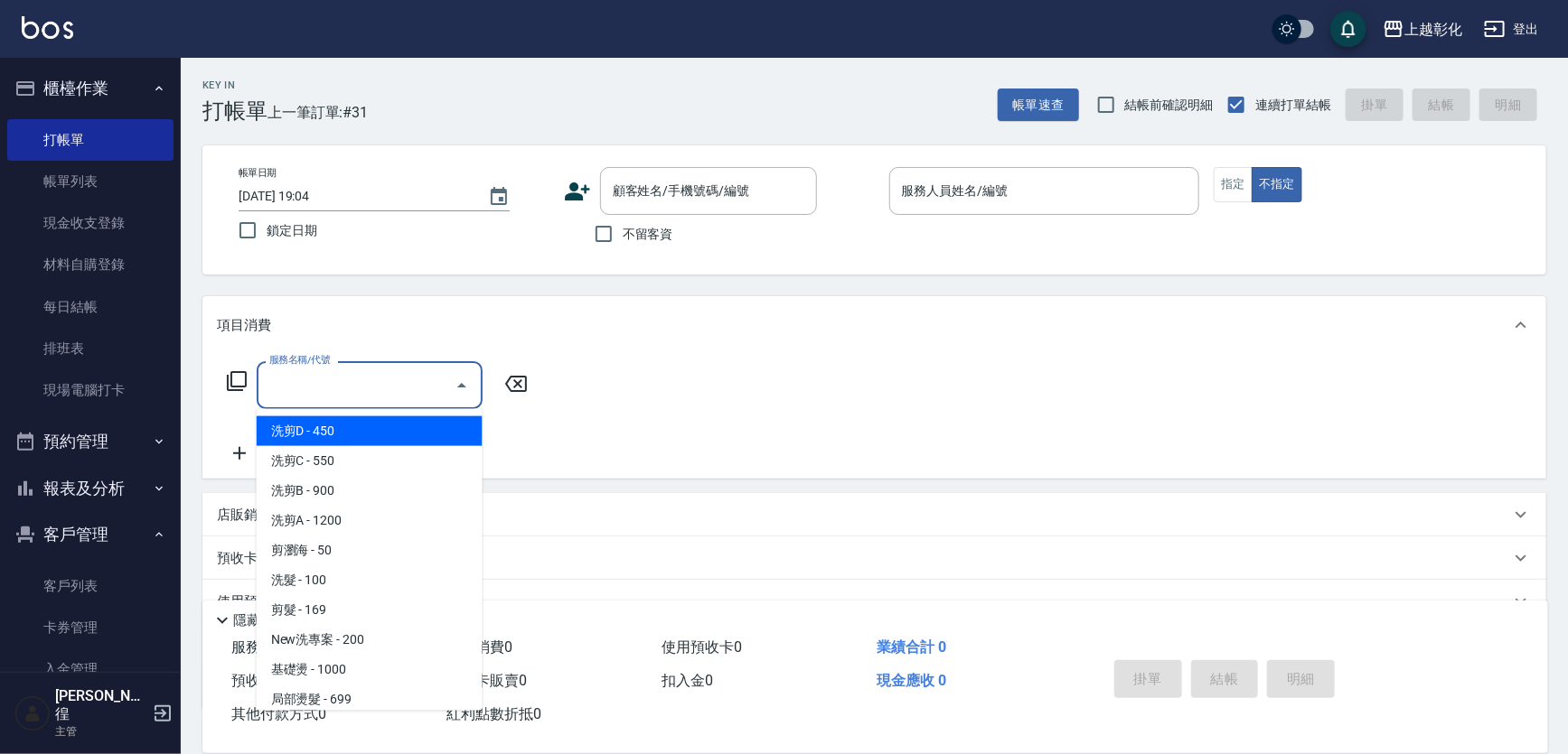
click at [352, 397] on input "服務名稱/代號" at bounding box center [355, 385] width 182 height 31
click at [648, 178] on div "顧客姓名/手機號碼/編號 顧客姓名/手機號碼/編號" at bounding box center [708, 190] width 217 height 48
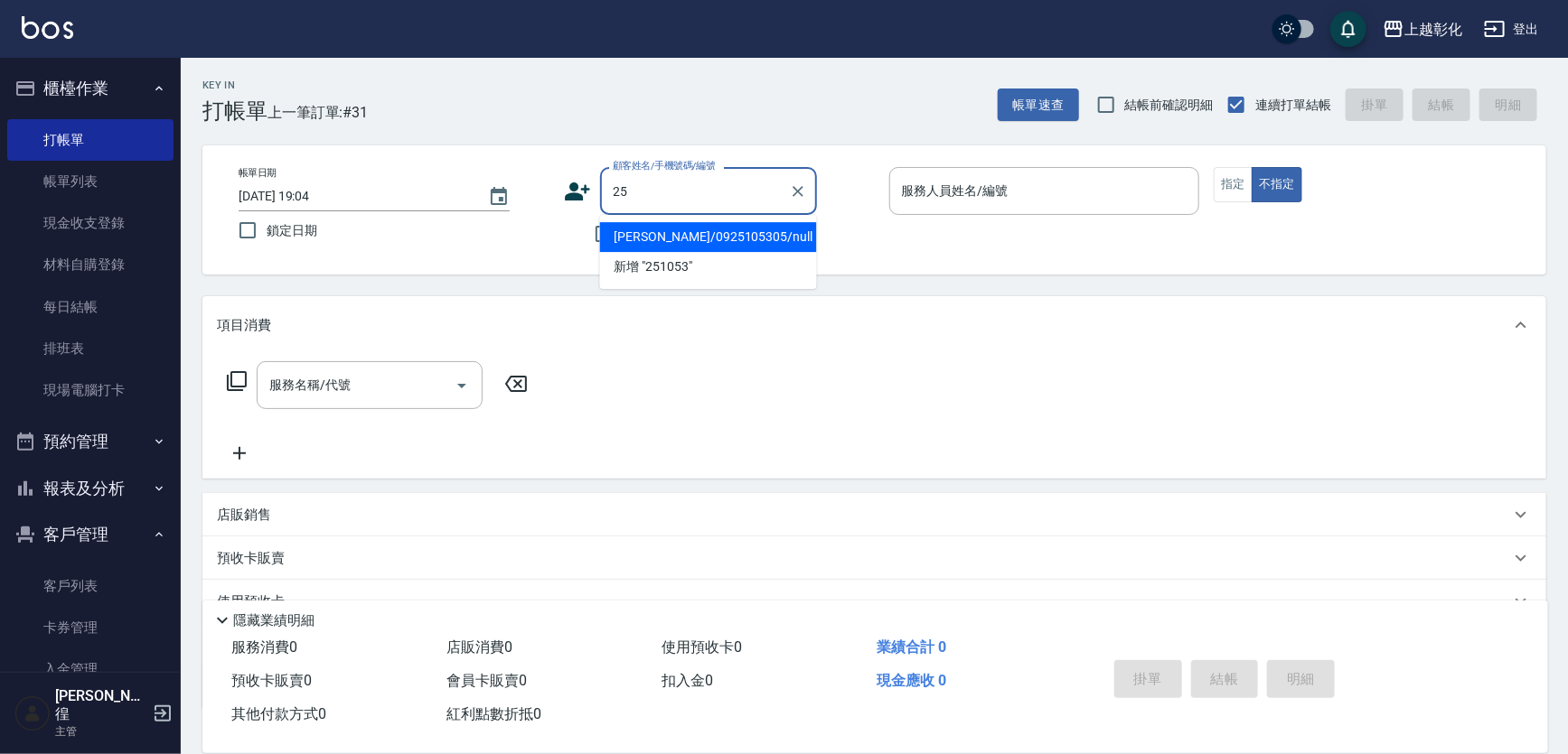
type input "2"
click at [687, 235] on li "張加鈴/0925105305/null" at bounding box center [708, 237] width 217 height 30
type input "張加鈴/0925105305/null"
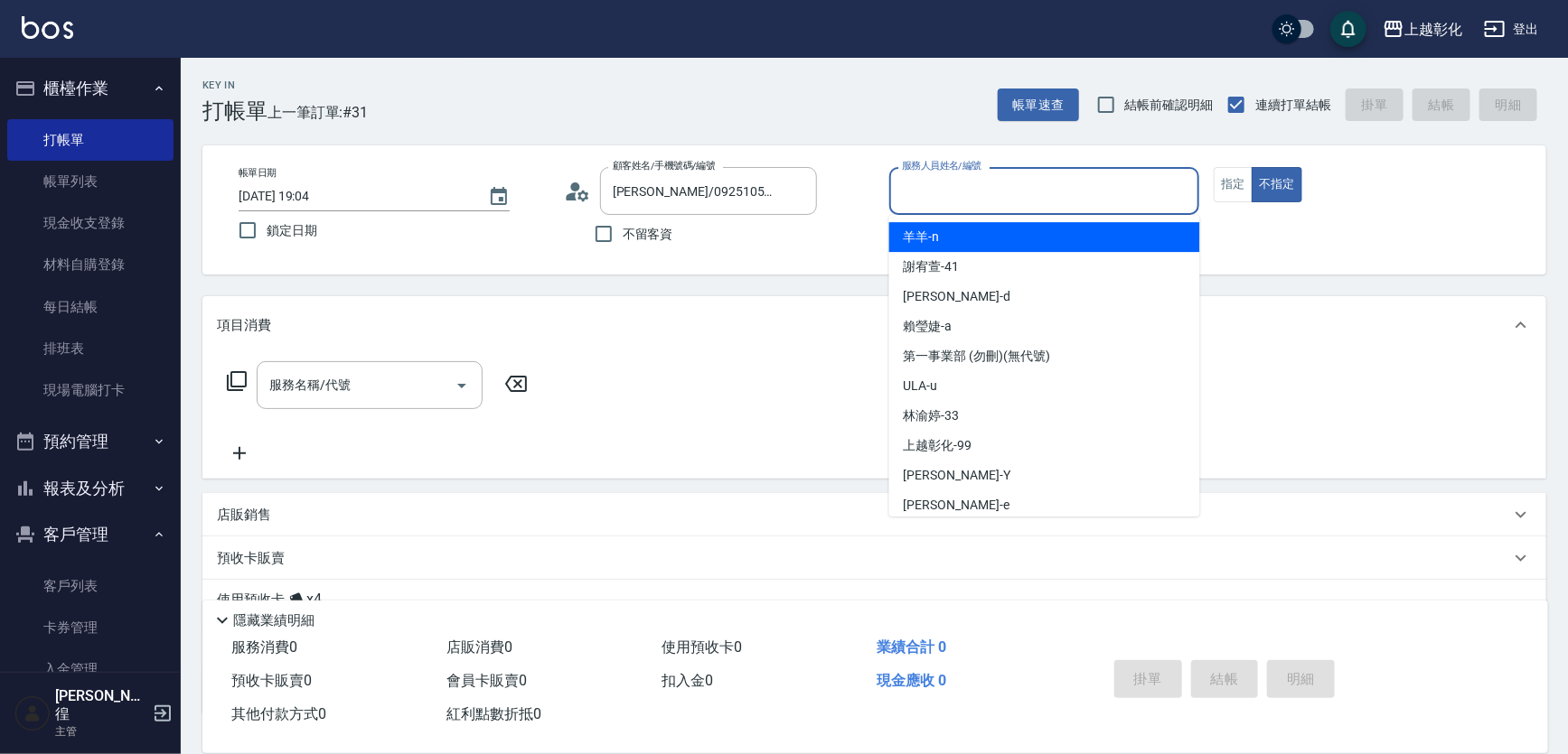
click at [949, 183] on input "服務人員姓名/編號" at bounding box center [1045, 191] width 295 height 31
click at [940, 241] on div "羊羊 -n" at bounding box center [1044, 237] width 311 height 30
type input "羊羊-n"
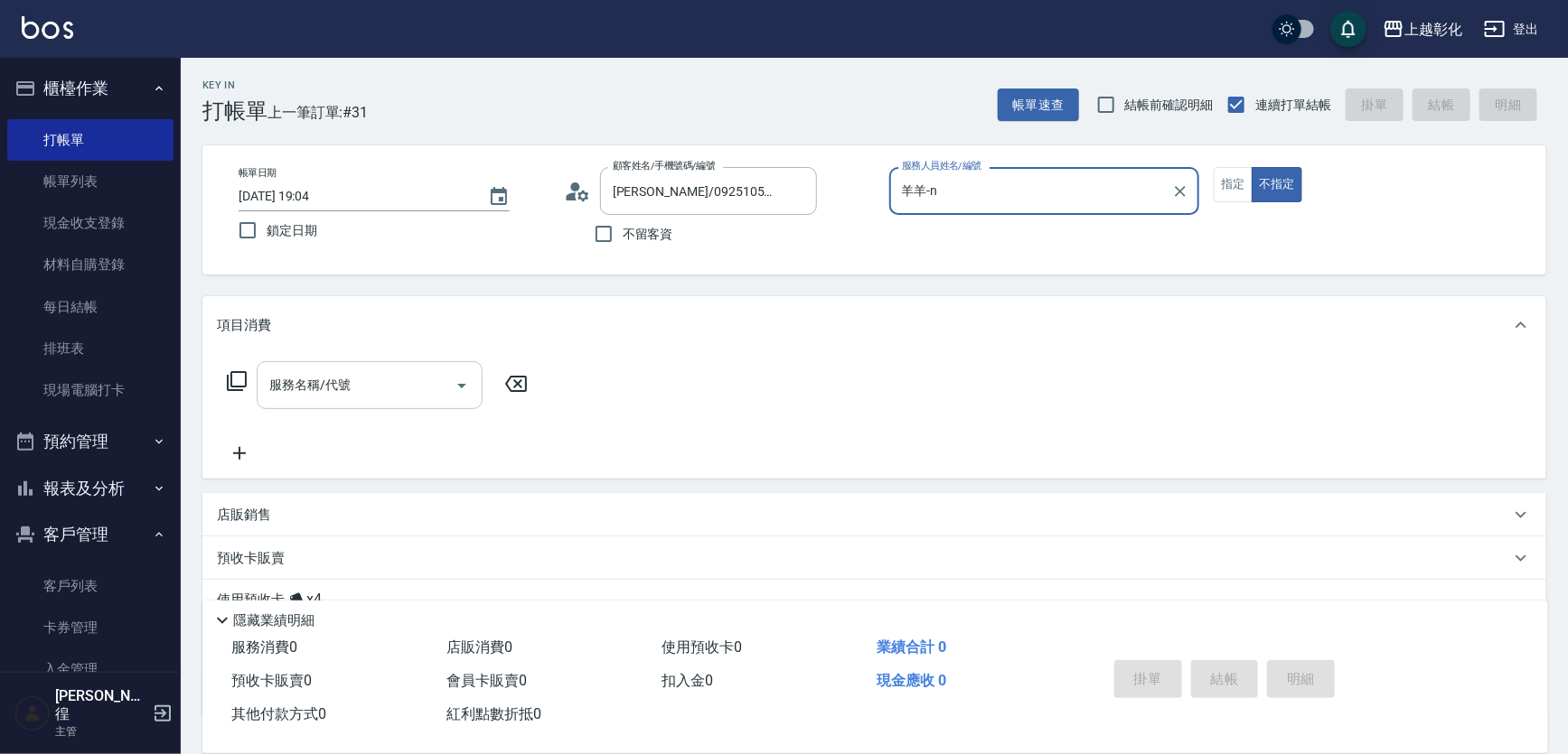
click at [354, 374] on input "服務名稱/代號" at bounding box center [355, 385] width 182 height 31
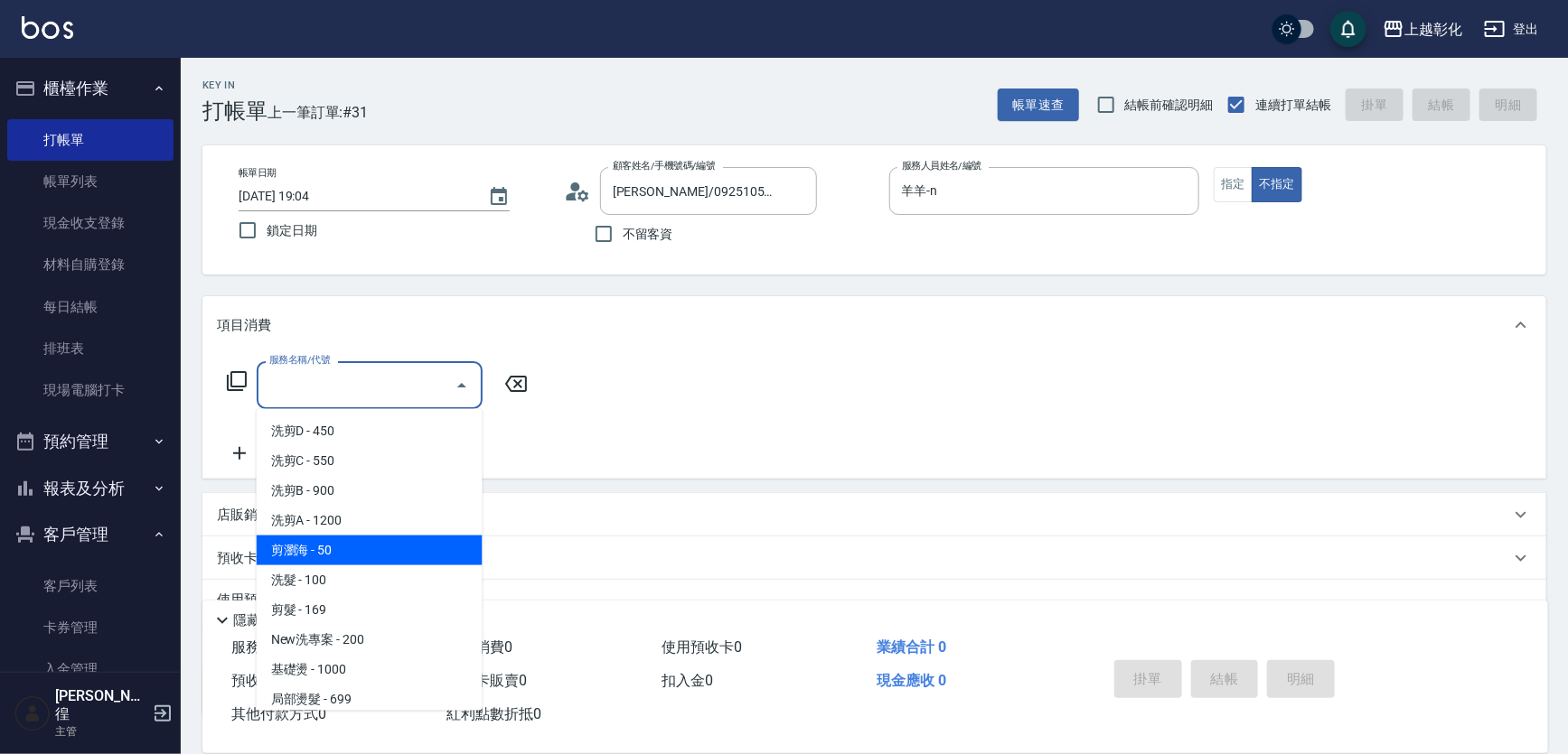
click at [336, 552] on span "剪瀏海 - 50" at bounding box center [370, 550] width 226 height 30
type input "剪瀏海(0050)"
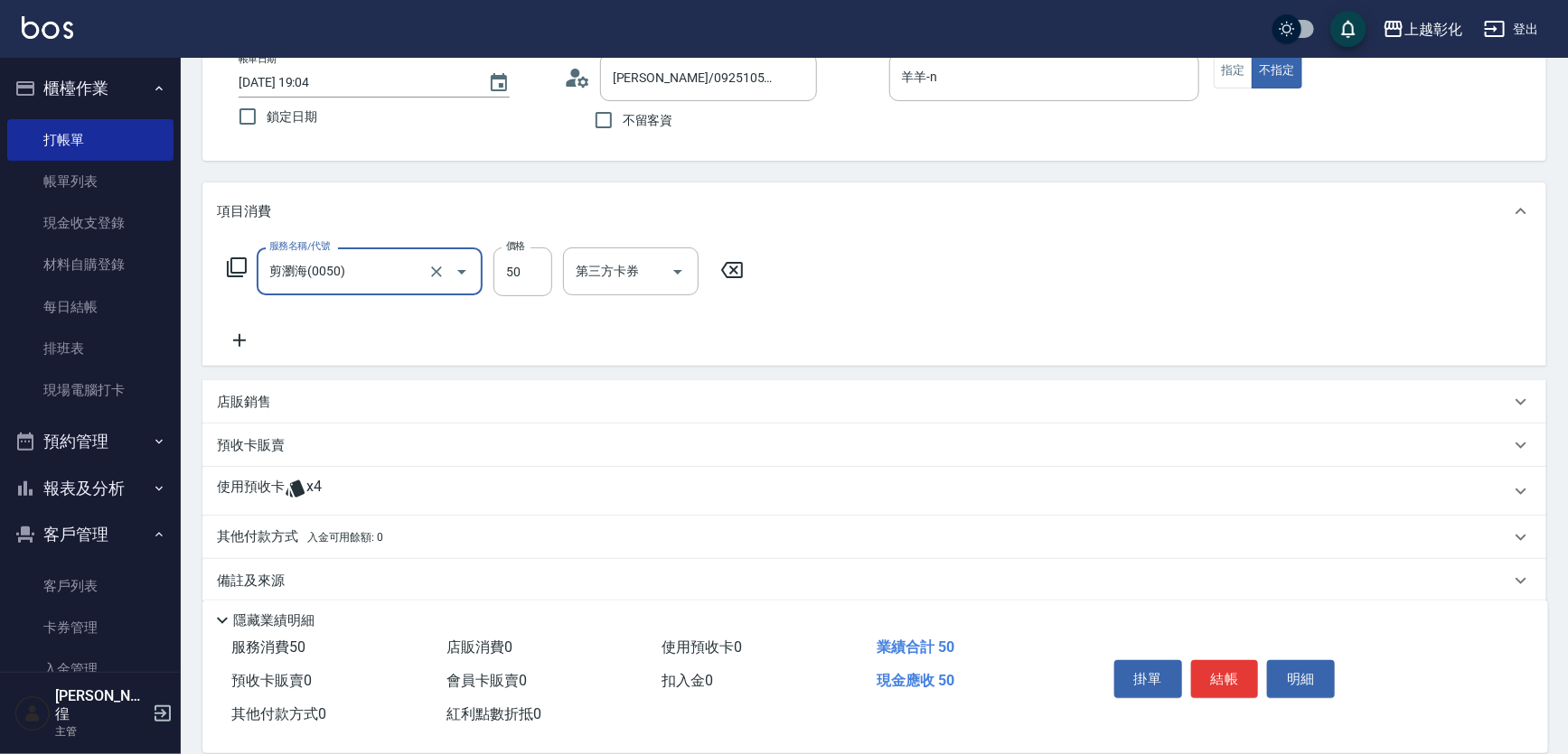
scroll to position [131, 0]
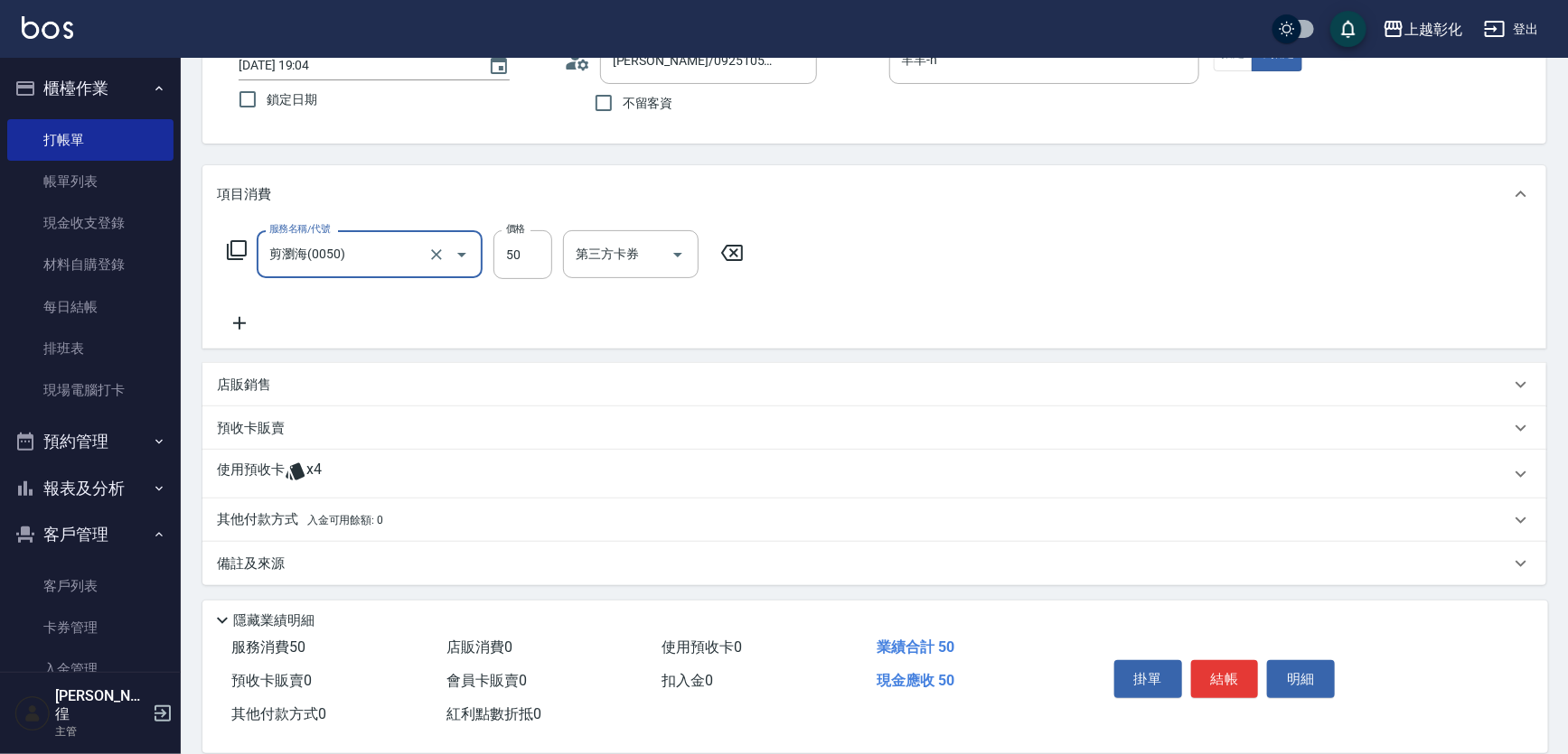
click at [297, 465] on icon at bounding box center [295, 472] width 19 height 18
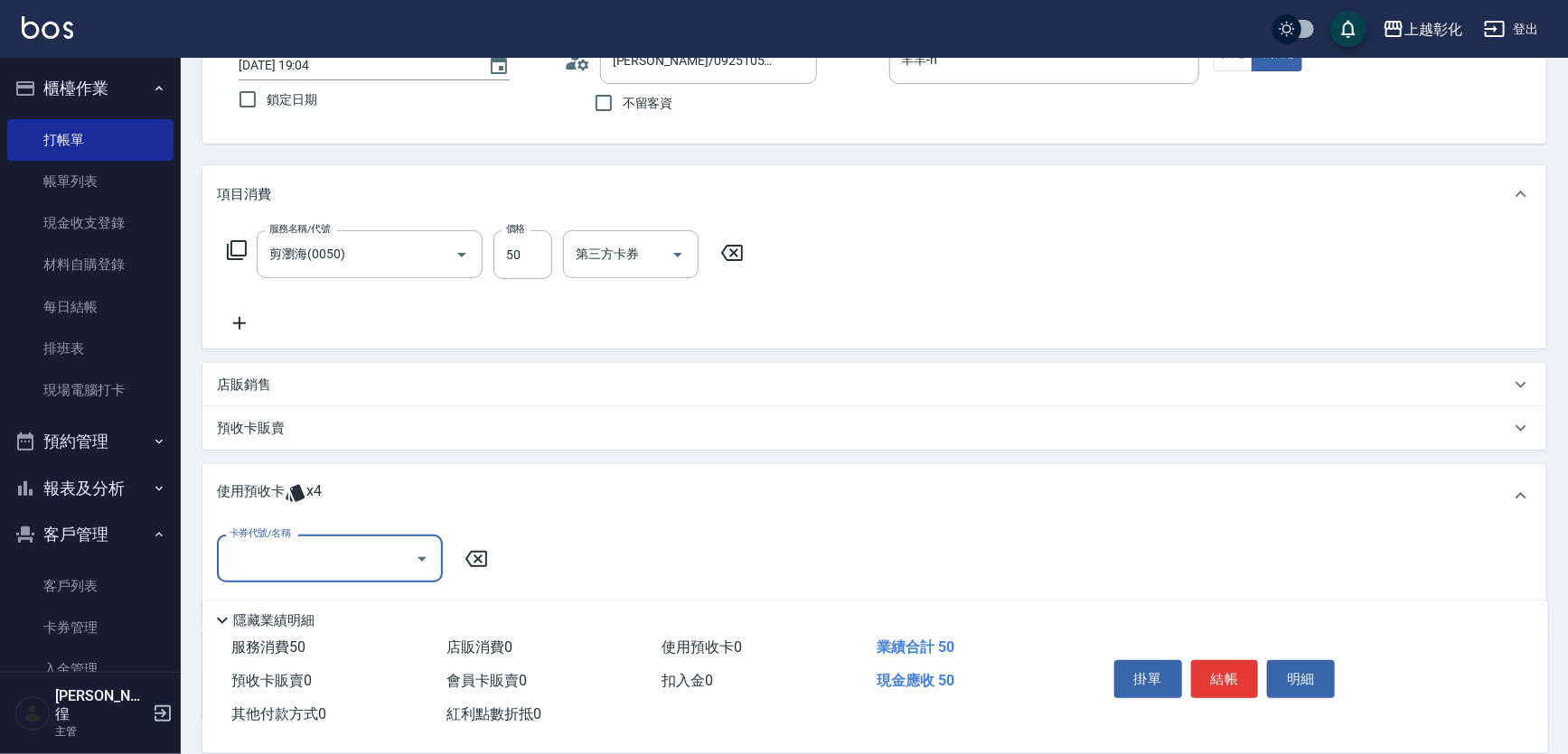
scroll to position [0, 0]
click at [311, 563] on input "卡券代號/名稱" at bounding box center [316, 559] width 182 height 31
click at [307, 598] on div "精油洗髮 剩餘4張" at bounding box center [330, 605] width 226 height 30
type input "精油洗髮"
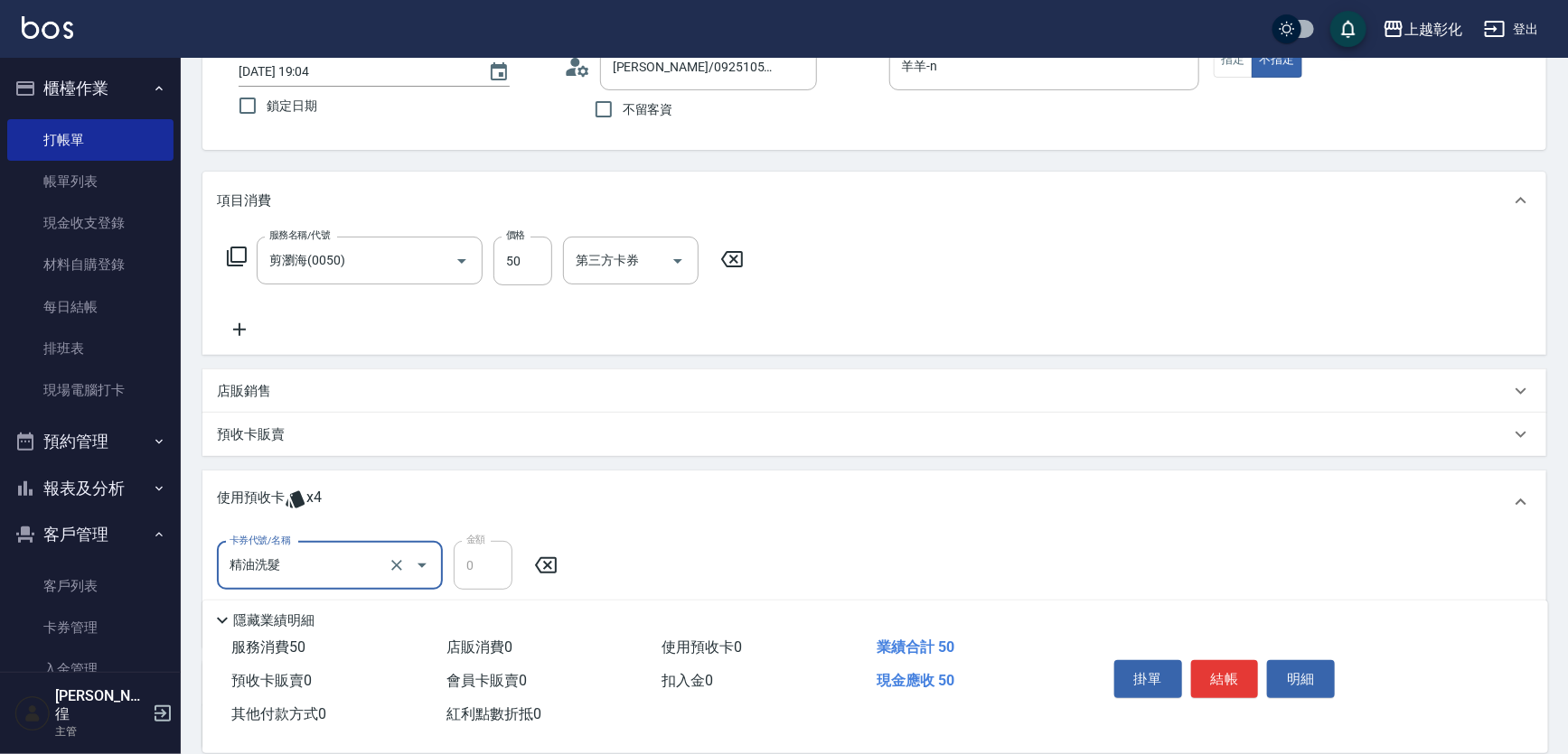
scroll to position [124, 0]
click at [241, 335] on icon at bounding box center [239, 331] width 45 height 21
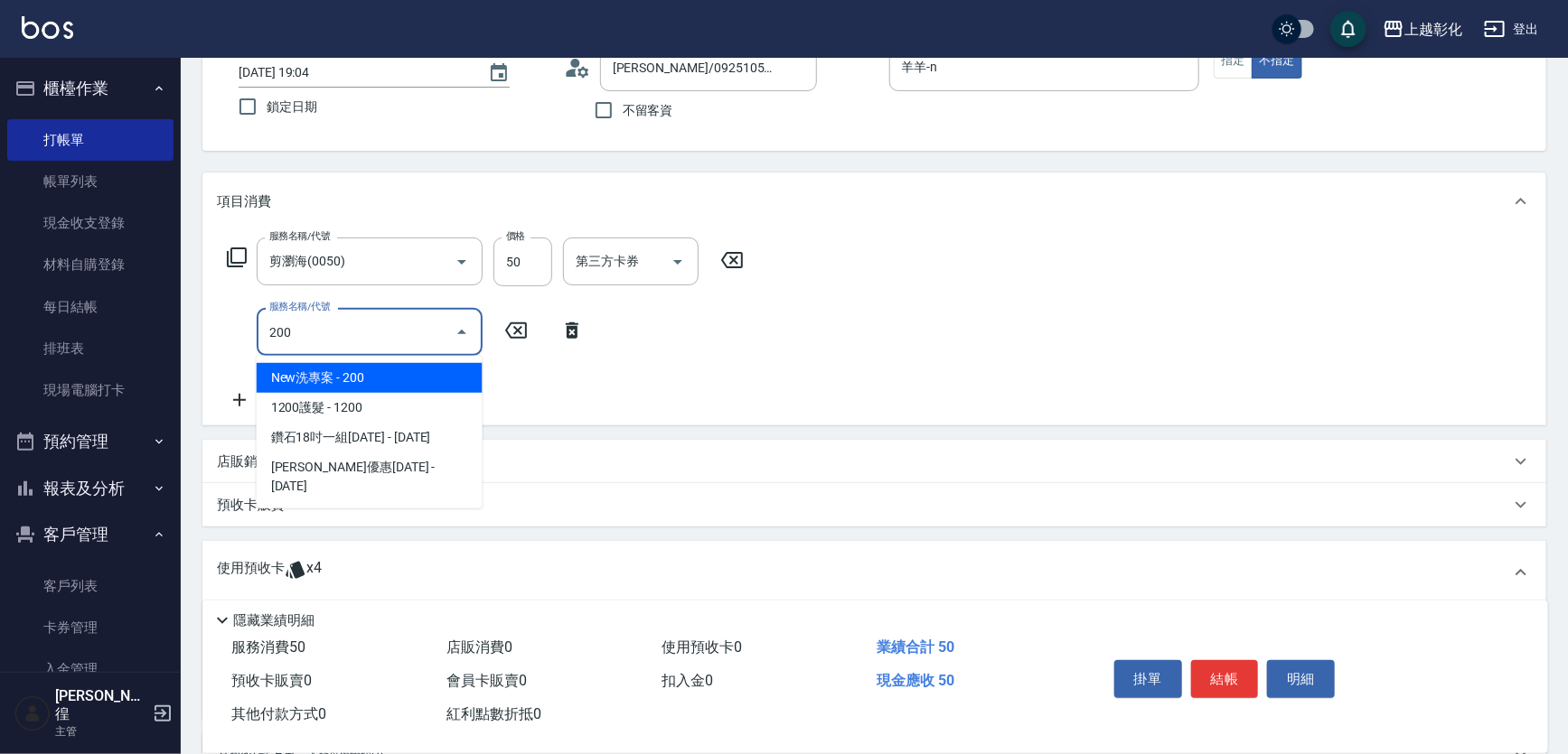
click at [340, 377] on span "New洗專案 - 200" at bounding box center [370, 377] width 226 height 30
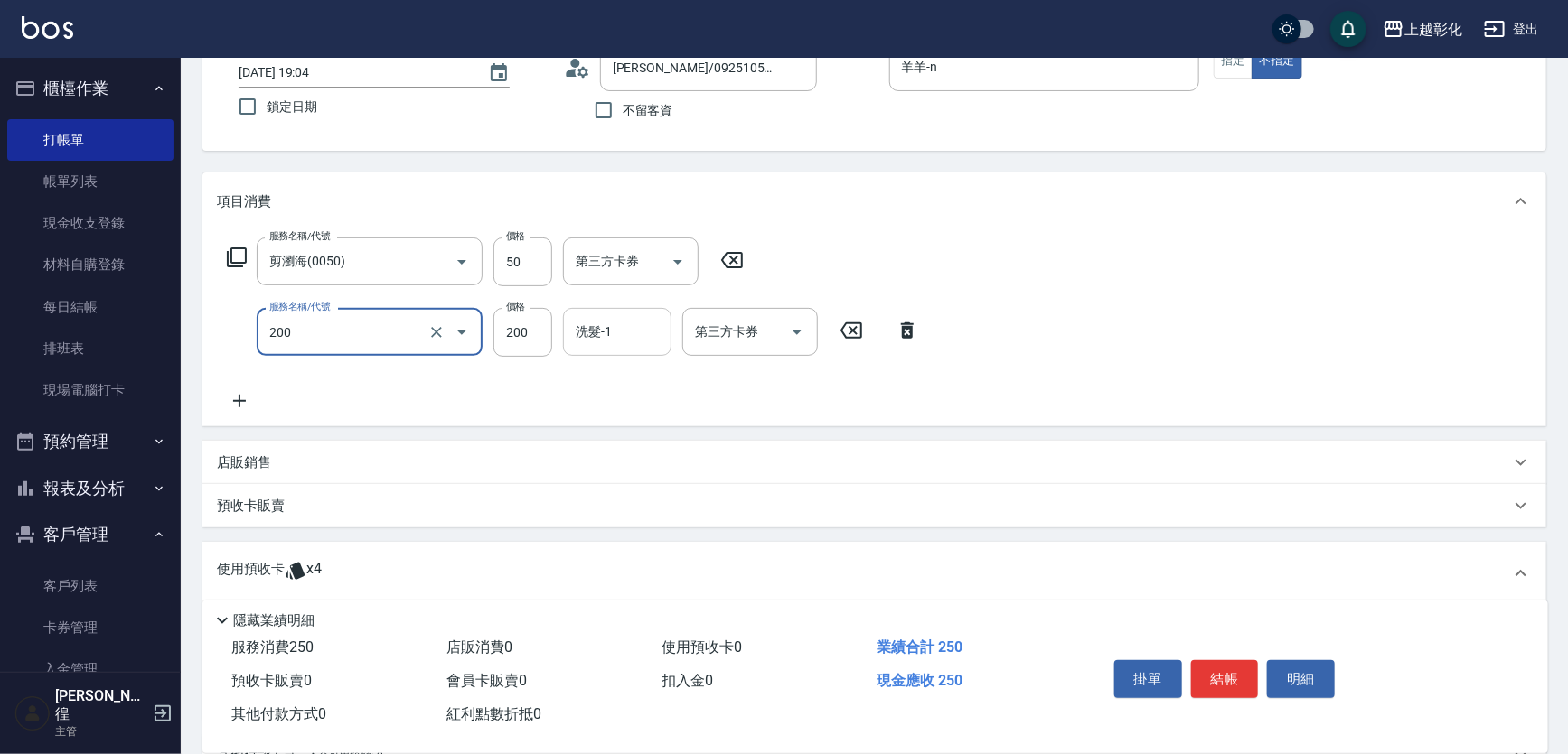
type input "New洗專案(200)"
click at [600, 337] on input "洗髮-1" at bounding box center [617, 332] width 92 height 31
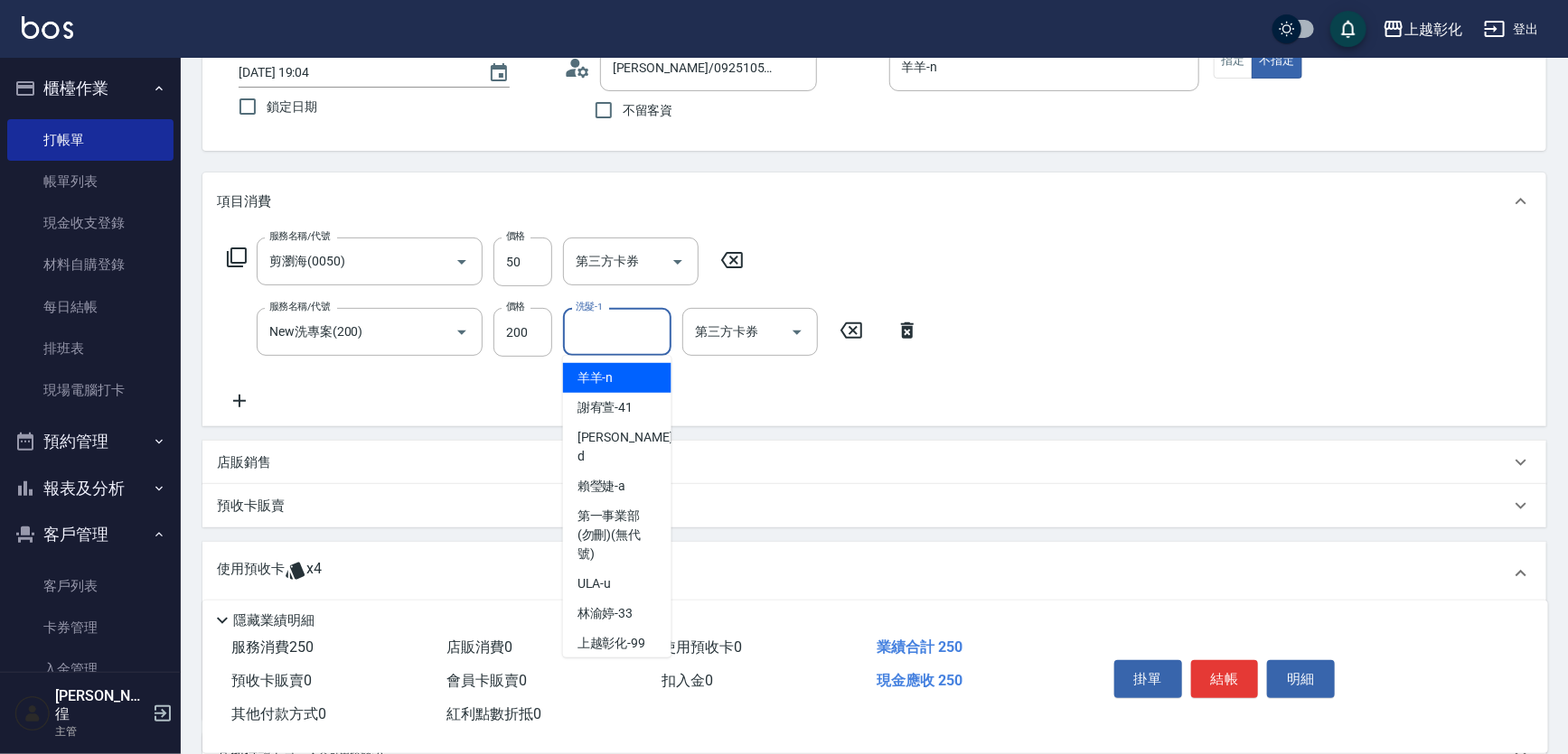
click at [611, 384] on span "羊羊 -n" at bounding box center [595, 377] width 36 height 19
type input "羊羊-n"
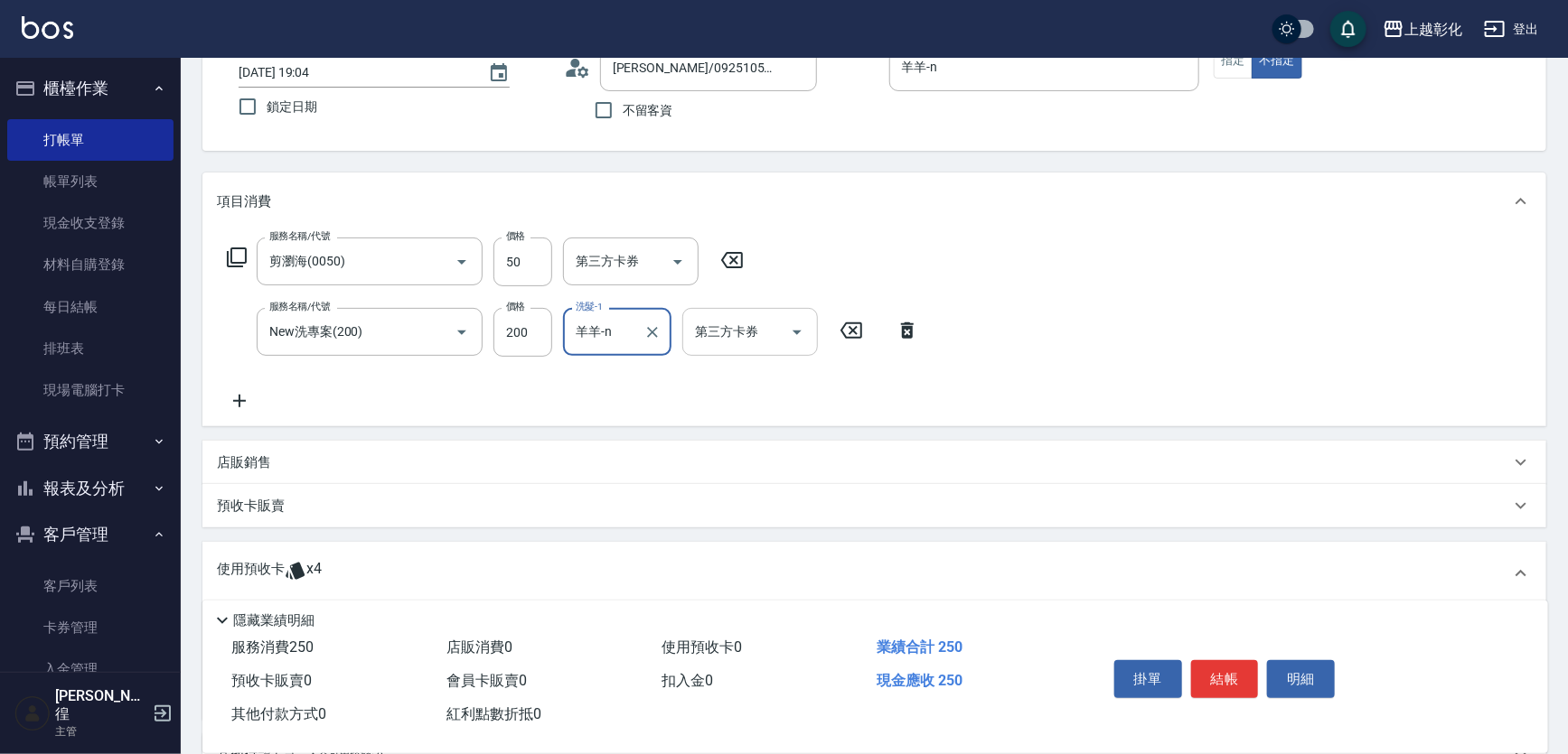
click at [736, 332] on input "第三方卡券" at bounding box center [736, 332] width 92 height 31
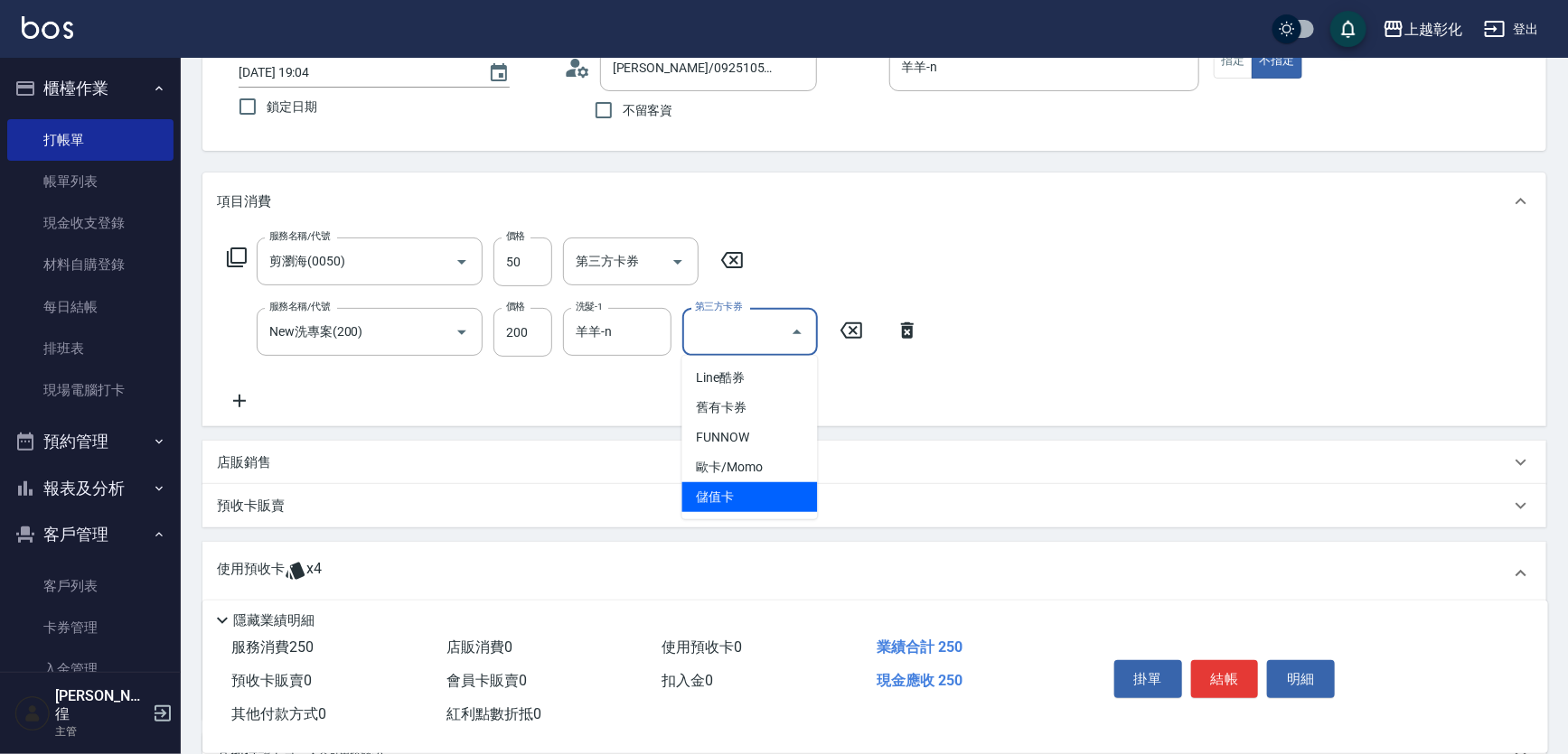
click at [748, 505] on span "儲值卡" at bounding box center [749, 497] width 136 height 30
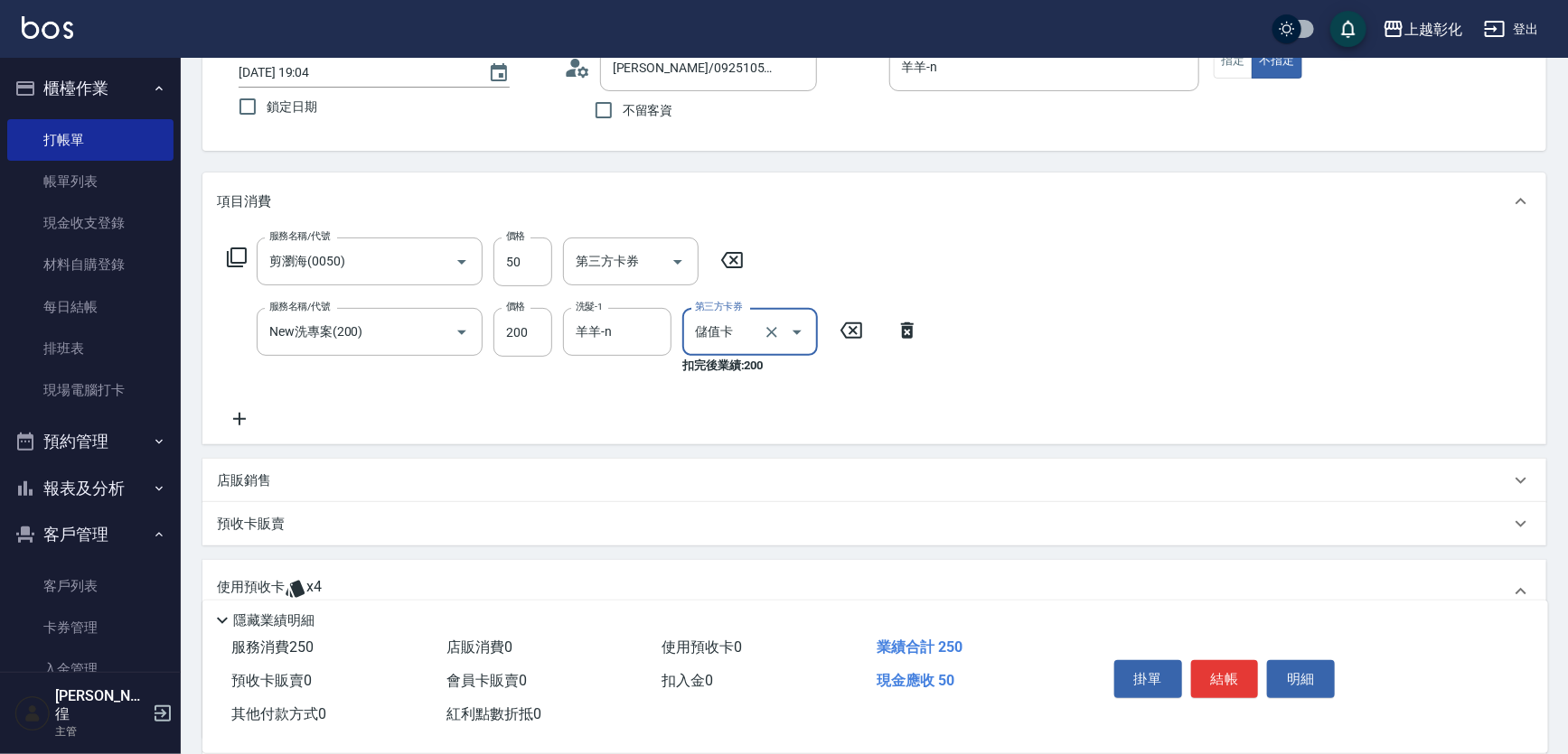
type input "儲值卡"
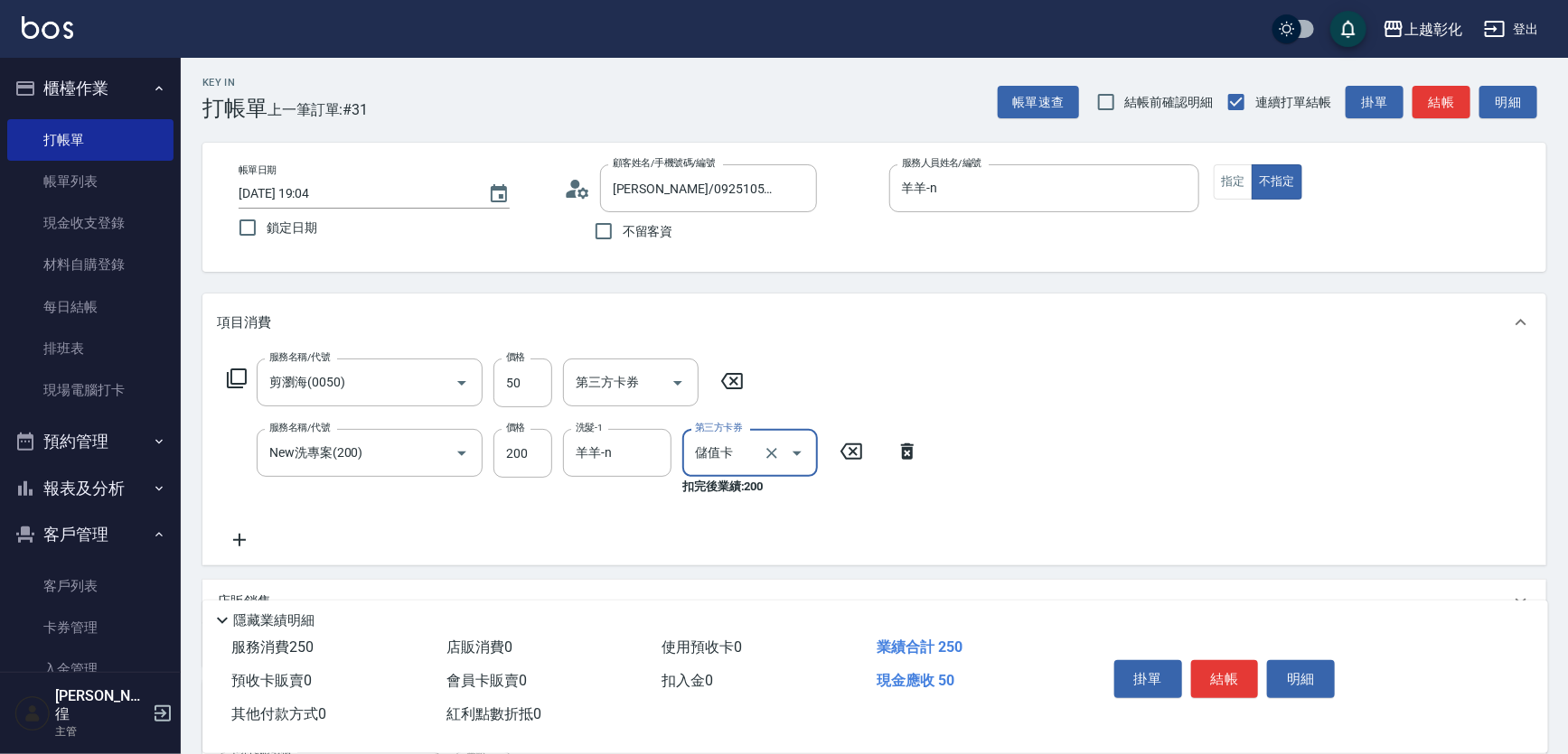
scroll to position [0, 0]
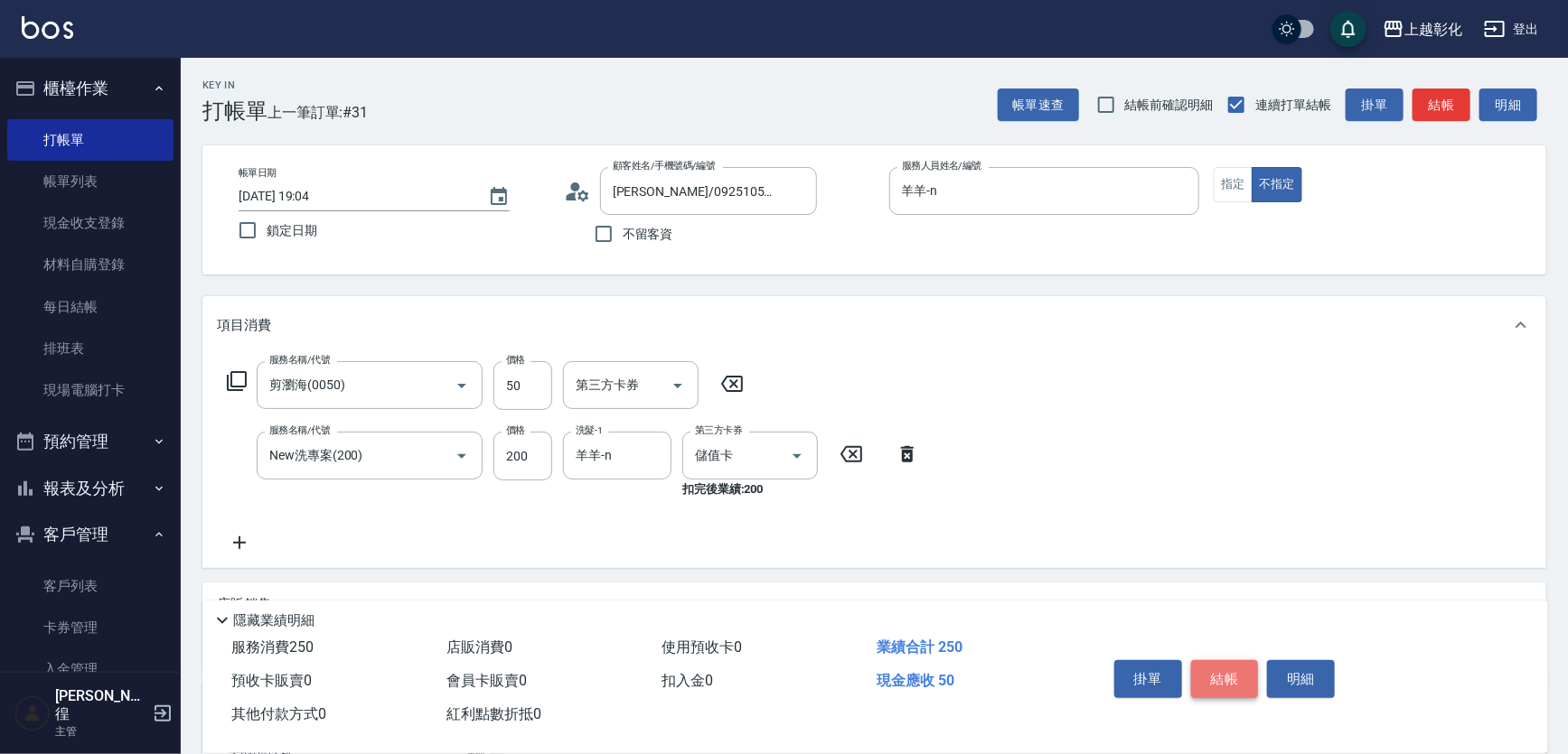
click at [1240, 672] on button "結帳" at bounding box center [1225, 679] width 67 height 38
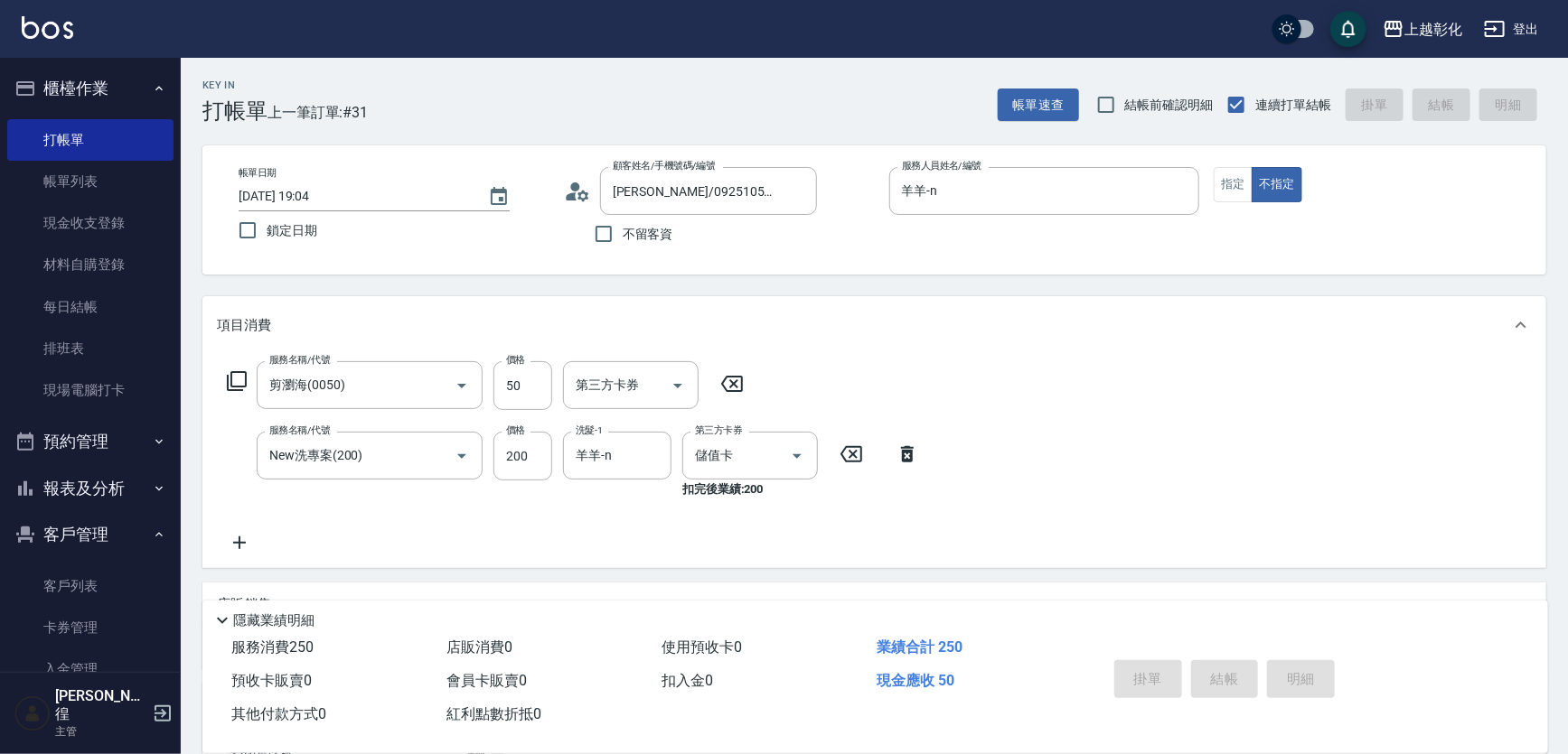
type input "2025/10/11 19:20"
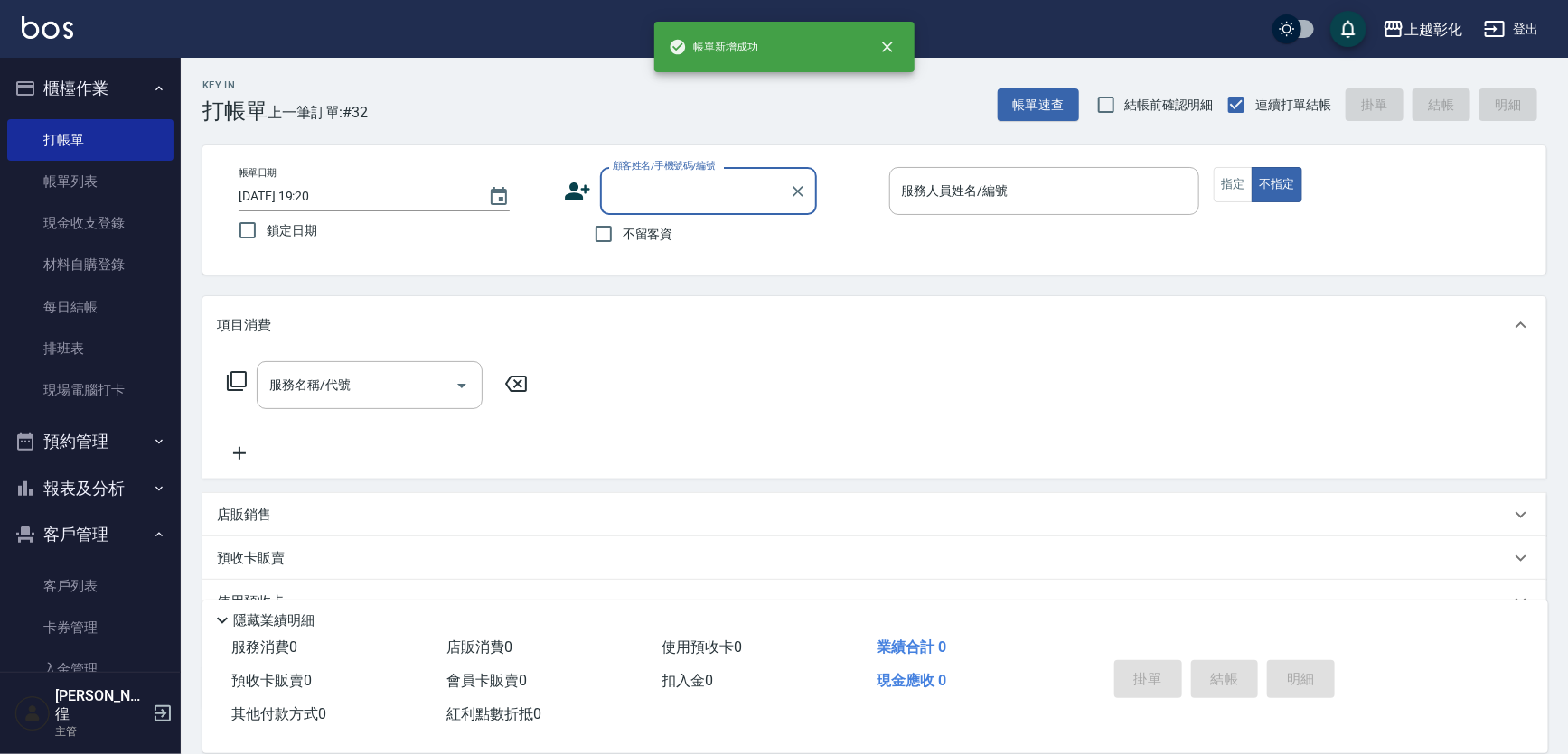
click at [637, 202] on input "顧客姓名/手機號碼/編號" at bounding box center [695, 191] width 174 height 31
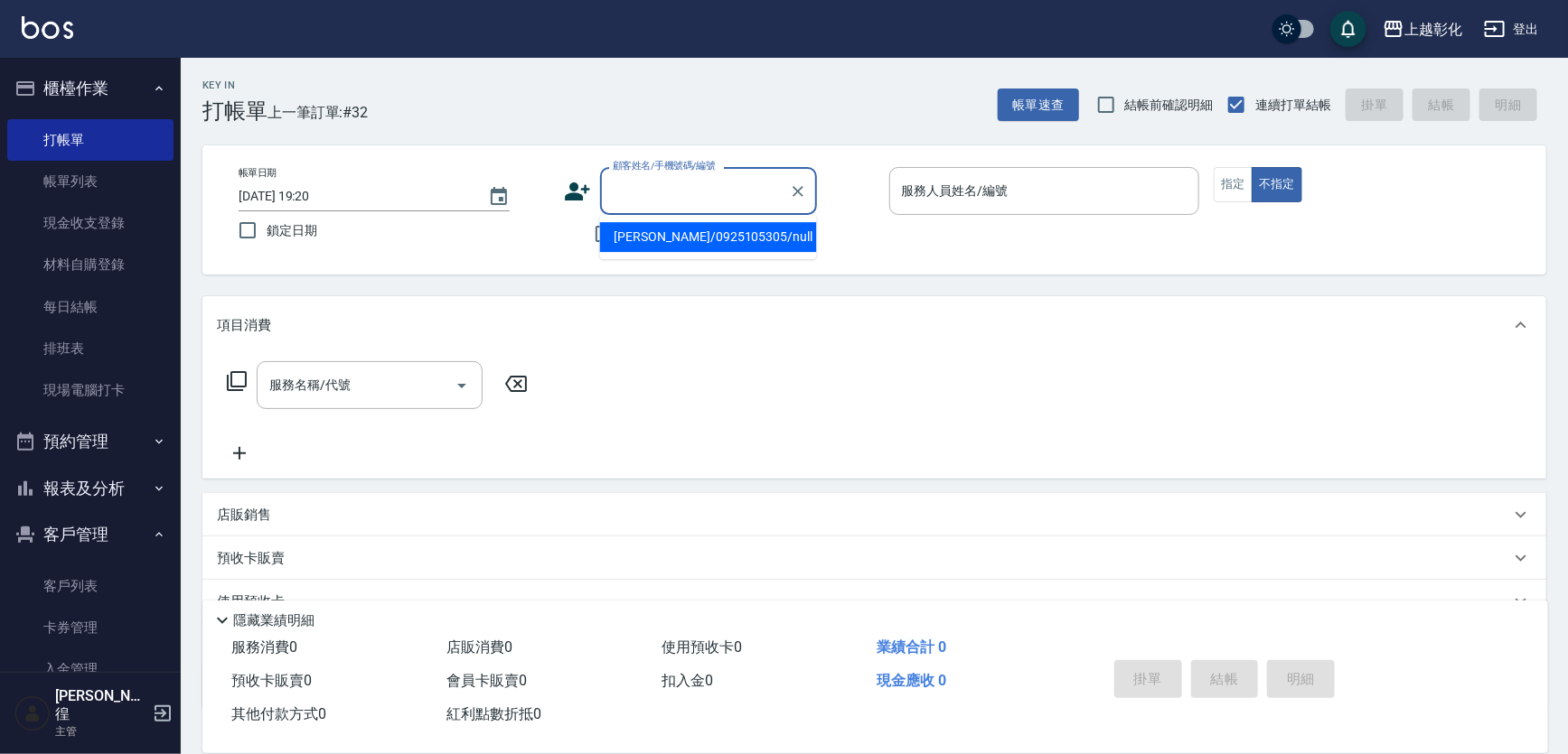
click at [649, 242] on li "張加鈴/0925105305/null" at bounding box center [708, 237] width 217 height 30
type input "張加鈴/0925105305/null"
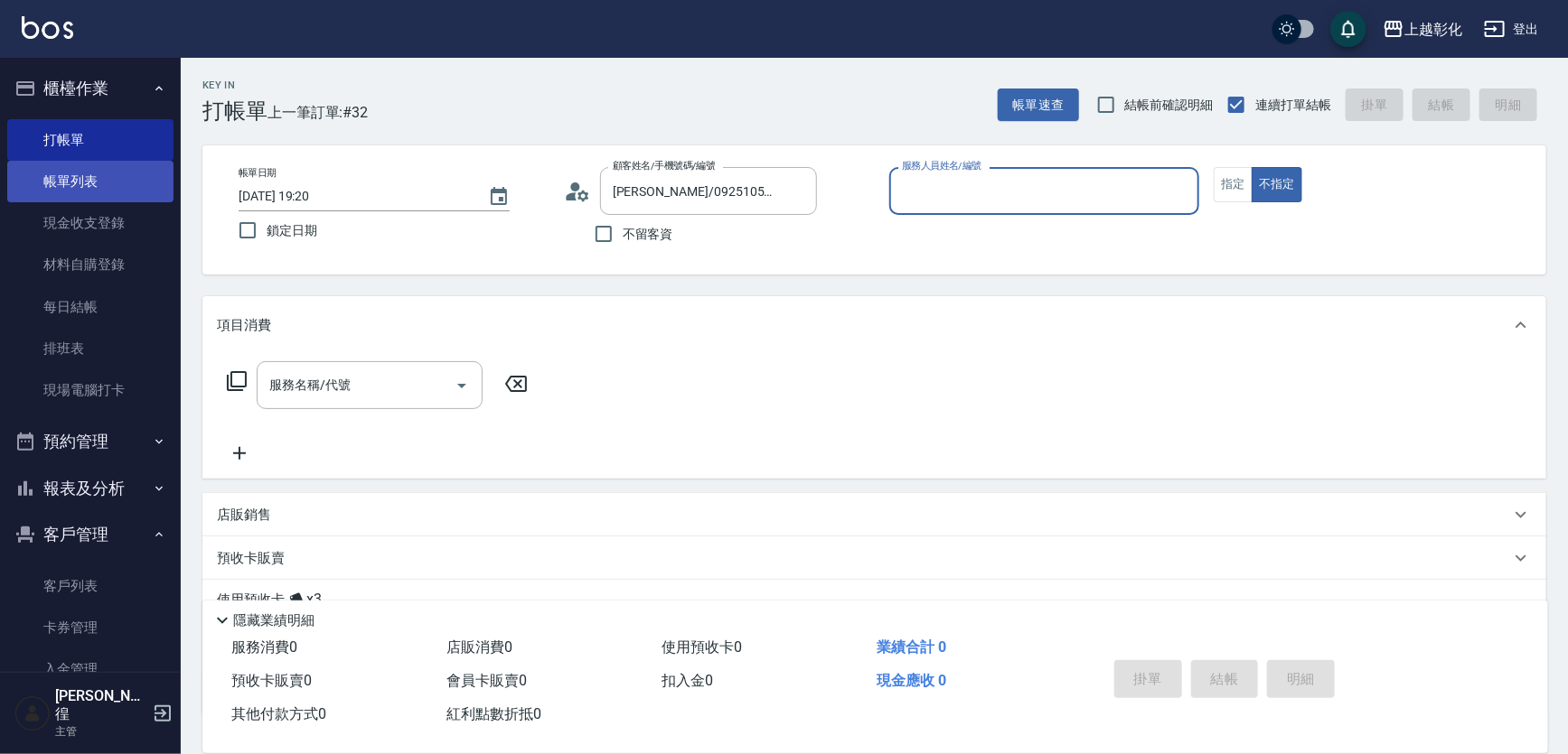
click at [61, 165] on link "帳單列表" at bounding box center [90, 181] width 166 height 42
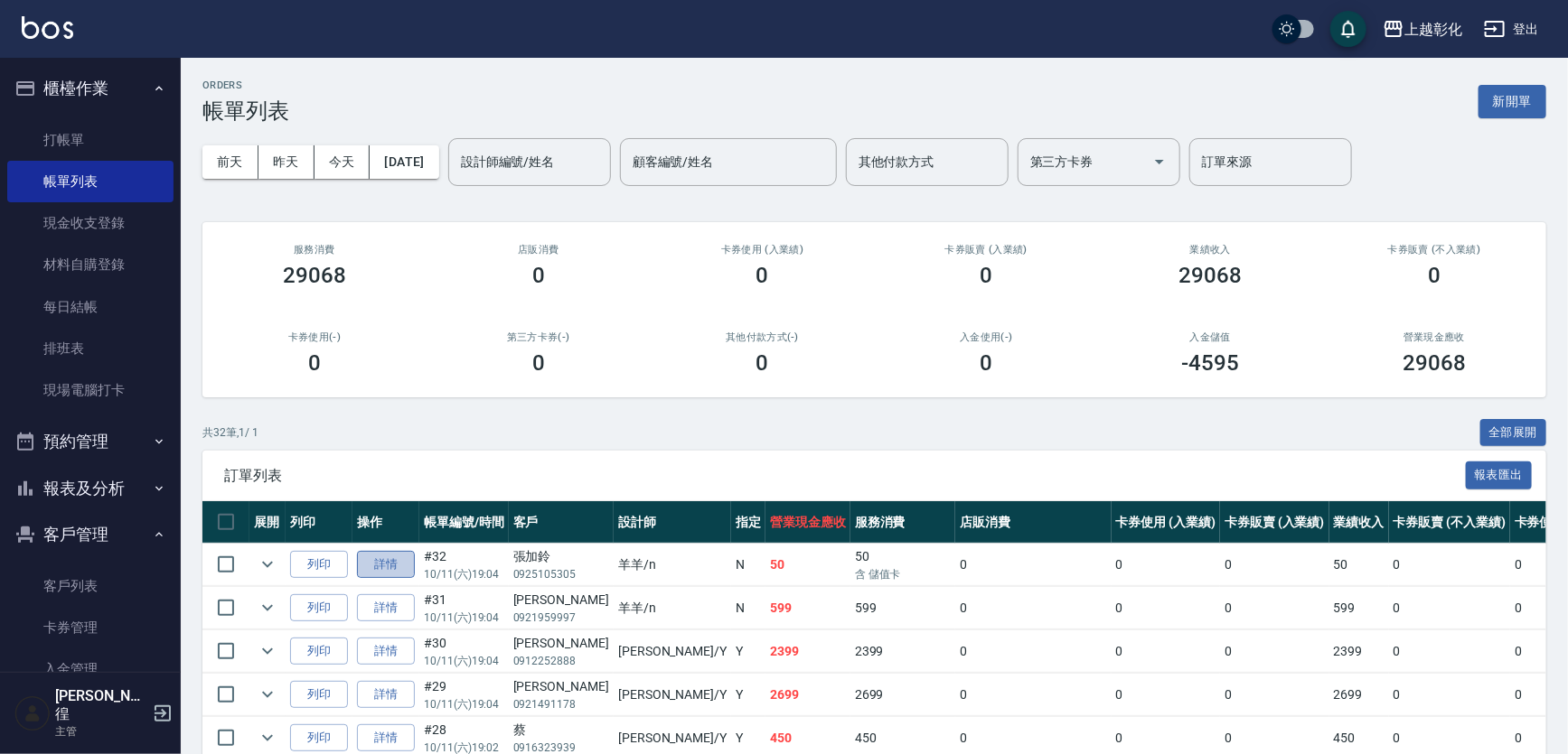
click at [387, 560] on link "詳情" at bounding box center [385, 565] width 58 height 28
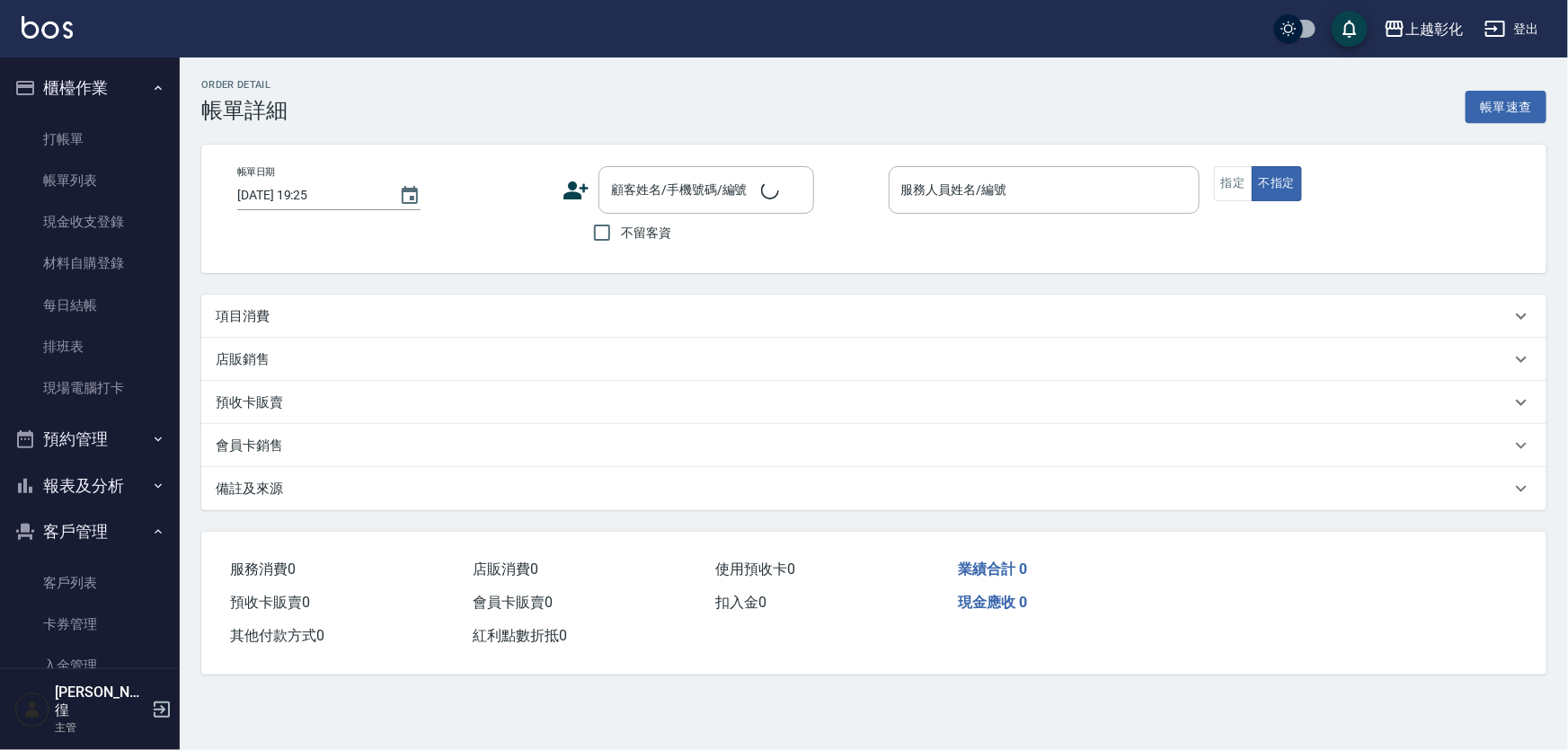
type input "2025/10/11 19:04"
type input "羊羊-n"
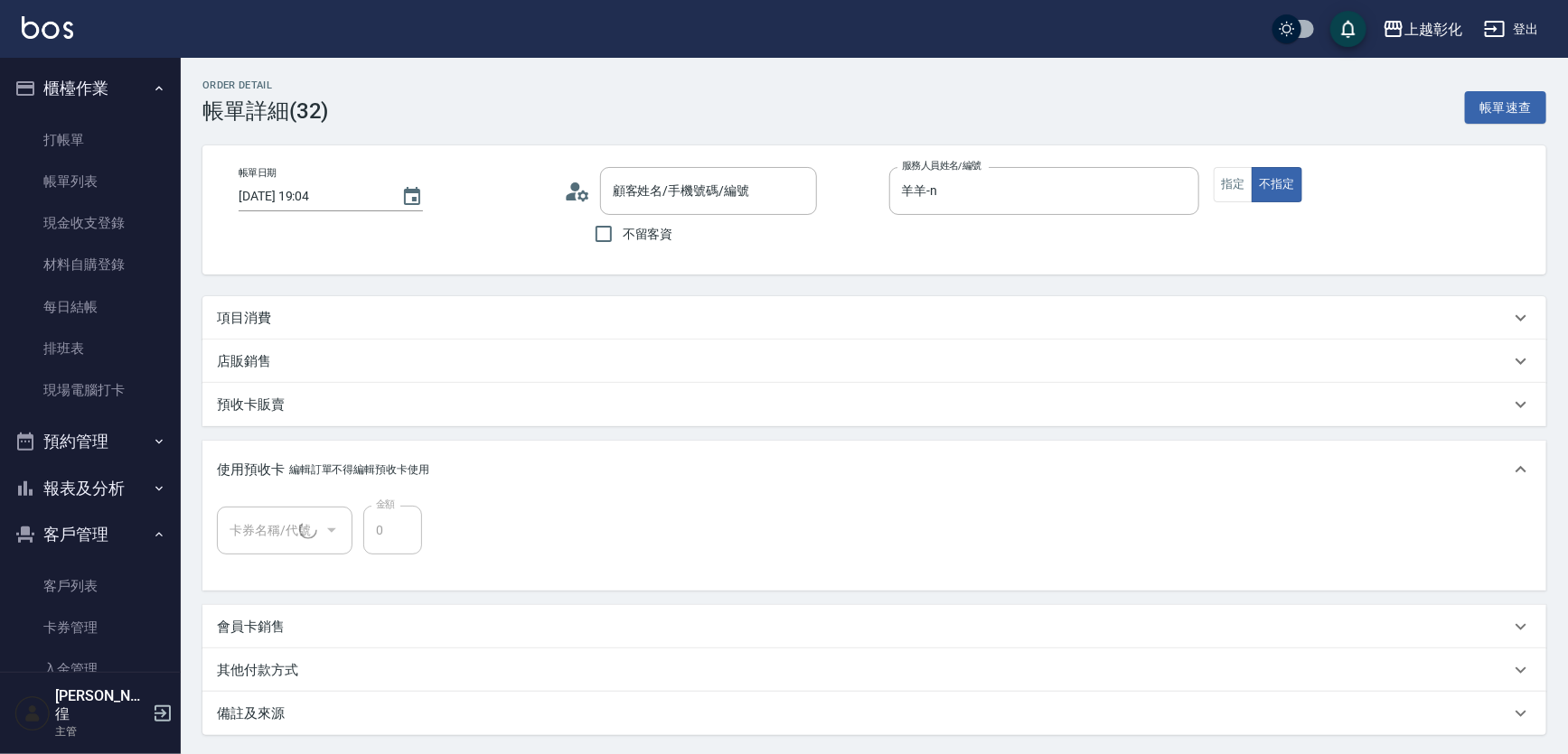
type input "張加鈴/0925105305/null"
type input "精油洗髮(1/1)"
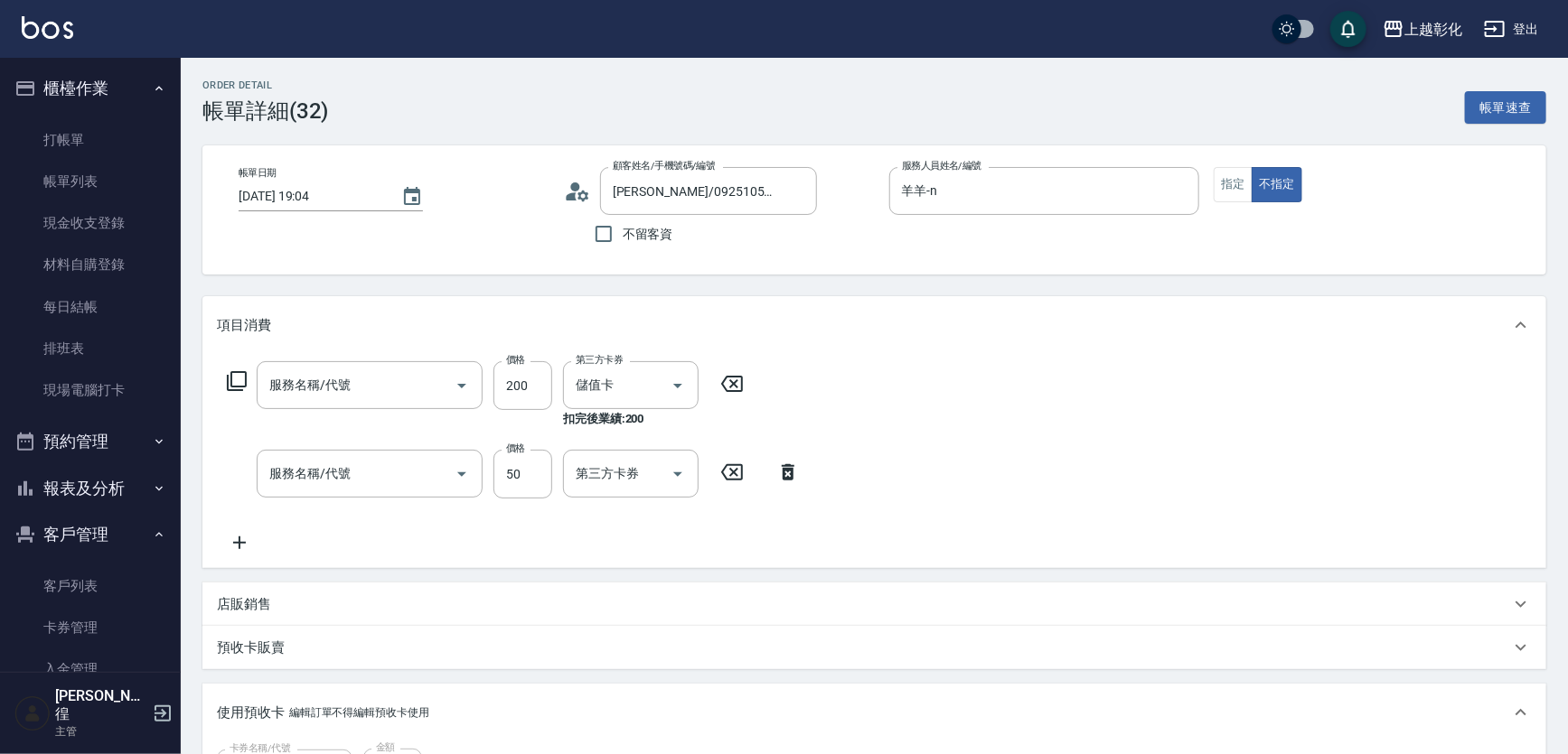
type input "New洗專案(200)"
type input "剪瀏海(0050)"
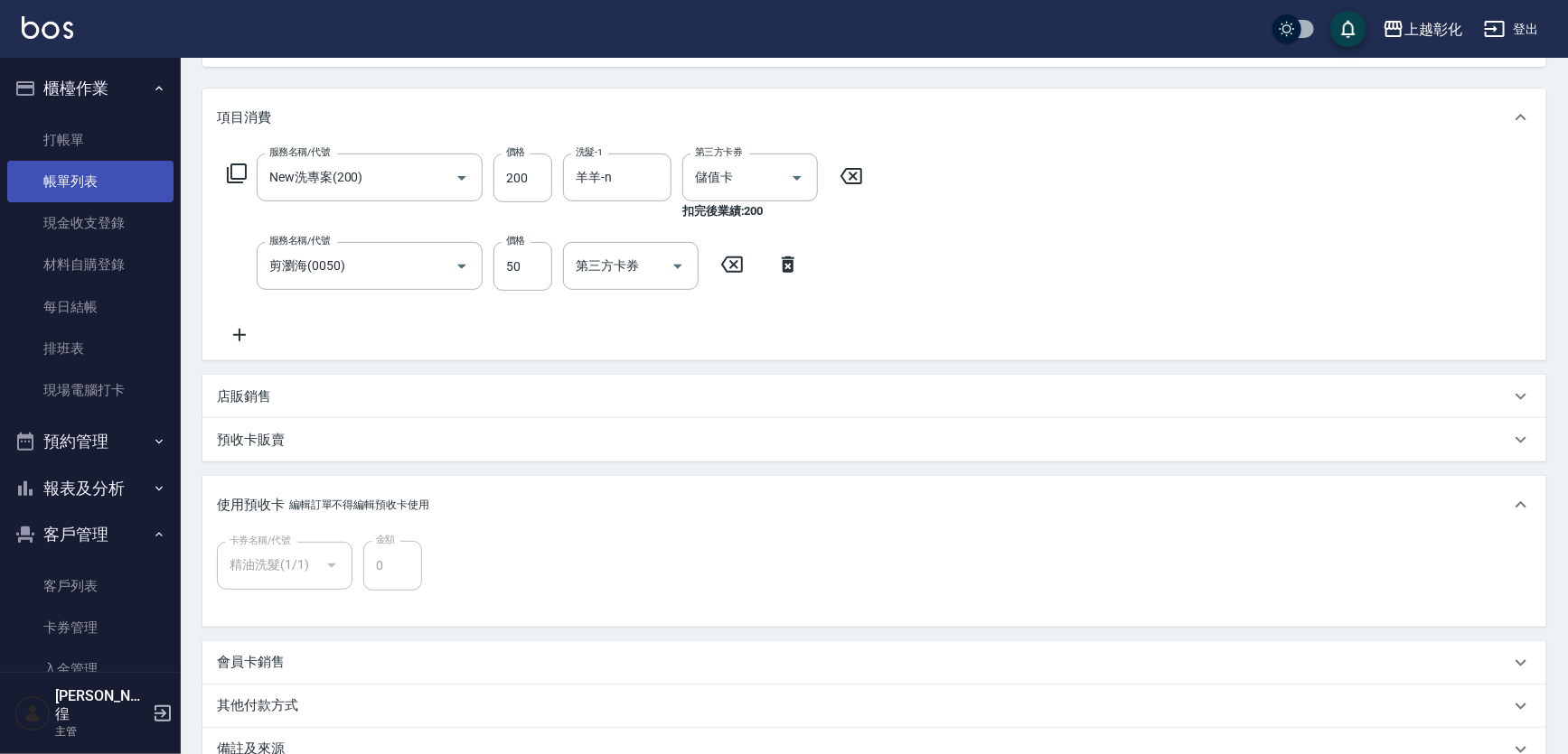
scroll to position [81, 0]
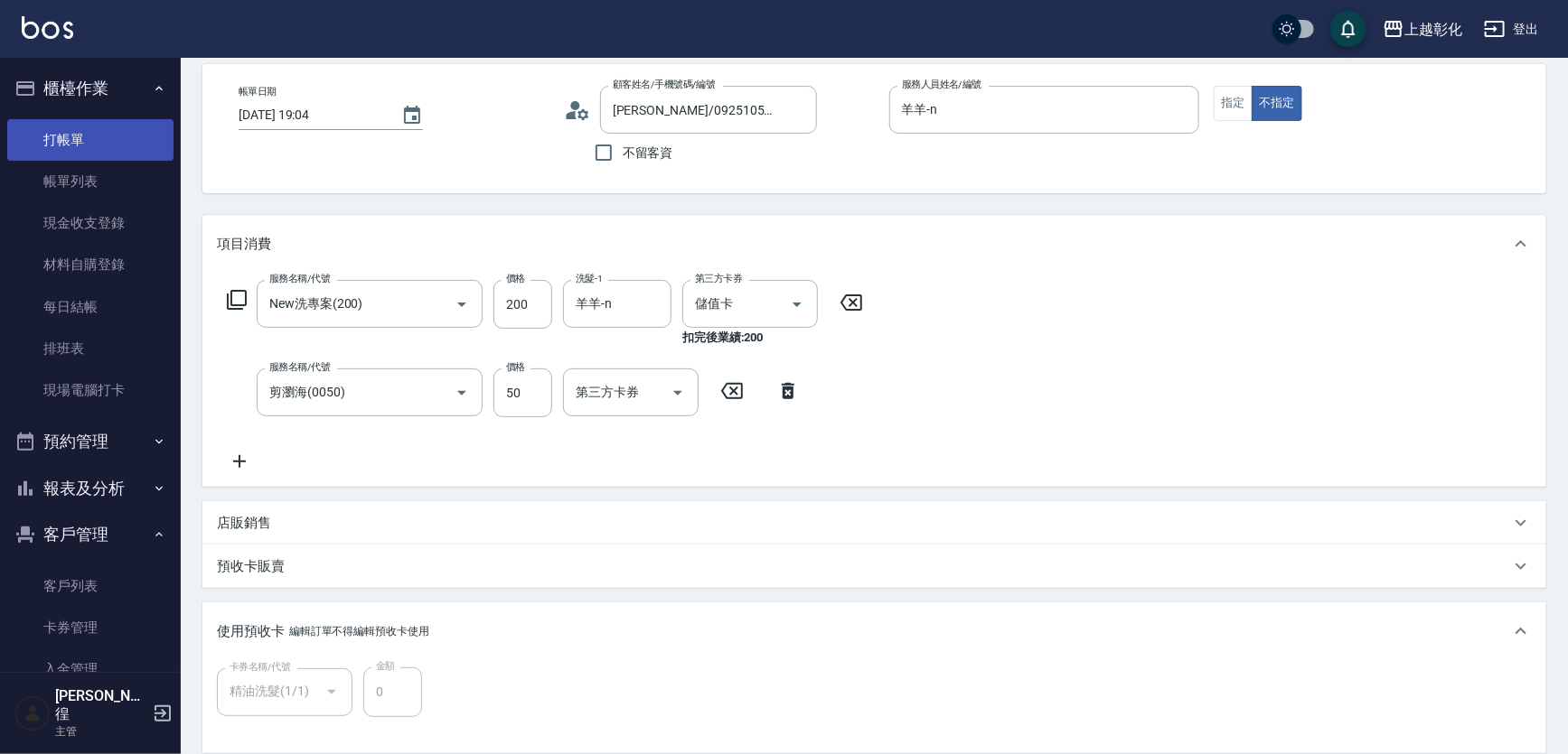
click at [97, 154] on link "打帳單" at bounding box center [90, 139] width 166 height 42
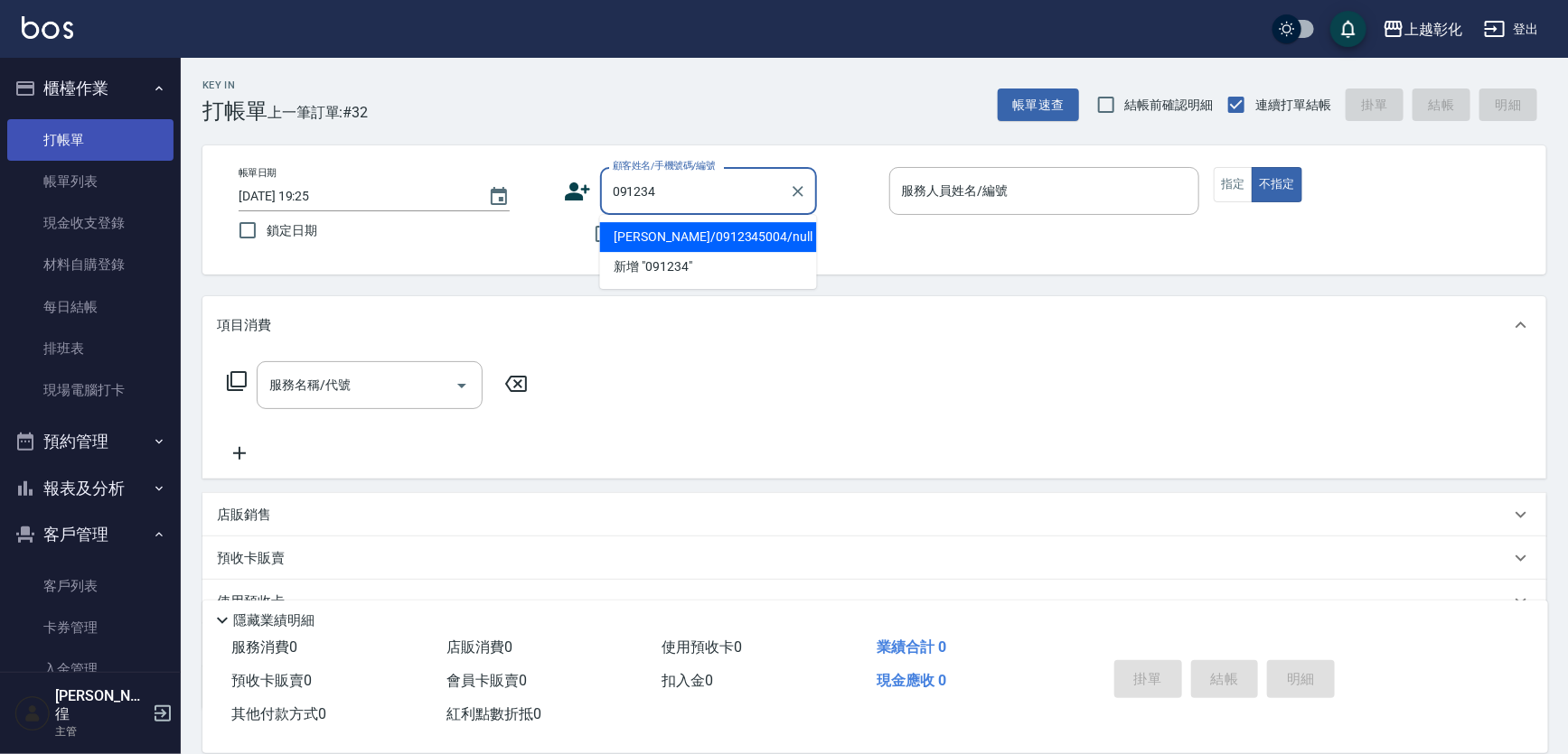
type input "蕭淑卿/0912345004/null"
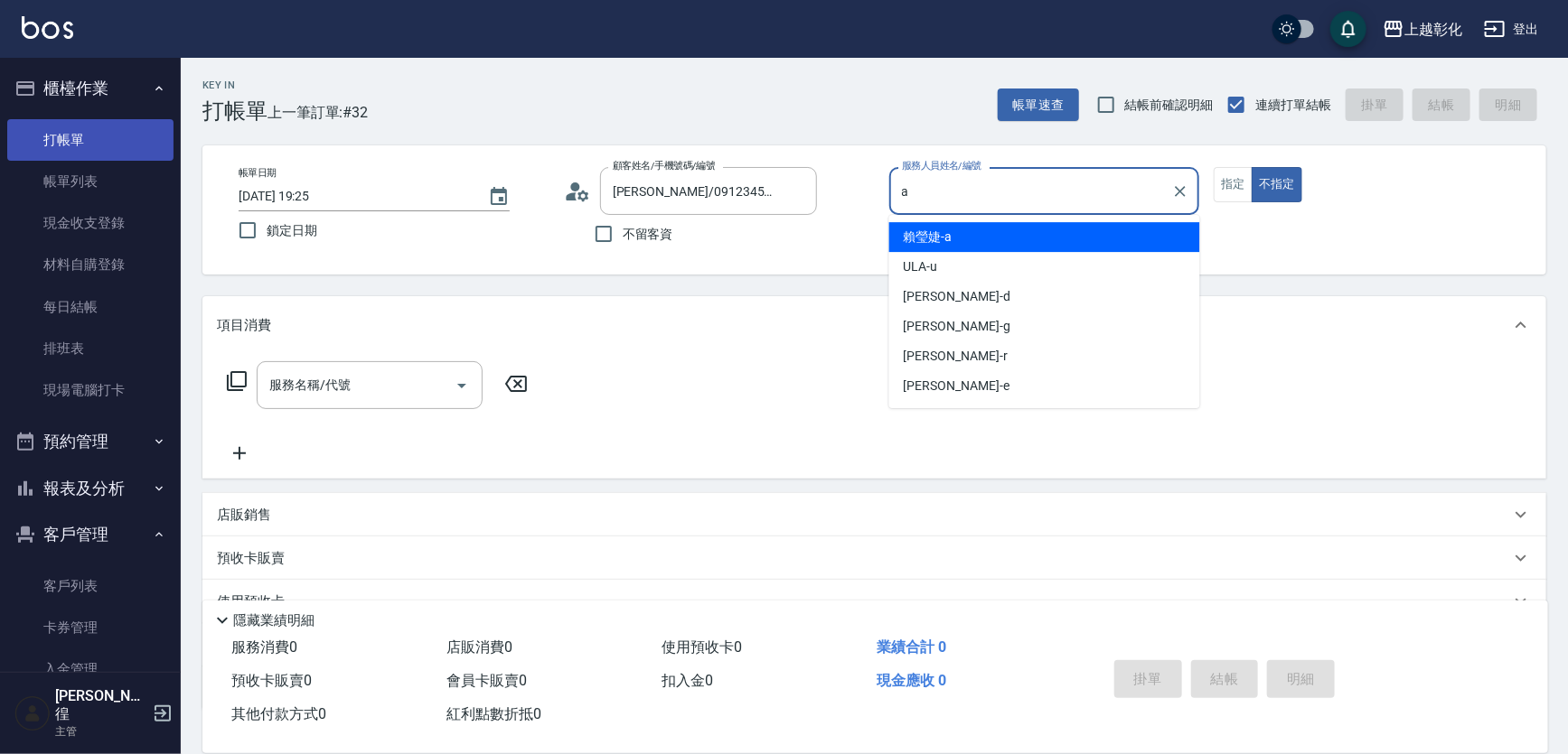
type input "賴瑩婕-a"
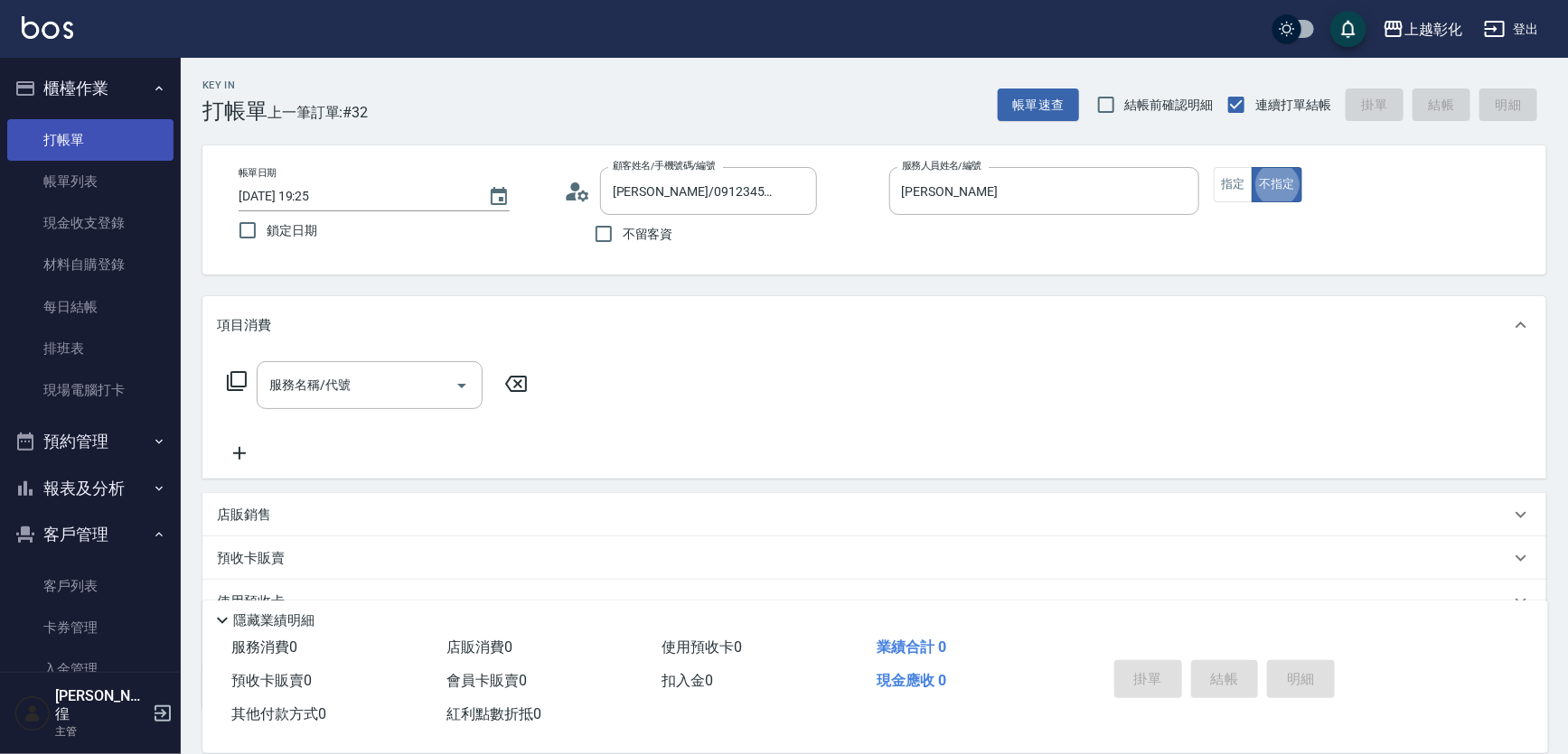
type button "false"
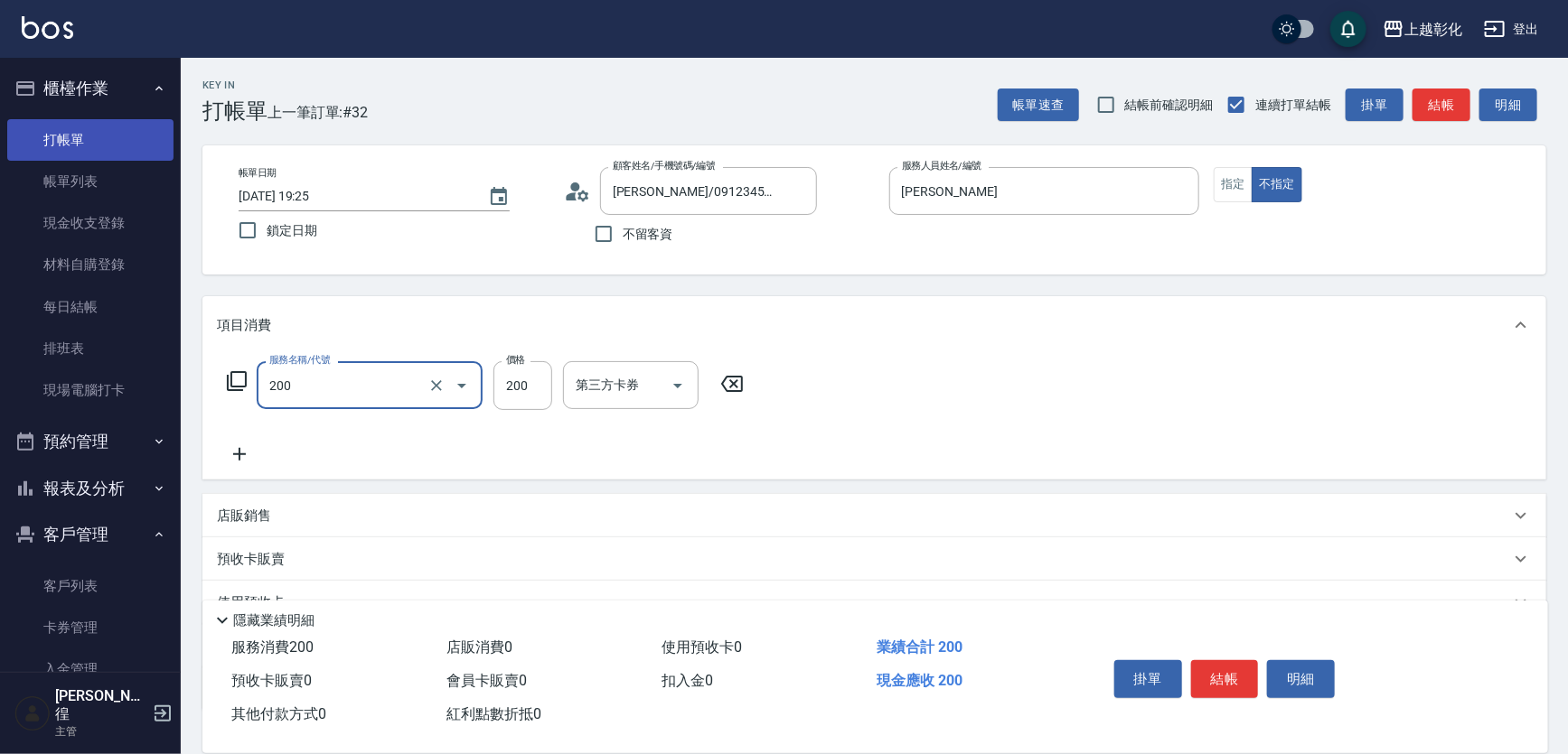
type input "New洗專案(200)"
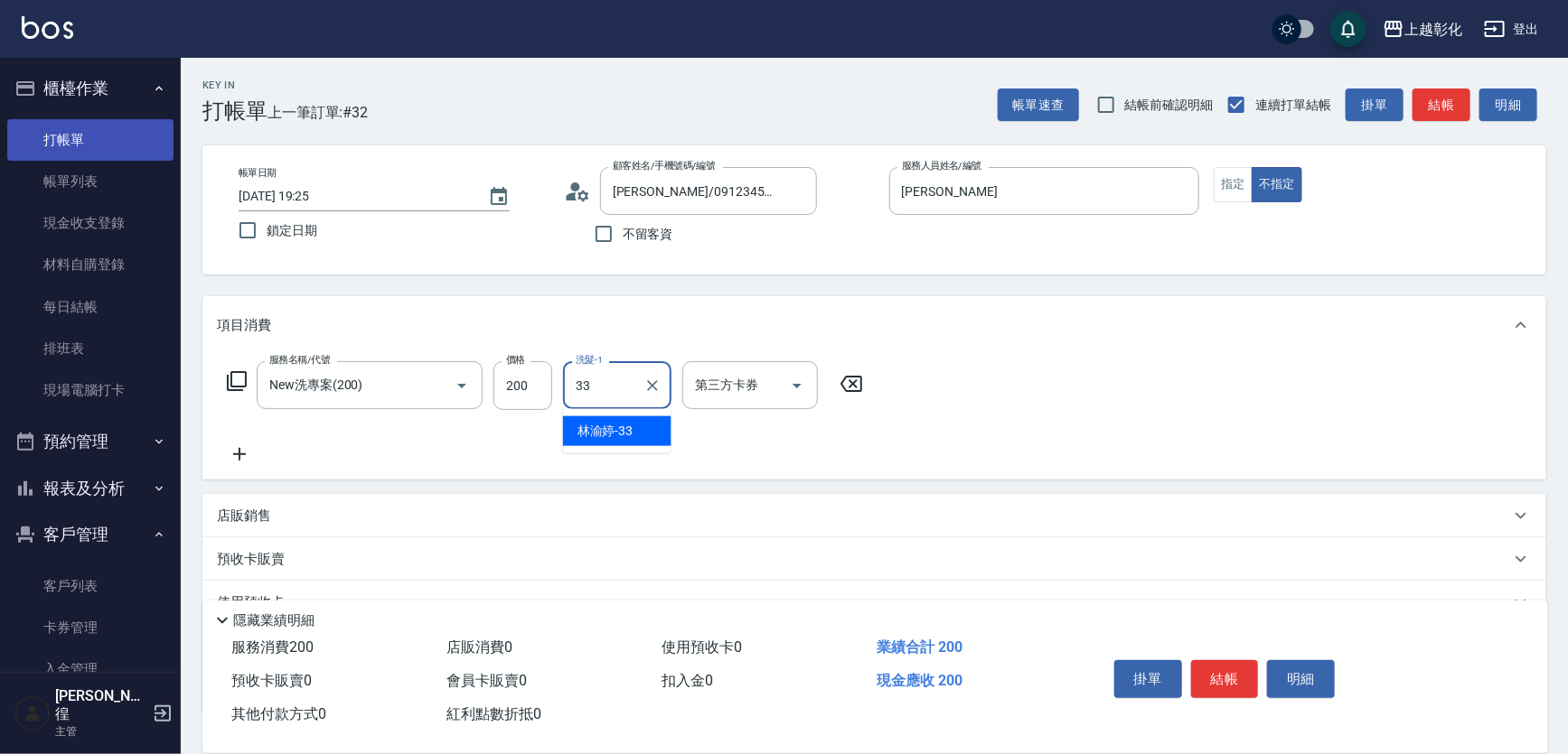
type input "林渝婷-33"
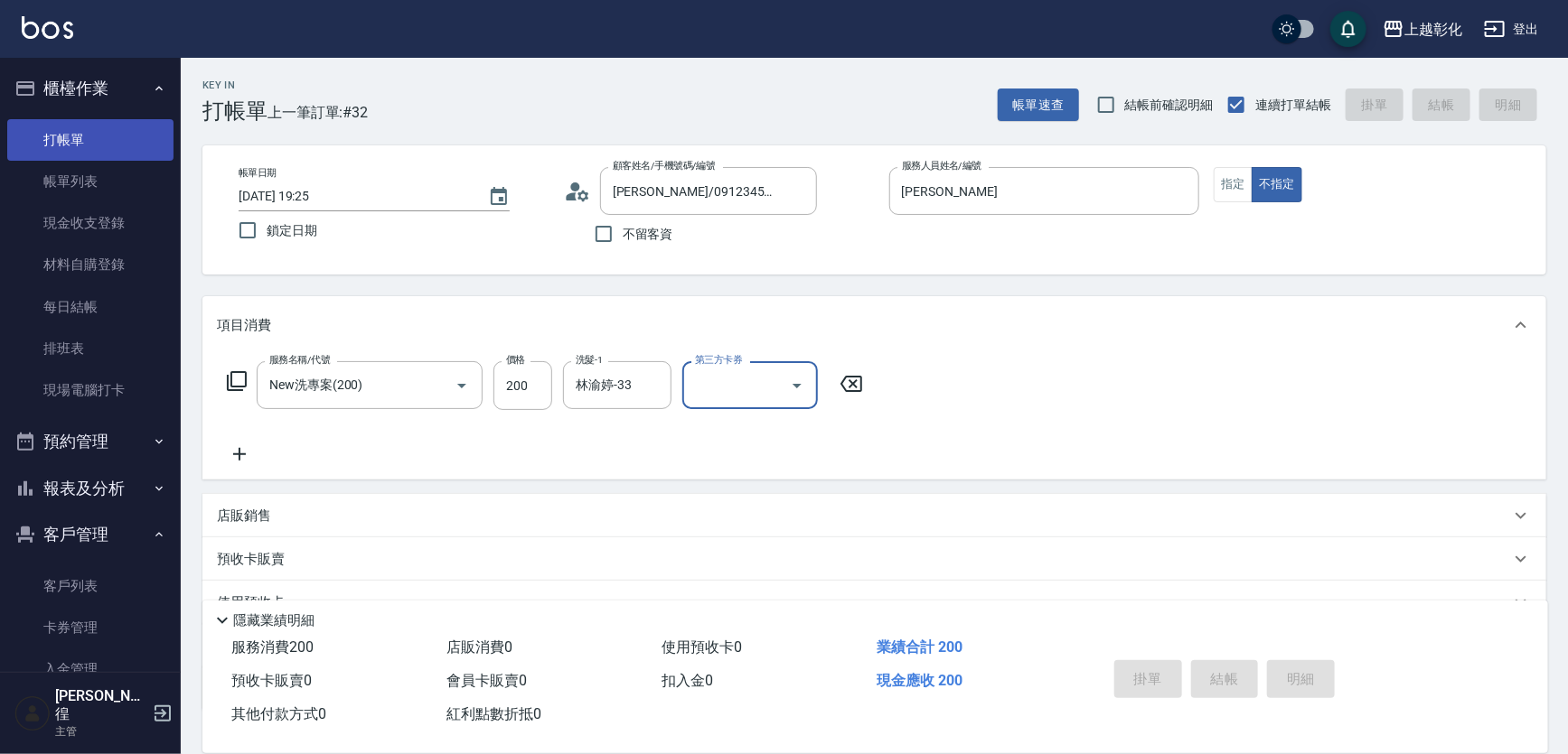
type input "2025/10/11 19:26"
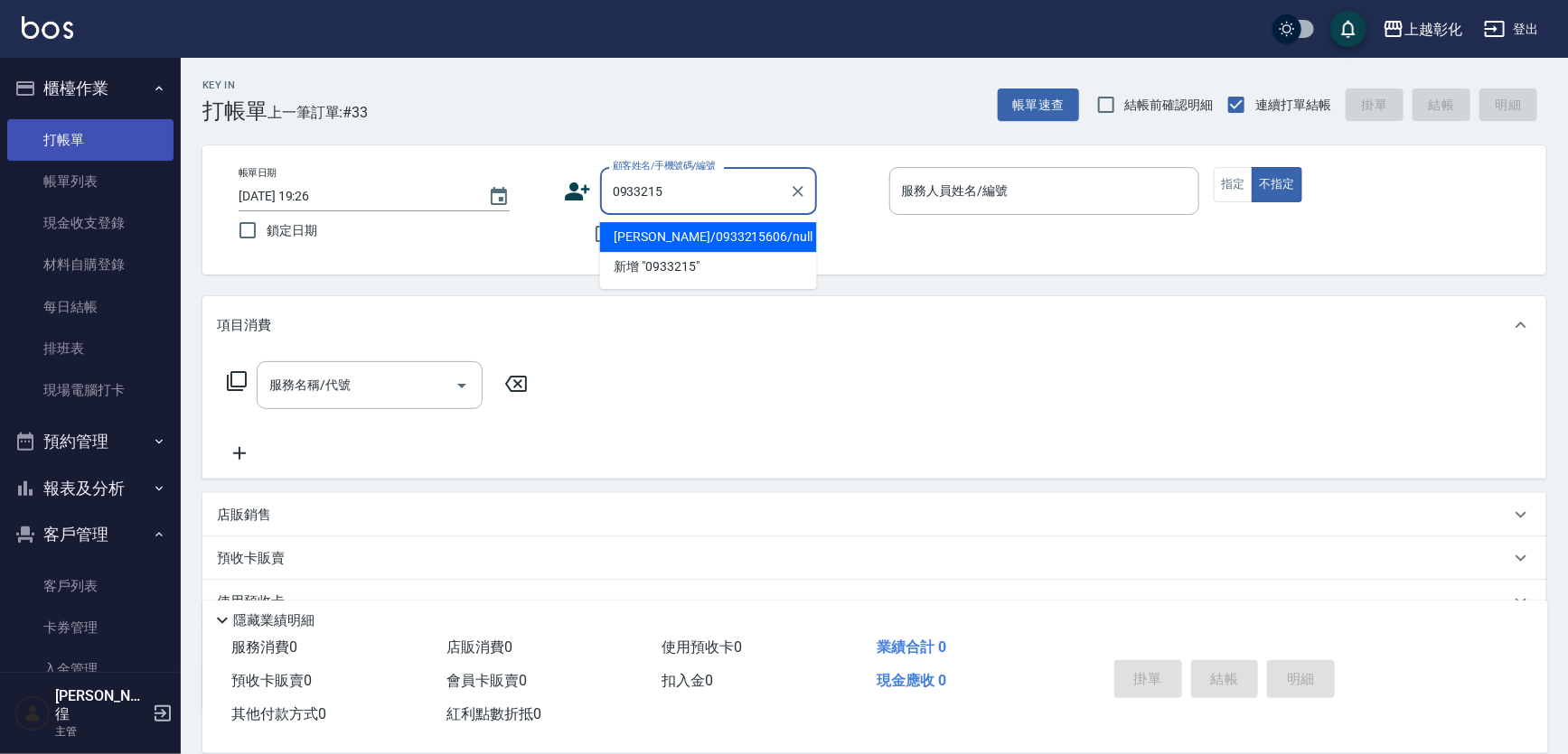
type input "楊云慈/0933215606/null"
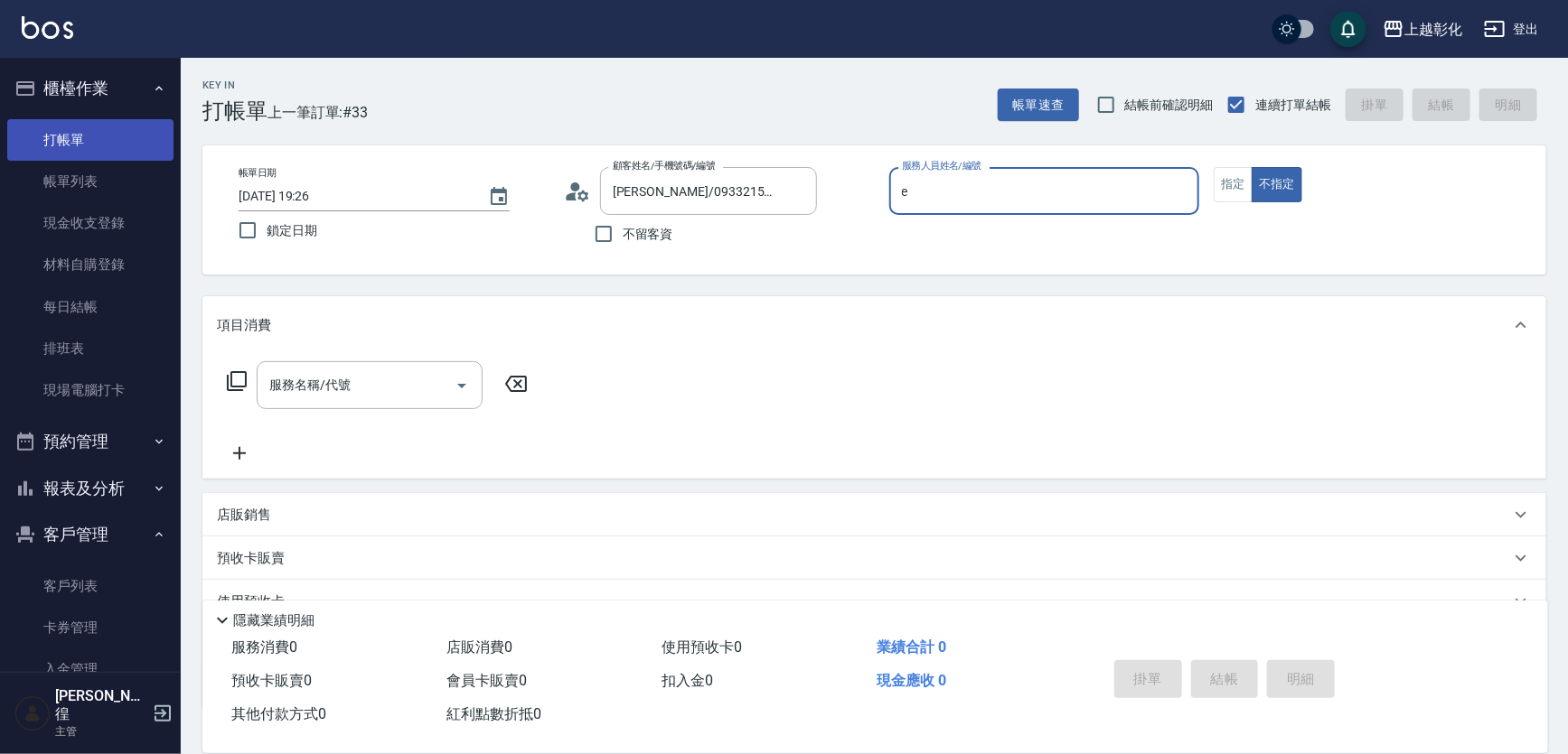
type input "allen-e"
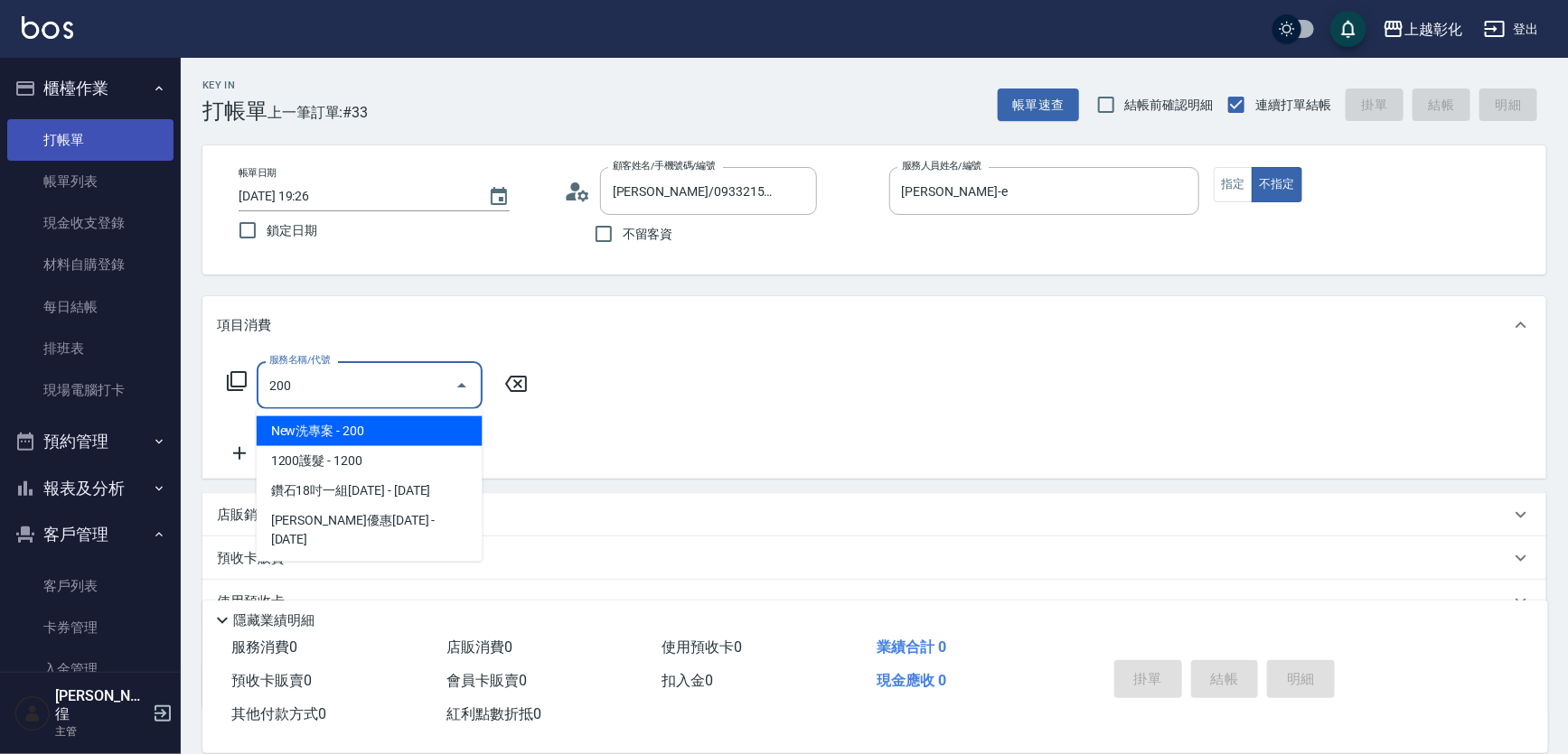
type input "New洗專案(200)"
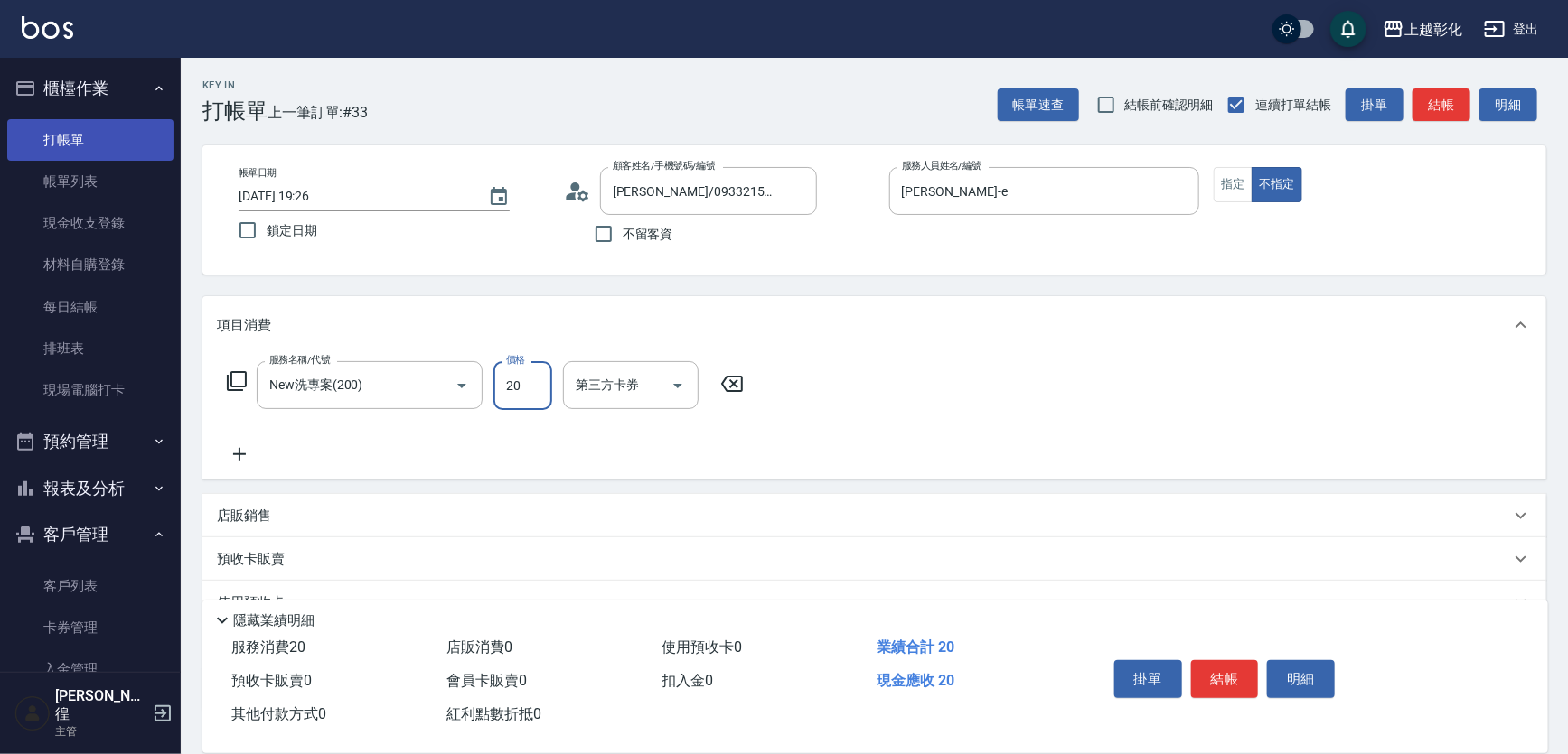
type input "200"
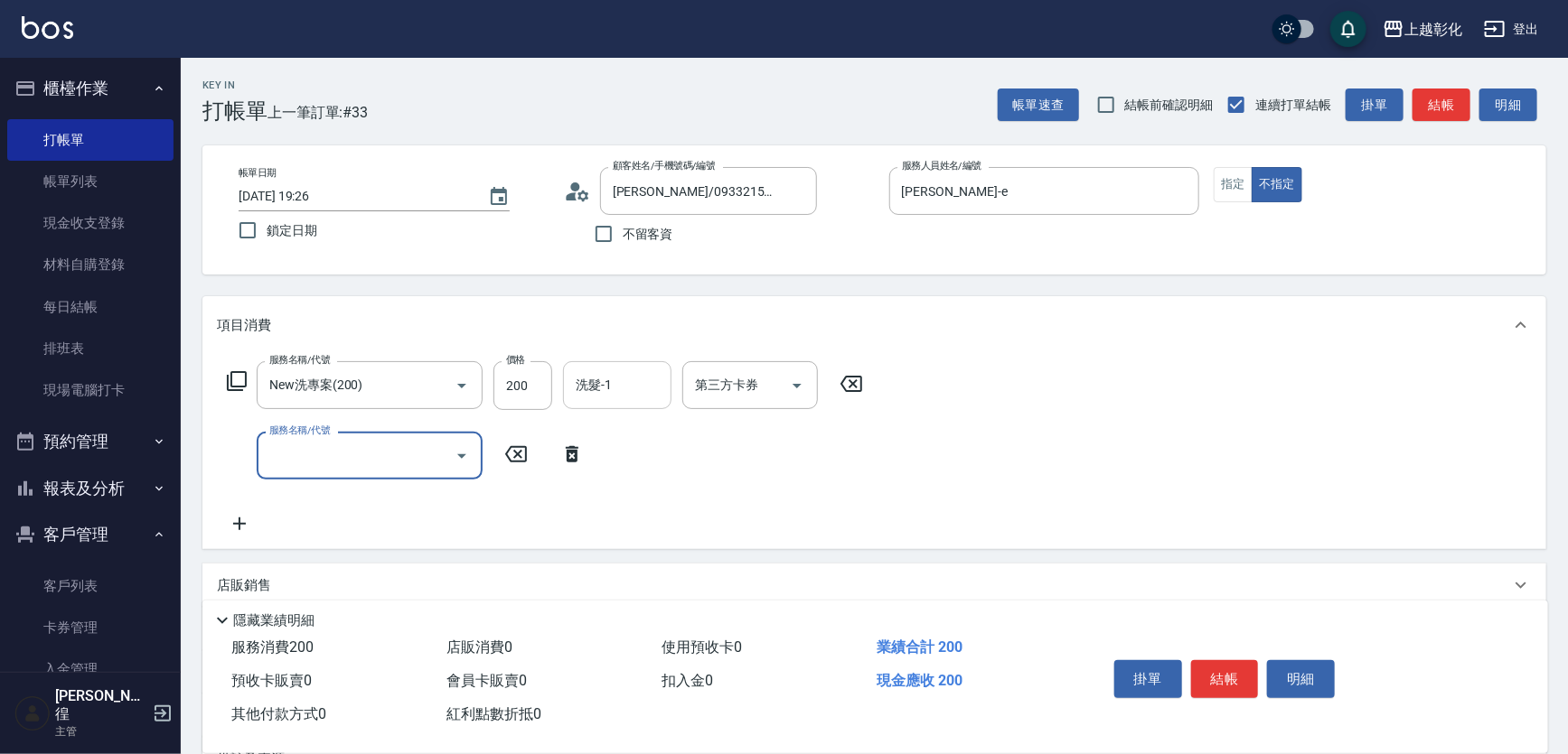
click at [585, 379] on div "洗髮-1 洗髮-1" at bounding box center [617, 384] width 108 height 48
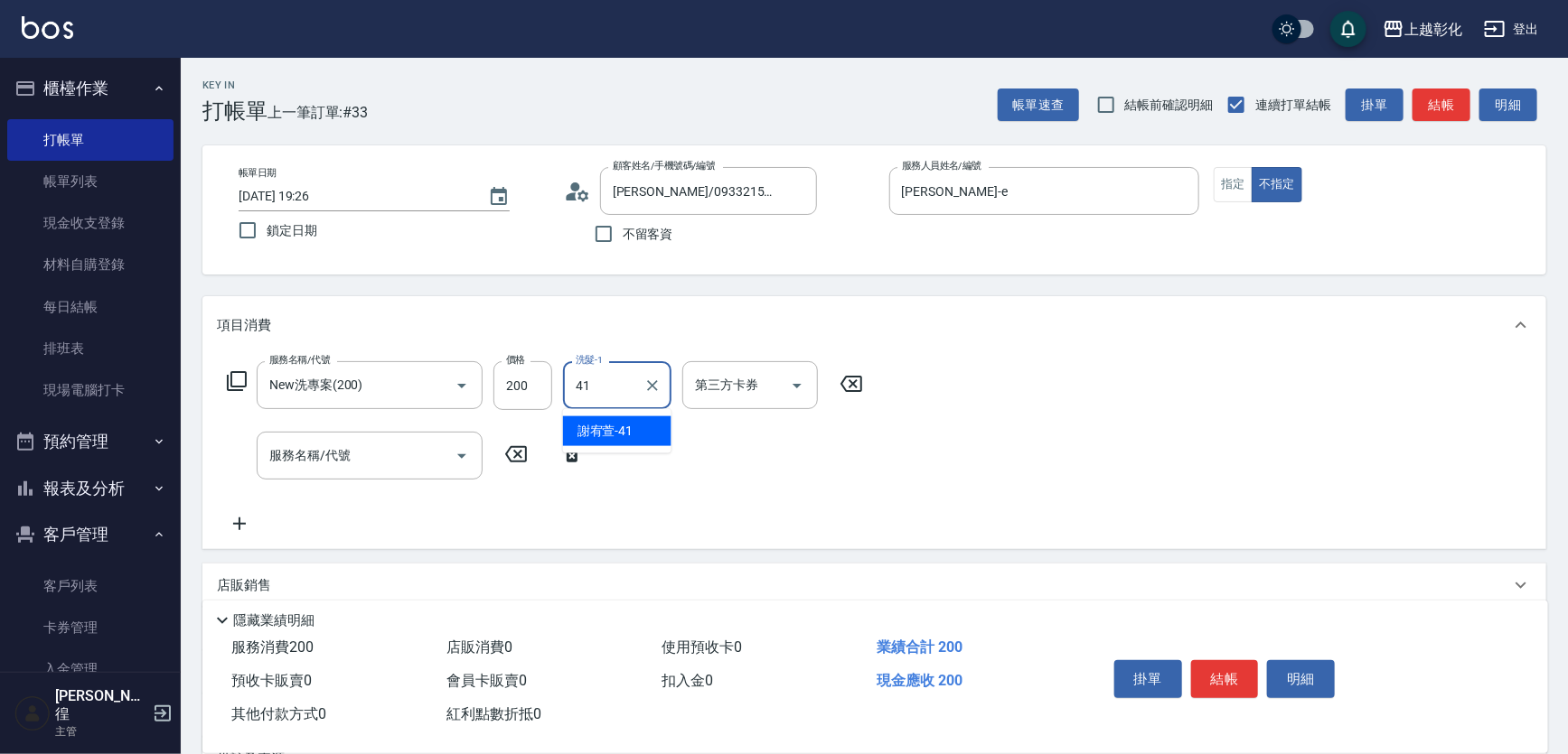
type input "謝宥萱-41"
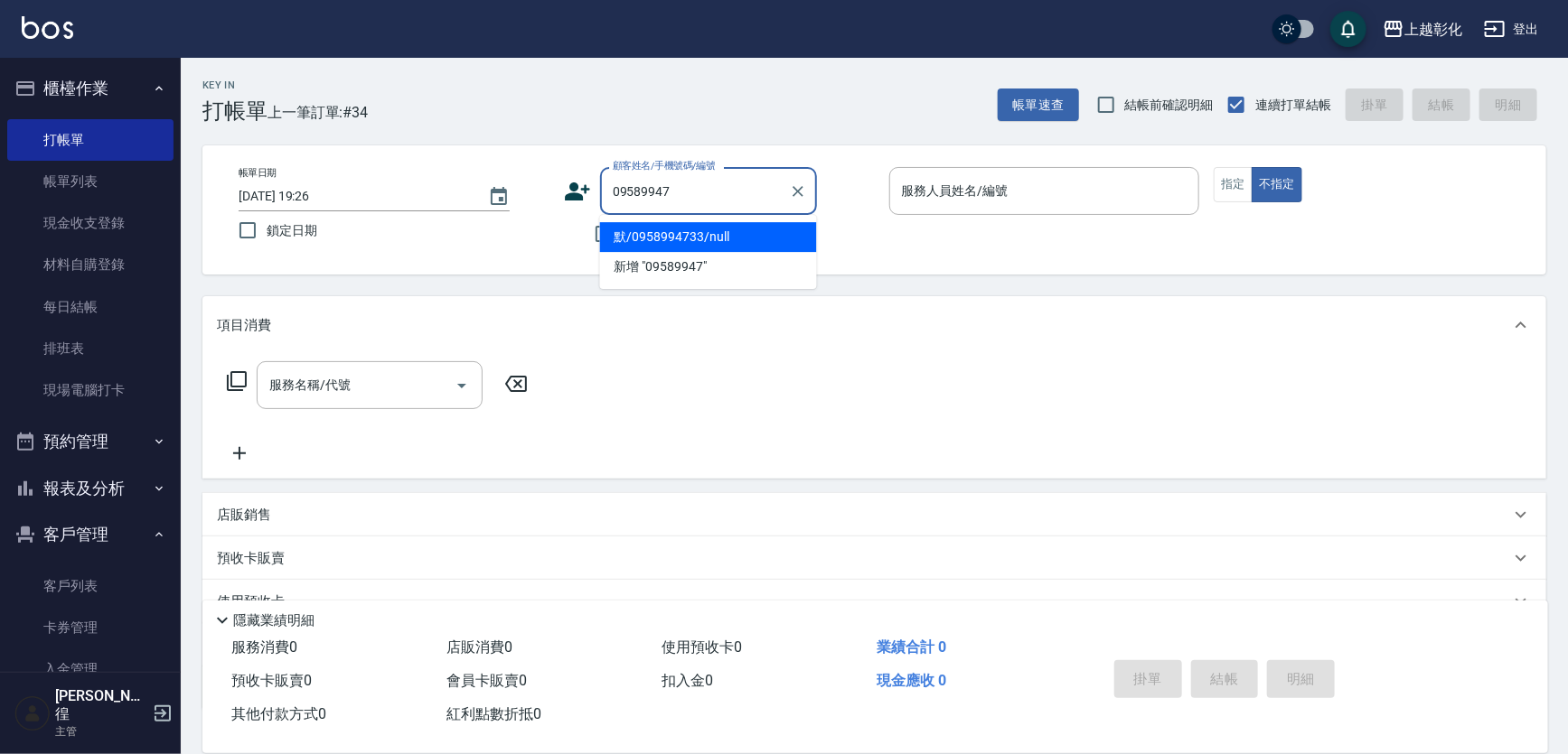
type input "默/0958994733/null"
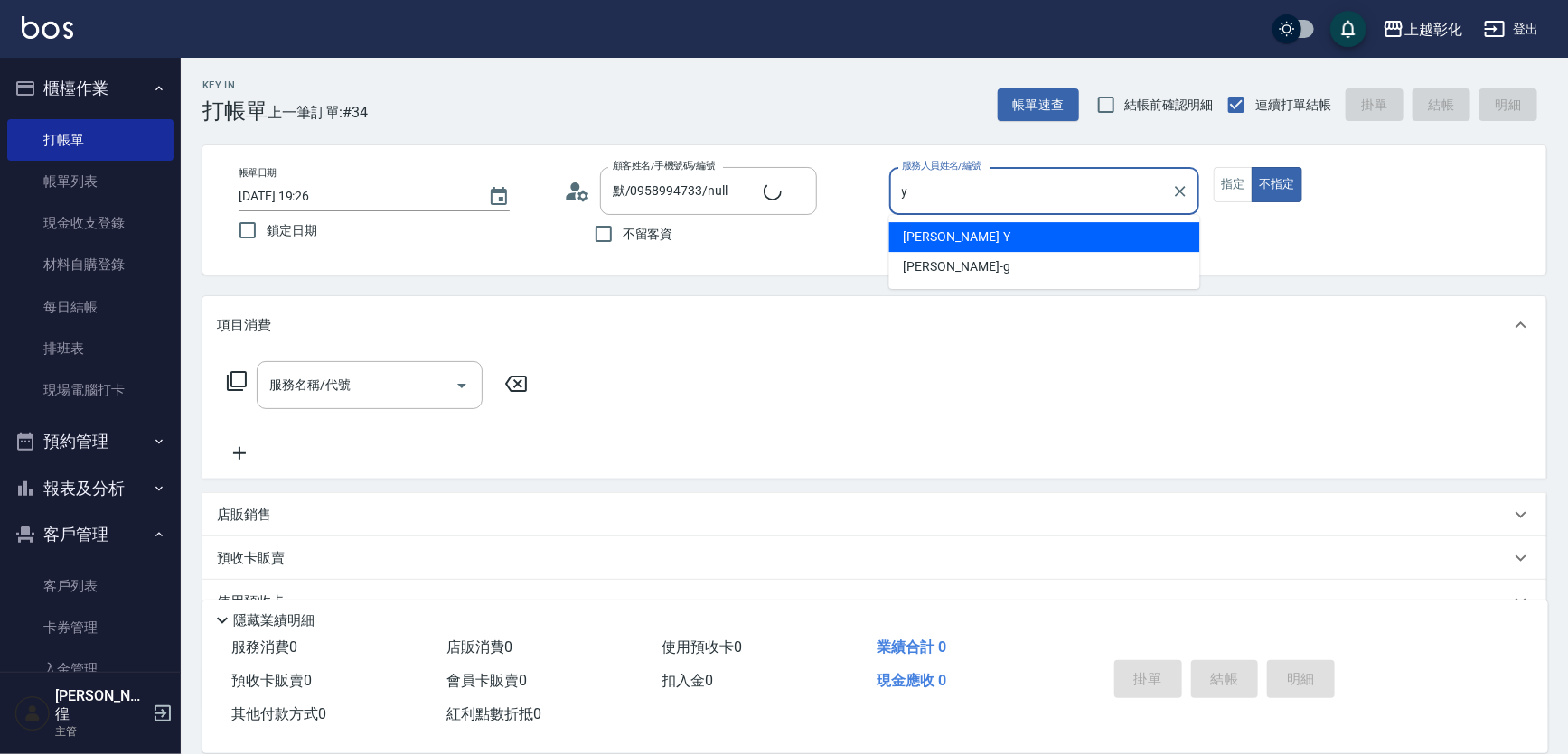
type input "YURI-Y"
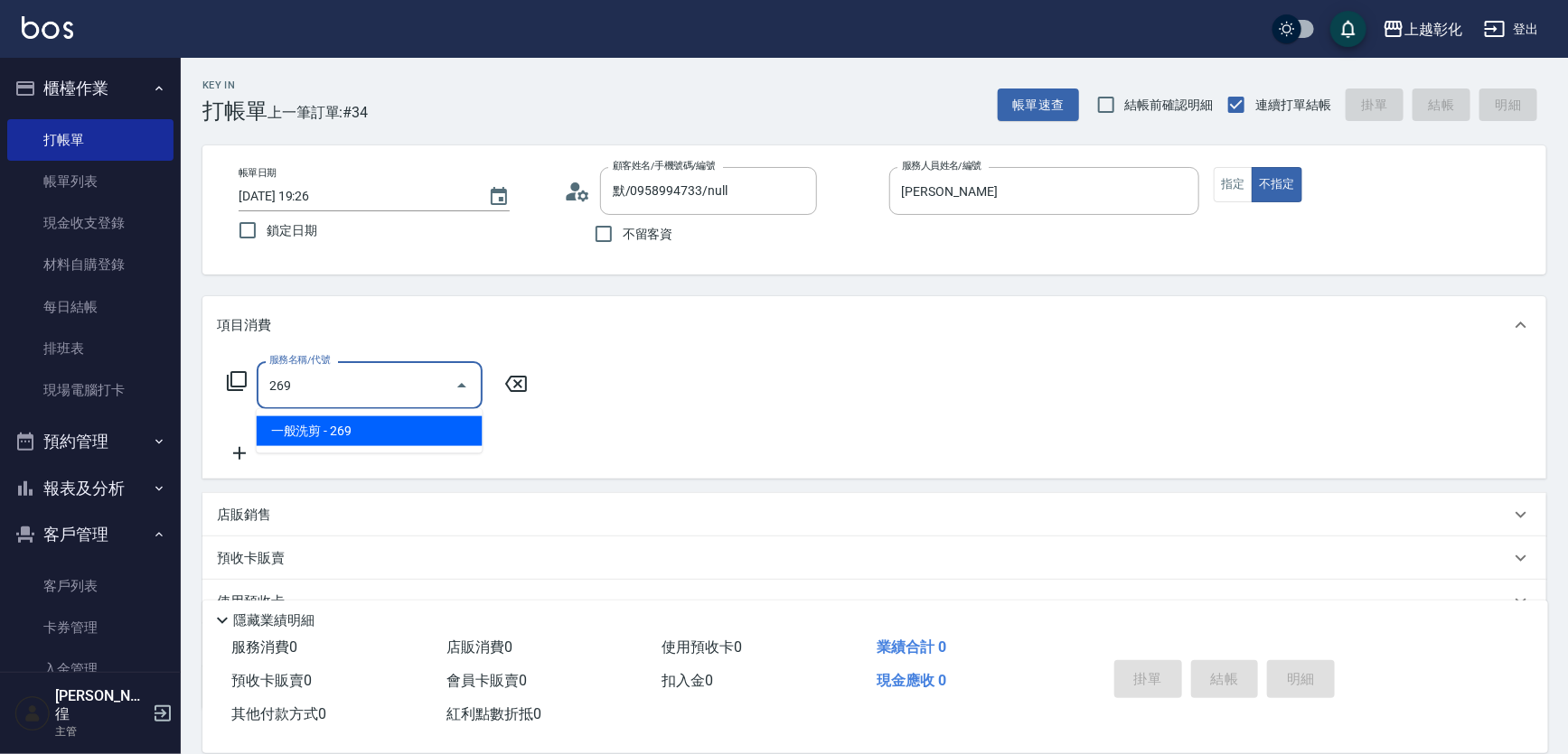
type input "一般洗剪(269)"
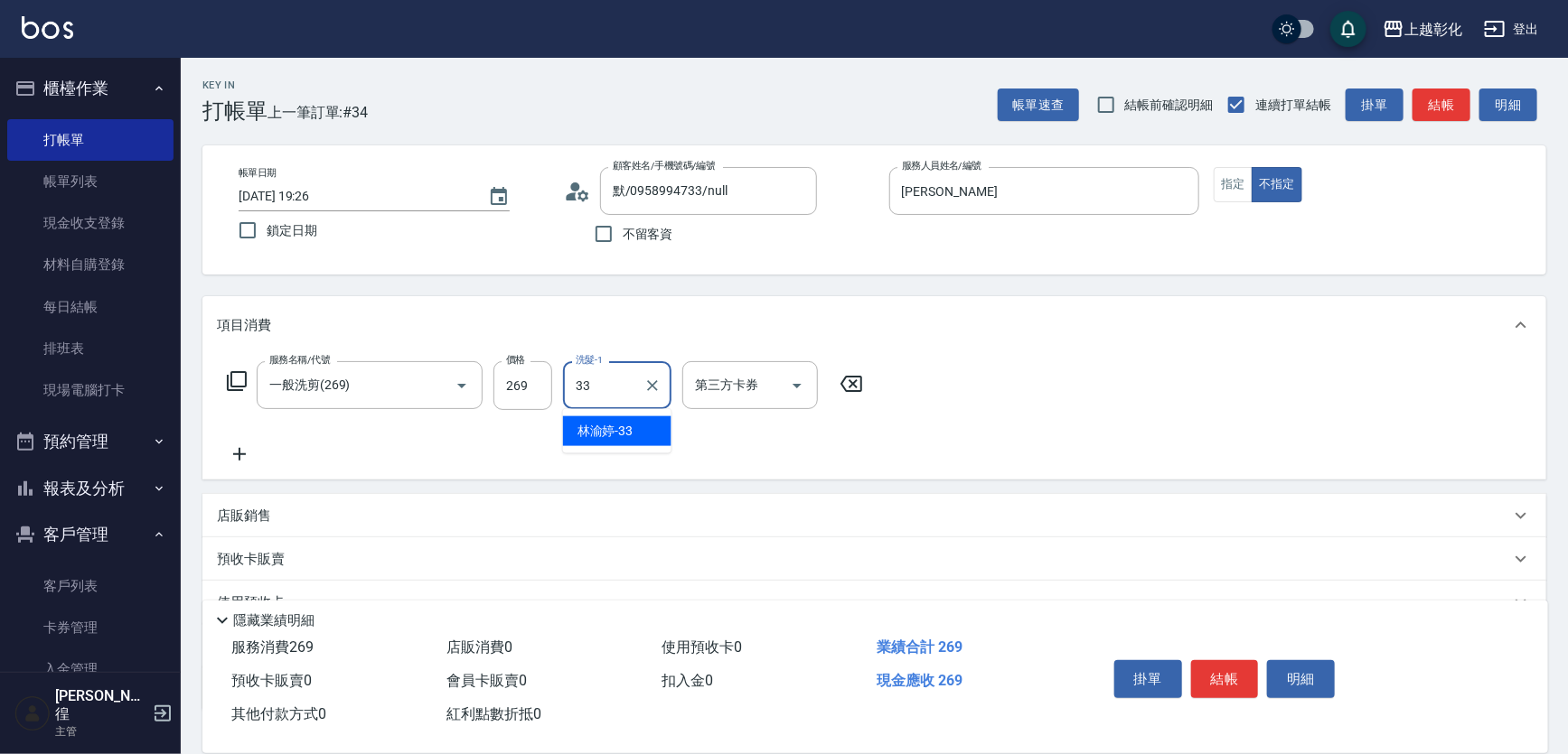
type input "林渝婷-33"
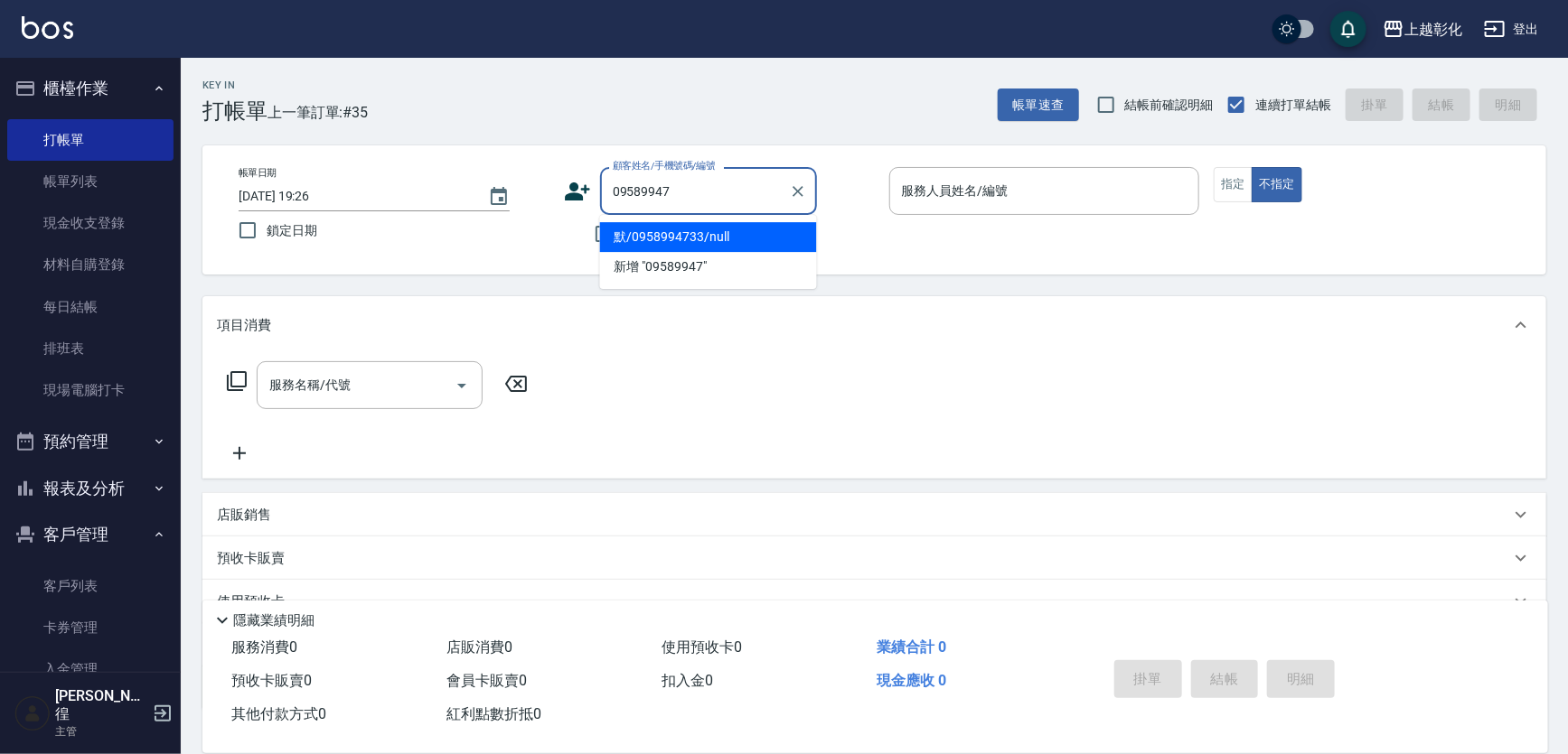
type input "默/0958994733/null"
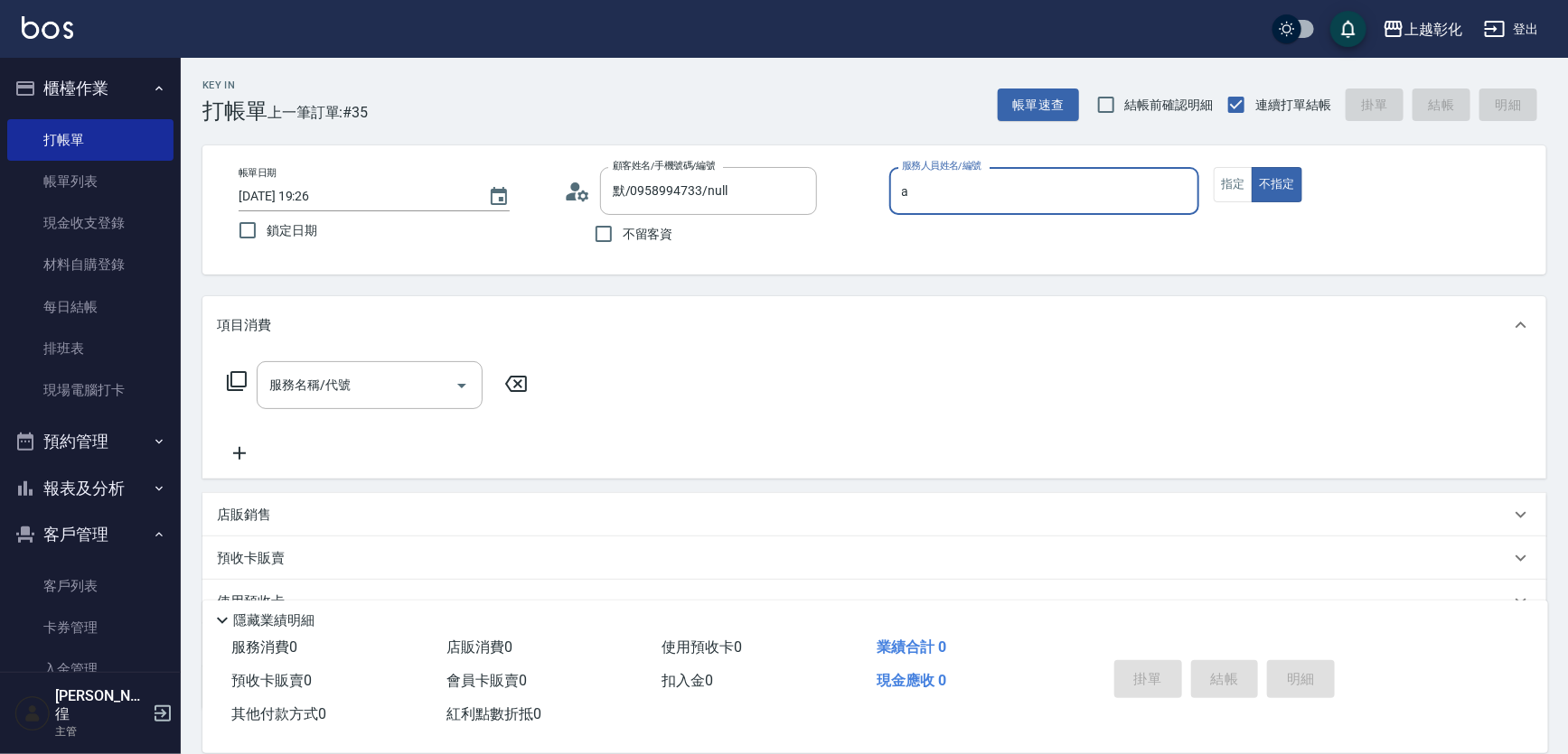
type input "賴瑩婕-a"
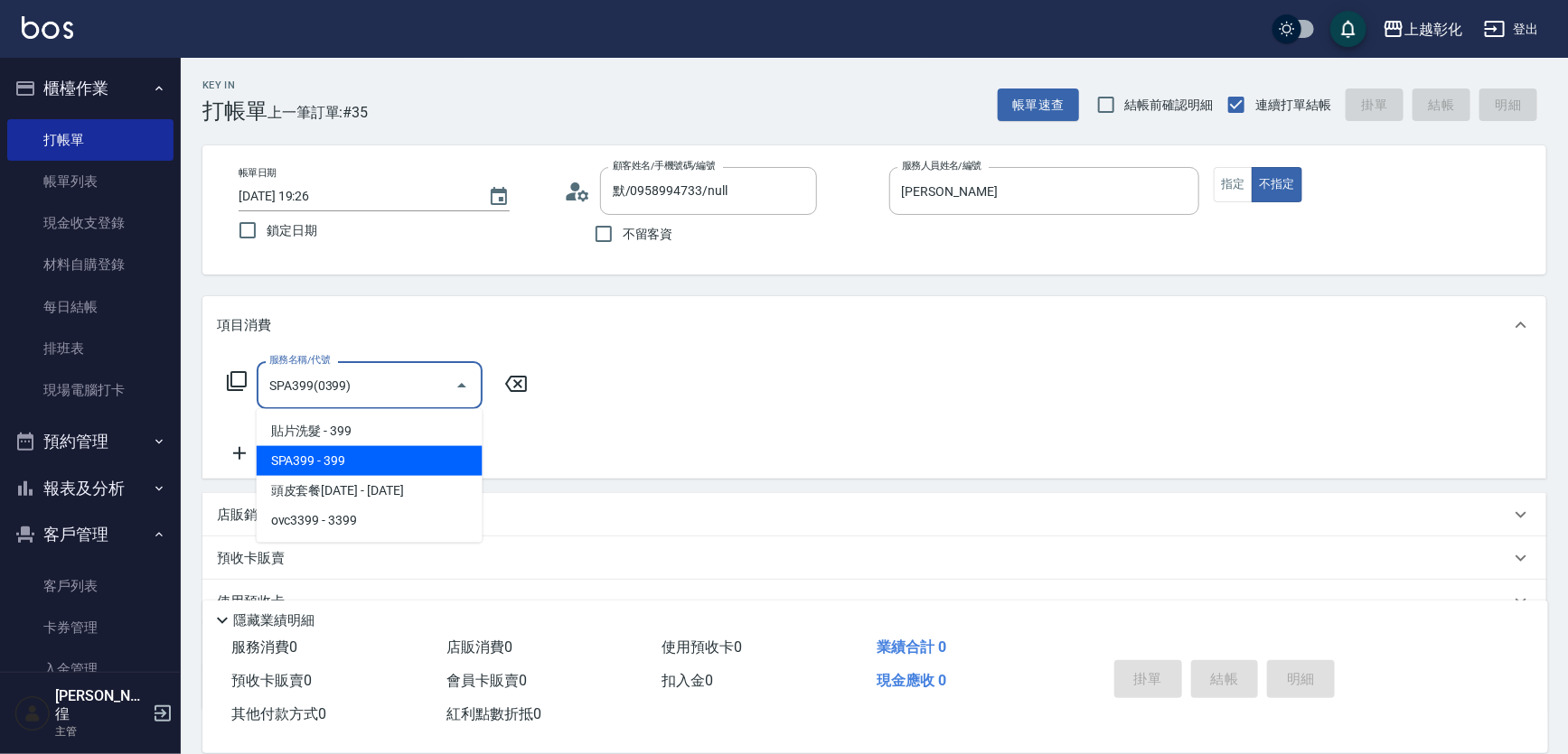
type input "SPA399(0399)"
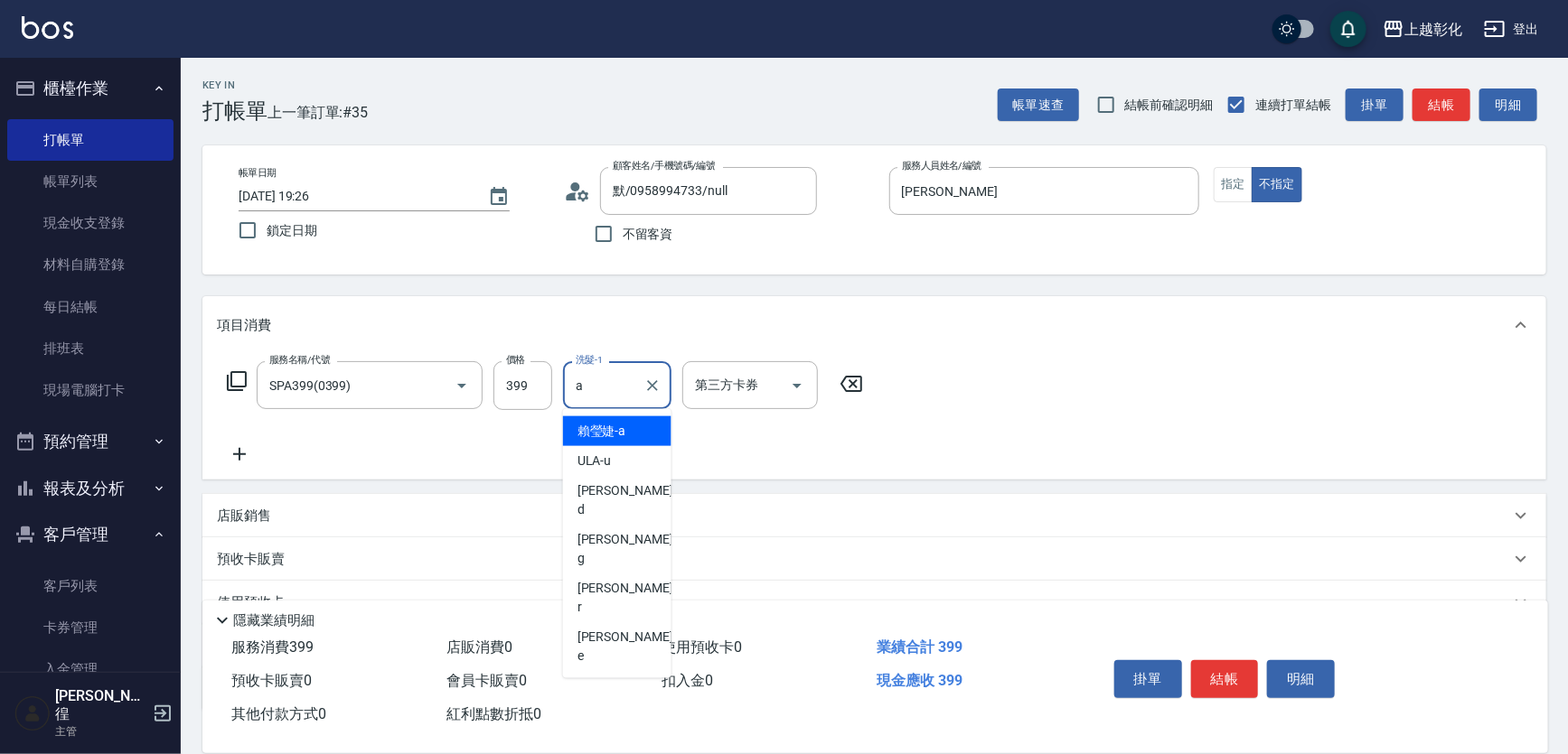
type input "賴瑩婕-a"
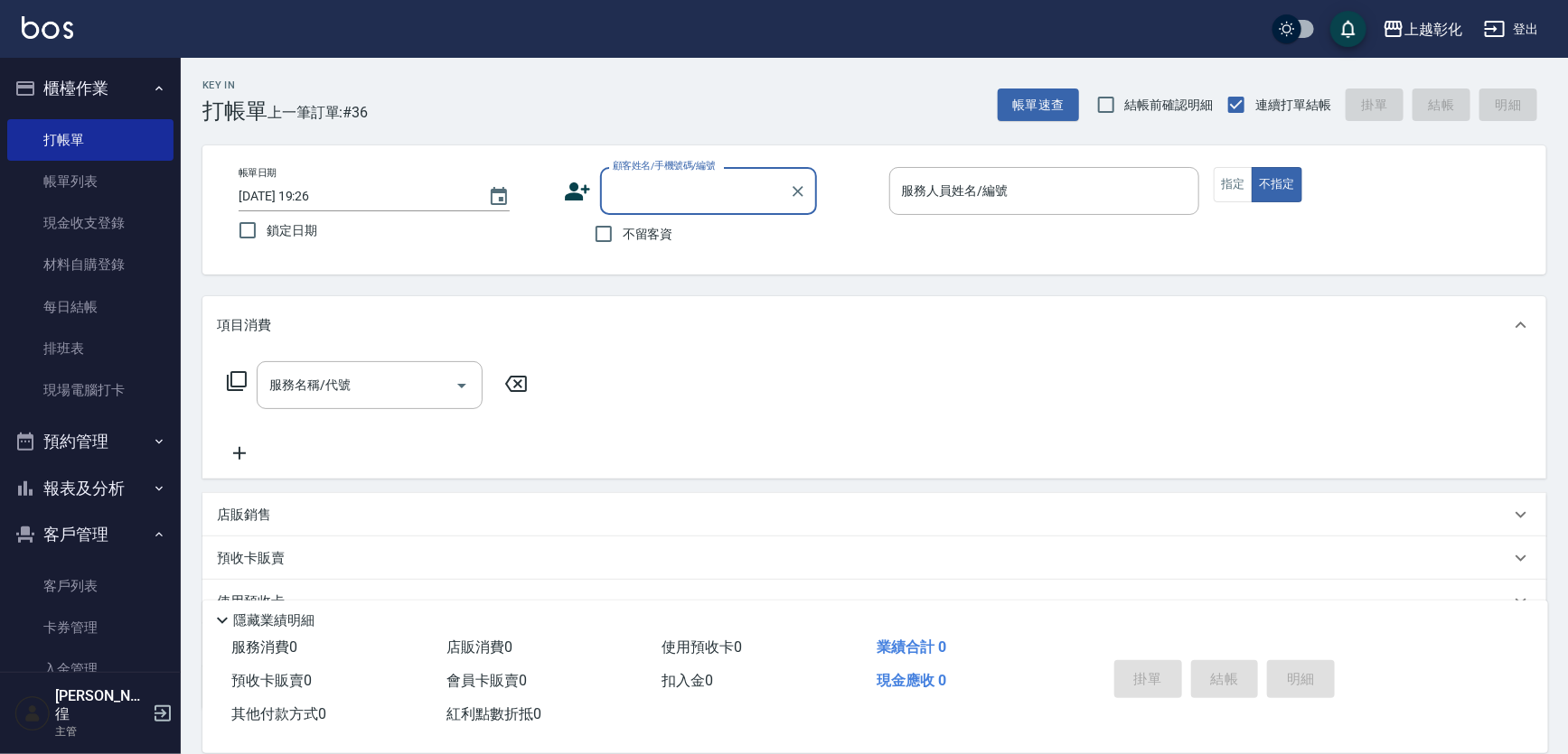
click at [645, 198] on input "顧客姓名/手機號碼/編號" at bounding box center [695, 191] width 174 height 31
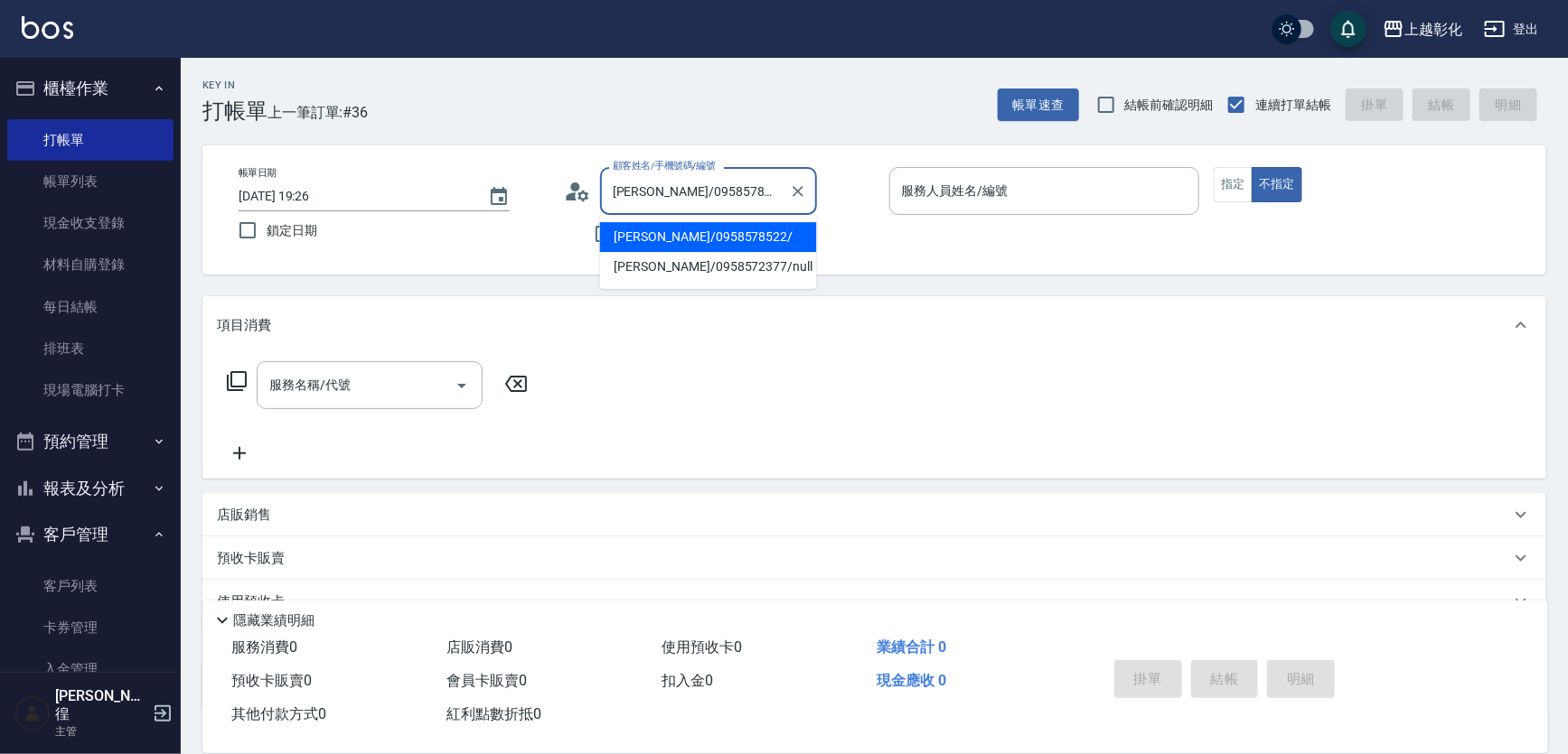
click at [645, 198] on input "黃銘亮/0958578522/" at bounding box center [695, 191] width 174 height 31
type input "楊紋軒/0958572377/null"
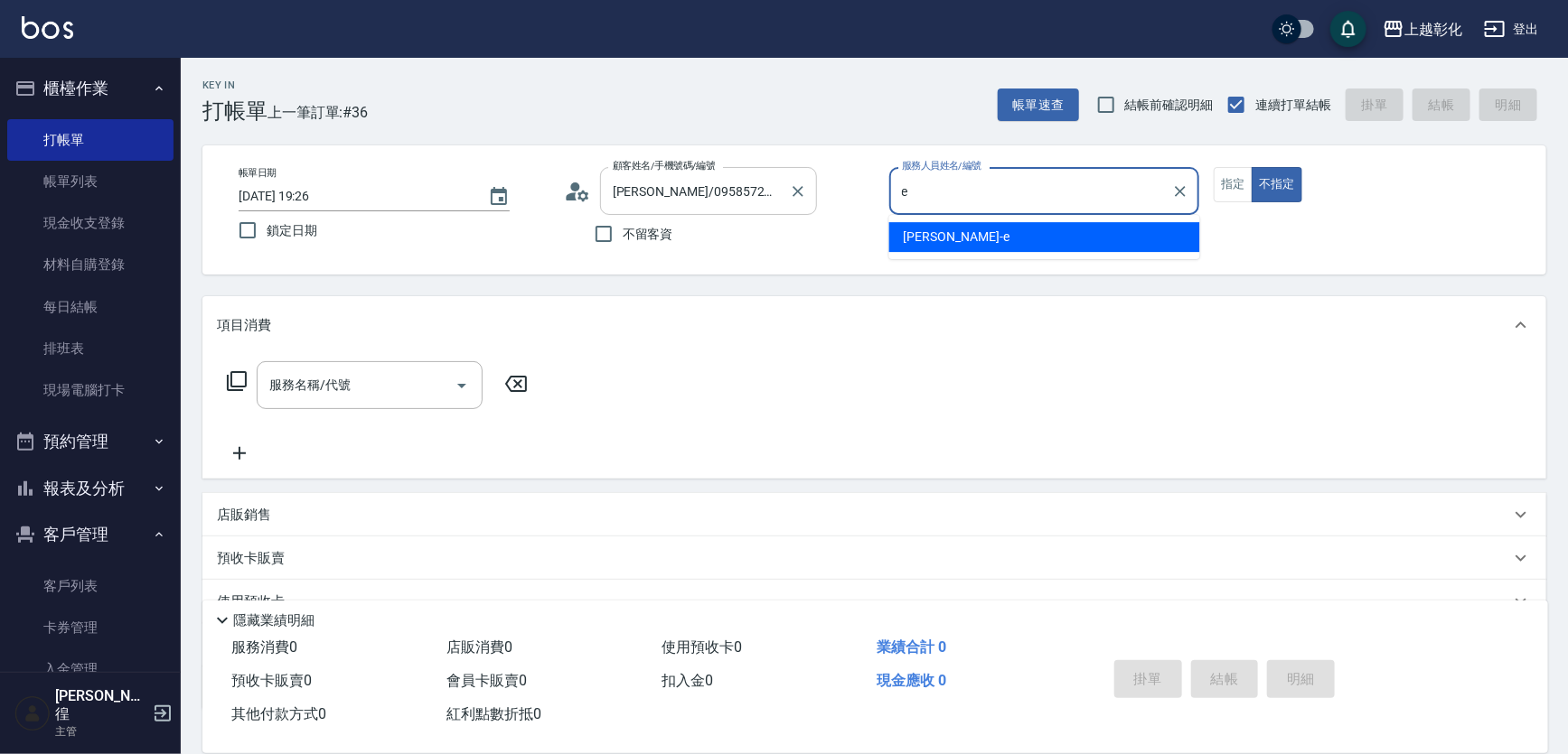
type input "[PERSON_NAME]-e"
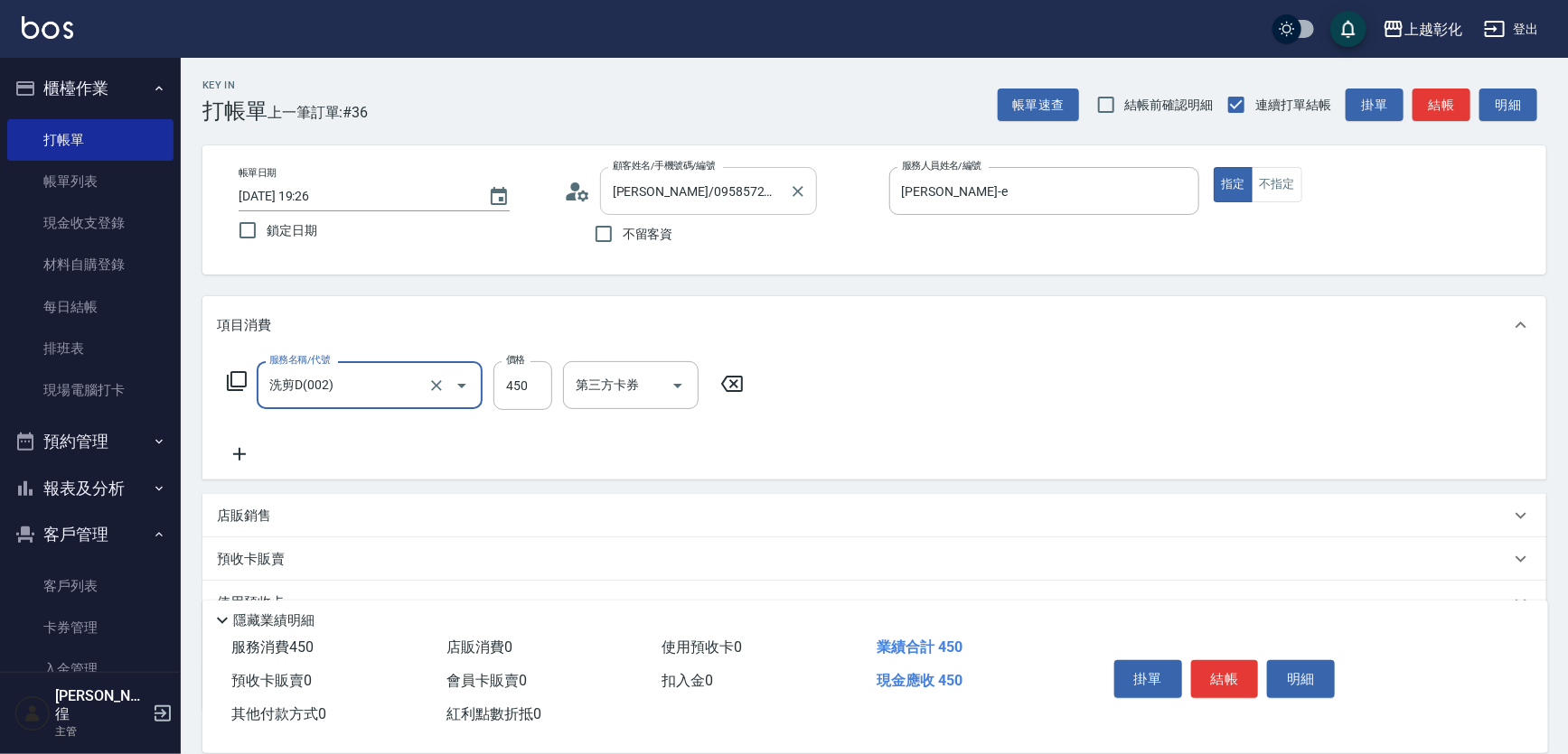
type input "洗剪D(002)"
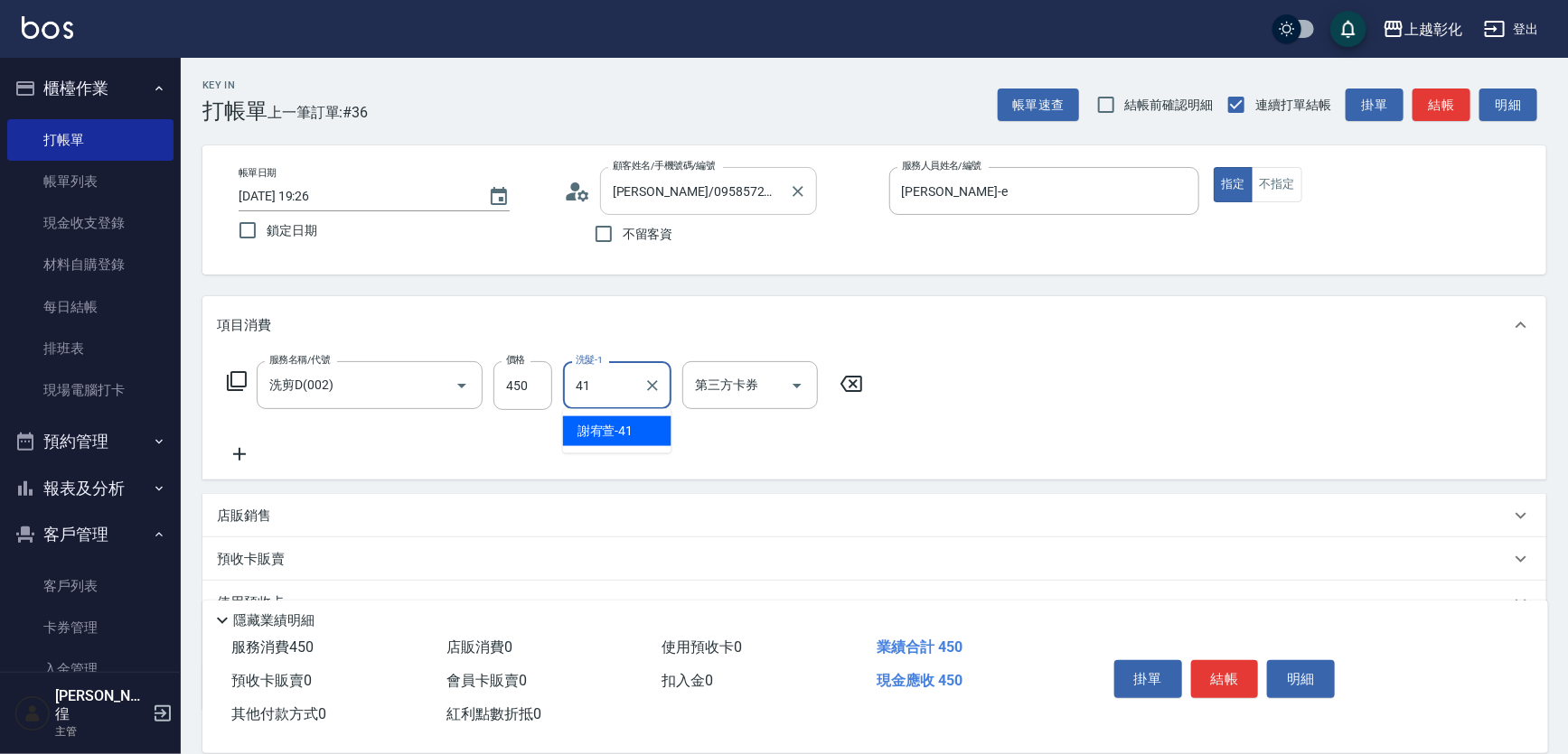
type input "[PERSON_NAME]-41"
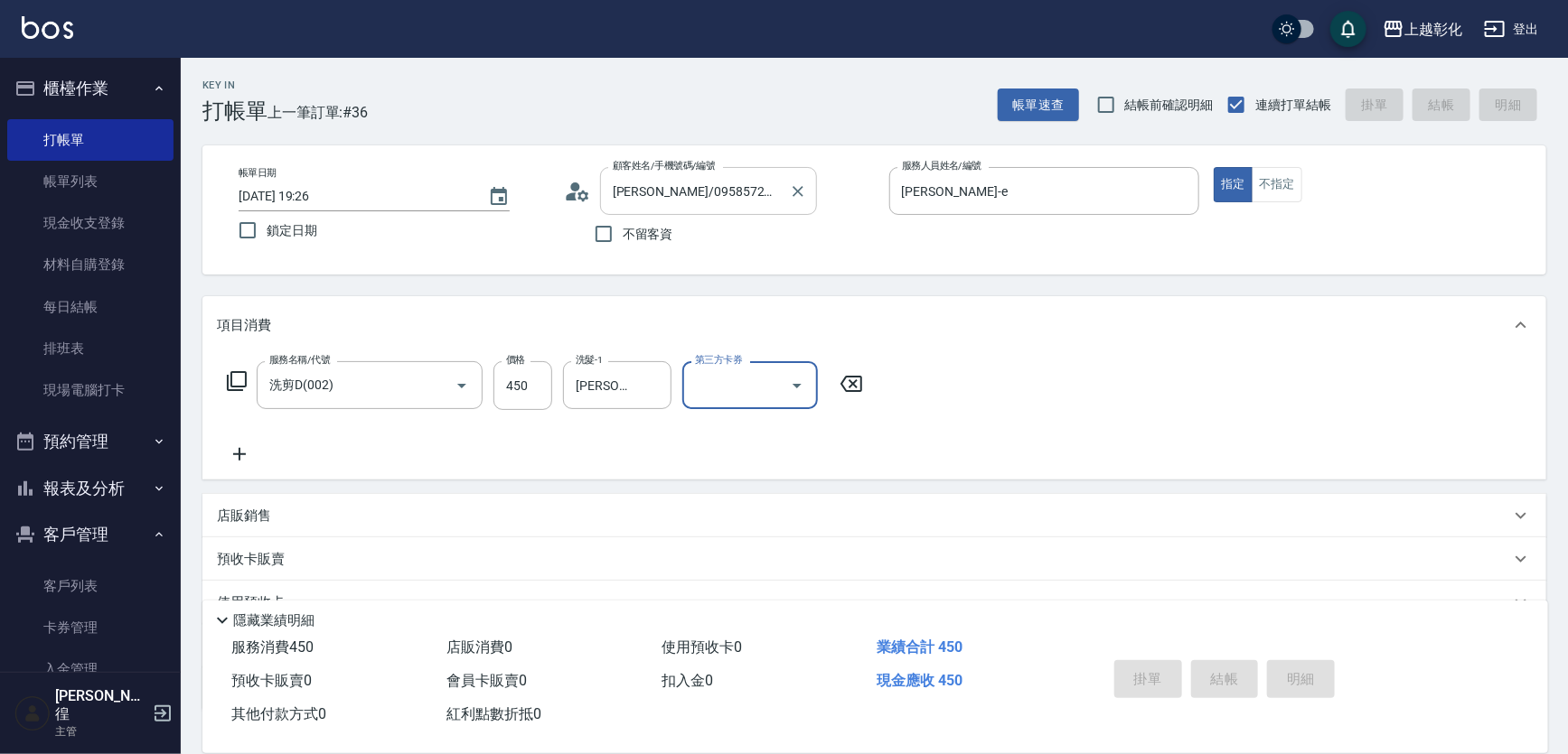
type input "2025/10/11 19:45"
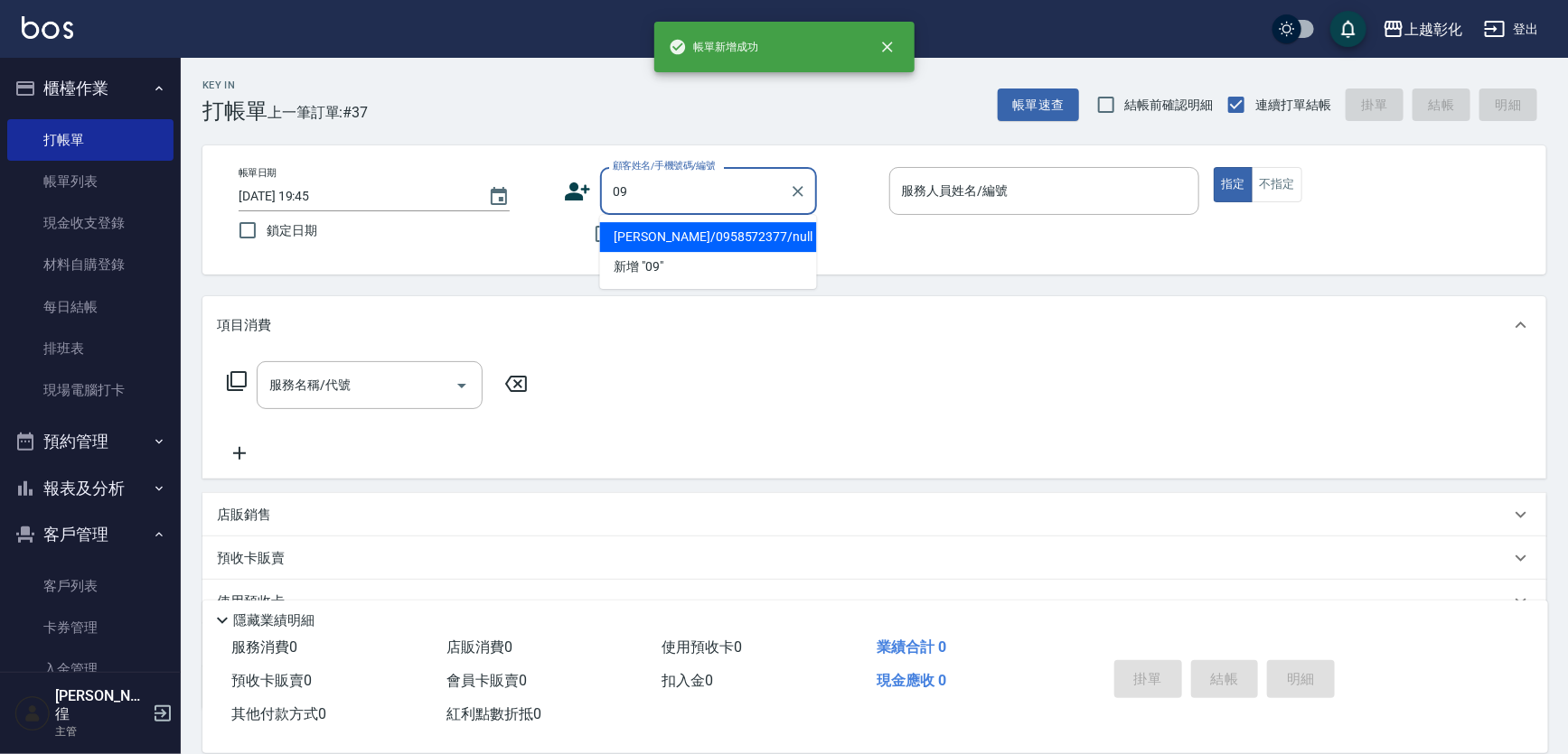
type input "楊紋軒/0958572377/null"
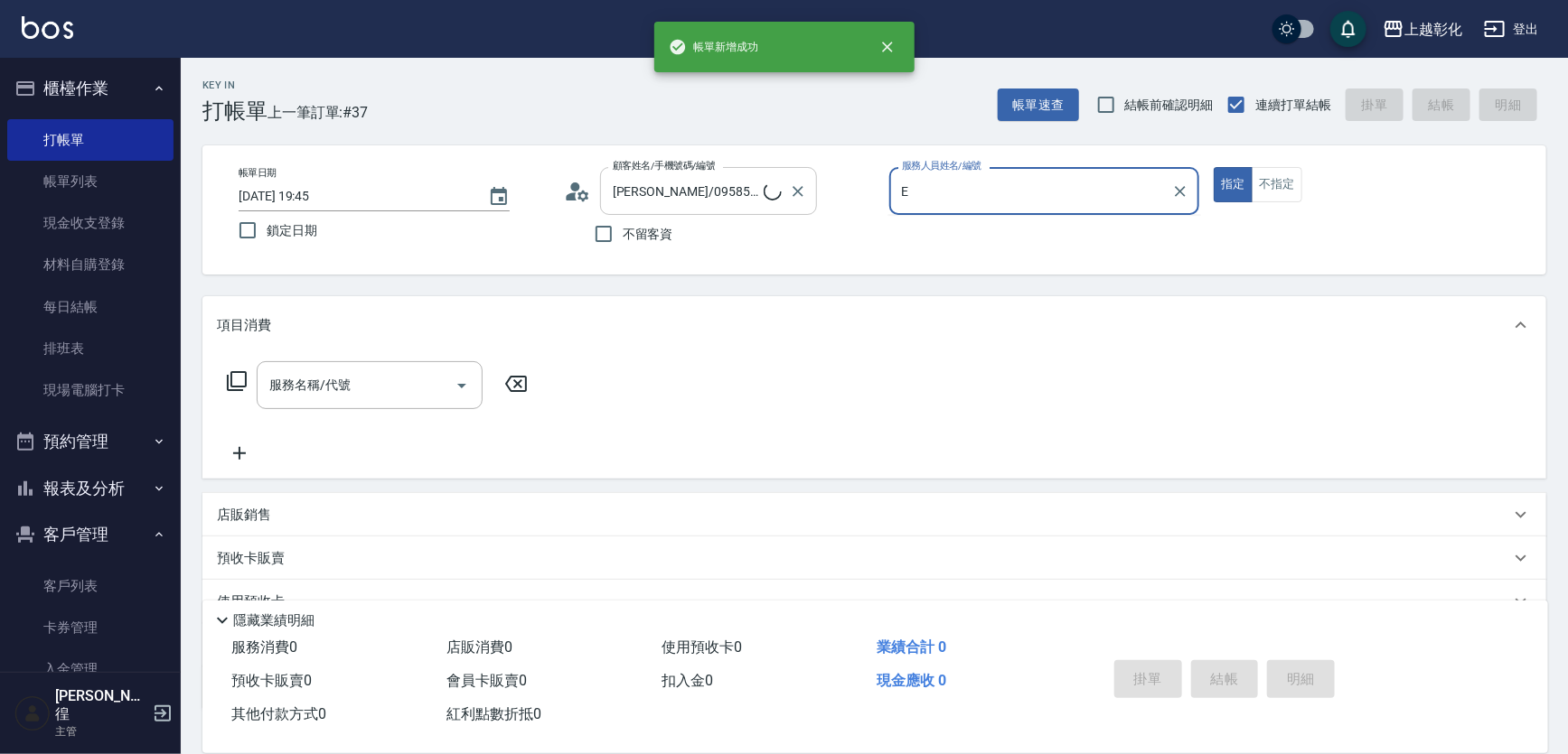
type input "[PERSON_NAME]-e"
type button "true"
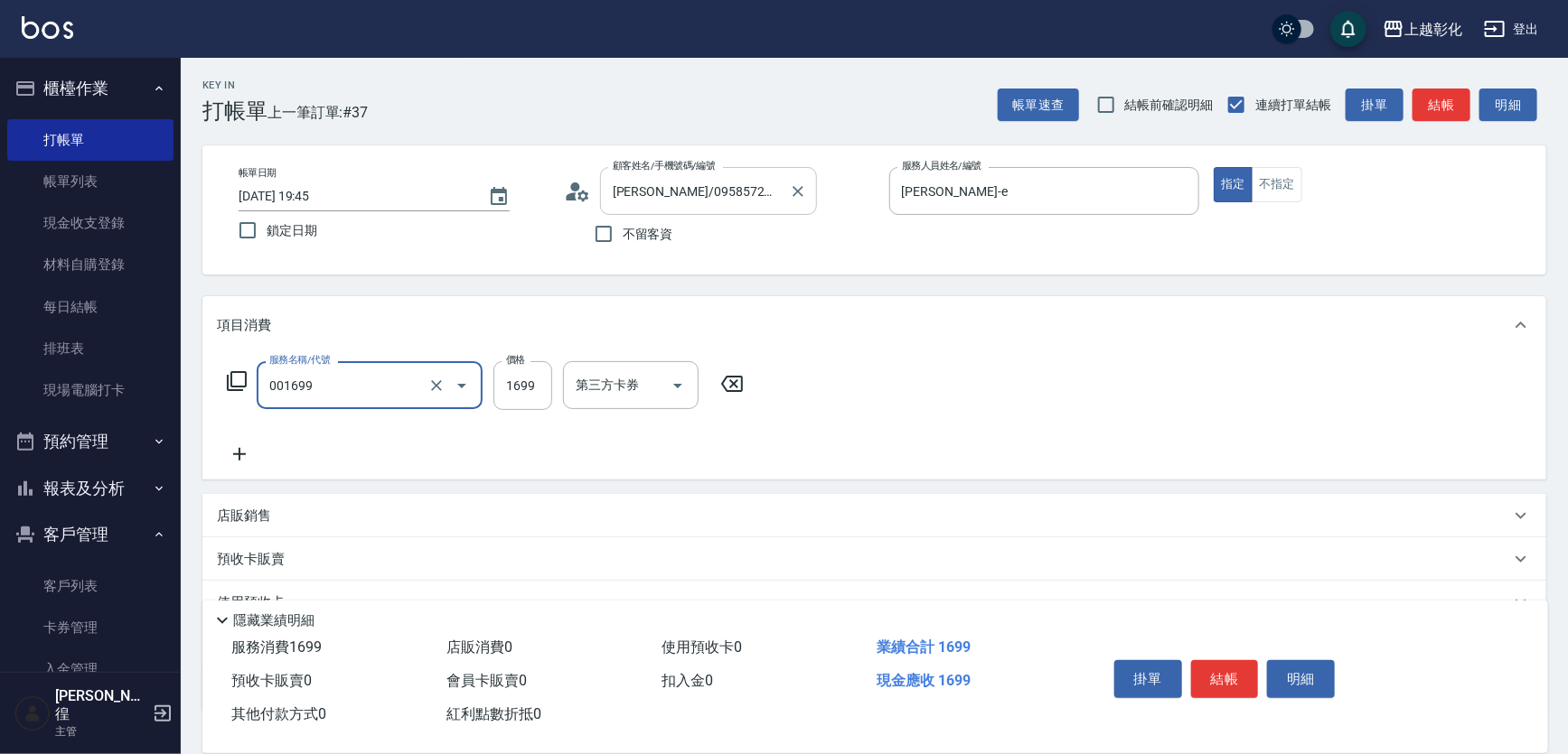
type input "型男燙髮B(001699)"
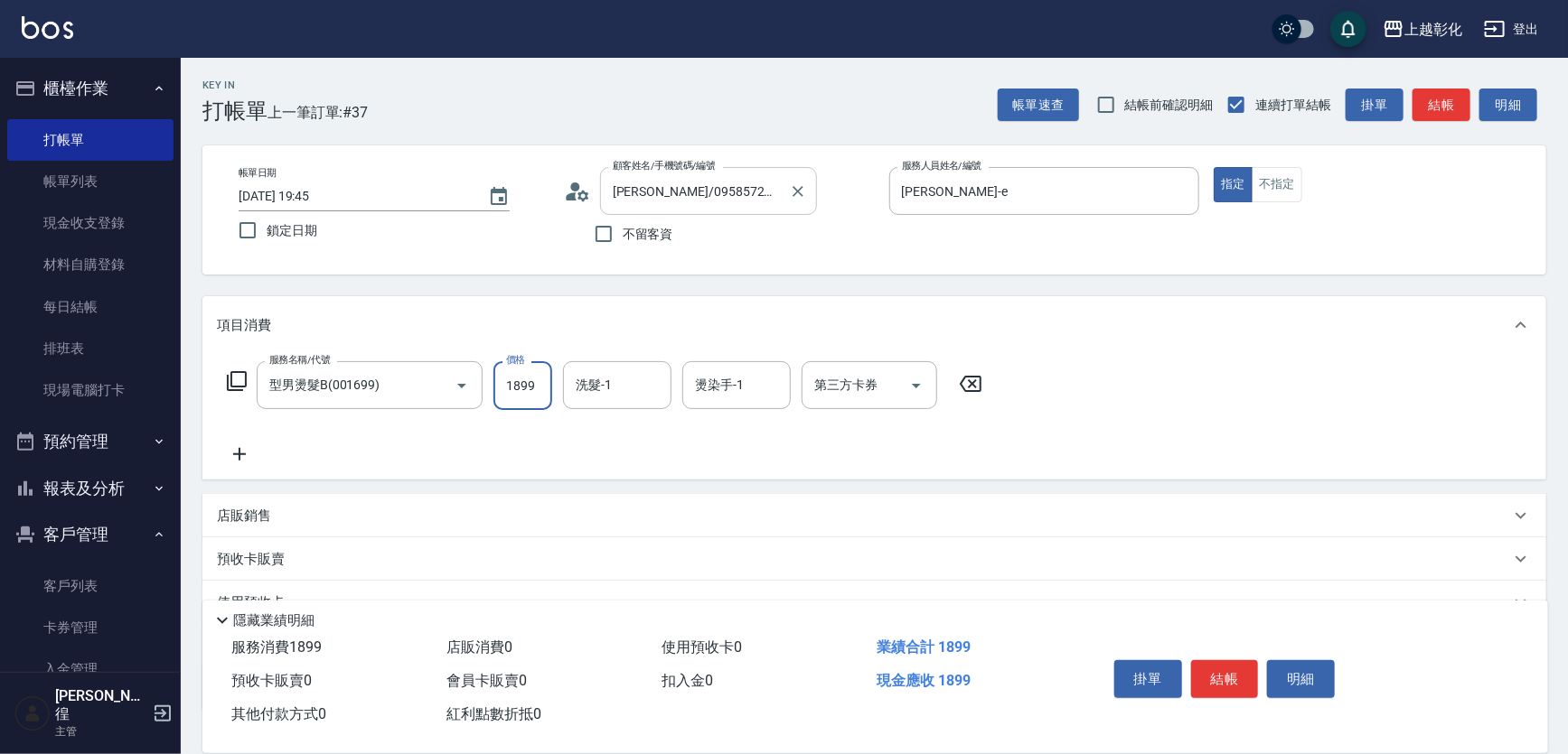
type input "1899"
type input "1"
type input "[PERSON_NAME]-41"
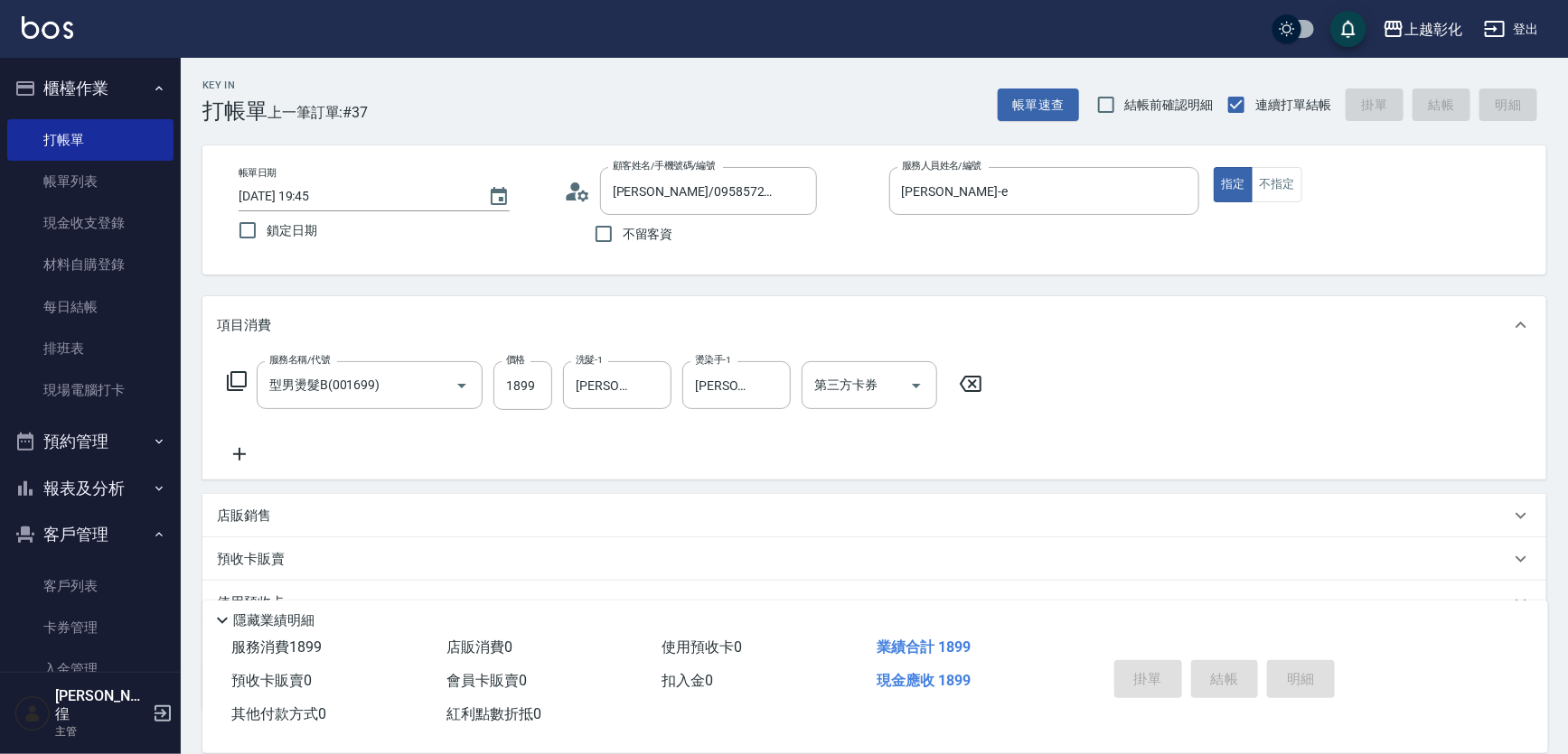
click at [1014, 260] on div "帳單日期 2025/10/11 19:45 鎖定日期 顧客姓名/手機號碼/編號 楊紋軒/0958572377/null 顧客姓名/手機號碼/編號 不留客資 服…" at bounding box center [873, 210] width 1344 height 129
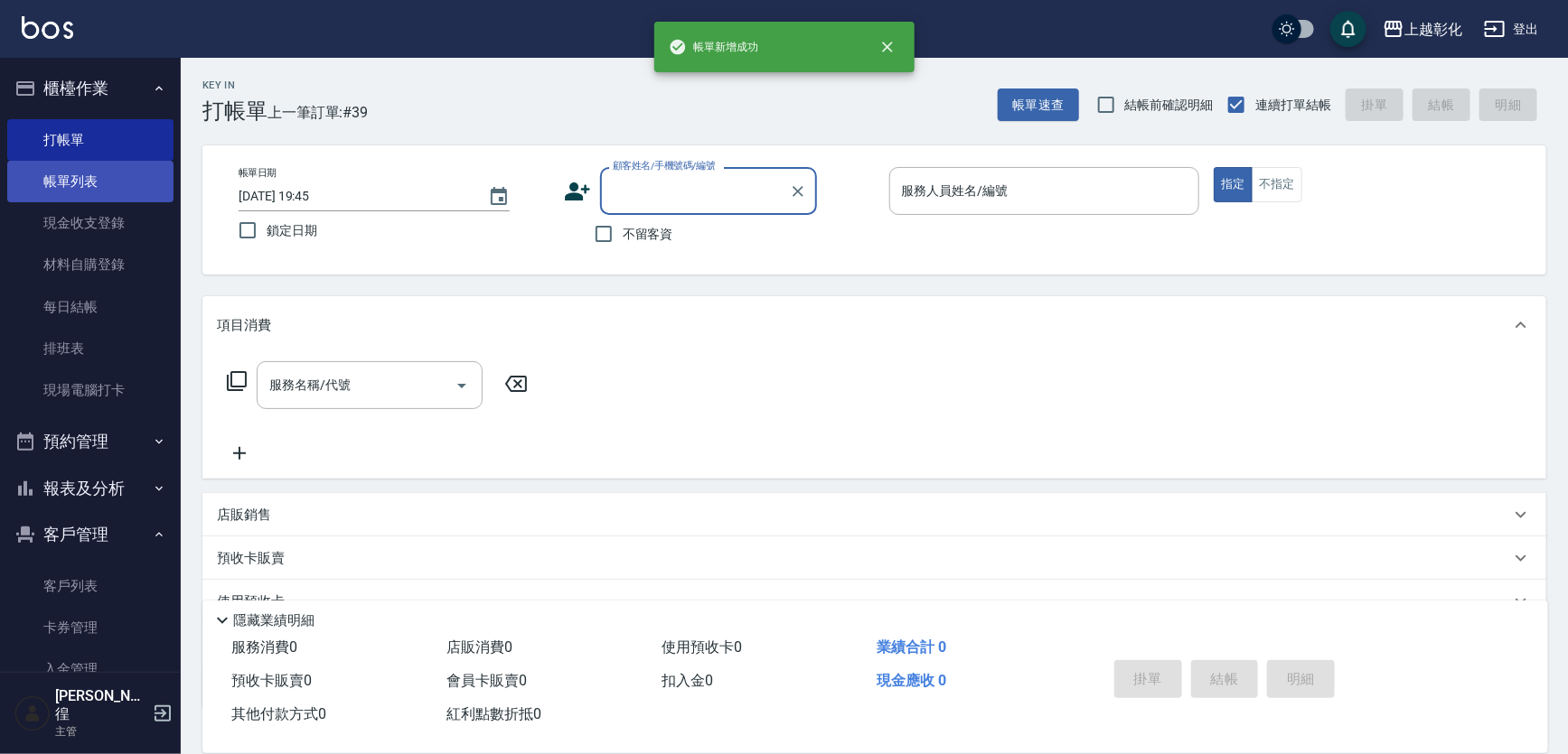
click at [139, 172] on link "帳單列表" at bounding box center [90, 181] width 166 height 42
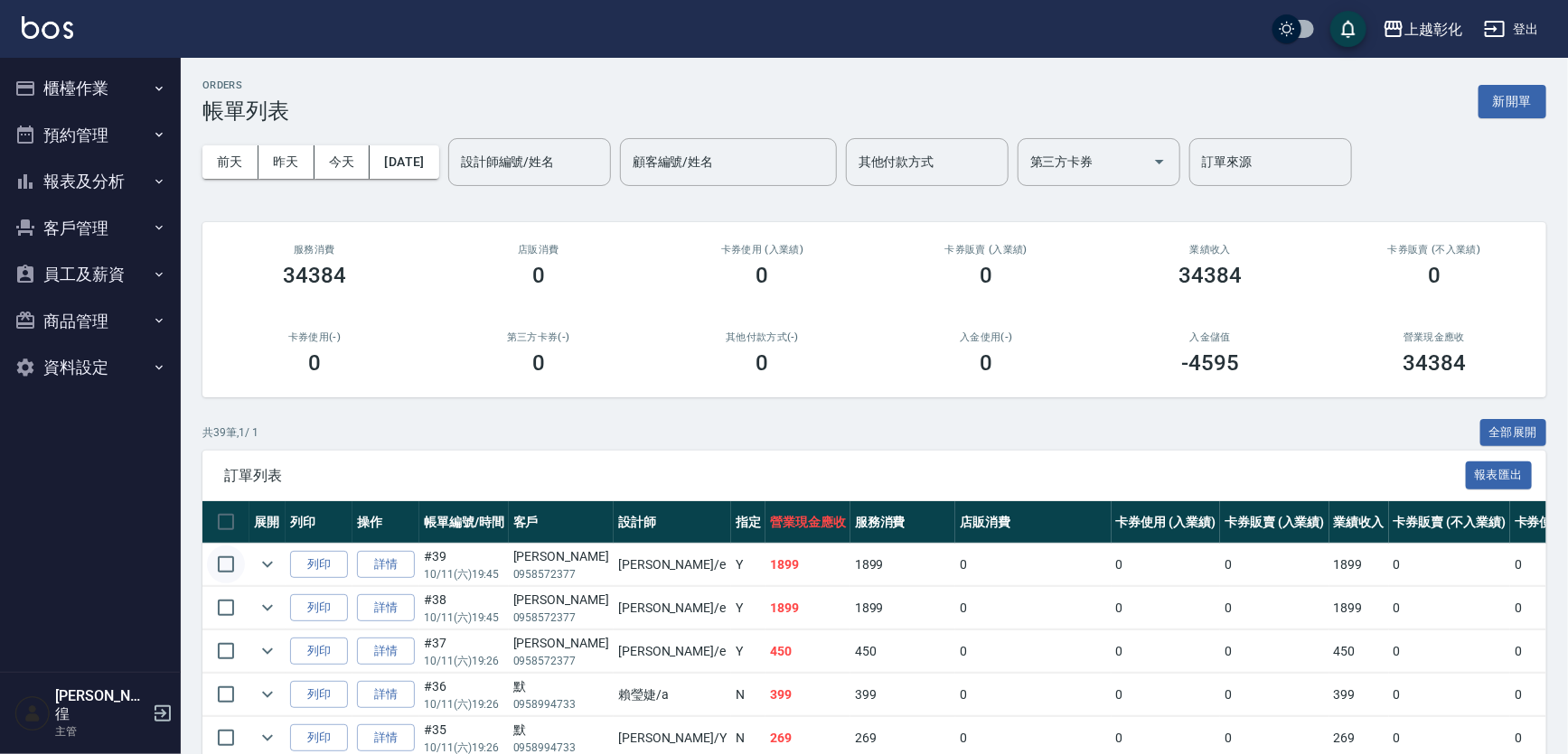
click at [231, 578] on input "checkbox" at bounding box center [225, 564] width 38 height 38
checkbox input "true"
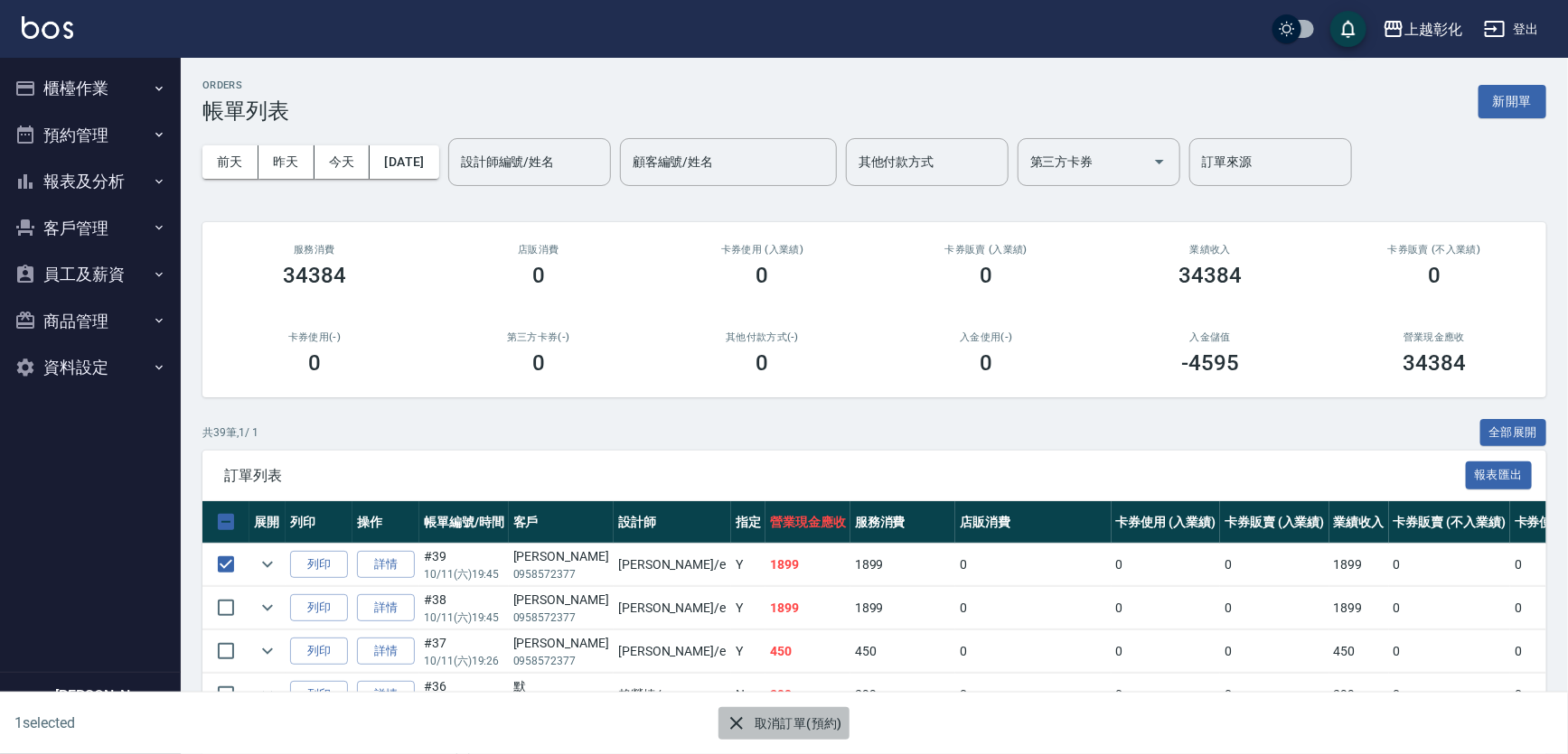
click at [785, 734] on button "取消訂單(預約)" at bounding box center [784, 724] width 131 height 33
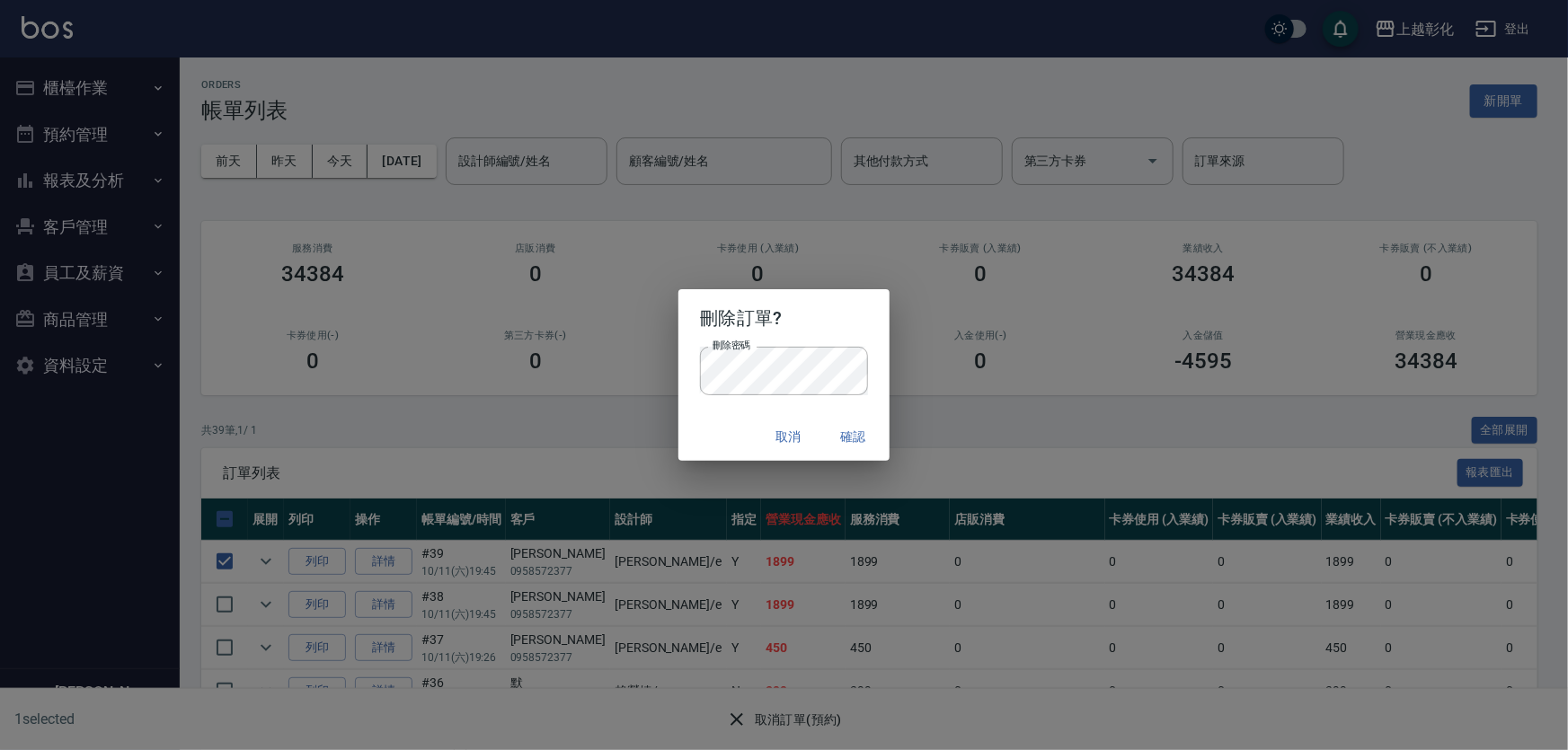
click at [746, 411] on div "刪除密碼 刪除密碼" at bounding box center [783, 379] width 211 height 67
drag, startPoint x: 855, startPoint y: 430, endPoint x: 861, endPoint y: 440, distance: 11.7
click at [860, 439] on button "確認" at bounding box center [853, 437] width 57 height 33
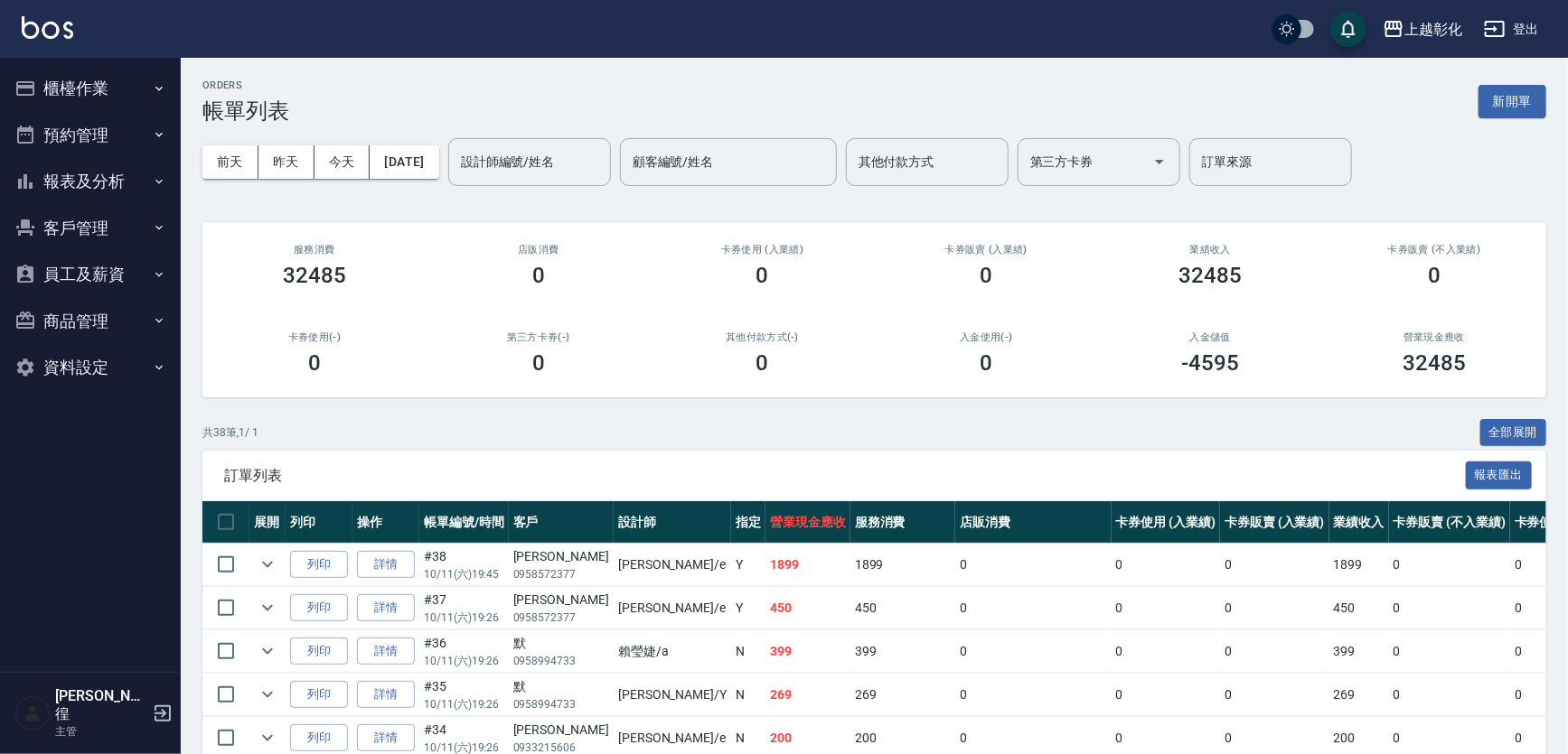
click at [136, 113] on button "預約管理" at bounding box center [90, 136] width 166 height 47
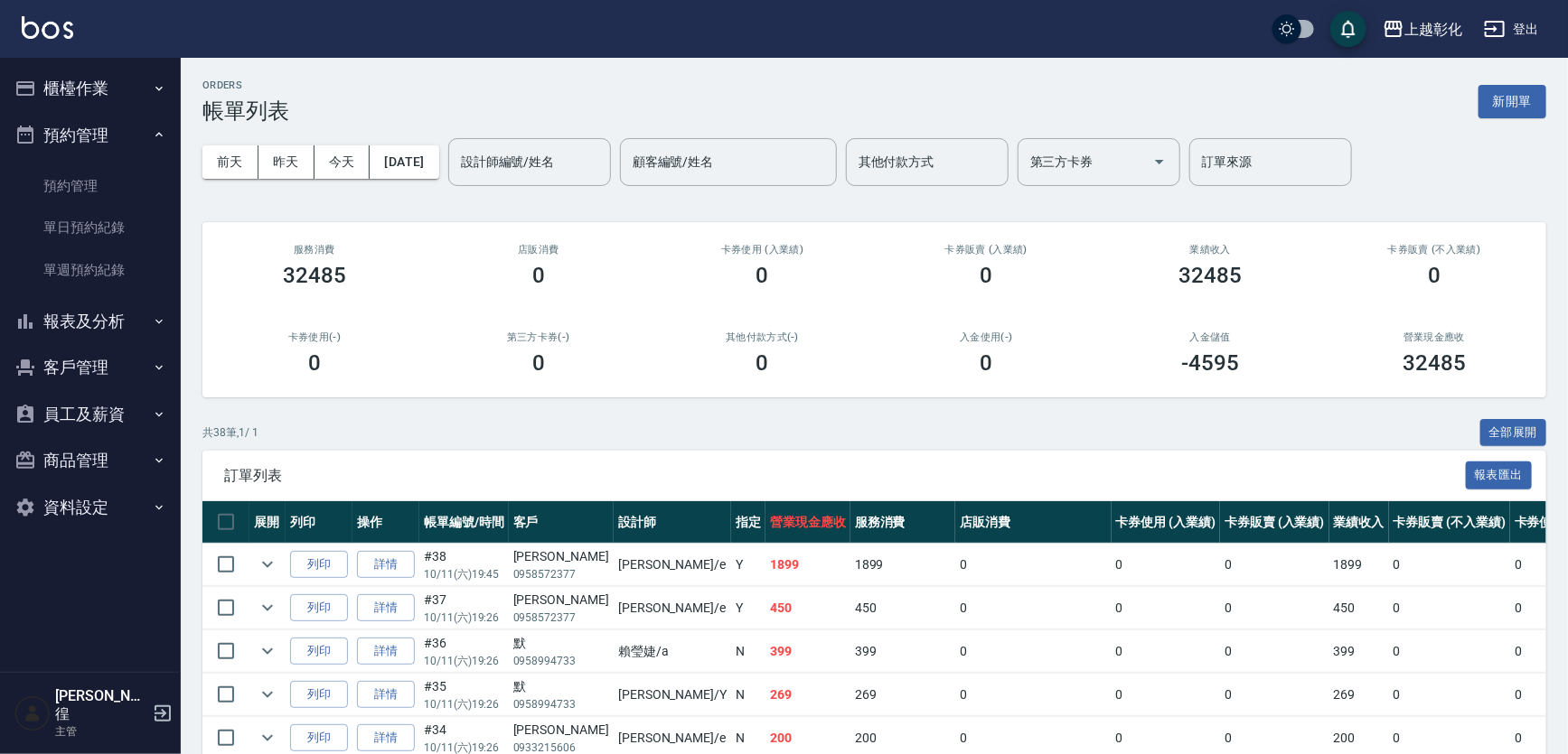
click at [141, 71] on button "櫃檯作業" at bounding box center [90, 89] width 166 height 47
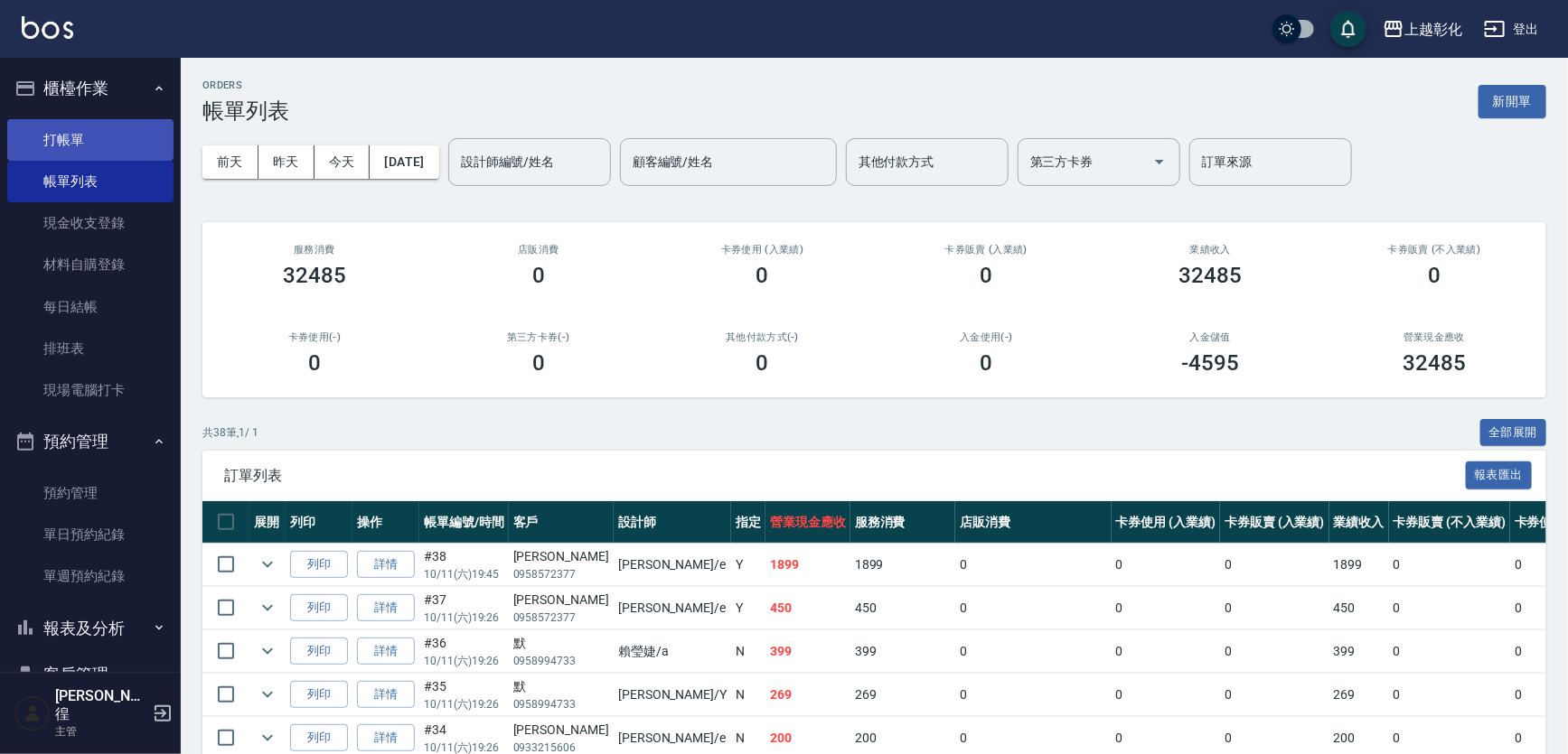
click at [112, 139] on link "打帳單" at bounding box center [90, 139] width 166 height 42
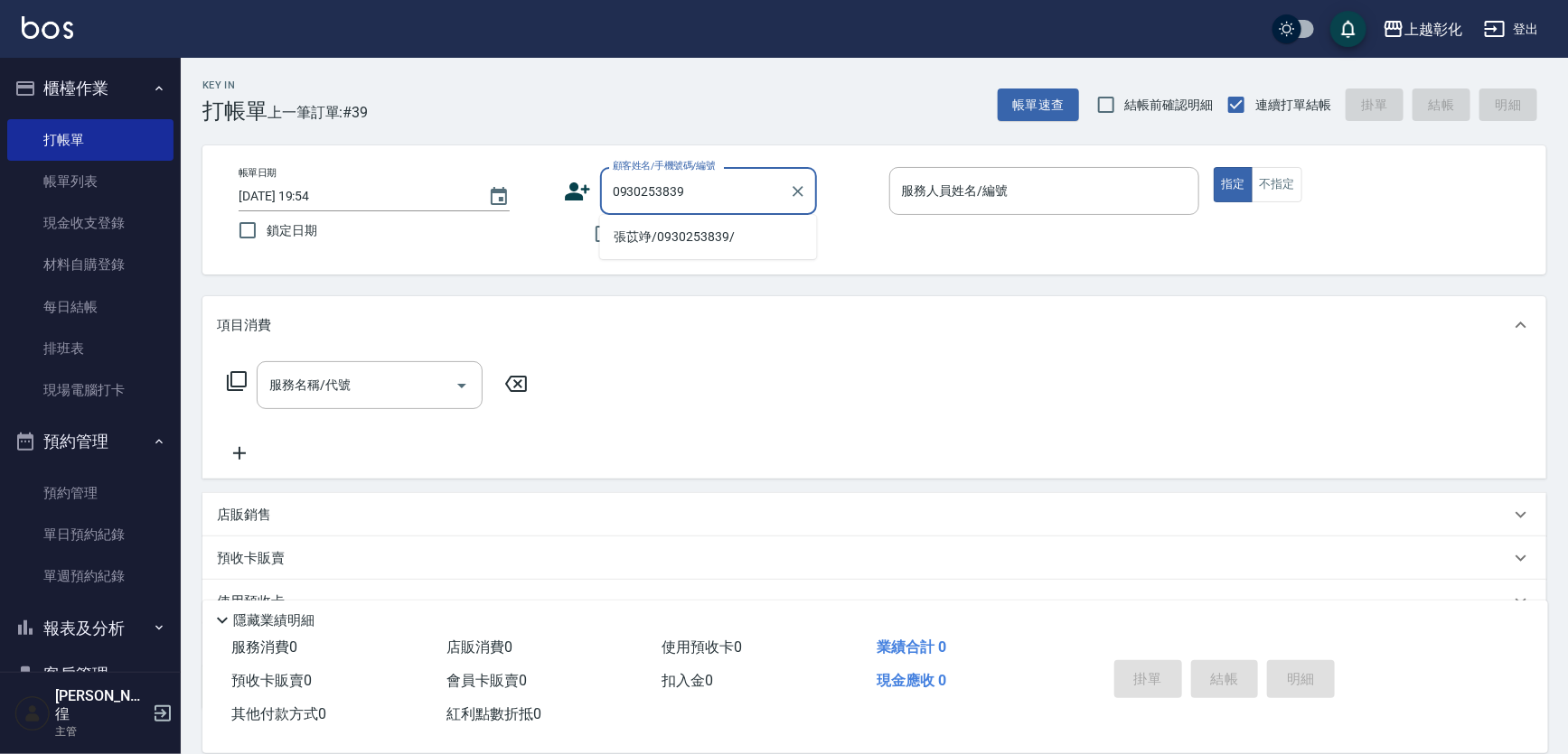
click at [656, 236] on li "張苡竫/0930253839/" at bounding box center [708, 237] width 217 height 30
type input "張苡竫/0930253839/"
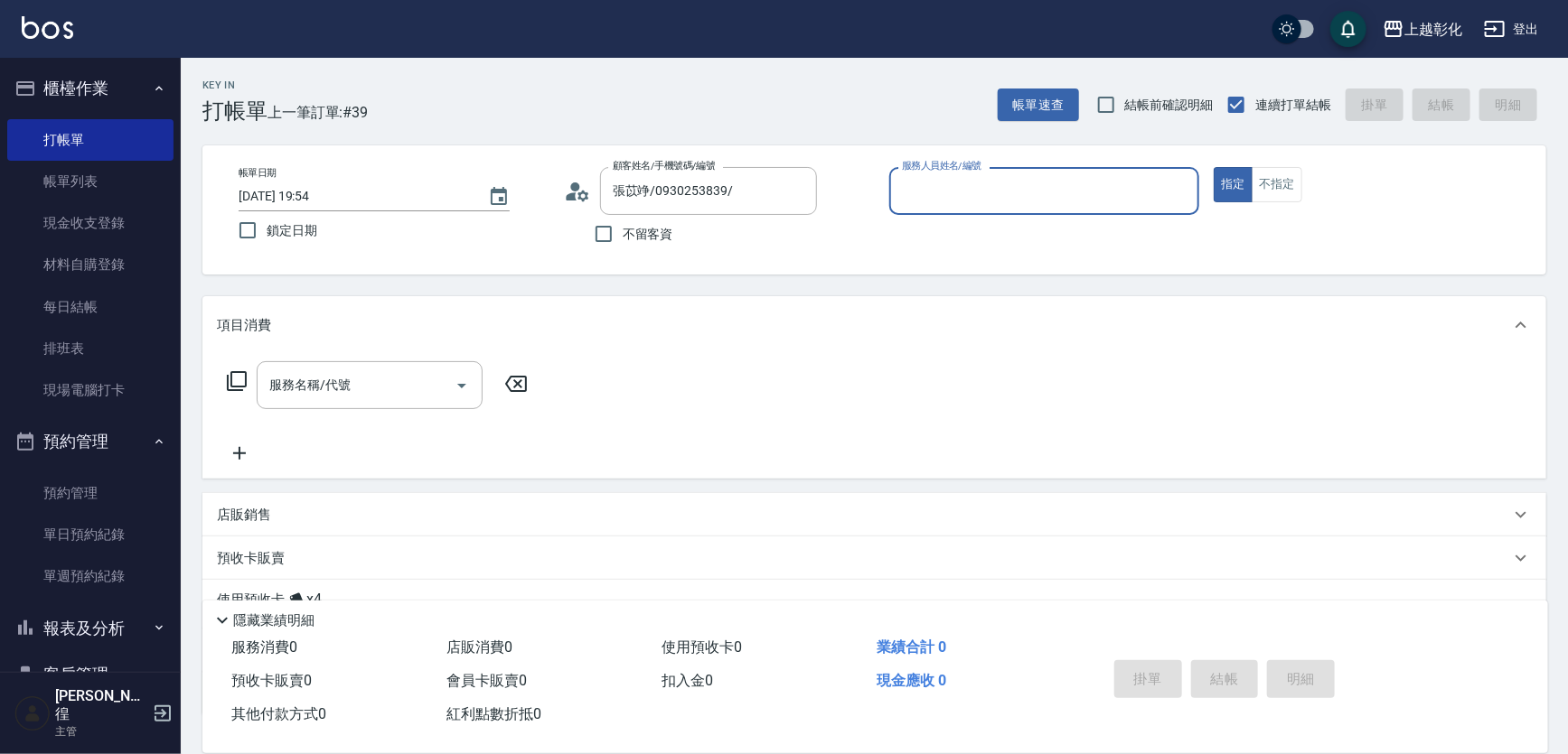
click at [953, 189] on input "服務人員姓名/編號" at bounding box center [1045, 191] width 295 height 31
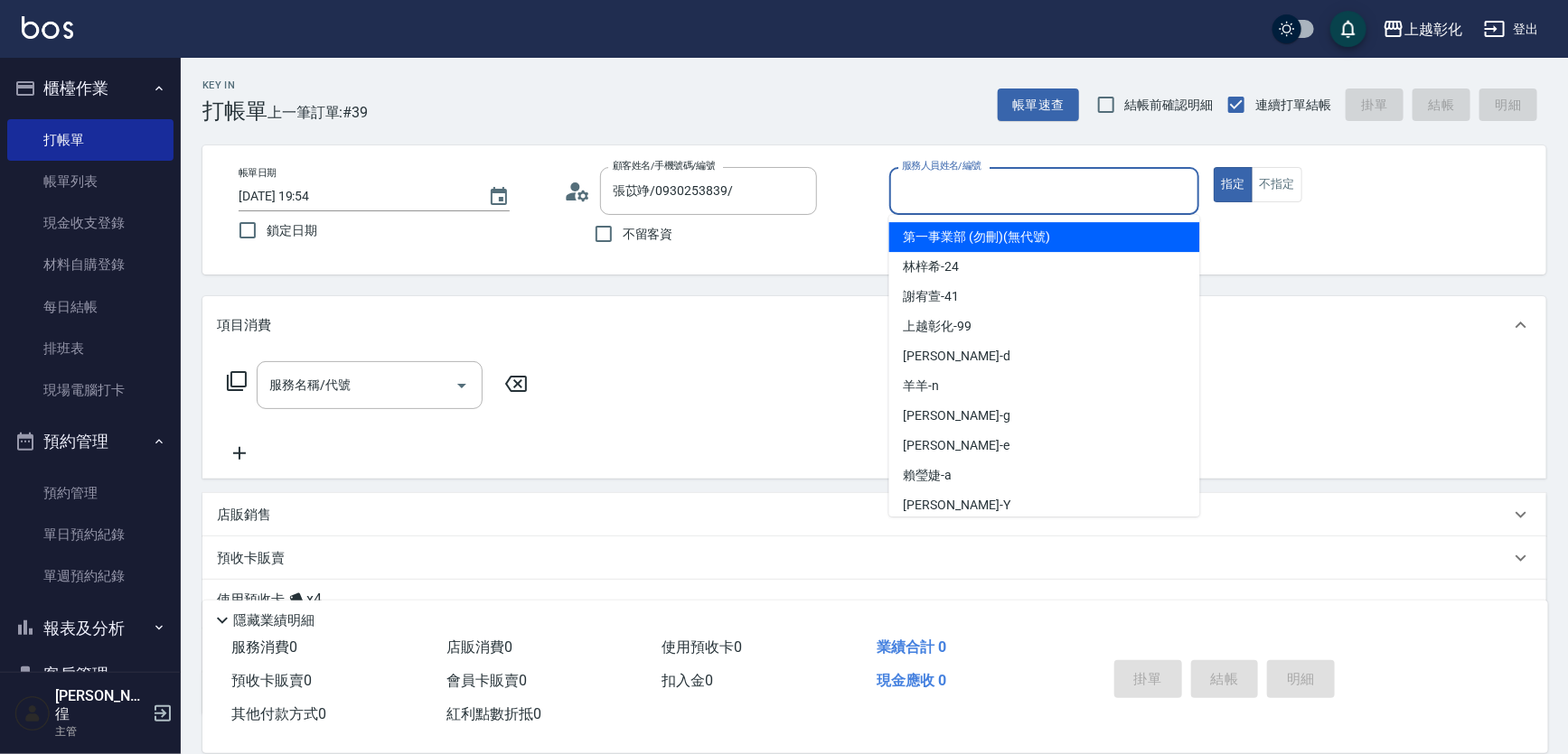
drag, startPoint x: 953, startPoint y: 189, endPoint x: 910, endPoint y: 203, distance: 45.2
click at [910, 203] on input "服務人員姓名/編號" at bounding box center [1045, 191] width 295 height 31
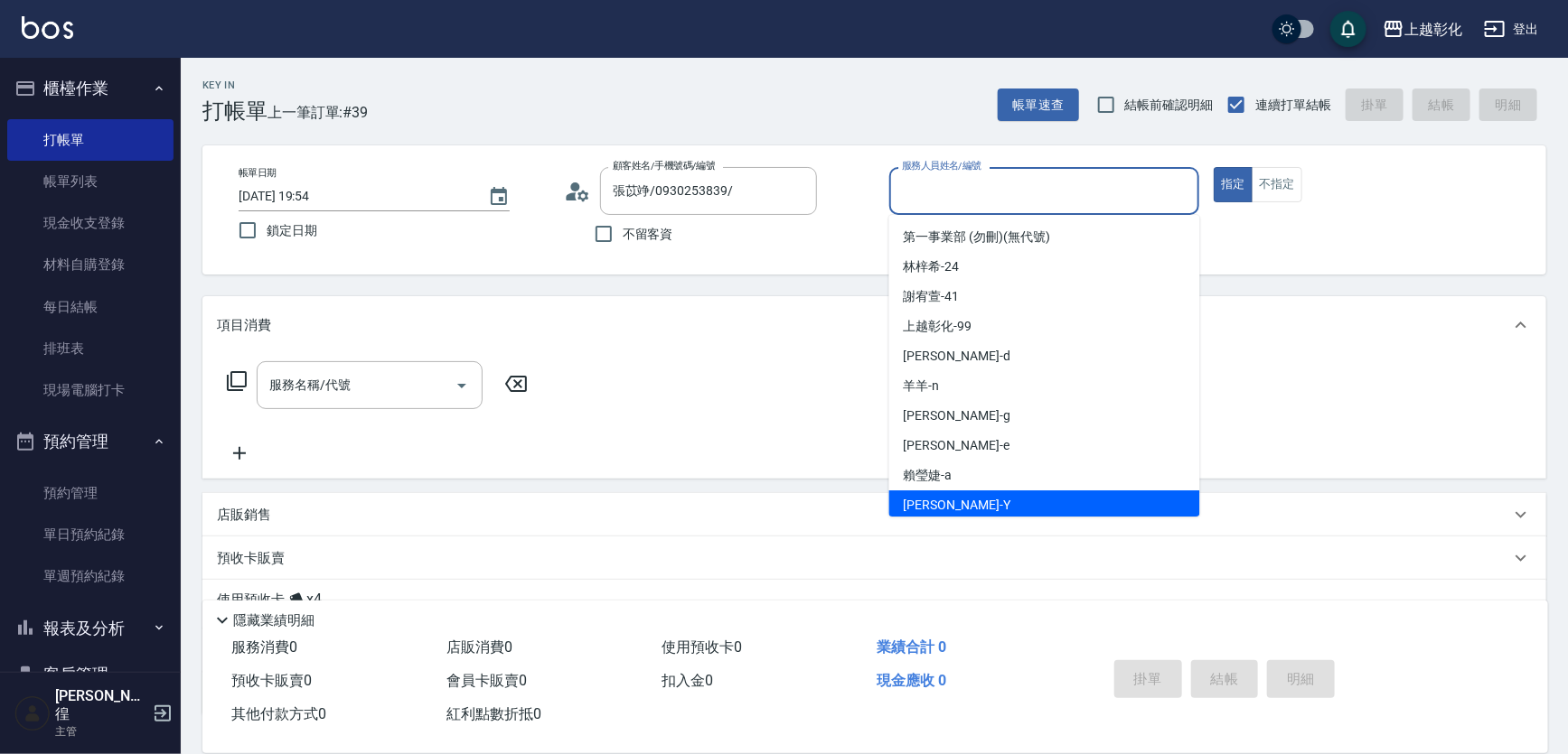
click at [1003, 498] on div "[PERSON_NAME] -Y" at bounding box center [1044, 505] width 311 height 30
type input "[PERSON_NAME]-Y"
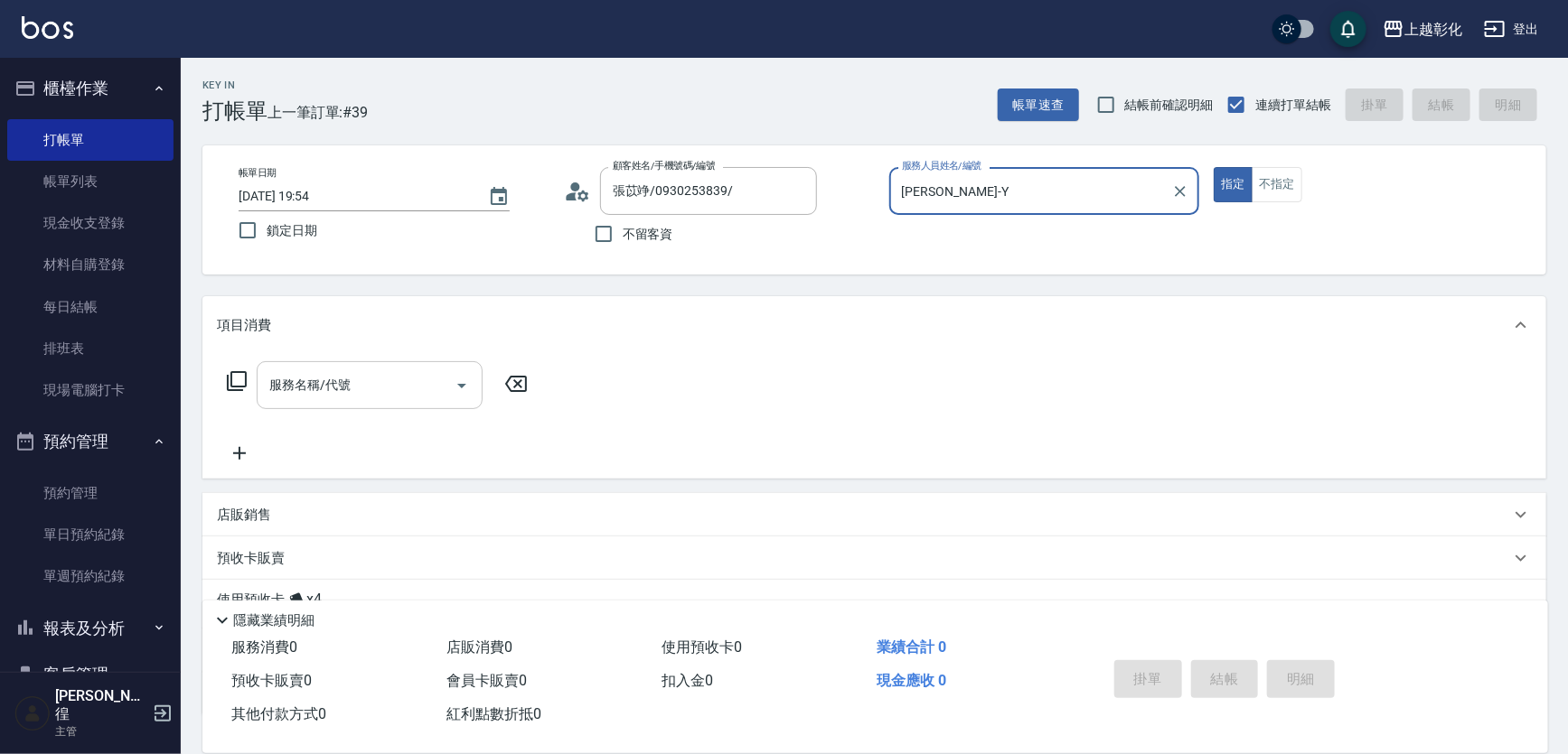
click at [319, 406] on div "服務名稱/代號" at bounding box center [370, 384] width 226 height 48
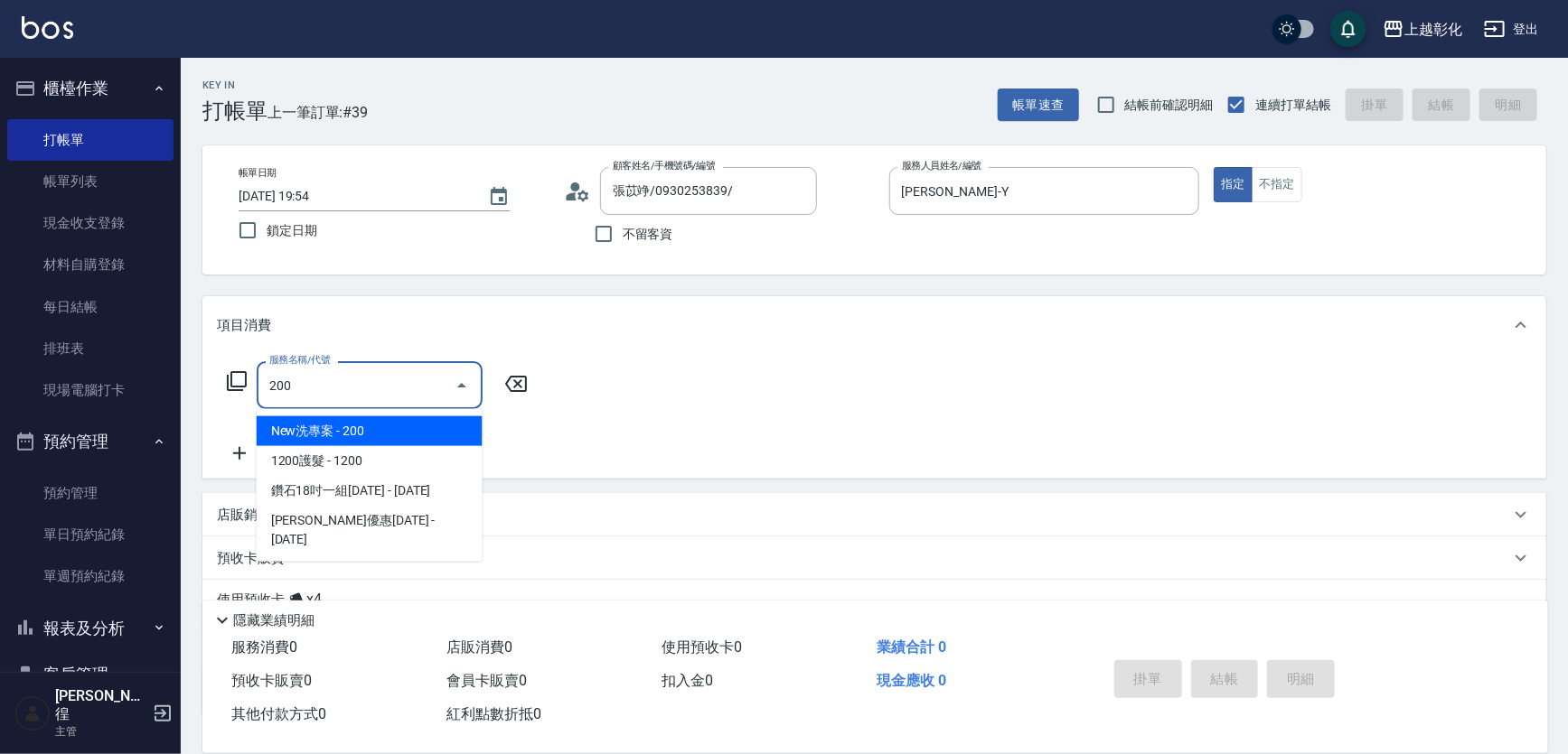
click at [433, 427] on span "New洗專案 - 200" at bounding box center [370, 431] width 226 height 30
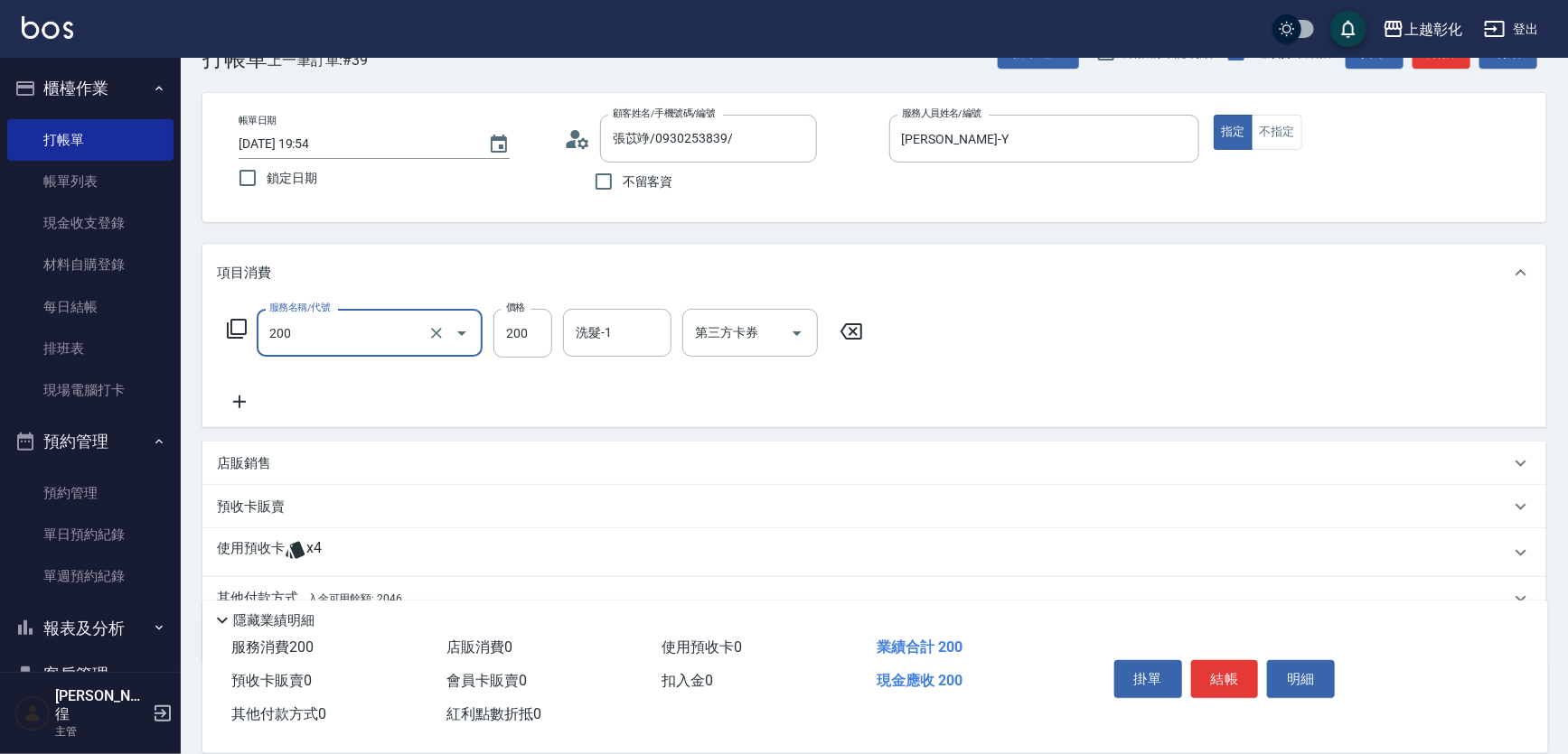
scroll to position [81, 0]
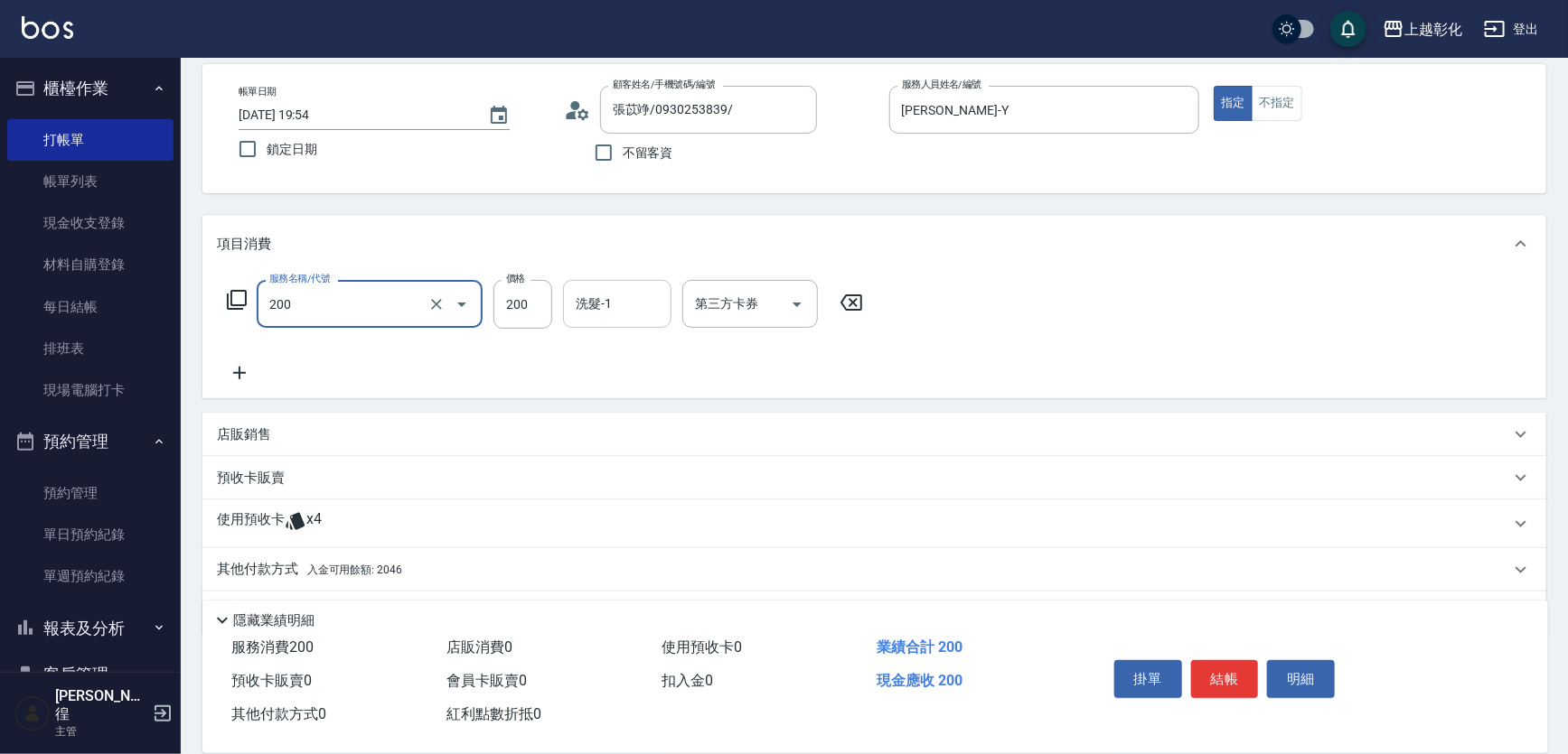
type input "New洗專案(200)"
click at [634, 303] on input "洗髮-1" at bounding box center [617, 303] width 92 height 31
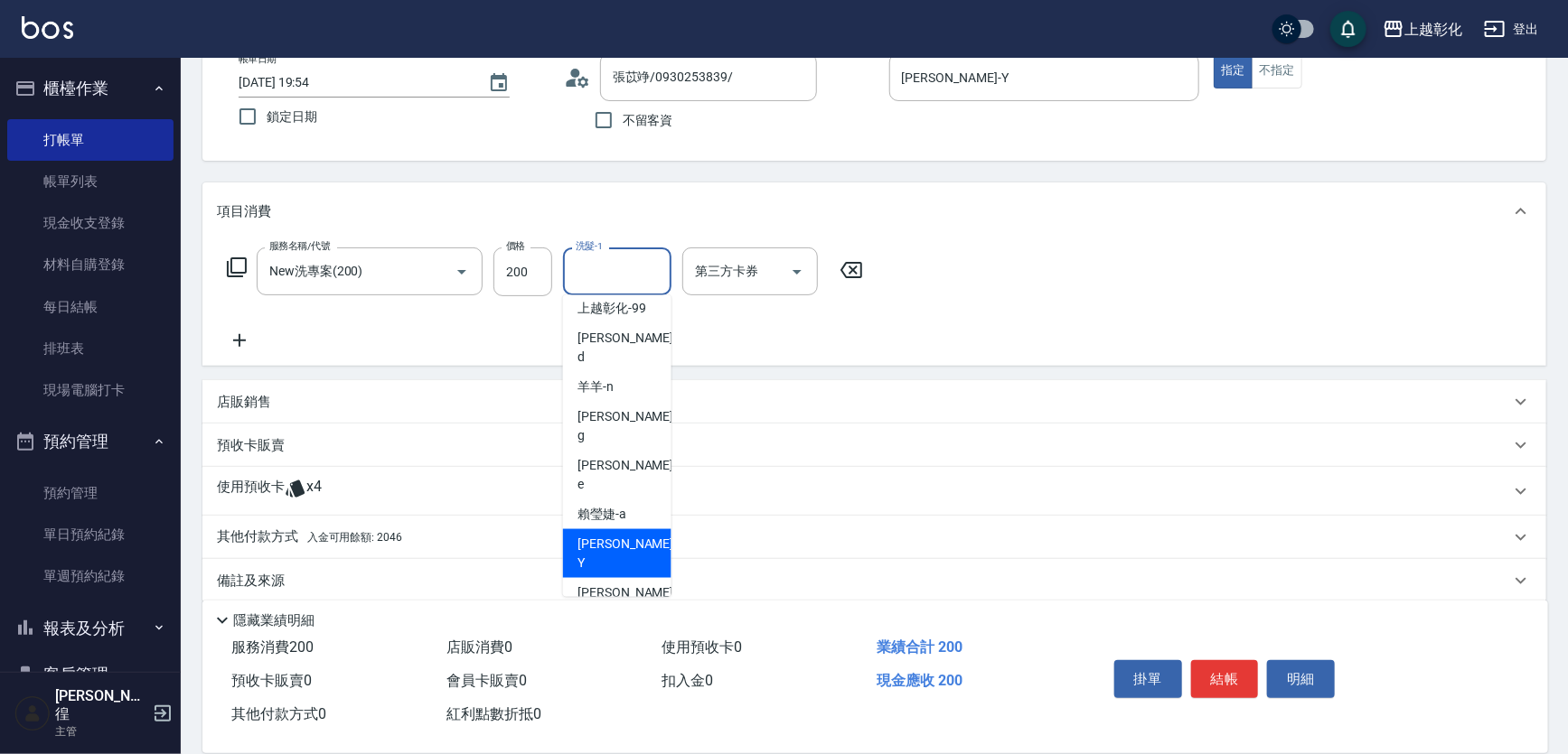
scroll to position [131, 0]
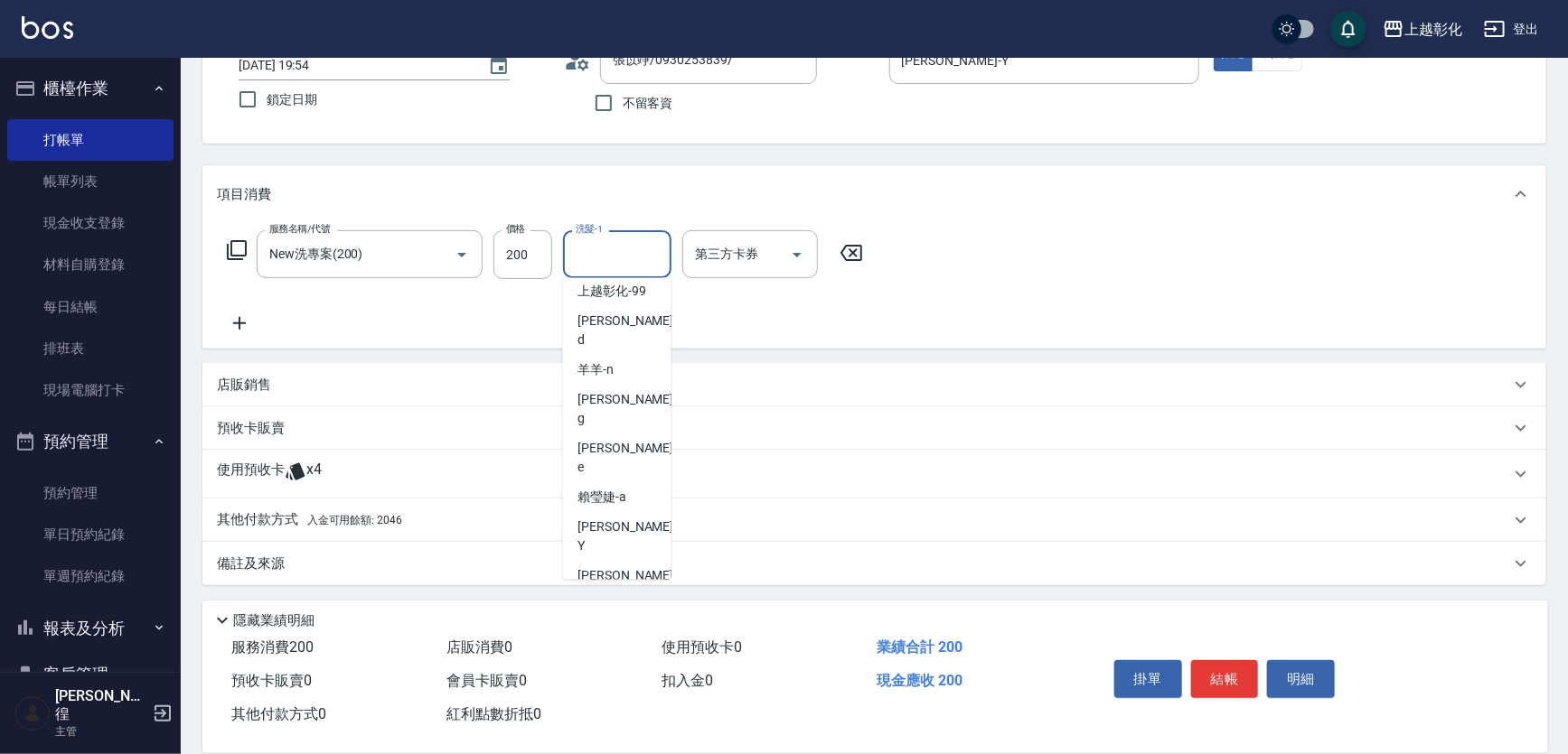
click at [617, 615] on span "[PERSON_NAME]-33" at bounding box center [605, 624] width 56 height 19
type input "林渝婷-33"
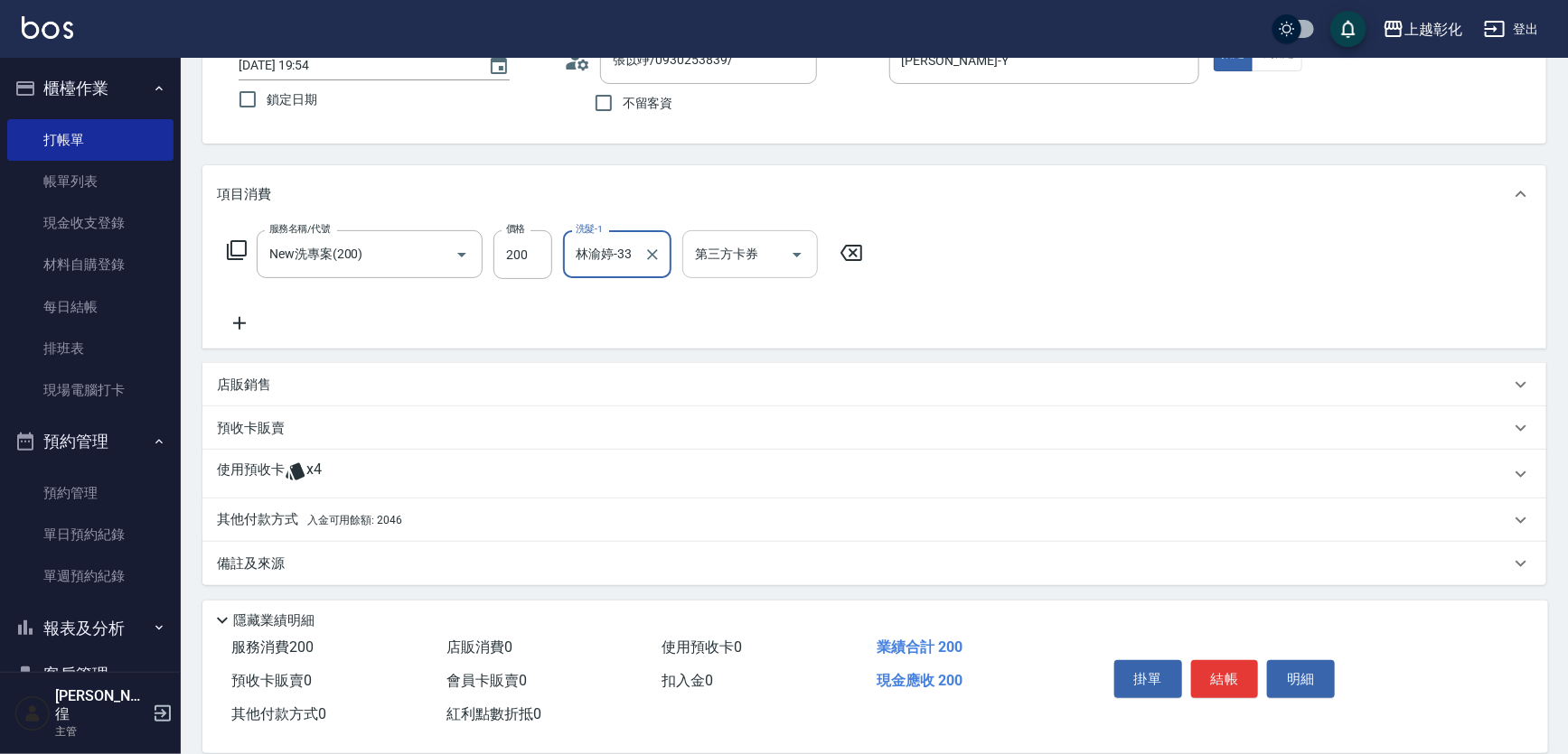
click at [739, 230] on div "第三方卡券" at bounding box center [749, 254] width 136 height 48
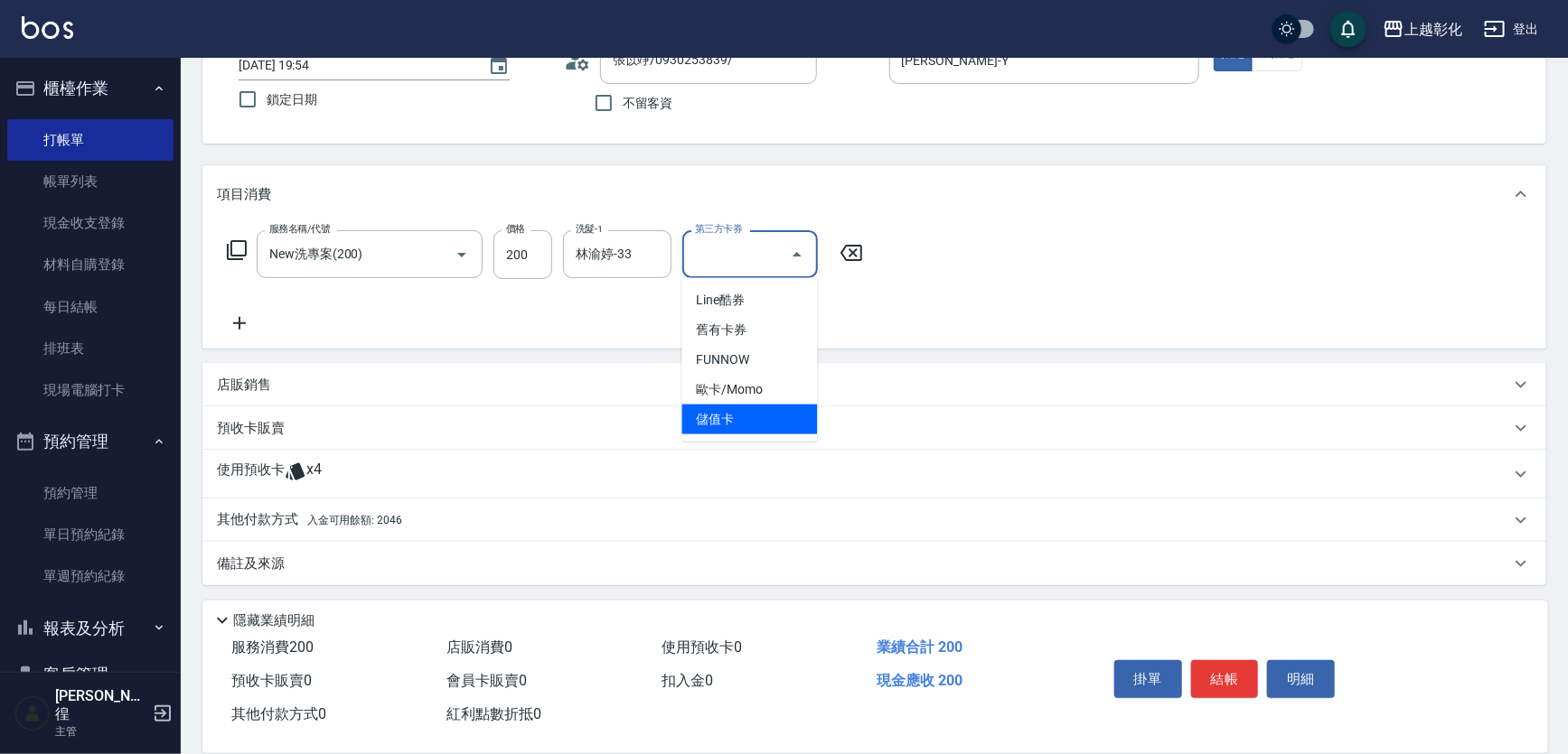
click at [776, 417] on span "儲值卡" at bounding box center [749, 419] width 136 height 30
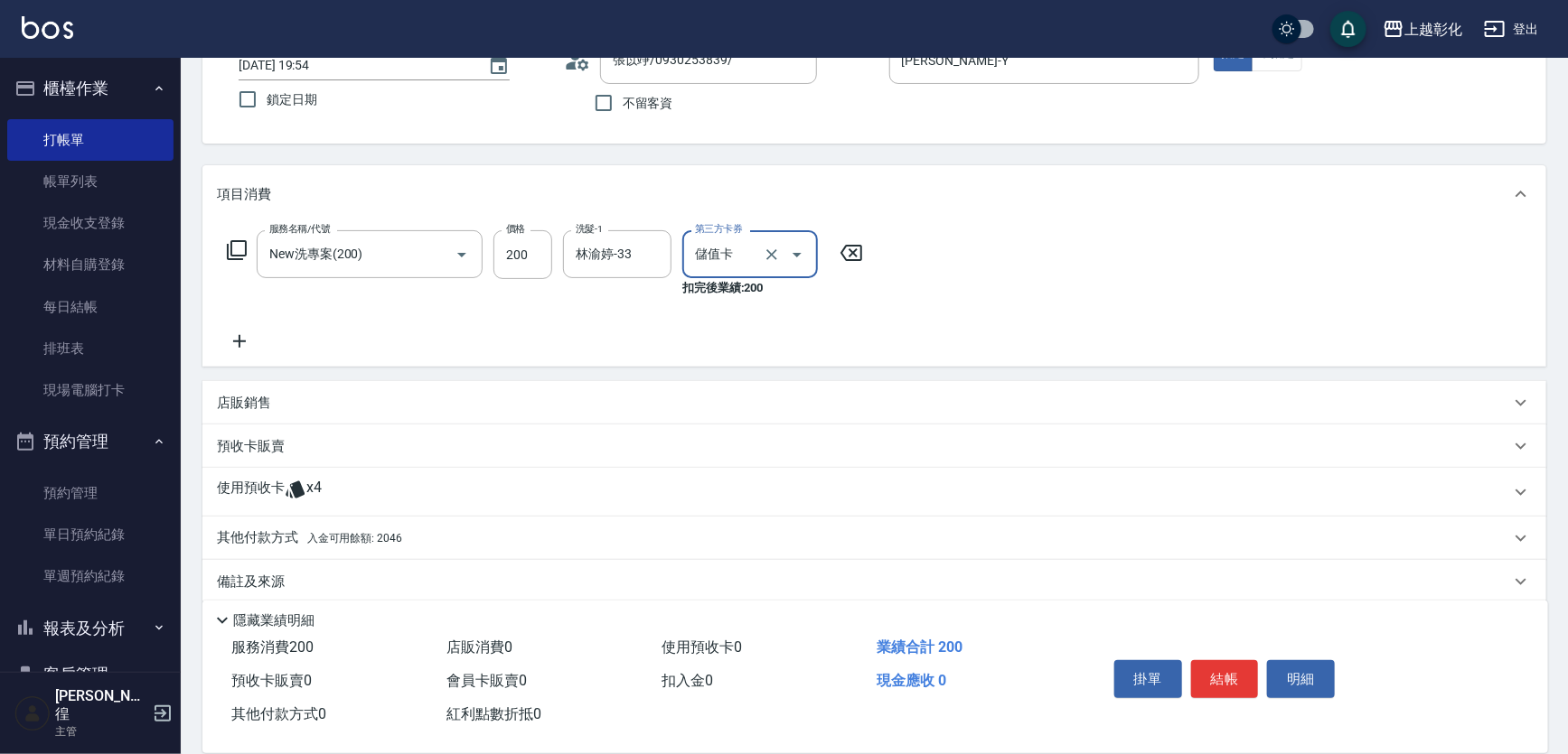
type input "儲值卡"
drag, startPoint x: 306, startPoint y: 502, endPoint x: 308, endPoint y: 490, distance: 12.2
click at [306, 502] on span "x4" at bounding box center [314, 493] width 16 height 27
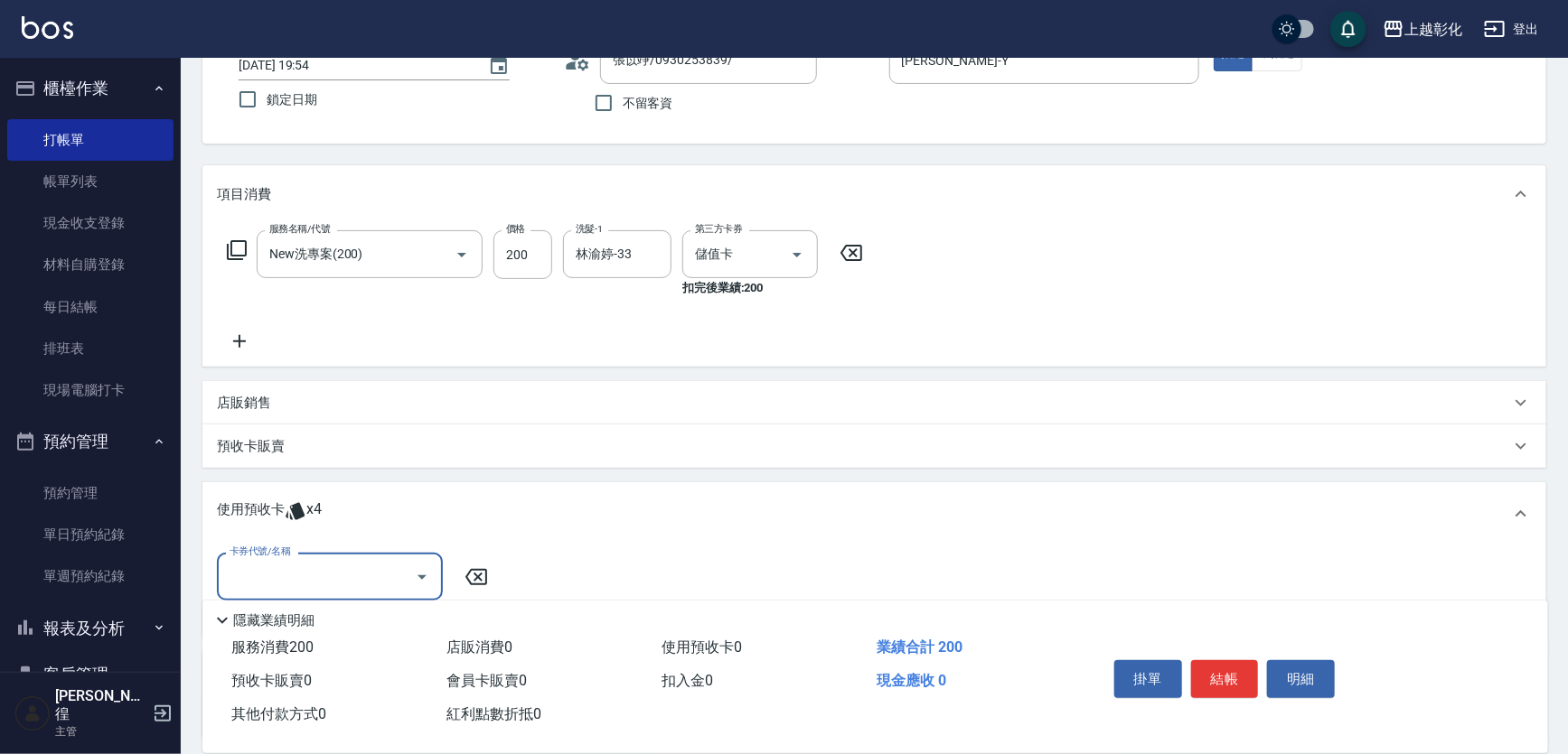
scroll to position [0, 0]
click at [295, 582] on input "卡券代號/名稱" at bounding box center [316, 576] width 182 height 31
click at [300, 614] on div "精油洗髮 剩餘4張" at bounding box center [330, 622] width 226 height 30
type input "精油洗髮"
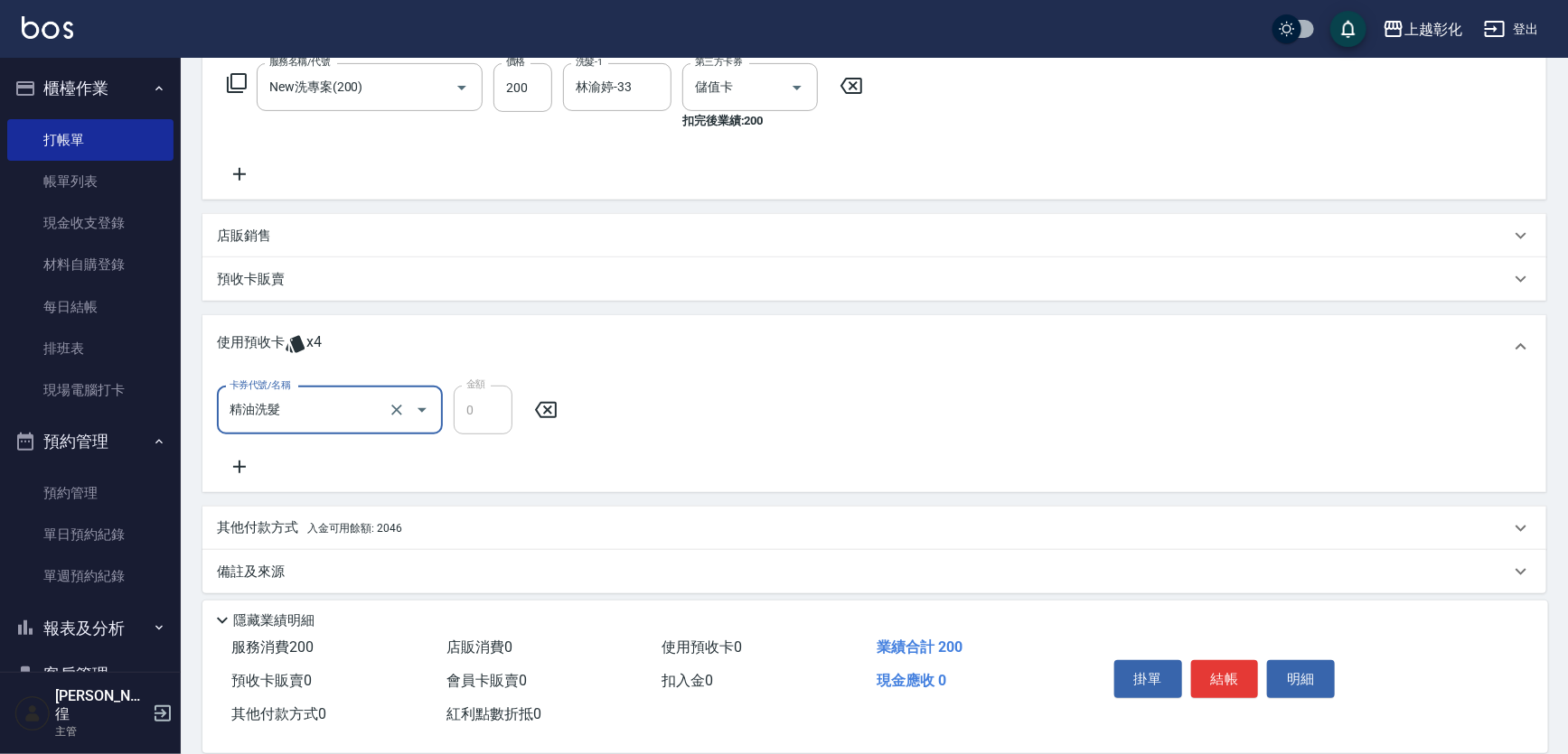
scroll to position [306, 0]
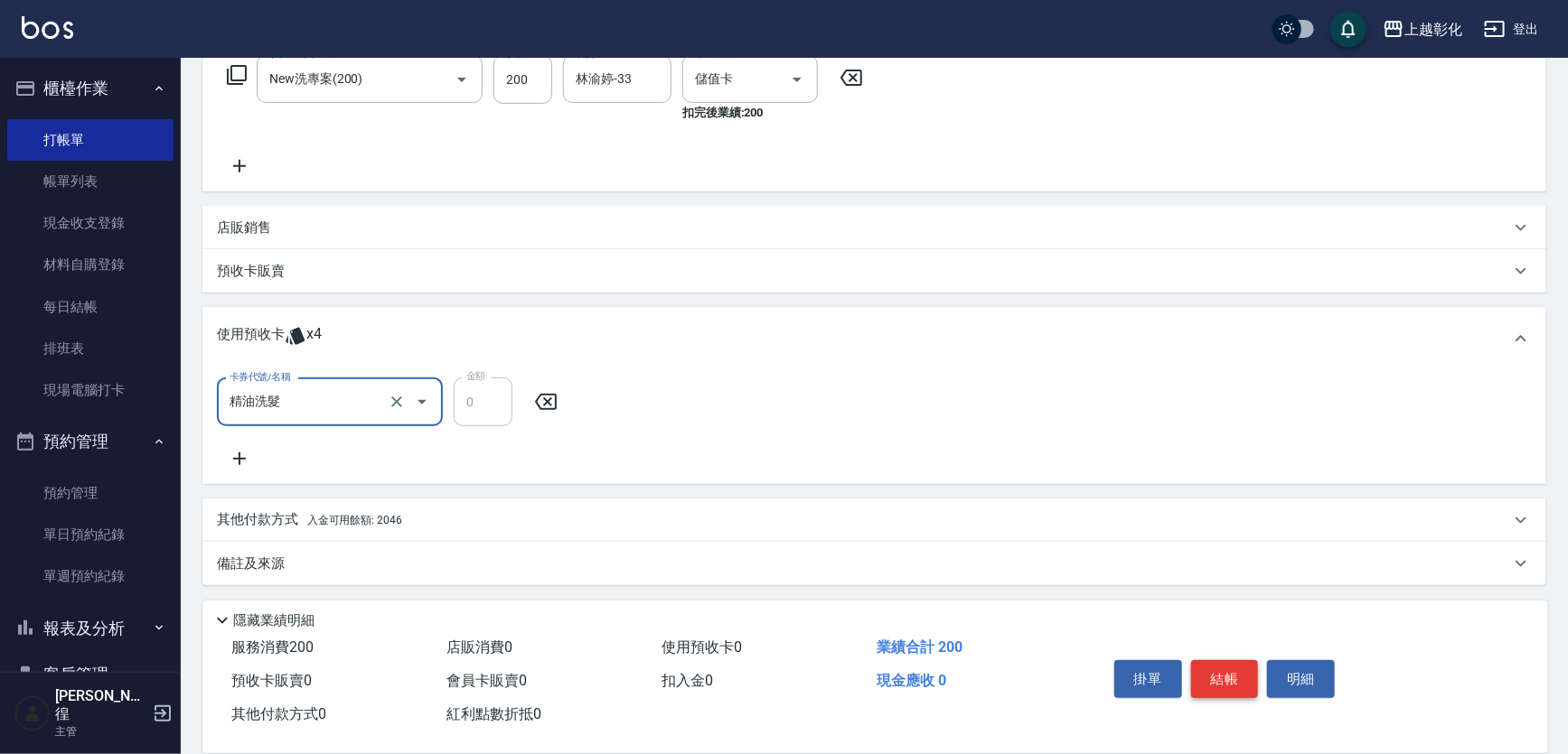
click at [1221, 670] on button "結帳" at bounding box center [1225, 679] width 67 height 38
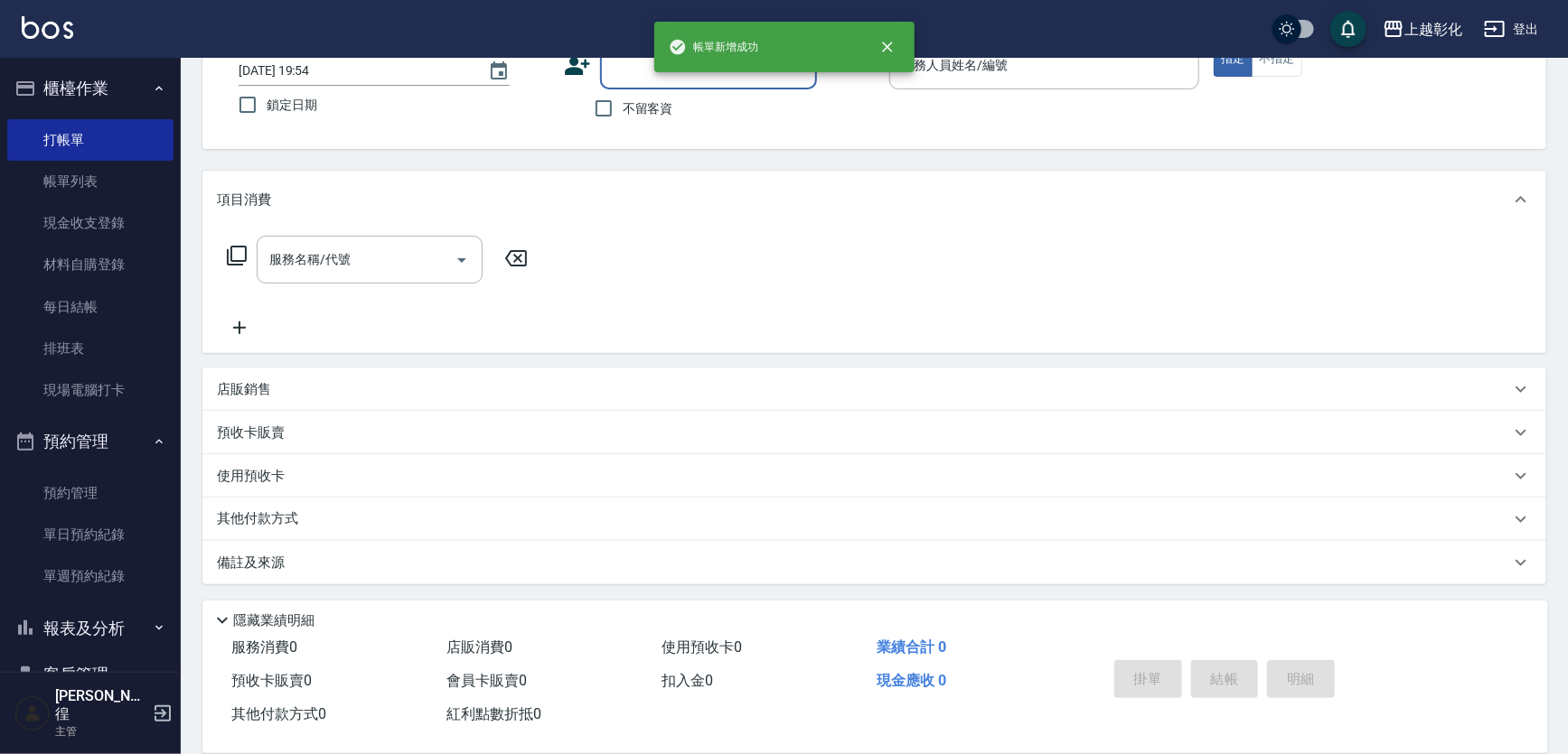
scroll to position [0, 0]
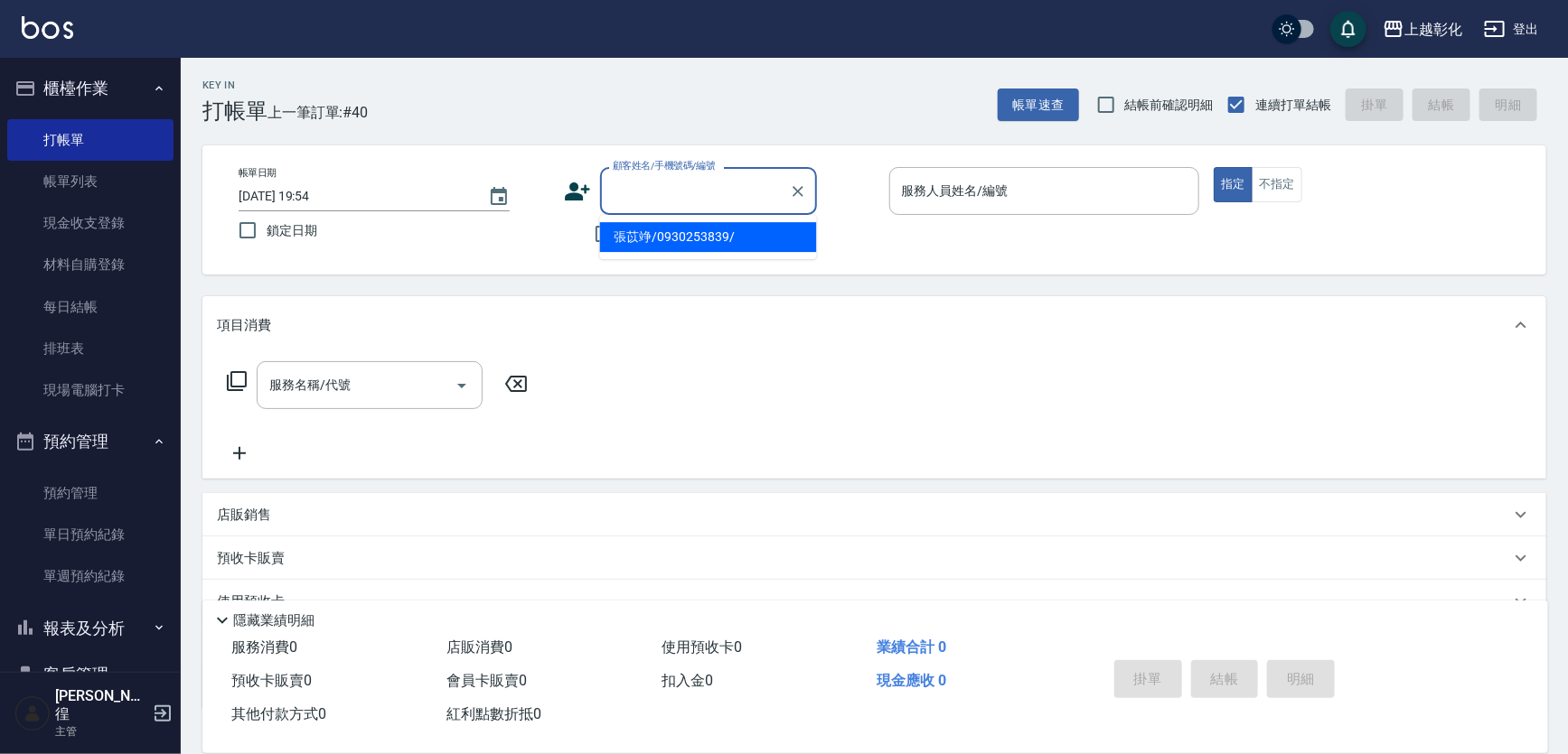
click at [651, 201] on input "顧客姓名/手機號碼/編號" at bounding box center [695, 191] width 174 height 31
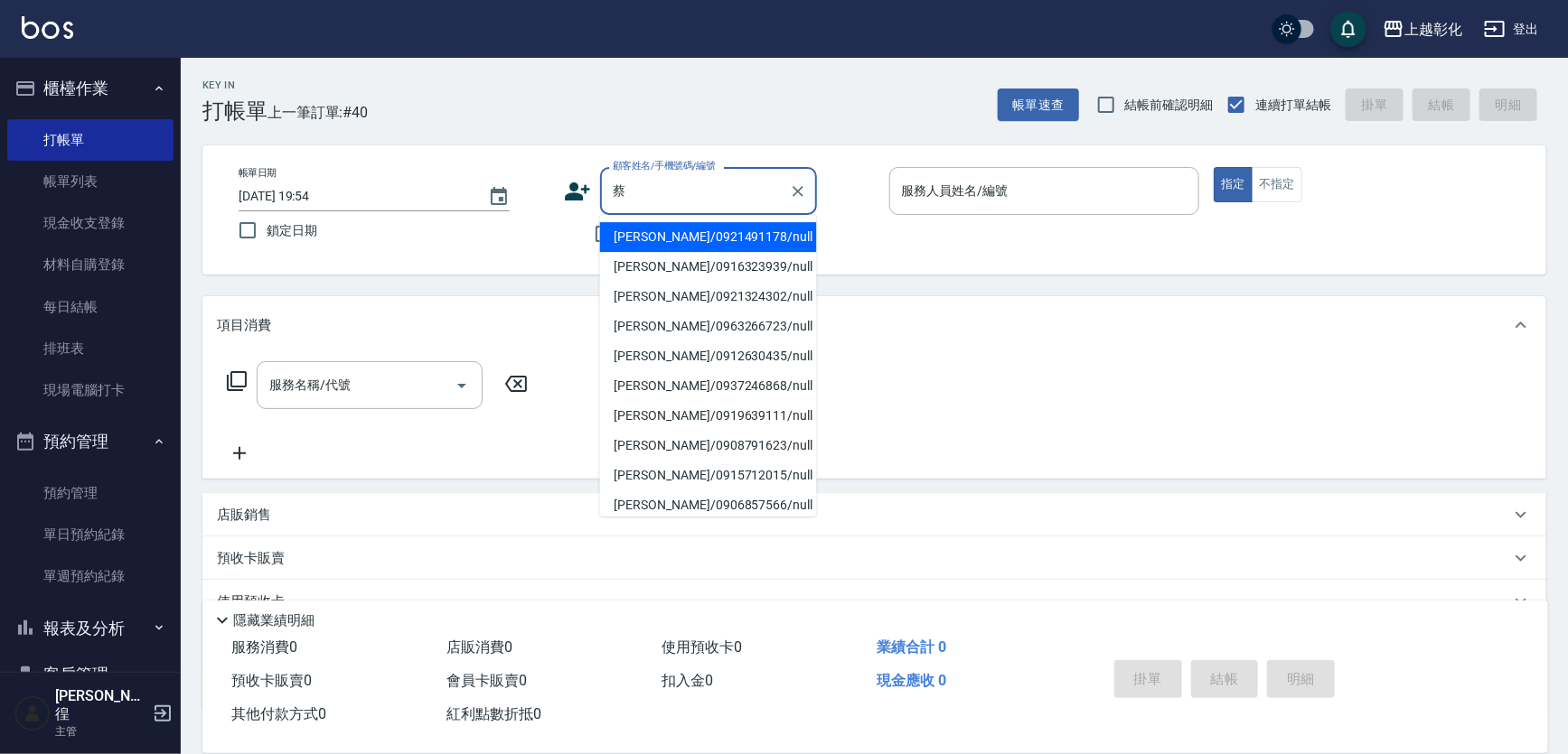
click at [683, 424] on li "[PERSON_NAME]/0919639111/null" at bounding box center [708, 416] width 217 height 30
type input "[PERSON_NAME]/0919639111/null"
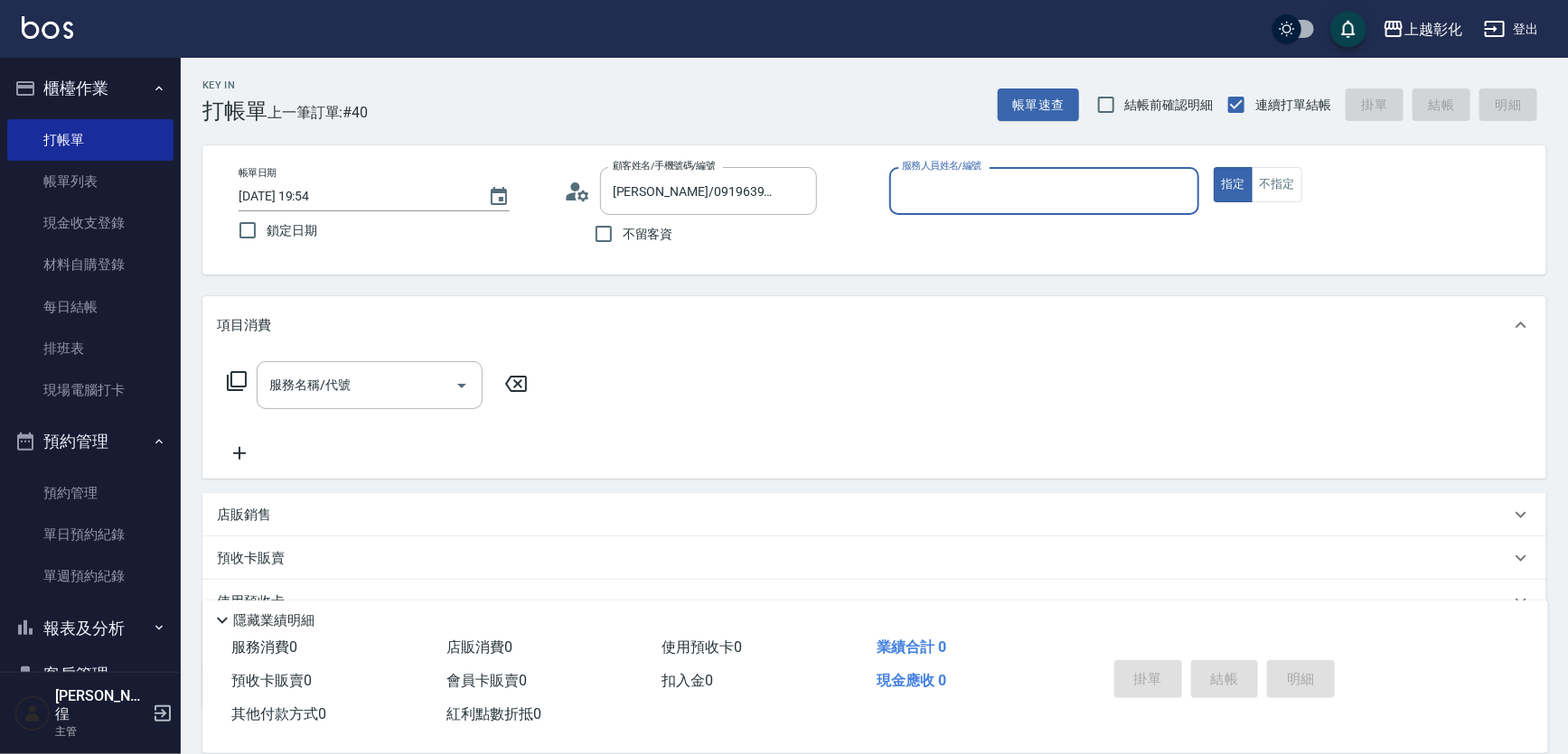
click at [921, 195] on input "服務人員姓名/編號" at bounding box center [1045, 191] width 295 height 31
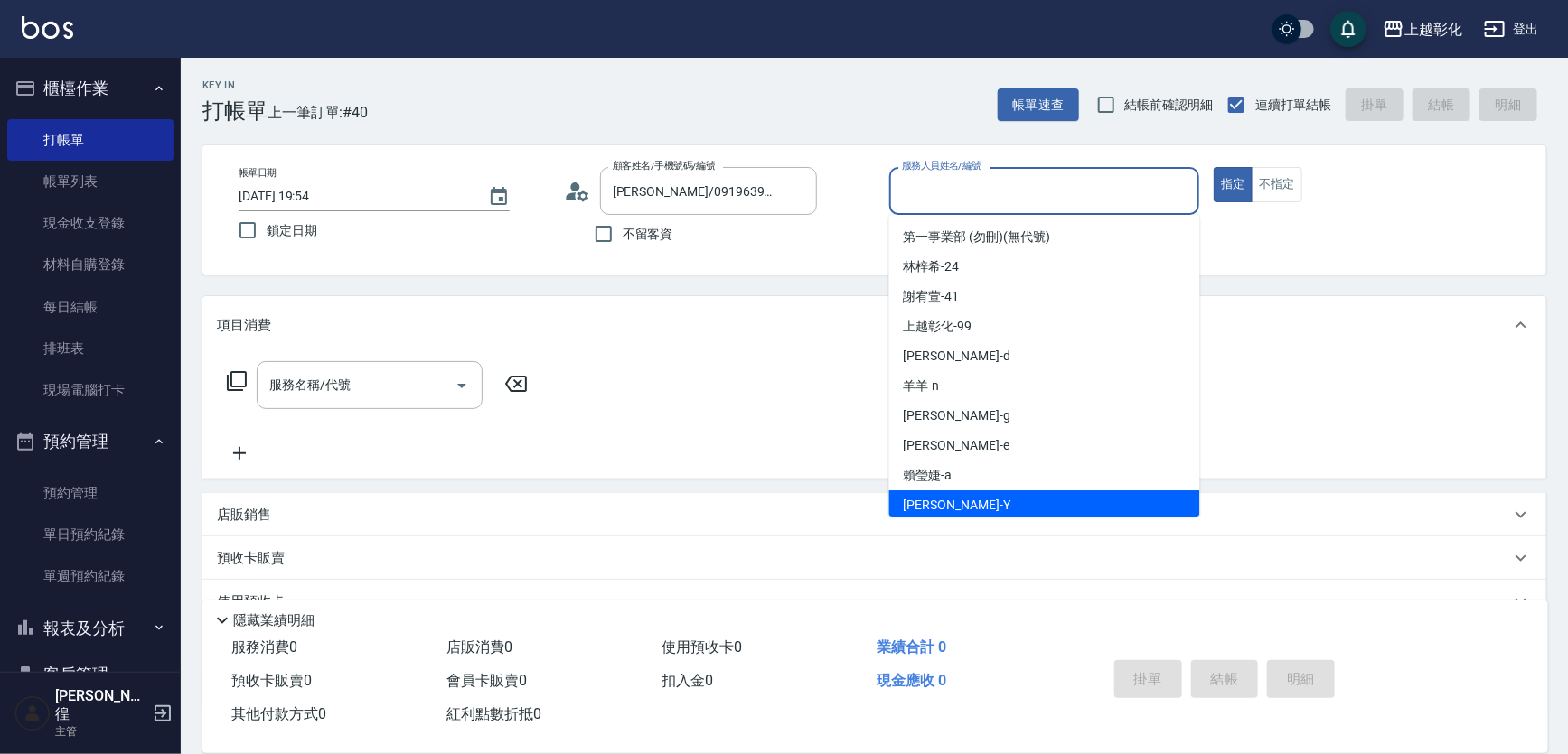
click at [988, 504] on div "[PERSON_NAME] -Y" at bounding box center [1044, 505] width 311 height 30
type input "[PERSON_NAME]-Y"
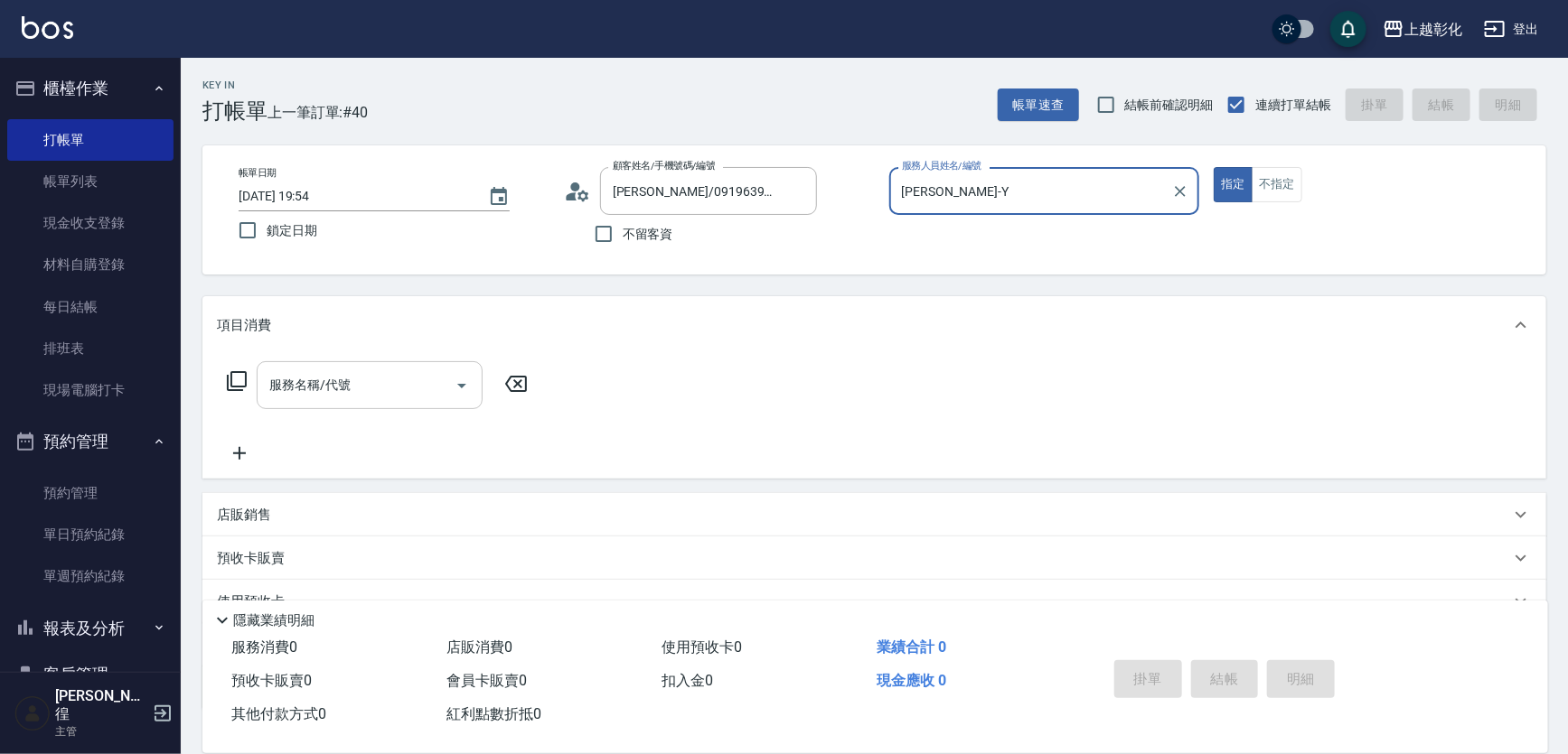
click at [288, 374] on div "服務名稱/代號 服務名稱/代號" at bounding box center [370, 384] width 226 height 48
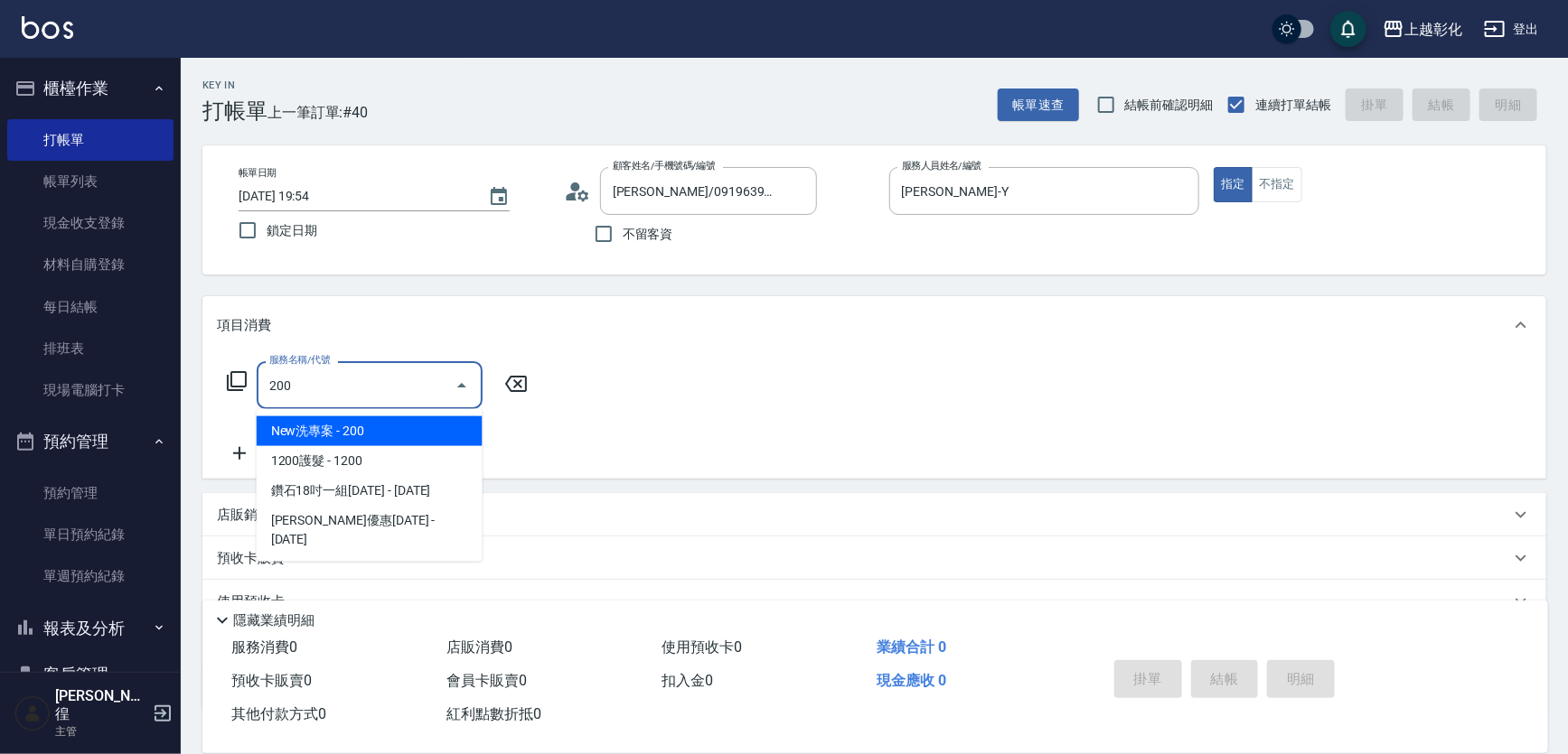
click at [361, 428] on span "New洗專案 - 200" at bounding box center [370, 431] width 226 height 30
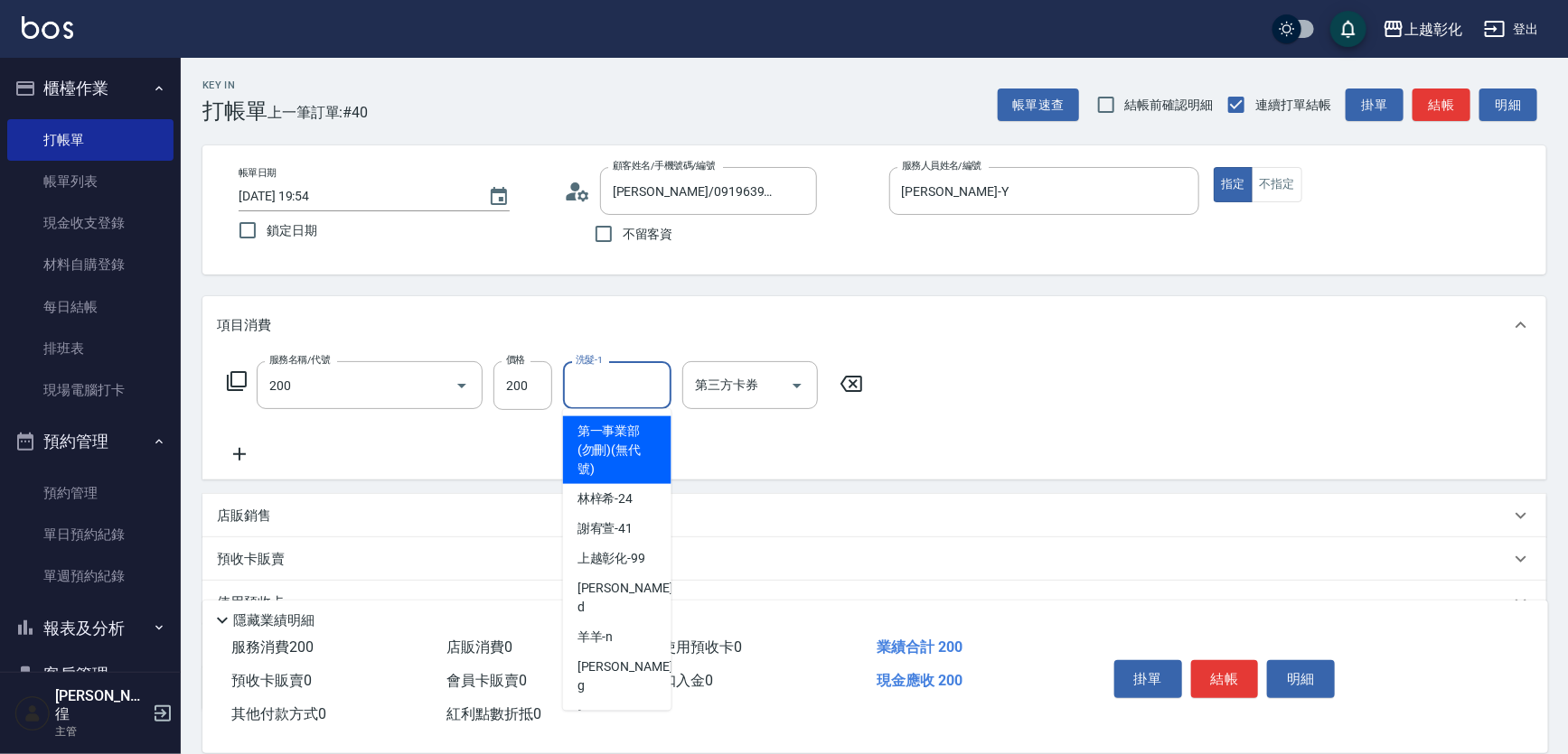
type input "New洗專案(200)"
click at [604, 387] on input "洗髮-1" at bounding box center [617, 385] width 92 height 31
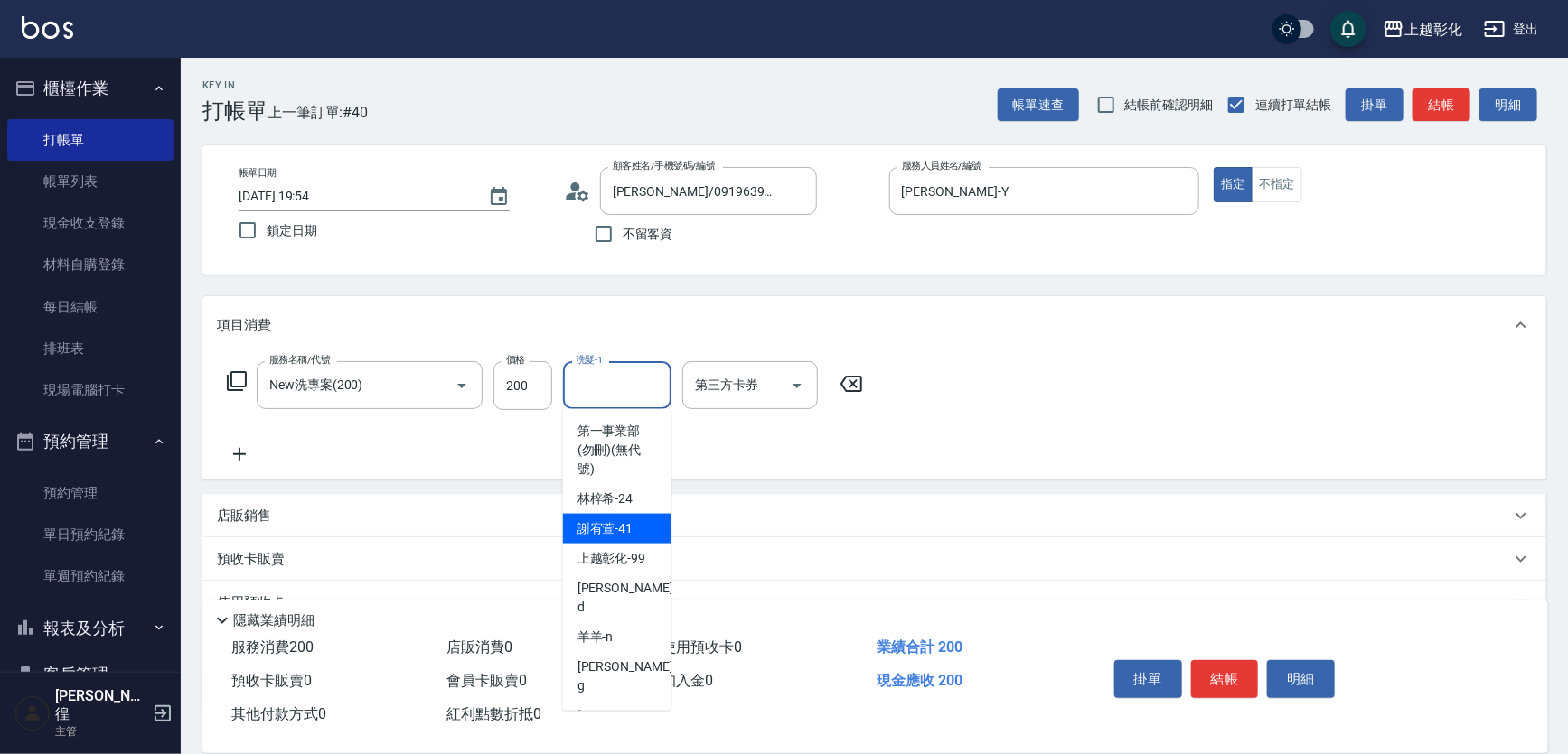
click at [618, 522] on span "謝宥萱 -41" at bounding box center [605, 528] width 56 height 19
type input "謝宥萱-41"
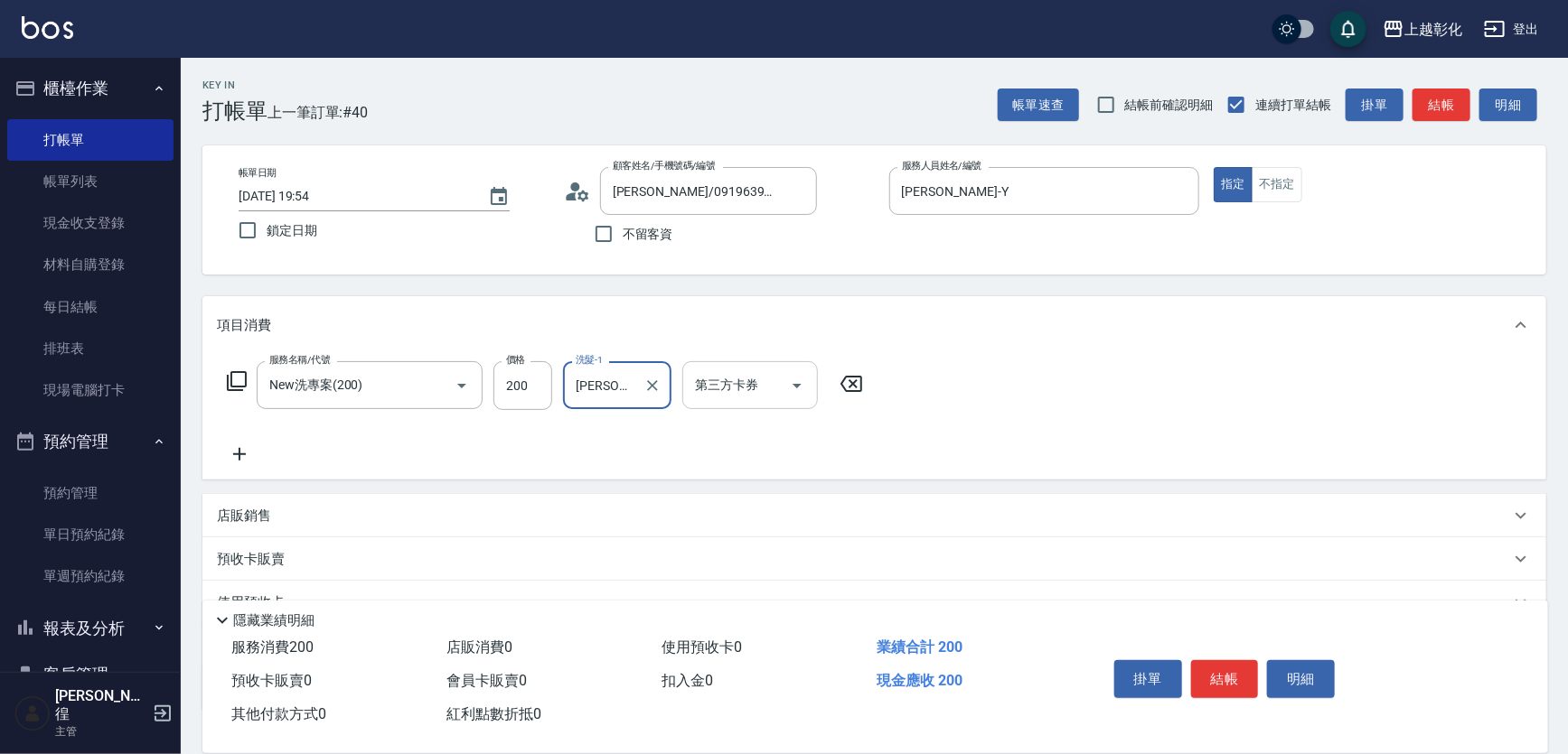
click at [743, 388] on input "第三方卡券" at bounding box center [736, 385] width 92 height 31
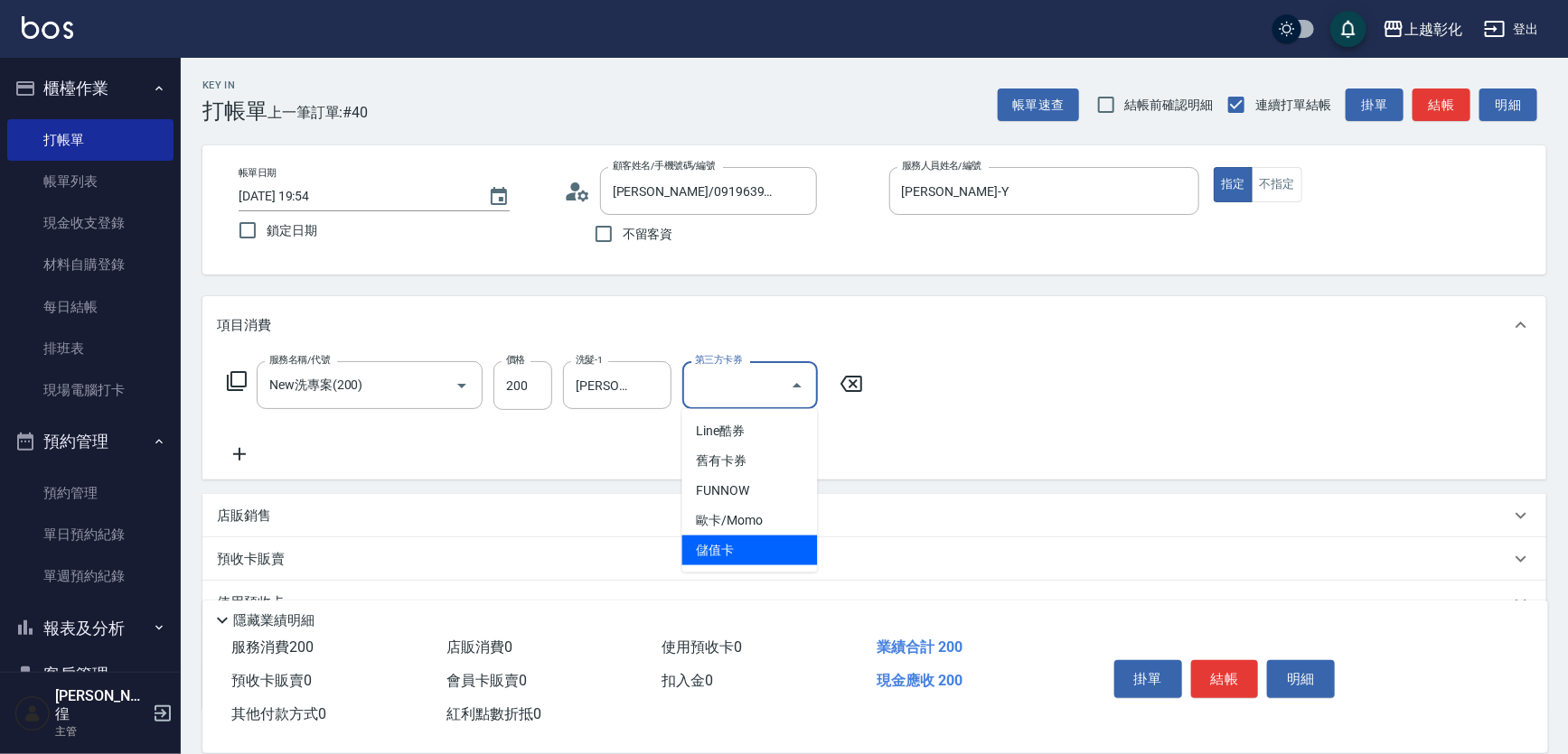
click at [741, 546] on span "儲值卡" at bounding box center [749, 550] width 136 height 30
type input "儲值卡"
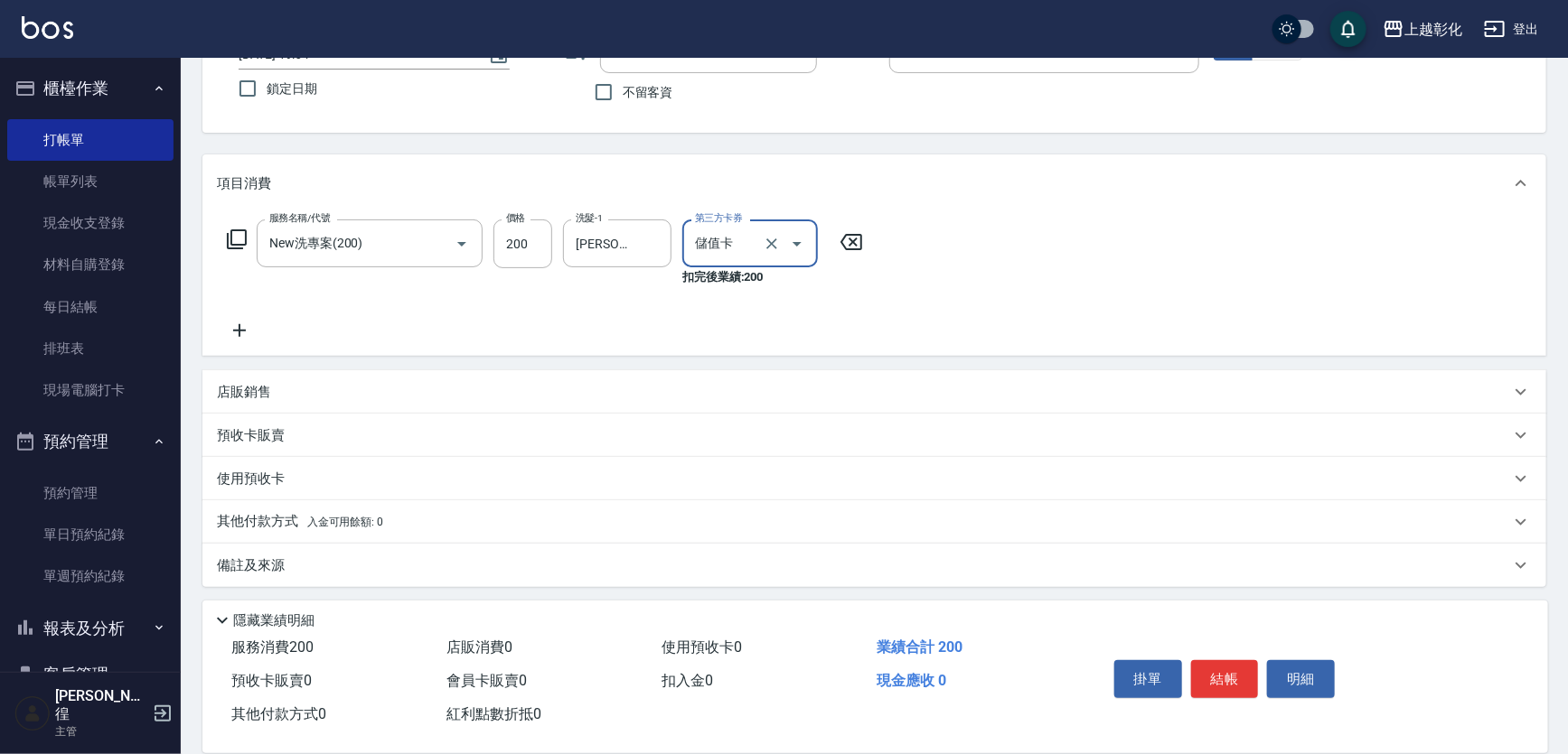
scroll to position [144, 0]
click at [244, 388] on p "店販銷售" at bounding box center [244, 389] width 55 height 19
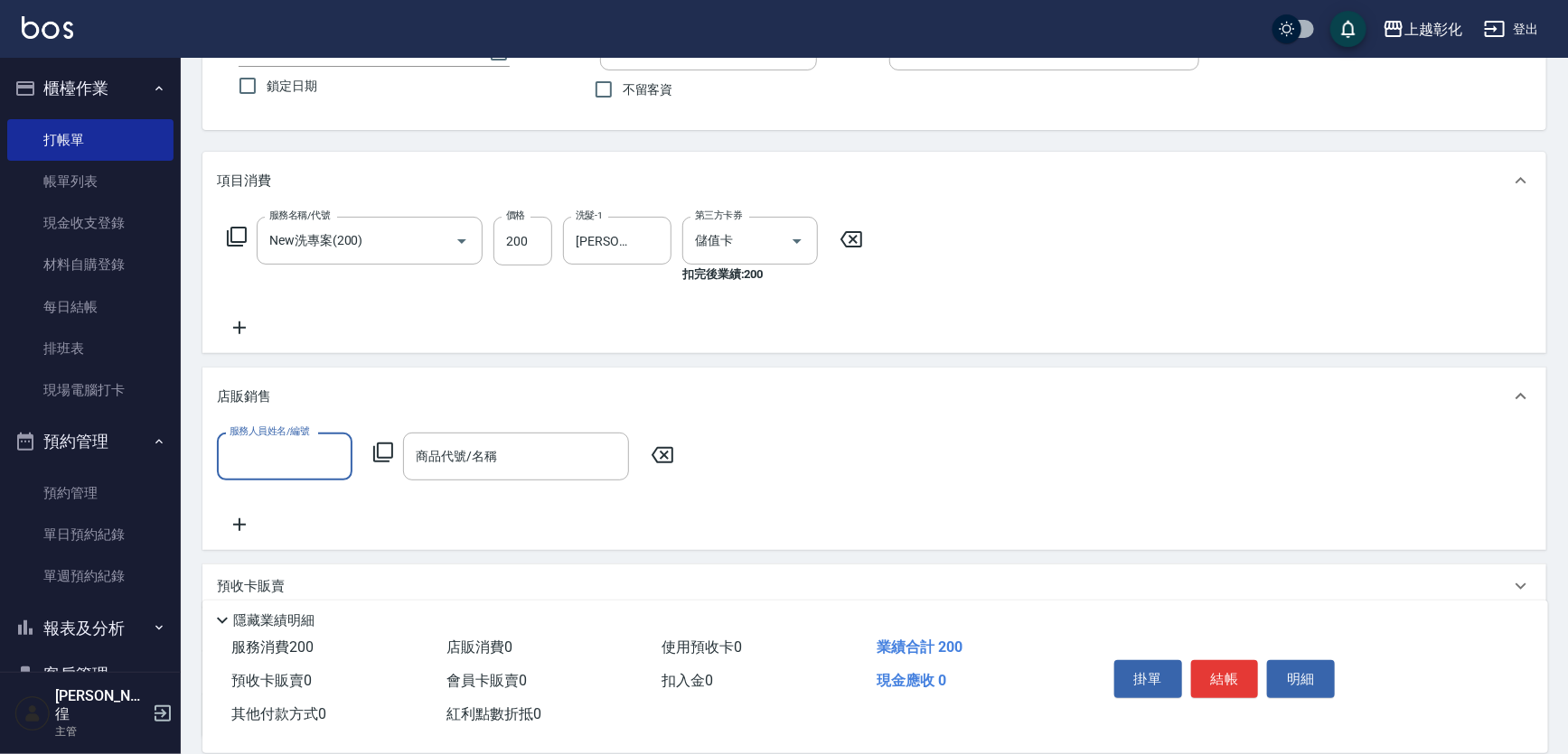
scroll to position [0, 0]
click at [255, 397] on p "店販銷售" at bounding box center [244, 396] width 55 height 19
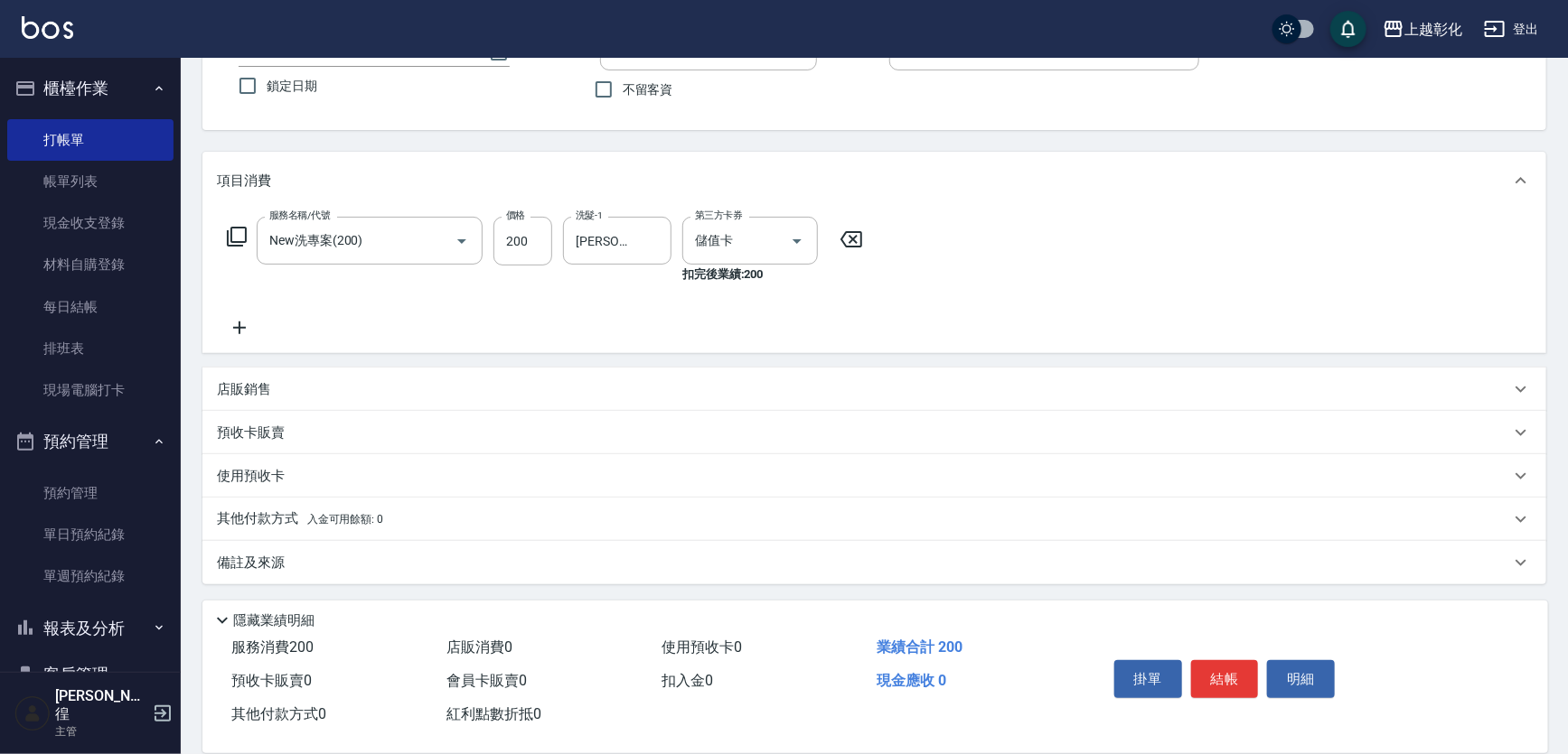
click at [271, 441] on p "預收卡販賣" at bounding box center [250, 432] width 67 height 19
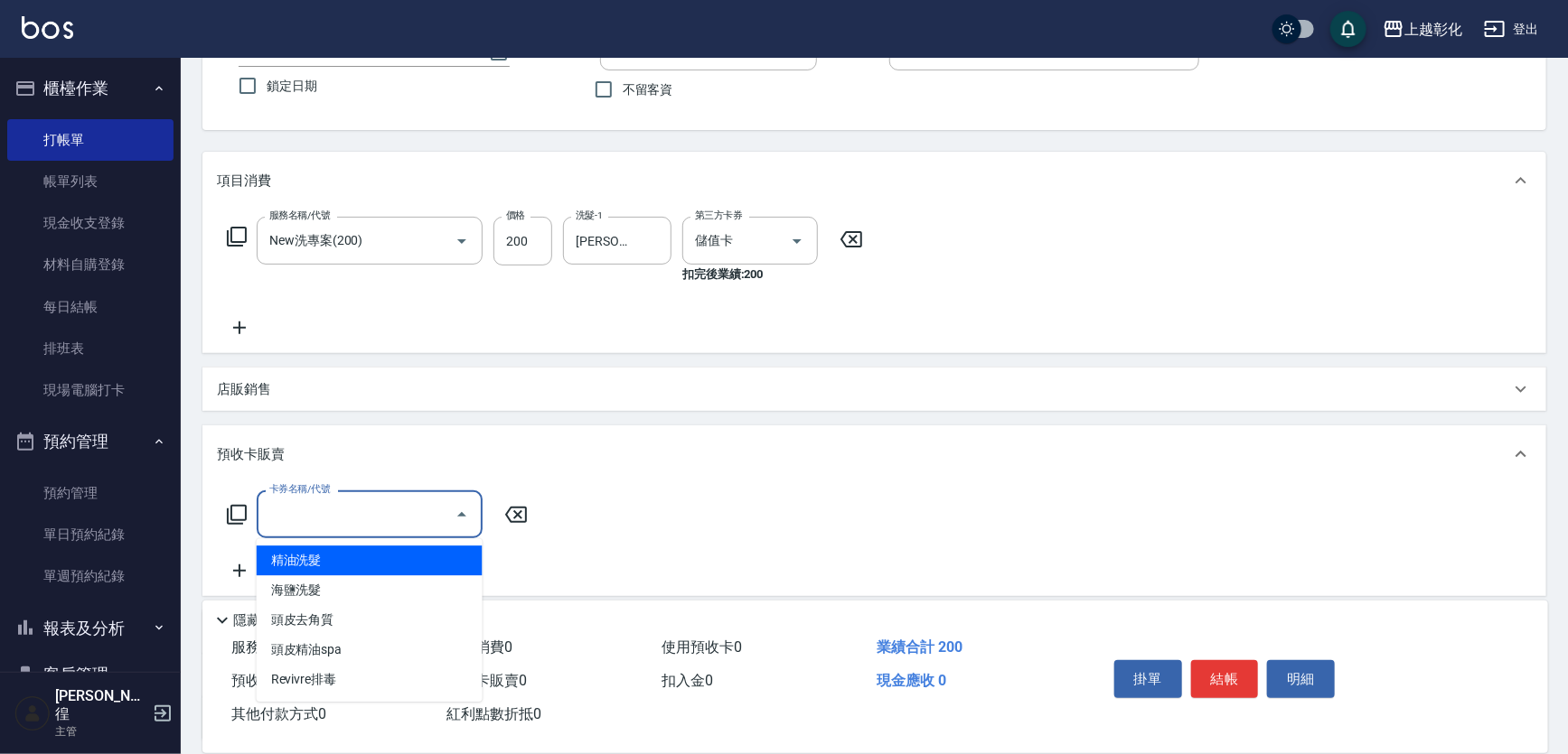
click at [297, 516] on input "卡券名稱/代號" at bounding box center [355, 514] width 182 height 31
click at [339, 557] on span "精油洗髮" at bounding box center [370, 560] width 226 height 30
type input "精油洗髮"
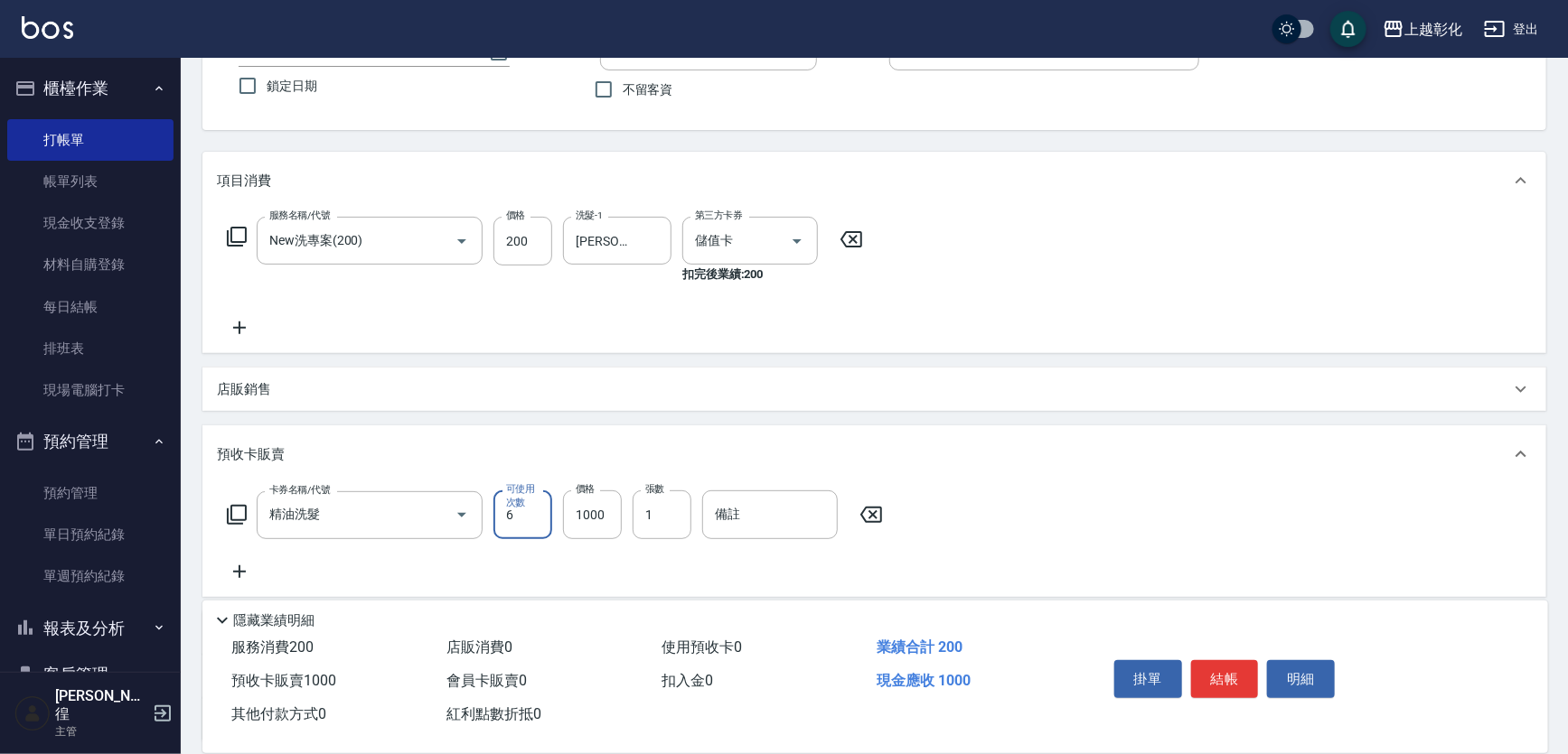
click at [1009, 536] on div "卡券名稱/代號 精油洗髮 卡券名稱/代號 可使用次數 6 可使用次數 價格 1000 價格 張數 1 張數 備註 備註" at bounding box center [873, 536] width 1314 height 92
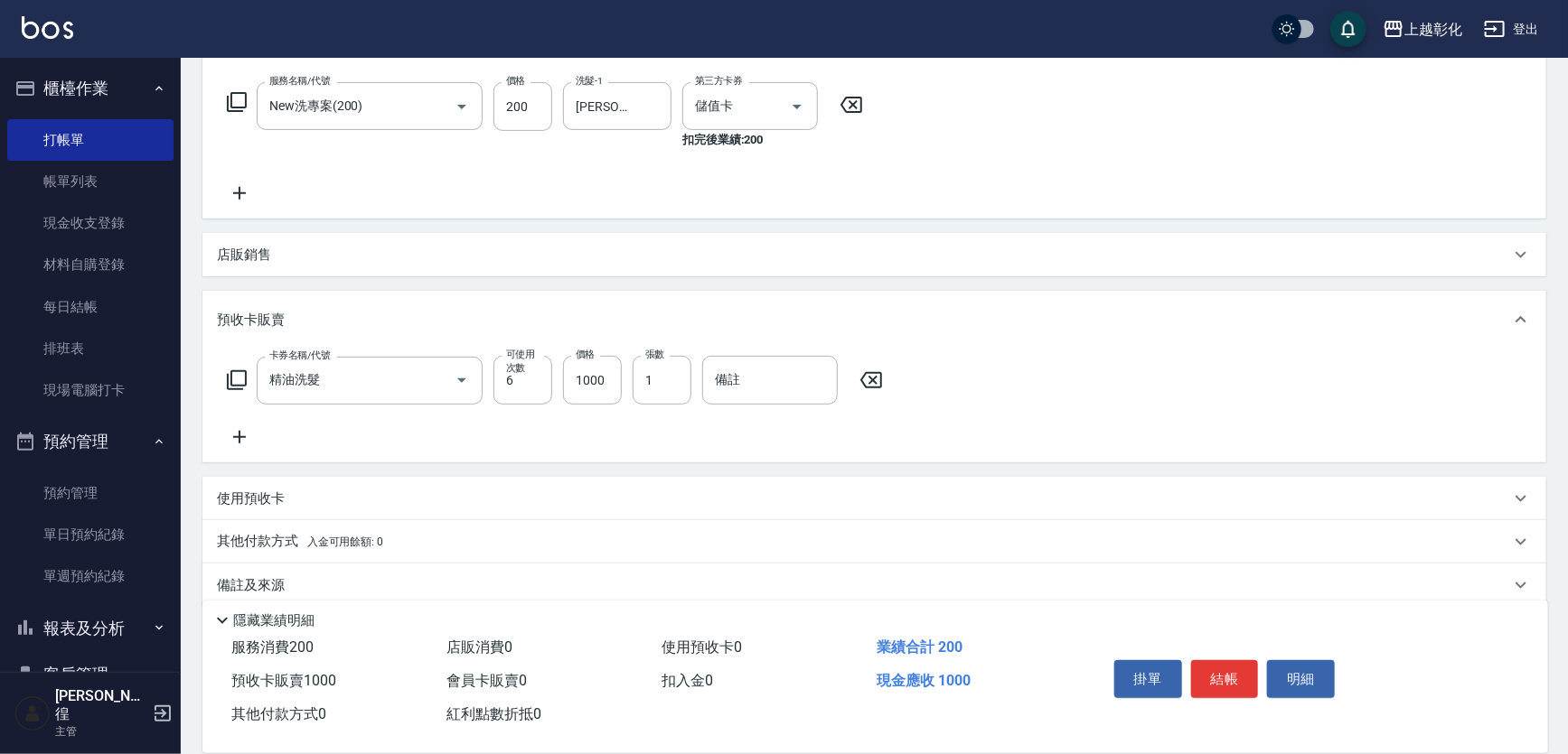
scroll to position [300, 0]
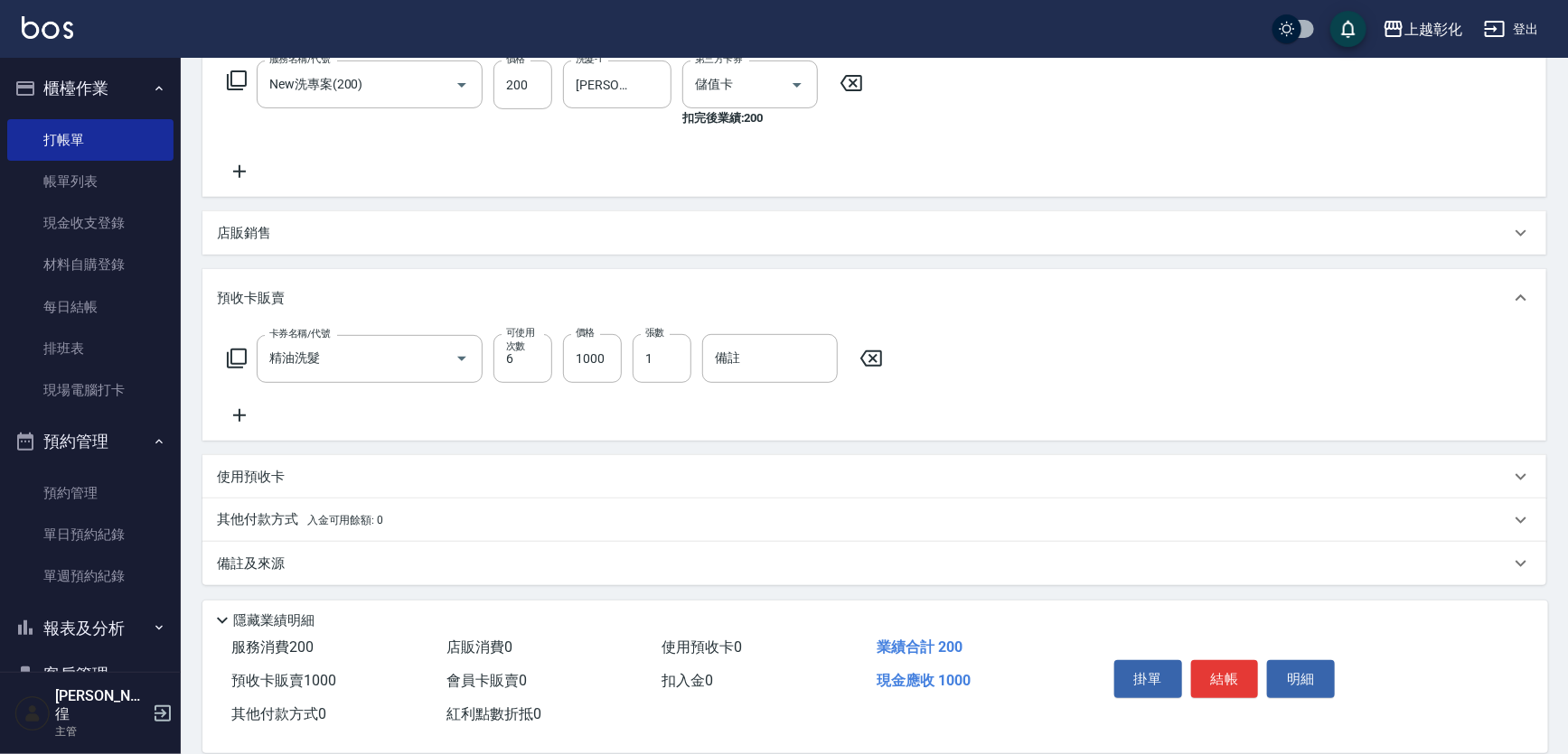
click at [237, 471] on p "使用預收卡" at bounding box center [250, 477] width 67 height 19
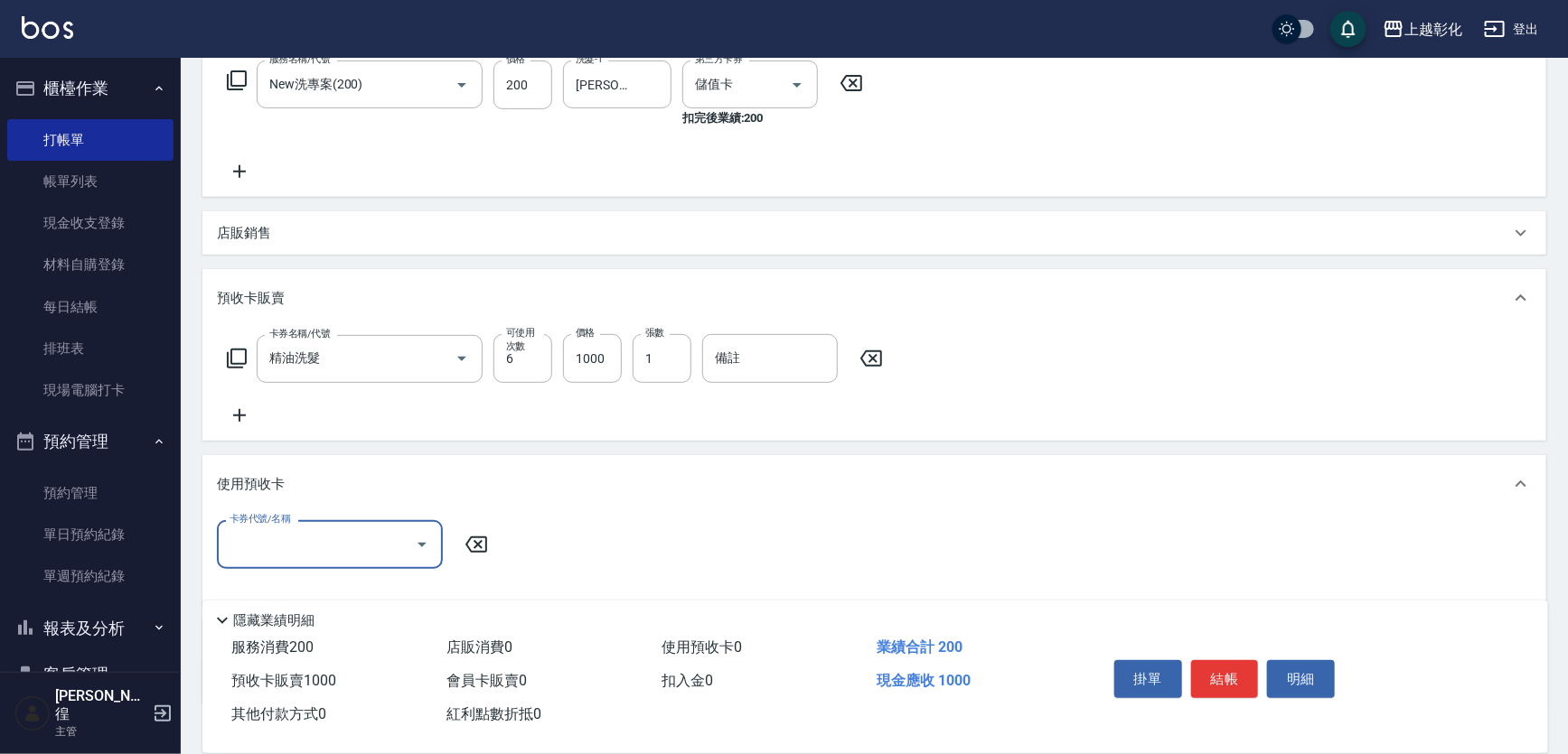
scroll to position [0, 0]
click at [266, 542] on input "卡券代號/名稱" at bounding box center [316, 544] width 182 height 31
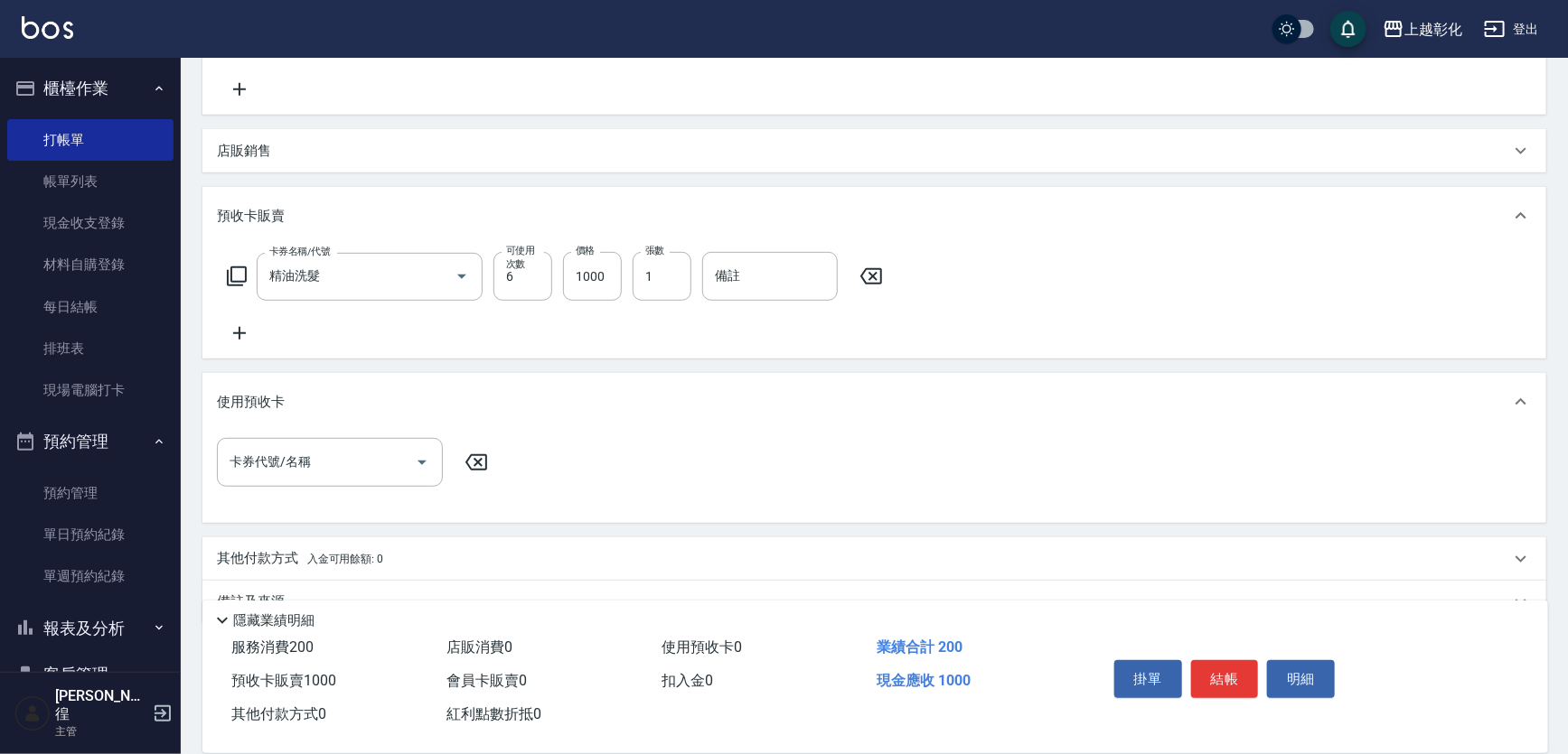
click at [641, 415] on div "使用預收卡" at bounding box center [873, 401] width 1344 height 58
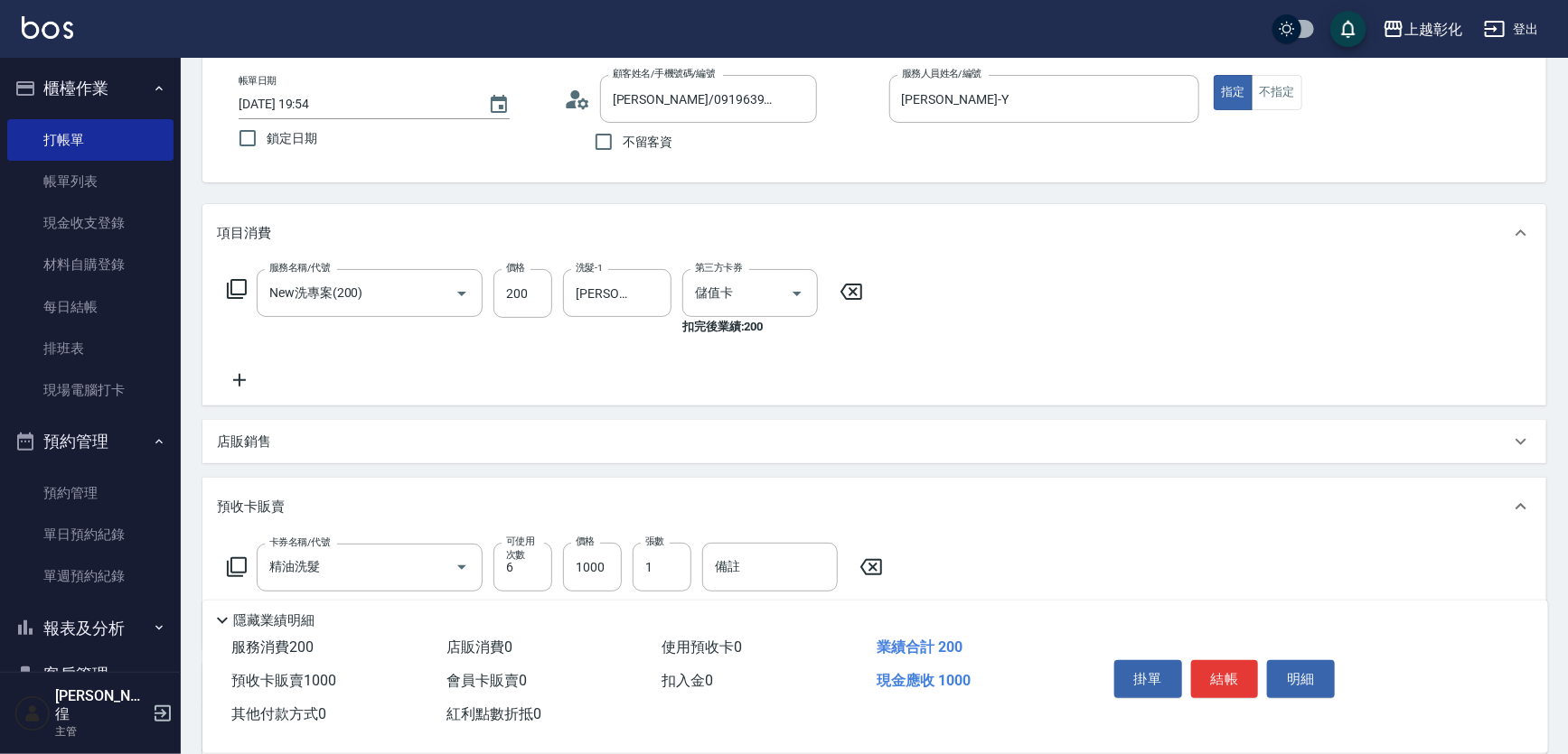
scroll to position [55, 0]
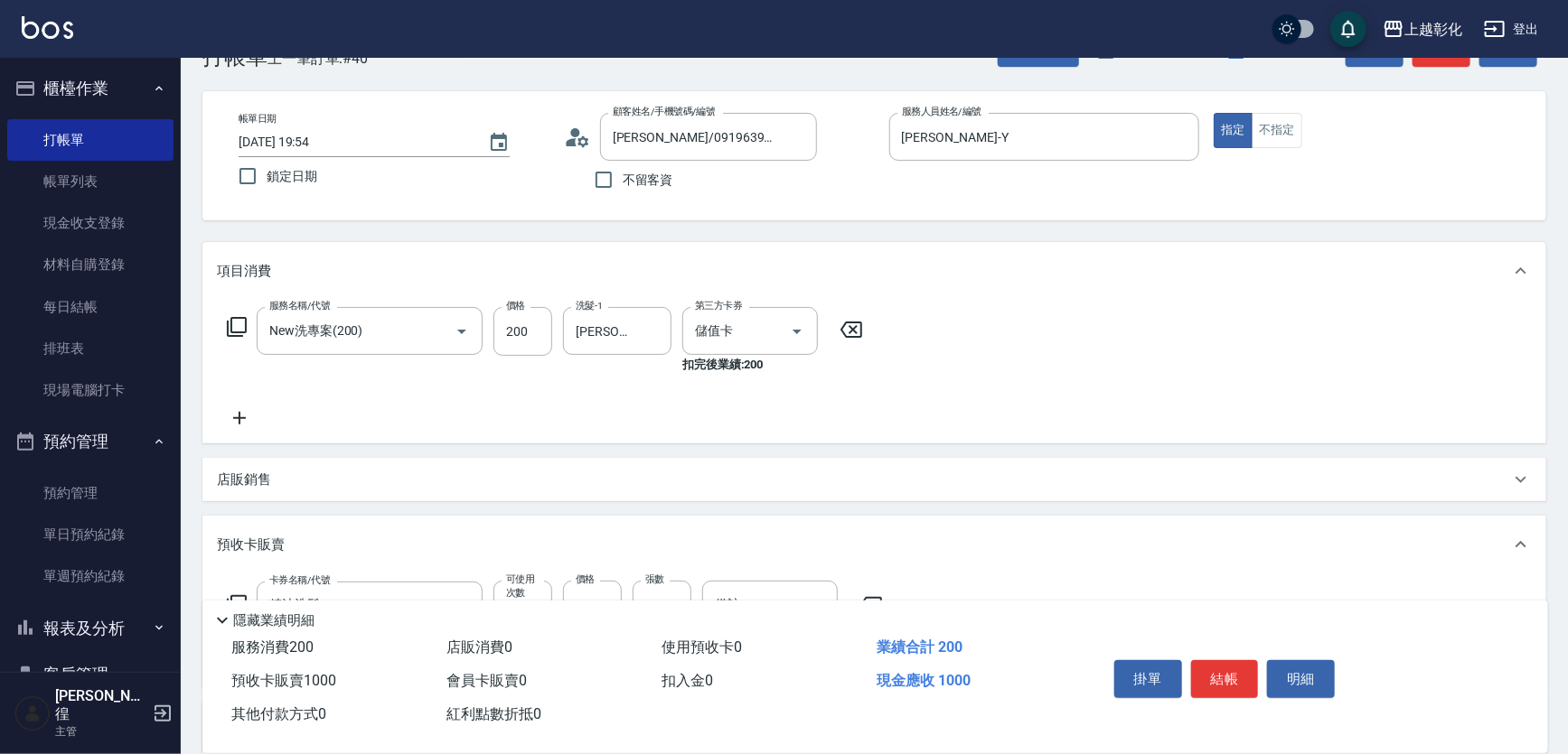
click at [856, 323] on icon at bounding box center [851, 330] width 45 height 21
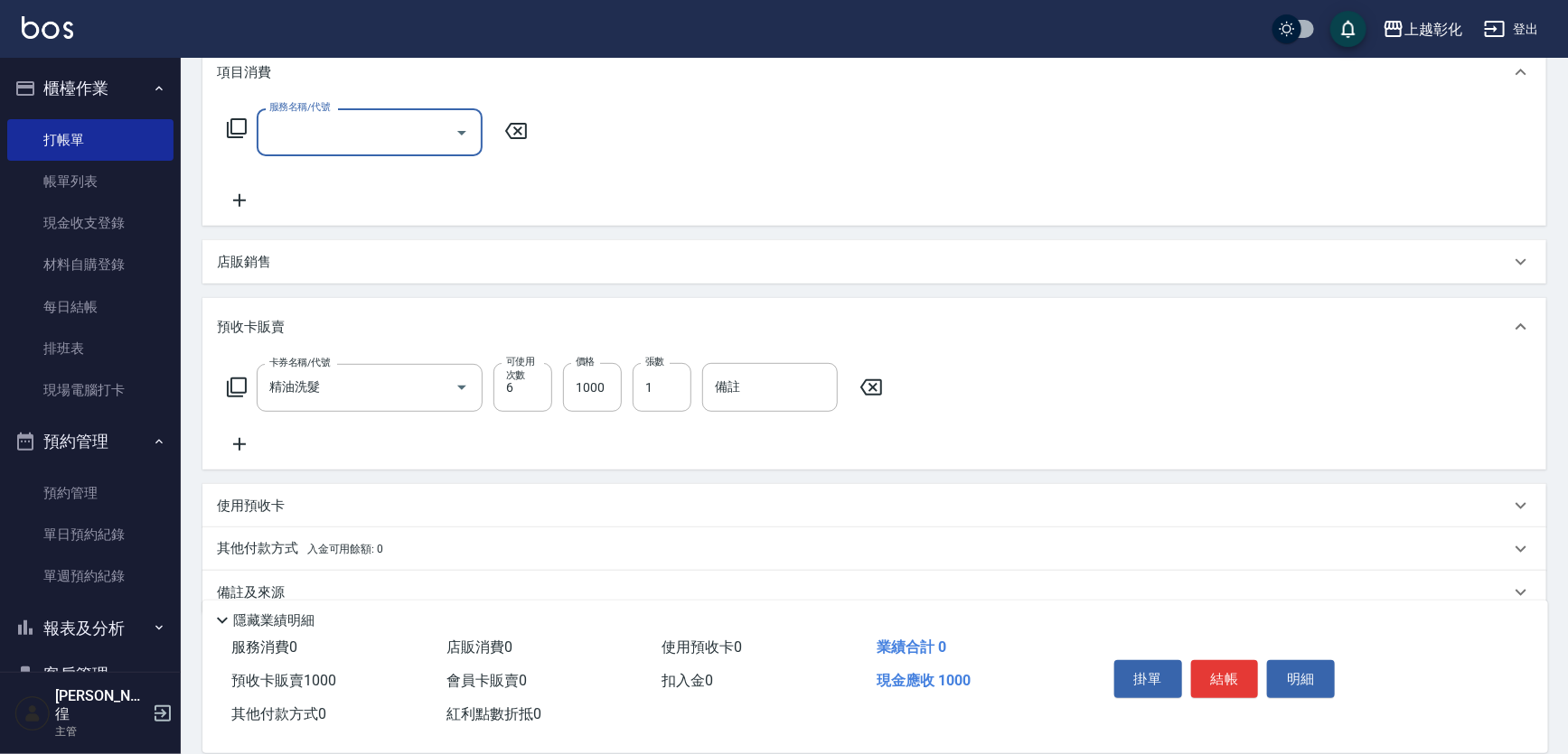
scroll to position [282, 0]
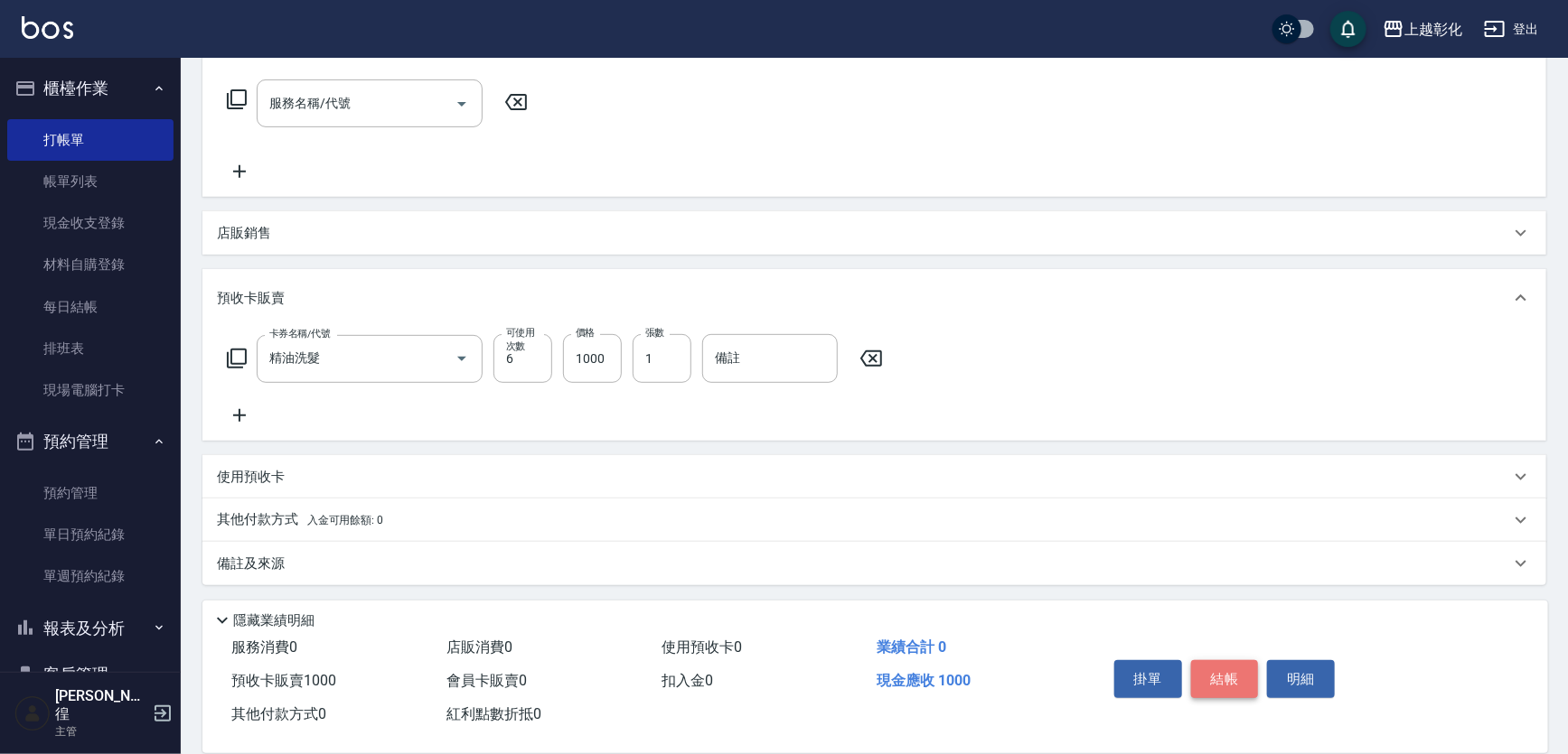
click at [1220, 675] on button "結帳" at bounding box center [1225, 679] width 67 height 38
type input "2025/10/11 20:00"
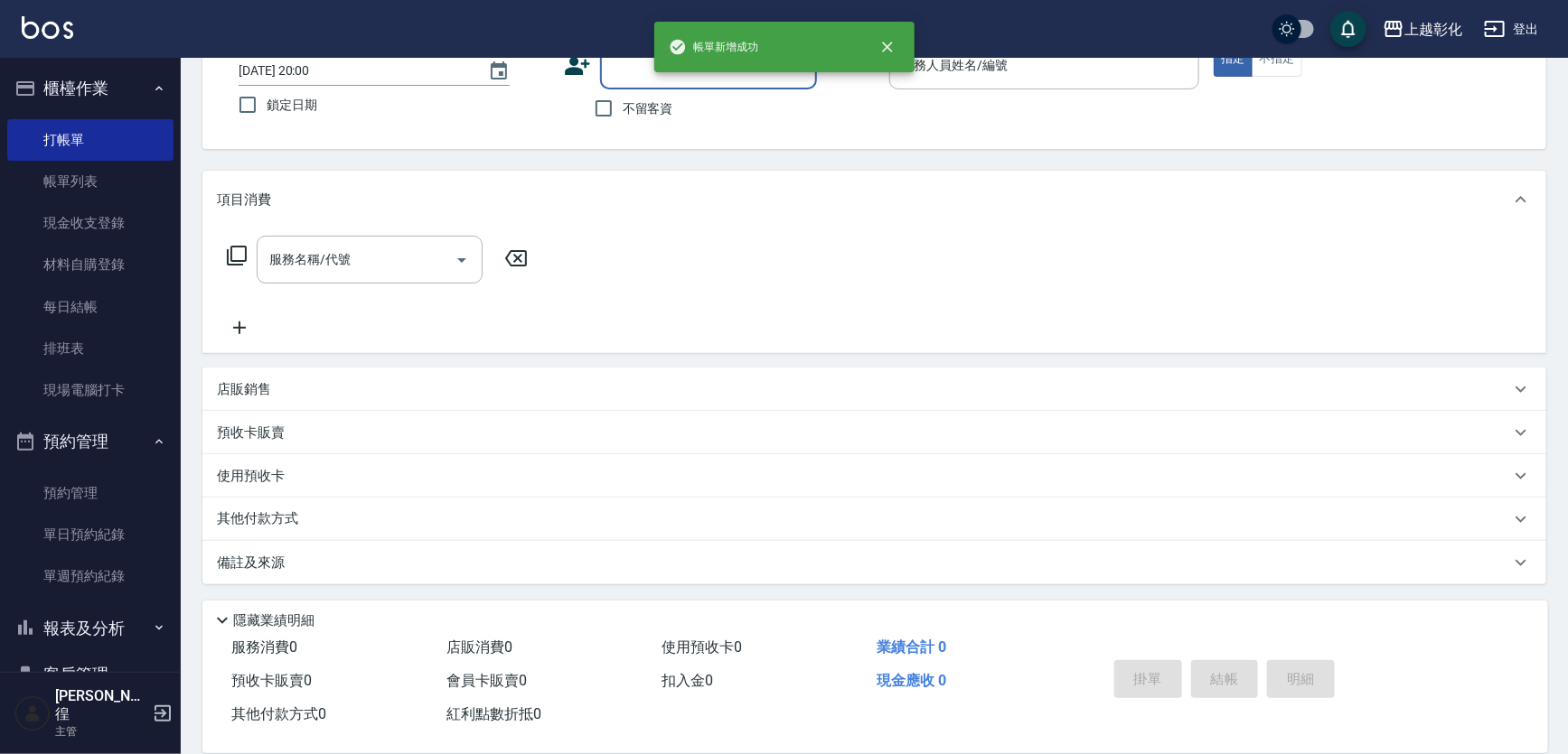
scroll to position [0, 0]
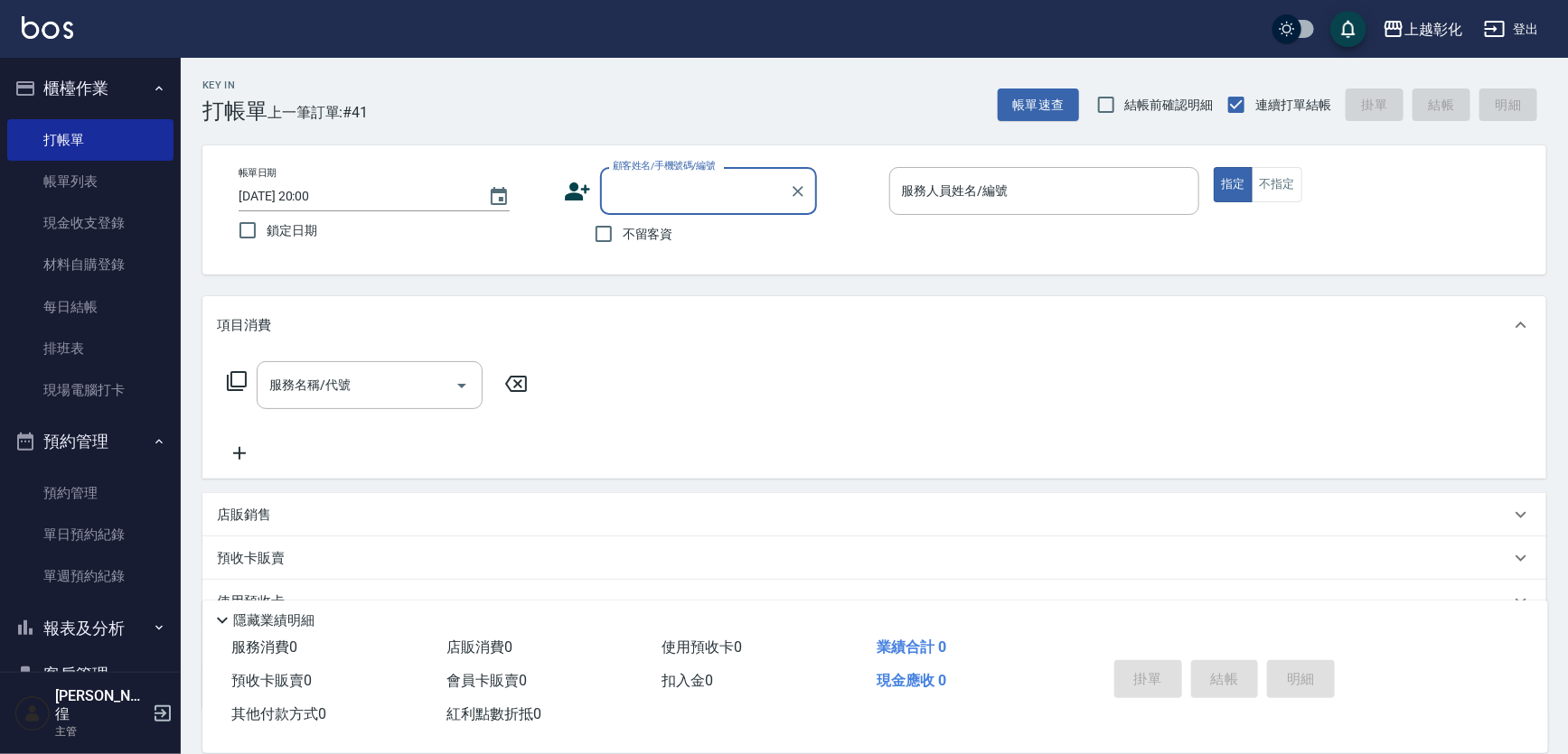
click at [670, 189] on input "顧客姓名/手機號碼/編號" at bounding box center [695, 191] width 174 height 31
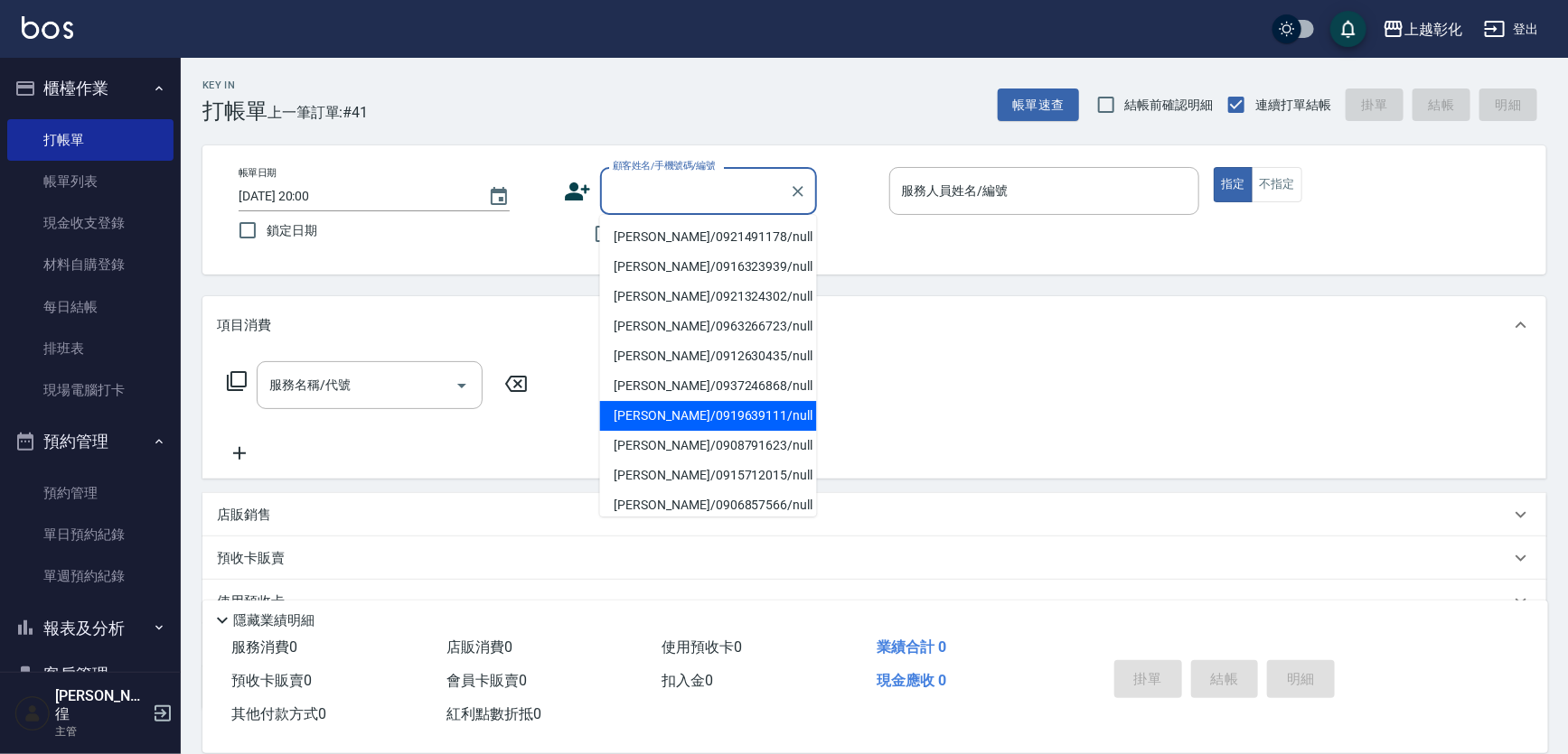
click at [687, 414] on li "蔡鈴蘭/0919639111/null" at bounding box center [708, 416] width 217 height 30
type input "蔡鈴蘭/0919639111/null"
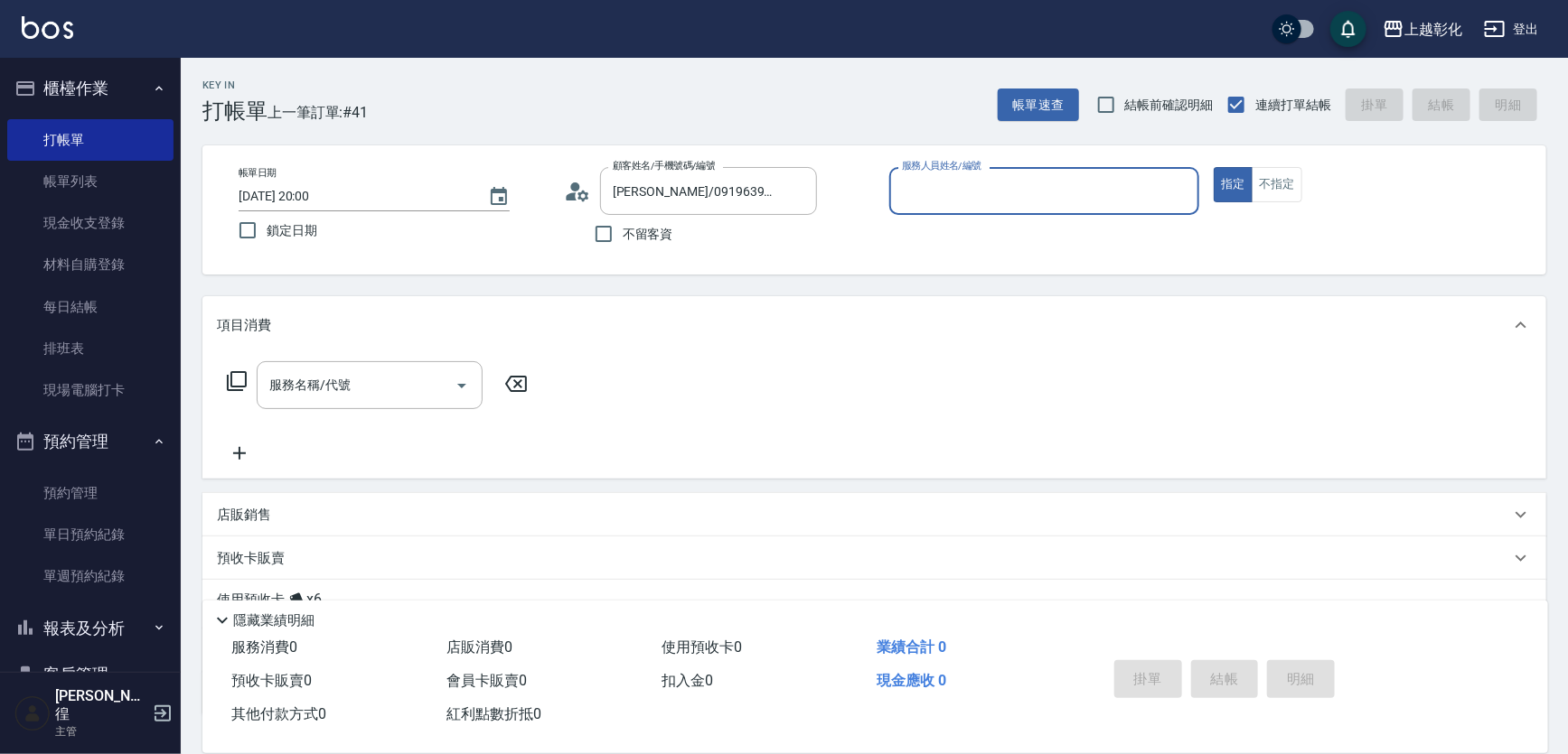
click at [922, 190] on input "服務人員姓名/編號" at bounding box center [1045, 191] width 295 height 31
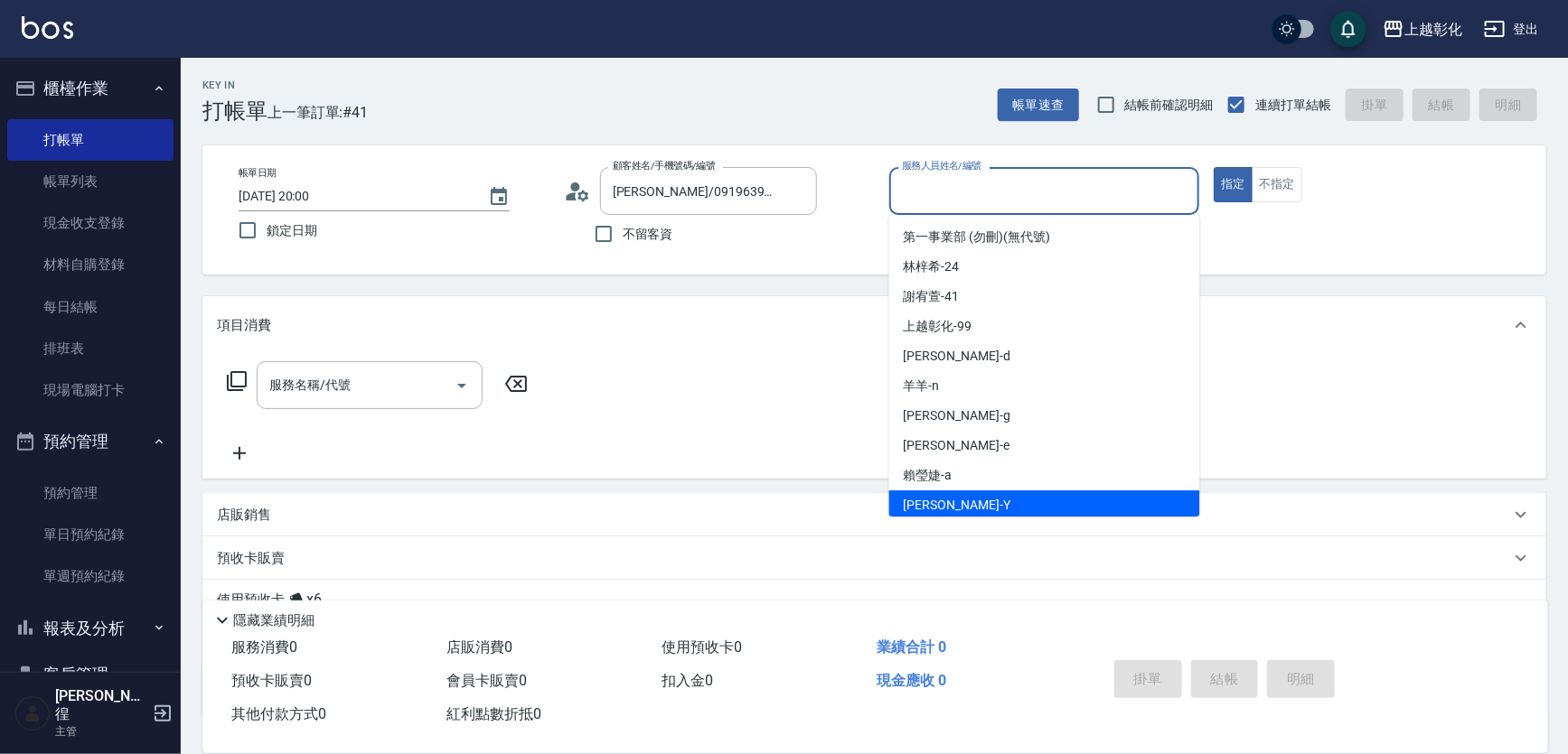
click at [945, 511] on div "YURI -Y" at bounding box center [1044, 505] width 311 height 30
type input "YURI-Y"
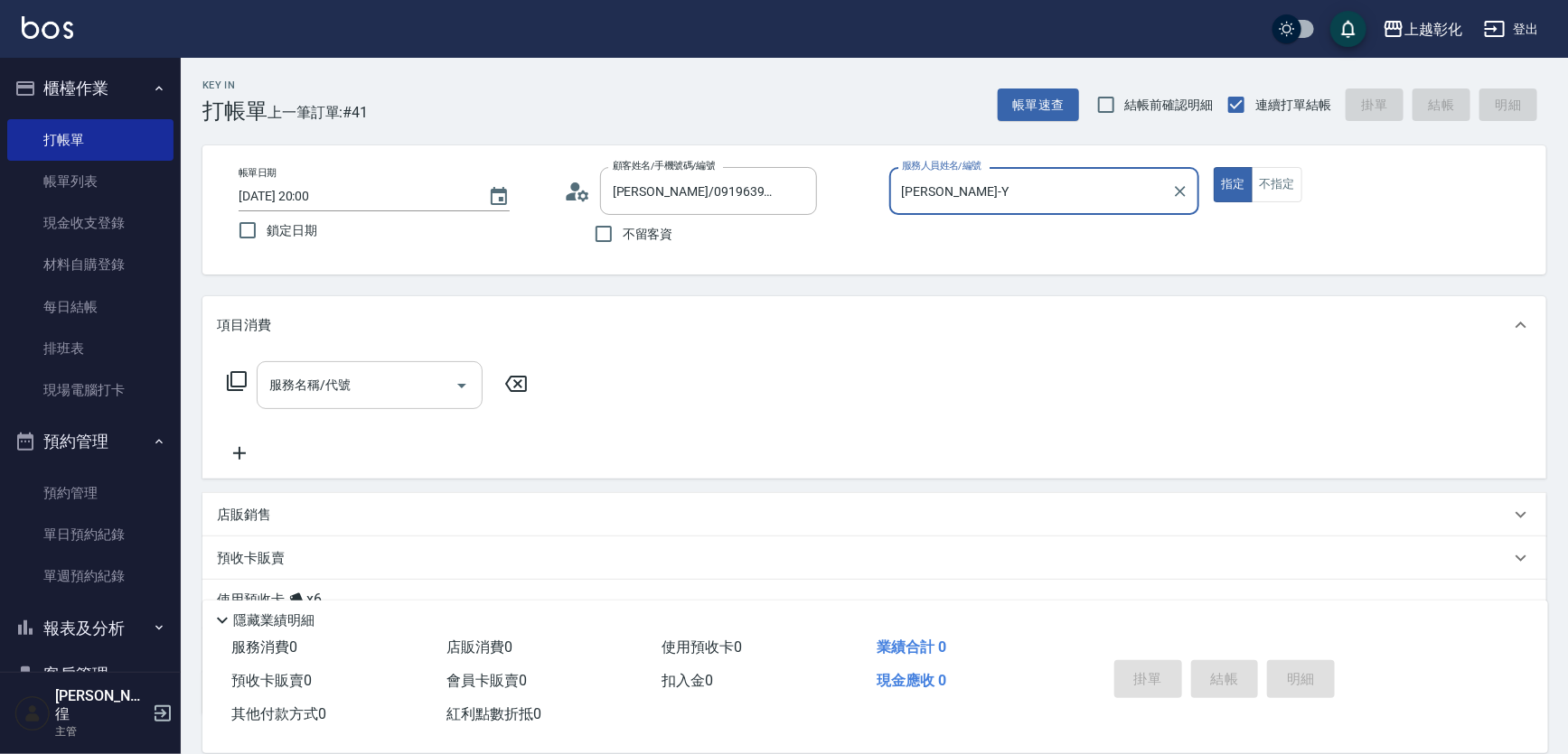
click at [271, 404] on div "服務名稱/代號" at bounding box center [370, 384] width 226 height 48
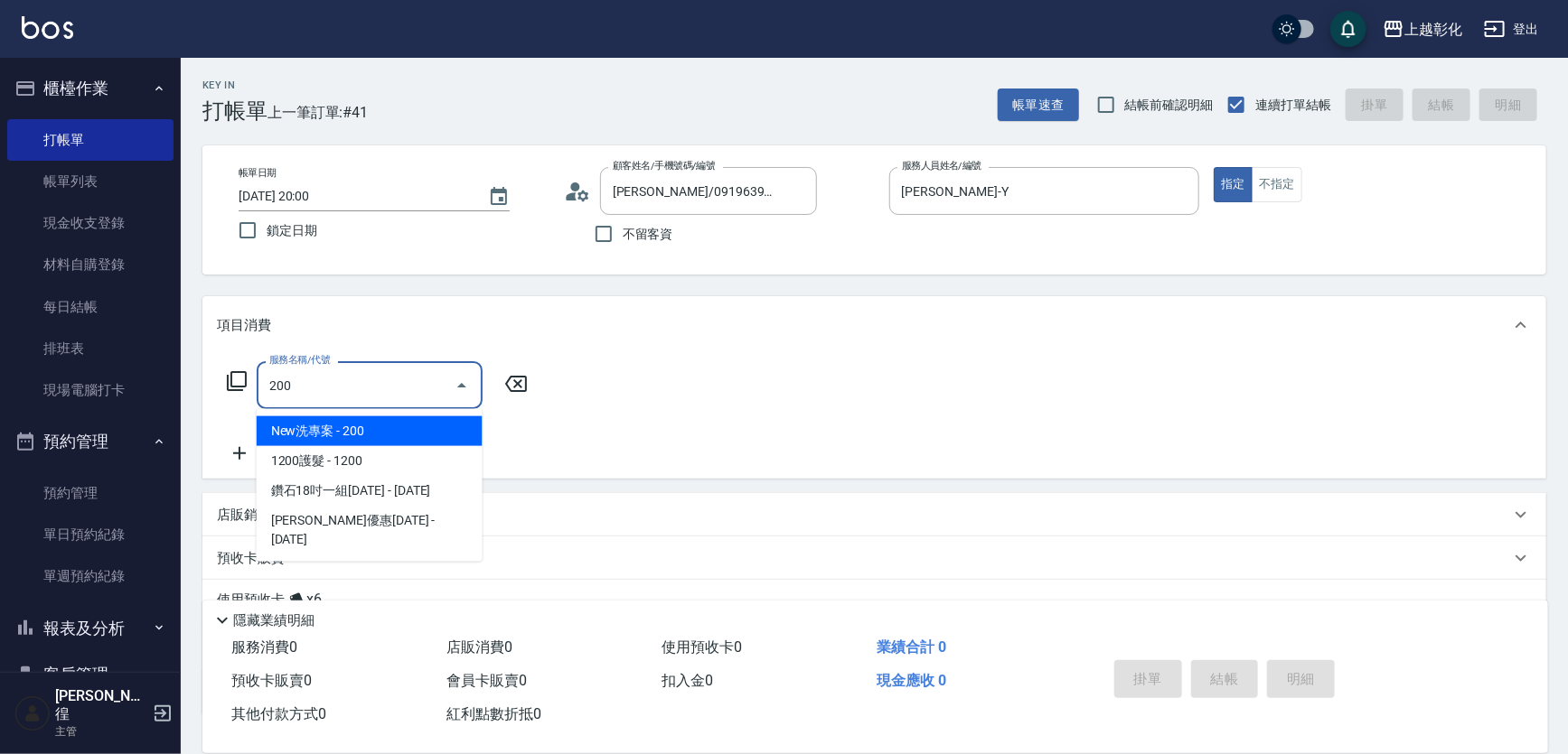
click at [289, 431] on span "New洗專案 - 200" at bounding box center [370, 431] width 226 height 30
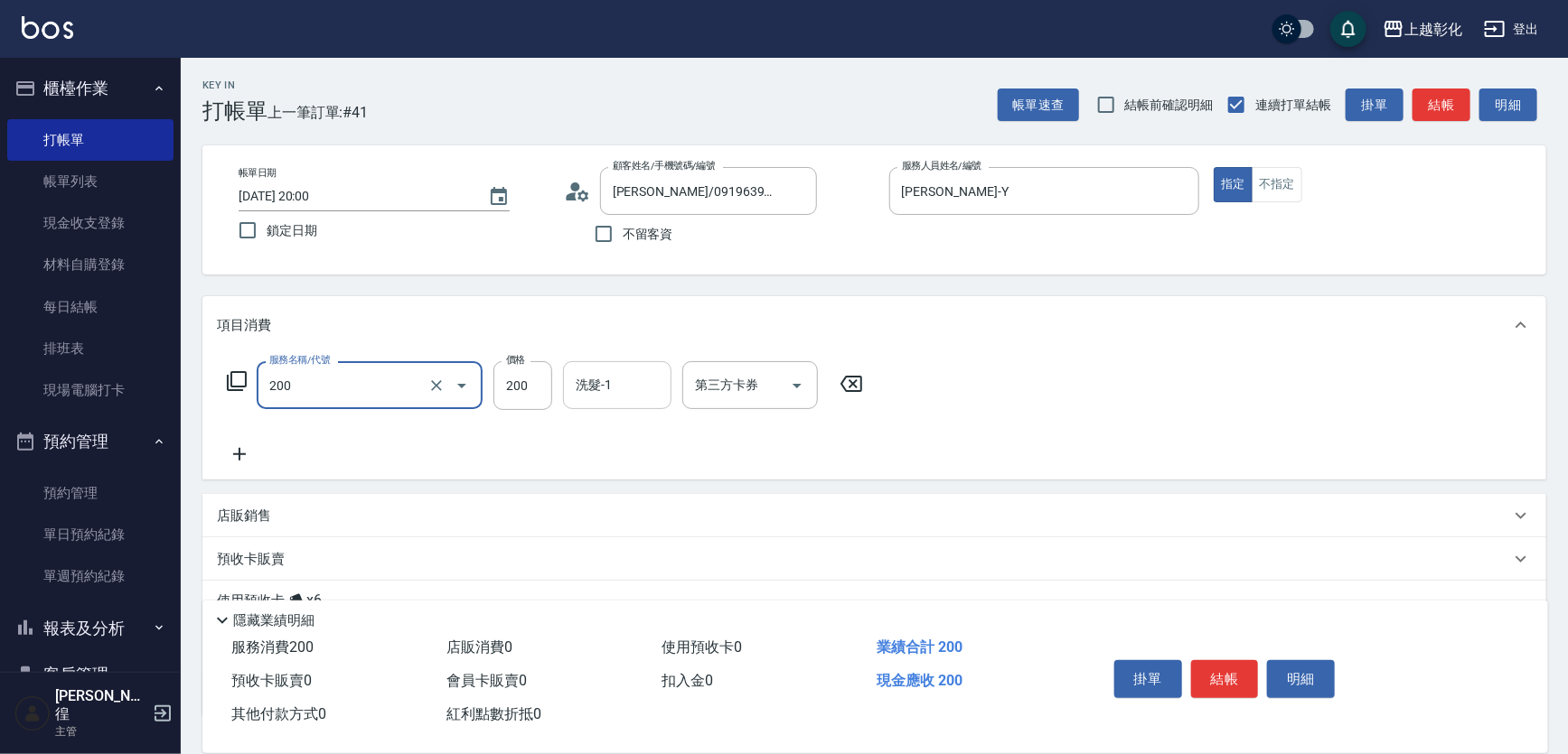
type input "New洗專案(200)"
click at [646, 391] on input "洗髮-1" at bounding box center [617, 385] width 92 height 31
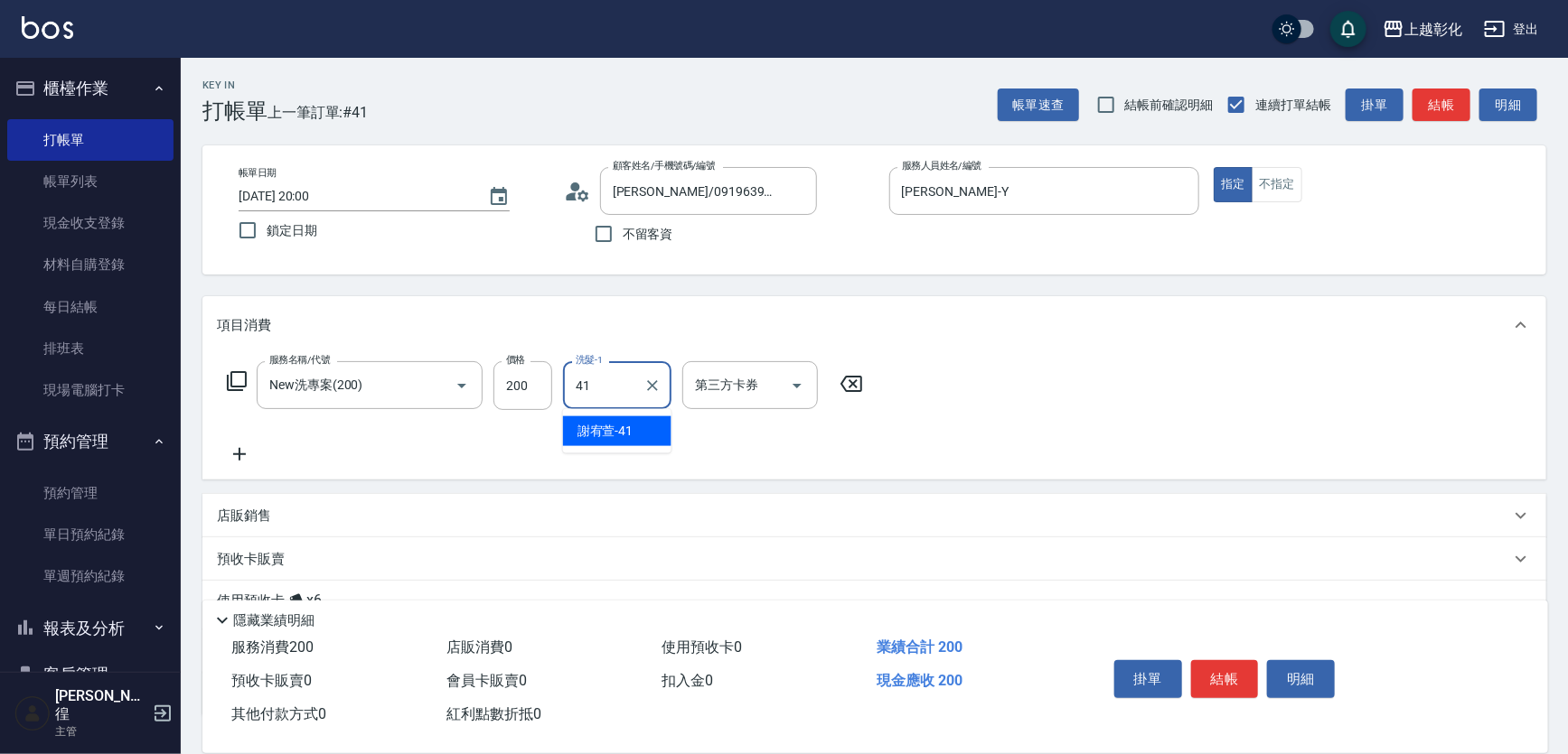
type input "41"
click at [738, 421] on div "服務名稱/代號 New洗專案(200) 服務名稱/代號 價格 200 價格 洗髮-1 洗髮-1 第三方卡券 第三方卡券" at bounding box center [544, 413] width 657 height 103
click at [727, 373] on div "第三方卡券 第三方卡券" at bounding box center [749, 384] width 136 height 48
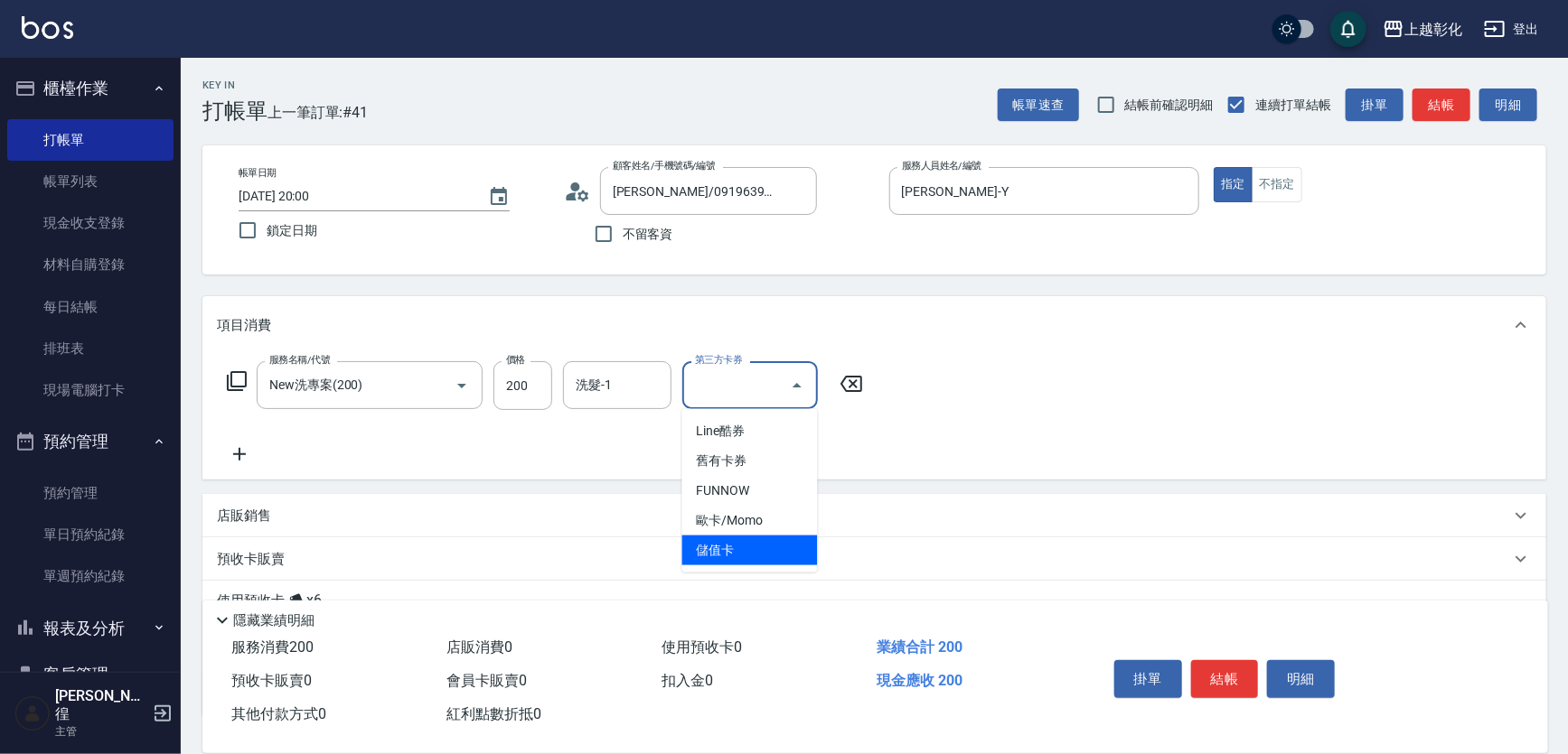
type input "儲值卡"
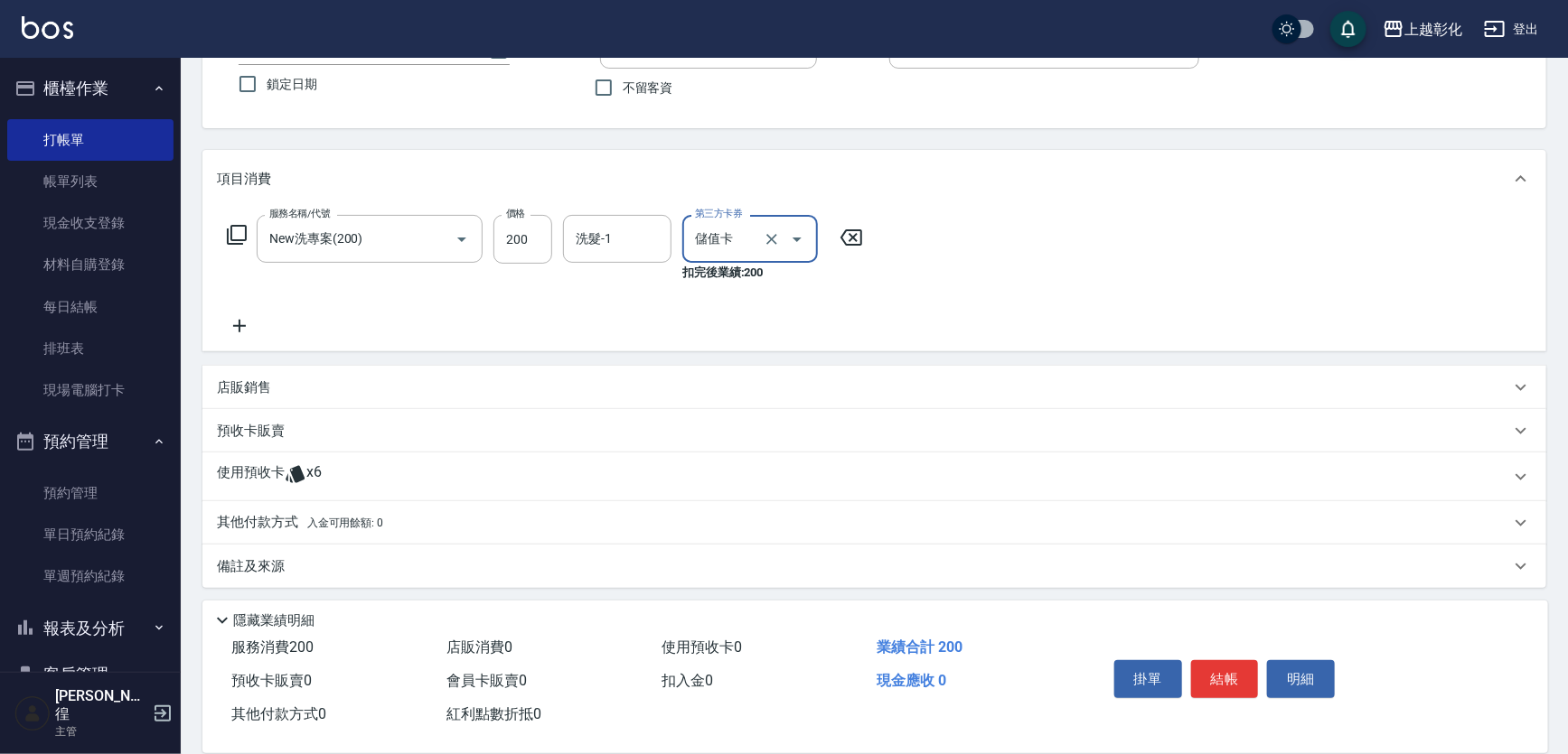
scroll to position [149, 0]
click at [281, 479] on p "使用預收卡" at bounding box center [250, 474] width 67 height 27
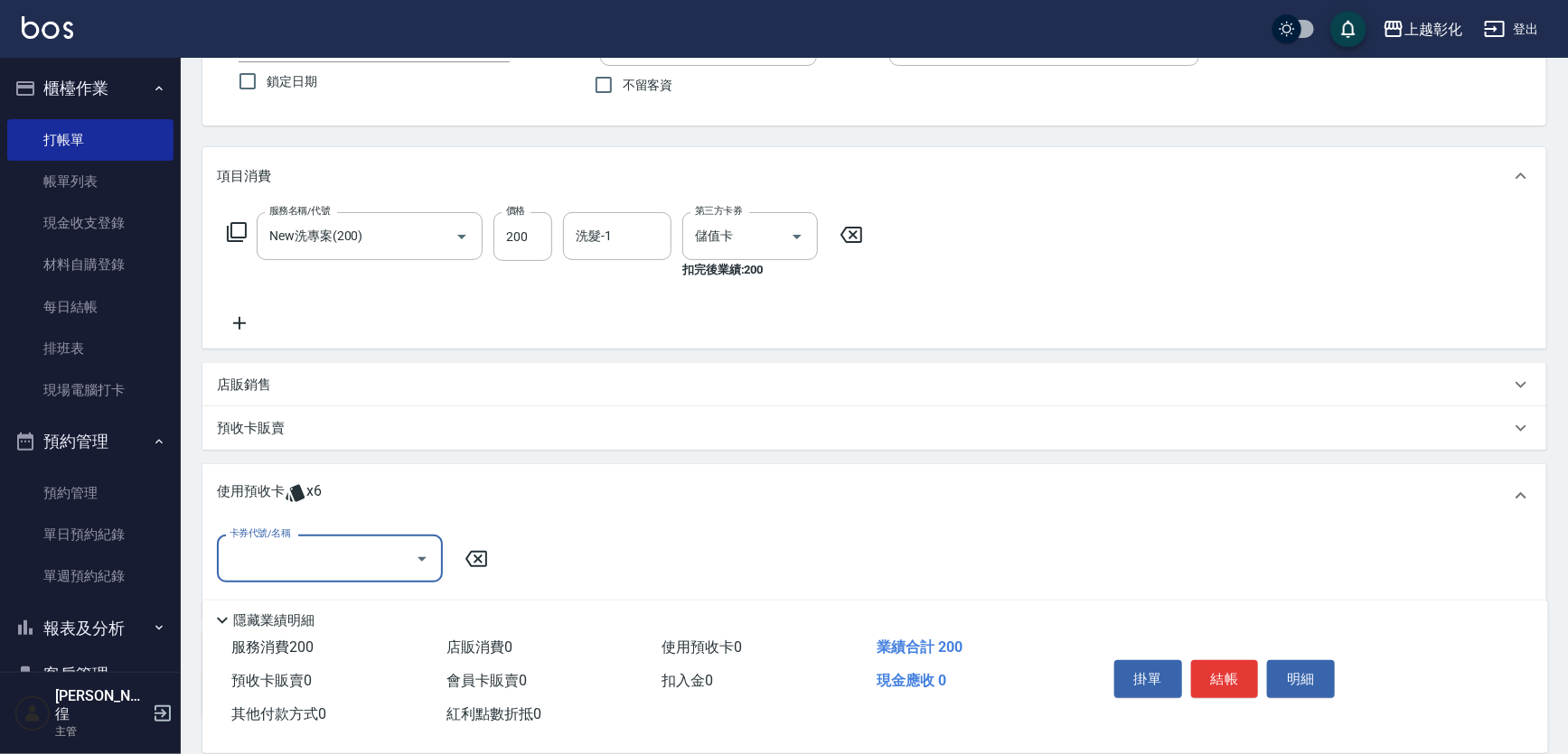
scroll to position [0, 0]
click at [227, 559] on input "卡券代號/名稱" at bounding box center [316, 559] width 182 height 31
click at [319, 607] on div "精油洗髮 剩餘6張" at bounding box center [330, 605] width 226 height 30
type input "精油洗髮"
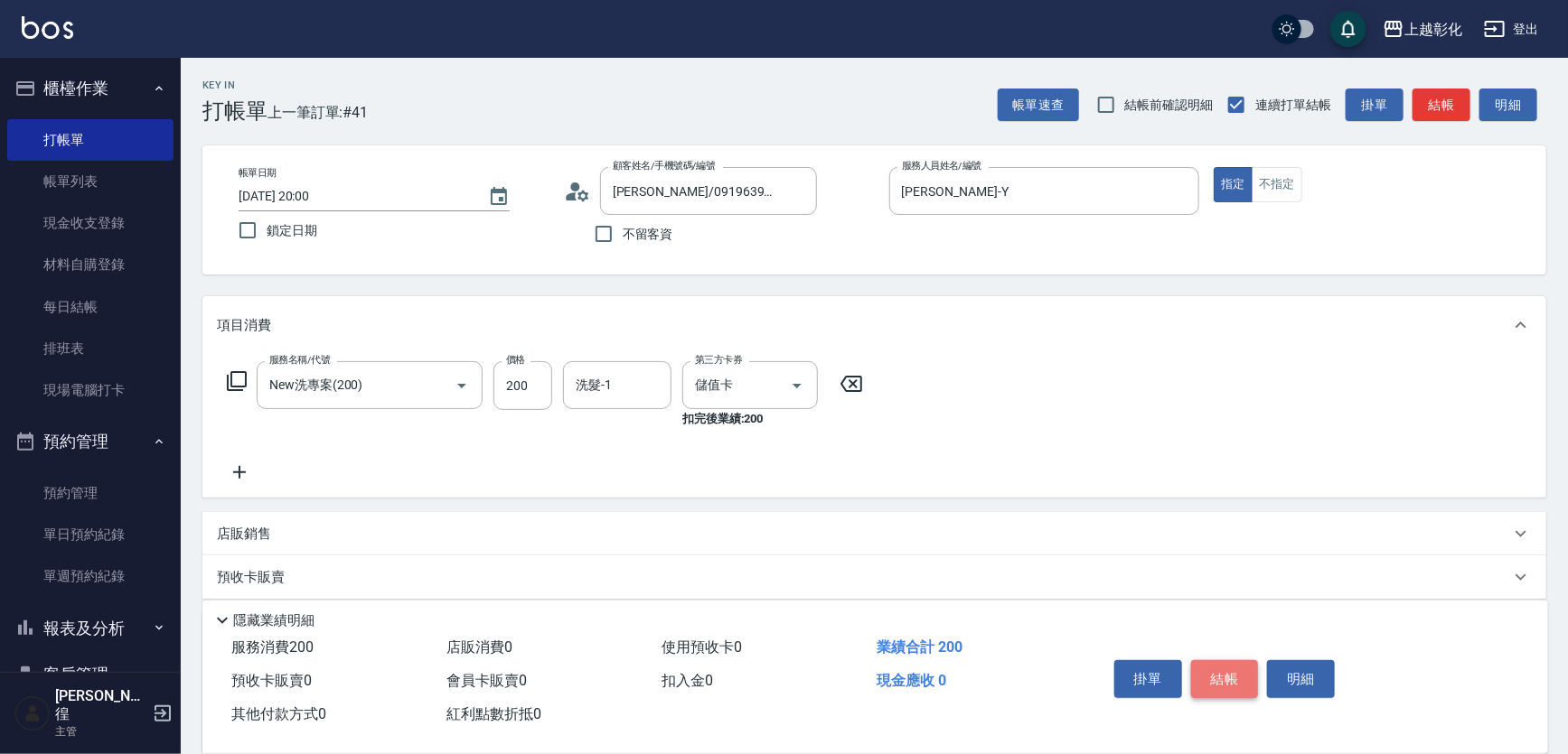
click at [1228, 673] on button "結帳" at bounding box center [1225, 679] width 67 height 38
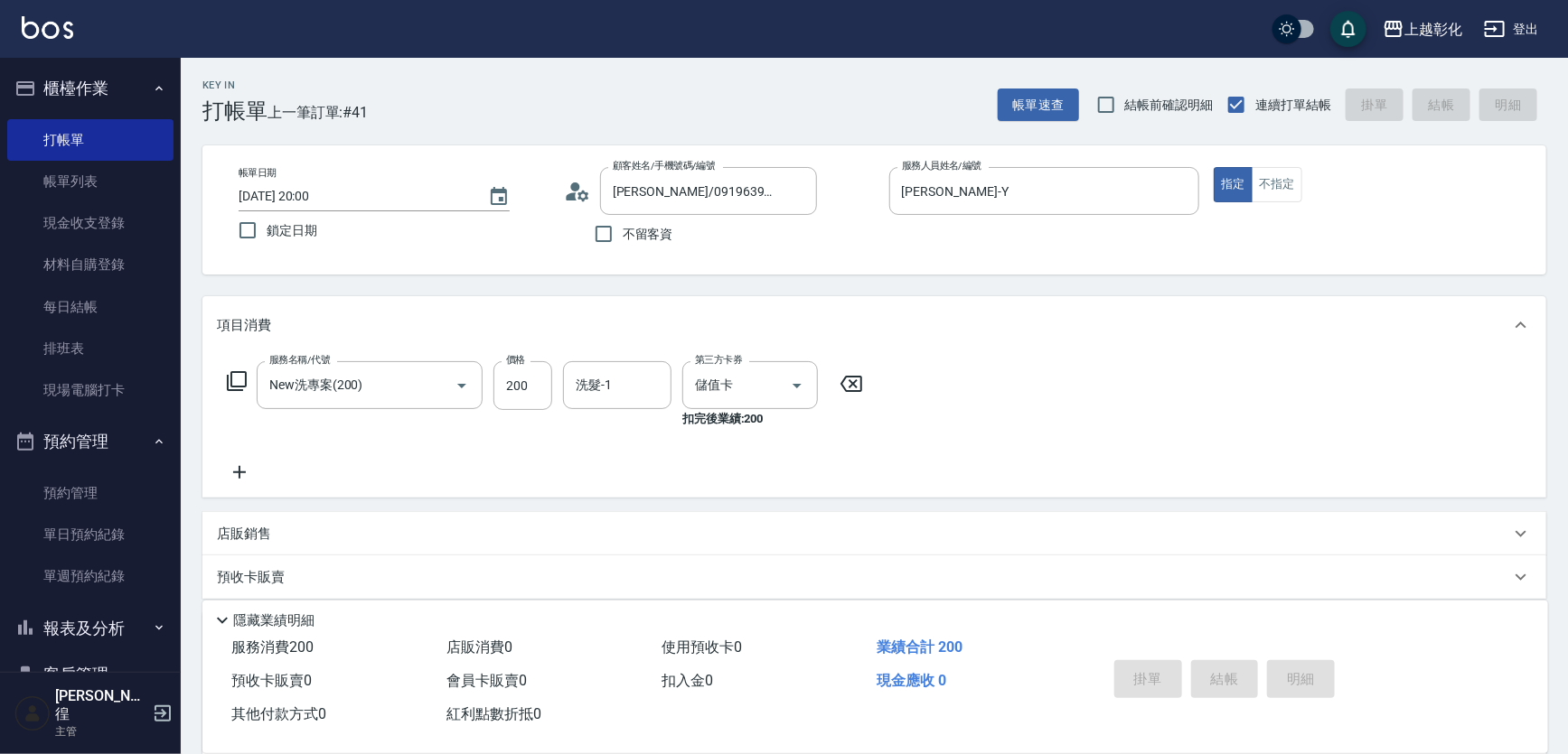
type input "2025/10/11 20:01"
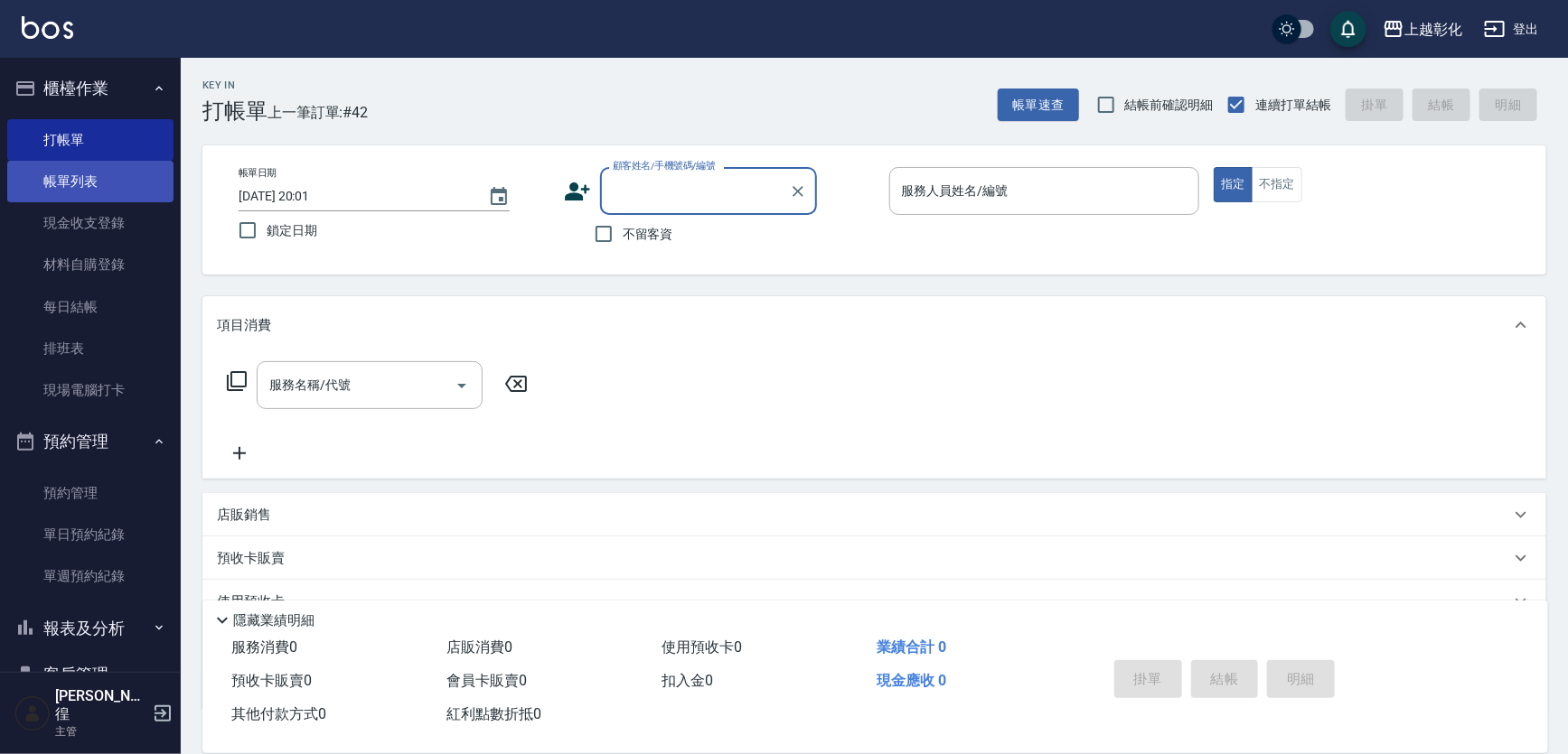
click at [80, 179] on link "帳單列表" at bounding box center [90, 181] width 166 height 42
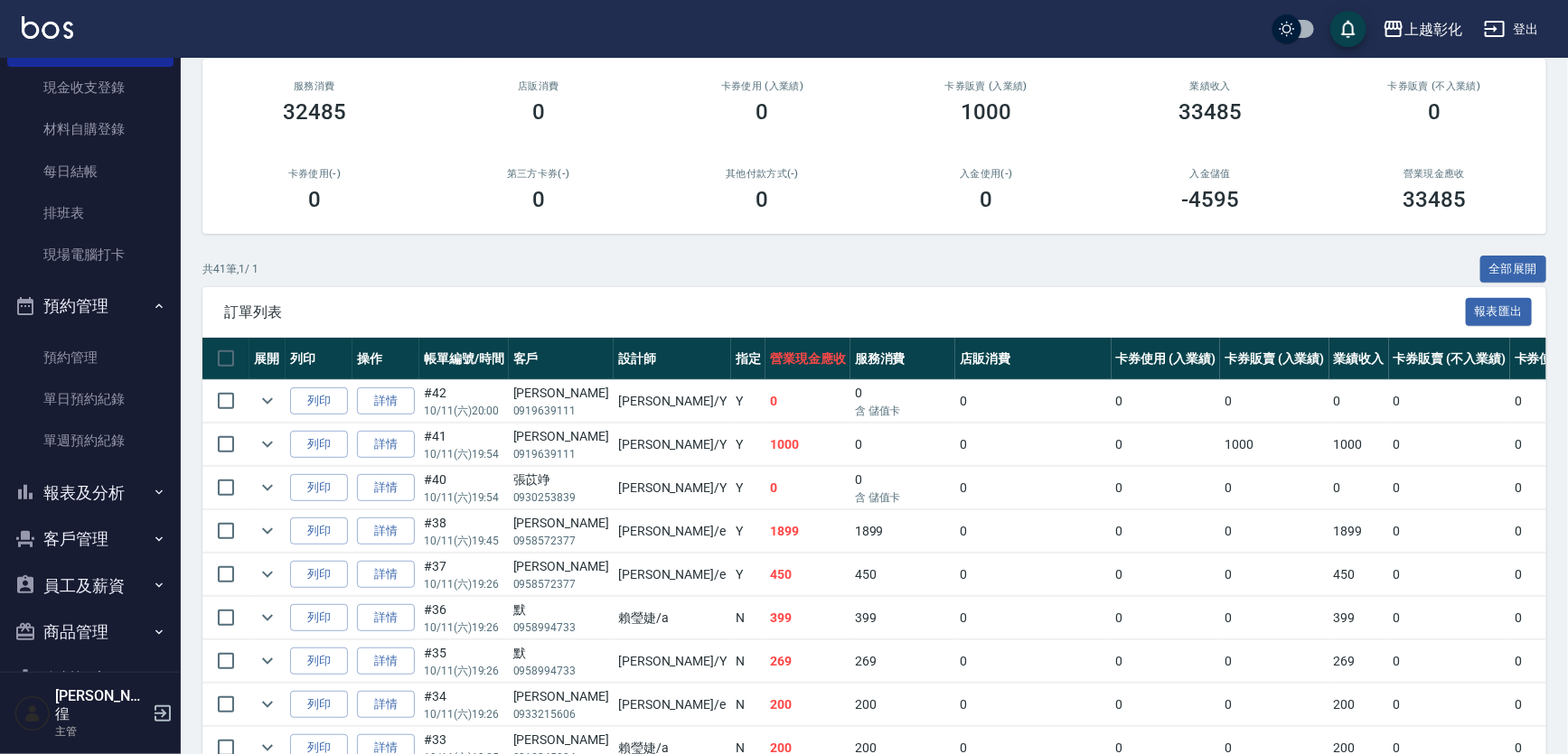
scroll to position [170, 0]
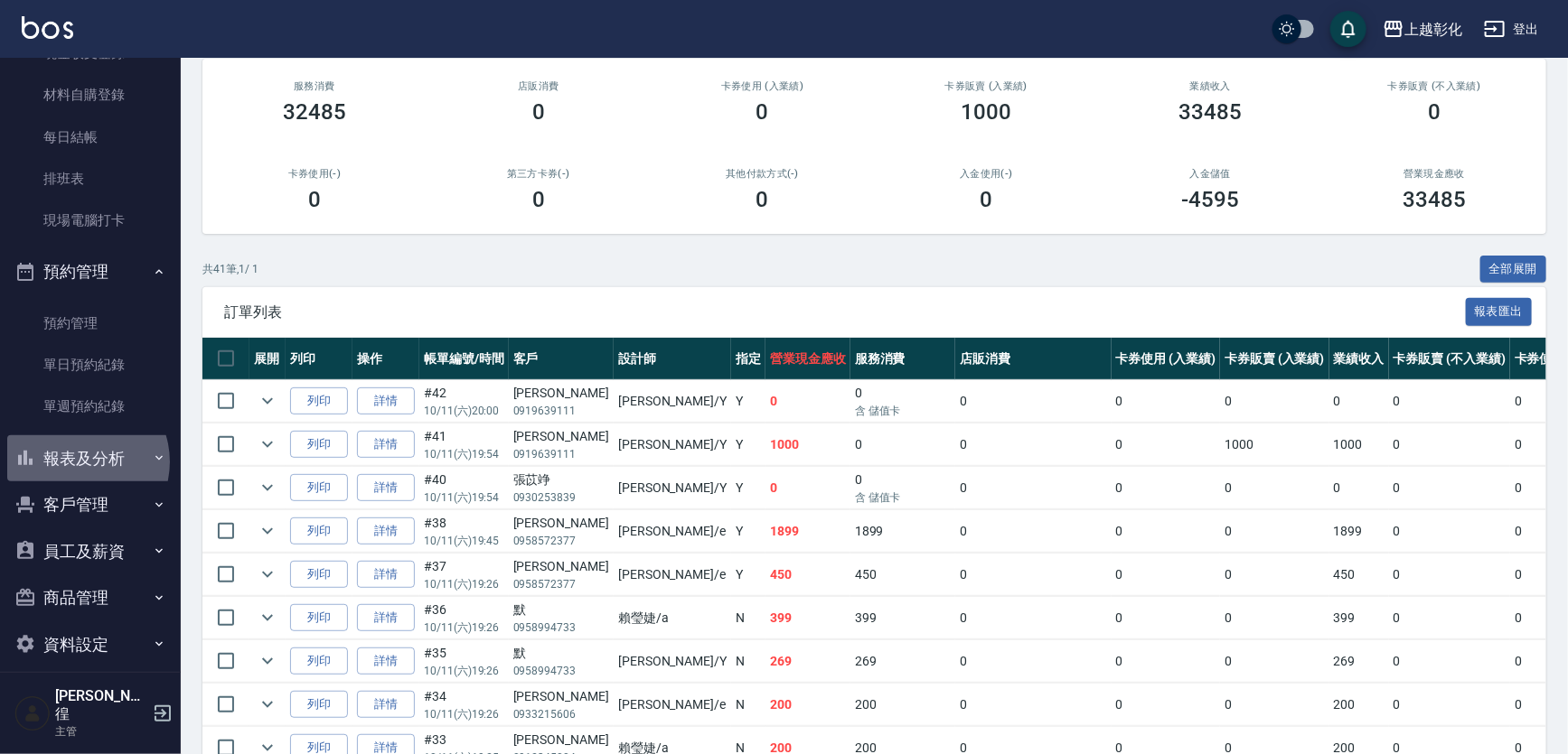
click at [79, 461] on button "報表及分析" at bounding box center [90, 458] width 166 height 47
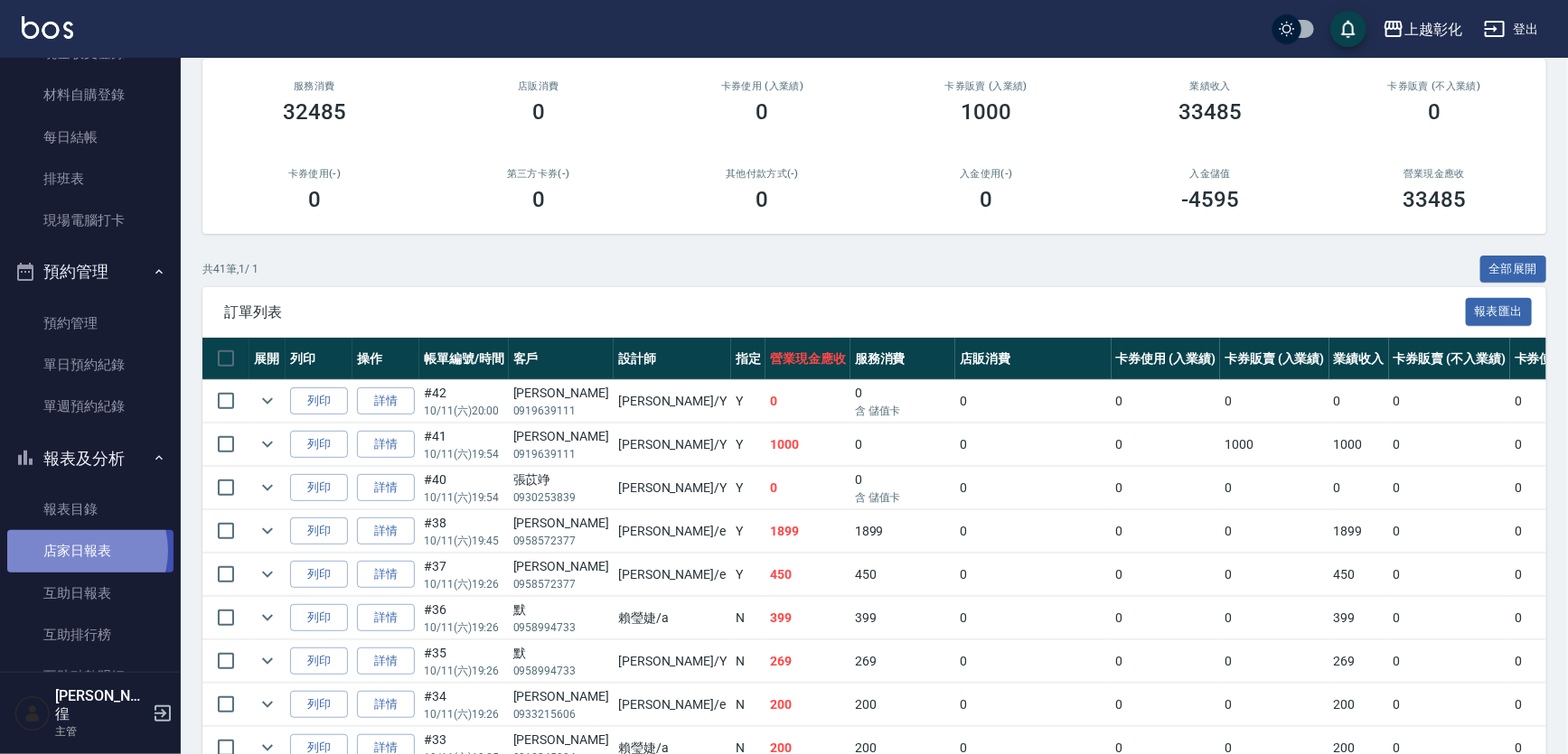
click at [80, 551] on link "店家日報表" at bounding box center [90, 551] width 166 height 42
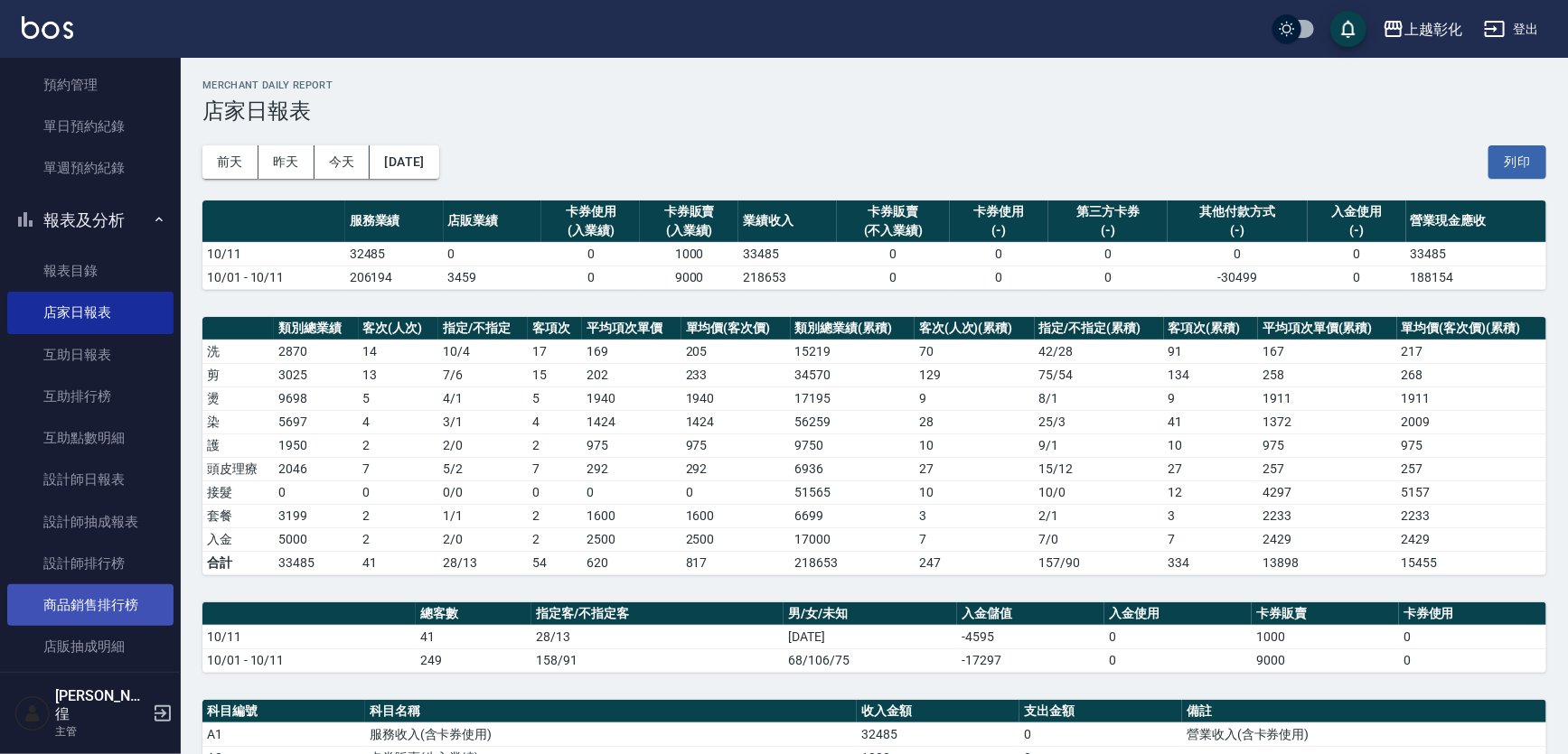
scroll to position [416, 0]
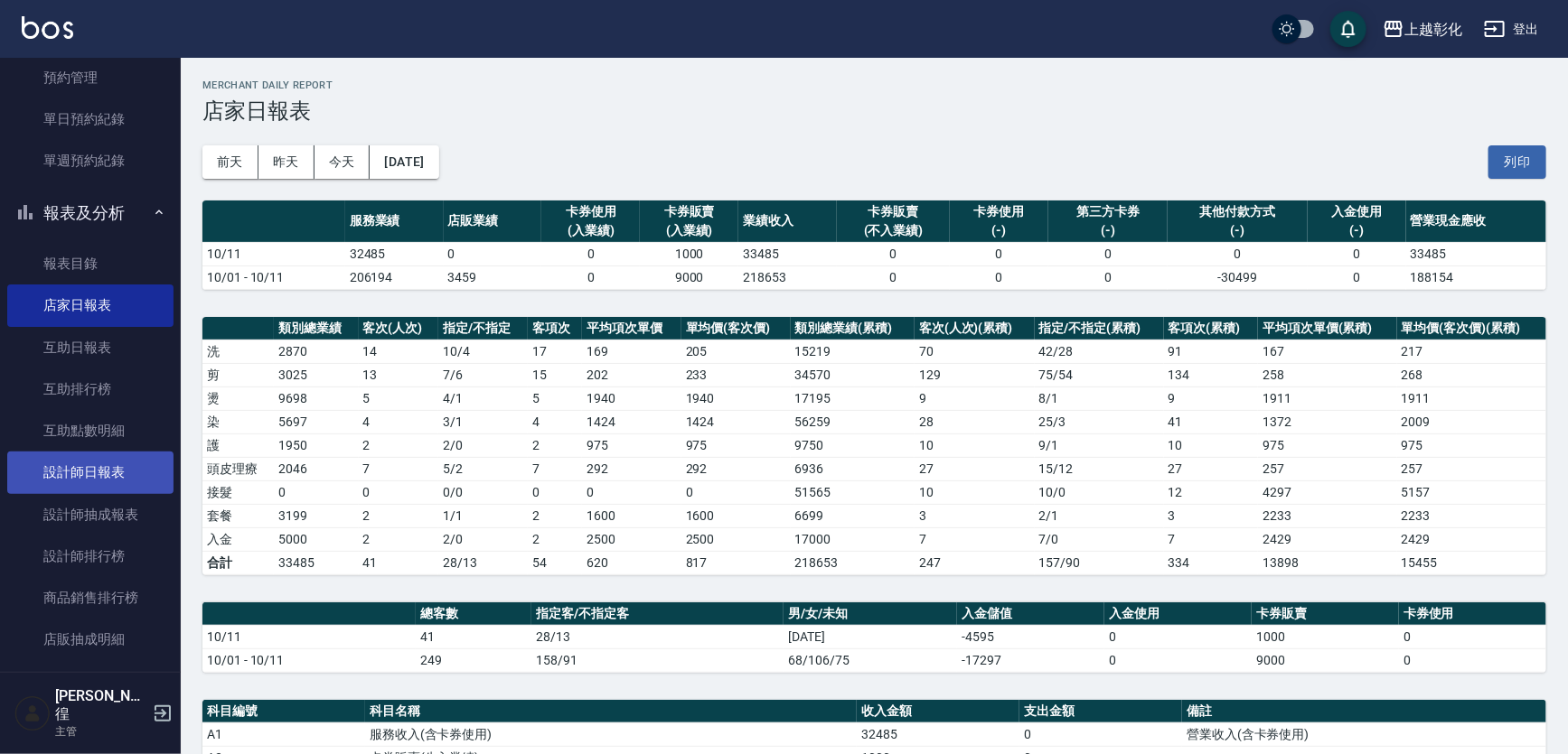
click at [63, 486] on link "設計師日報表" at bounding box center [90, 472] width 166 height 42
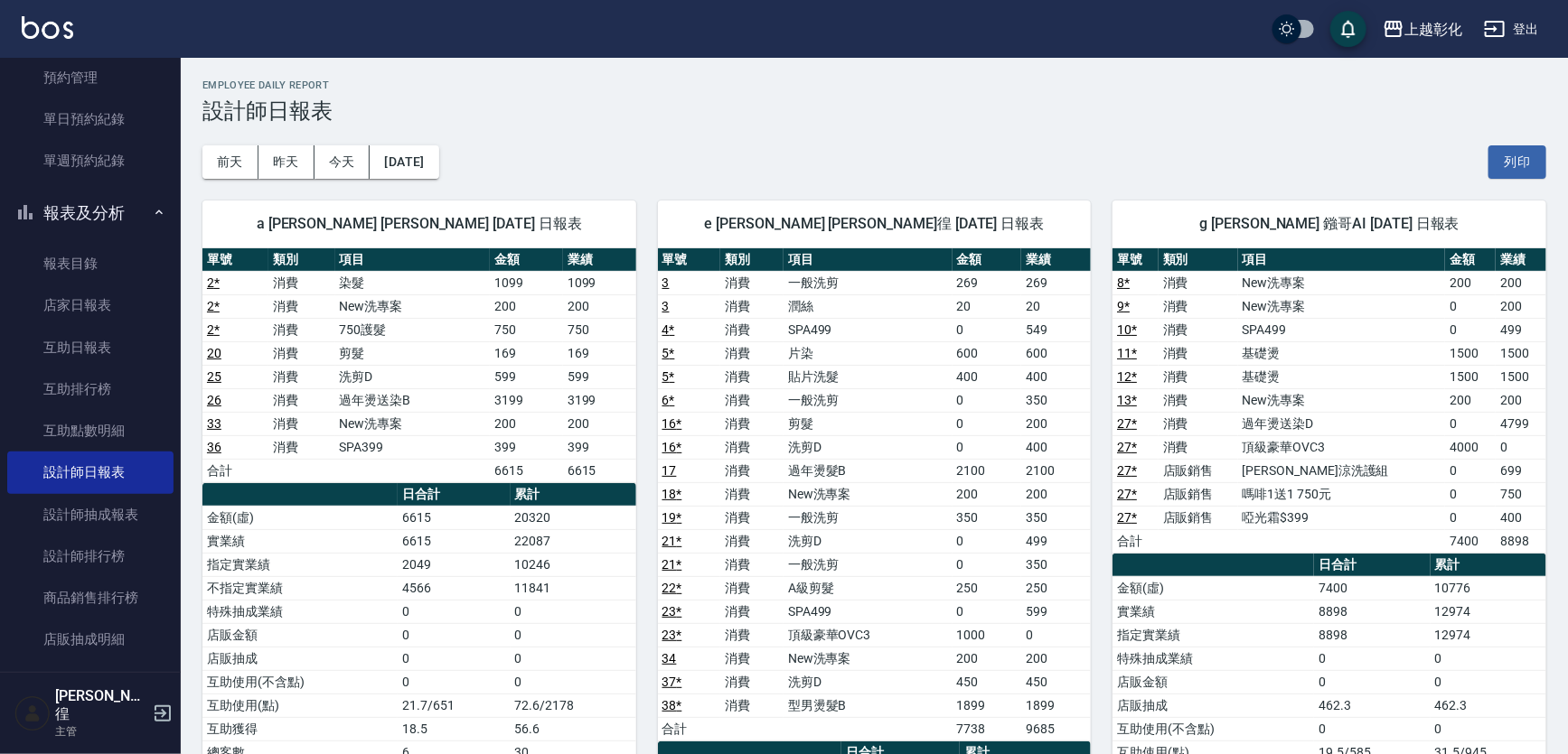
click at [605, 153] on div "前天 昨天 今天 2025/10/11 列印" at bounding box center [873, 162] width 1344 height 77
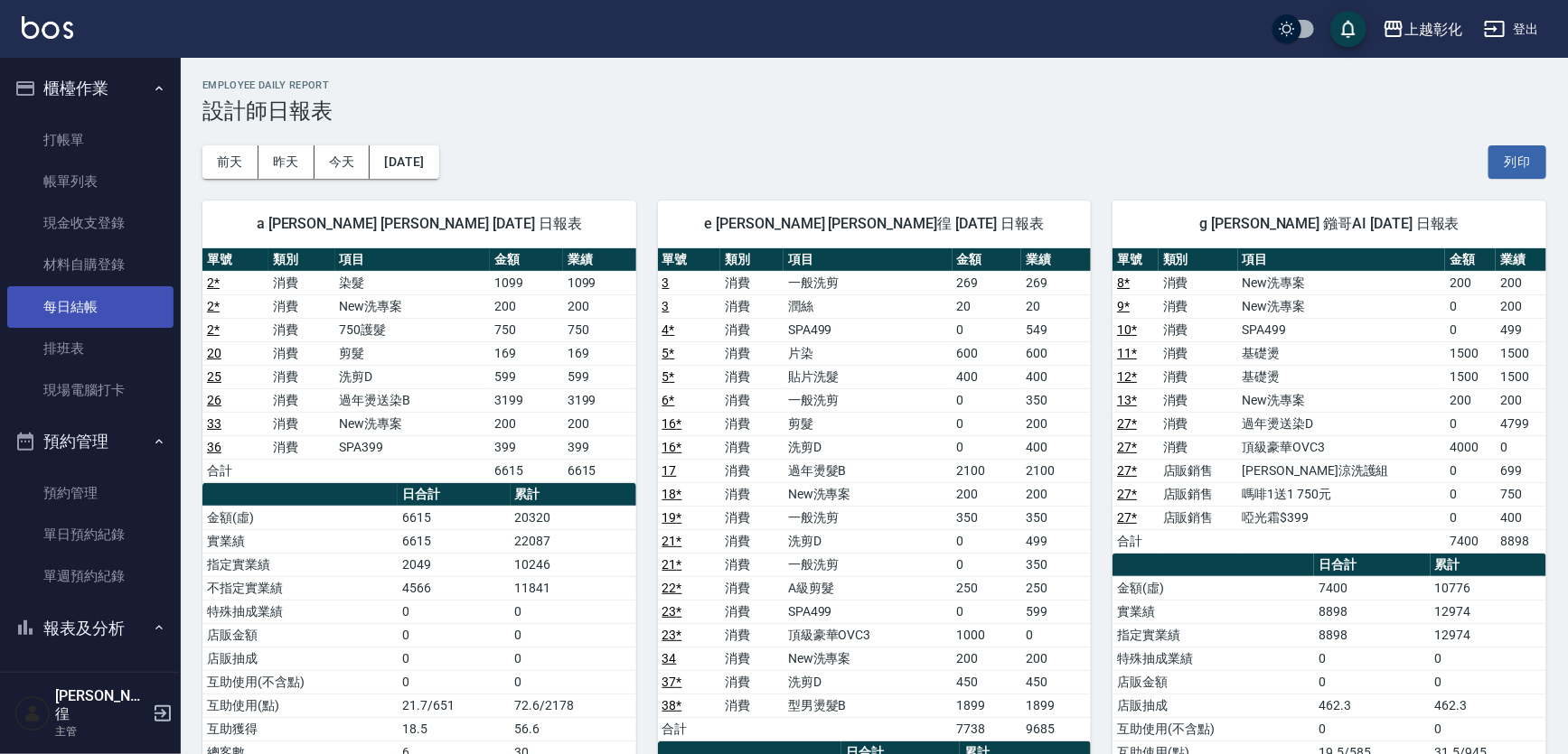
click at [118, 311] on link "每日結帳" at bounding box center [90, 307] width 166 height 42
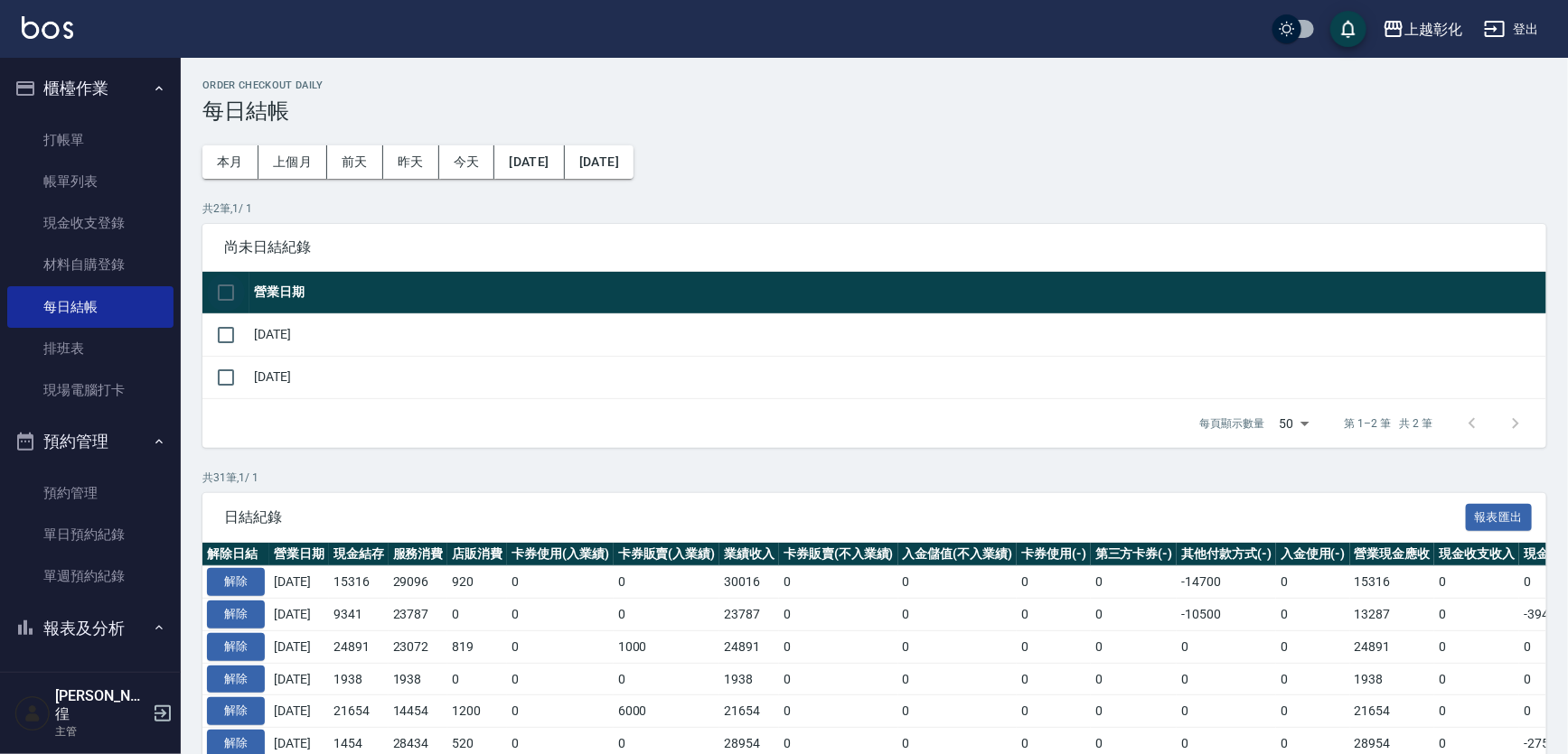
click at [222, 292] on input "checkbox" at bounding box center [225, 293] width 38 height 38
checkbox input "true"
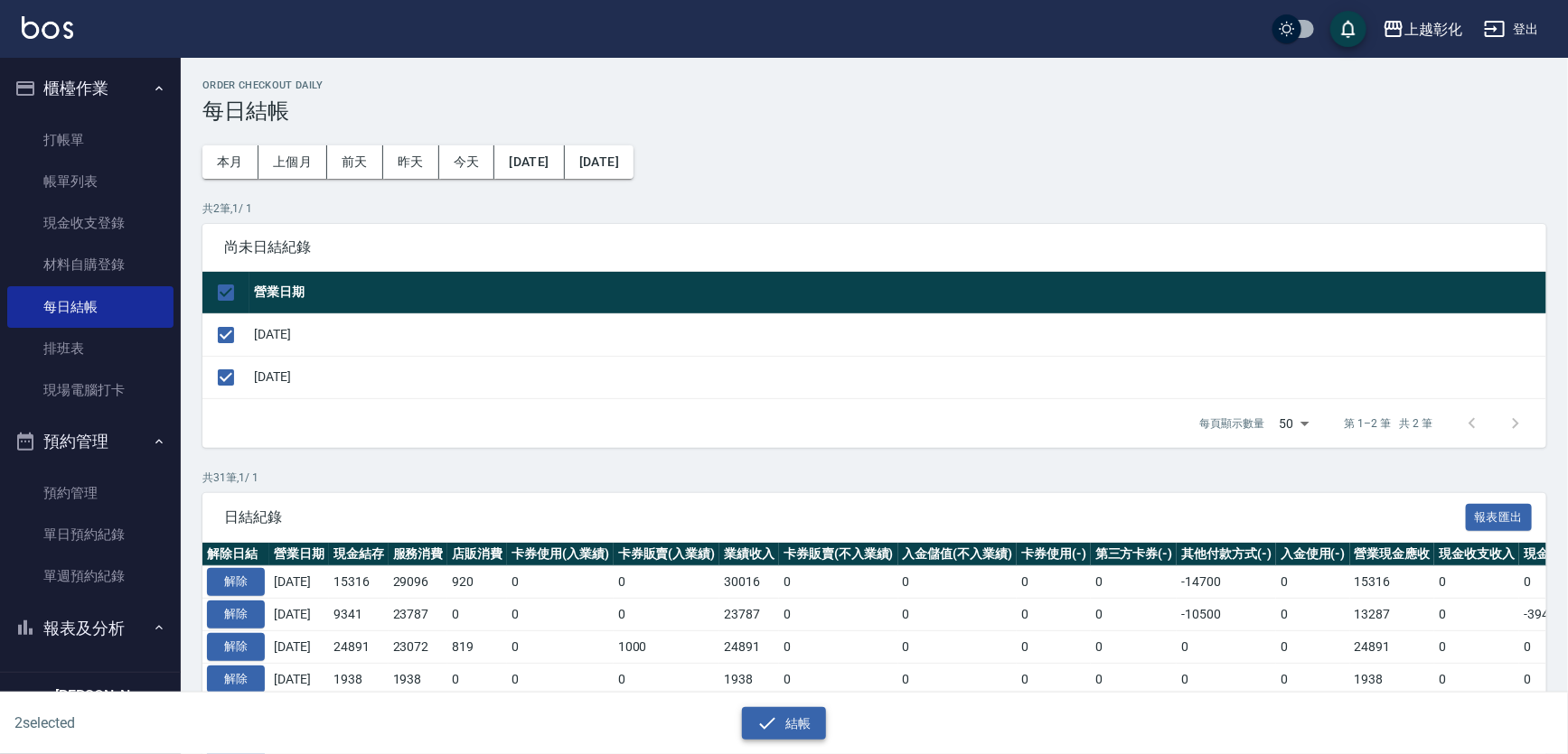
click at [793, 711] on button "結帳" at bounding box center [784, 724] width 84 height 33
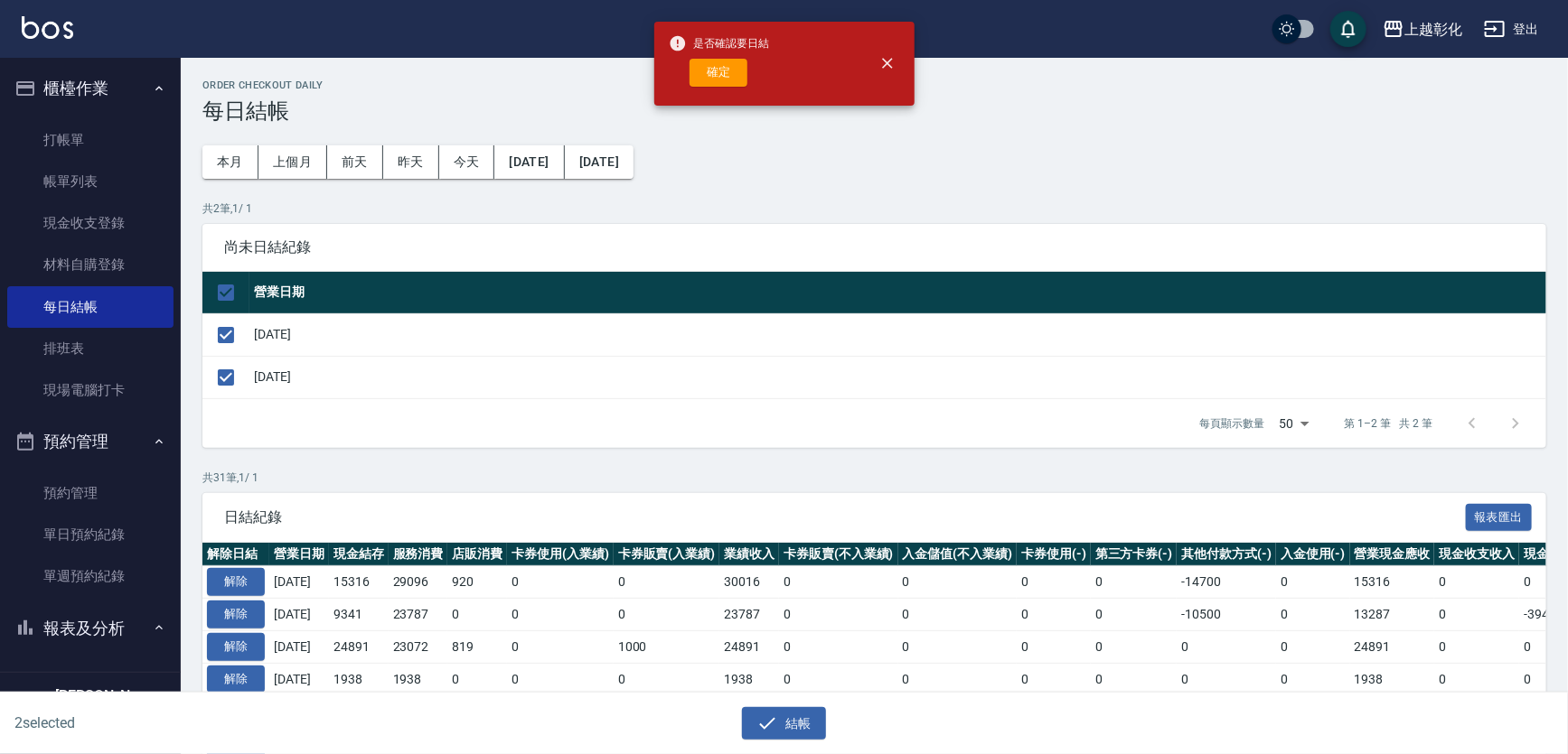
click at [768, 60] on div "確定" at bounding box center [719, 72] width 101 height 28
click at [706, 81] on button "確定" at bounding box center [718, 72] width 58 height 28
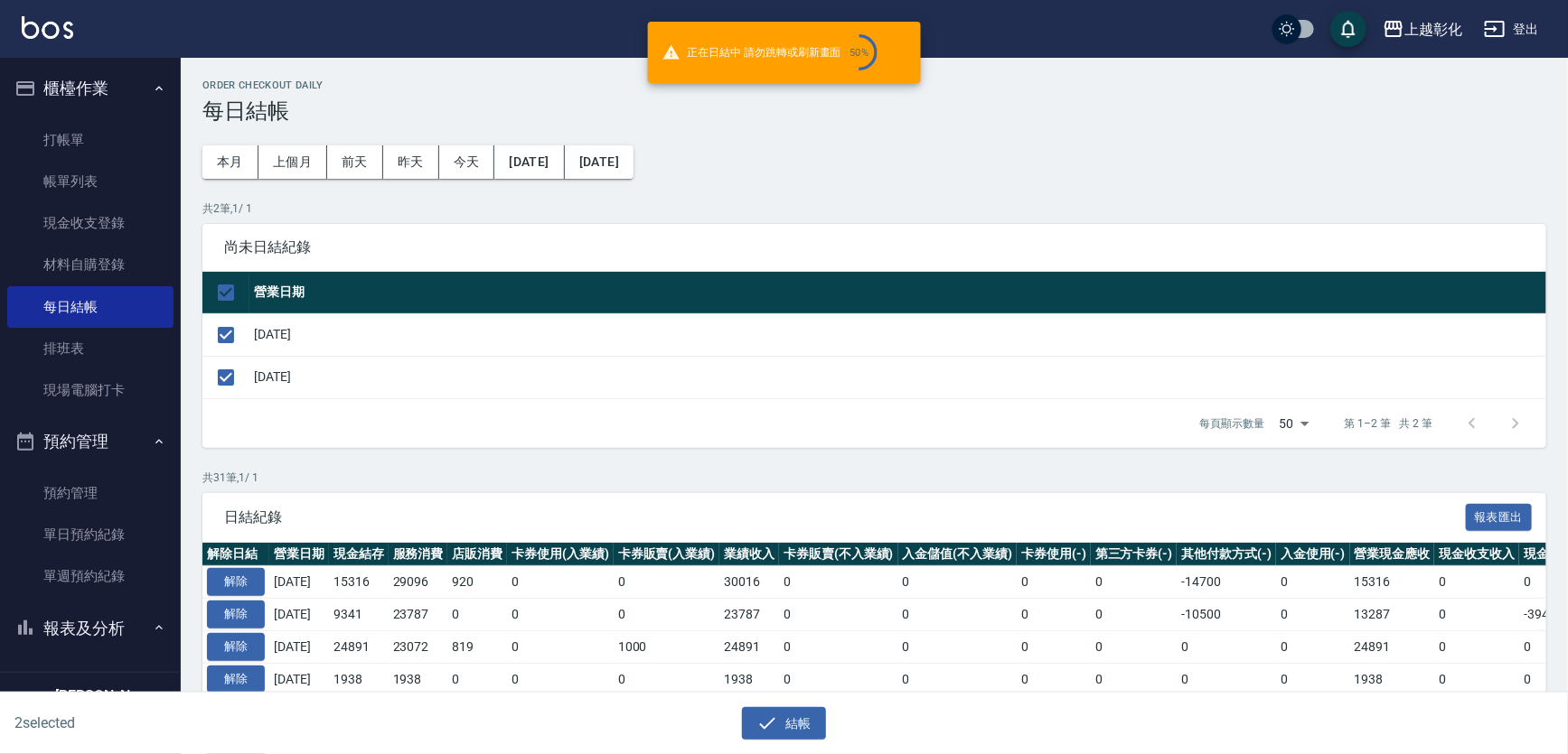
checkbox input "false"
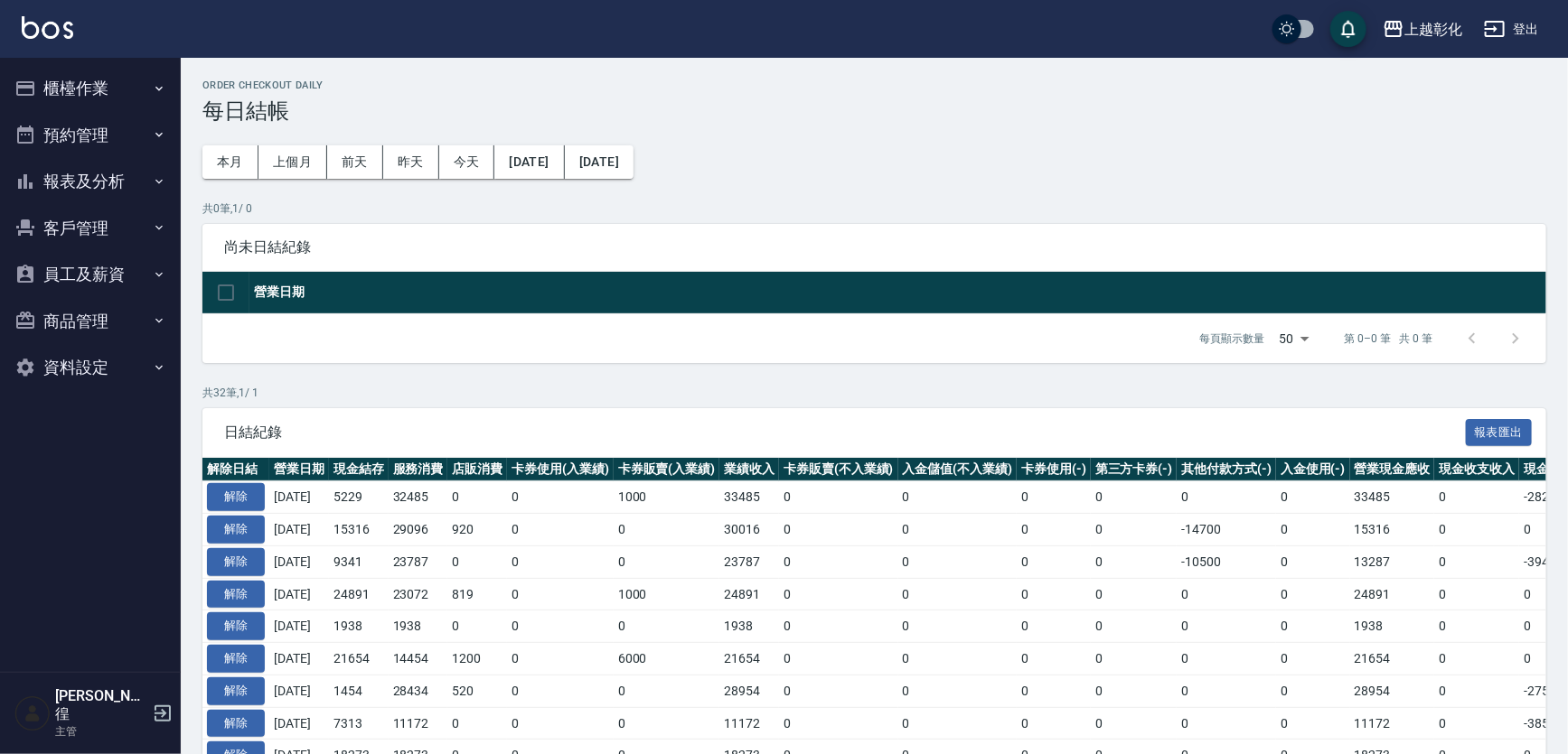
click at [130, 264] on button "員工及薪資" at bounding box center [90, 274] width 166 height 47
click at [136, 226] on button "客戶管理" at bounding box center [90, 228] width 166 height 47
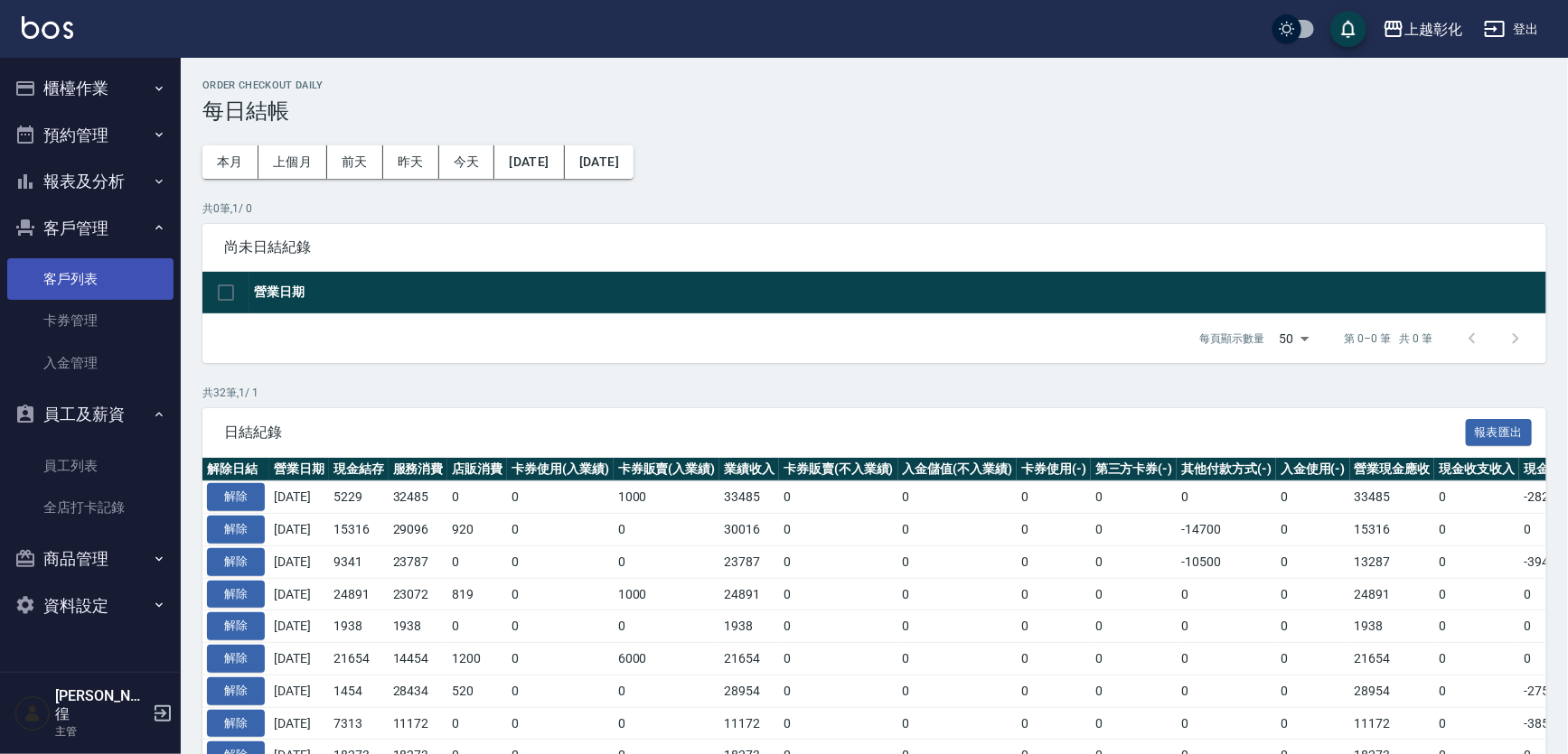
click at [136, 292] on link "客戶列表" at bounding box center [90, 279] width 166 height 42
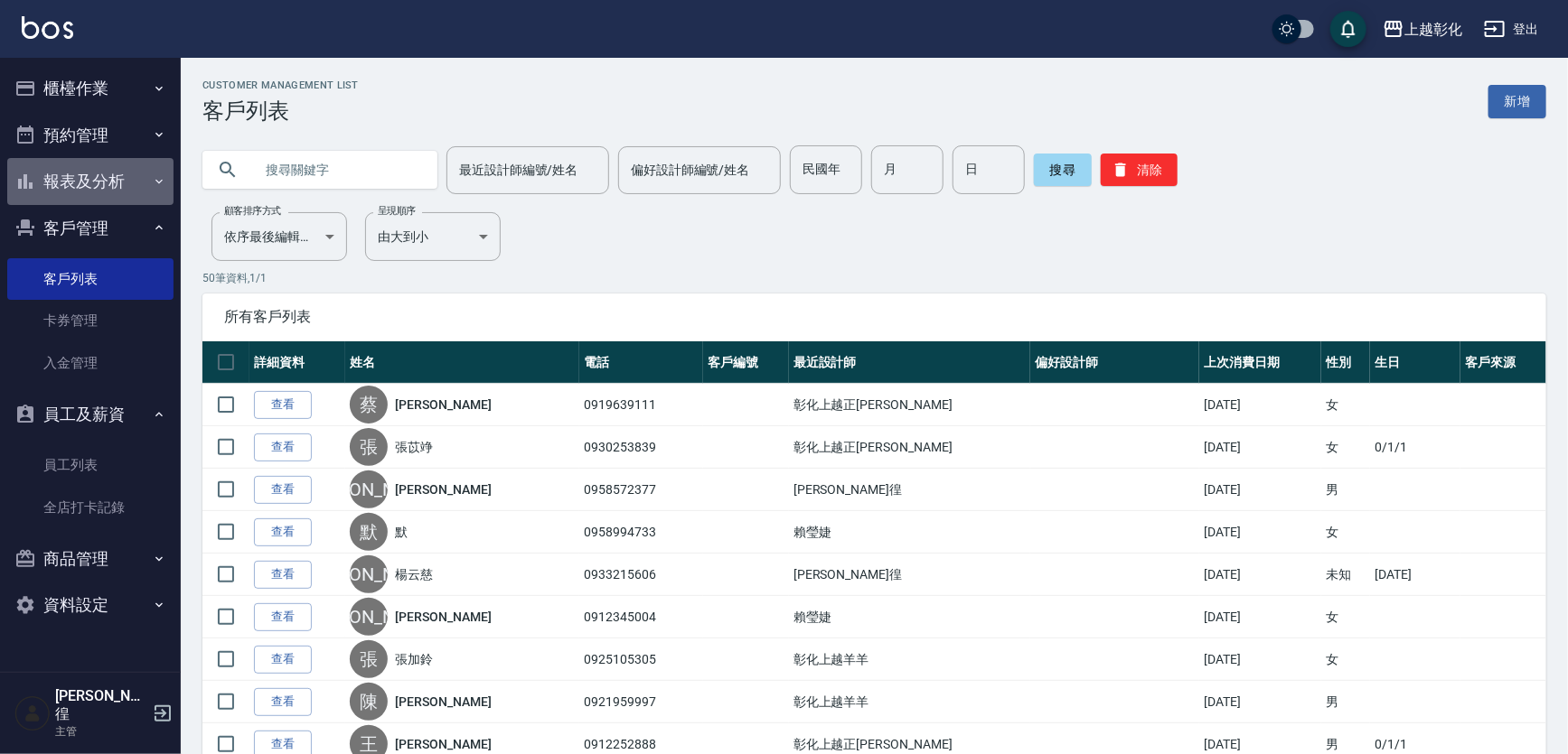
click at [156, 189] on button "報表及分析" at bounding box center [90, 181] width 166 height 47
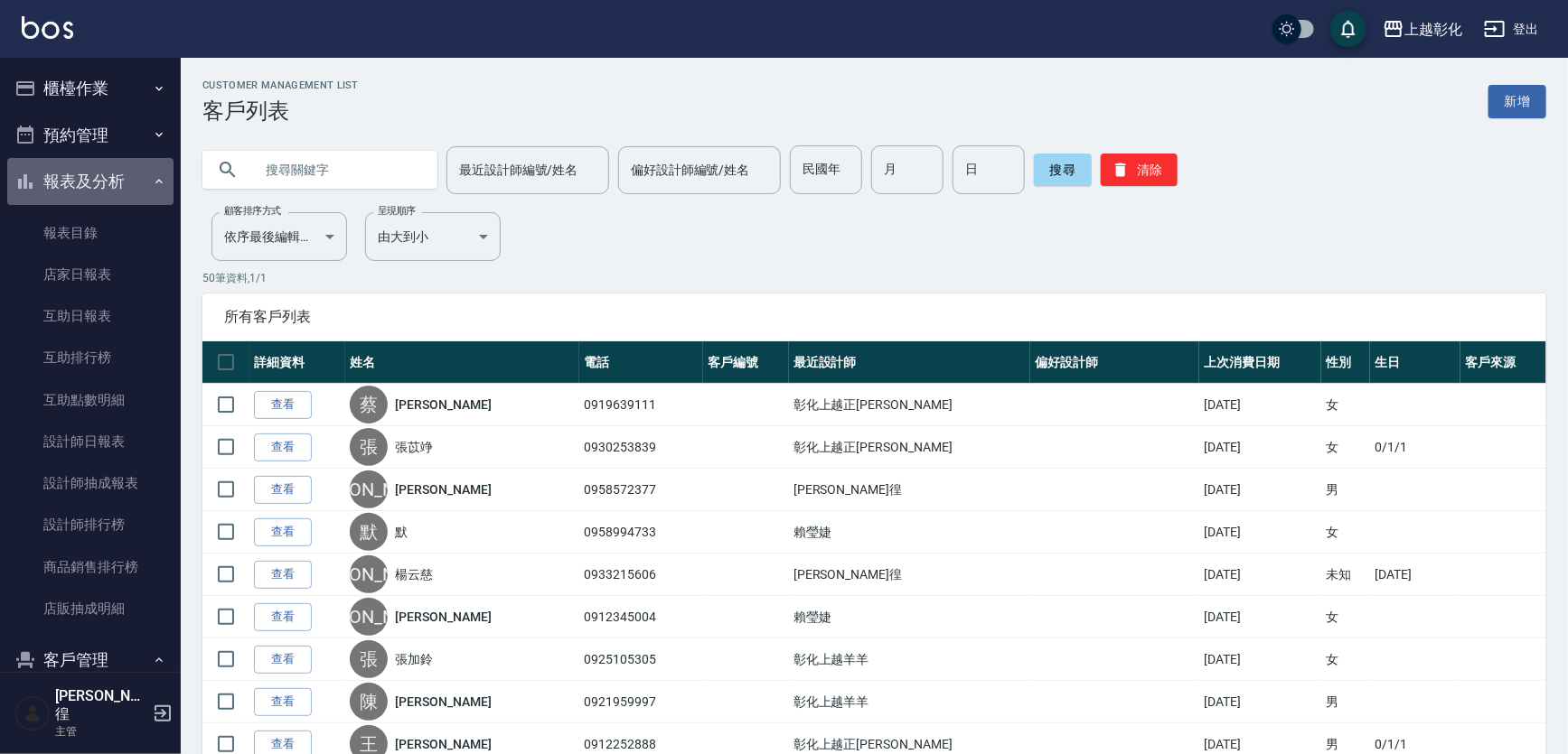
click at [129, 185] on button "報表及分析" at bounding box center [90, 181] width 166 height 47
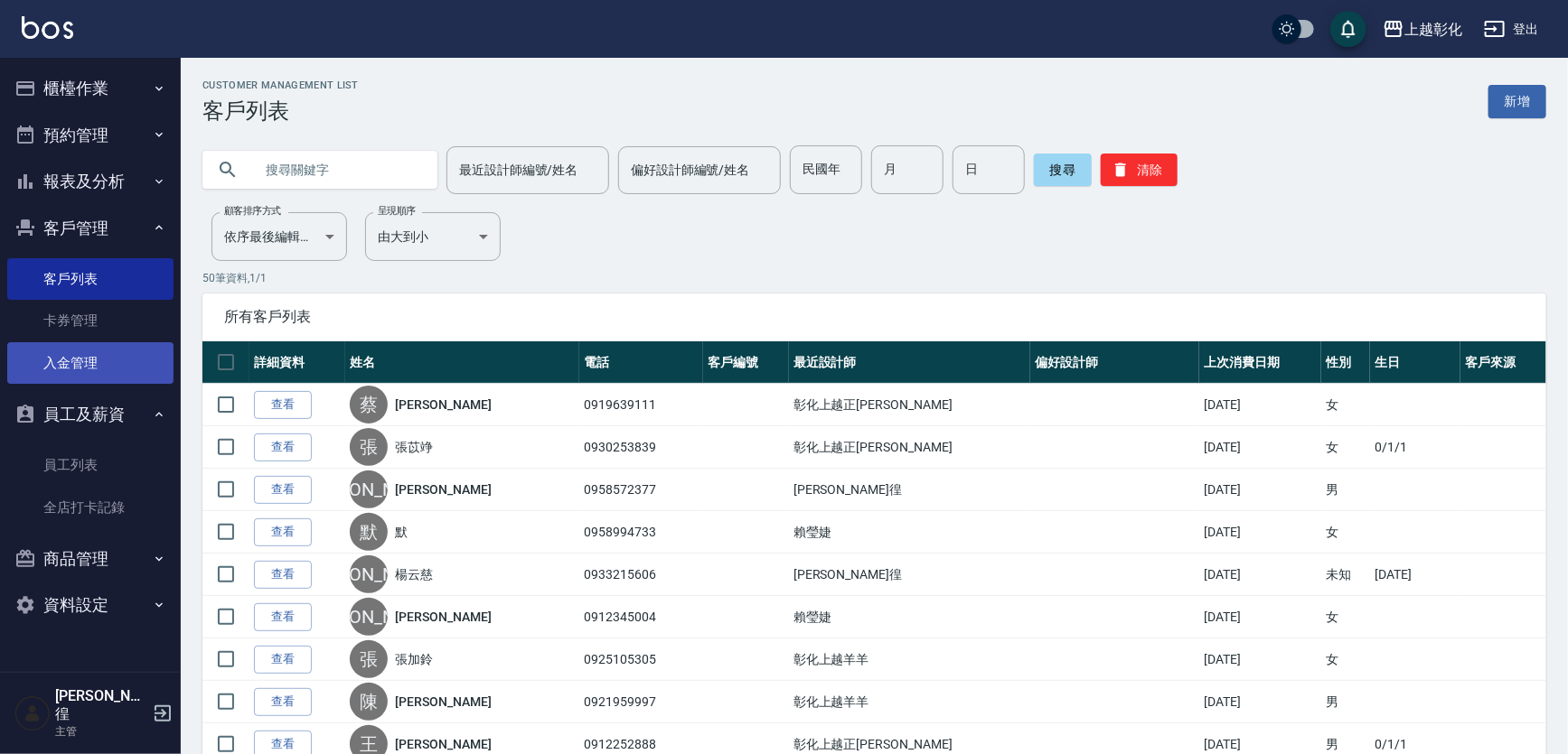
click at [138, 354] on link "入金管理" at bounding box center [90, 363] width 166 height 42
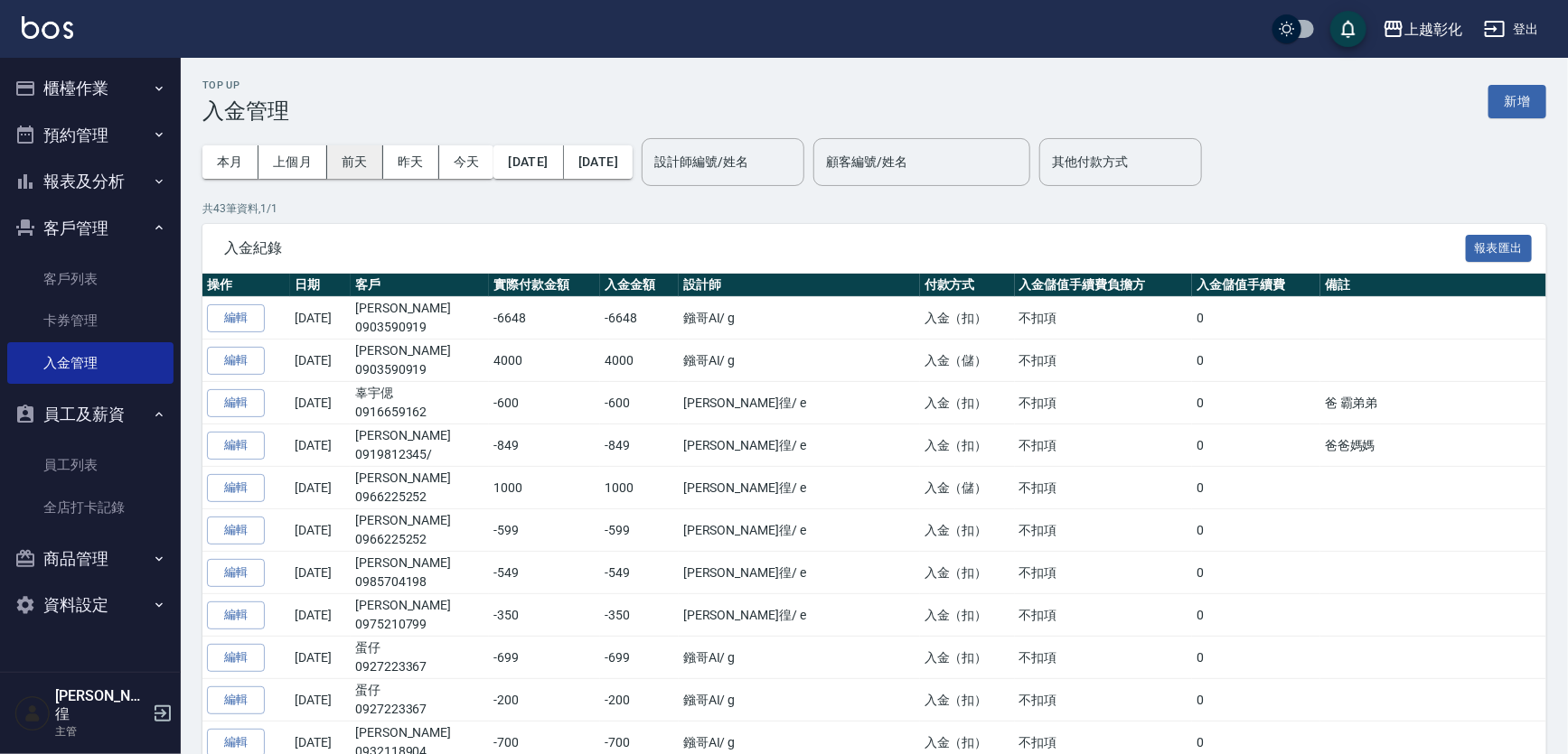
click at [336, 168] on button "前天" at bounding box center [354, 162] width 56 height 33
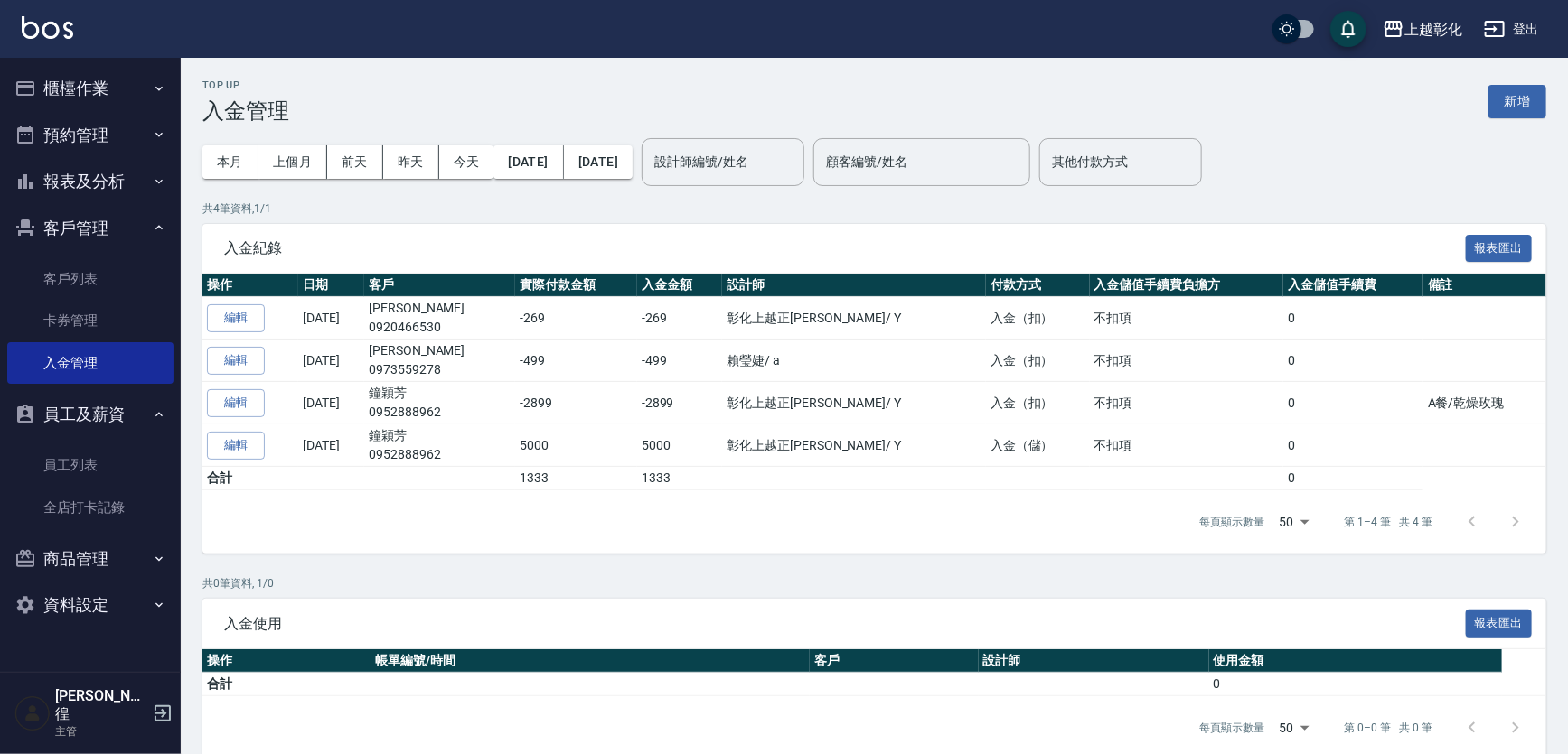
click at [421, 141] on div "本月 上個月 [DATE] [DATE] [DATE] [DATE] [DATE]" at bounding box center [417, 162] width 430 height 77
click at [464, 165] on button "今天" at bounding box center [466, 162] width 55 height 33
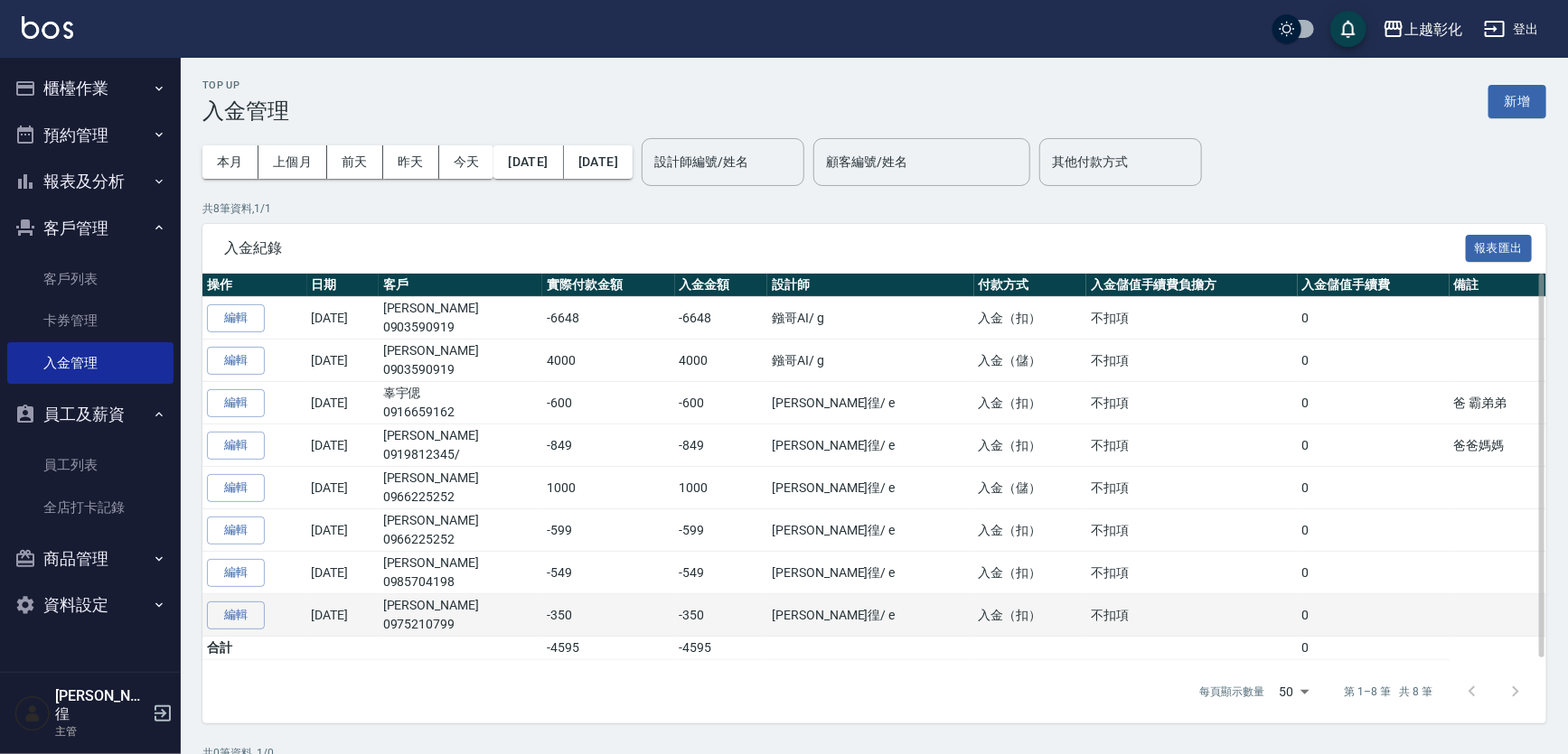
click at [459, 605] on td "[PERSON_NAME]0975210799" at bounding box center [461, 615] width 165 height 43
click at [467, 629] on p "0975210799" at bounding box center [461, 624] width 155 height 19
copy p "0975210799"
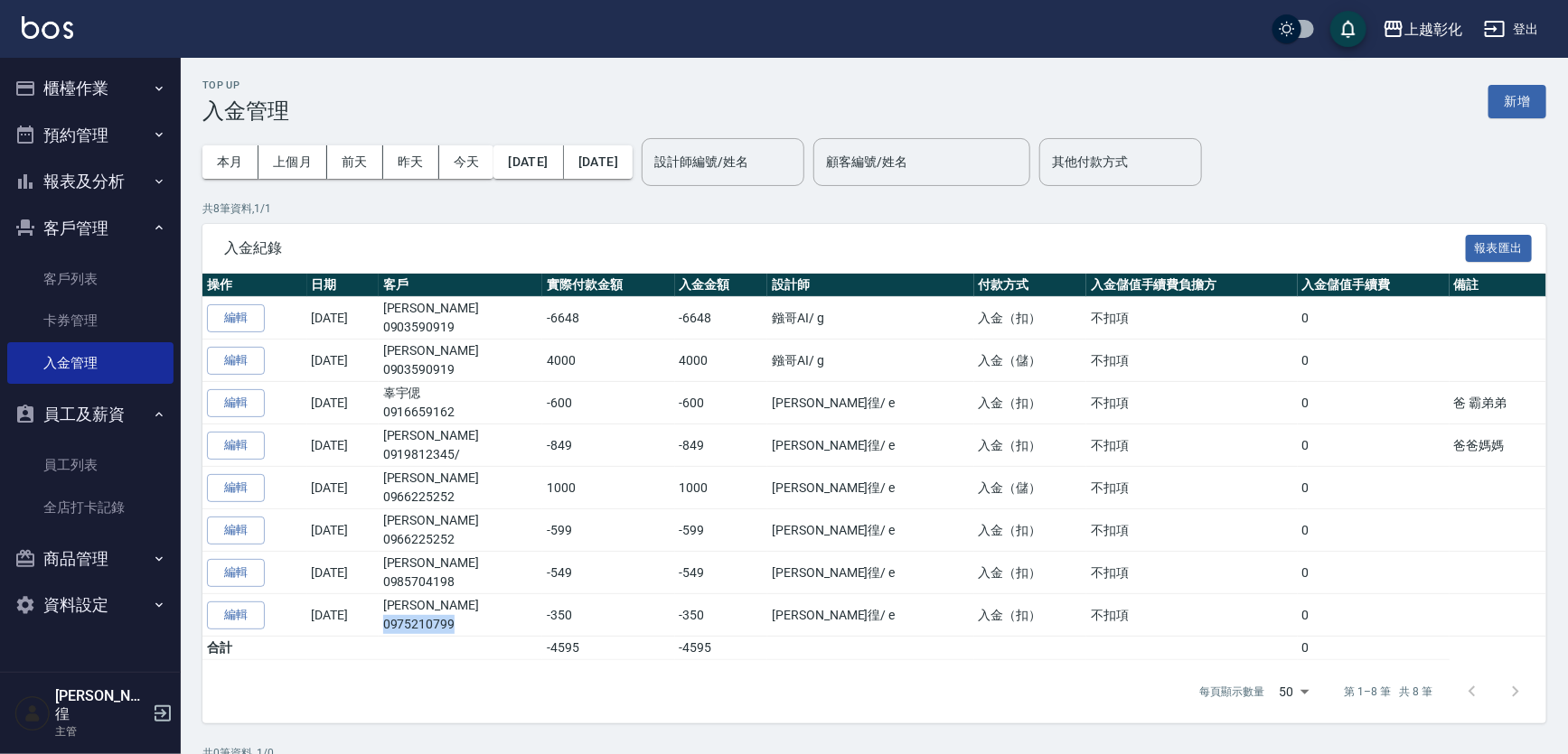
drag, startPoint x: 94, startPoint y: 66, endPoint x: 99, endPoint y: 122, distance: 56.2
click at [95, 65] on button "櫃檯作業" at bounding box center [90, 89] width 166 height 47
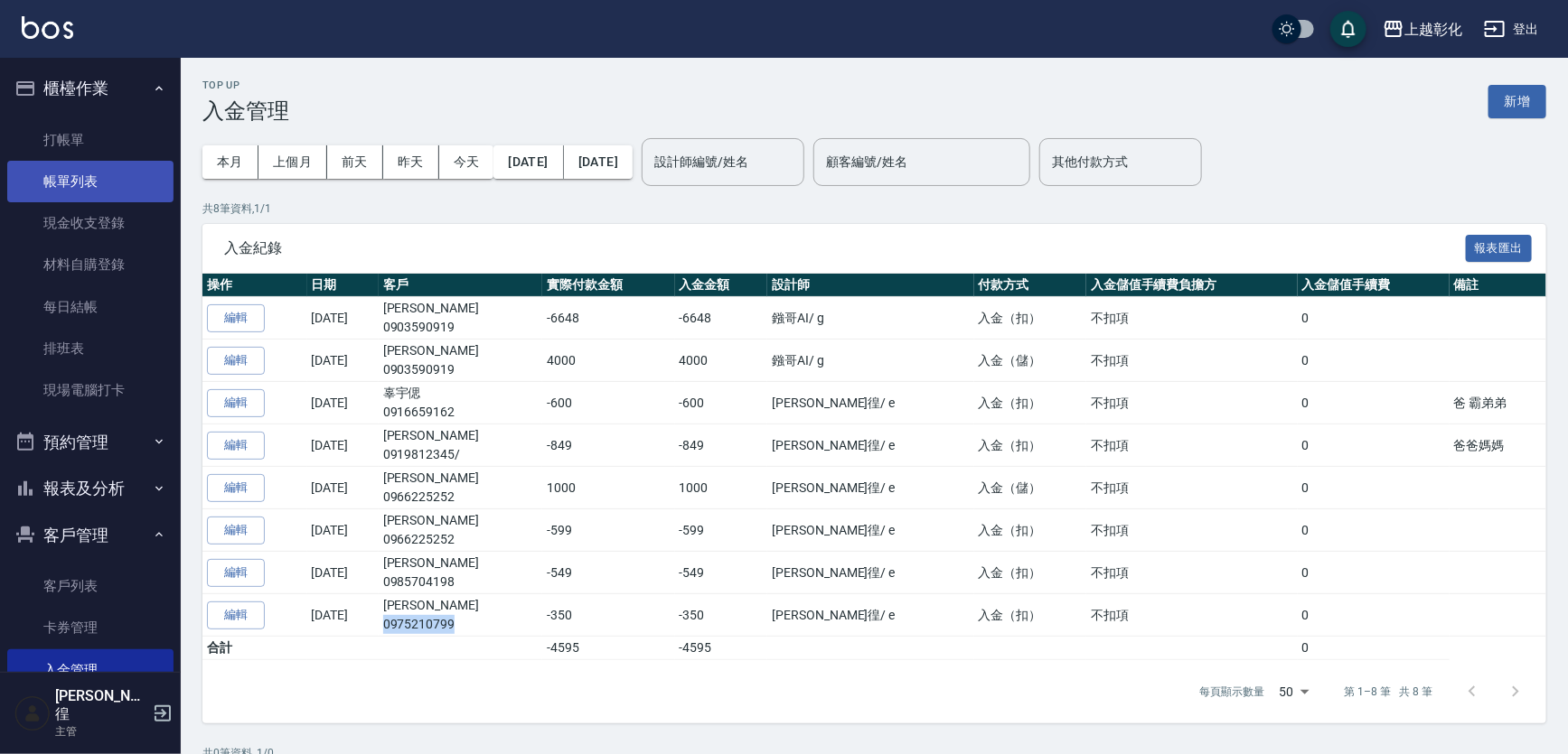
click at [99, 161] on link "帳單列表" at bounding box center [90, 181] width 166 height 42
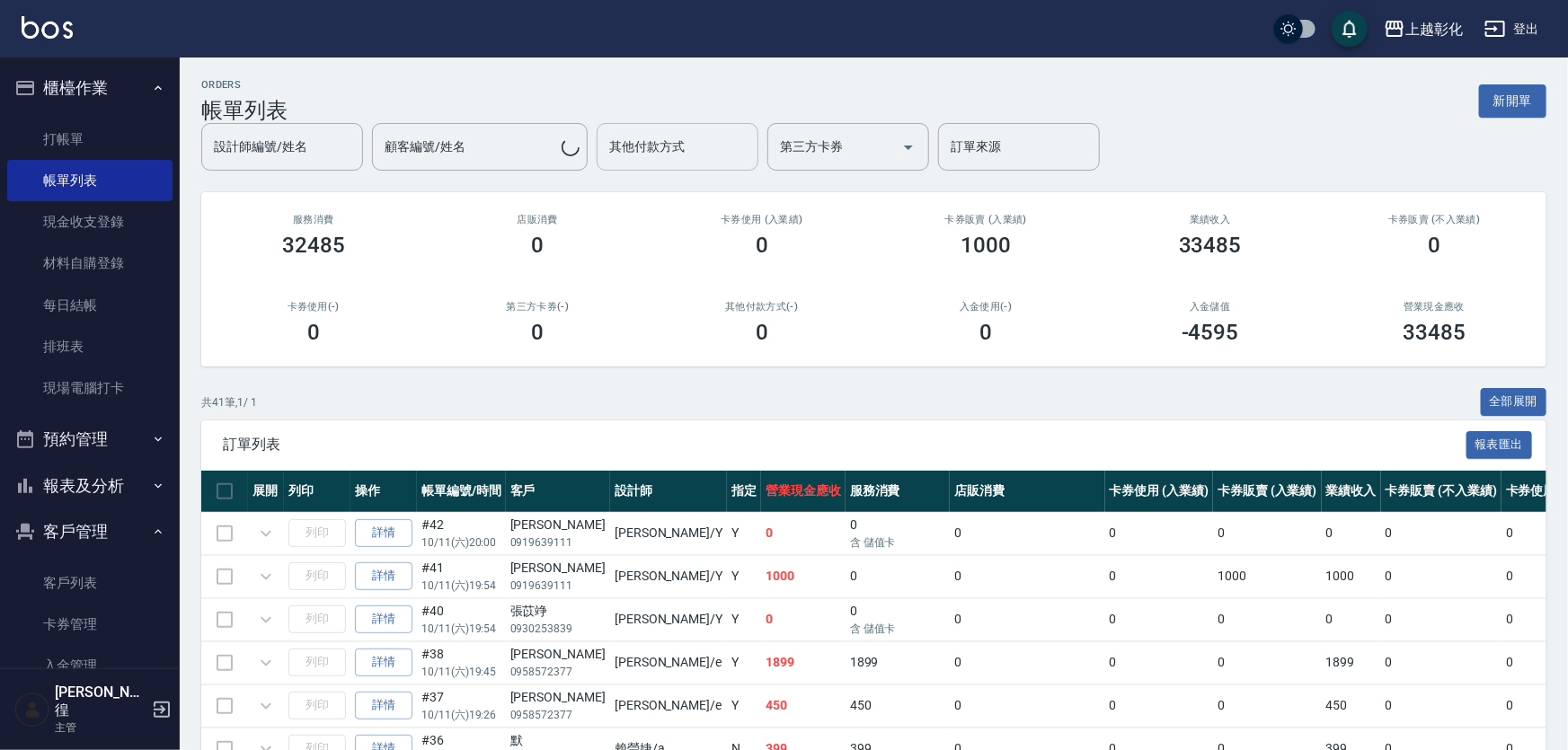
click at [640, 127] on div "其他付款方式" at bounding box center [677, 147] width 162 height 48
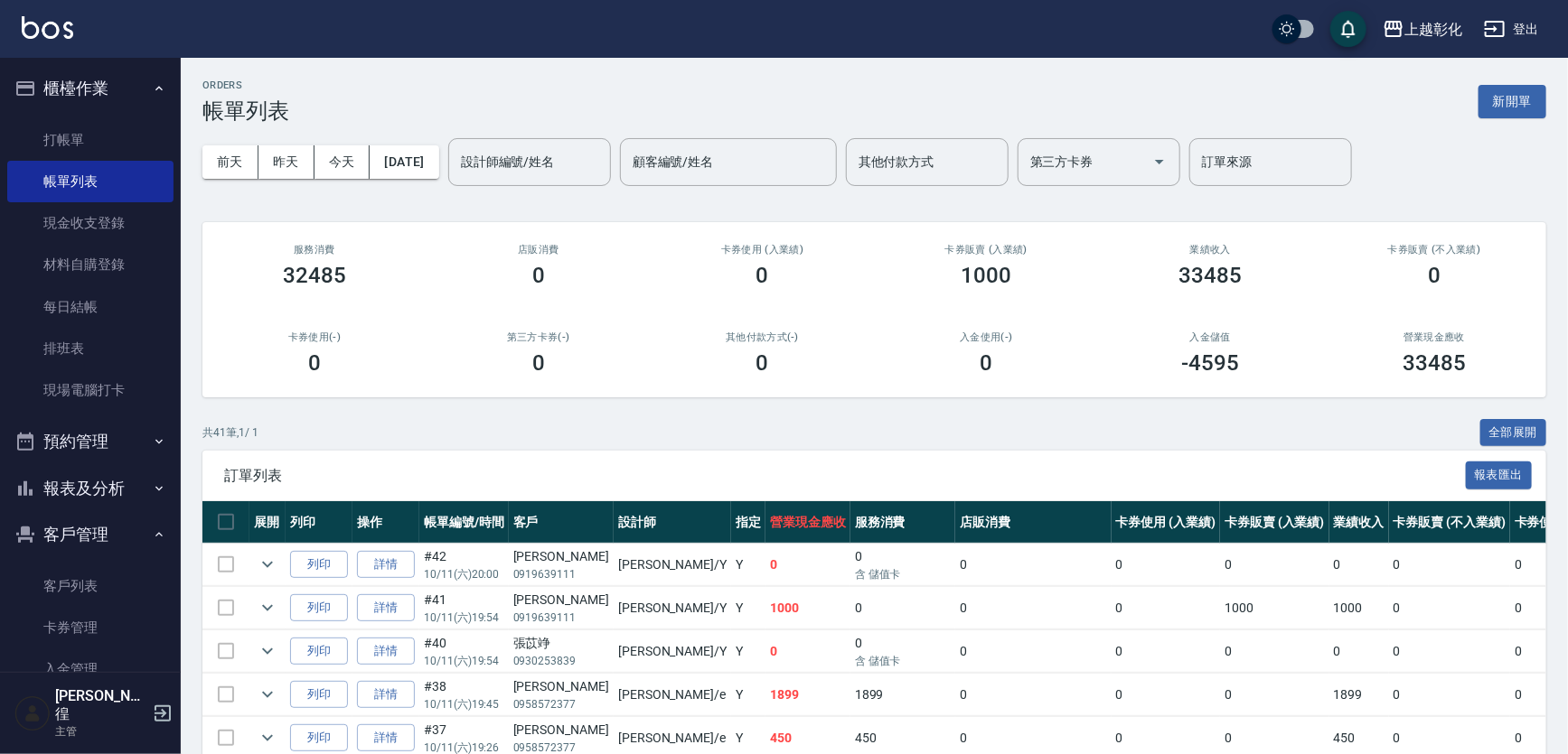
click at [362, 136] on div "前天 昨天 今天 2025/10/11 設計師編號/姓名 設計師編號/姓名 顧客編號/姓名 顧客編號/姓名 其他付款方式 其他付款方式 第三方卡券 第三方卡券…" at bounding box center [873, 162] width 1344 height 77
click at [588, 140] on div "設計師編號/姓名" at bounding box center [529, 162] width 163 height 48
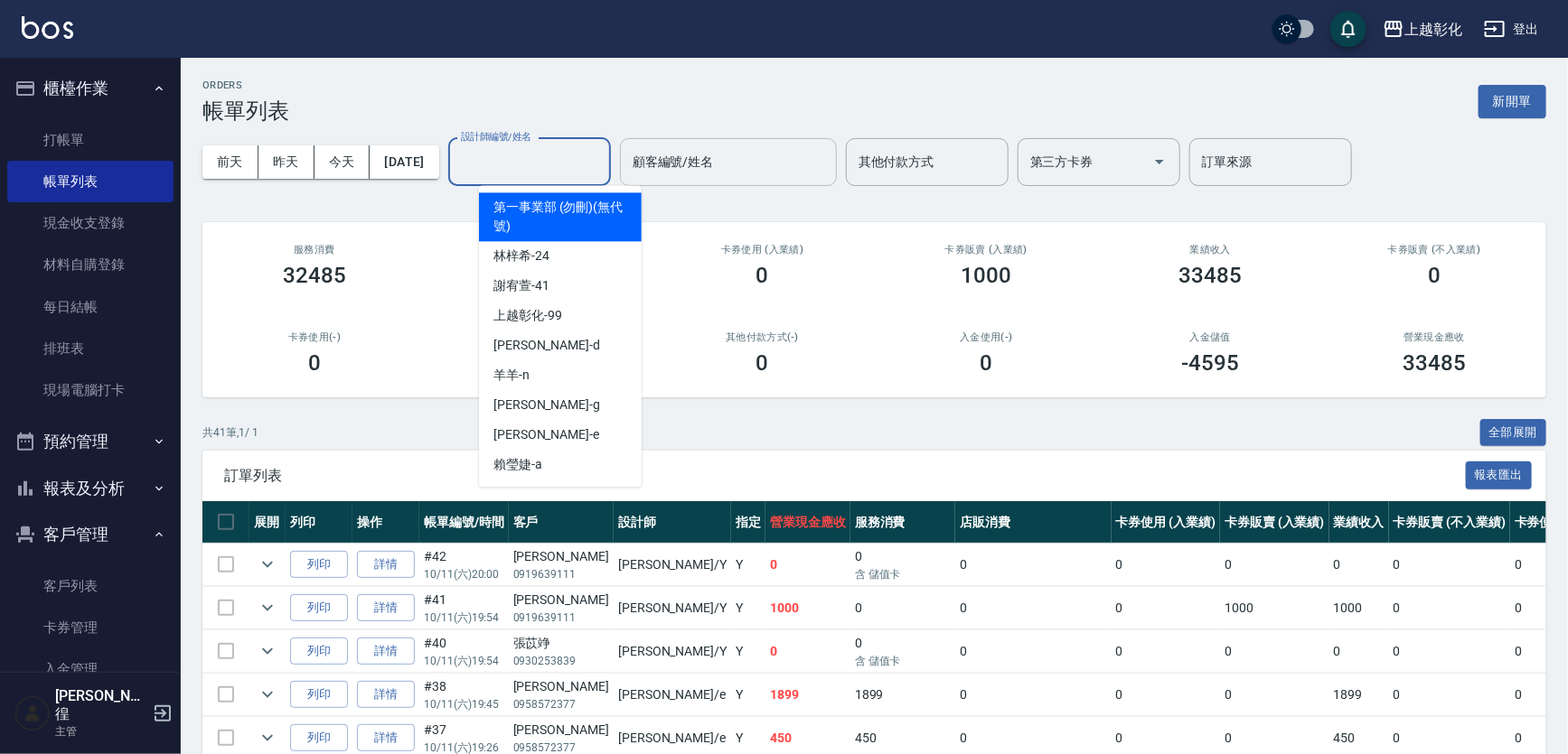
click at [757, 141] on div "顧客編號/姓名" at bounding box center [728, 162] width 217 height 48
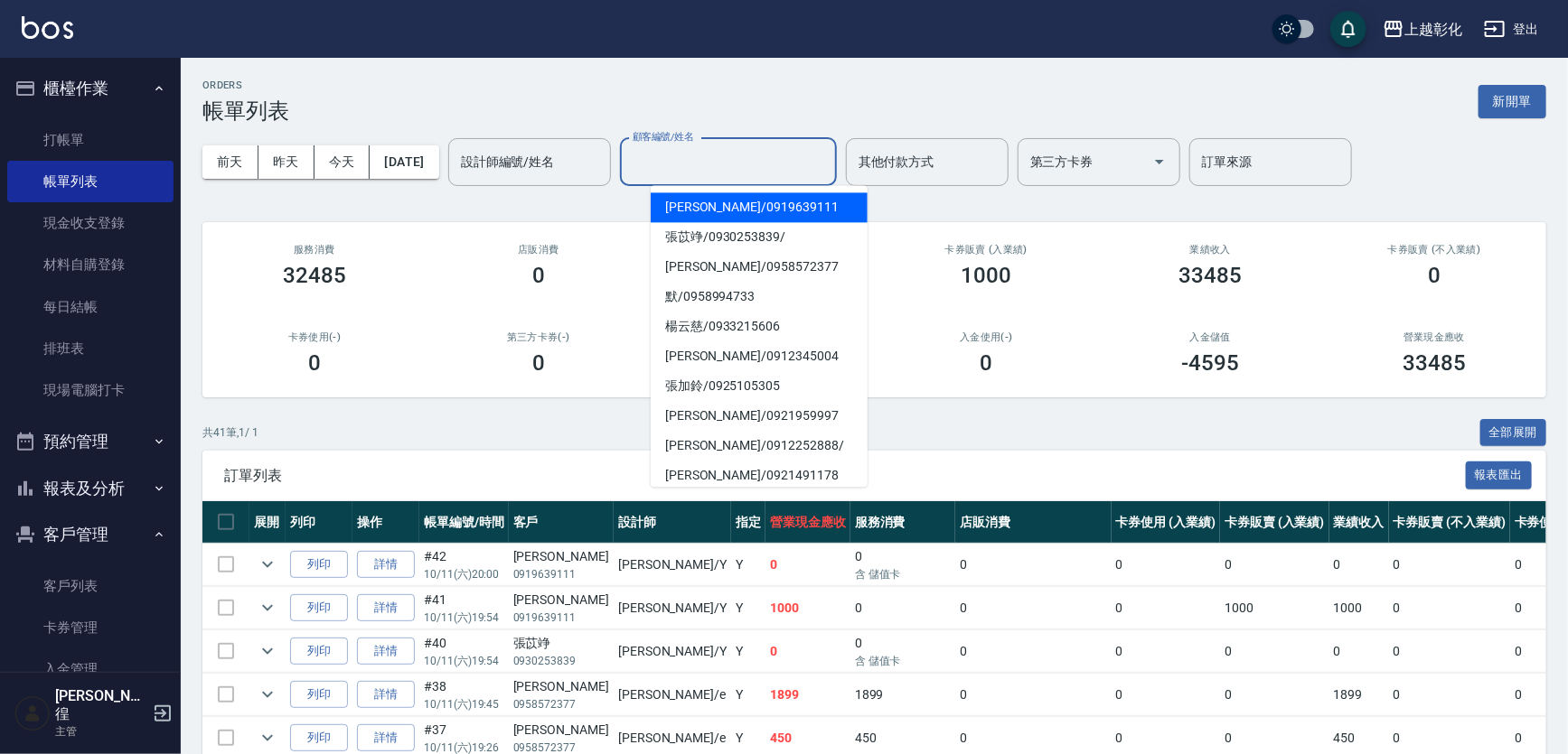
paste input "0975210799"
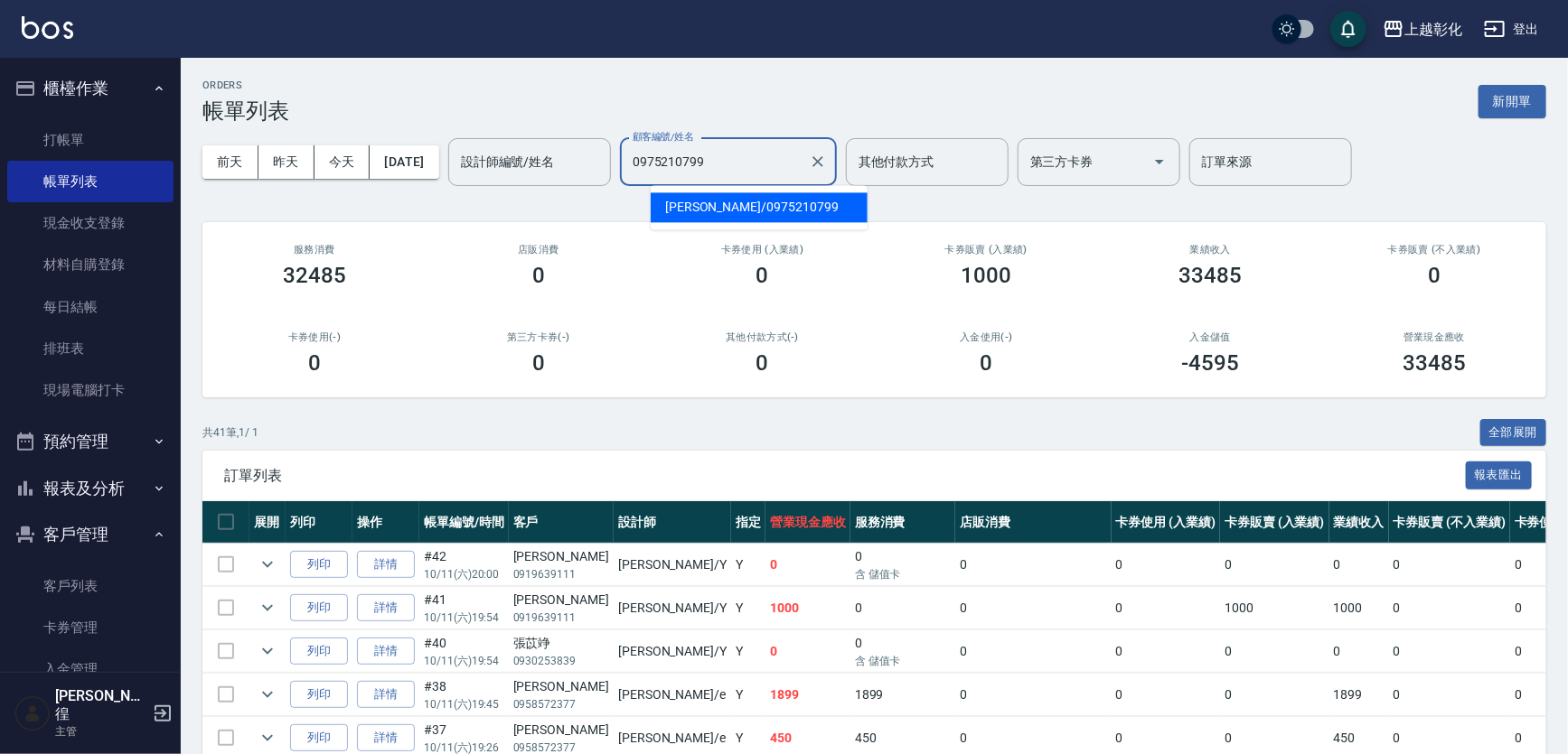
click at [741, 203] on span "林育鴻 / 0975210799" at bounding box center [759, 207] width 217 height 30
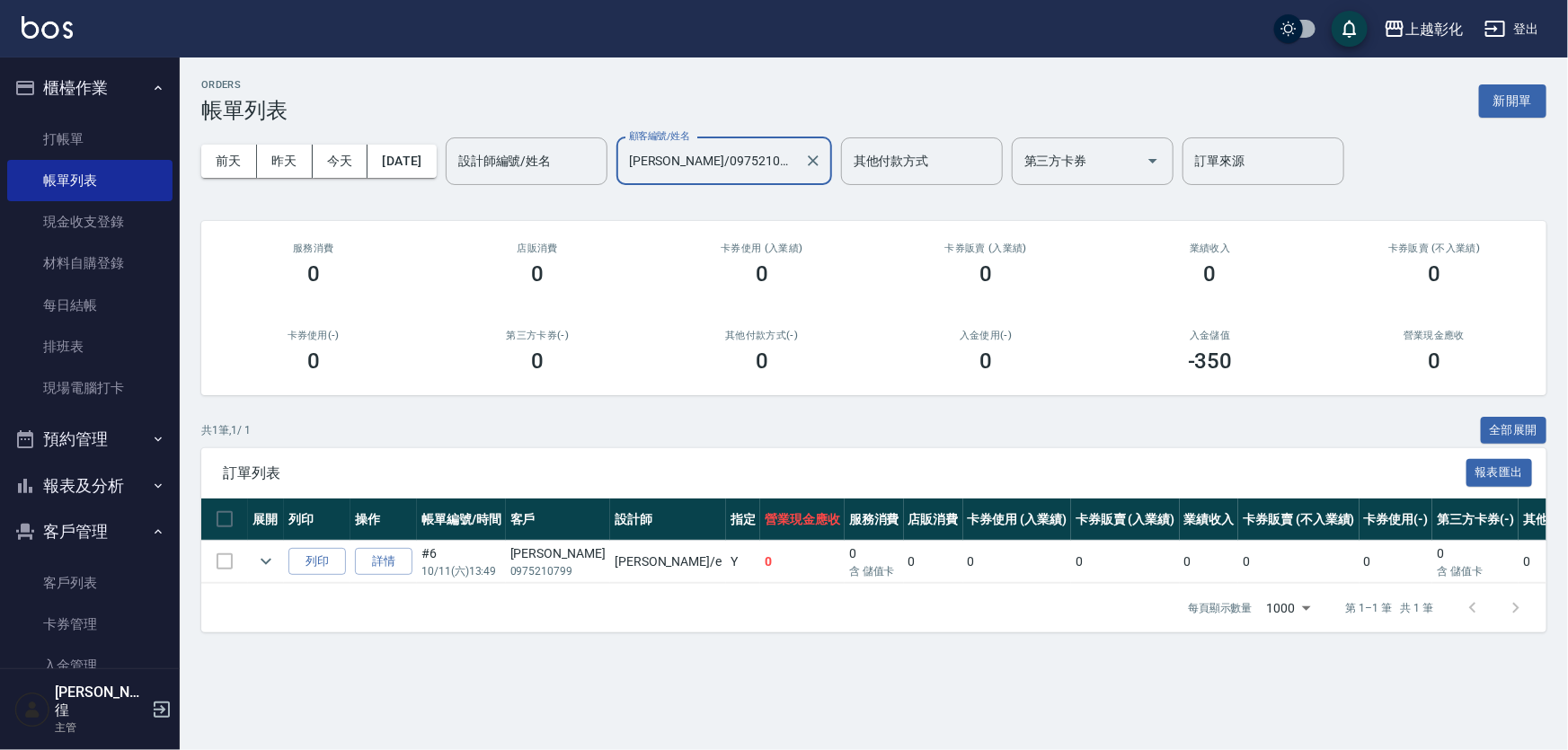
type input "林育鴻/0975210799"
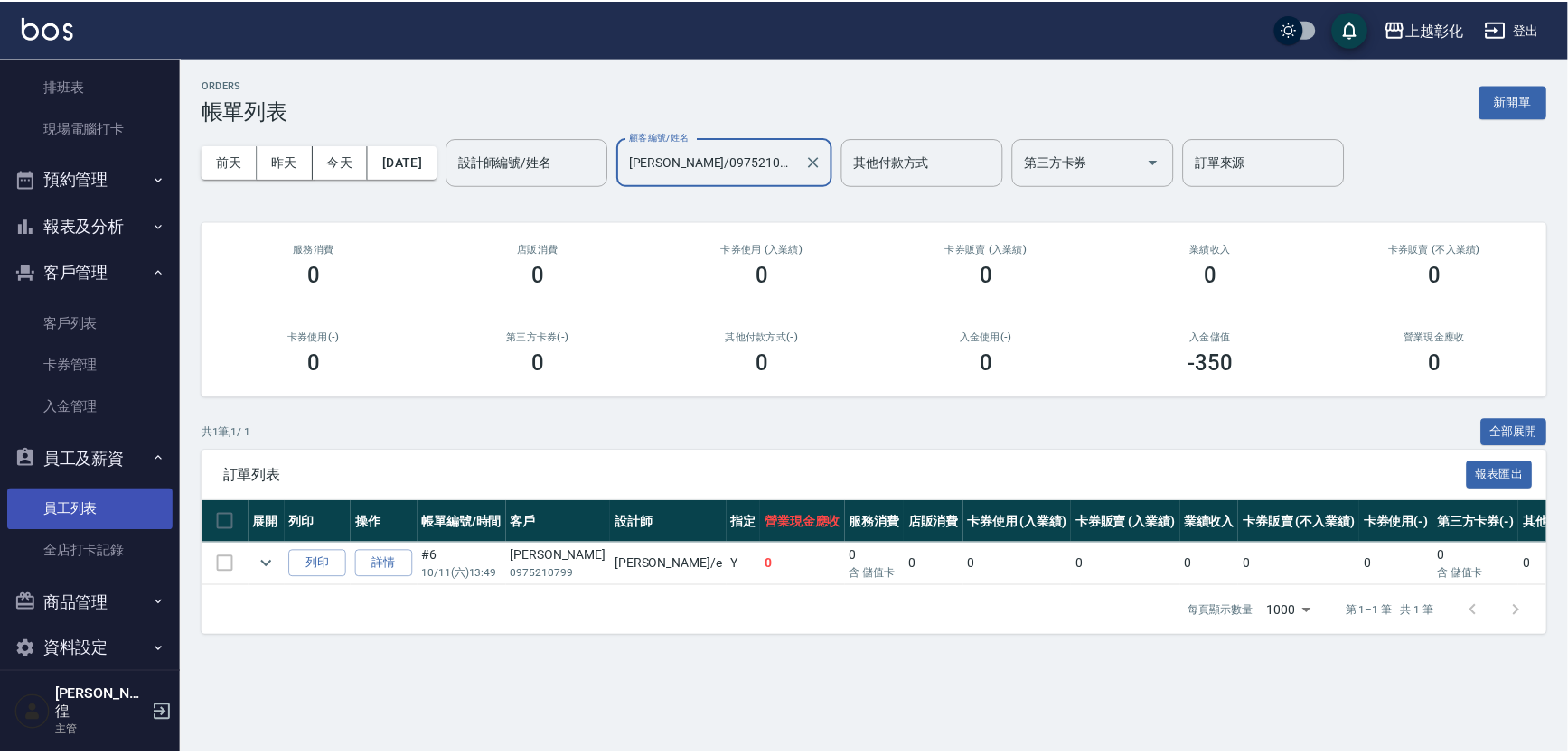
scroll to position [267, 0]
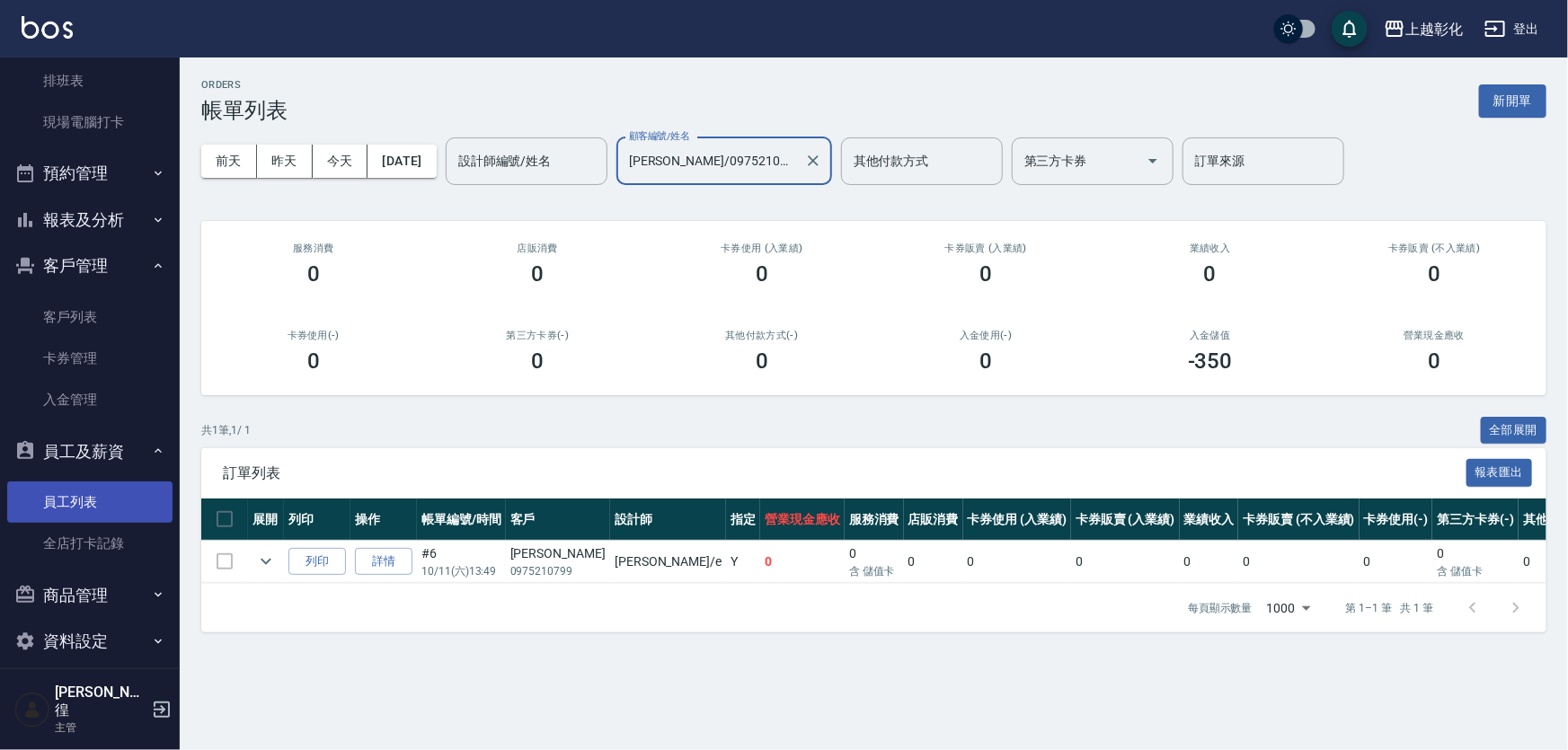
click at [114, 507] on link "員工列表" at bounding box center [89, 502] width 165 height 42
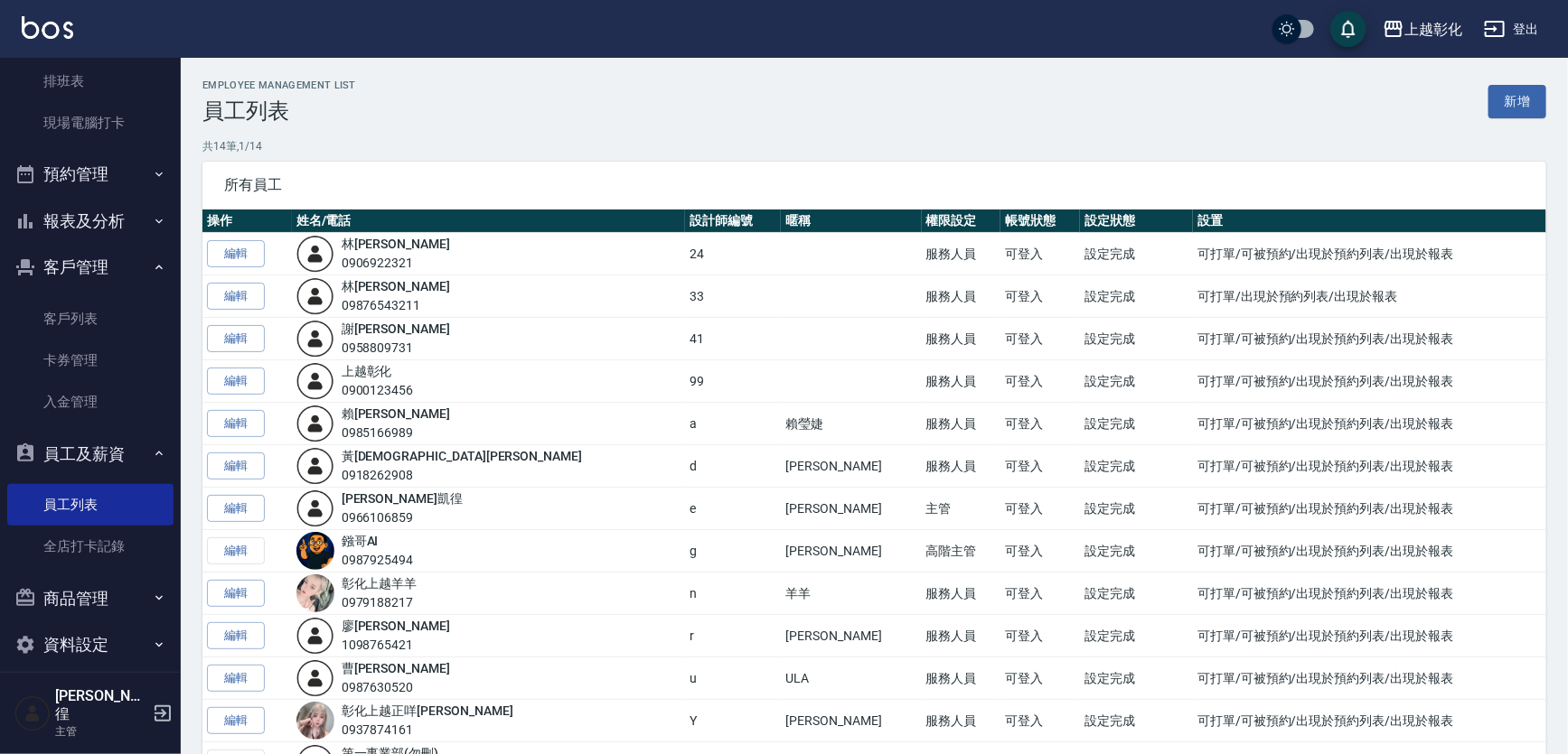
click at [160, 279] on button "客戶管理" at bounding box center [90, 267] width 166 height 47
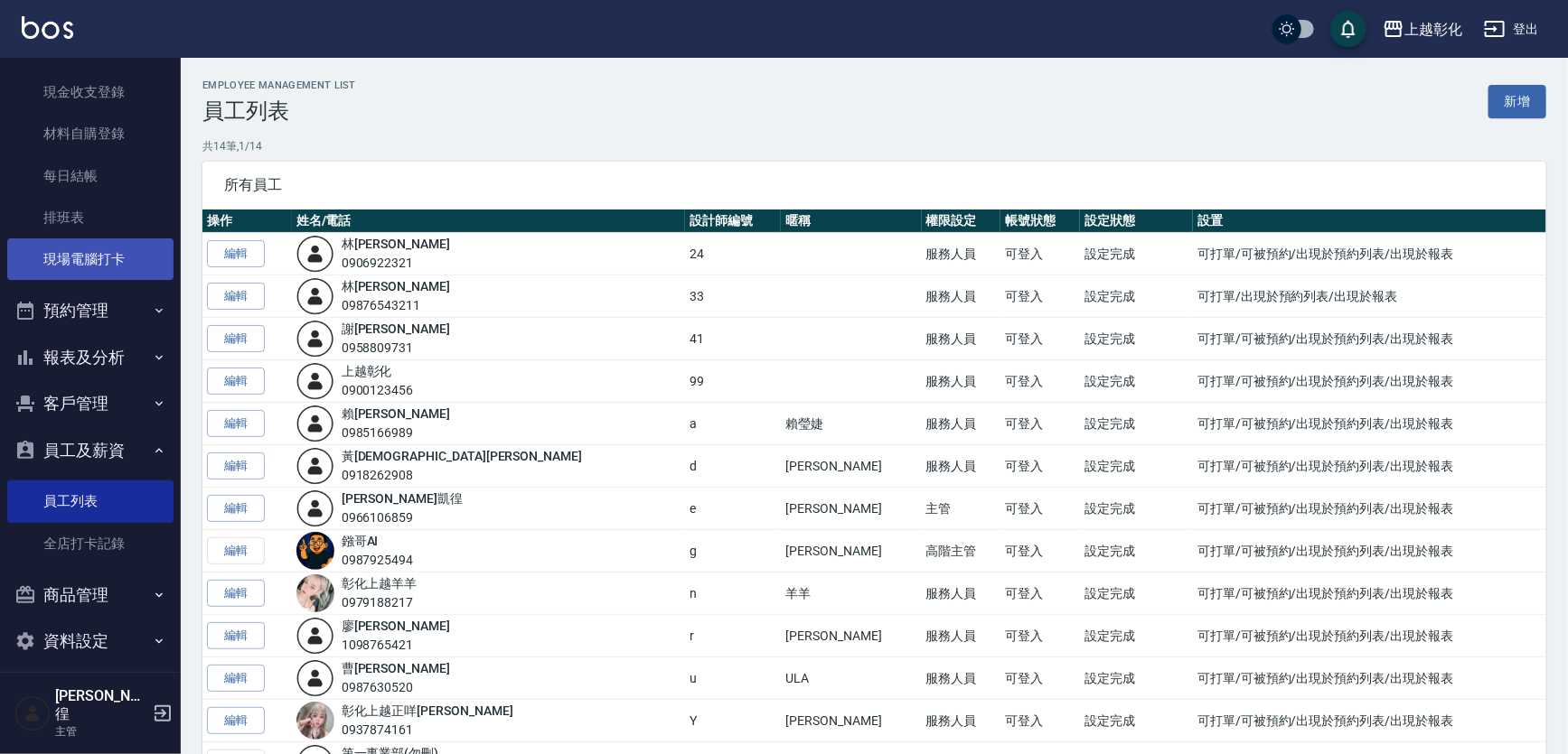
scroll to position [128, 0]
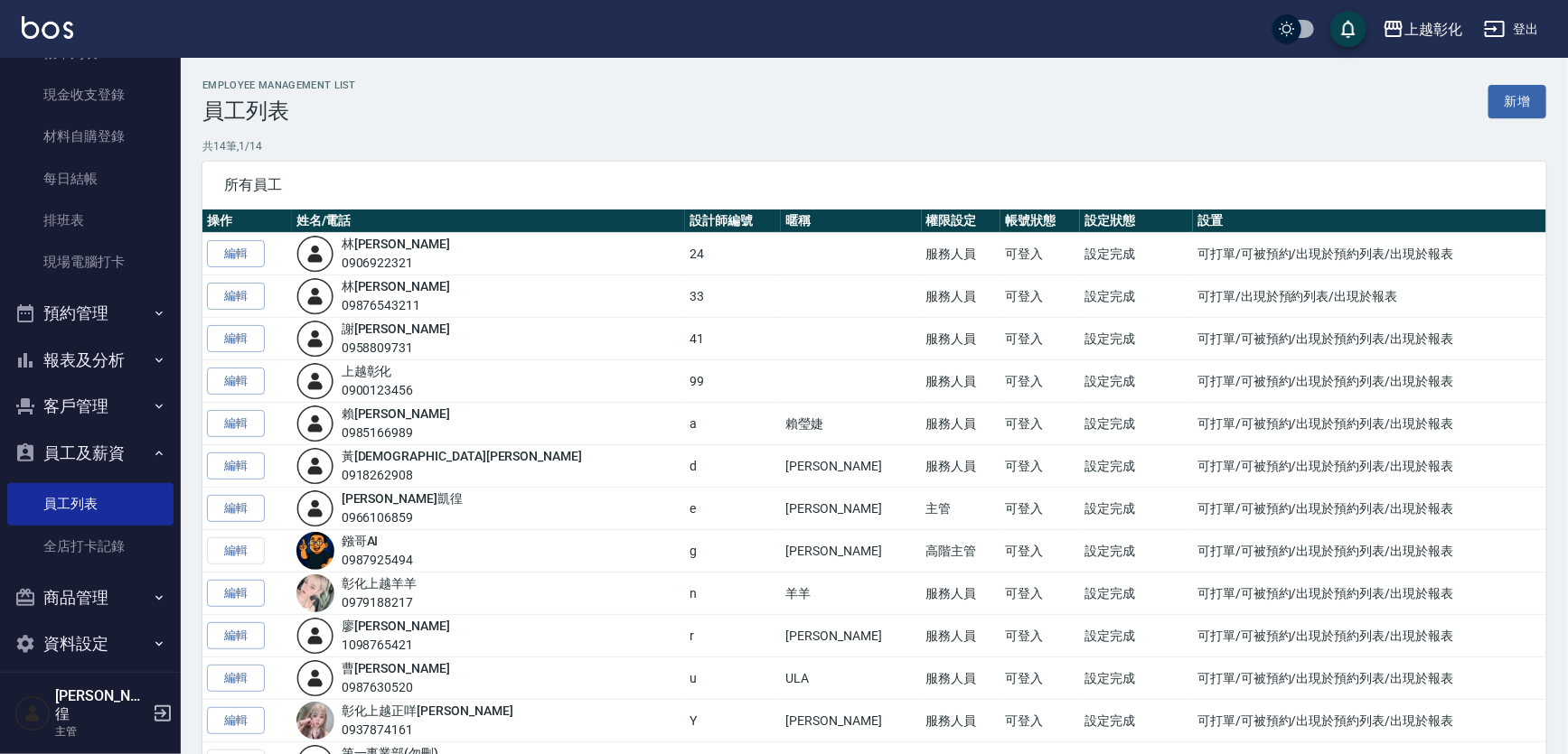
click at [86, 608] on button "商品管理" at bounding box center [90, 598] width 166 height 47
click at [135, 397] on button "客戶管理" at bounding box center [90, 407] width 166 height 47
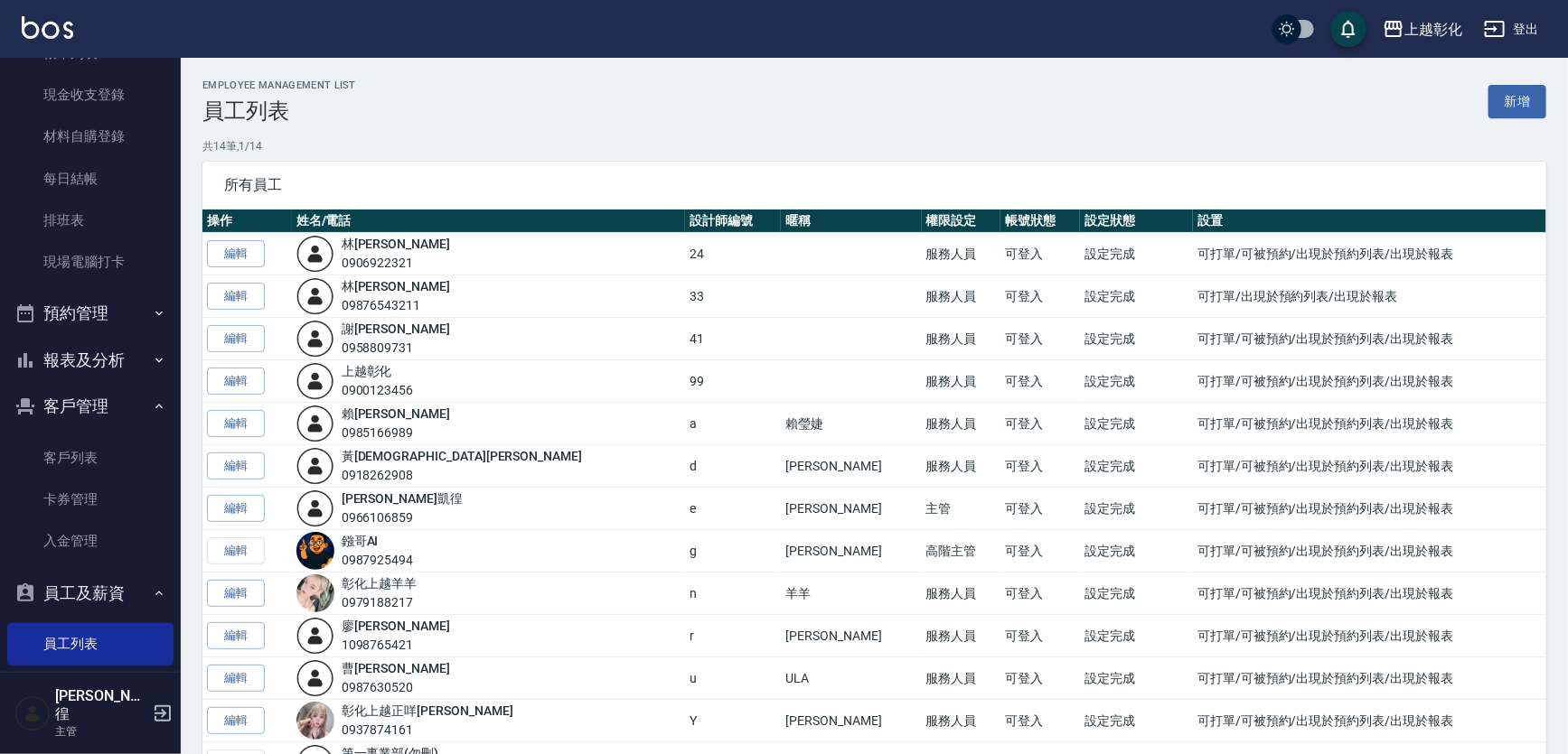
click at [125, 434] on ul "客戶列表 卡券管理 入金管理" at bounding box center [90, 500] width 166 height 140
click at [124, 437] on link "客戶列表" at bounding box center [90, 457] width 166 height 42
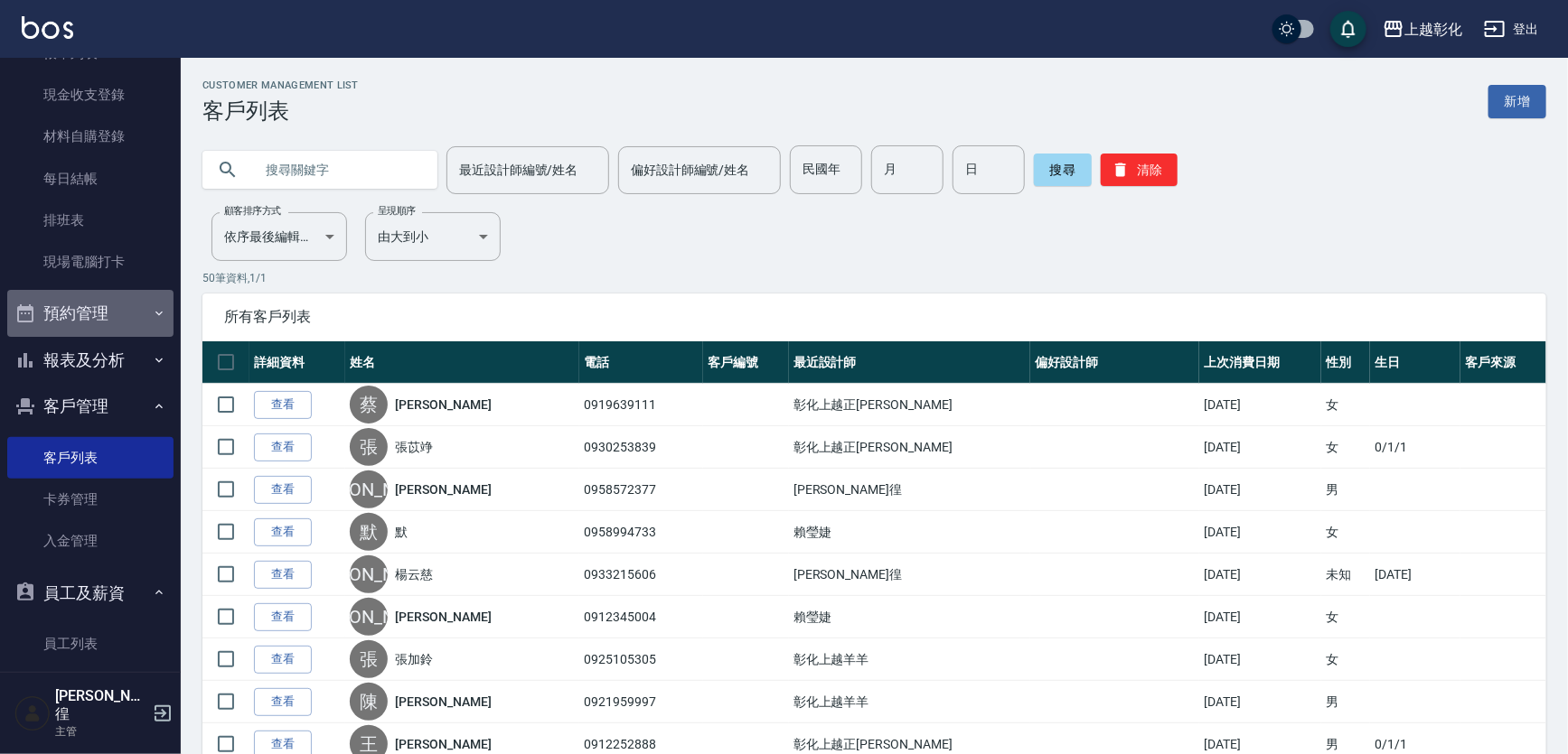
click at [128, 324] on button "預約管理" at bounding box center [90, 313] width 166 height 47
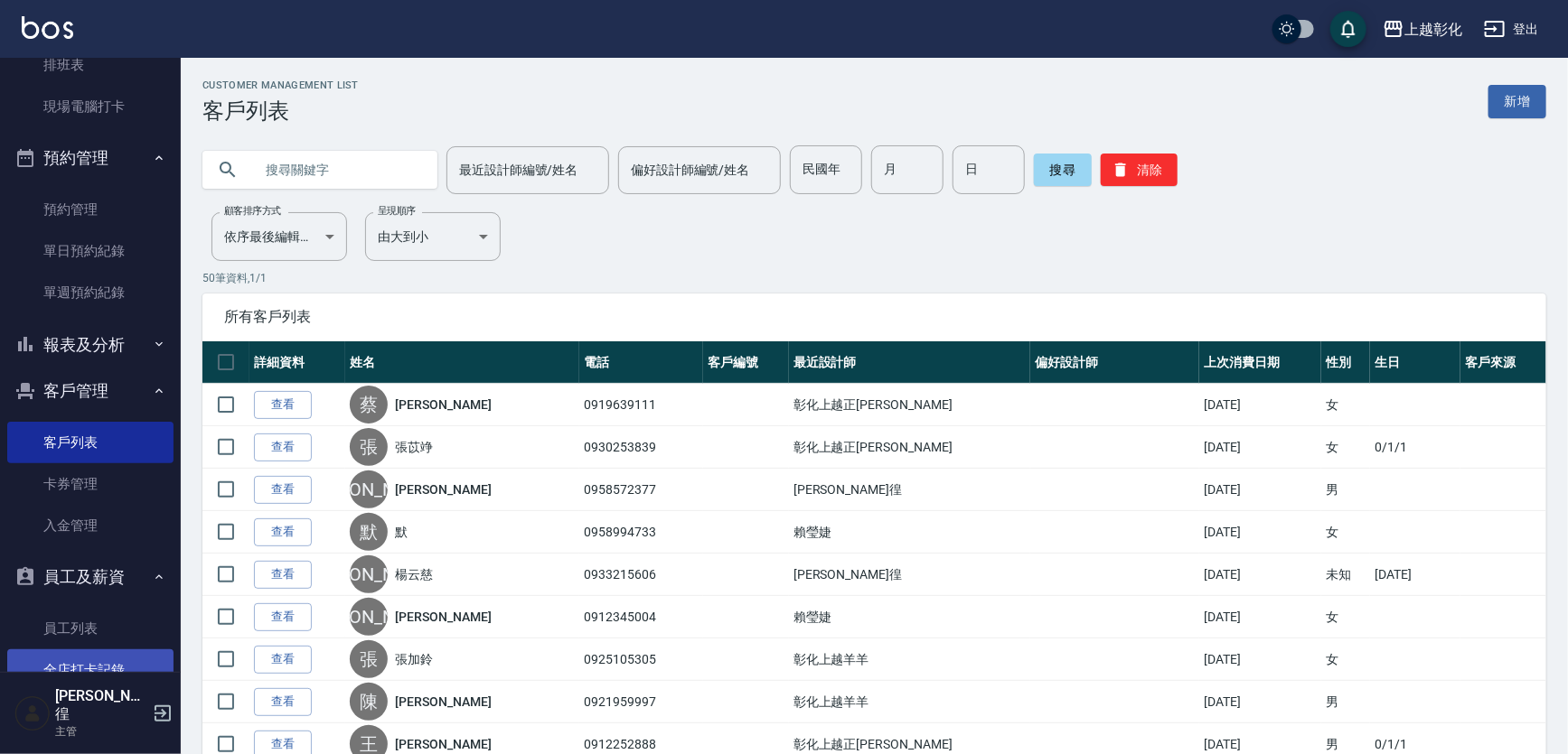
scroll to position [408, 0]
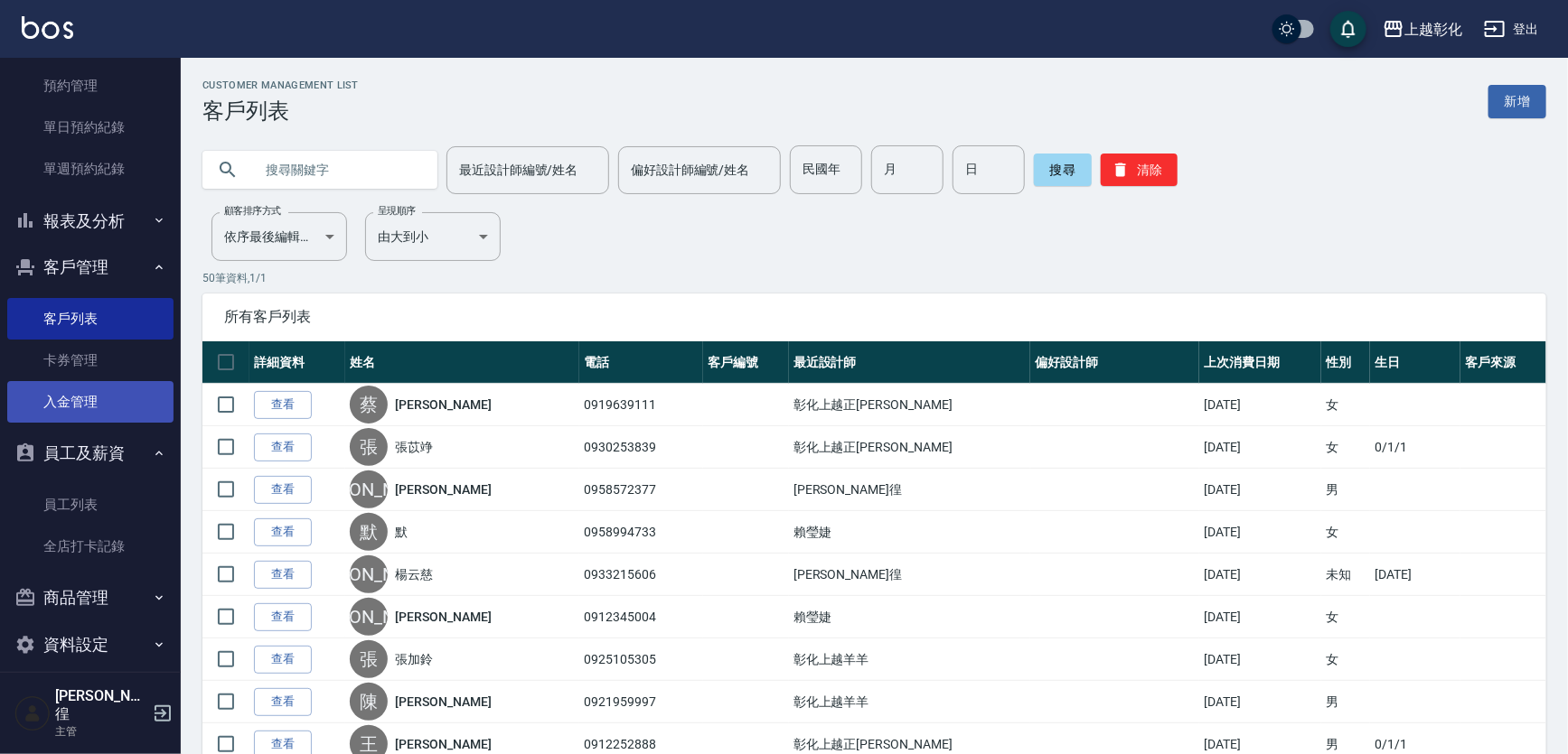
click at [135, 405] on link "入金管理" at bounding box center [90, 402] width 166 height 42
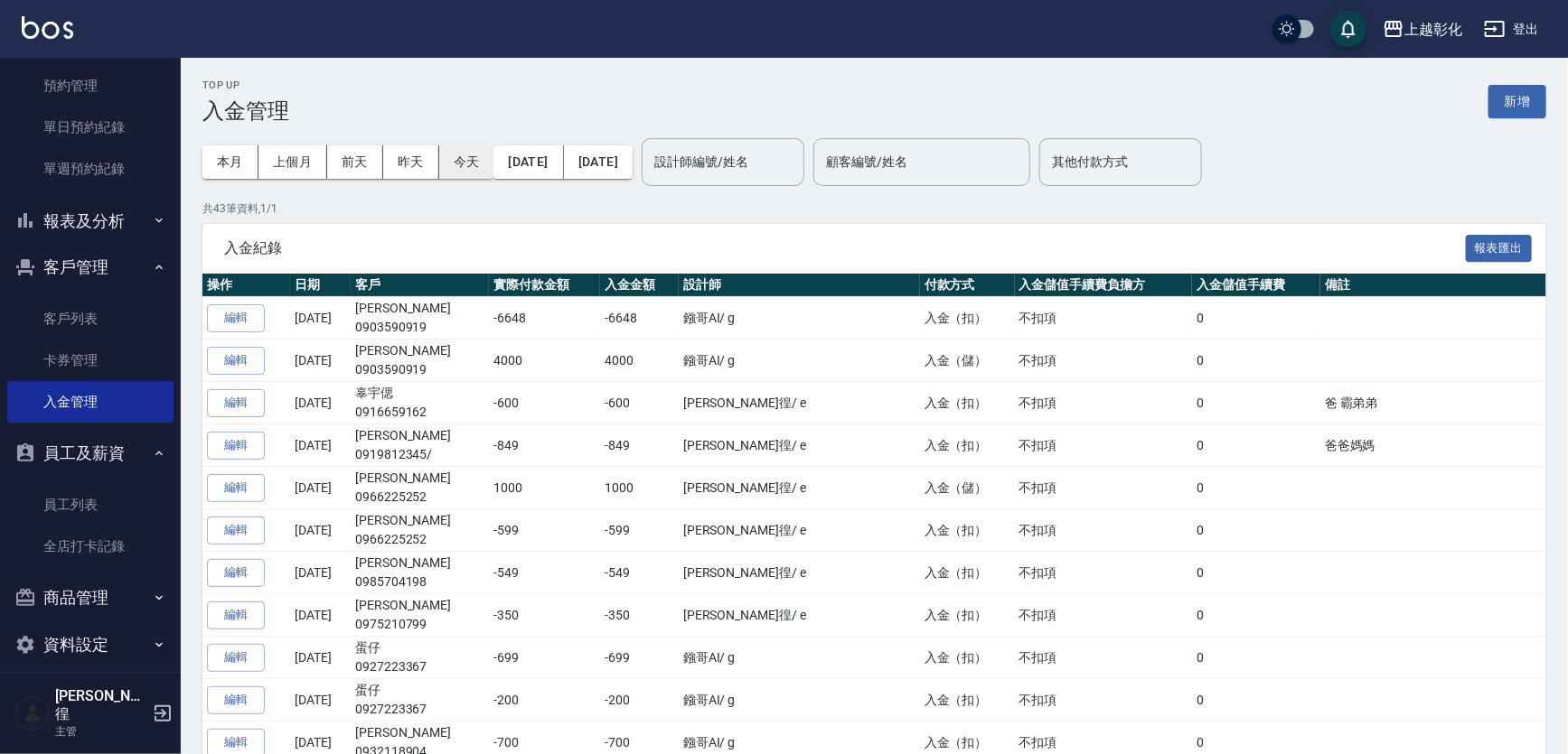
click at [442, 163] on button "今天" at bounding box center [466, 162] width 55 height 33
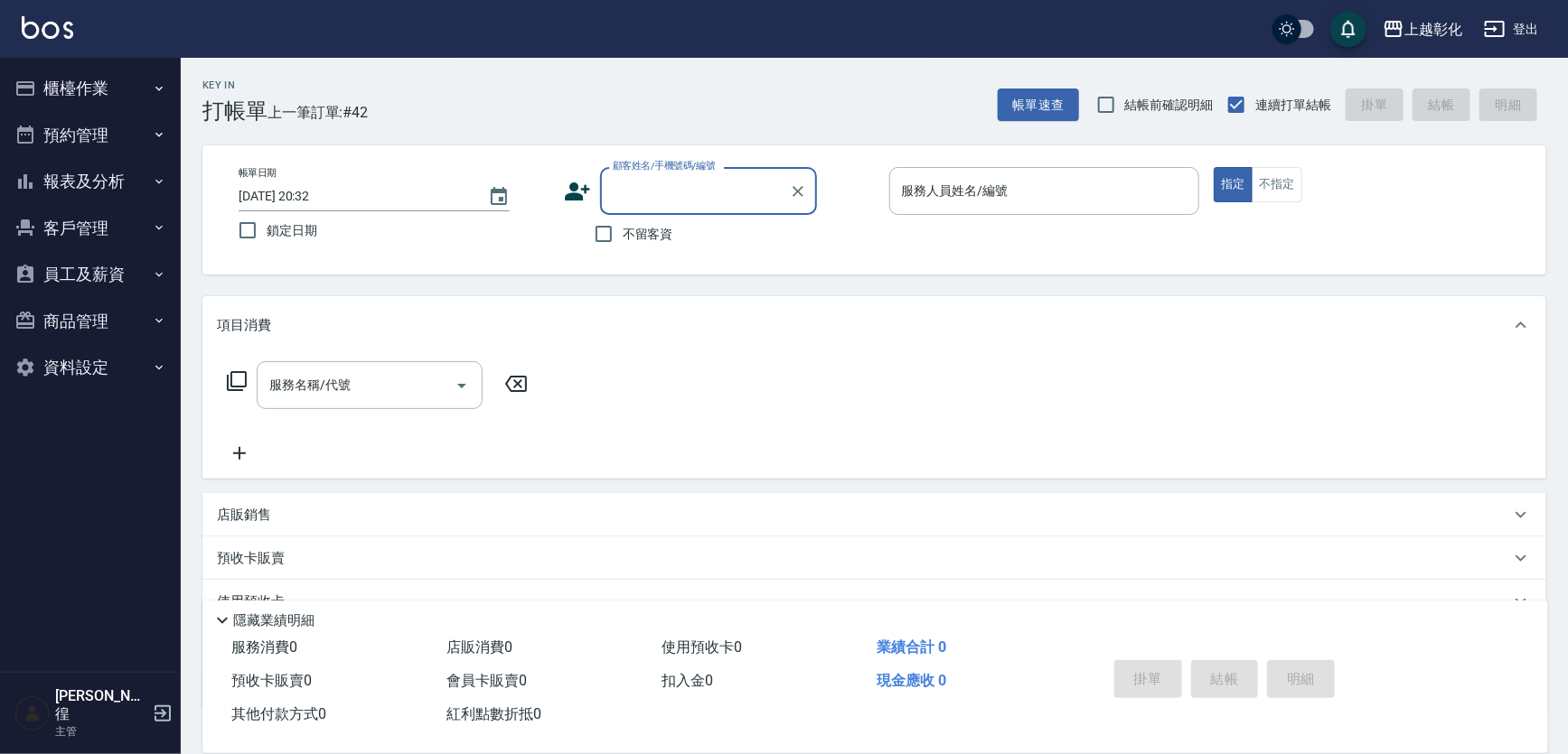
click at [97, 271] on button "員工及薪資" at bounding box center [90, 274] width 166 height 47
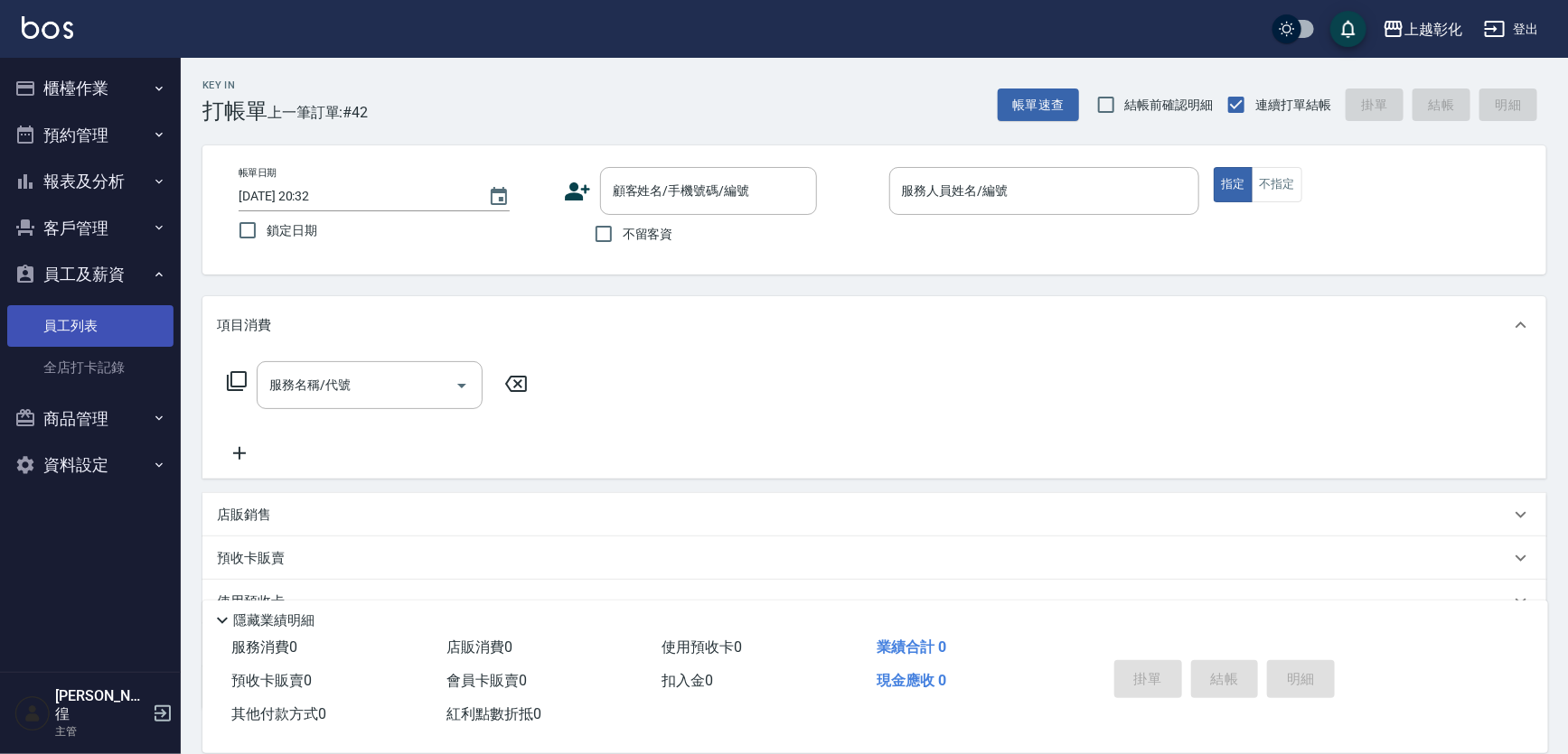
click at [82, 336] on link "員工列表" at bounding box center [90, 326] width 166 height 42
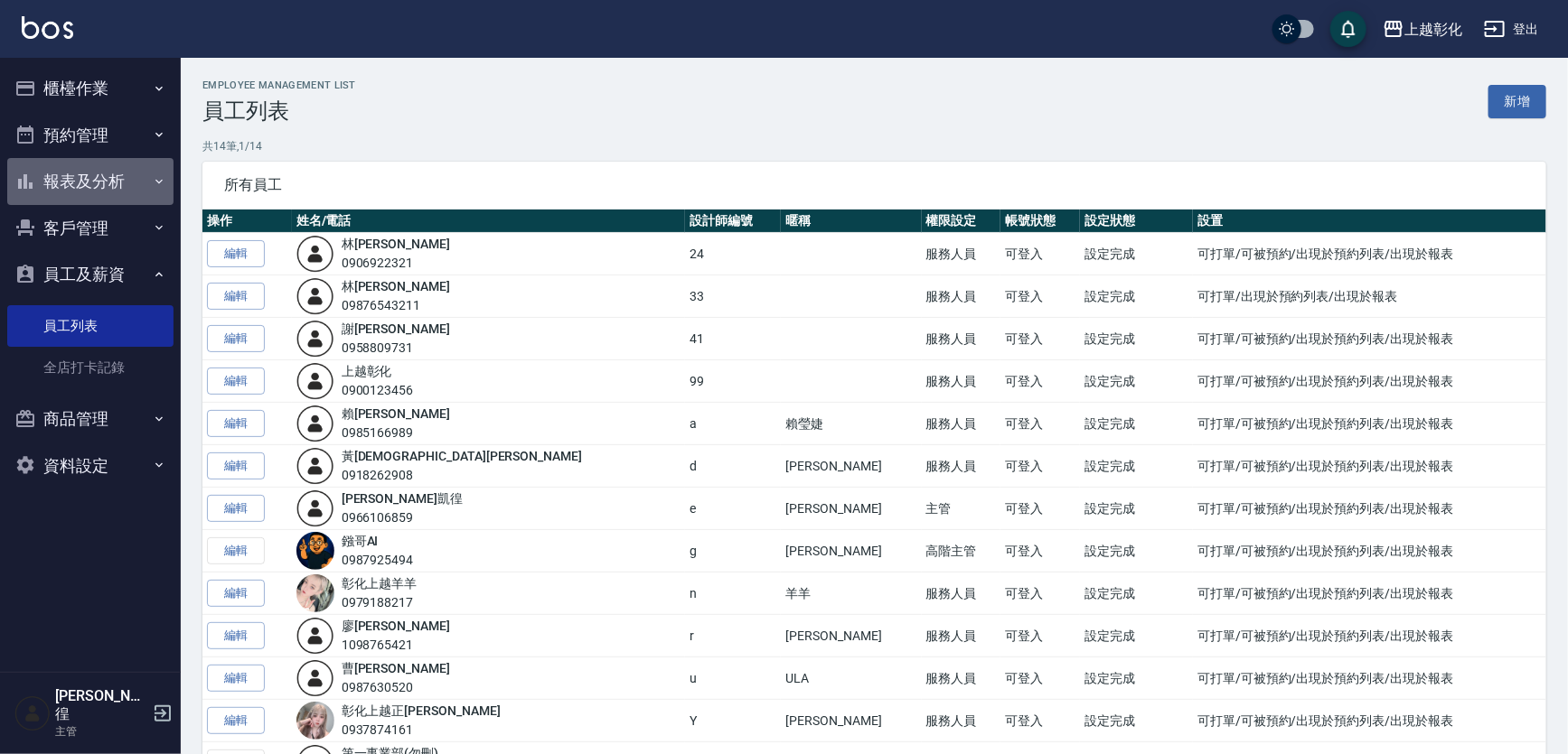
click at [107, 178] on button "報表及分析" at bounding box center [90, 181] width 166 height 47
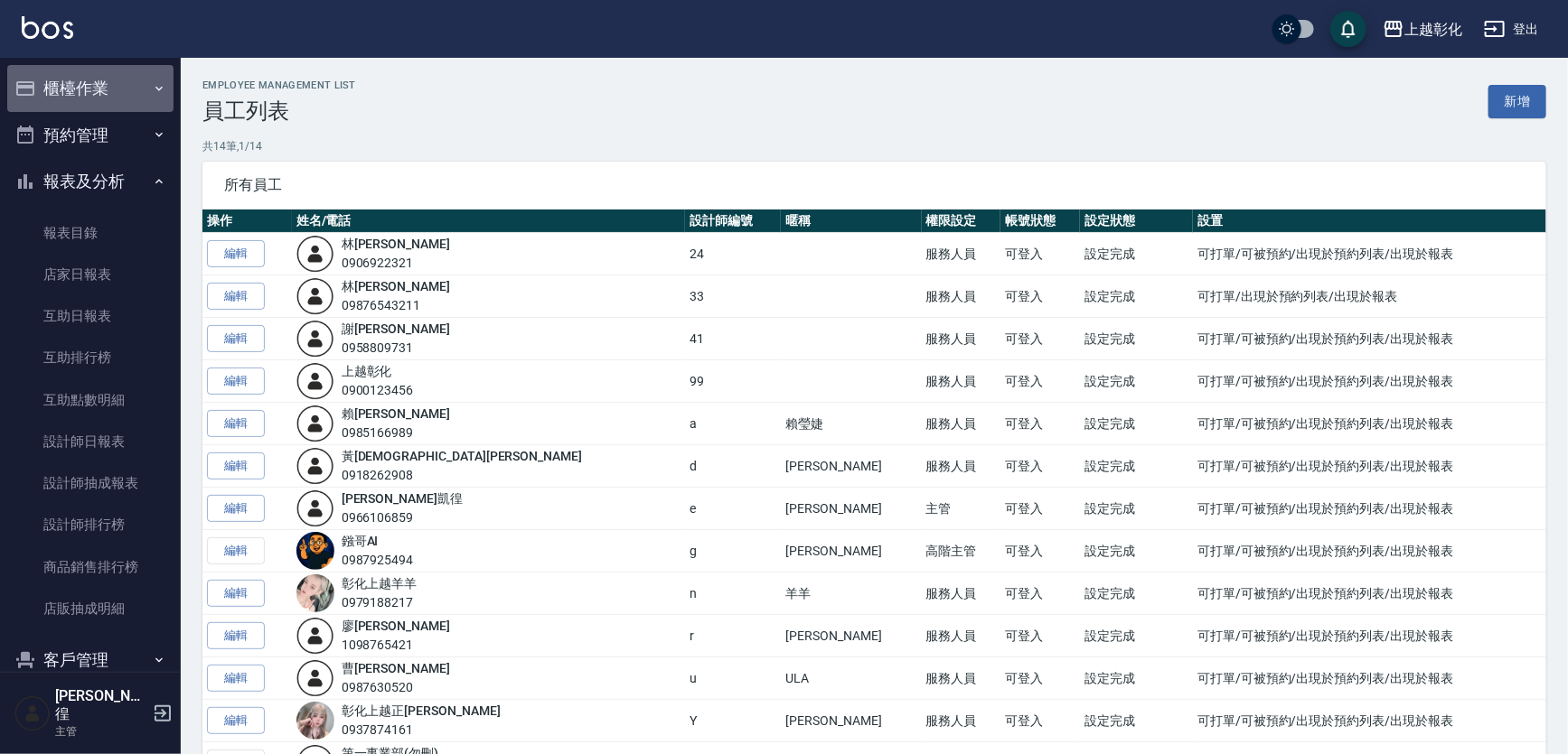
click at [118, 92] on button "櫃檯作業" at bounding box center [90, 89] width 166 height 47
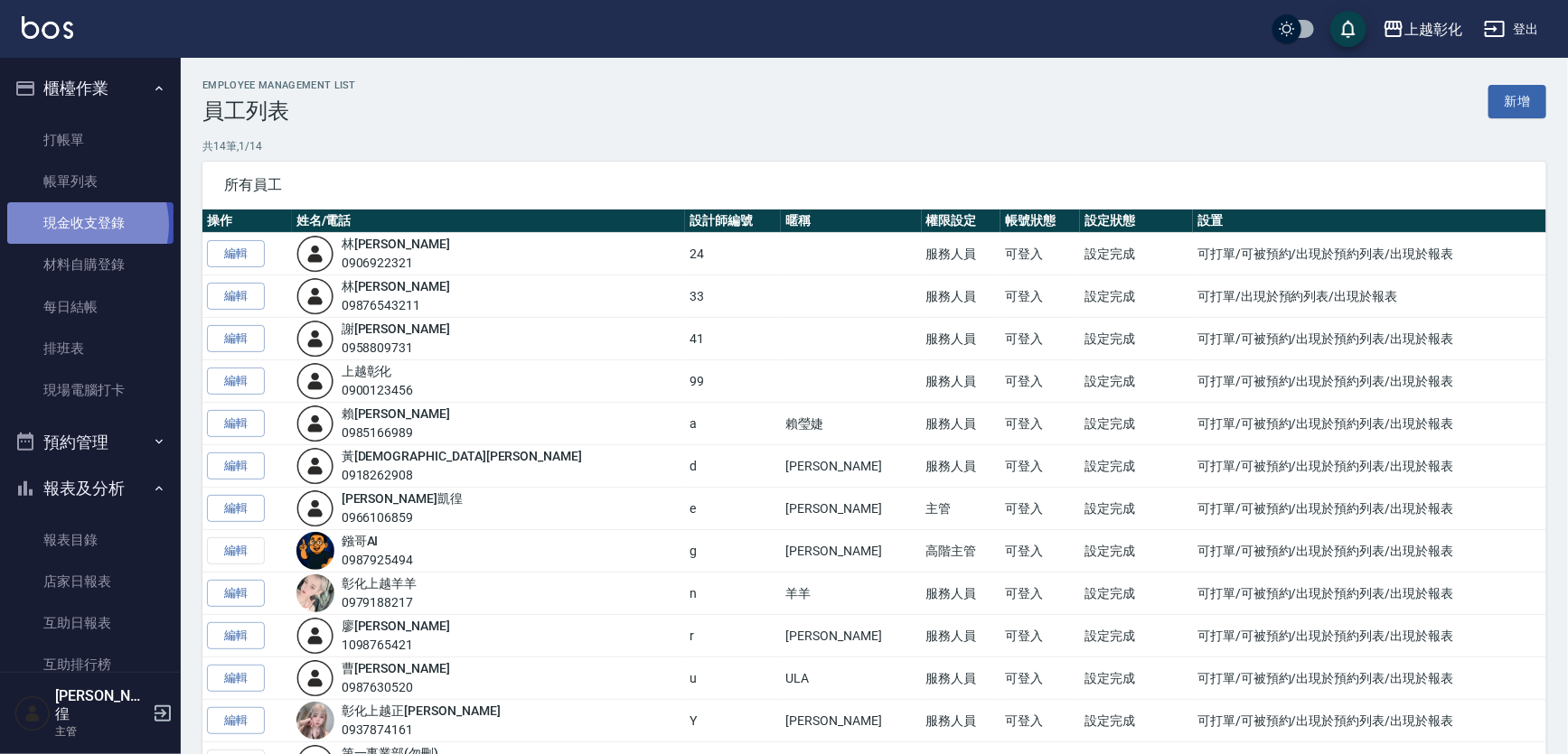
click at [80, 225] on link "現金收支登錄" at bounding box center [90, 222] width 166 height 42
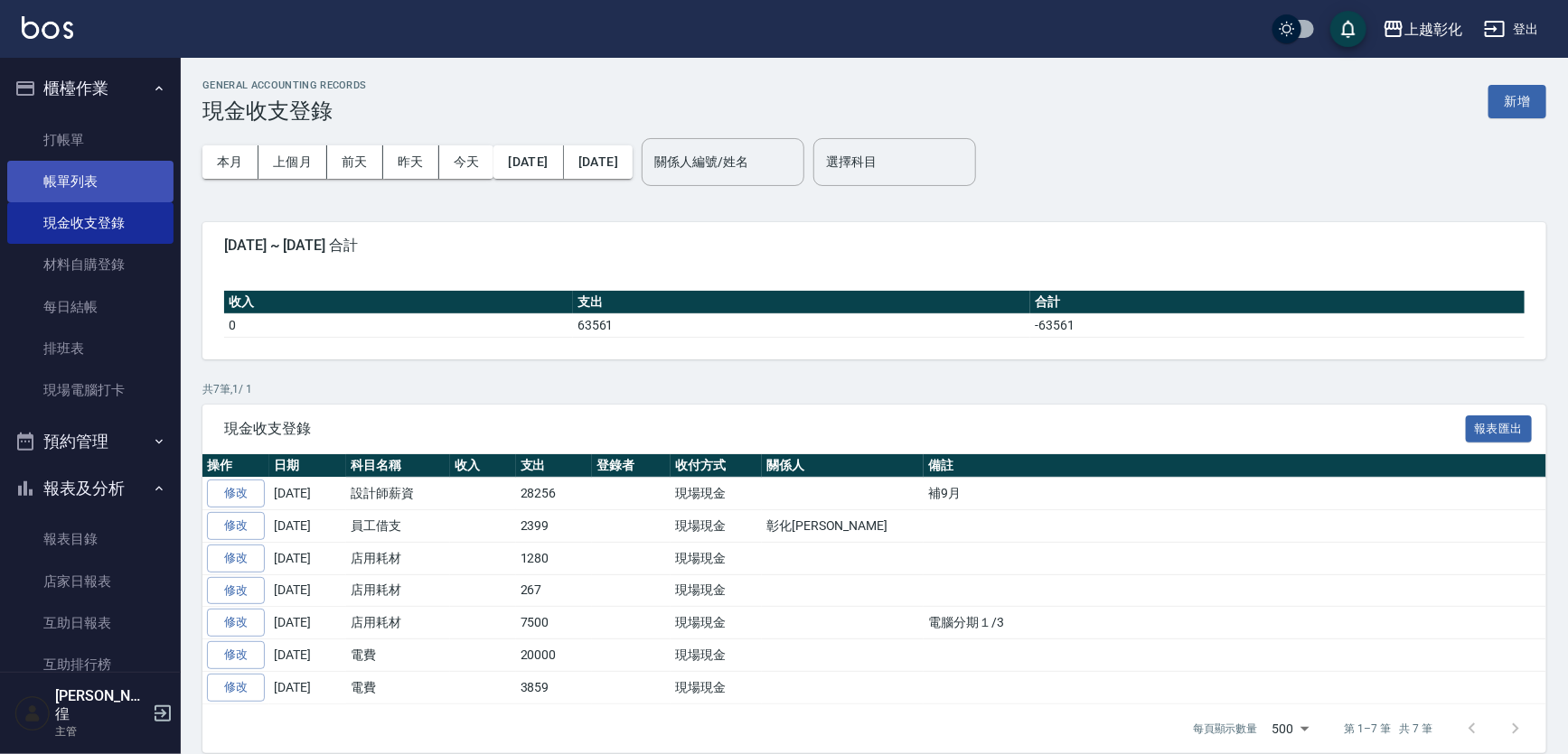
click at [88, 180] on link "帳單列表" at bounding box center [90, 181] width 166 height 42
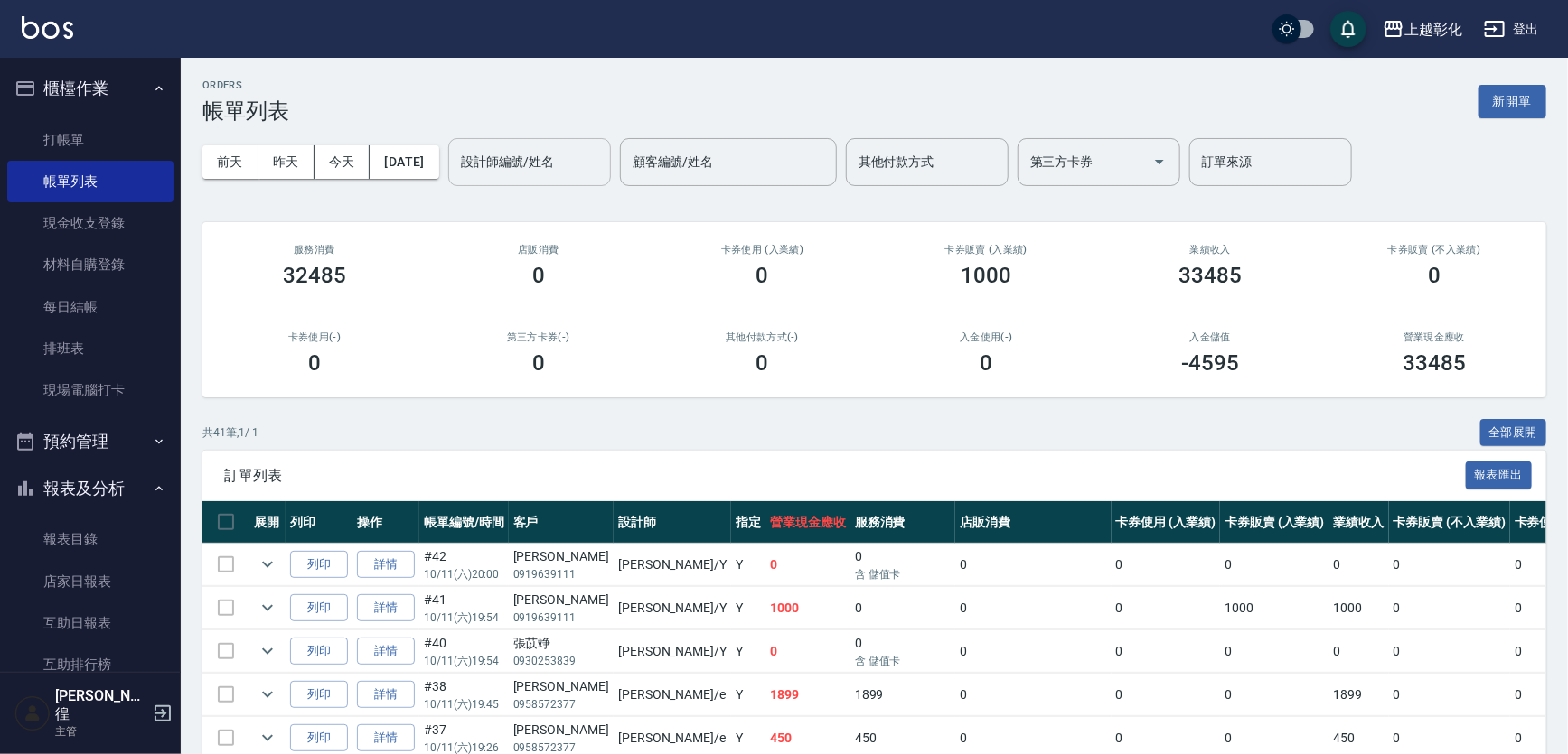
click at [546, 163] on input "設計師編號/姓名" at bounding box center [530, 162] width 146 height 31
click at [547, 204] on div "allen -e" at bounding box center [560, 207] width 163 height 30
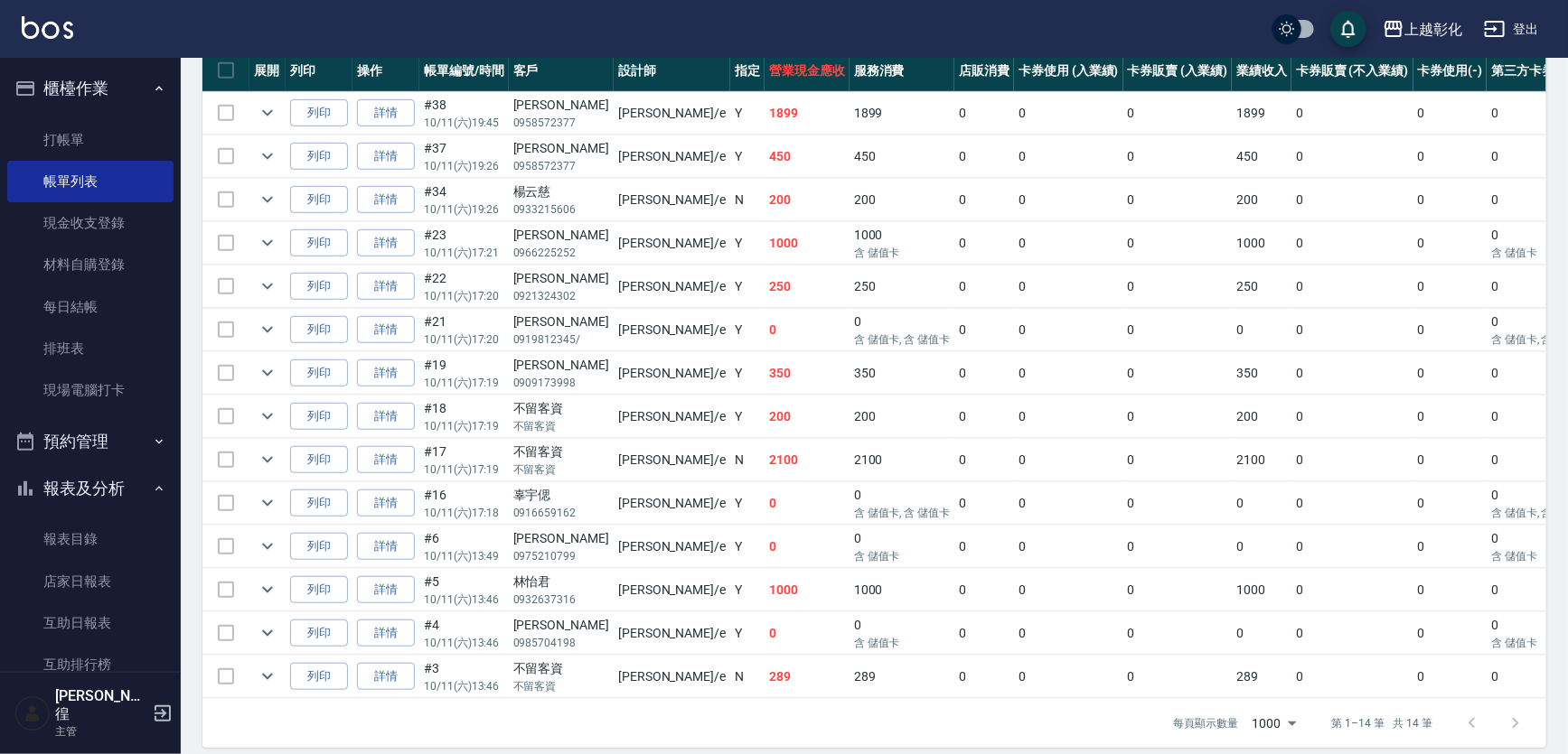
scroll to position [475, 0]
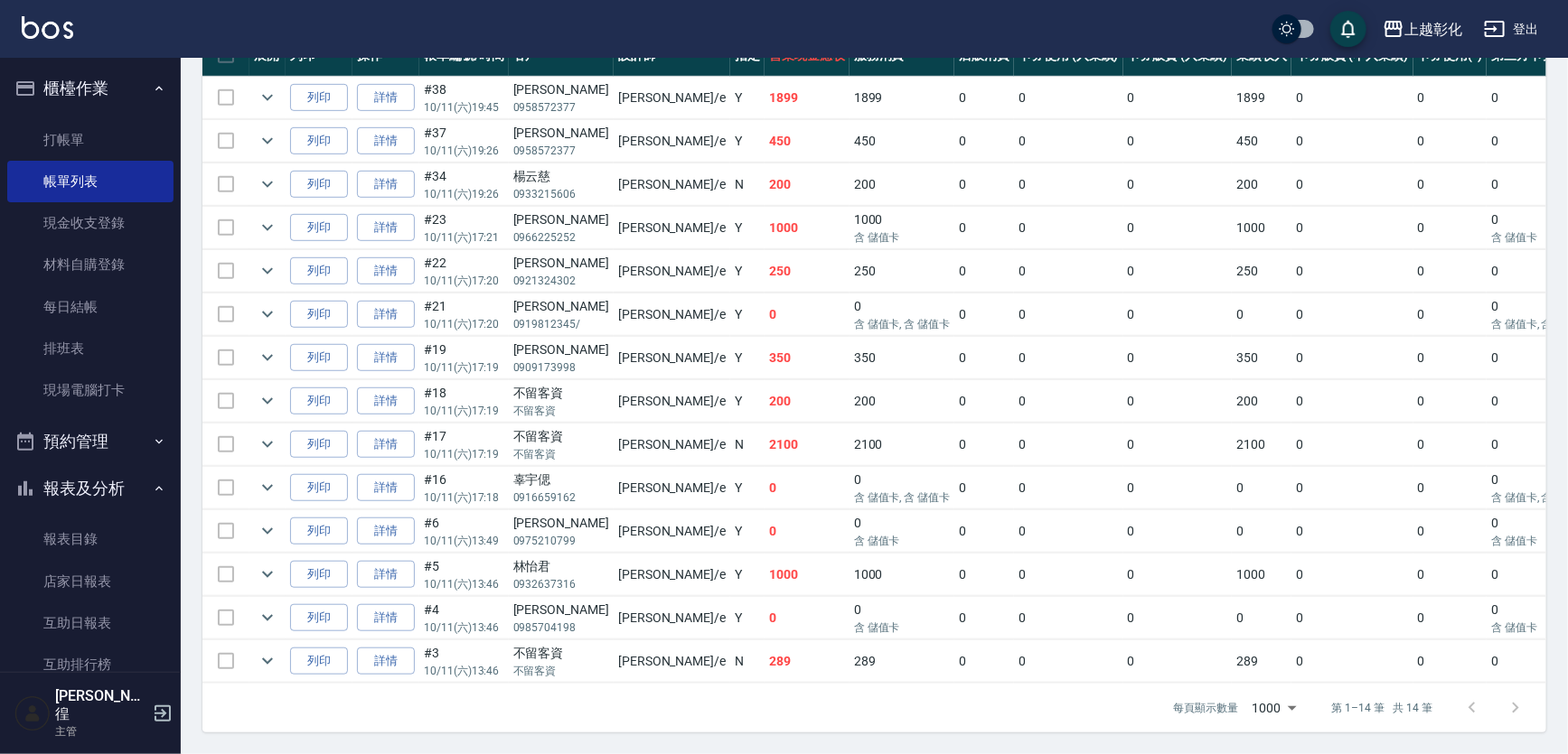
type input "allen-e"
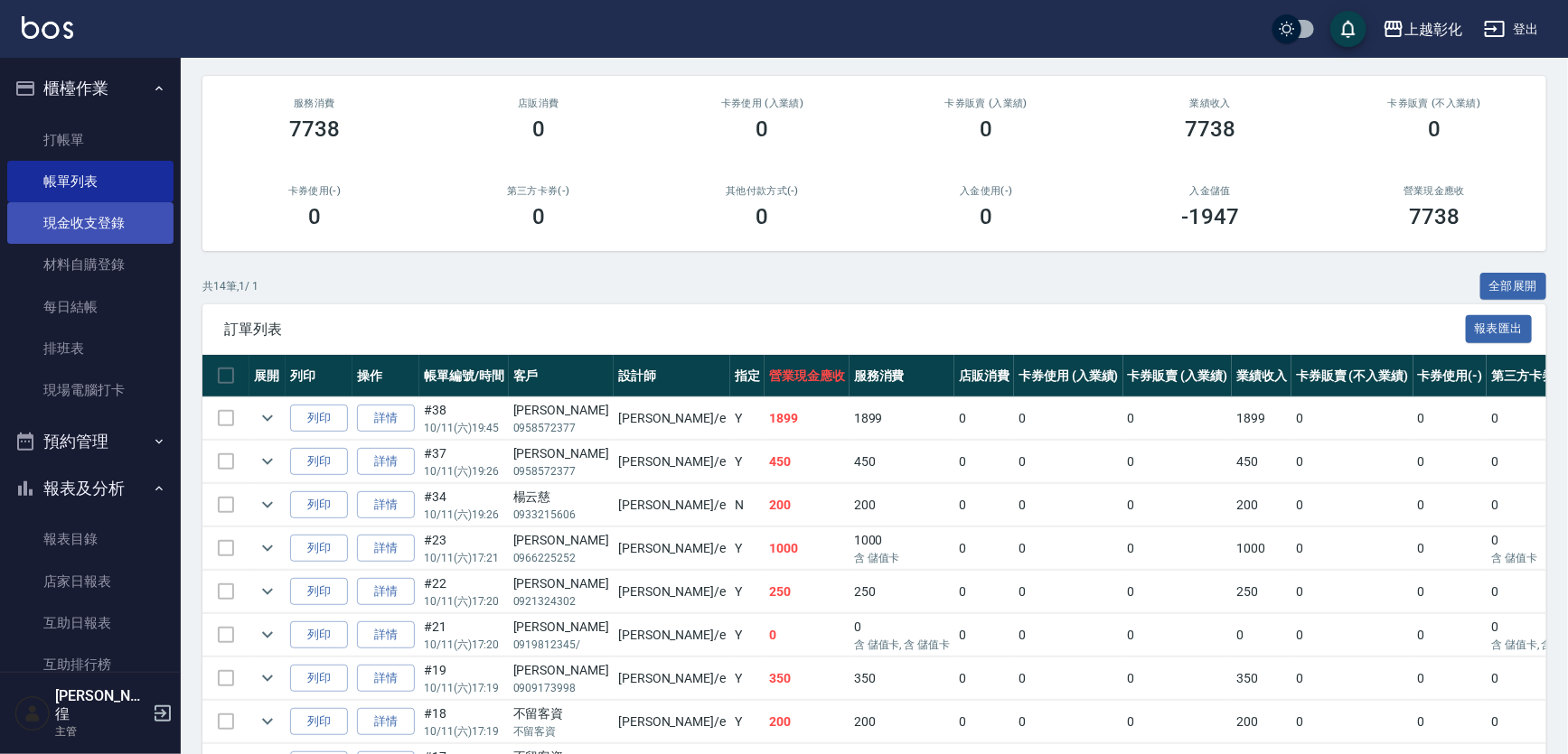
scroll to position [0, 0]
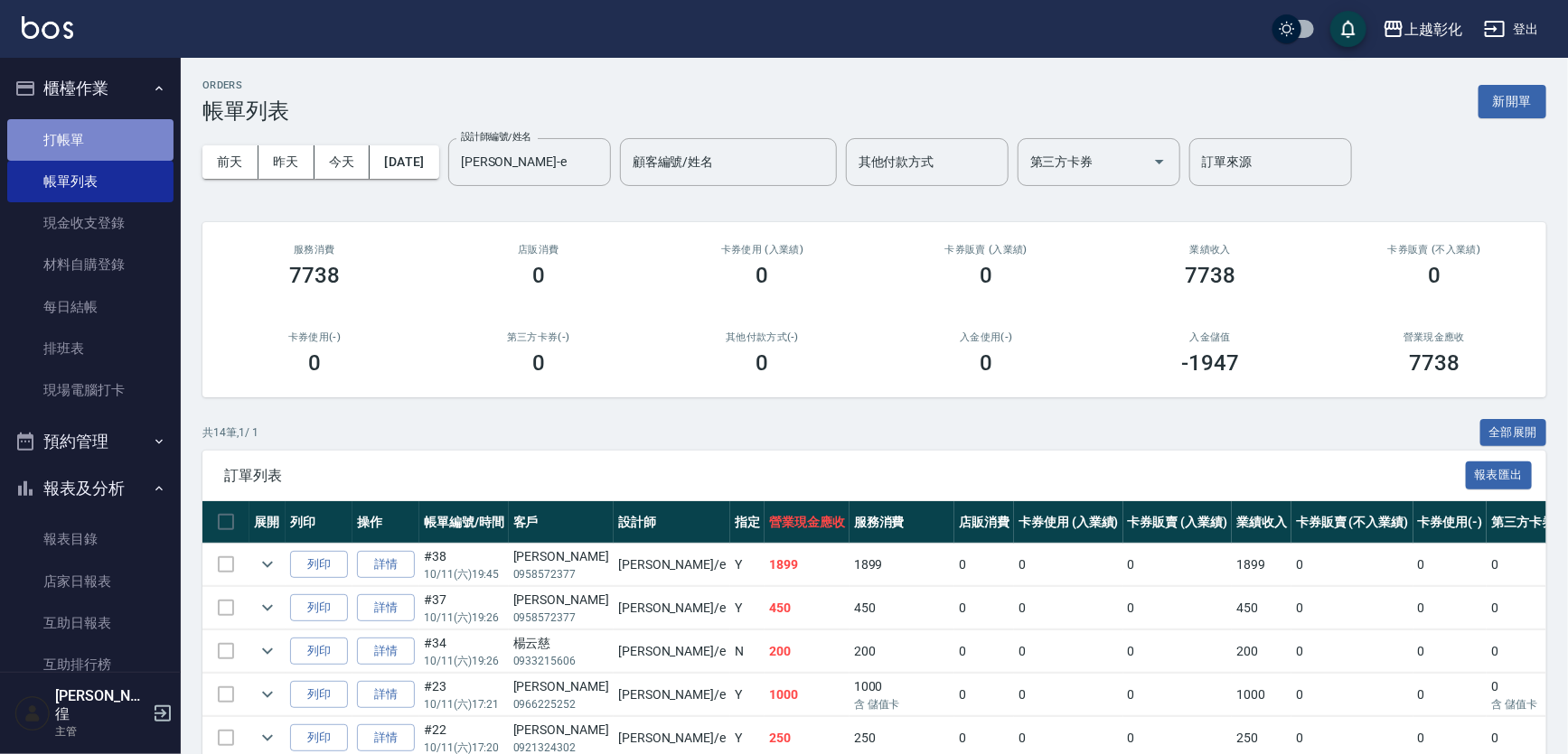
click at [135, 153] on link "打帳單" at bounding box center [90, 139] width 166 height 42
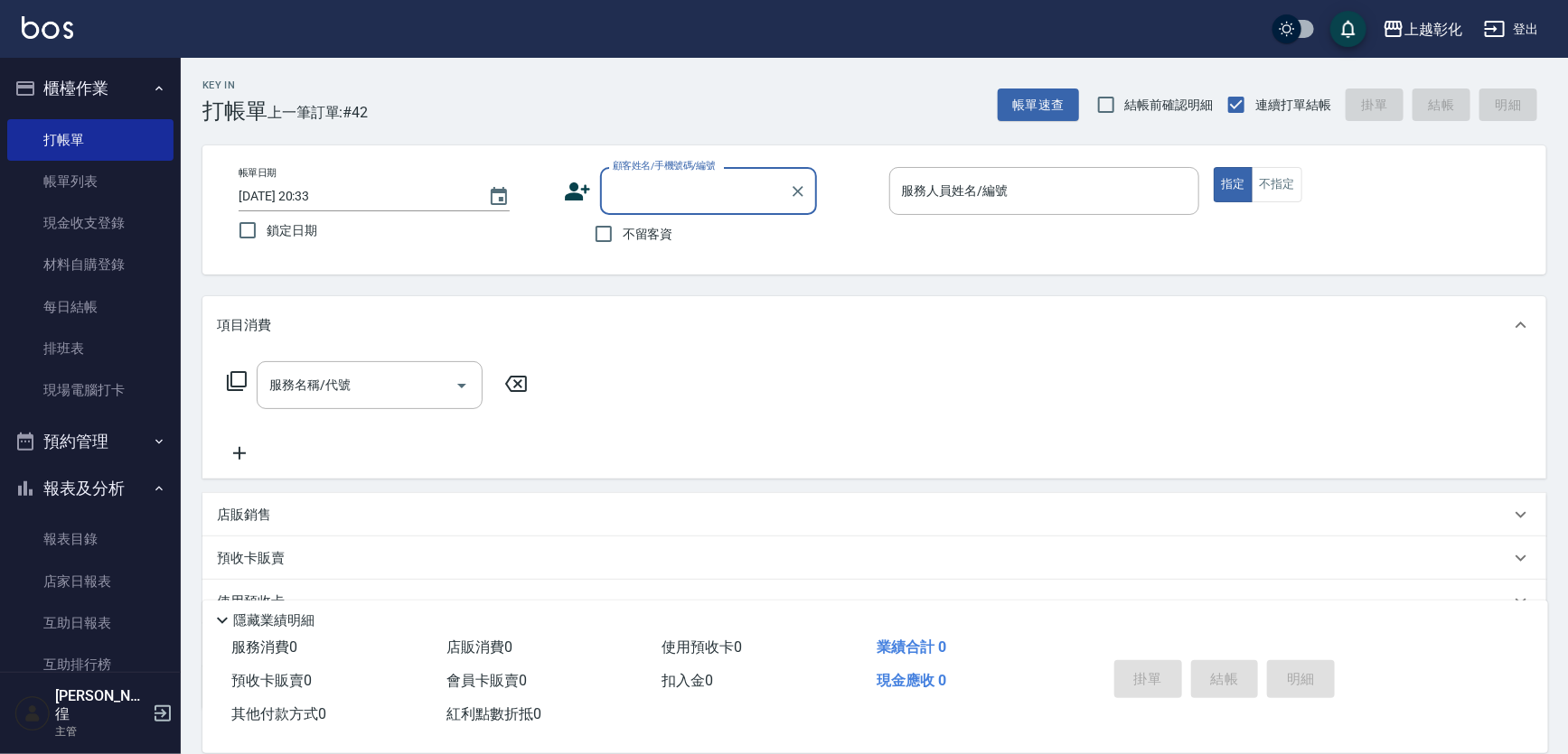
click at [147, 187] on link "帳單列表" at bounding box center [90, 181] width 166 height 42
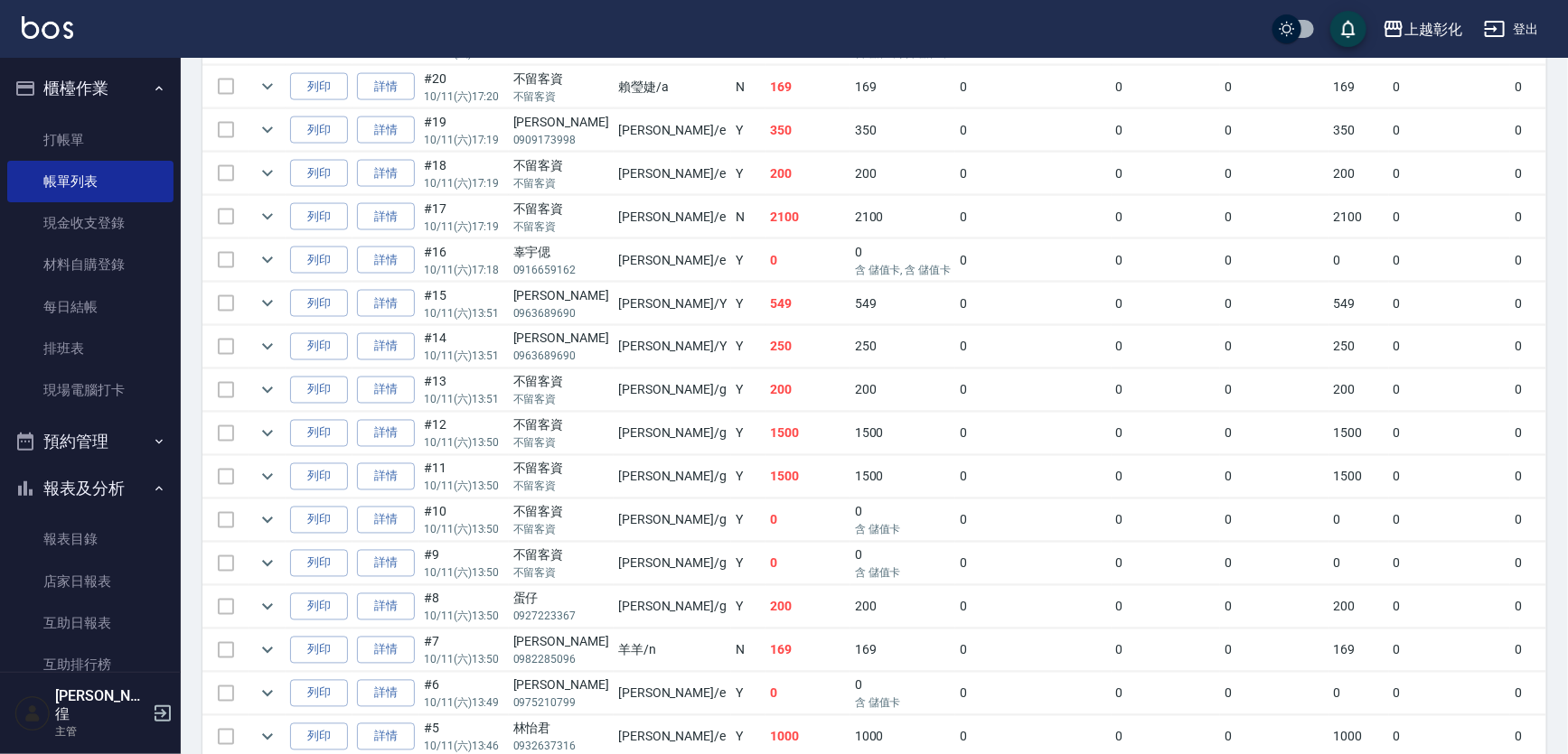
scroll to position [1396, 0]
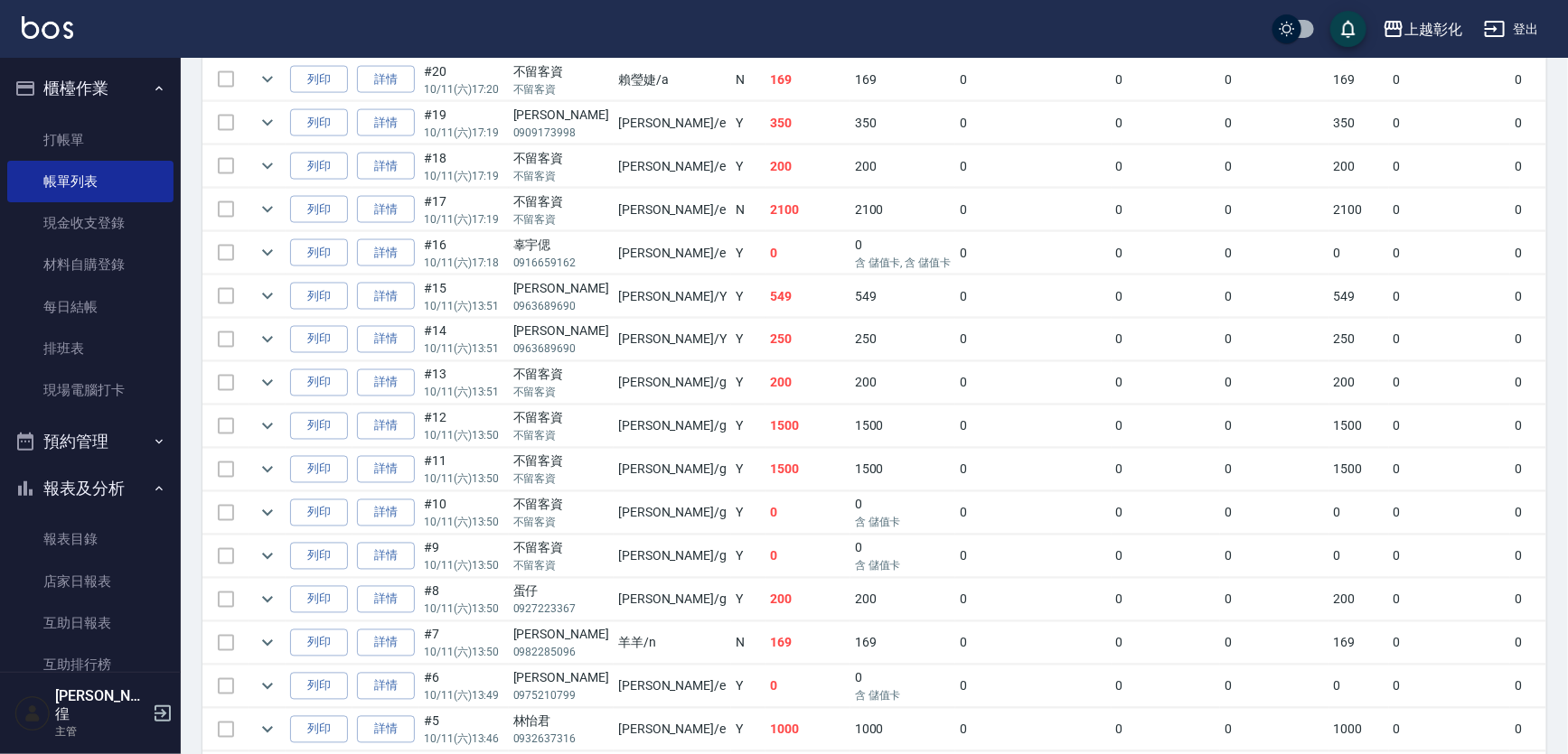
click at [1111, 606] on td "0" at bounding box center [1166, 601] width 109 height 43
click at [408, 586] on link "詳情" at bounding box center [385, 600] width 58 height 28
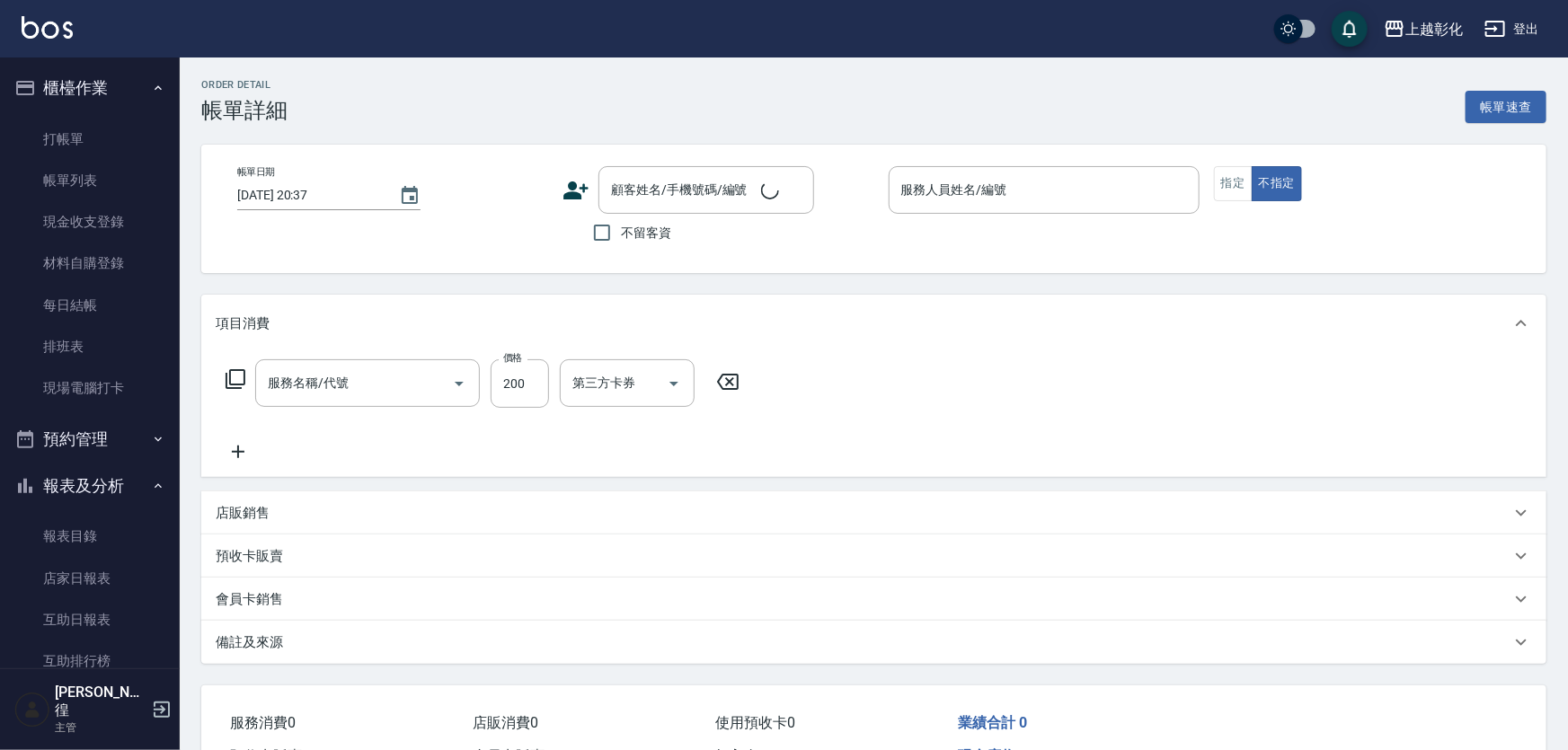
type input "2025/10/11 13:50"
type input "Gary-g"
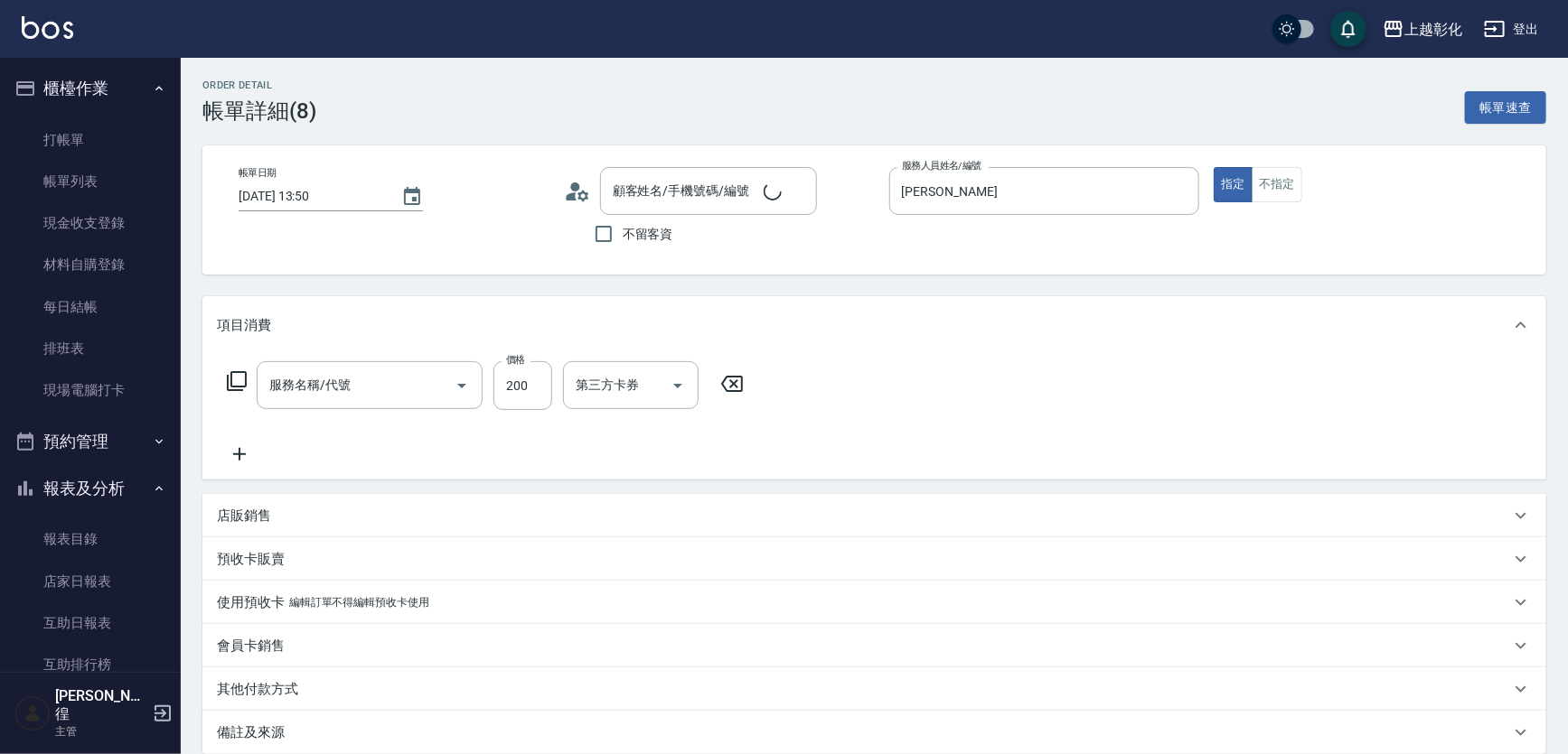
type input "蛋仔/0927223367/"
type input "New洗專案(200)"
click at [794, 375] on icon "Open" at bounding box center [797, 385] width 21 height 21
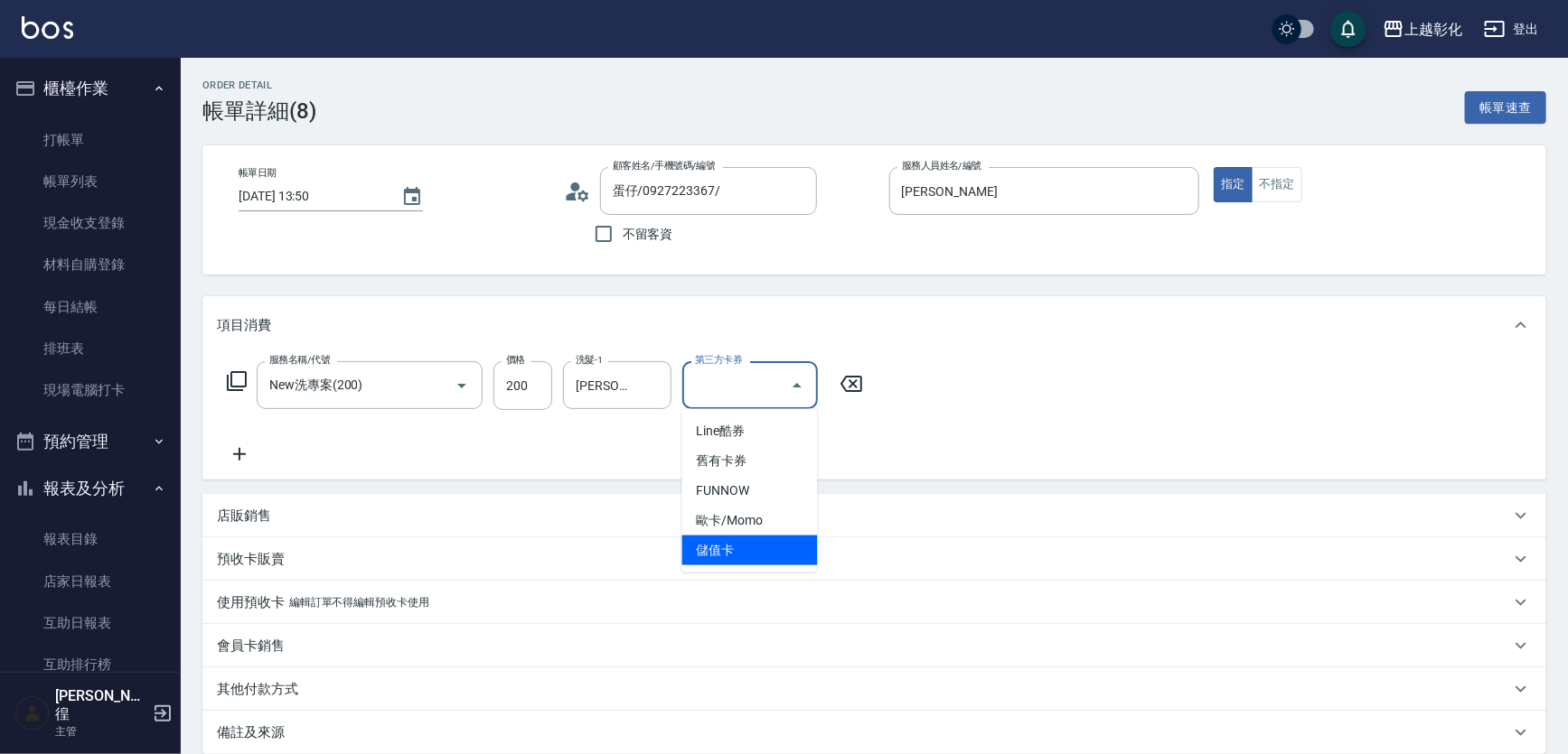
click at [743, 562] on span "儲值卡" at bounding box center [749, 550] width 136 height 30
type input "儲值卡"
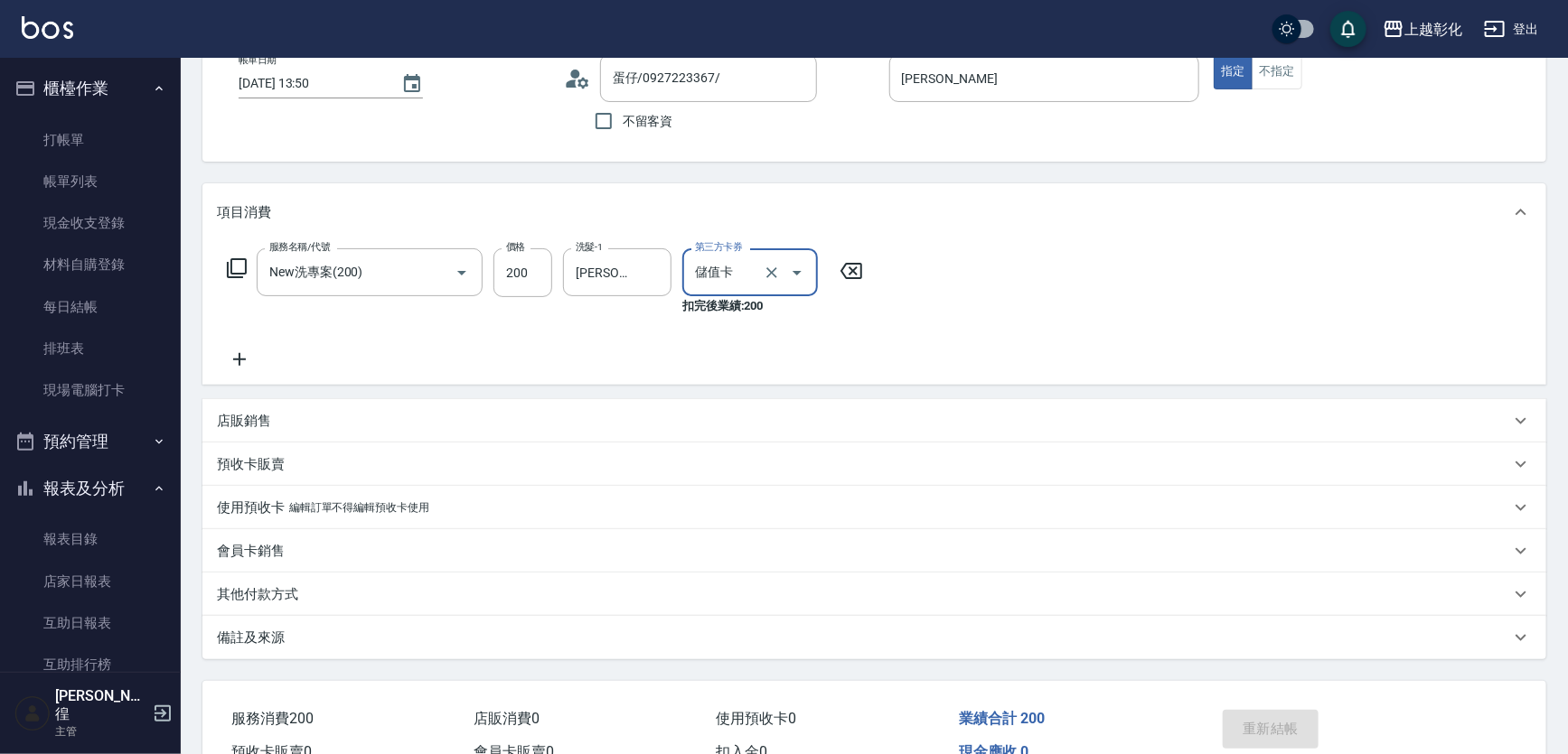
scroll to position [209, 0]
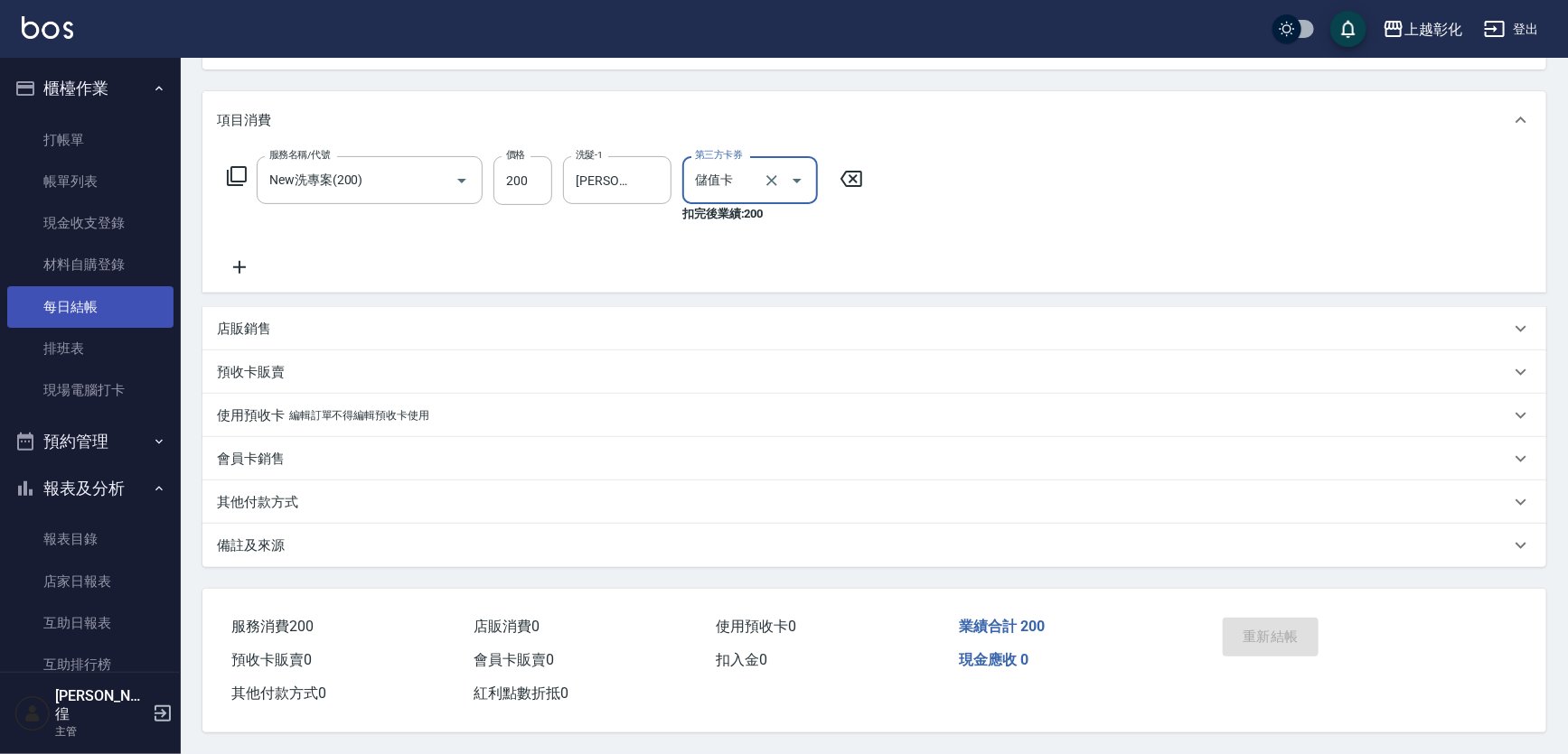
click at [66, 314] on link "每日結帳" at bounding box center [90, 307] width 166 height 42
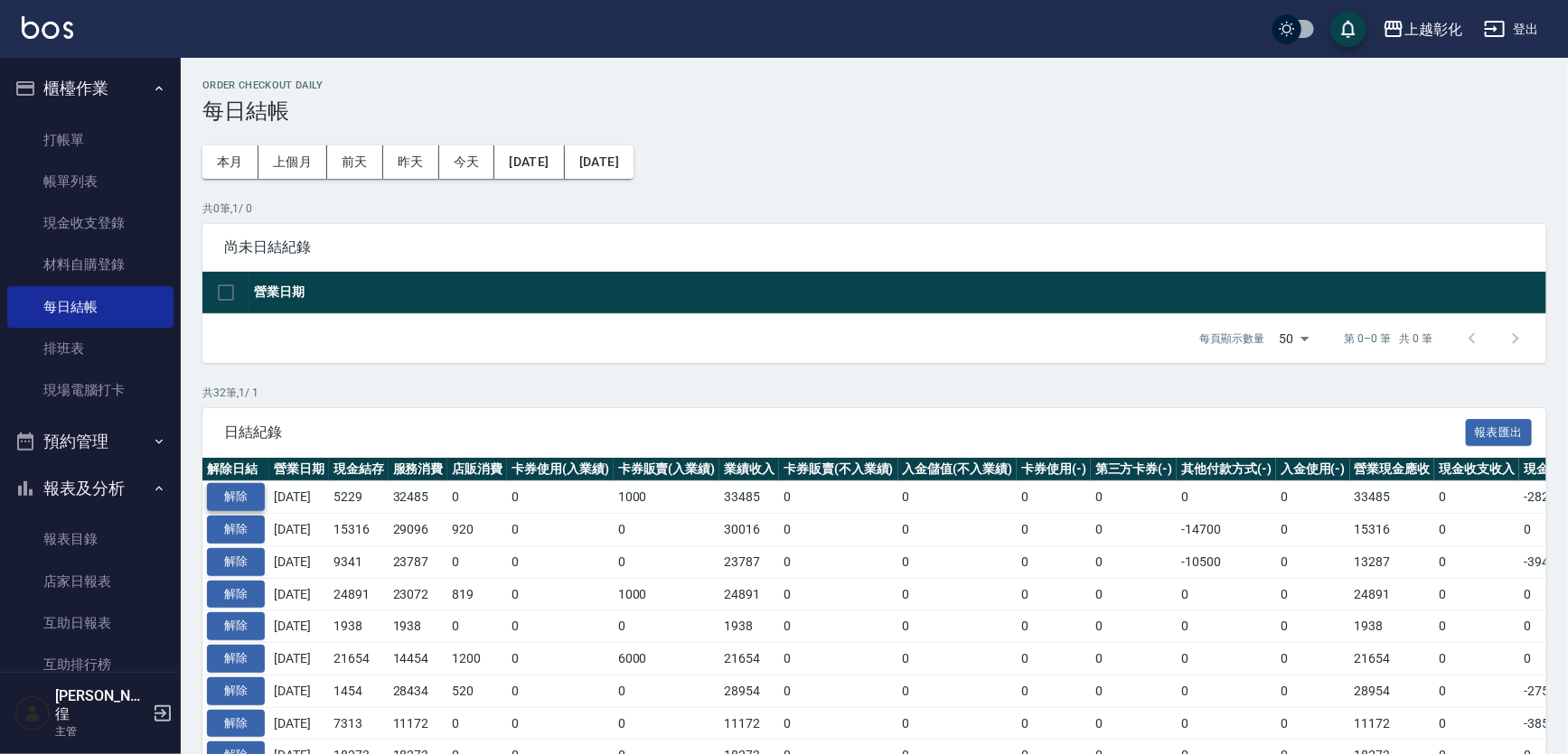
click at [250, 488] on button "解除" at bounding box center [235, 496] width 58 height 28
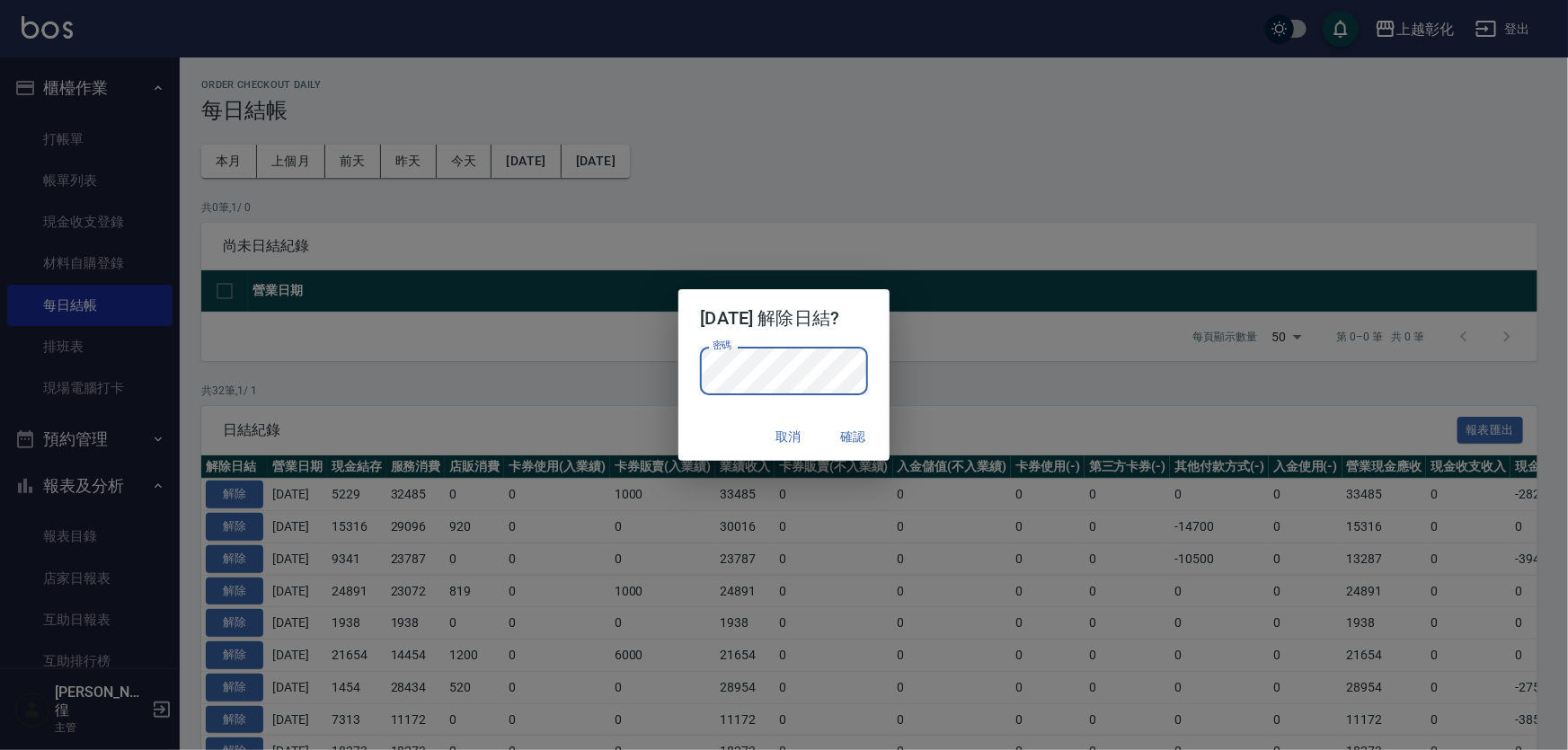
click at [689, 390] on div "密碼 密碼" at bounding box center [783, 379] width 211 height 67
click at [870, 440] on button "確認" at bounding box center [853, 437] width 57 height 33
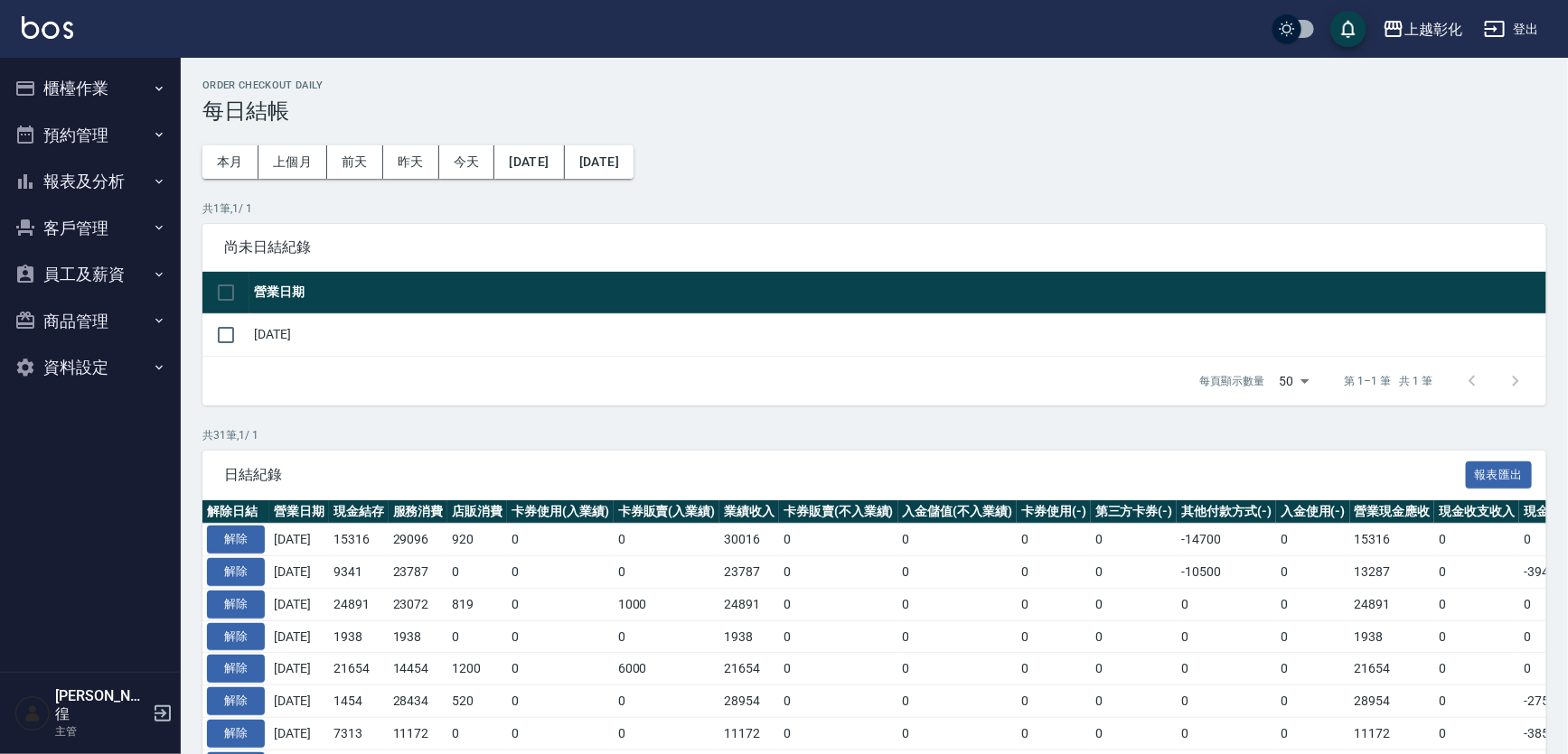
click at [81, 92] on button "櫃檯作業" at bounding box center [90, 89] width 166 height 47
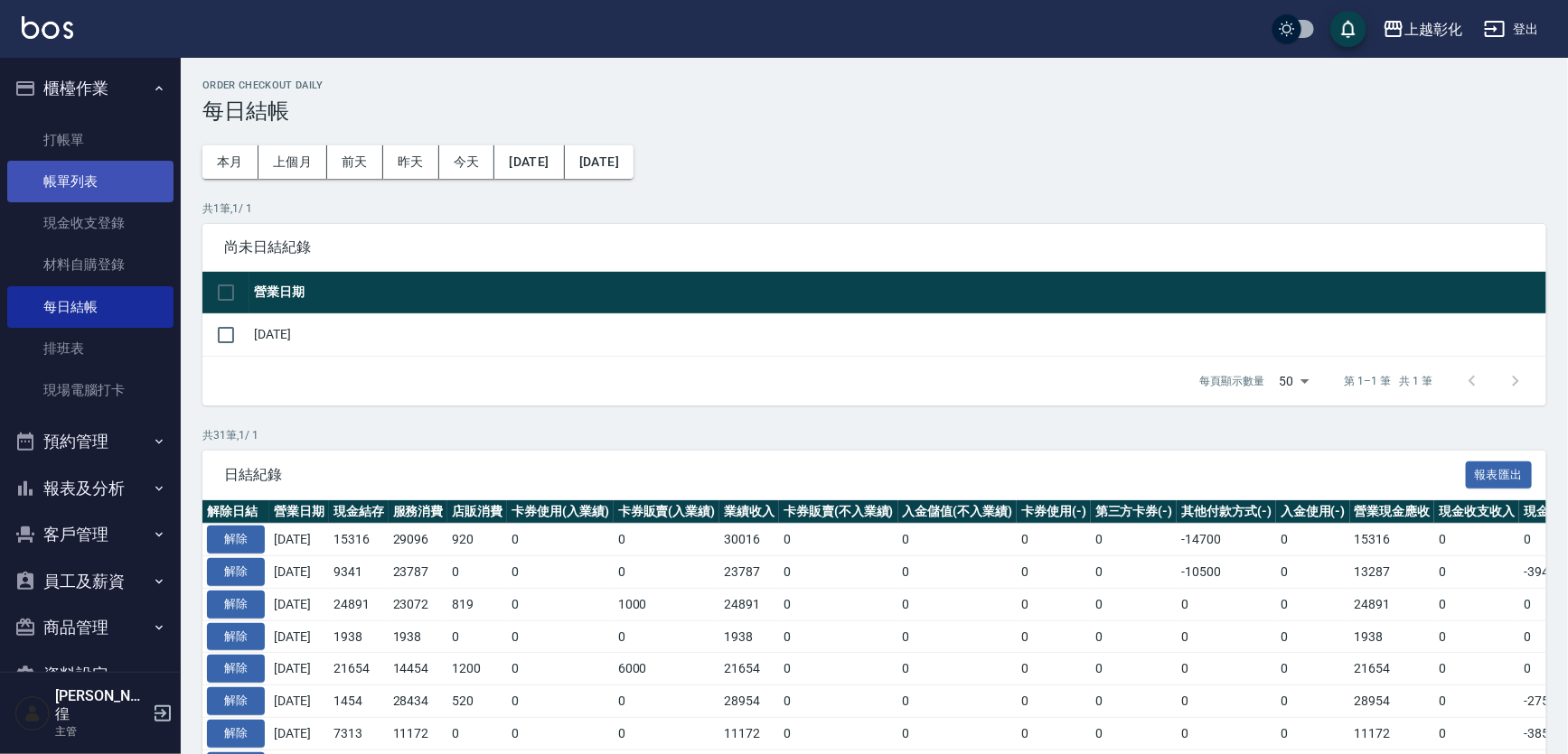
click at [79, 169] on link "帳單列表" at bounding box center [90, 181] width 166 height 42
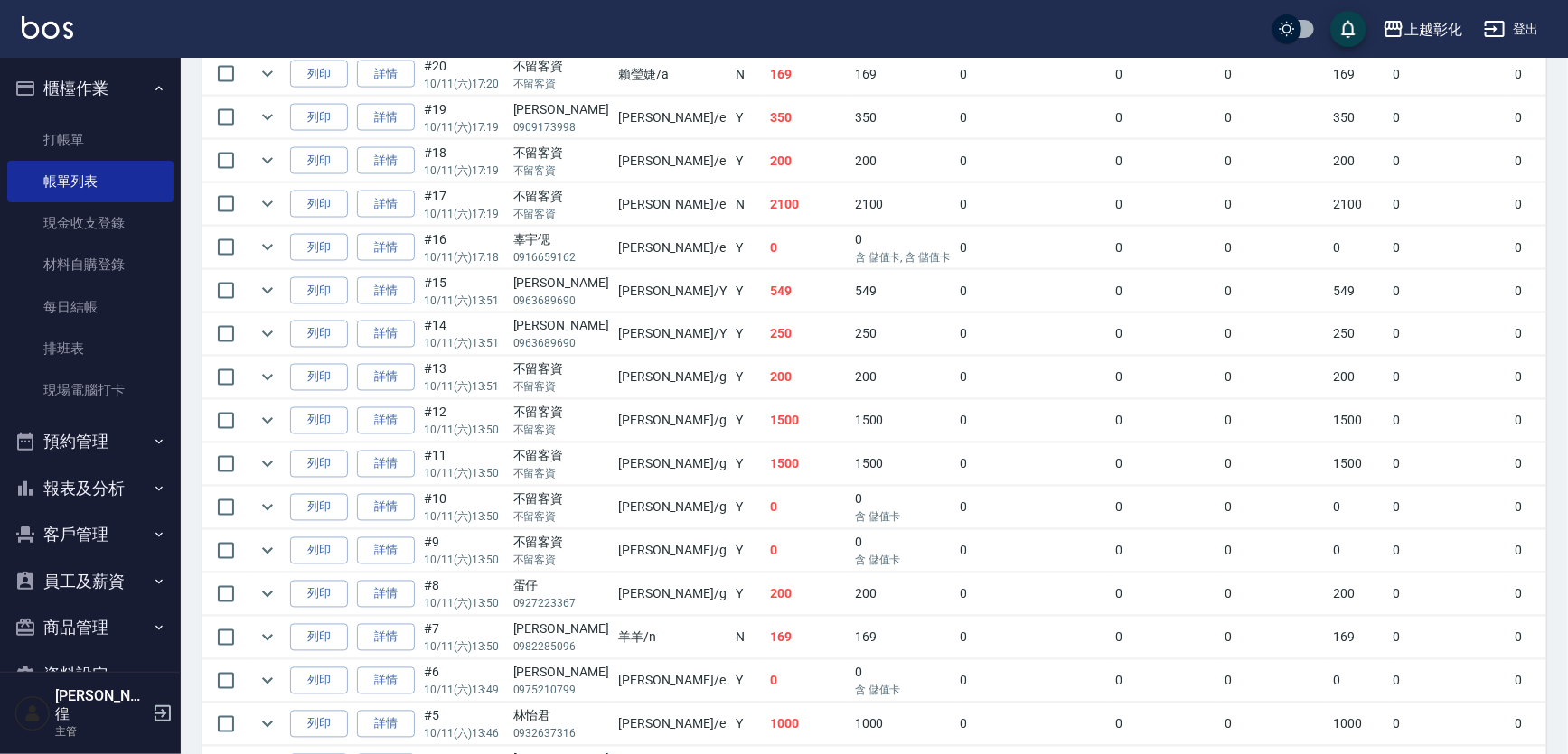
scroll to position [1478, 0]
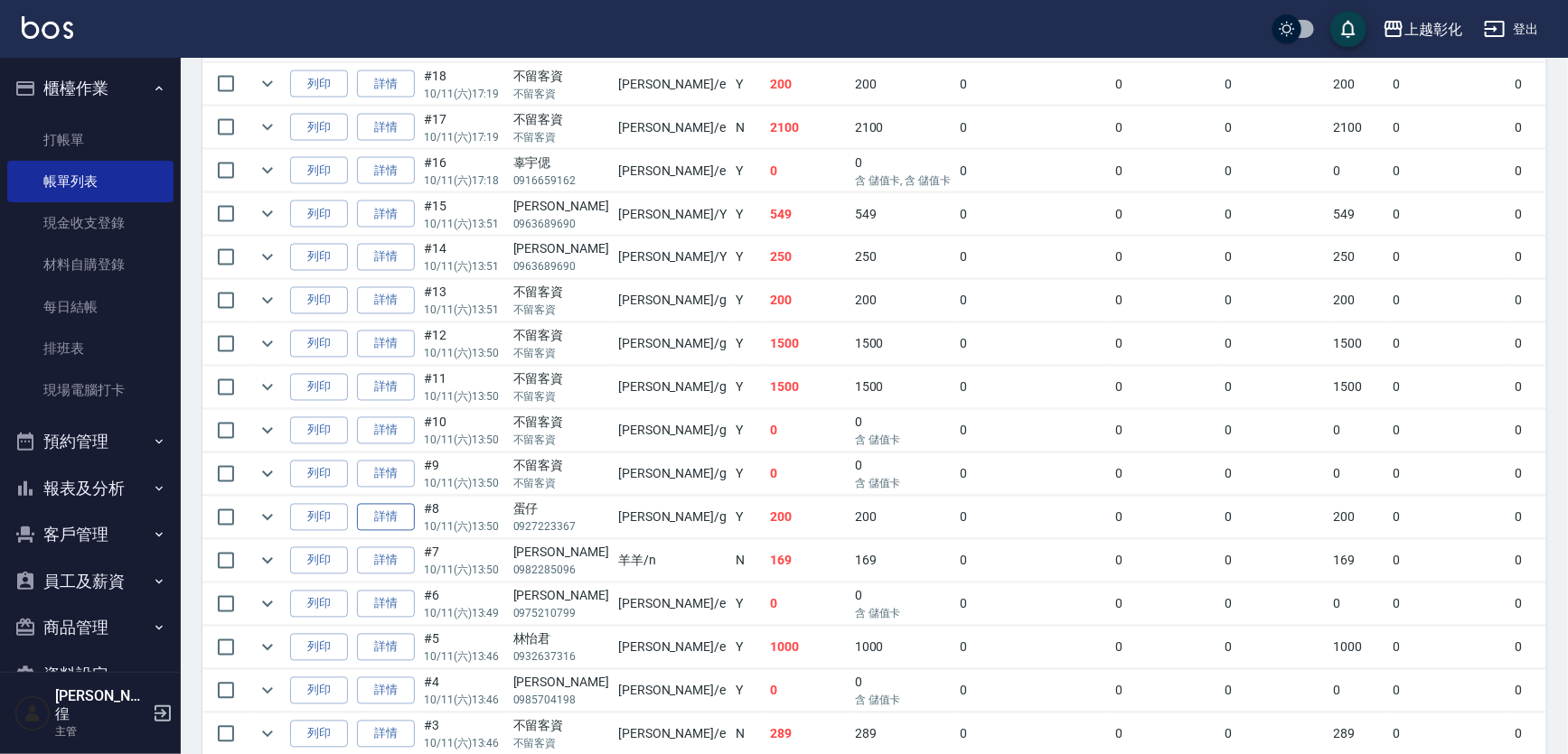
click at [403, 510] on link "詳情" at bounding box center [385, 518] width 58 height 28
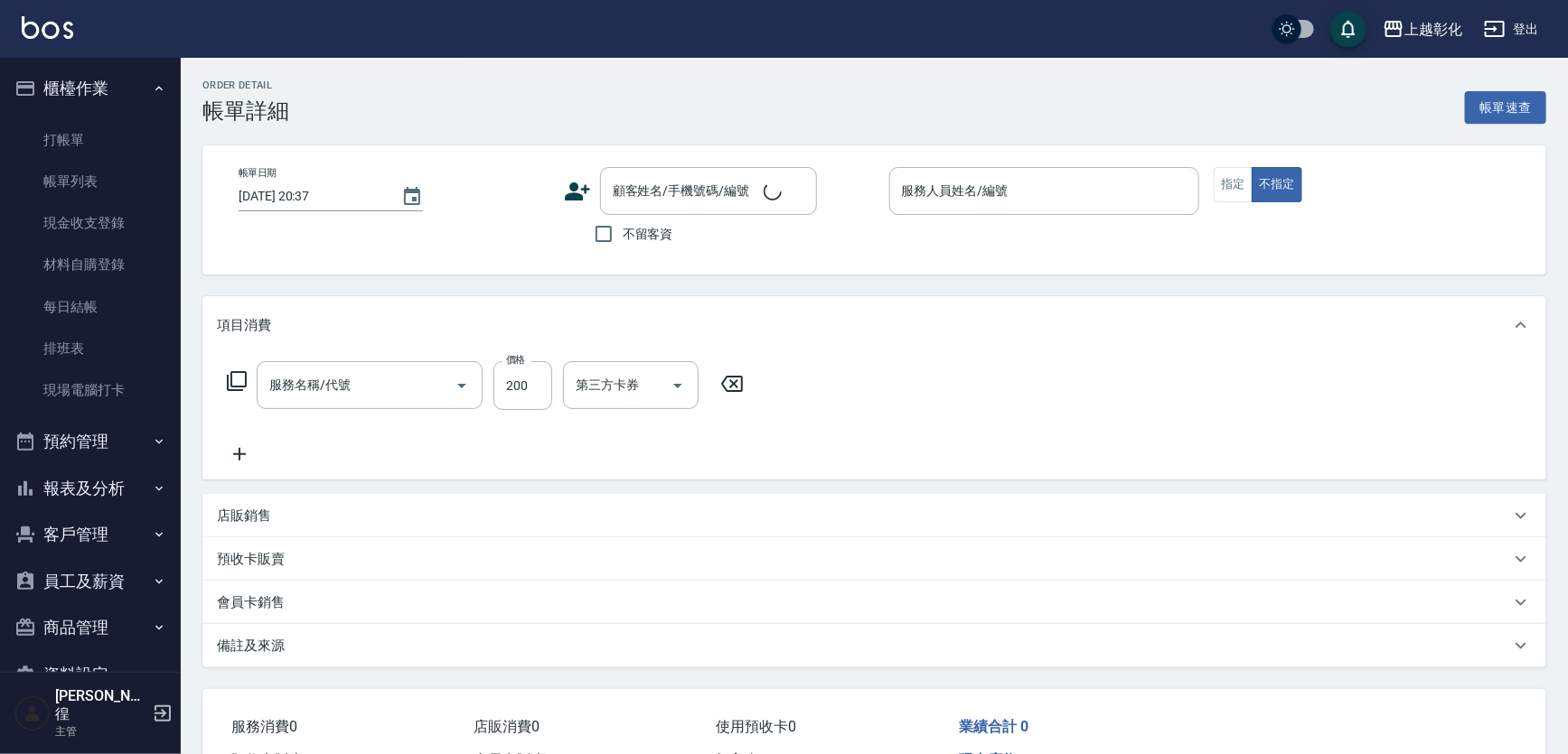
type input "2025/10/11 13:50"
type input "Gary-g"
type input "New洗專案(200)"
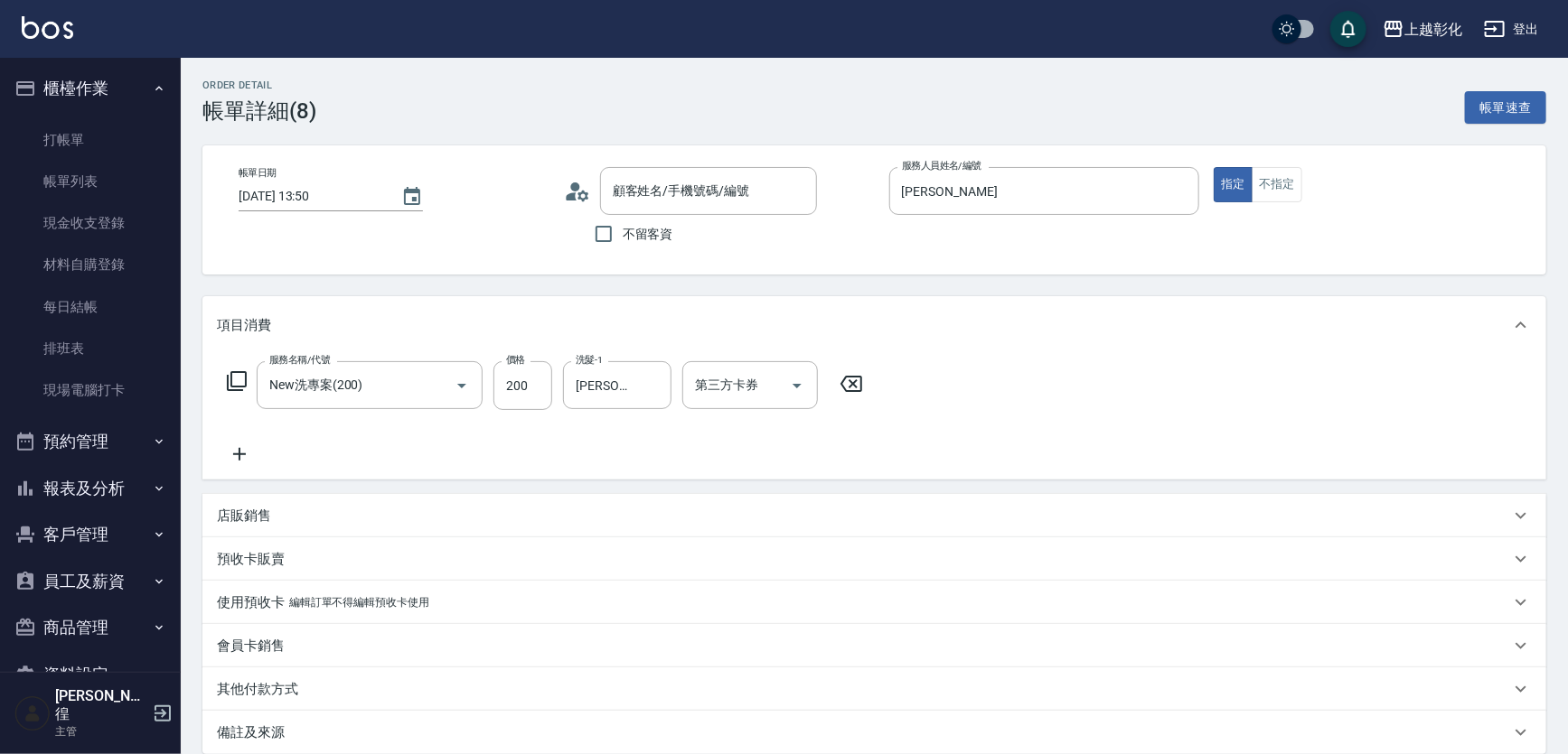
type input "蛋仔/0927223367/"
click at [786, 392] on icon "Open" at bounding box center [797, 385] width 21 height 21
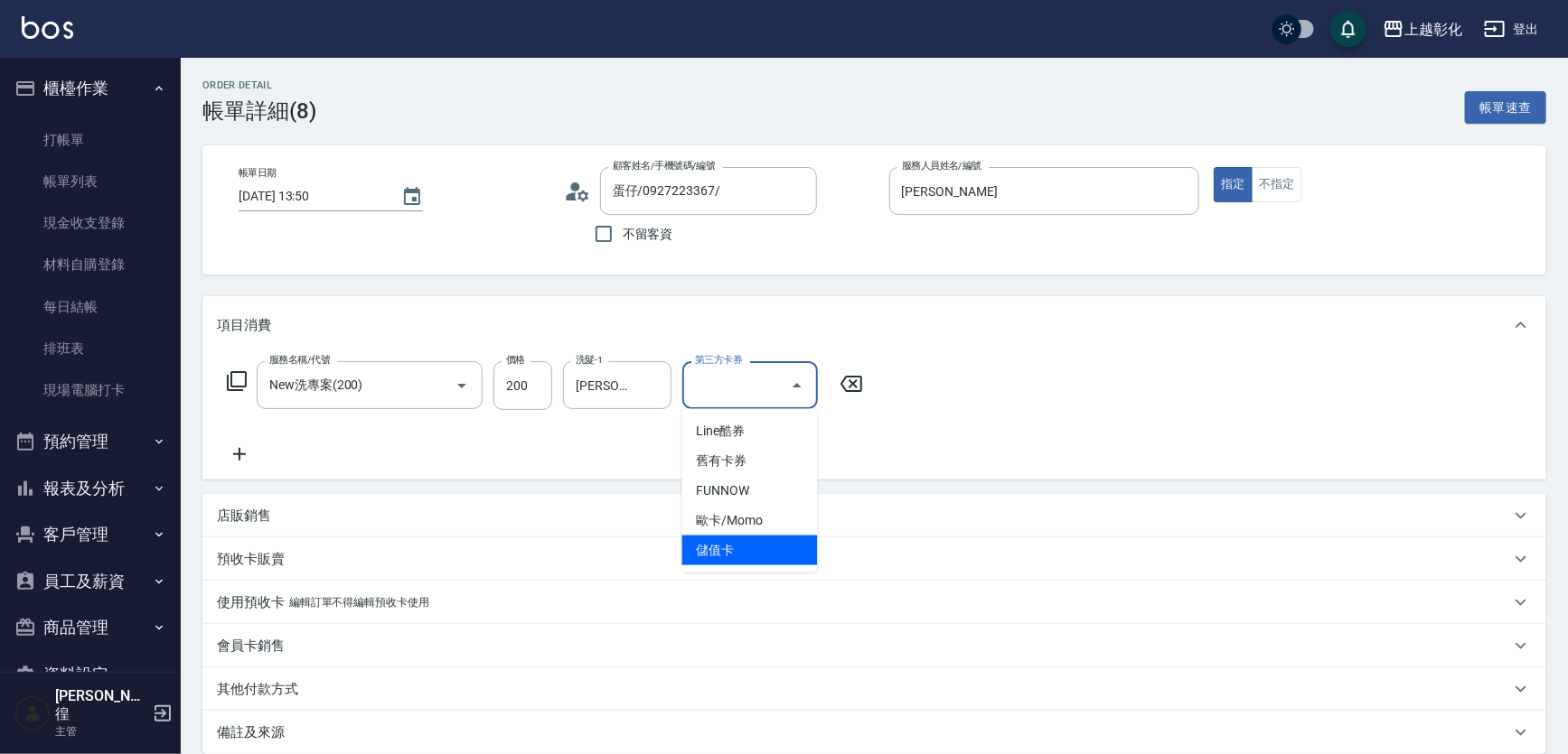
click at [743, 563] on span "儲值卡" at bounding box center [749, 550] width 136 height 30
type input "儲值卡"
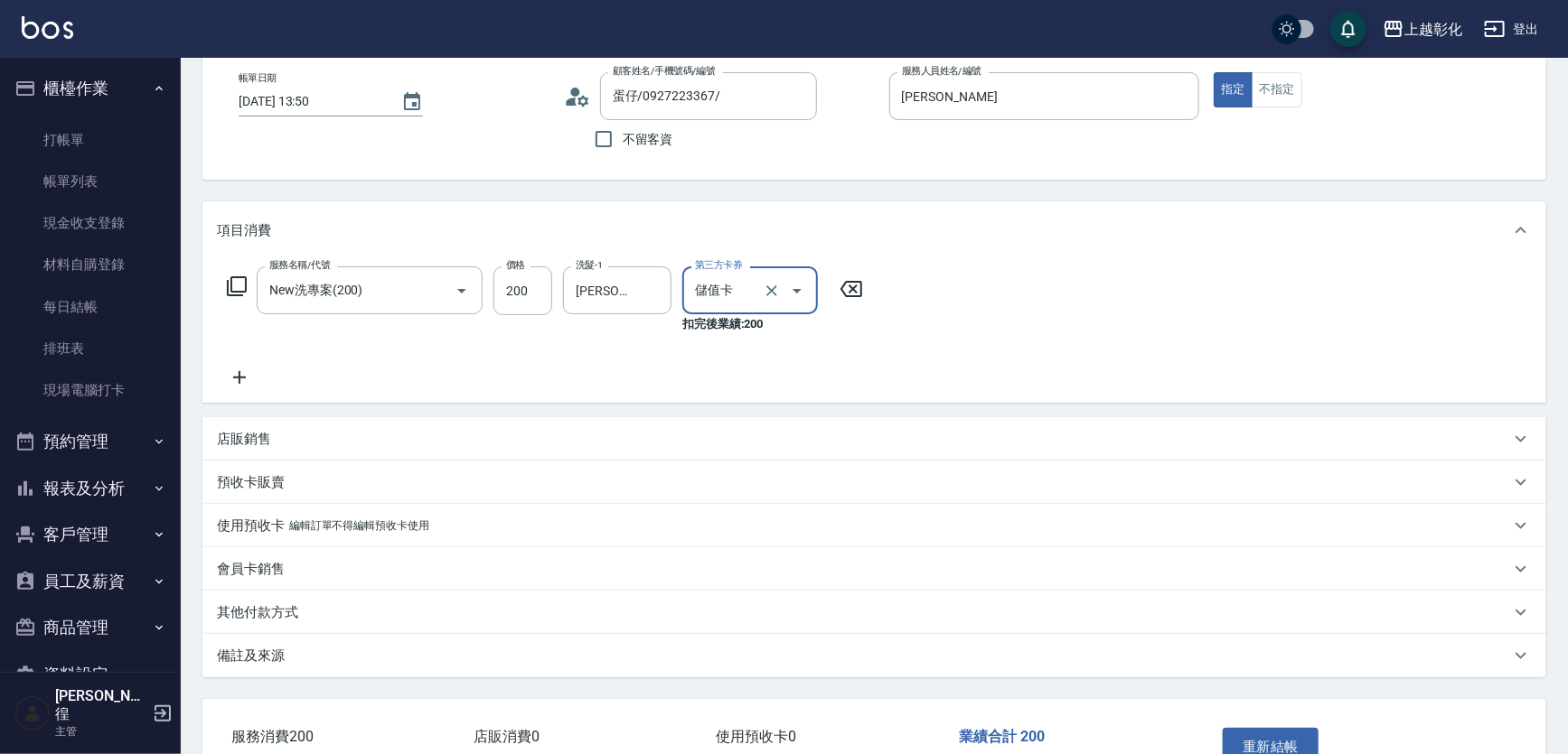
scroll to position [209, 0]
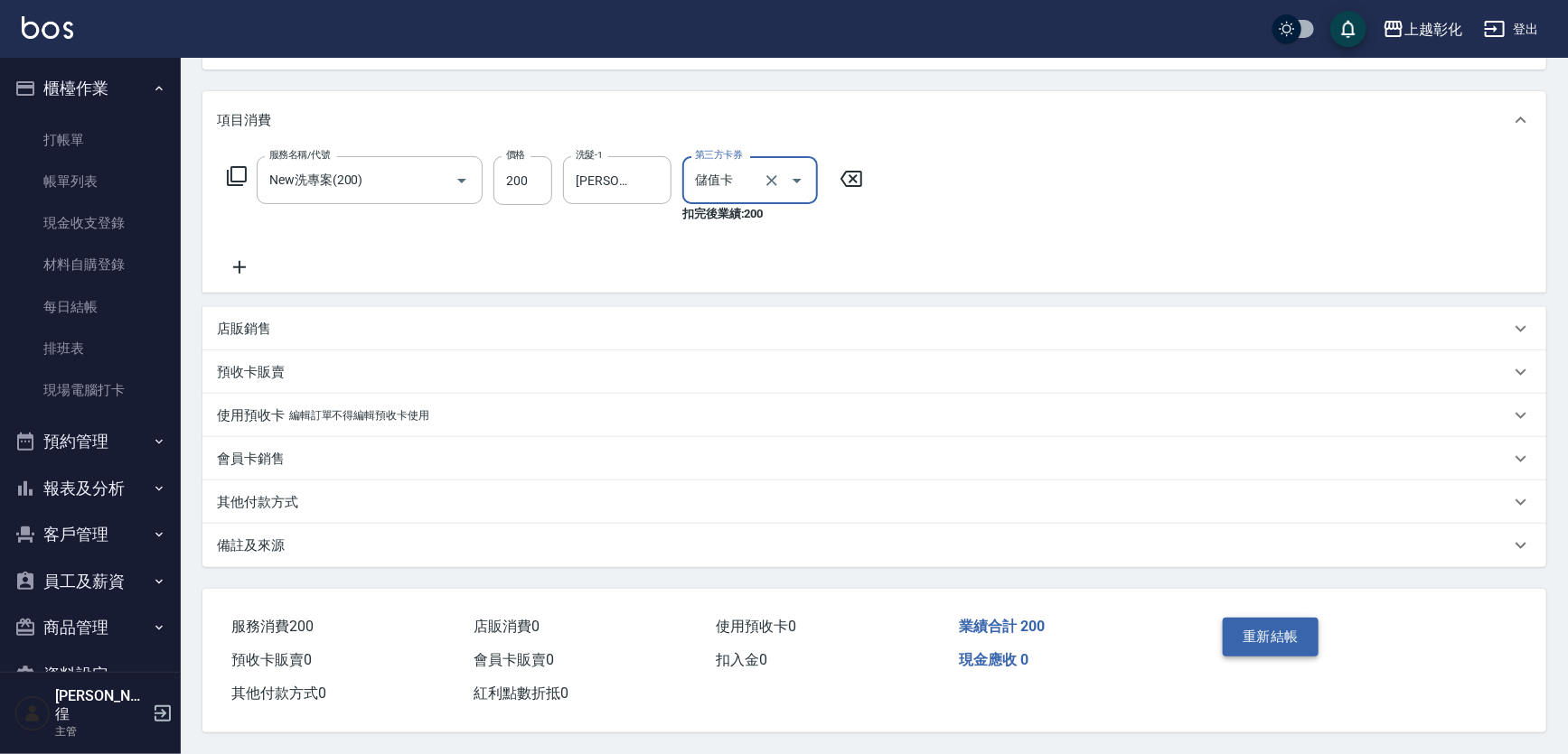
click at [1286, 632] on button "重新結帳" at bounding box center [1270, 636] width 96 height 38
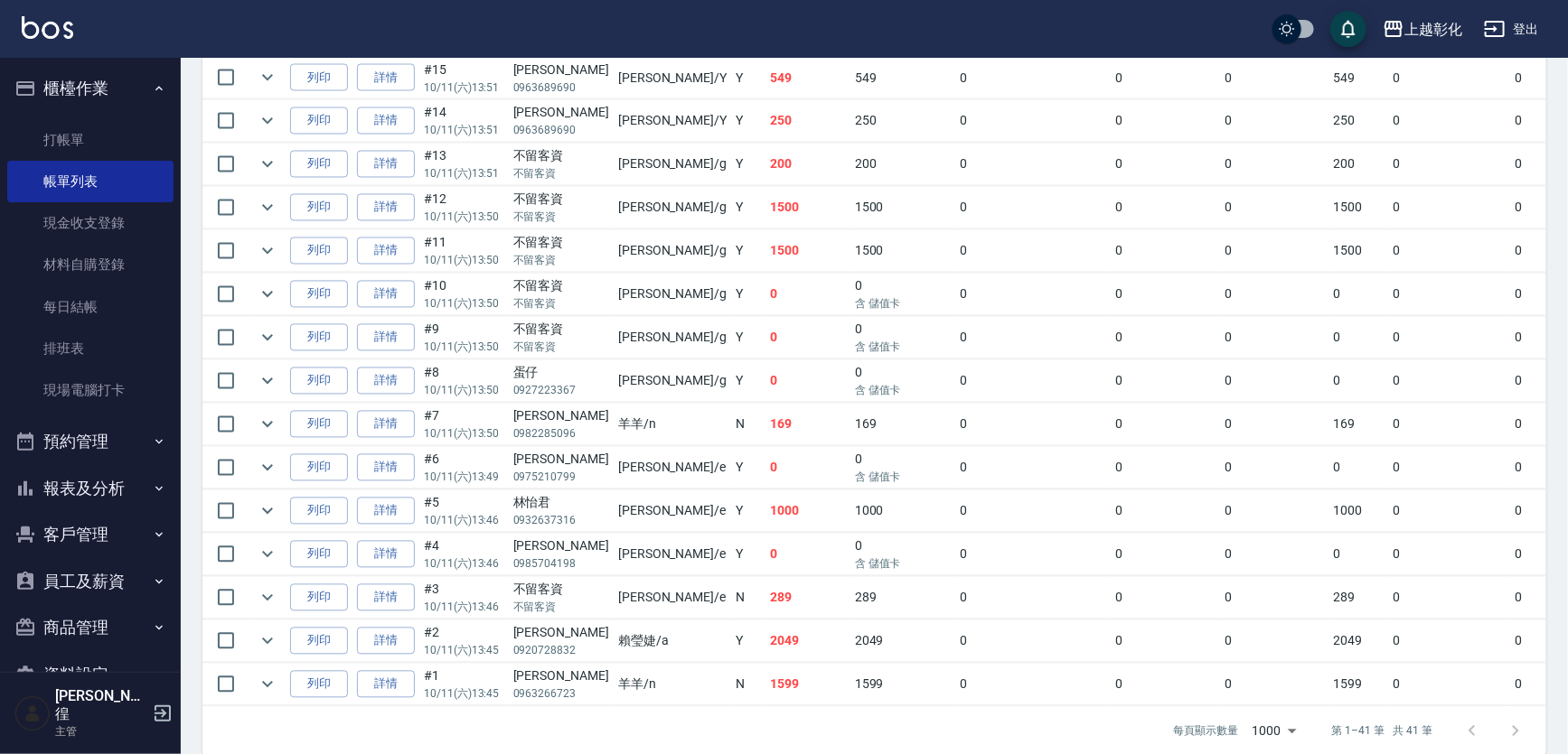
scroll to position [1641, 0]
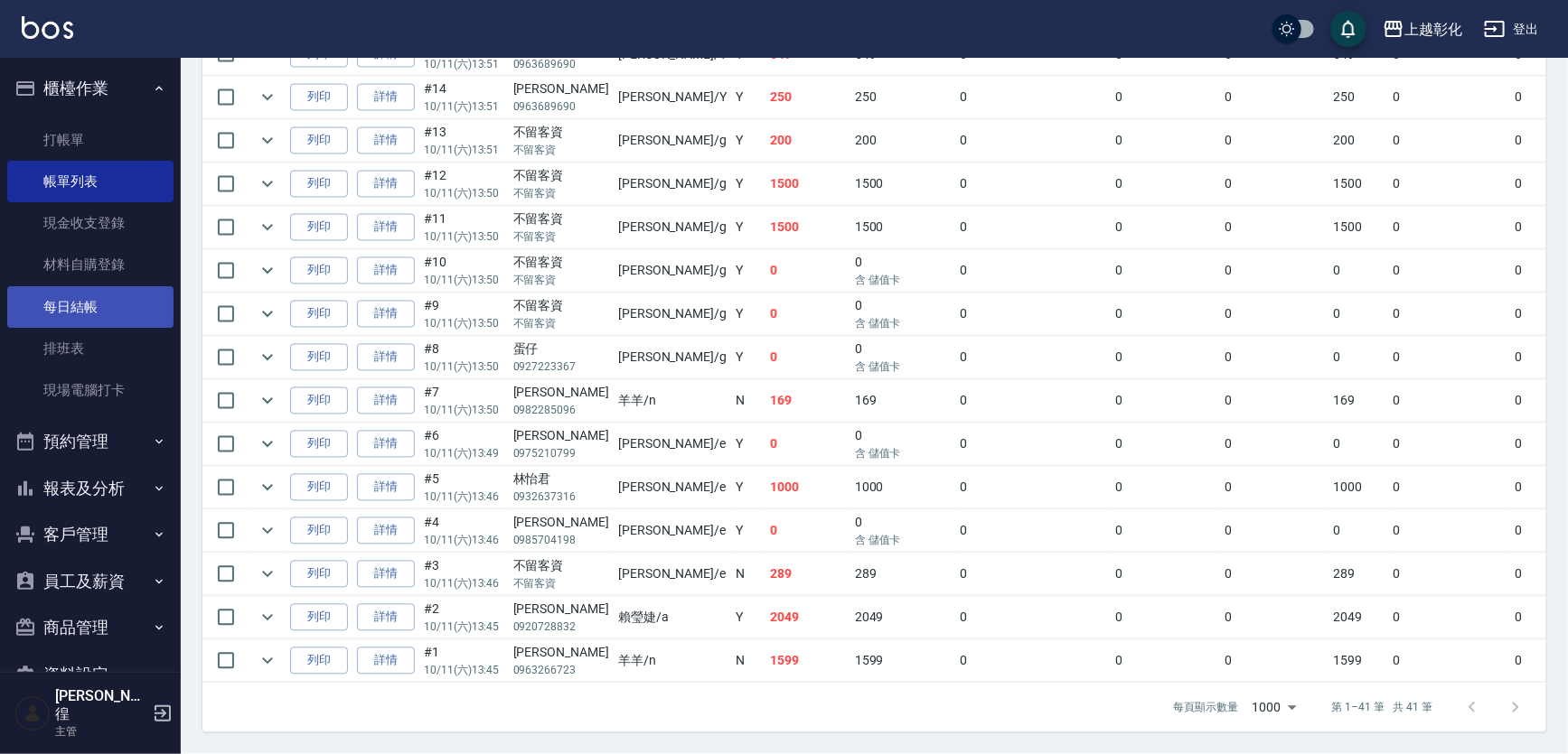
click at [88, 310] on link "每日結帳" at bounding box center [90, 307] width 166 height 42
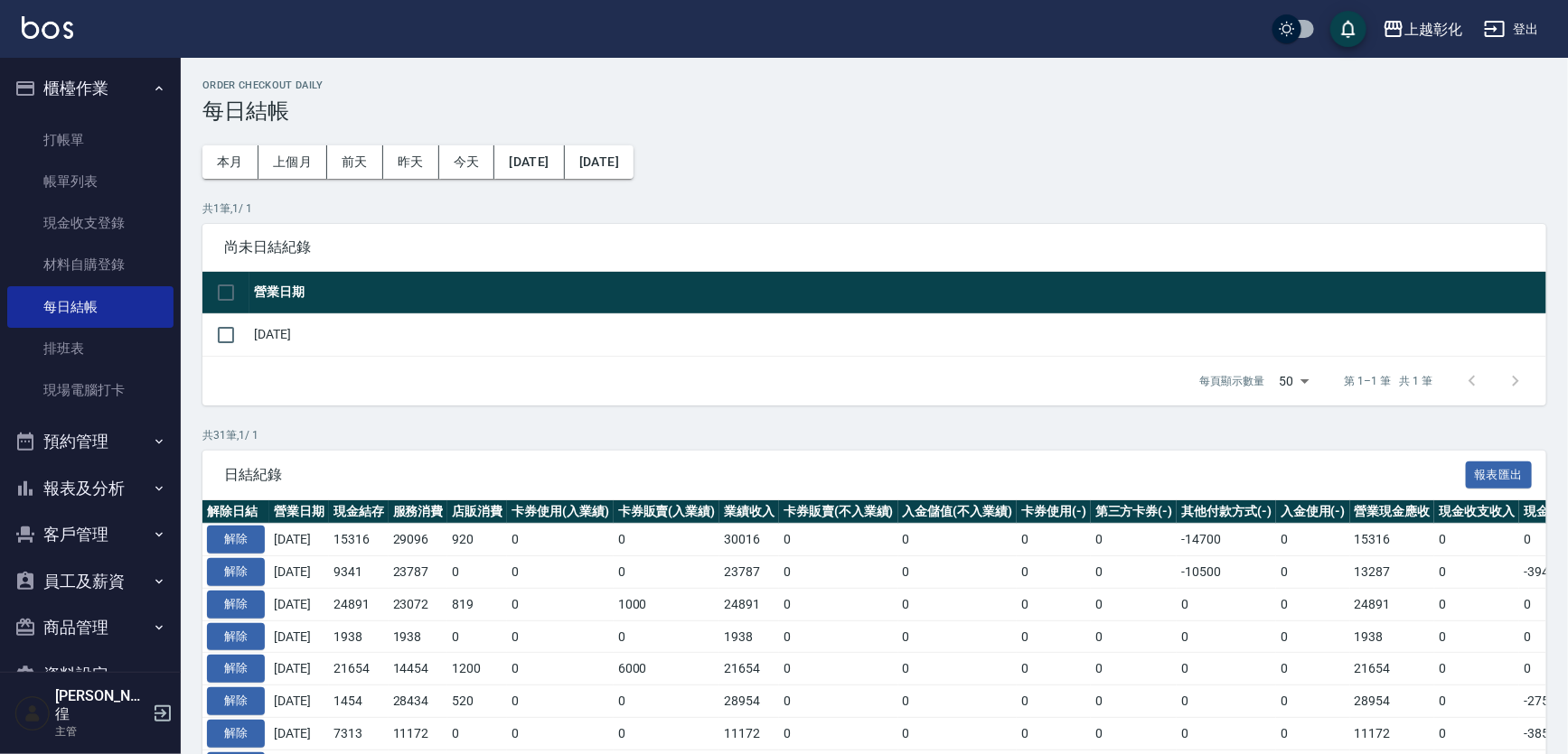
click at [246, 335] on td at bounding box center [225, 335] width 47 height 43
click at [240, 335] on input "checkbox" at bounding box center [225, 335] width 38 height 38
checkbox input "true"
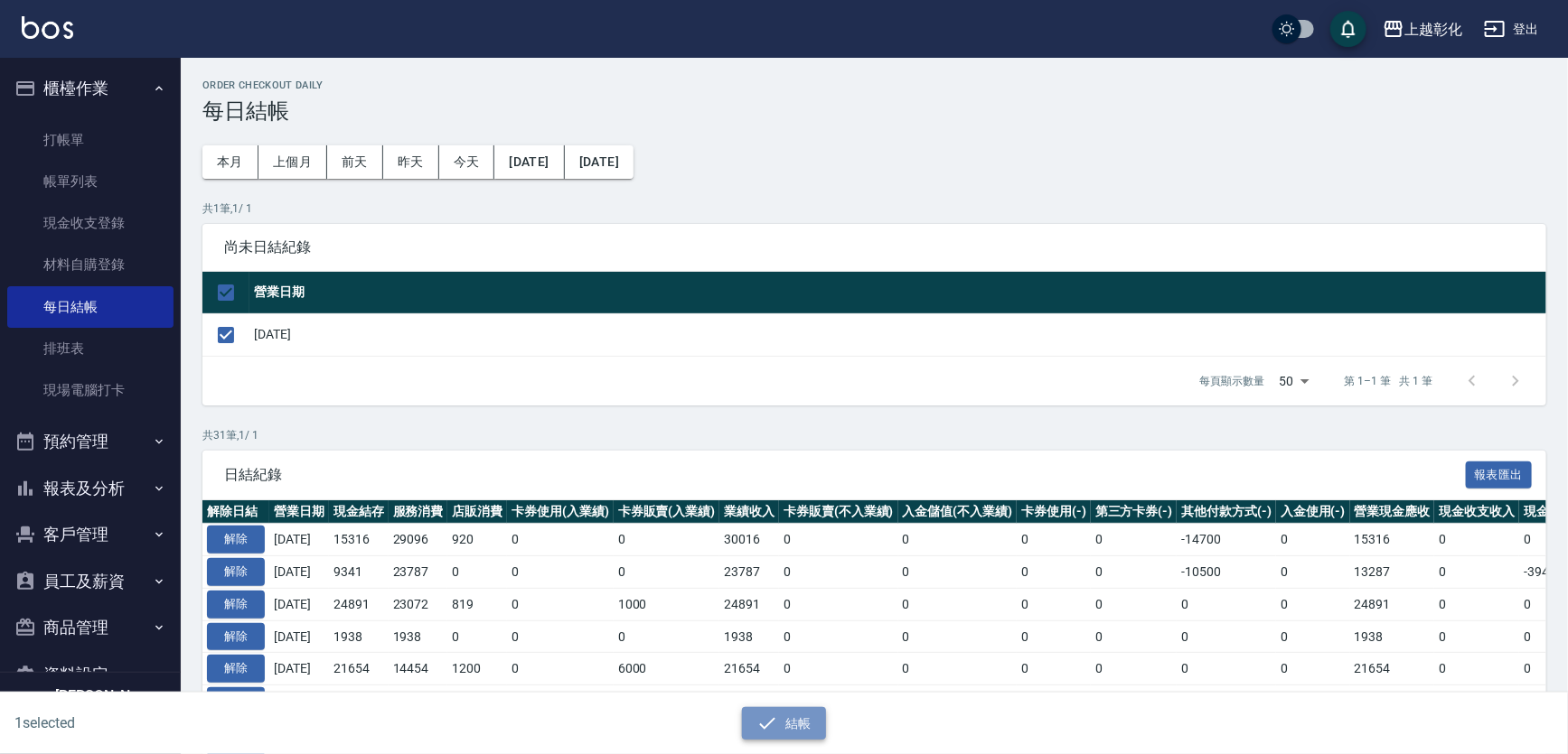
click at [780, 730] on button "結帳" at bounding box center [784, 724] width 84 height 33
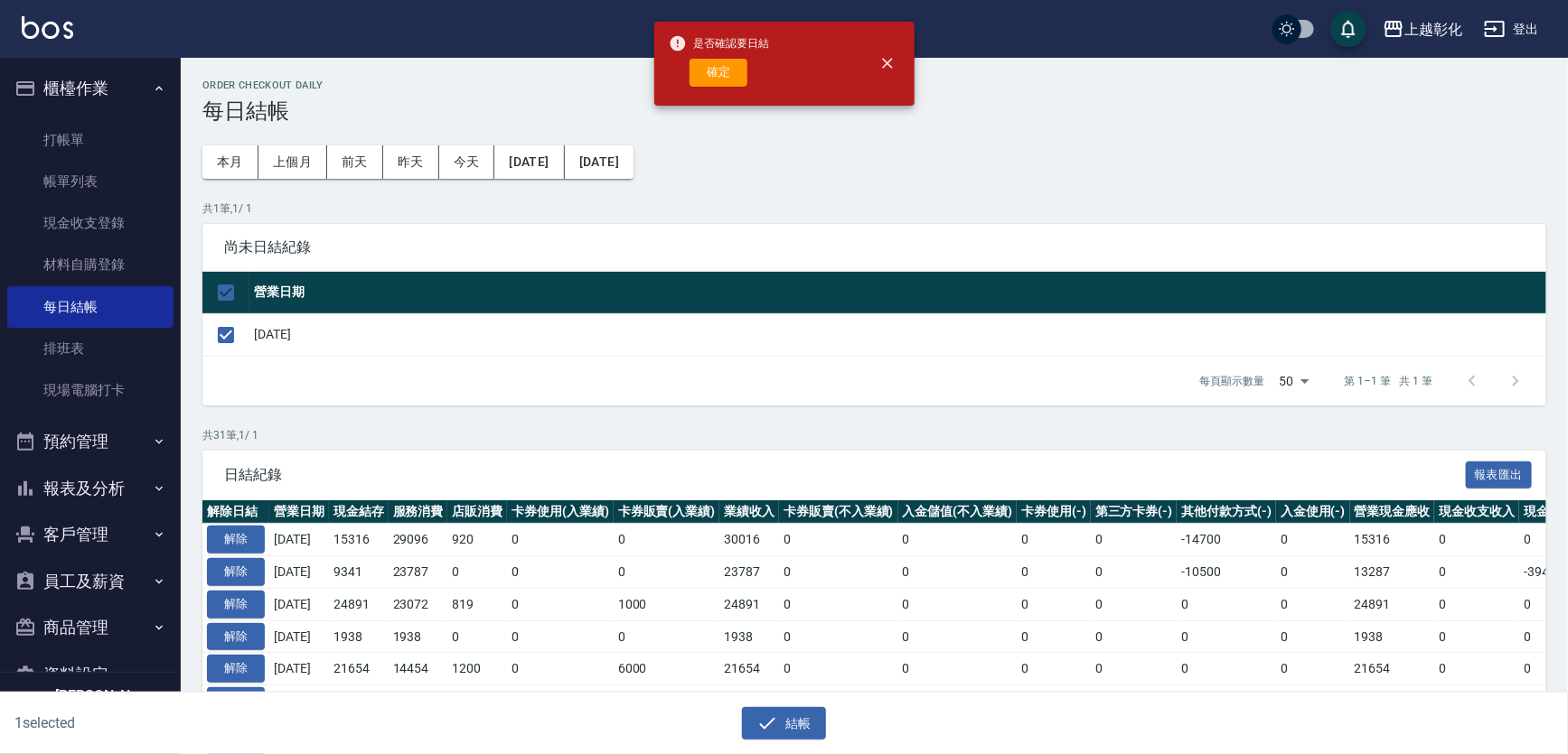
click at [746, 105] on h3 "每日結帳" at bounding box center [873, 111] width 1344 height 25
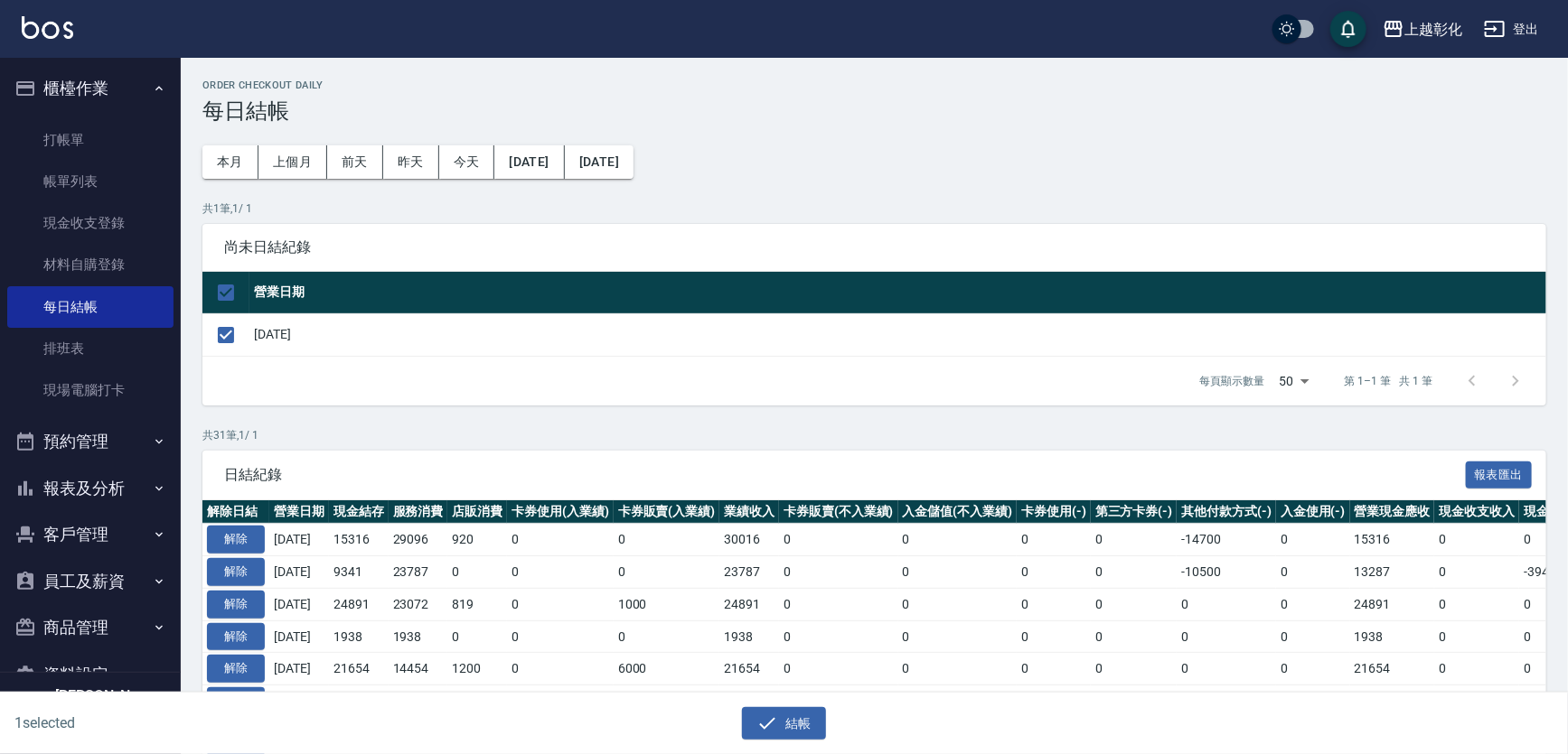
click at [760, 719] on icon "button" at bounding box center [767, 724] width 21 height 21
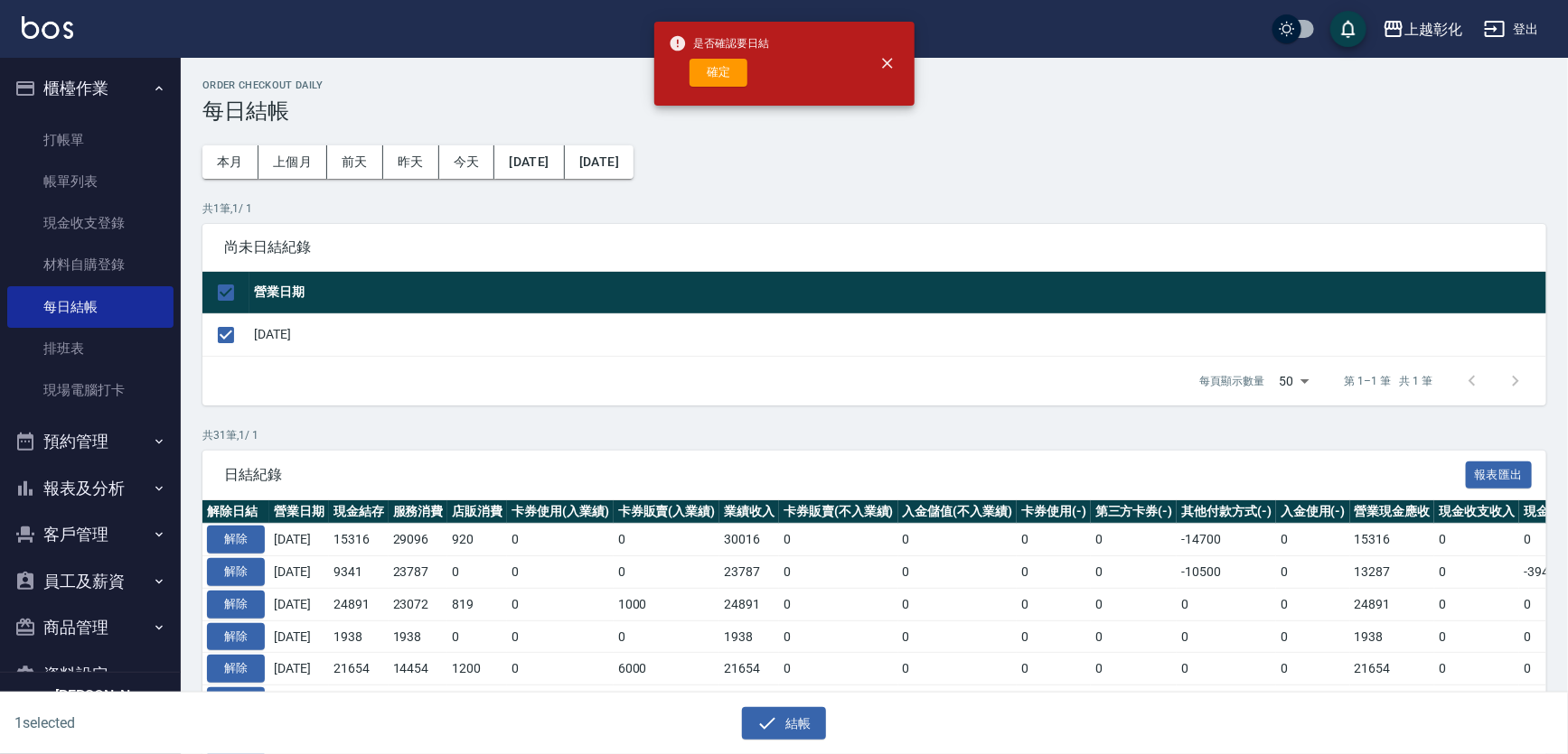
click at [693, 72] on button "確定" at bounding box center [718, 72] width 58 height 28
checkbox input "false"
